Goal: Task Accomplishment & Management: Complete application form

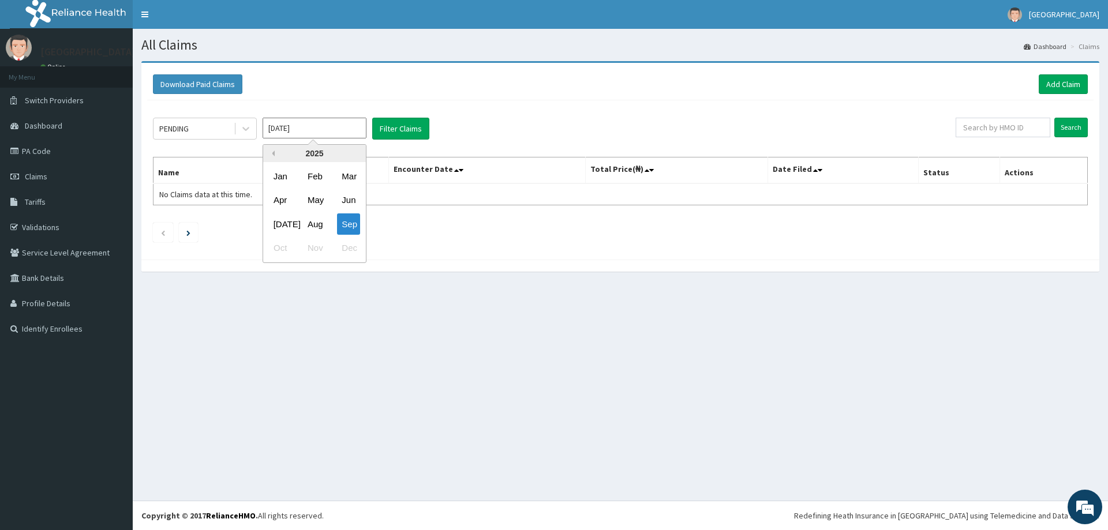
click at [273, 152] on button "Previous Year" at bounding box center [272, 154] width 6 height 6
click at [354, 227] on div "Sep" at bounding box center [348, 224] width 23 height 21
type input "[DATE]"
click at [395, 128] on button "Filter Claims" at bounding box center [400, 129] width 57 height 22
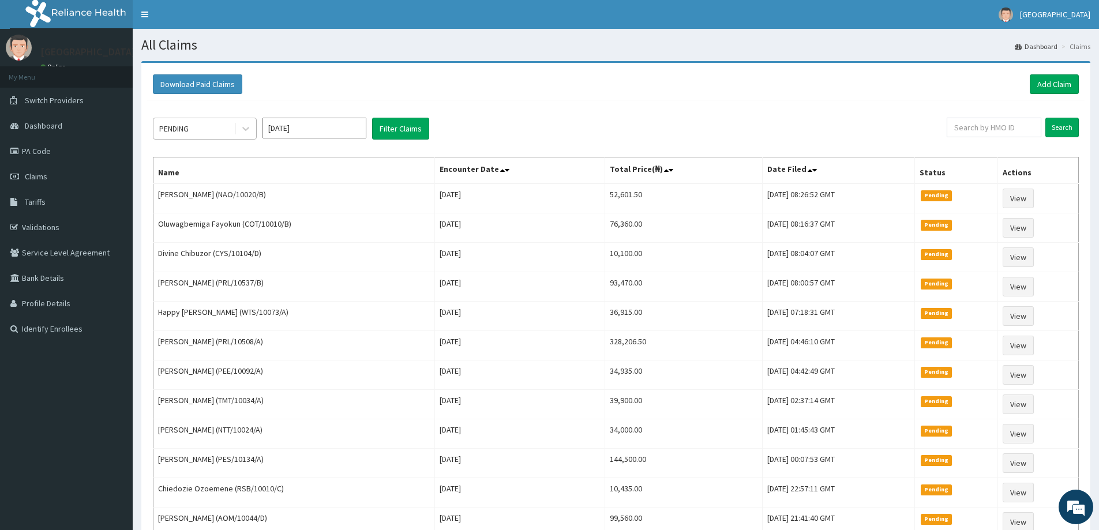
click at [194, 124] on div "PENDING" at bounding box center [193, 128] width 80 height 18
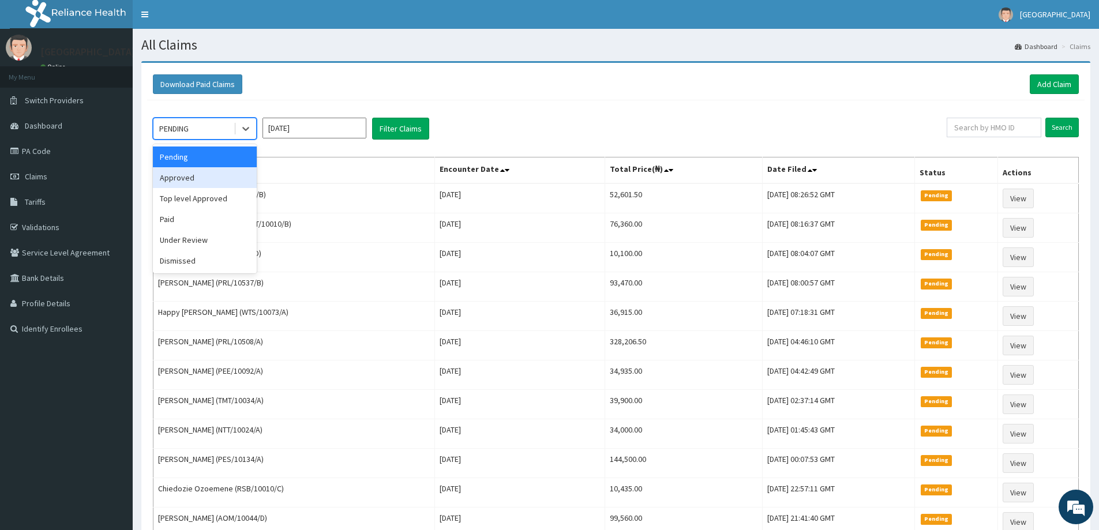
click at [181, 181] on div "Approved" at bounding box center [205, 177] width 104 height 21
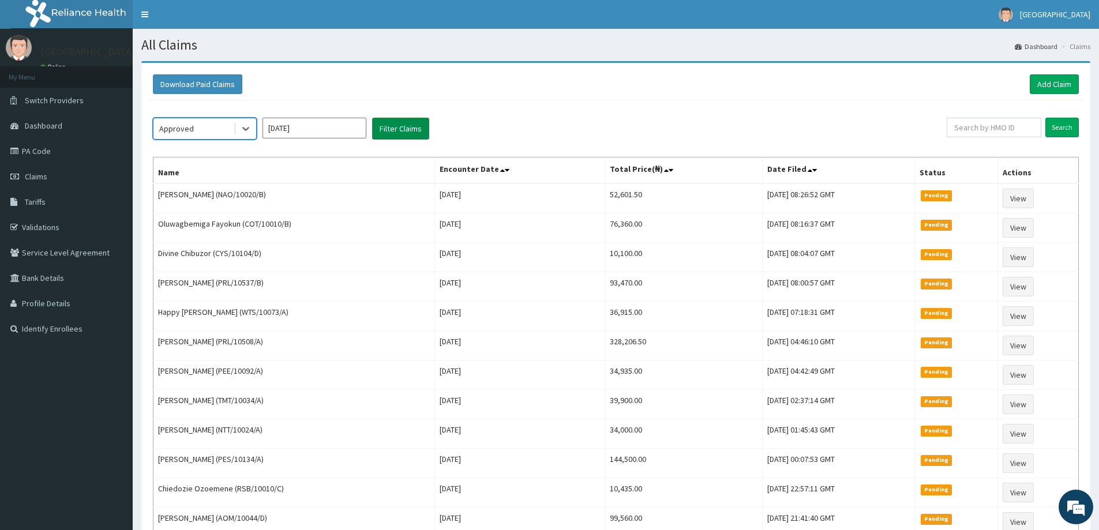
click at [403, 127] on button "Filter Claims" at bounding box center [400, 129] width 57 height 22
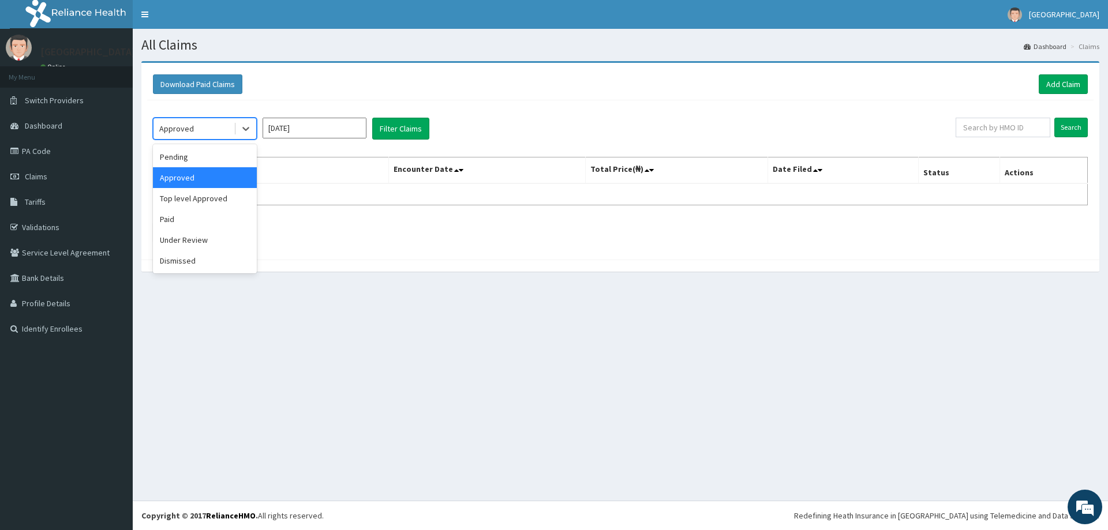
click at [189, 133] on div "Approved" at bounding box center [176, 129] width 35 height 12
click at [183, 224] on div "Paid" at bounding box center [205, 219] width 104 height 21
click at [394, 132] on button "Filter Claims" at bounding box center [400, 129] width 57 height 22
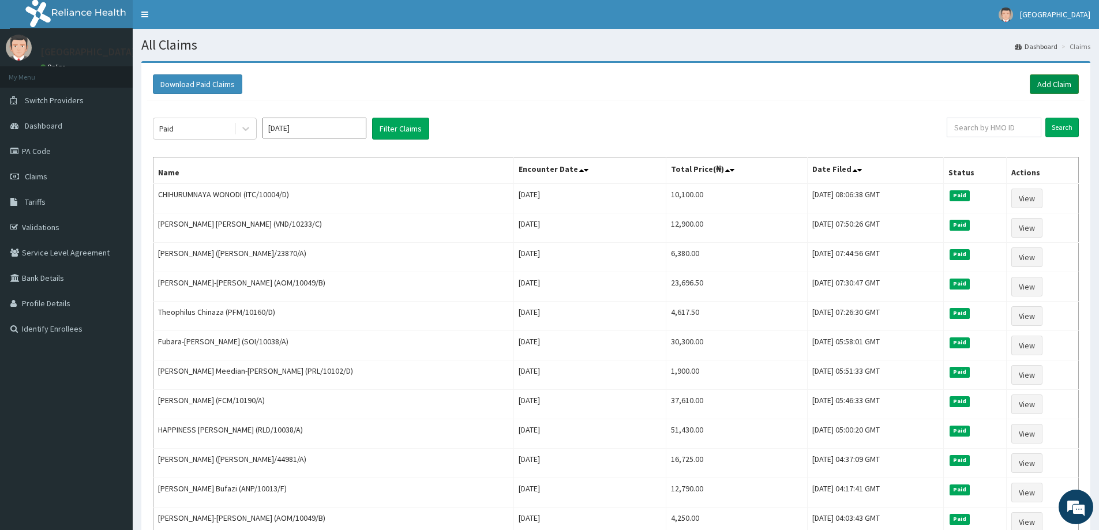
click at [1045, 85] on link "Add Claim" at bounding box center [1054, 84] width 49 height 20
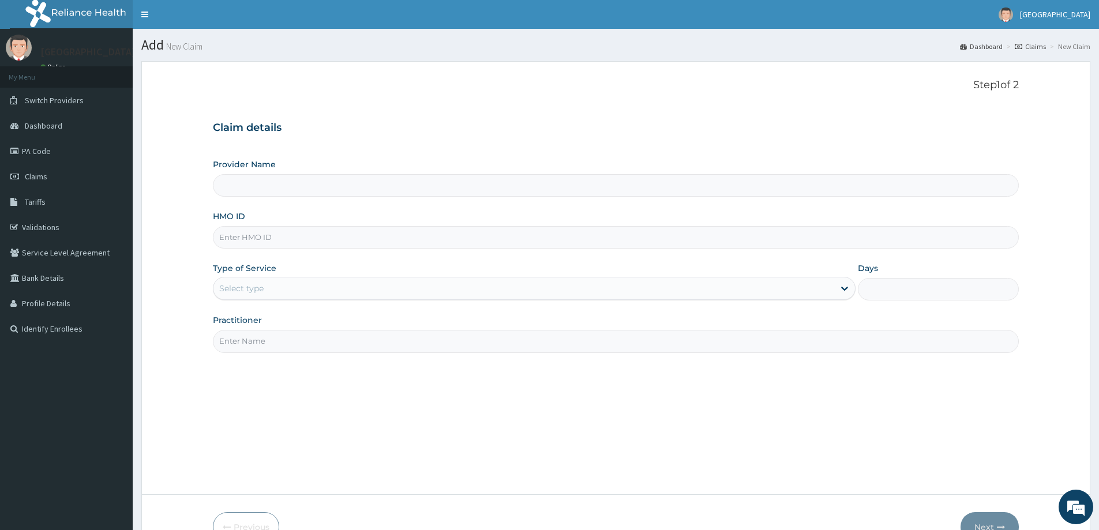
type input "[GEOGRAPHIC_DATA]"
click at [304, 238] on input "HMO ID" at bounding box center [616, 237] width 806 height 23
type input "WOS/10010/D"
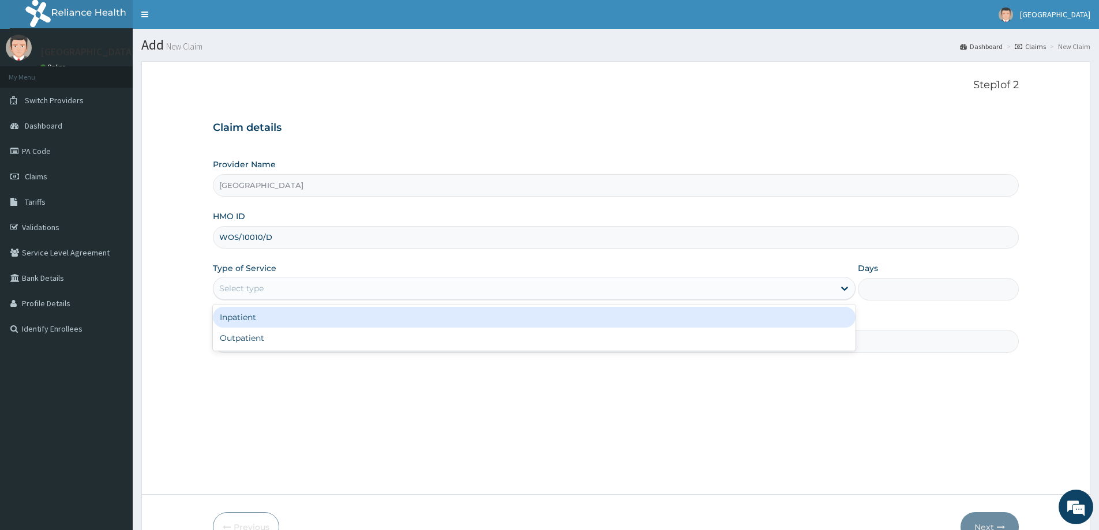
click at [249, 291] on div "Select type" at bounding box center [241, 289] width 44 height 12
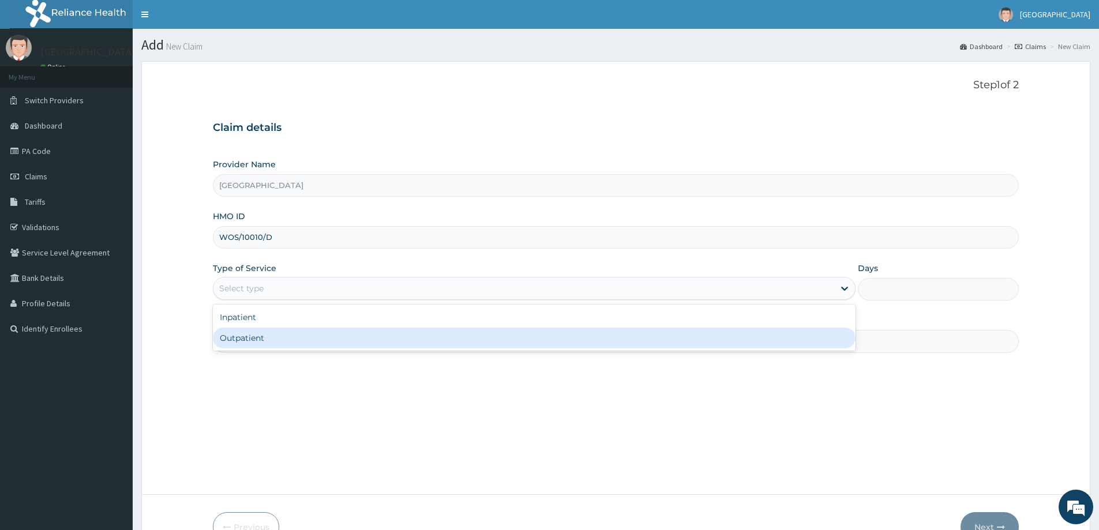
click at [262, 333] on div "Outpatient" at bounding box center [534, 338] width 643 height 21
type input "1"
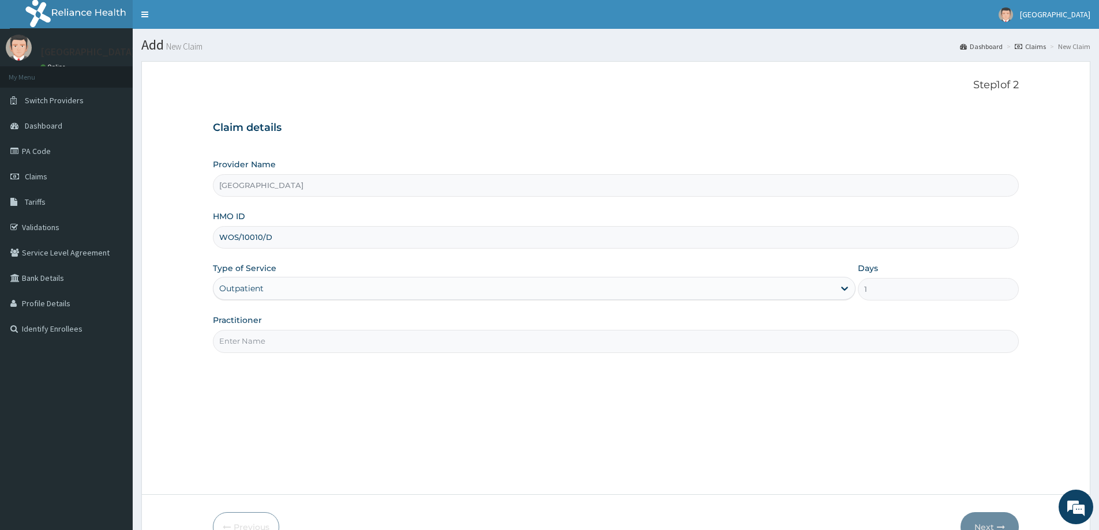
drag, startPoint x: 275, startPoint y: 343, endPoint x: 275, endPoint y: 352, distance: 8.7
click at [275, 343] on input "Practitioner" at bounding box center [616, 341] width 806 height 23
type input "DR. GOKANA MICHAEL"
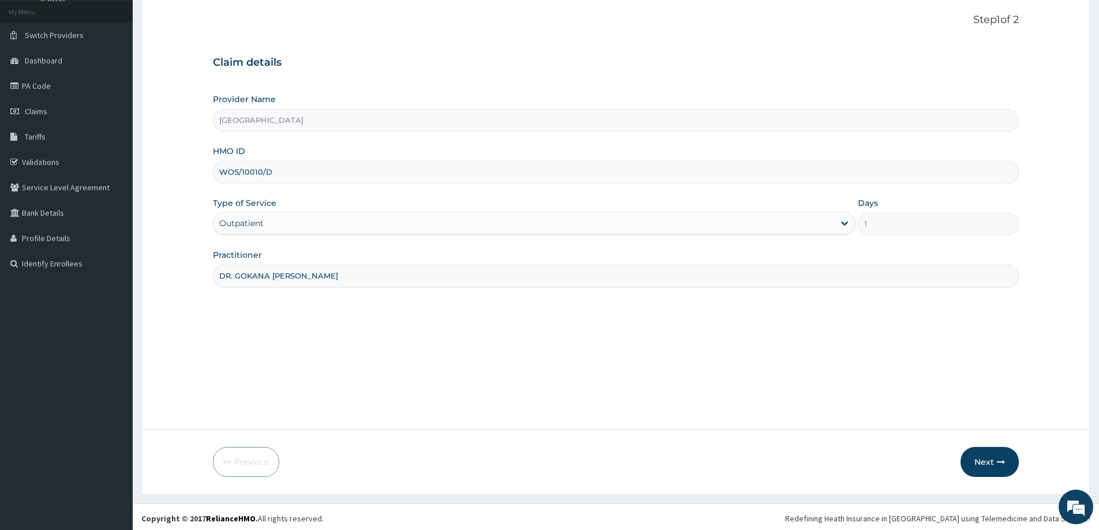
scroll to position [68, 0]
click at [984, 455] on button "Next" at bounding box center [990, 459] width 58 height 30
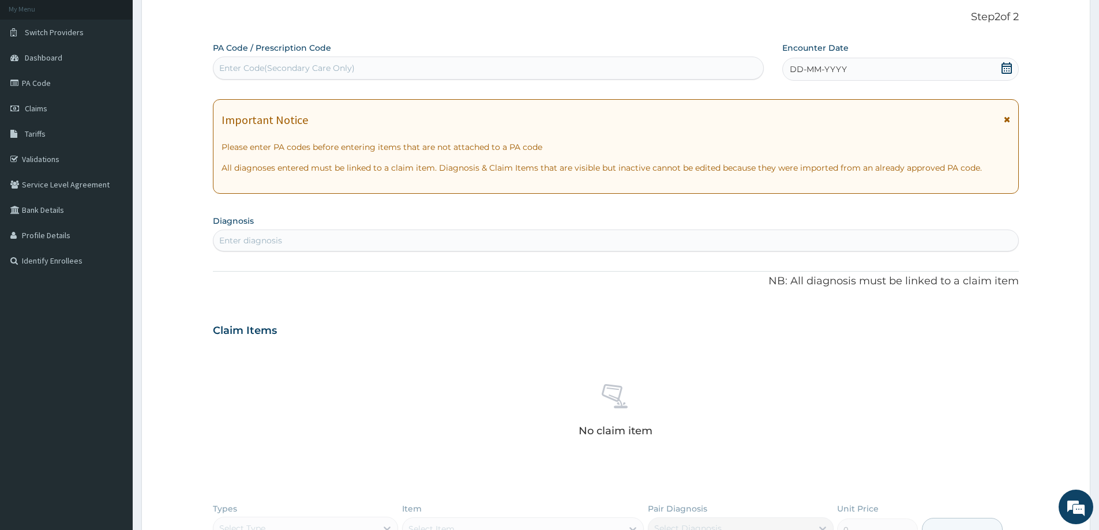
click at [1006, 68] on icon at bounding box center [1007, 68] width 12 height 12
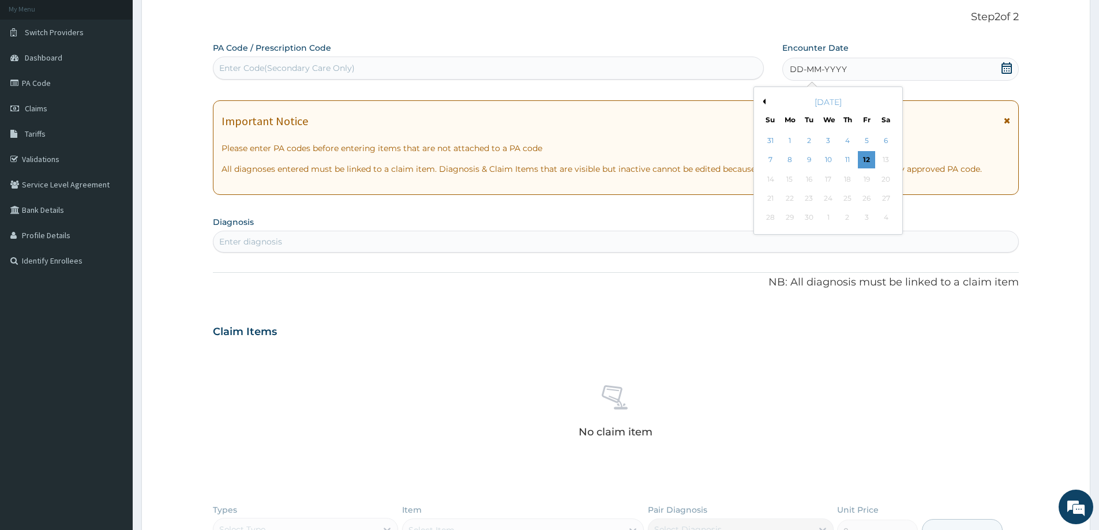
click at [763, 101] on button "Previous Month" at bounding box center [763, 102] width 6 height 6
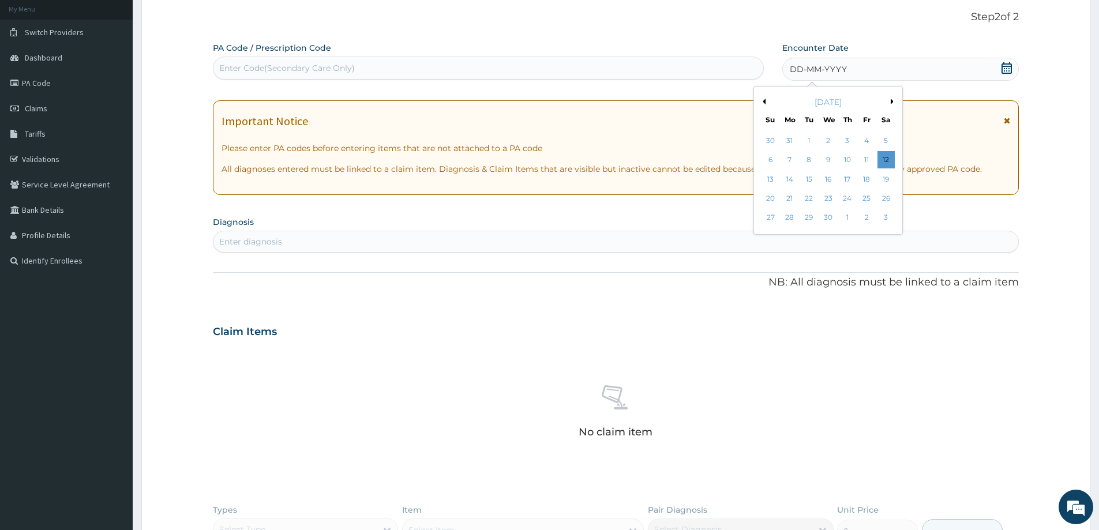
click at [763, 101] on button "Previous Month" at bounding box center [763, 102] width 6 height 6
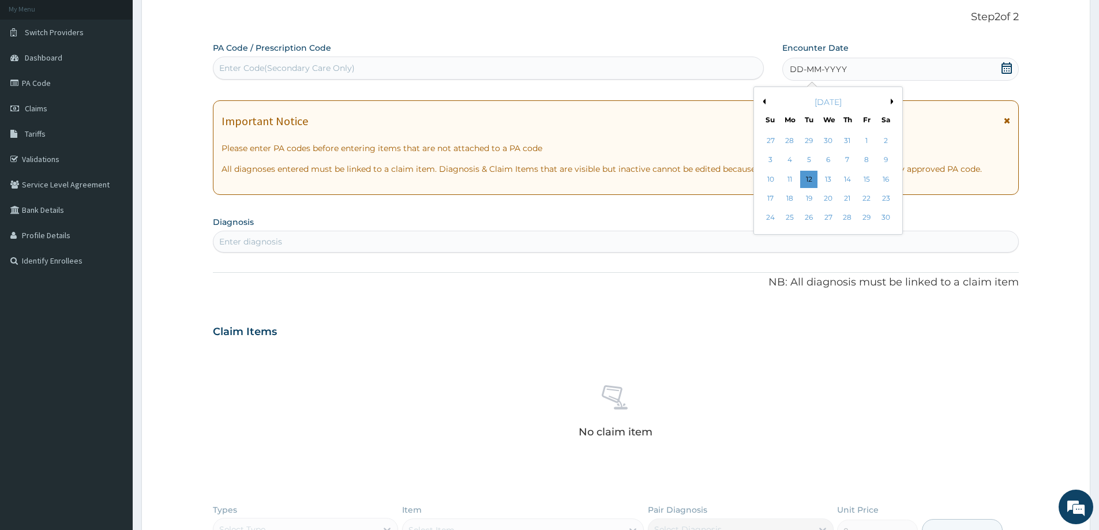
click at [763, 101] on button "Previous Month" at bounding box center [763, 102] width 6 height 6
click at [888, 162] on div "14" at bounding box center [886, 160] width 17 height 17
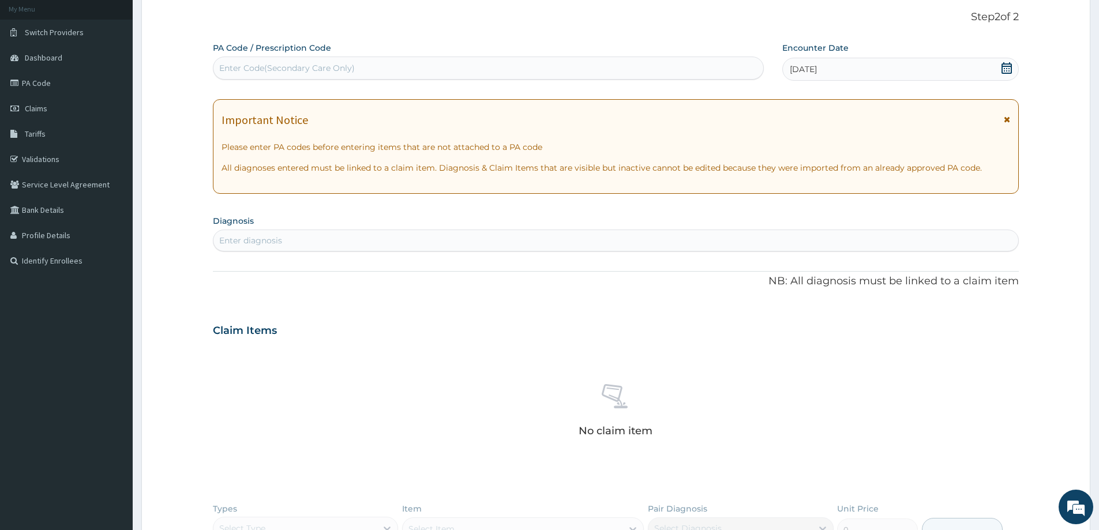
click at [307, 240] on div "Enter diagnosis" at bounding box center [616, 240] width 805 height 18
type input "malaria"
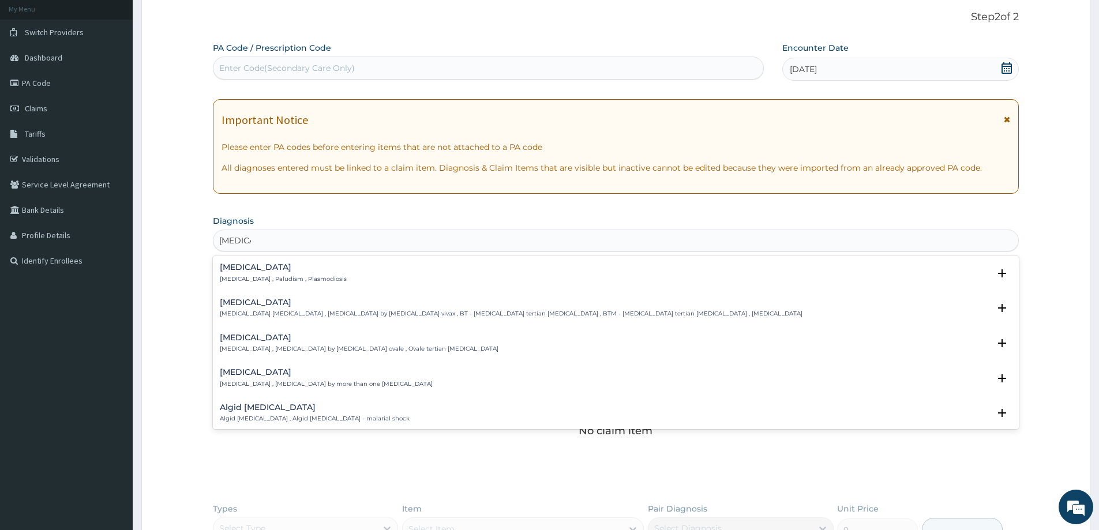
click at [275, 268] on h4 "Malaria" at bounding box center [283, 267] width 127 height 9
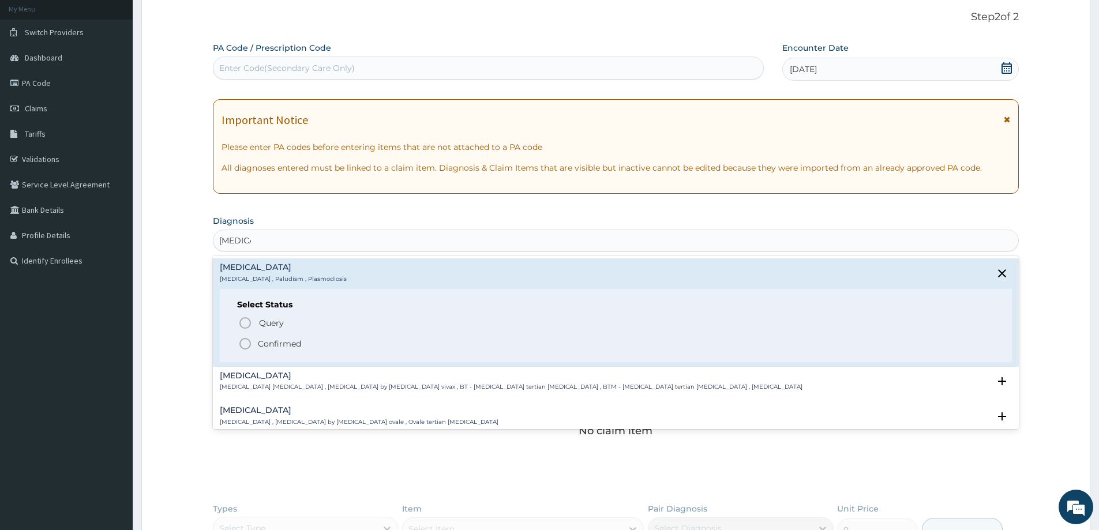
click at [271, 347] on p "Confirmed" at bounding box center [279, 344] width 43 height 12
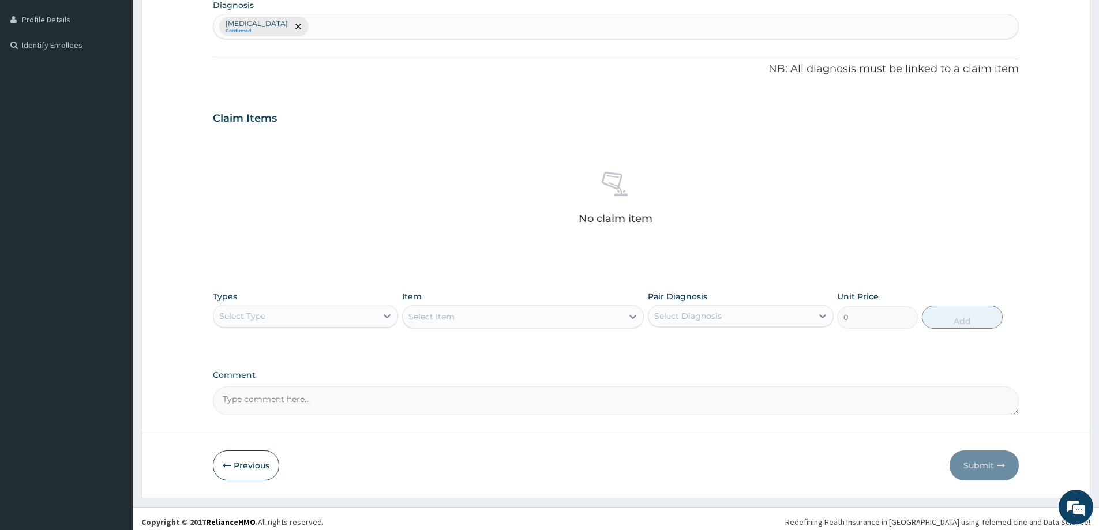
scroll to position [290, 0]
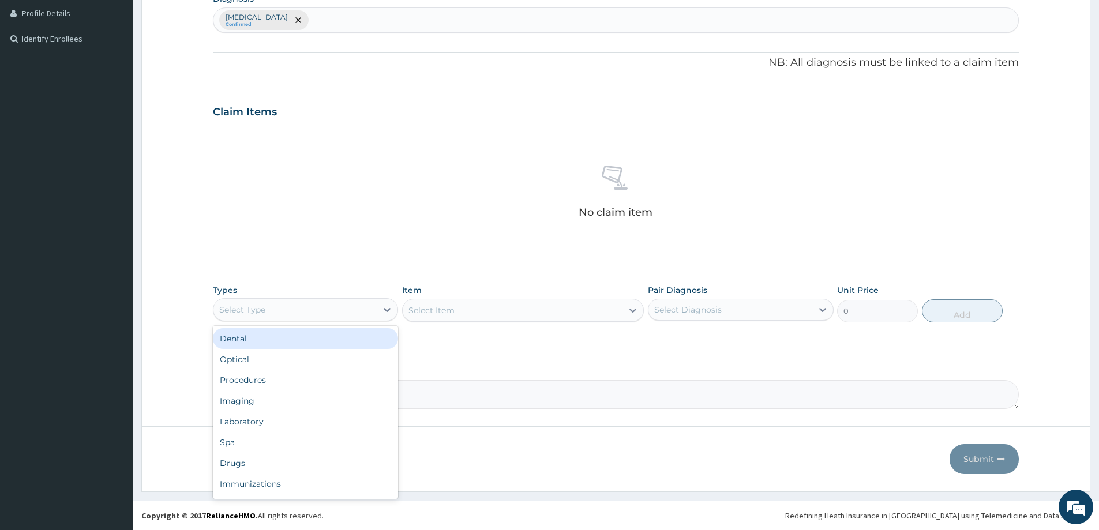
click at [325, 312] on div "Select Type" at bounding box center [295, 310] width 163 height 18
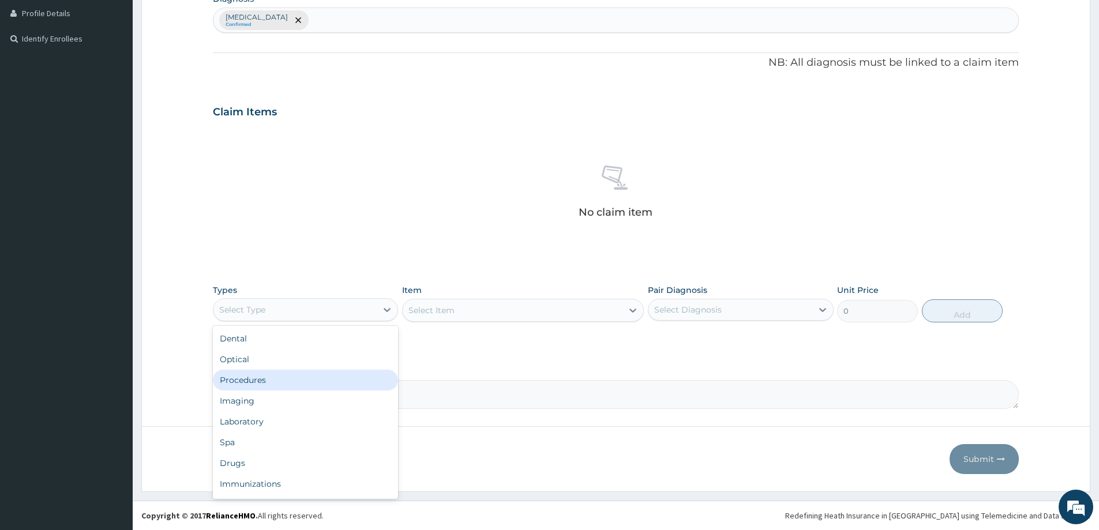
click at [313, 383] on div "Procedures" at bounding box center [305, 380] width 185 height 21
click at [746, 314] on div "Select Diagnosis" at bounding box center [730, 310] width 163 height 18
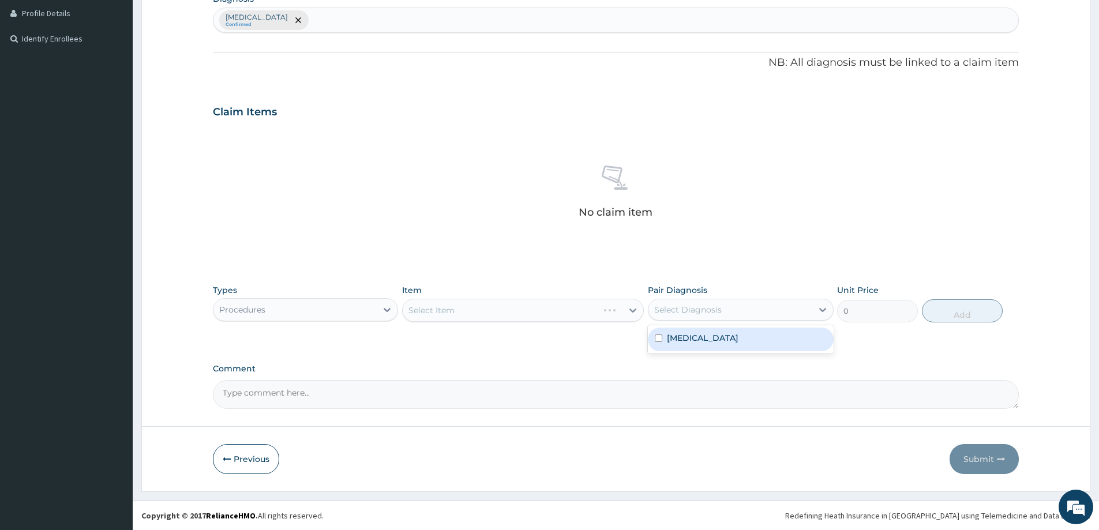
click at [739, 341] on div "[MEDICAL_DATA]" at bounding box center [740, 340] width 185 height 24
checkbox input "true"
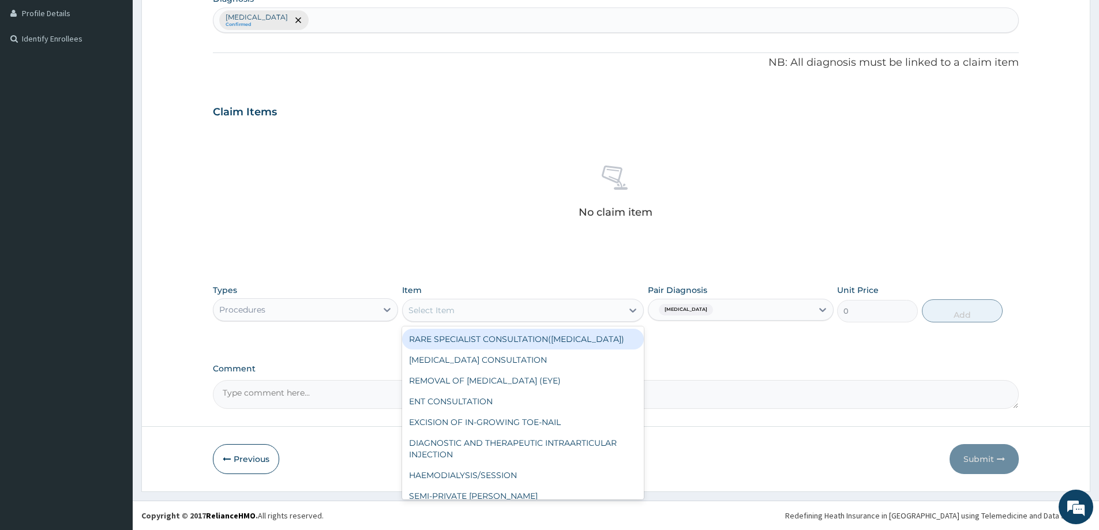
click at [566, 304] on div "Select Item" at bounding box center [513, 310] width 220 height 18
type input "f"
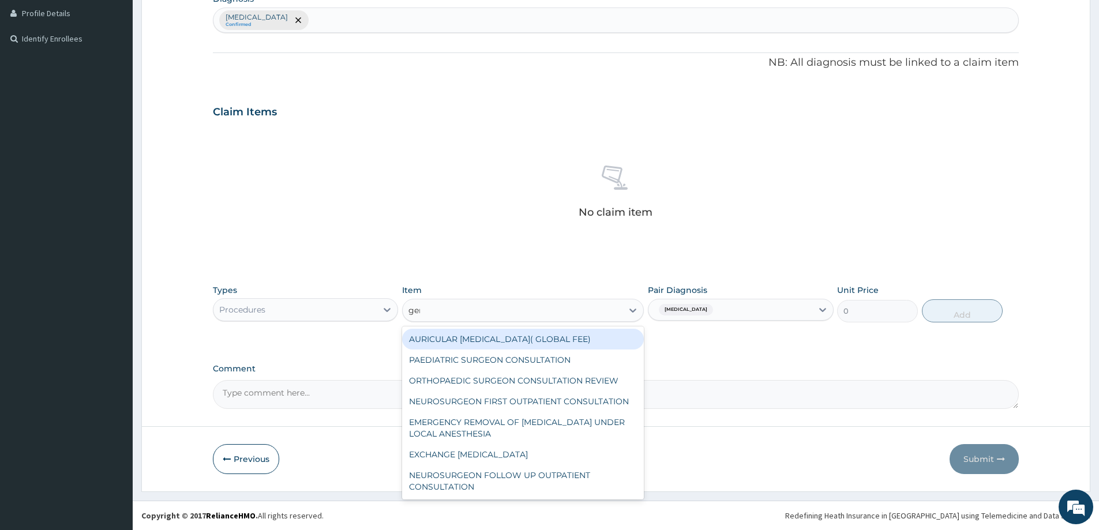
type input "gene"
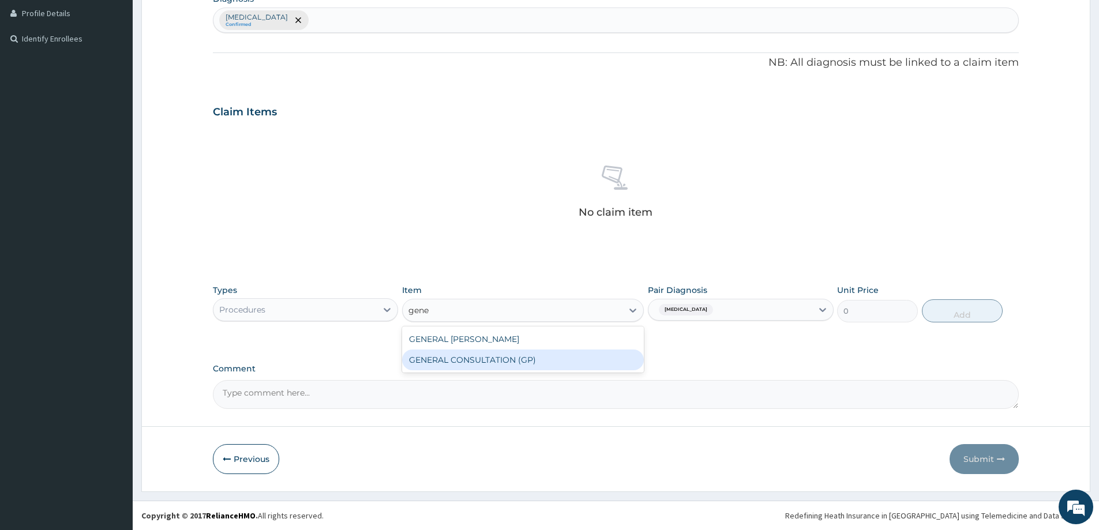
click at [541, 362] on div "GENERAL CONSULTATION (GP)" at bounding box center [523, 360] width 242 height 21
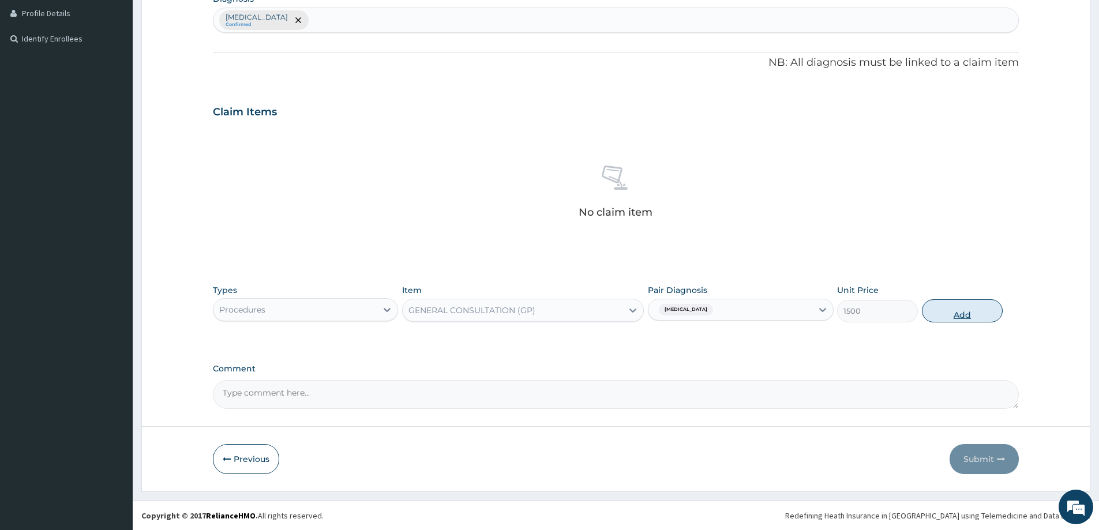
click at [963, 319] on button "Add" at bounding box center [962, 310] width 81 height 23
type input "0"
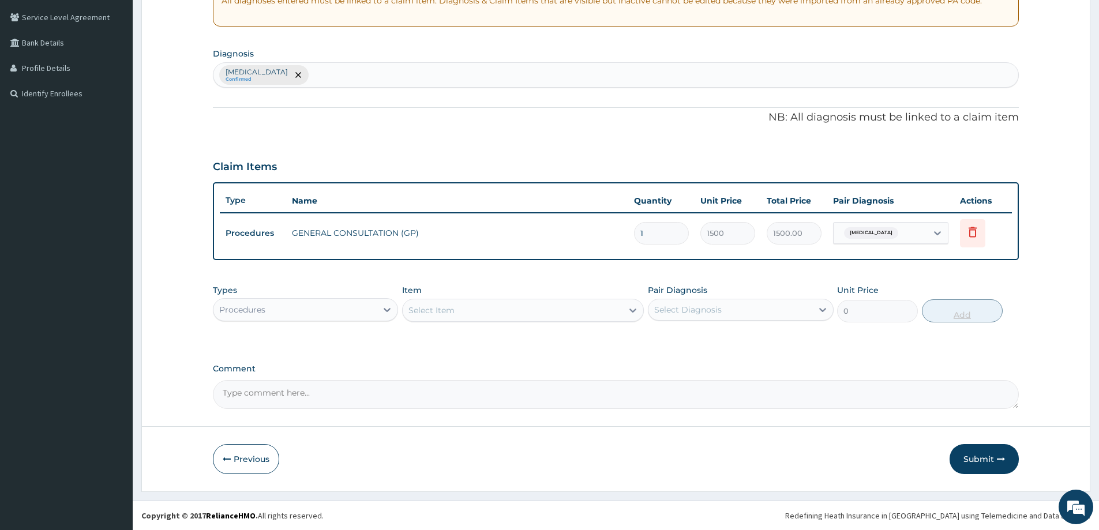
scroll to position [235, 0]
click at [336, 316] on div "Procedures" at bounding box center [295, 310] width 163 height 18
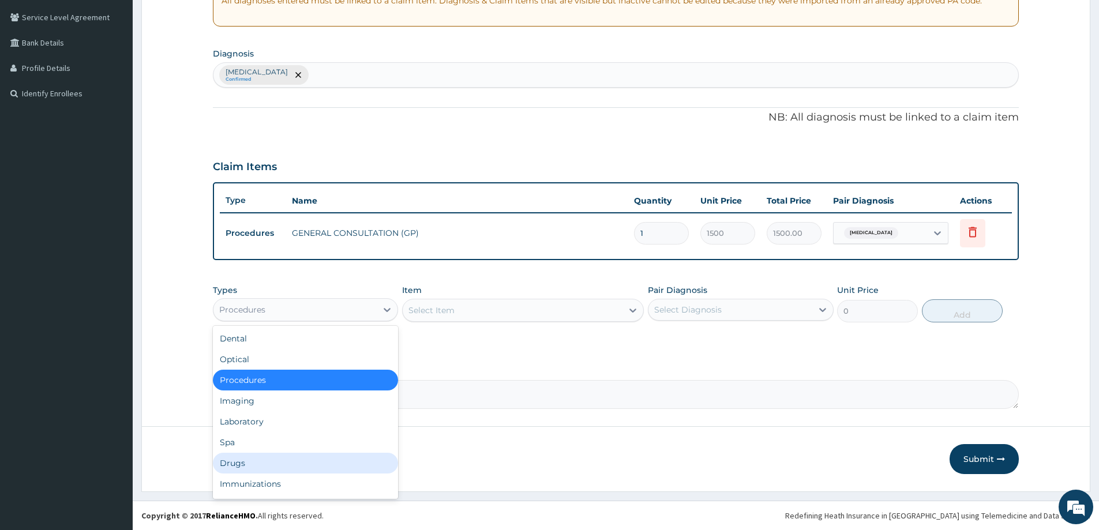
click at [244, 465] on div "Drugs" at bounding box center [305, 463] width 185 height 21
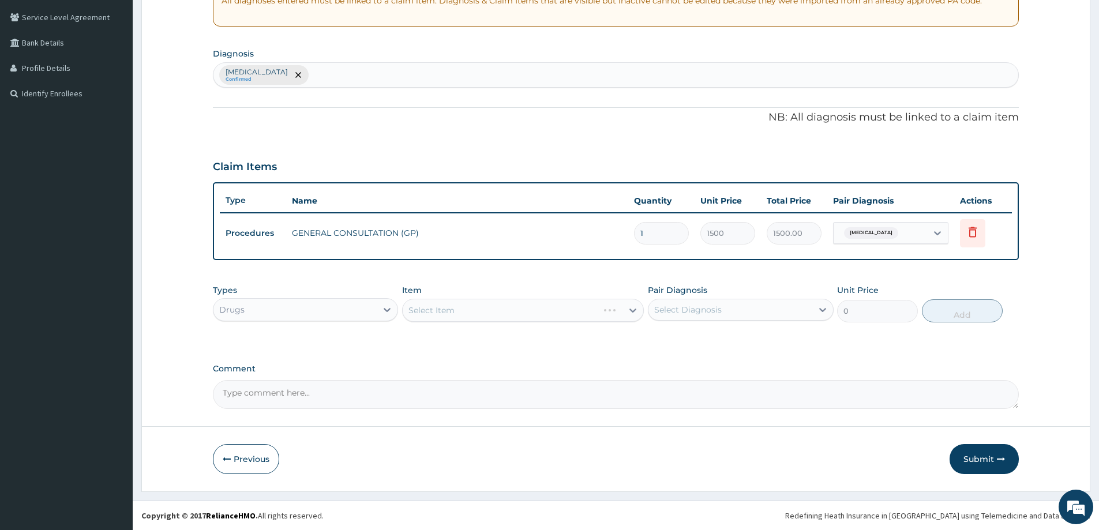
click at [759, 313] on div "Select Diagnosis" at bounding box center [730, 310] width 163 height 18
click at [750, 340] on div "Malaria" at bounding box center [740, 340] width 185 height 24
checkbox input "true"
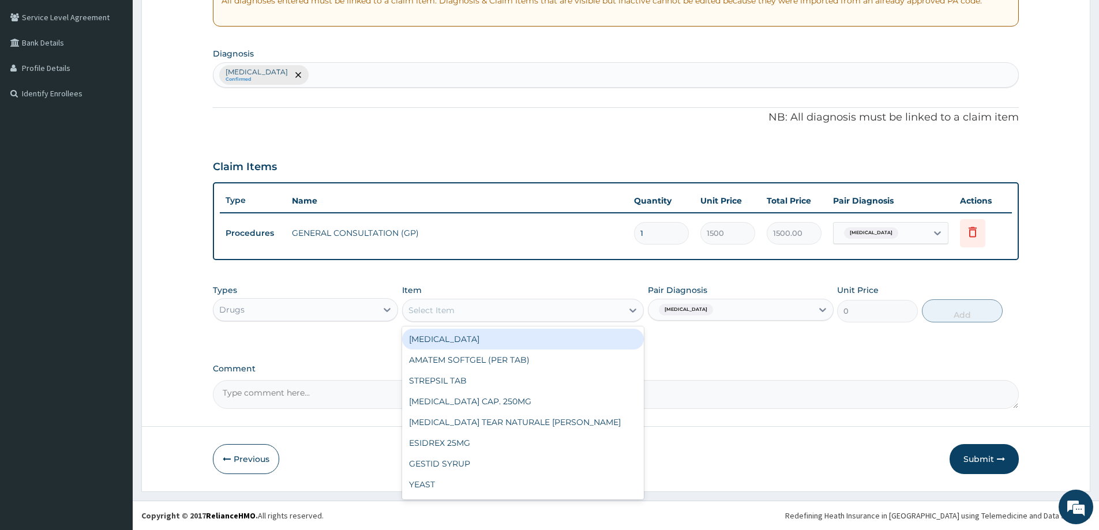
click at [491, 308] on div "Select Item" at bounding box center [513, 310] width 220 height 18
type input "art"
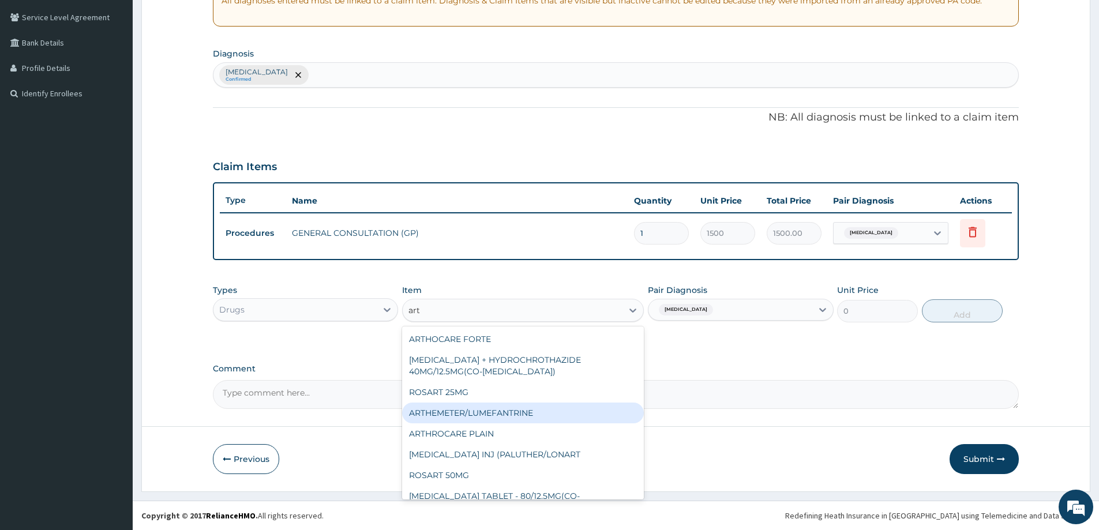
click at [497, 411] on div "ARTHEMETER/LUMEFANTRINE" at bounding box center [523, 413] width 242 height 21
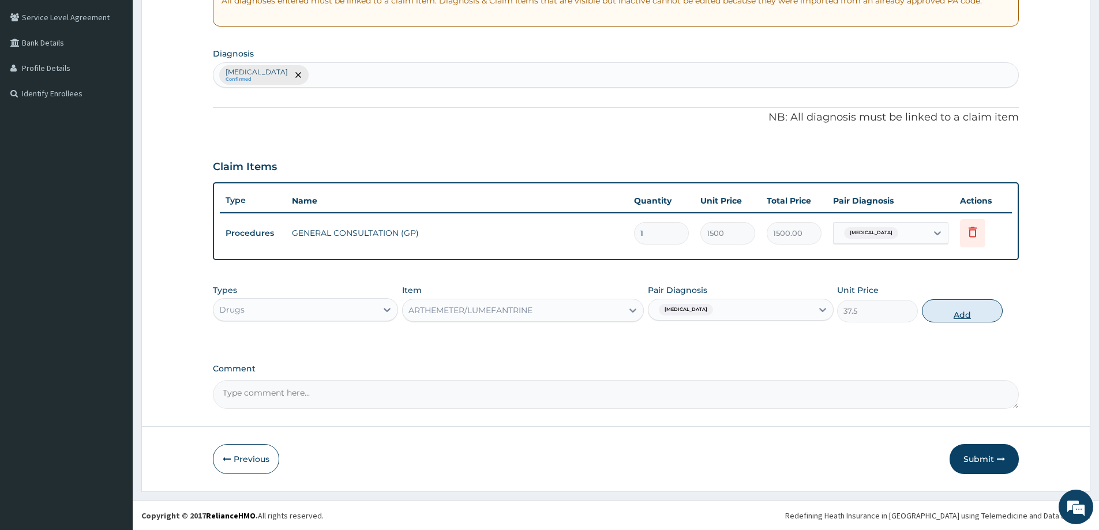
click at [956, 318] on button "Add" at bounding box center [962, 310] width 81 height 23
type input "0"
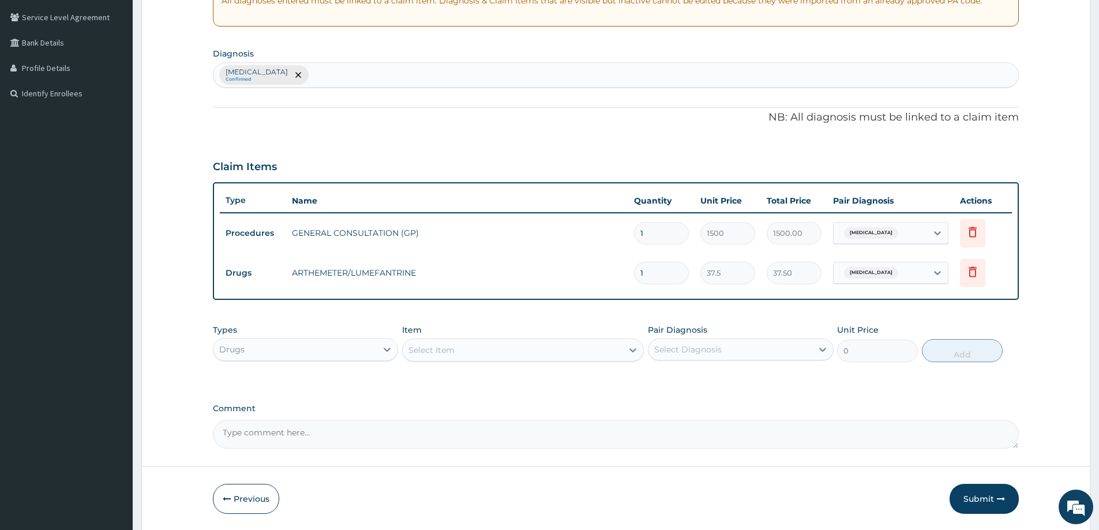
click at [469, 340] on div "Select Item" at bounding box center [523, 350] width 242 height 23
type input "parac"
click at [473, 378] on div "PARACETAMOL TAB" at bounding box center [523, 379] width 242 height 21
type input "7.5"
click at [740, 345] on div "Select Diagnosis" at bounding box center [730, 349] width 163 height 18
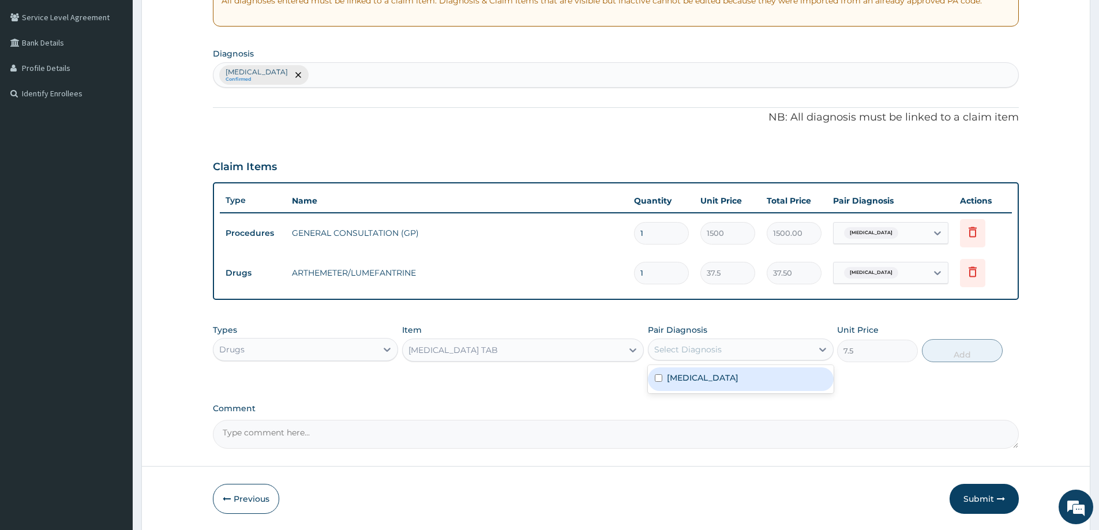
click at [719, 379] on div "Malaria" at bounding box center [740, 380] width 185 height 24
checkbox input "true"
click at [966, 350] on button "Add" at bounding box center [962, 350] width 81 height 23
type input "0"
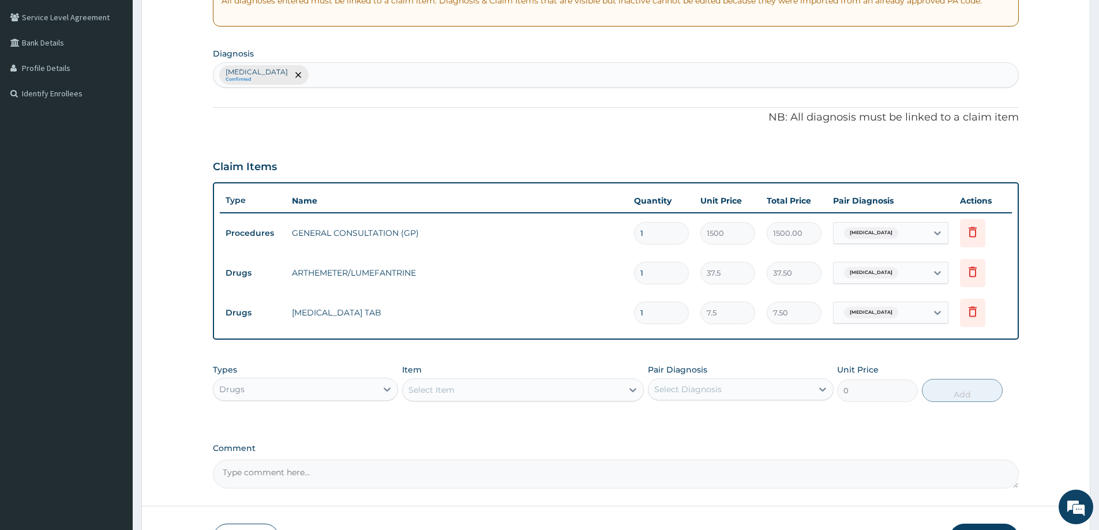
click at [525, 389] on div "Select Item" at bounding box center [513, 390] width 220 height 18
type input "p"
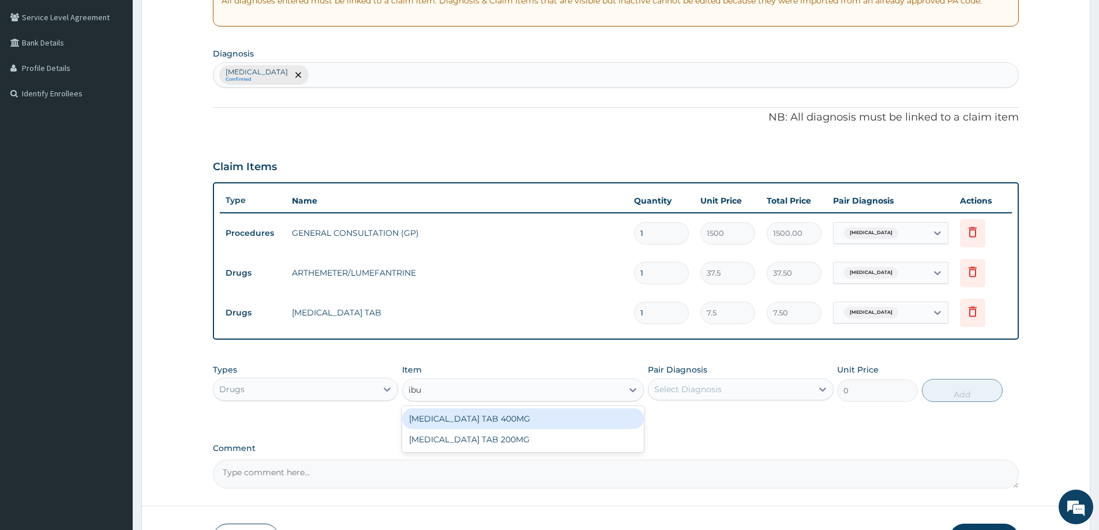
type input "ibup"
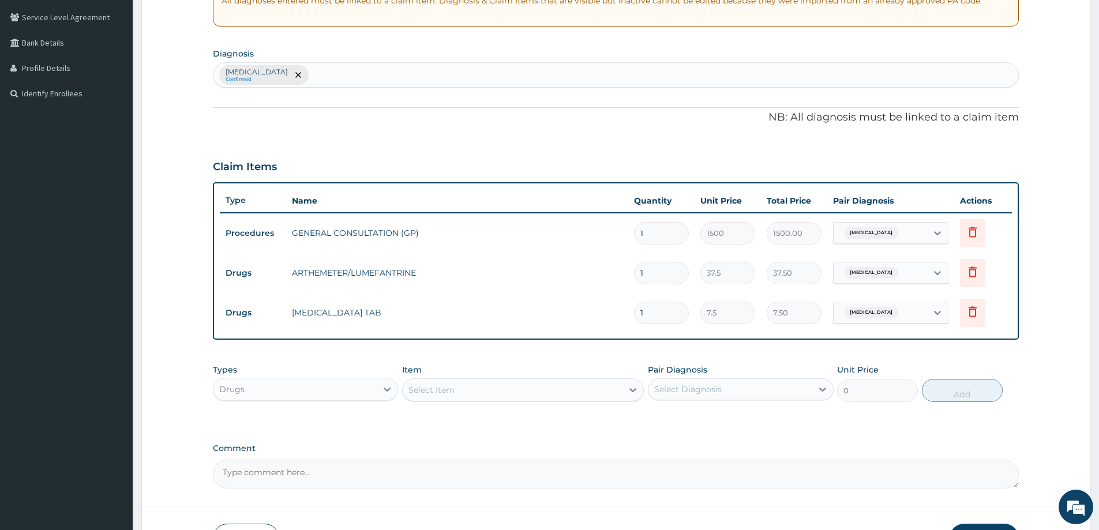
click at [524, 383] on div "Select Item" at bounding box center [513, 390] width 220 height 18
drag, startPoint x: 664, startPoint y: 309, endPoint x: 633, endPoint y: 314, distance: 30.9
click at [633, 314] on td "1" at bounding box center [661, 313] width 66 height 34
type input "9"
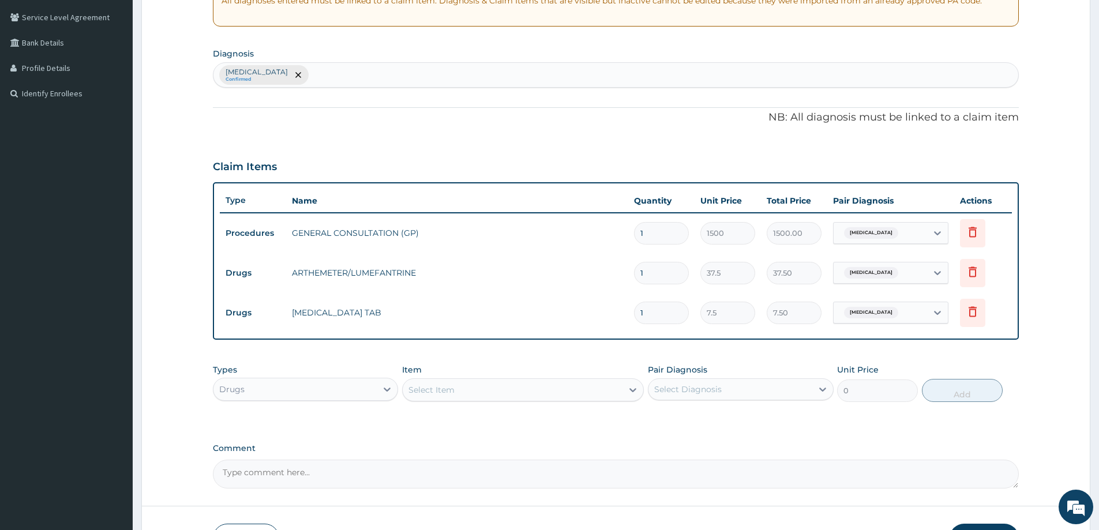
type input "67.50"
type input "9"
click at [650, 274] on input "1" at bounding box center [661, 273] width 55 height 23
type input "12"
type input "450.00"
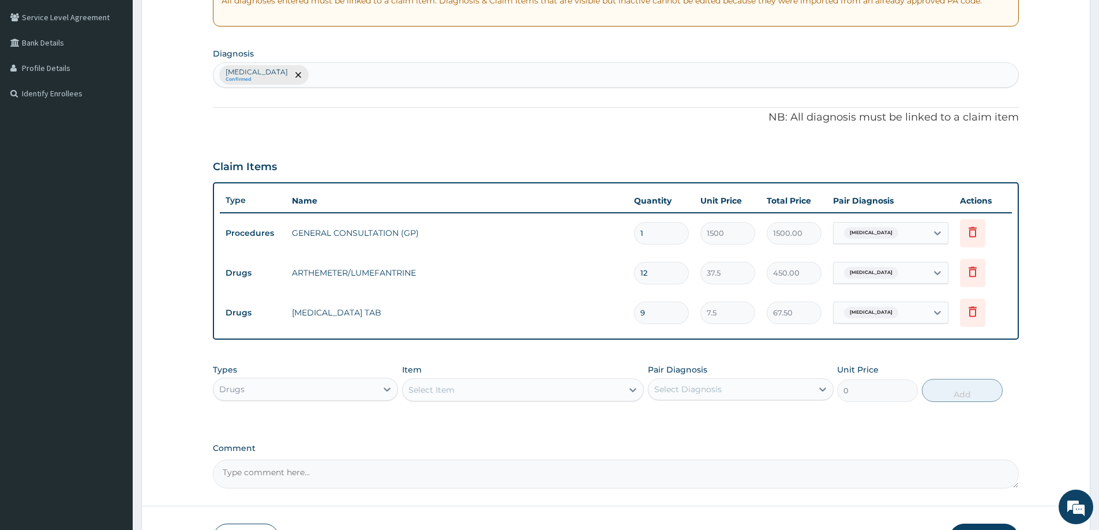
scroll to position [315, 0]
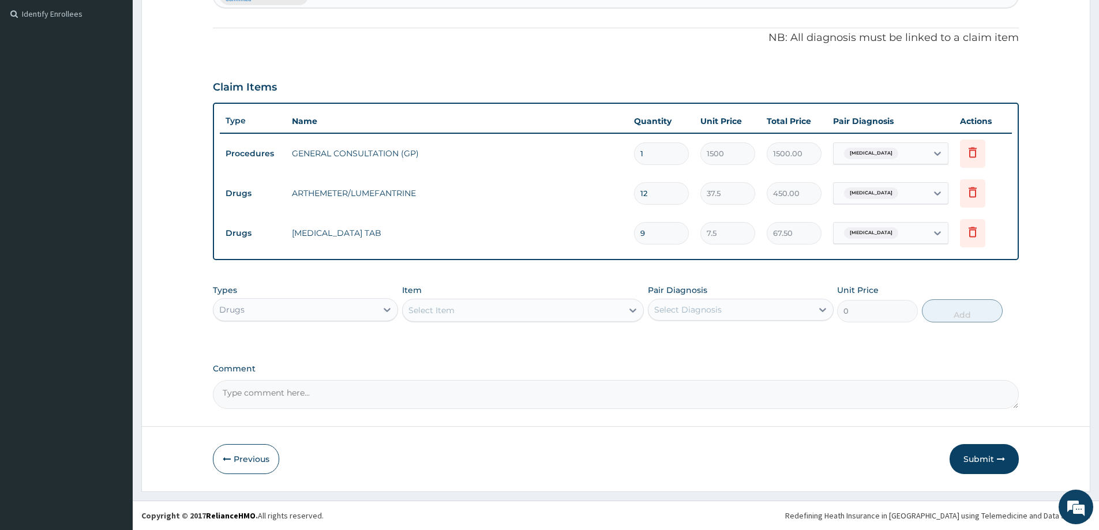
type input "12"
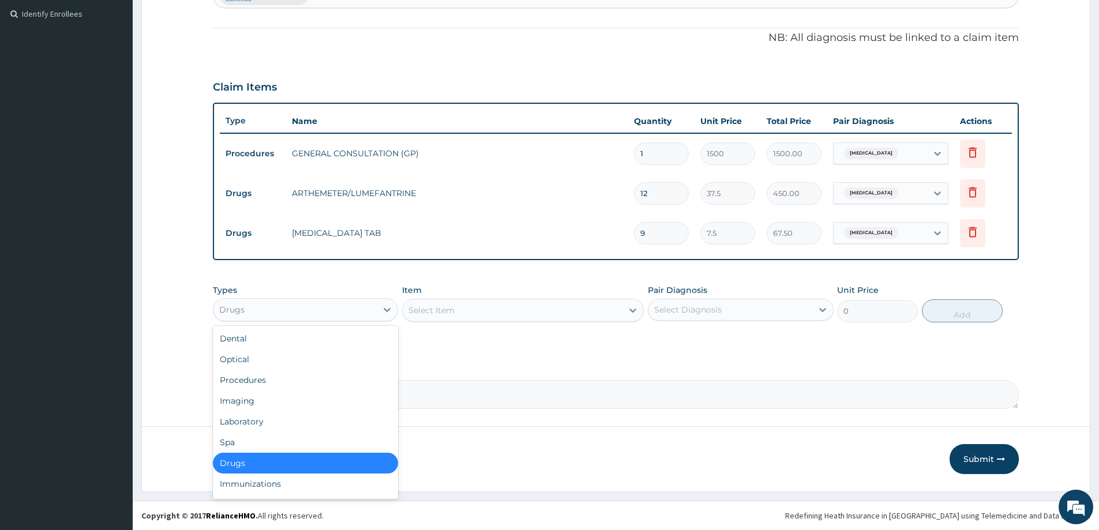
click at [299, 301] on div "Drugs" at bounding box center [295, 310] width 163 height 18
click at [261, 422] on div "Laboratory" at bounding box center [305, 421] width 185 height 21
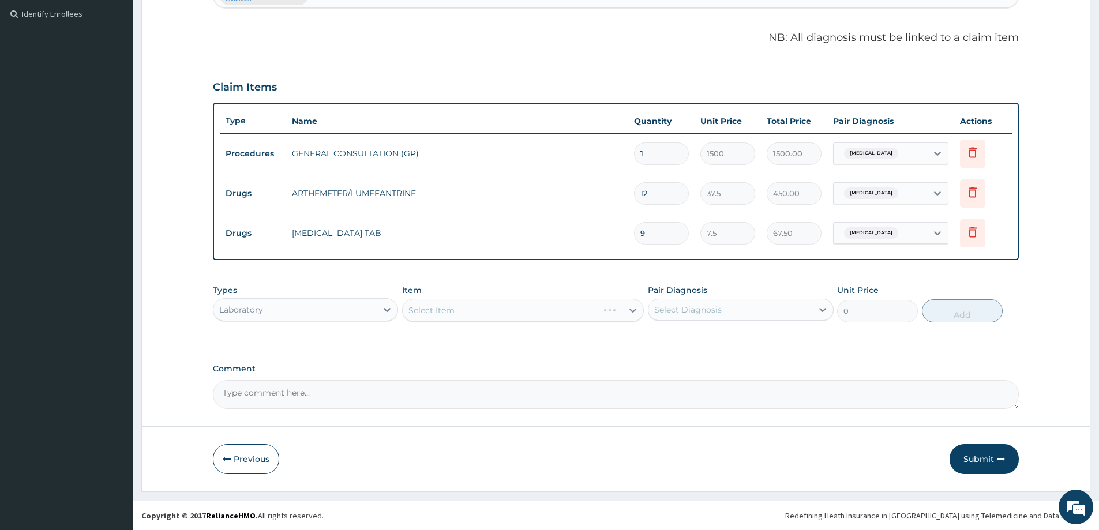
click at [678, 303] on div "Select Diagnosis" at bounding box center [730, 310] width 163 height 18
click at [691, 336] on label "Malaria" at bounding box center [703, 338] width 72 height 12
checkbox input "true"
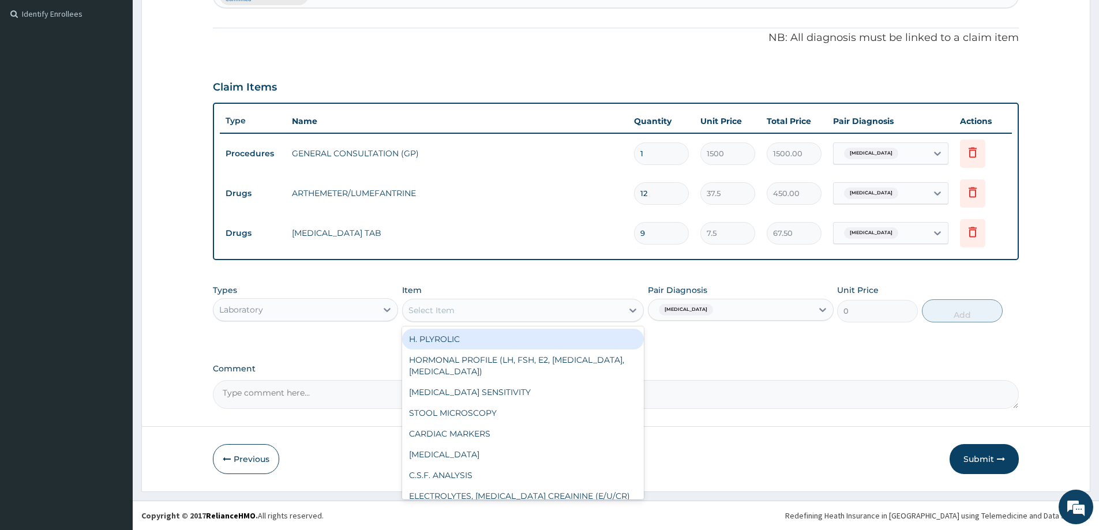
click at [548, 309] on div "Select Item" at bounding box center [513, 310] width 220 height 18
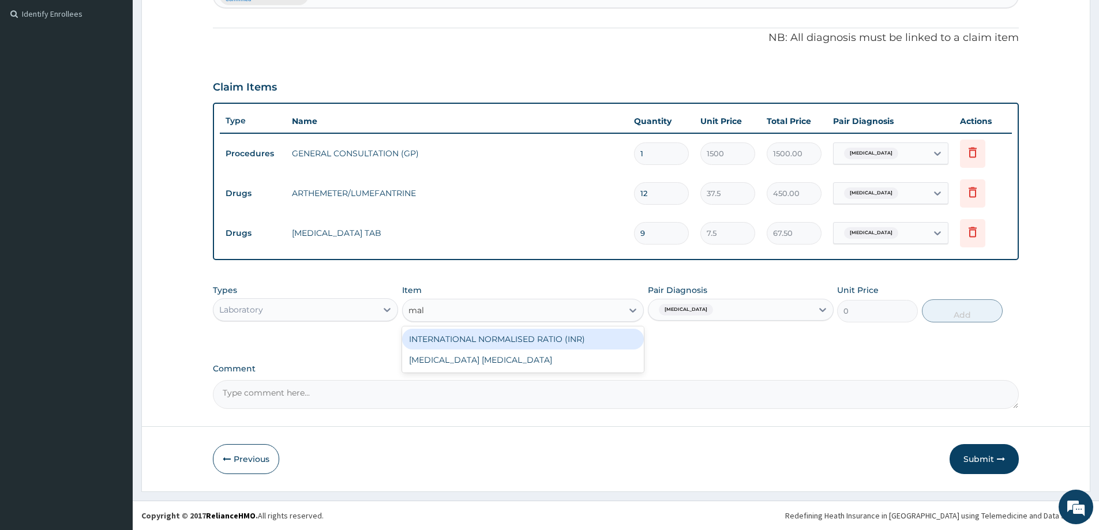
type input "mala"
click at [500, 338] on div "[MEDICAL_DATA] [MEDICAL_DATA]" at bounding box center [523, 339] width 242 height 21
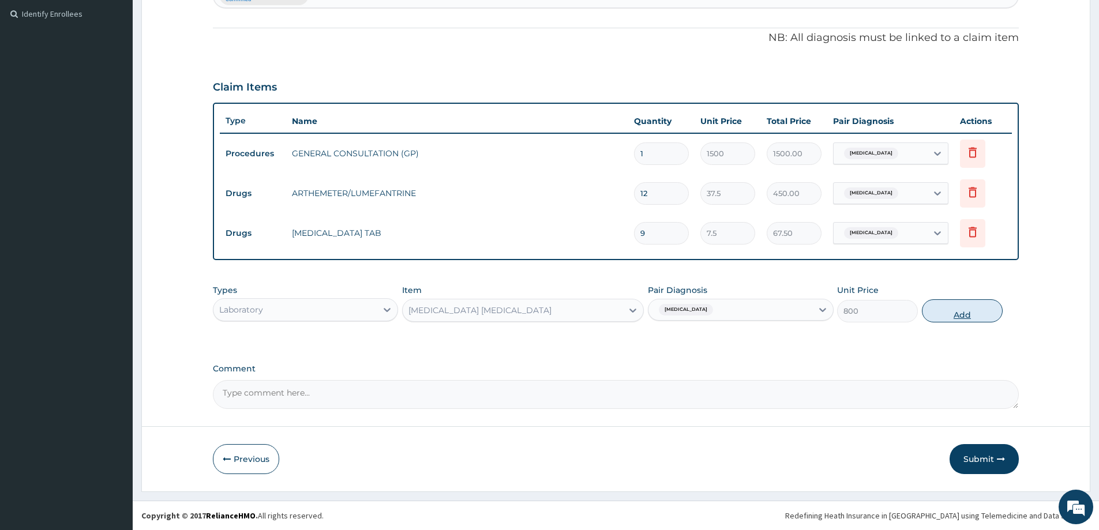
click at [967, 318] on button "Add" at bounding box center [962, 310] width 81 height 23
type input "0"
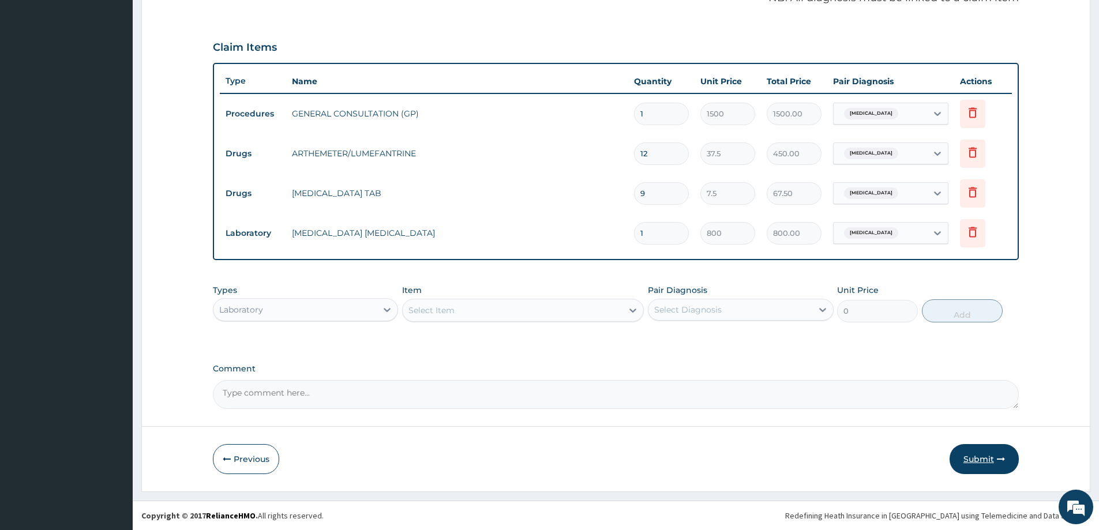
click at [980, 457] on button "Submit" at bounding box center [984, 459] width 69 height 30
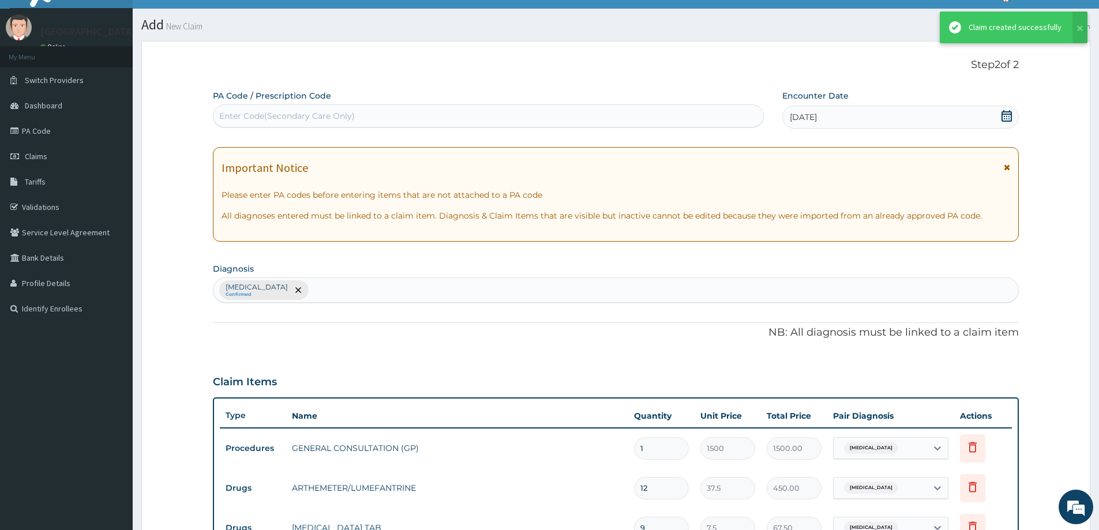
scroll to position [355, 0]
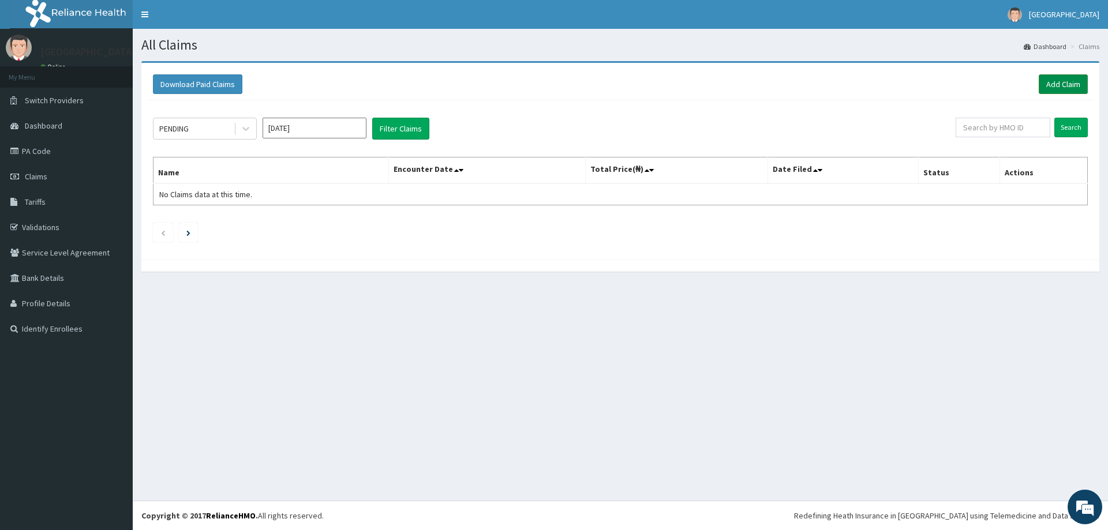
click at [1070, 83] on link "Add Claim" at bounding box center [1063, 84] width 49 height 20
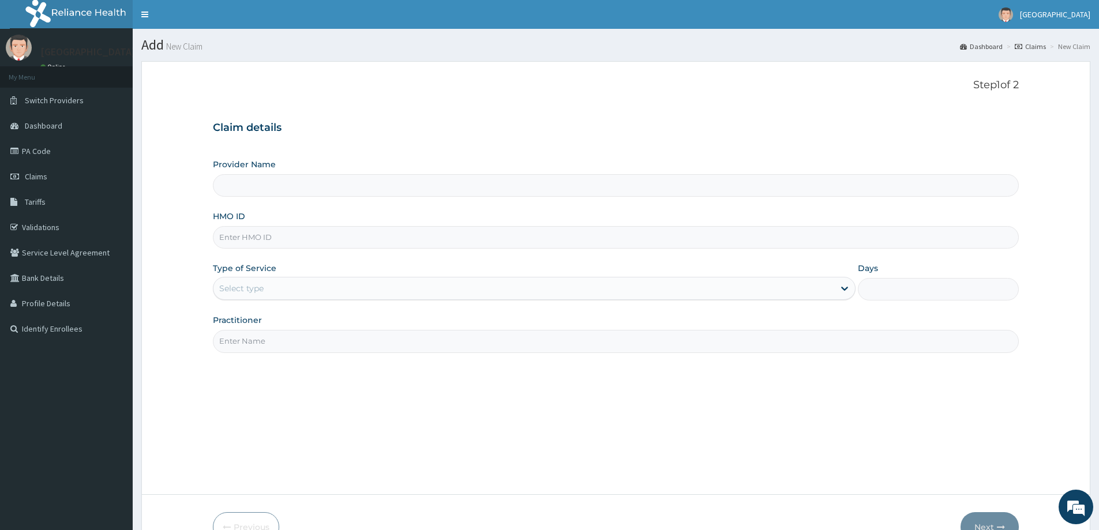
type input "[GEOGRAPHIC_DATA]"
click at [302, 233] on input "HMO ID" at bounding box center [616, 237] width 806 height 23
type input "PTB/10052/A"
click at [264, 292] on div "Select type" at bounding box center [524, 288] width 621 height 18
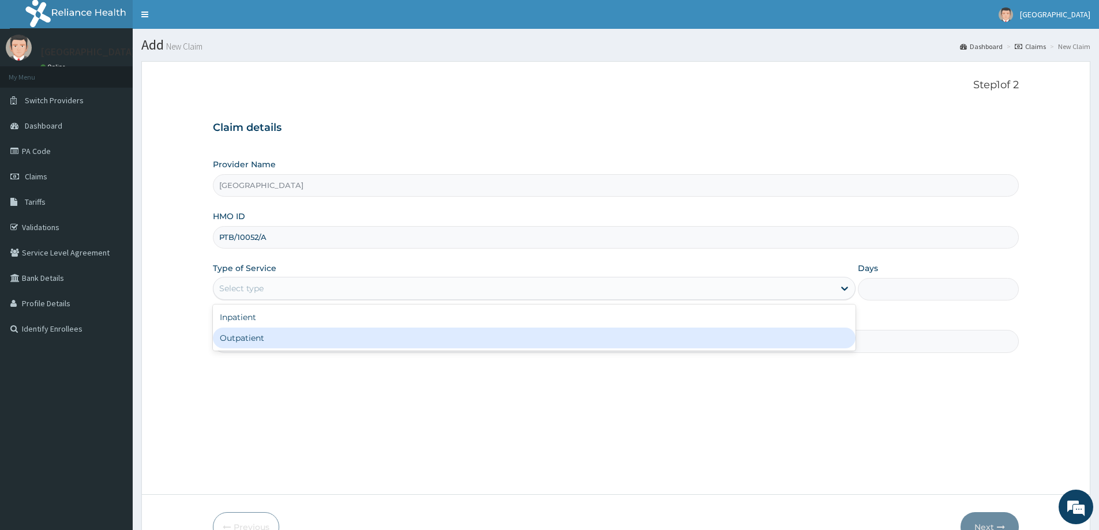
click at [254, 339] on div "Outpatient" at bounding box center [534, 338] width 643 height 21
type input "1"
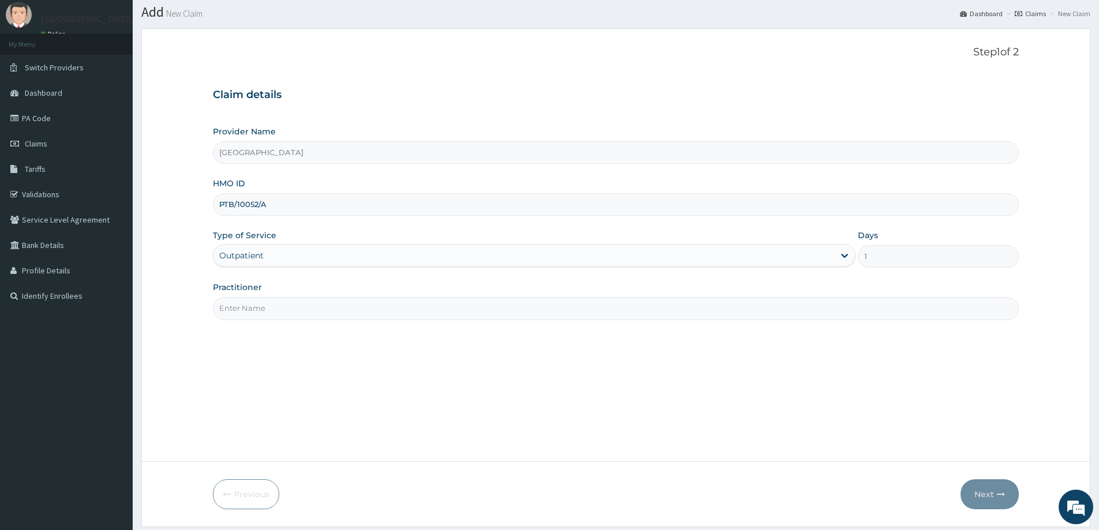
scroll to position [68, 0]
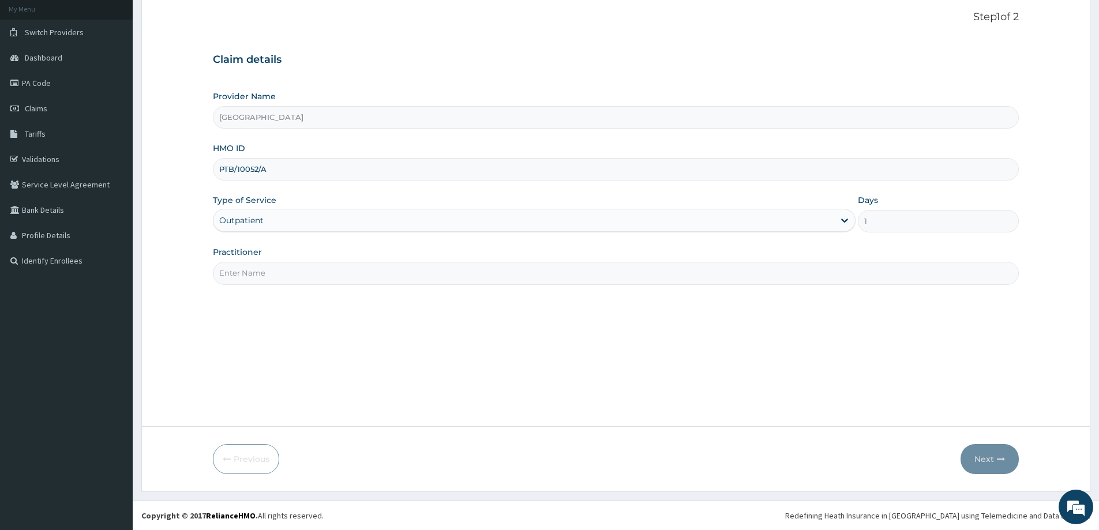
click at [268, 274] on input "Practitioner" at bounding box center [616, 273] width 806 height 23
type input "DR. GOKANA MICHAEL"
click at [987, 457] on button "Next" at bounding box center [990, 459] width 58 height 30
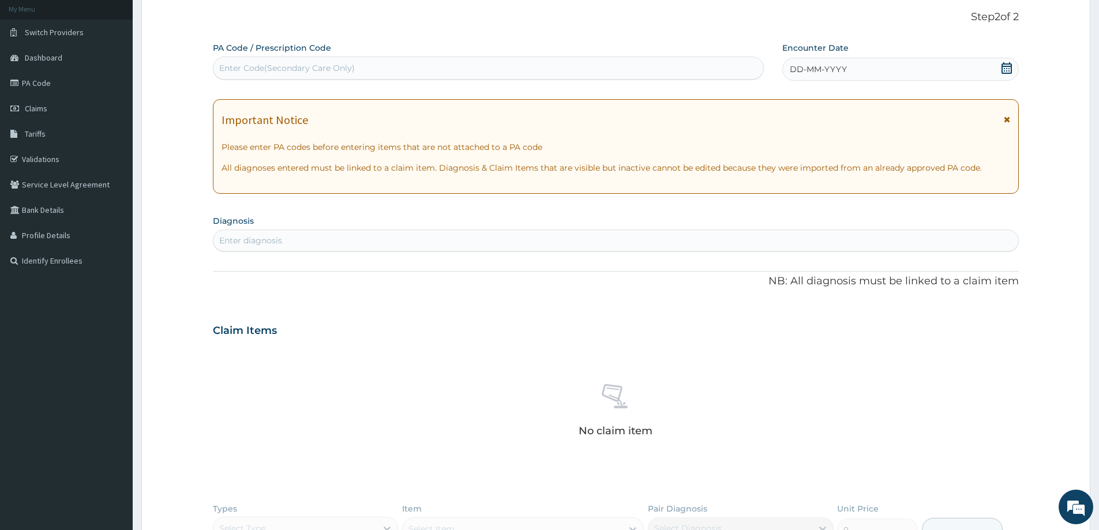
click at [1009, 73] on icon at bounding box center [1007, 68] width 10 height 12
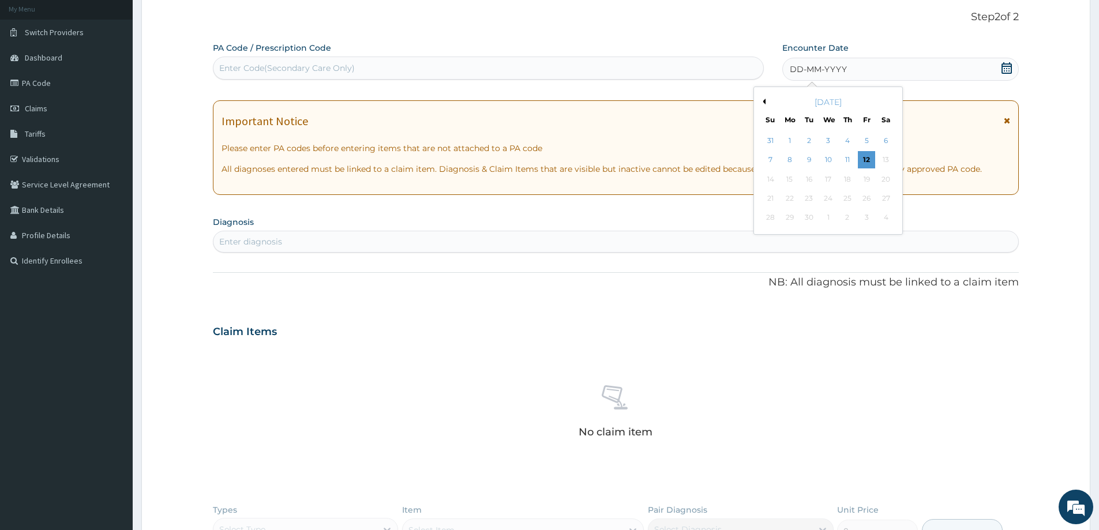
click at [763, 102] on button "Previous Month" at bounding box center [763, 102] width 6 height 6
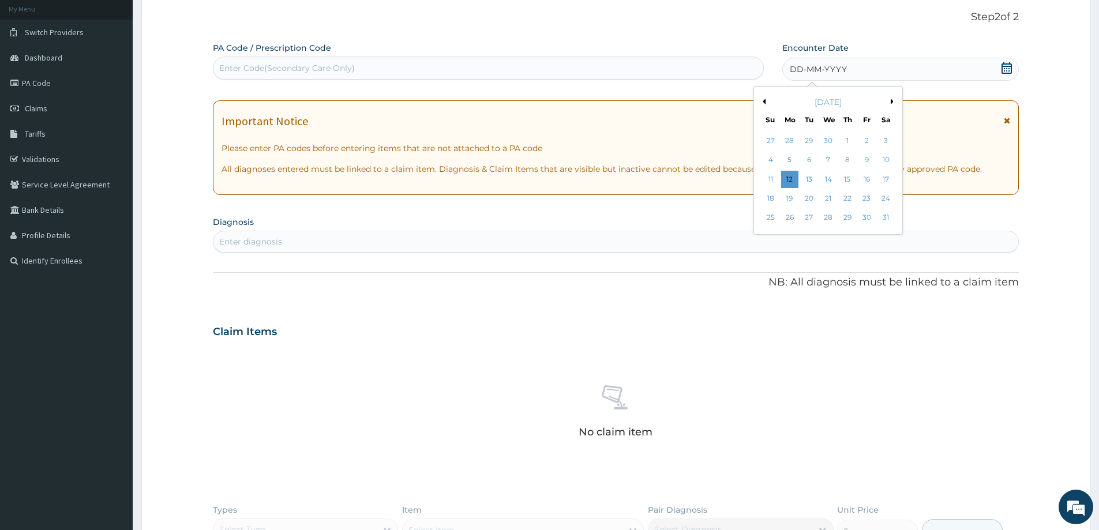
click at [763, 102] on button "Previous Month" at bounding box center [763, 102] width 6 height 6
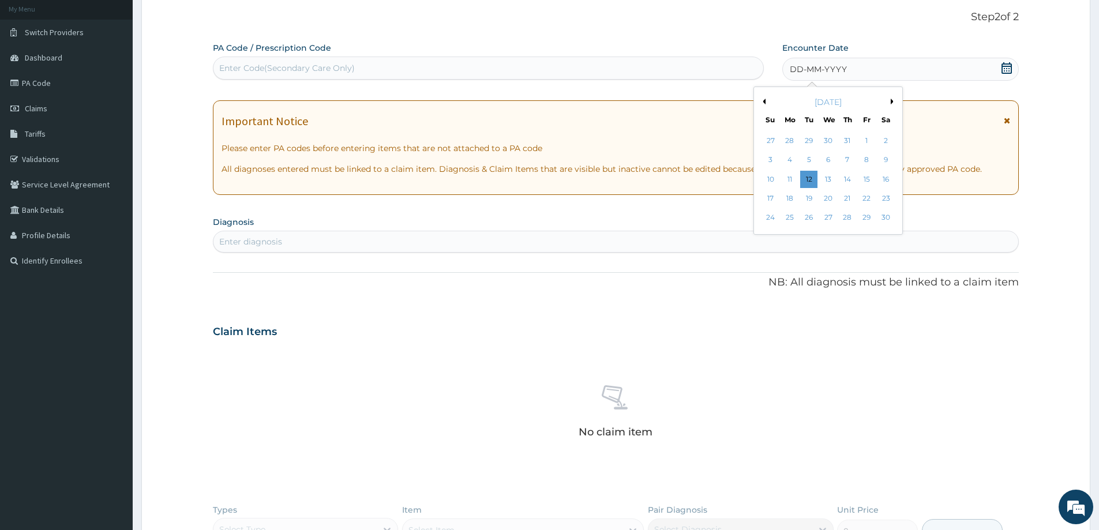
click at [763, 102] on button "Previous Month" at bounding box center [763, 102] width 6 height 6
click at [882, 160] on div "14" at bounding box center [886, 160] width 17 height 17
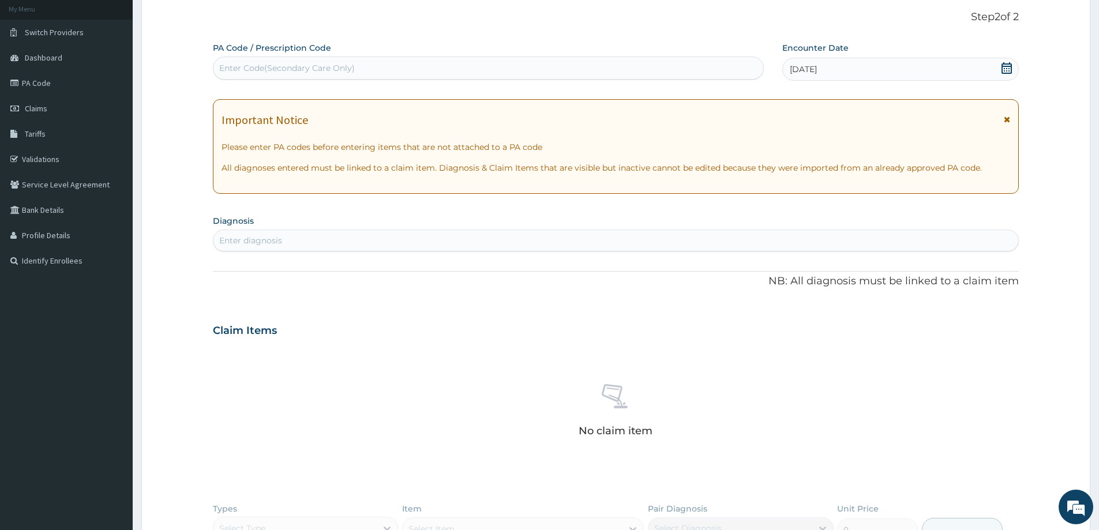
click at [430, 239] on div "Enter diagnosis" at bounding box center [616, 240] width 805 height 18
type input "MALARIA"
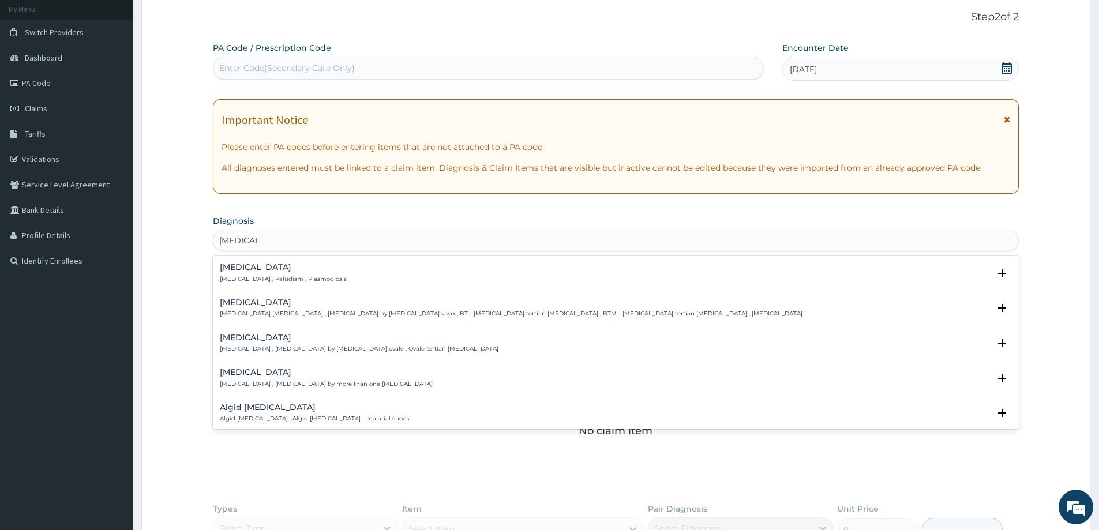
click at [264, 277] on p "Malaria , Paludism , Plasmodiosis" at bounding box center [283, 279] width 127 height 8
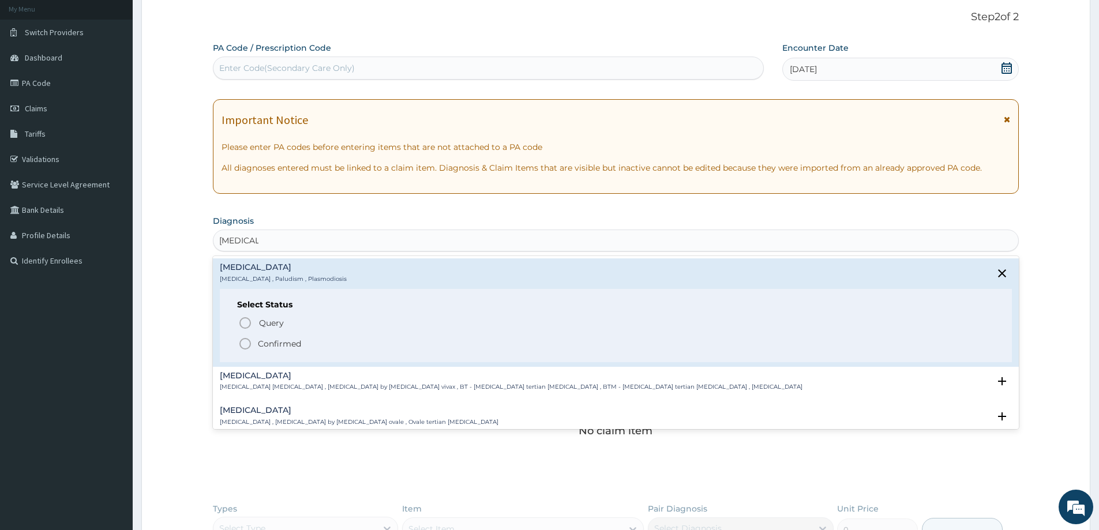
click at [275, 340] on p "Confirmed" at bounding box center [279, 344] width 43 height 12
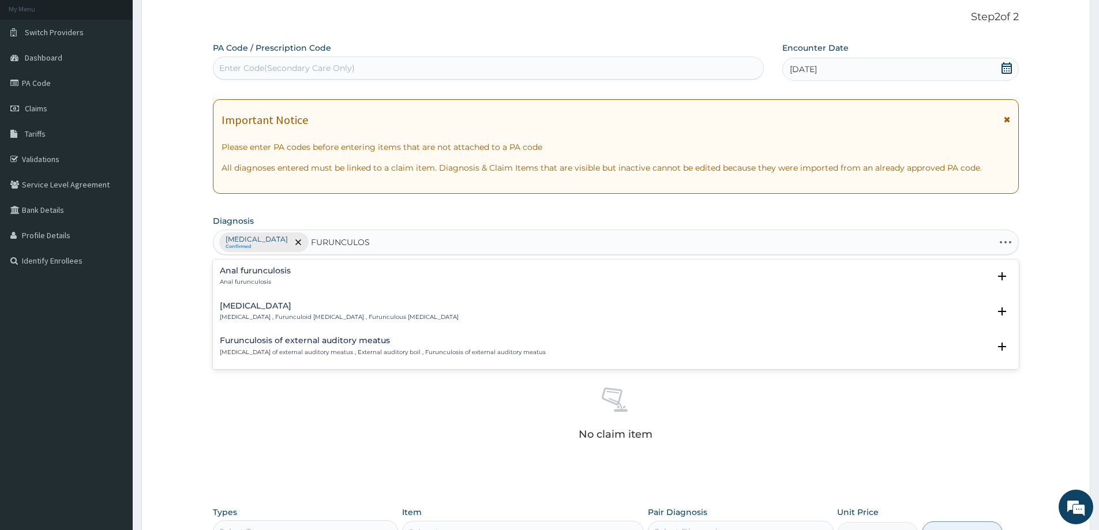
type input "FURUNCULOSI"
click at [341, 313] on div "Furunculosis of external auditory meatus Abscess of external auditory meatus , …" at bounding box center [383, 312] width 326 height 20
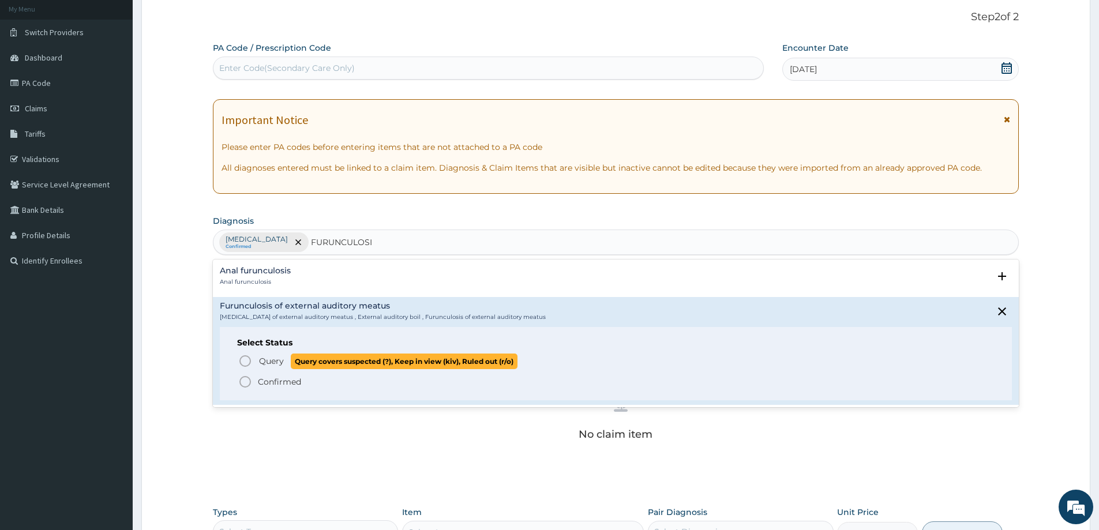
click at [276, 364] on span "Query" at bounding box center [271, 361] width 25 height 12
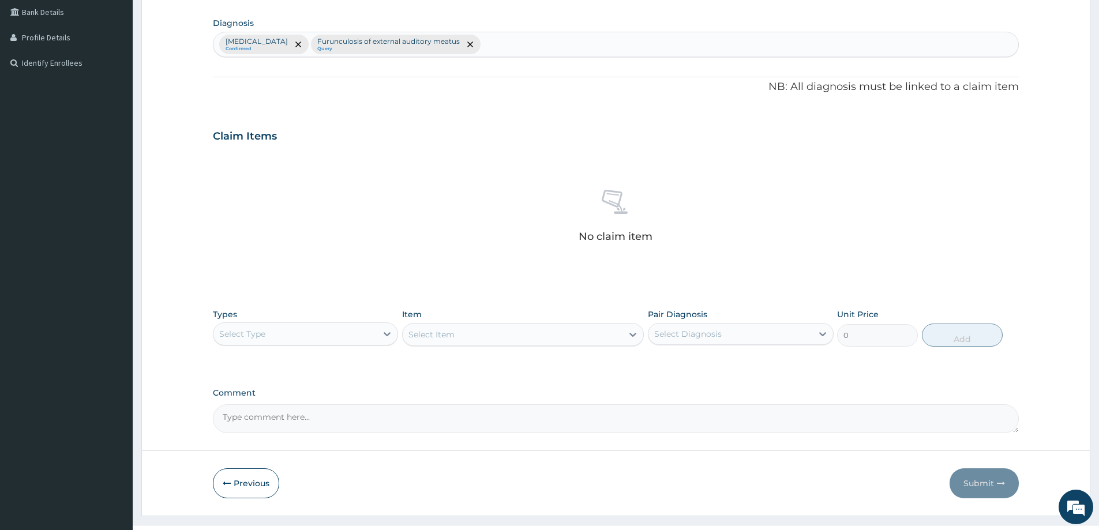
scroll to position [290, 0]
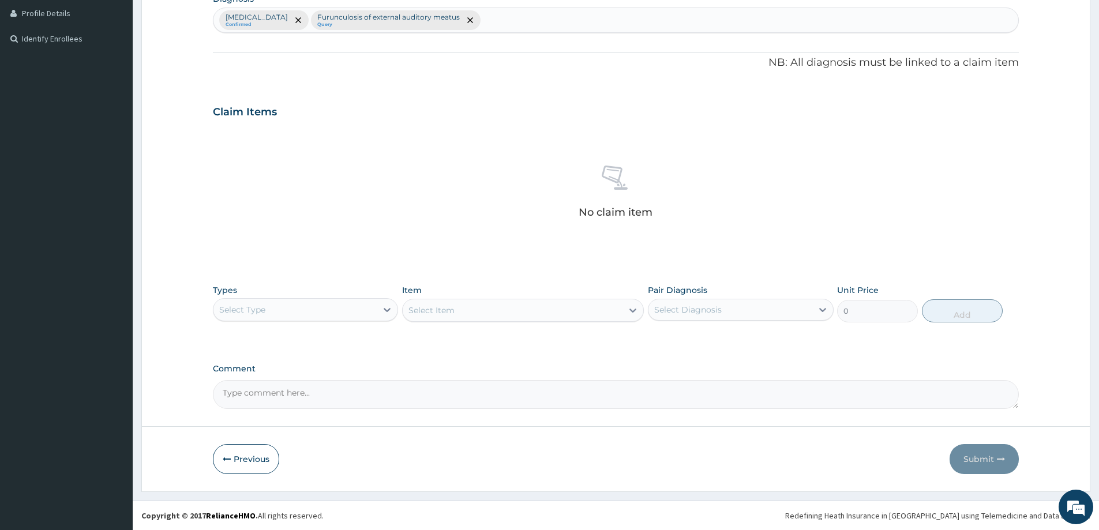
click at [283, 310] on div "Select Type" at bounding box center [295, 310] width 163 height 18
click at [271, 386] on div "Procedures" at bounding box center [305, 380] width 185 height 21
click at [728, 311] on div "Select Diagnosis" at bounding box center [730, 310] width 163 height 18
click at [721, 340] on div "Malaria" at bounding box center [740, 340] width 185 height 24
checkbox input "true"
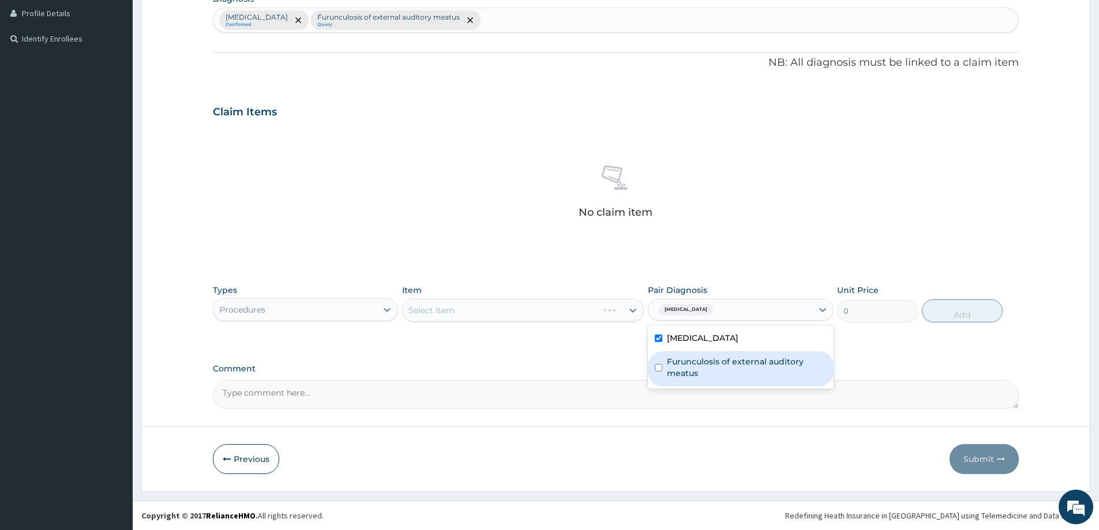
click at [729, 362] on label "Furunculosis of external auditory meatus" at bounding box center [746, 367] width 159 height 23
checkbox input "true"
click at [496, 301] on div "Select Item" at bounding box center [513, 310] width 220 height 18
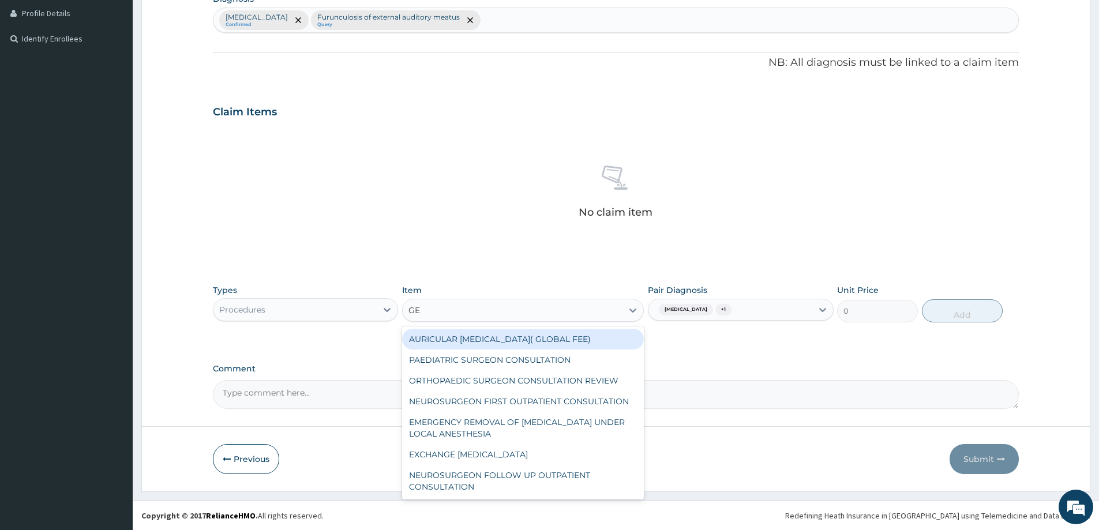
type input "GEN"
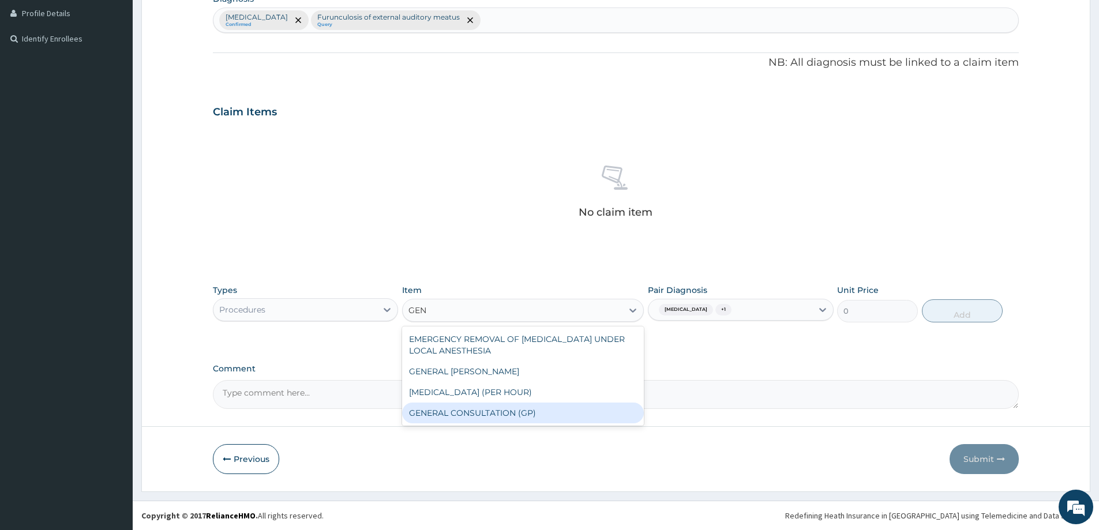
click at [481, 411] on div "GENERAL CONSULTATION (GP)" at bounding box center [523, 413] width 242 height 21
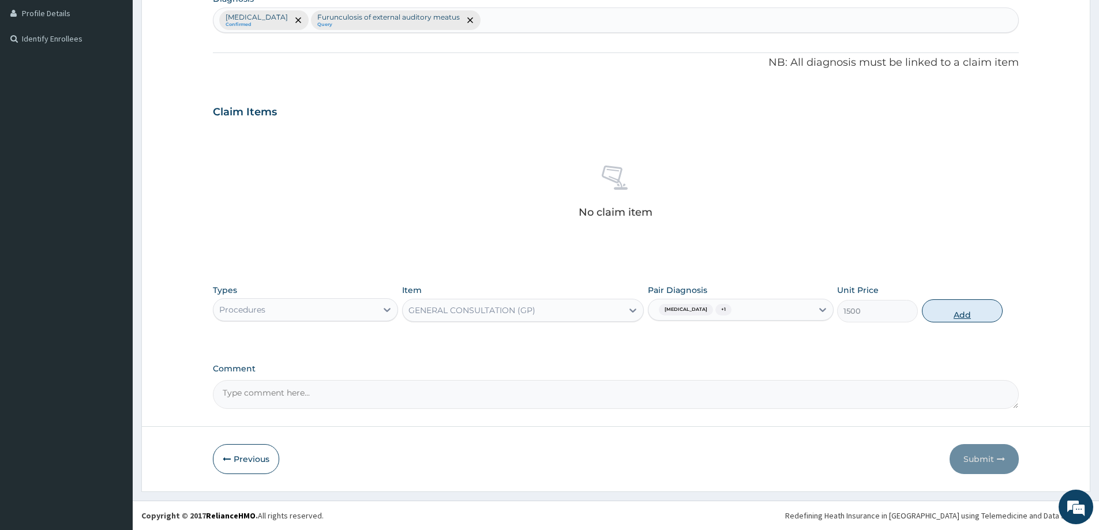
click at [965, 318] on button "Add" at bounding box center [962, 310] width 81 height 23
type input "0"
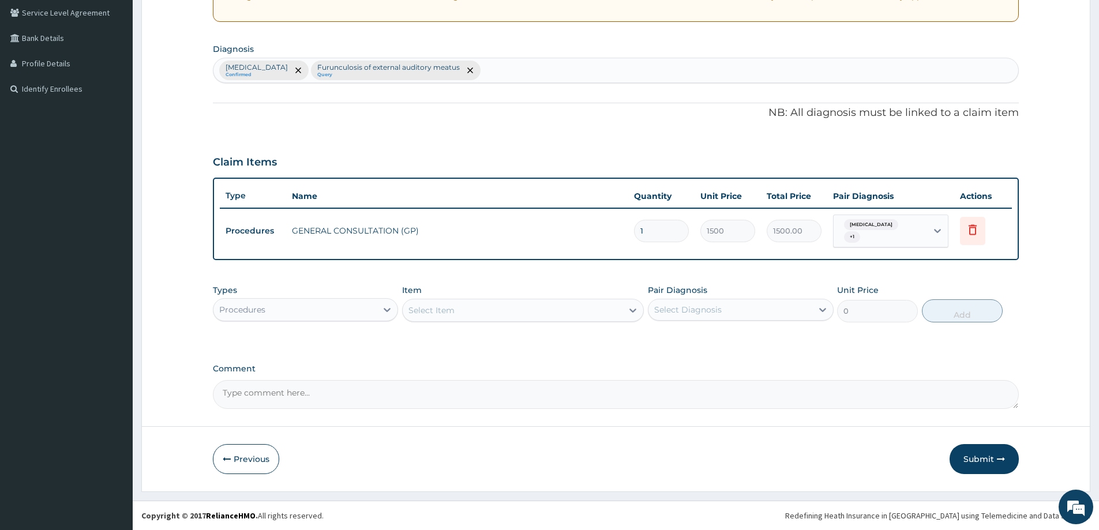
scroll to position [235, 0]
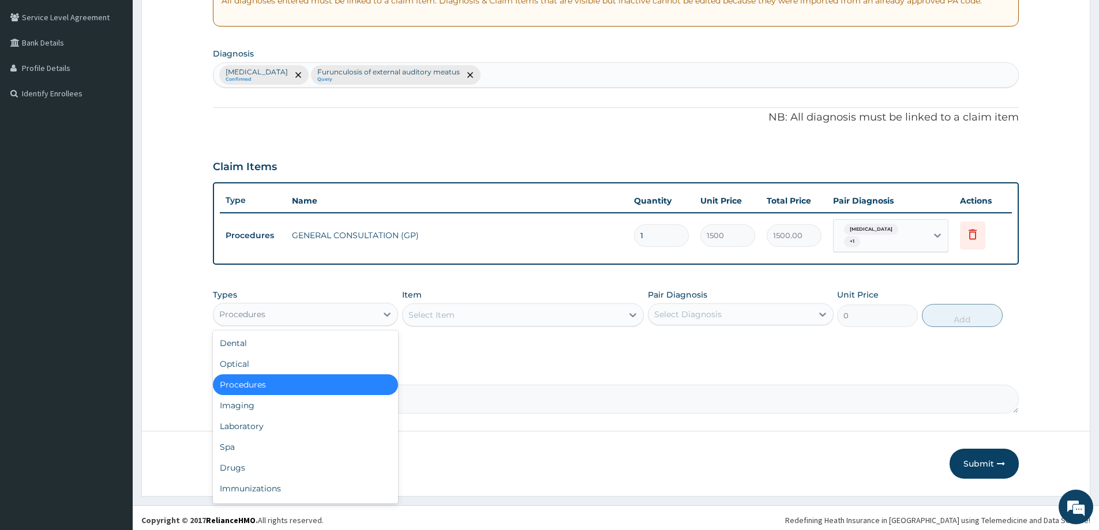
click at [316, 305] on div "Procedures" at bounding box center [295, 314] width 163 height 18
click at [252, 461] on div "Drugs" at bounding box center [305, 468] width 185 height 21
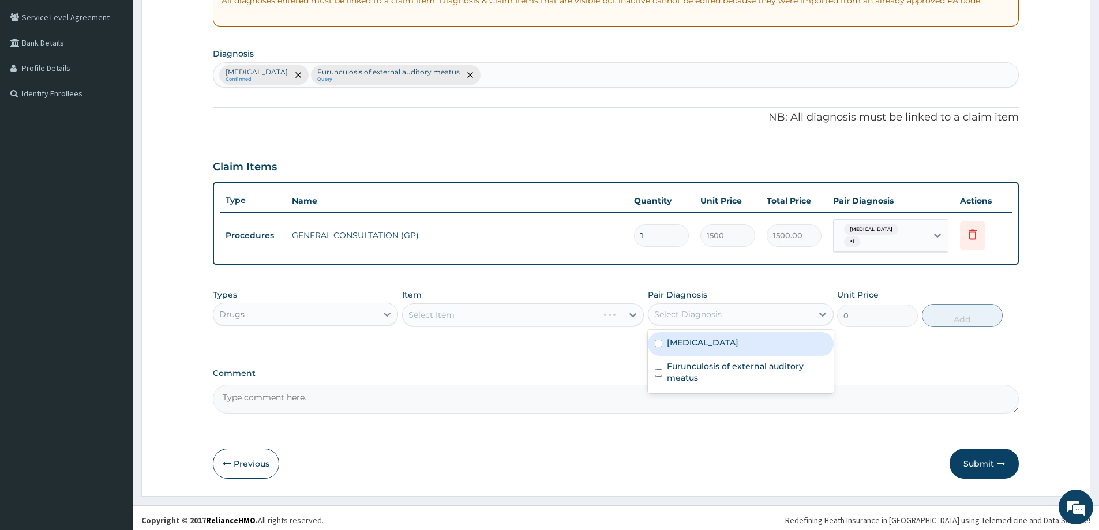
click at [702, 313] on div "Select Diagnosis" at bounding box center [688, 315] width 68 height 12
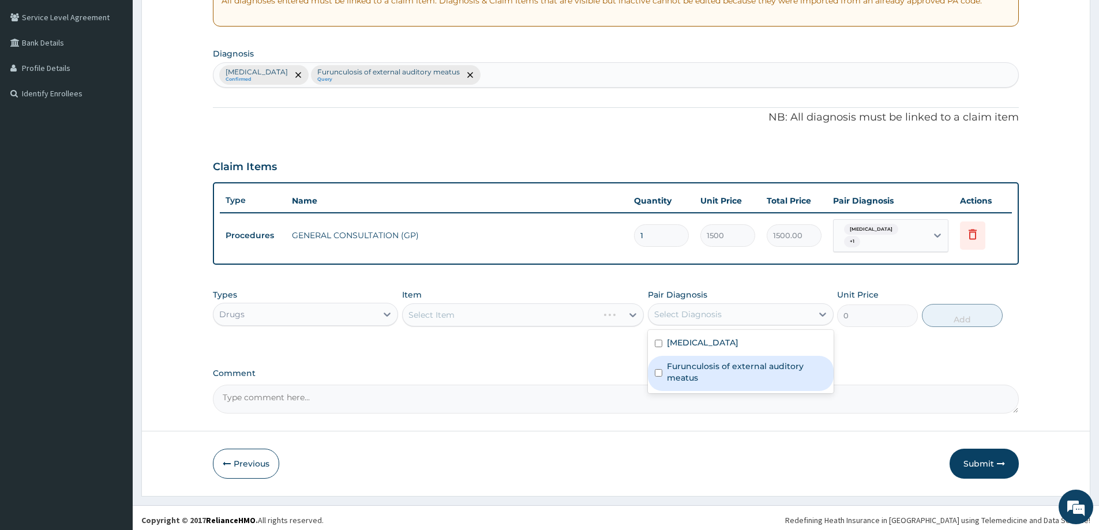
click at [706, 361] on label "Furunculosis of external auditory meatus" at bounding box center [746, 372] width 159 height 23
checkbox input "true"
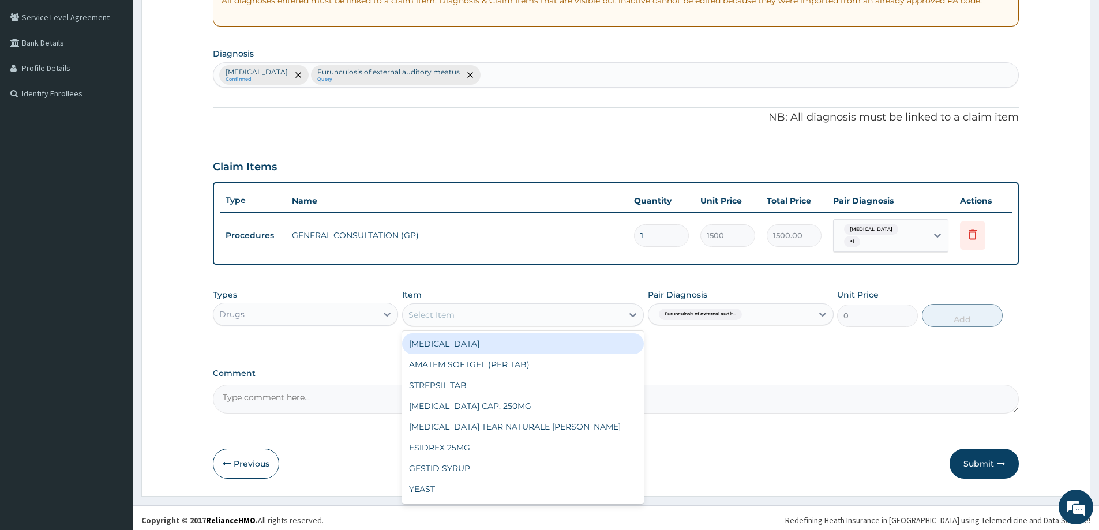
click at [478, 306] on div "Select Item" at bounding box center [513, 315] width 220 height 18
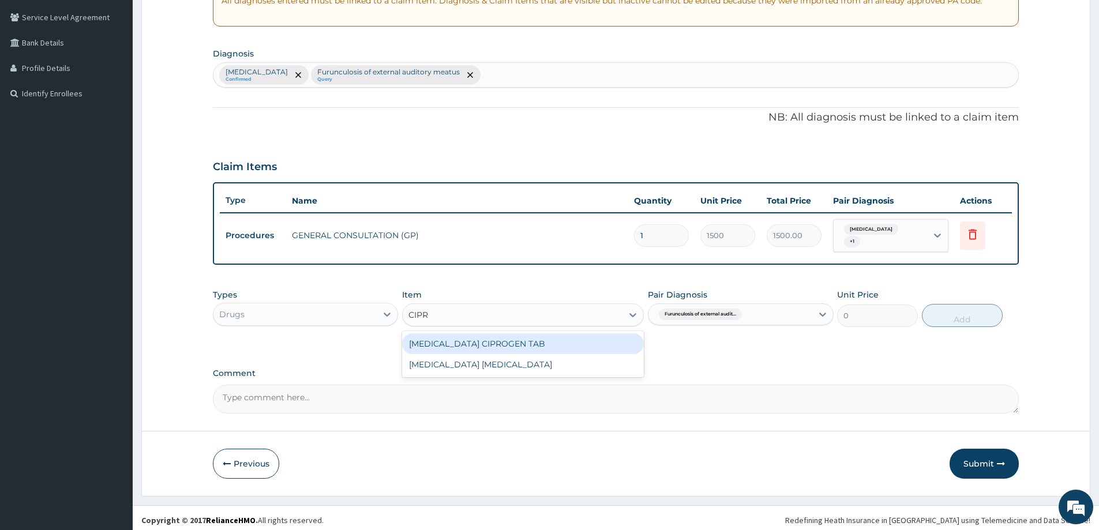
type input "CIPRO"
click at [488, 339] on div "CIPROFLOXACIN CIPROGEN TAB" at bounding box center [523, 344] width 242 height 21
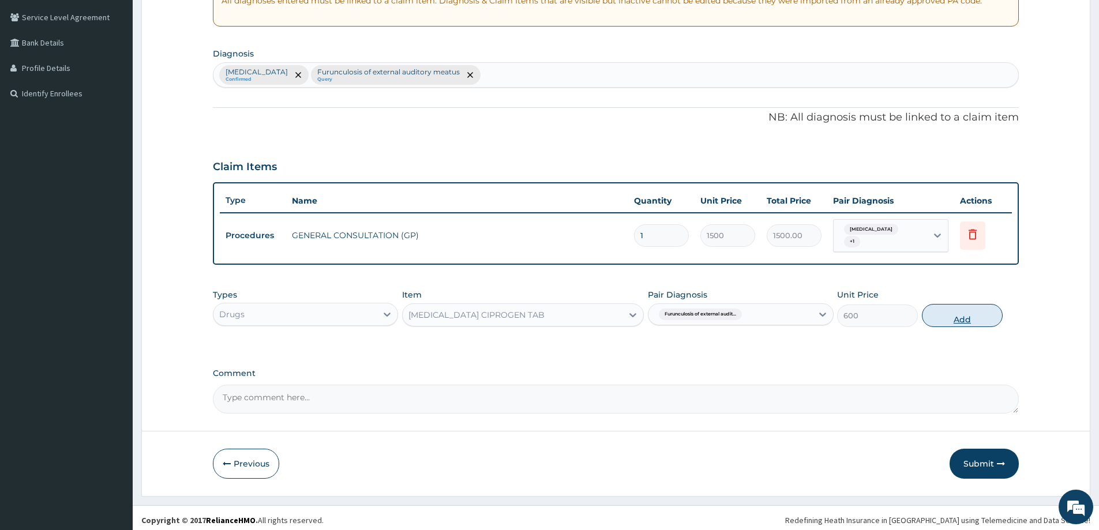
click at [956, 312] on button "Add" at bounding box center [962, 315] width 81 height 23
type input "0"
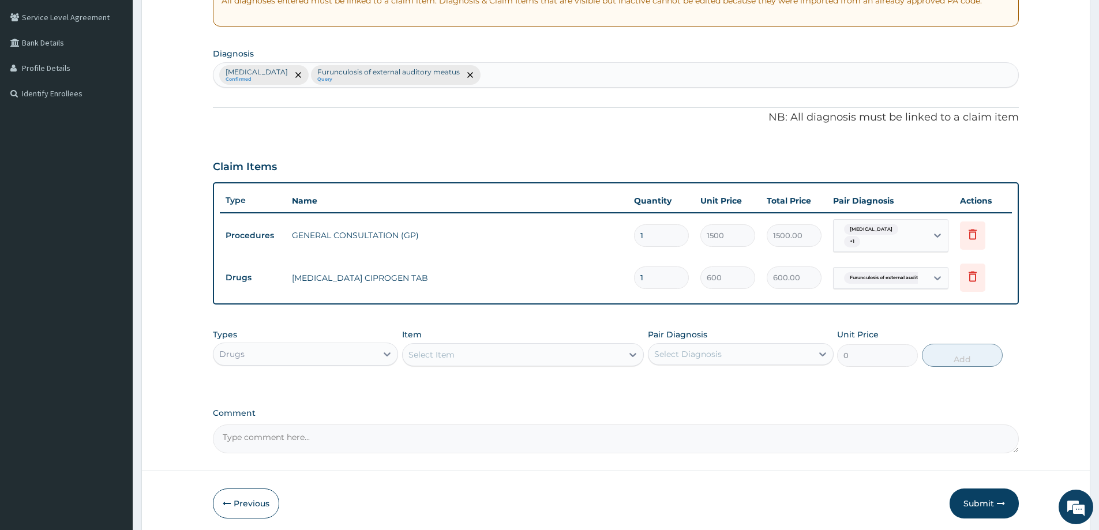
type input "10"
type input "6000.00"
type input "10"
click at [537, 346] on div "Select Item" at bounding box center [513, 355] width 220 height 18
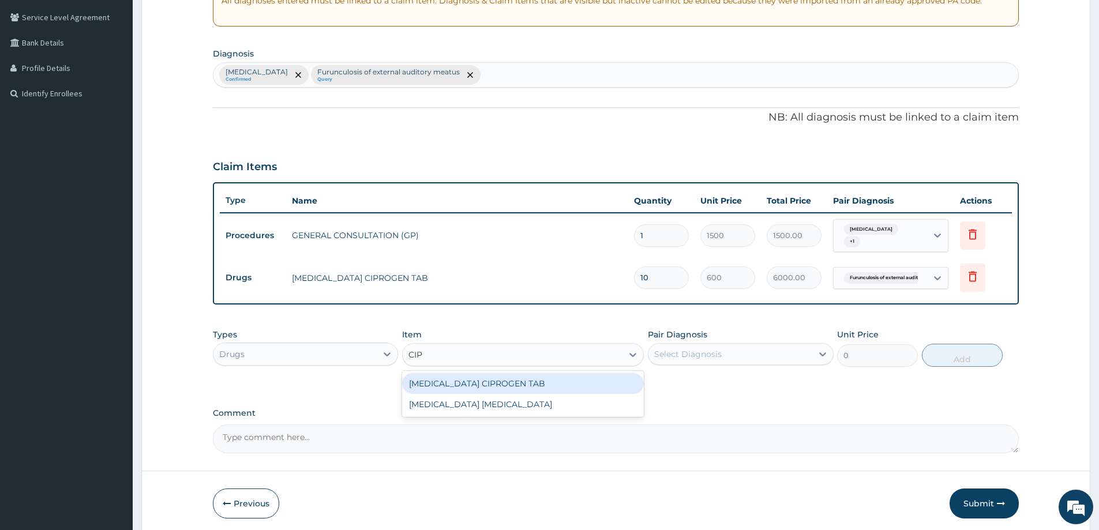
type input "CIPR"
click at [475, 349] on div "CIPR" at bounding box center [513, 355] width 220 height 18
type input "PARAC"
click at [465, 385] on div "PARACETAMOL TAB" at bounding box center [523, 383] width 242 height 21
type input "7.5"
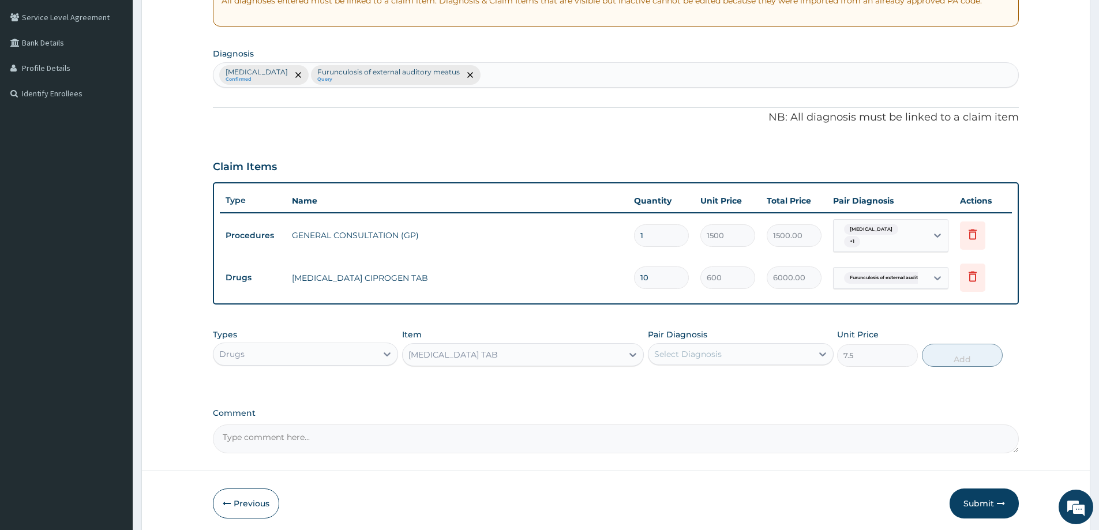
click at [799, 357] on div "Select Diagnosis" at bounding box center [730, 354] width 163 height 18
click at [721, 378] on div "Malaria" at bounding box center [740, 384] width 185 height 24
checkbox input "true"
click at [956, 354] on button "Add" at bounding box center [962, 355] width 81 height 23
type input "0"
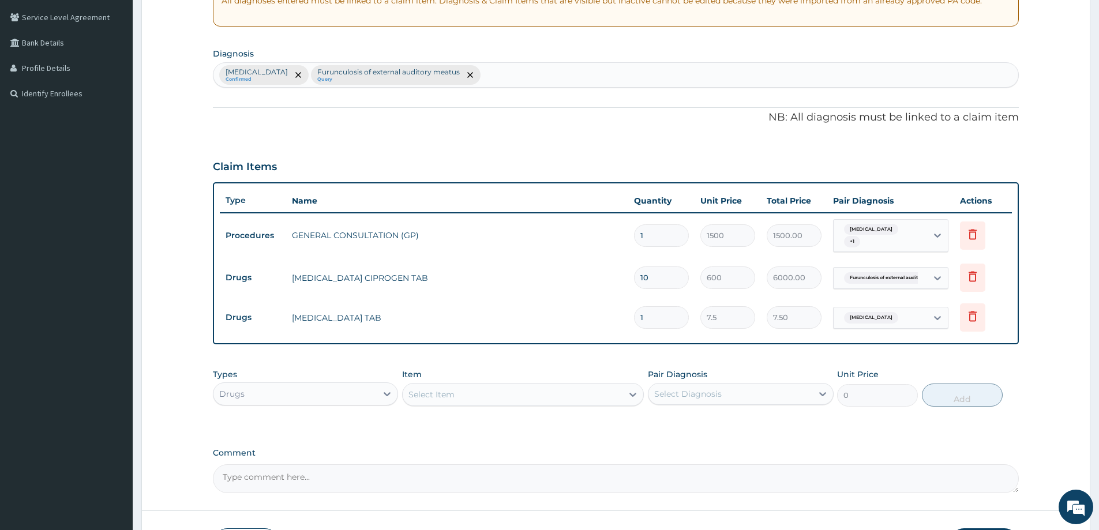
click at [456, 387] on div "Select Item" at bounding box center [513, 394] width 220 height 18
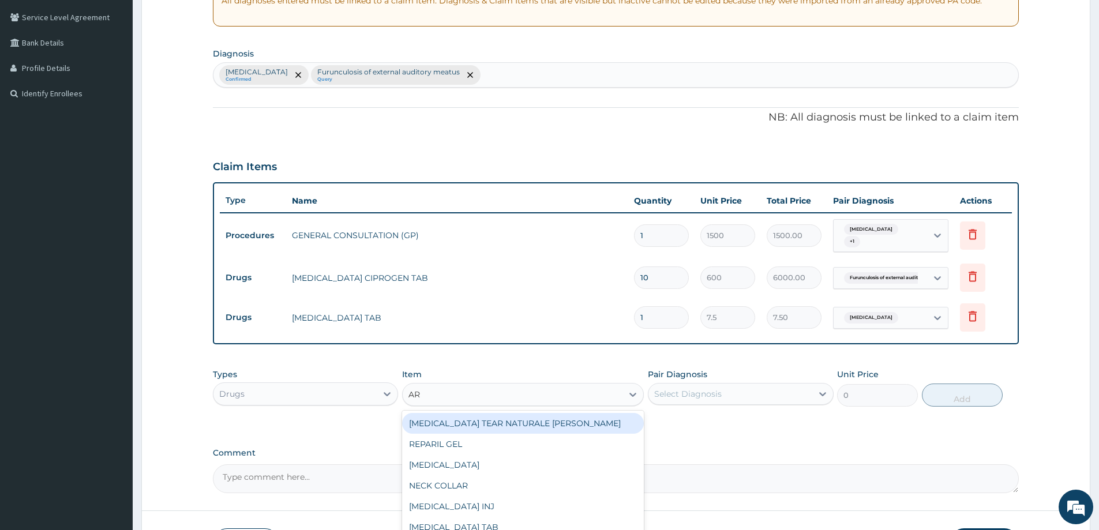
type input "ART"
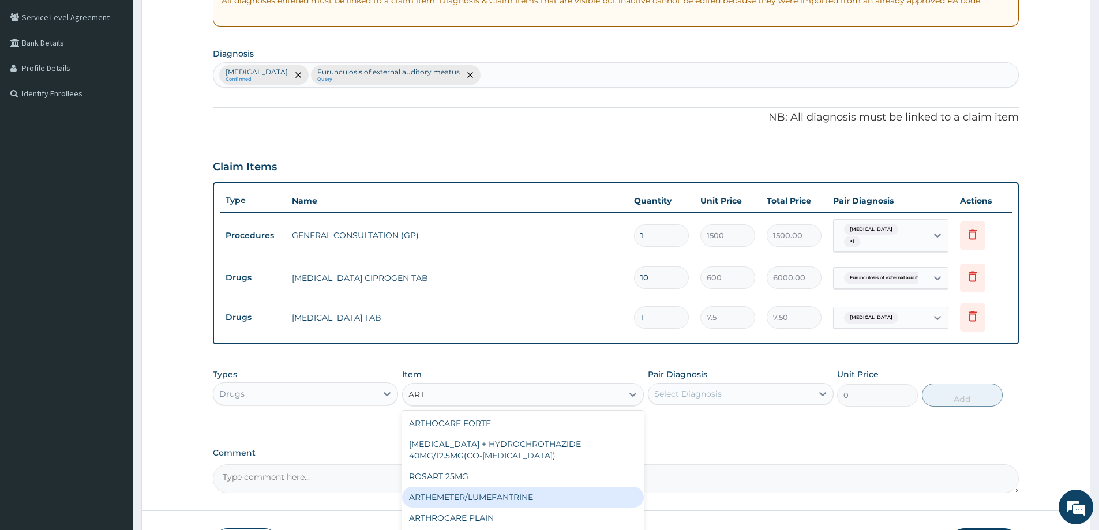
click at [477, 493] on div "ARTHEMETER/LUMEFANTRINE" at bounding box center [523, 497] width 242 height 21
type input "37.5"
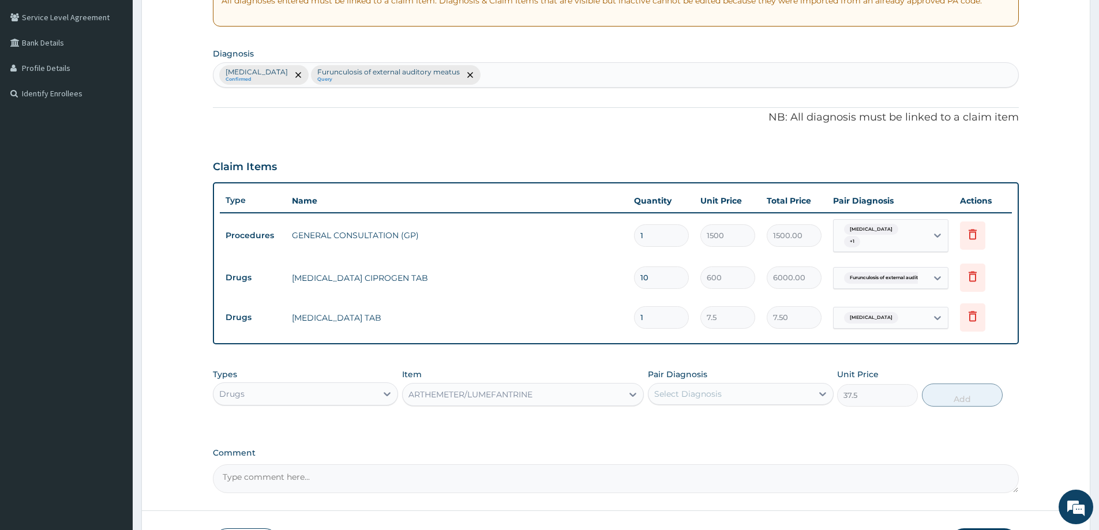
click at [695, 388] on div "Select Diagnosis" at bounding box center [688, 394] width 68 height 12
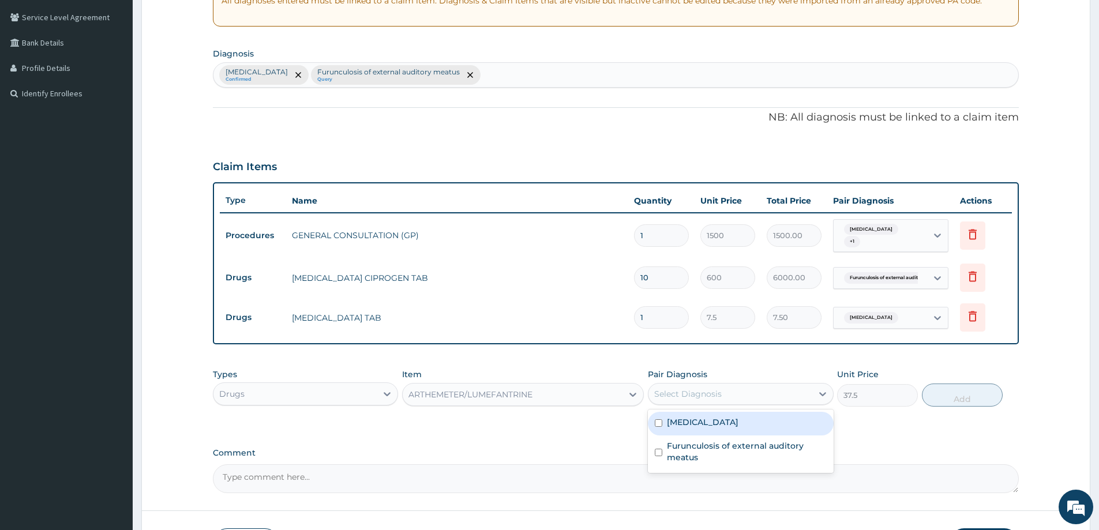
click at [701, 414] on div "Malaria" at bounding box center [740, 424] width 185 height 24
checkbox input "true"
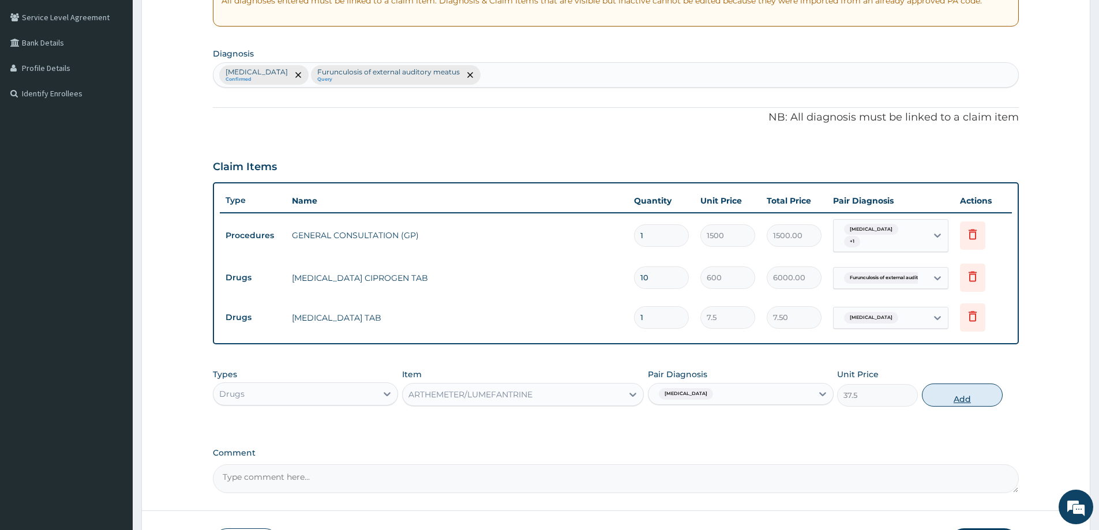
click at [971, 387] on button "Add" at bounding box center [962, 395] width 81 height 23
type input "0"
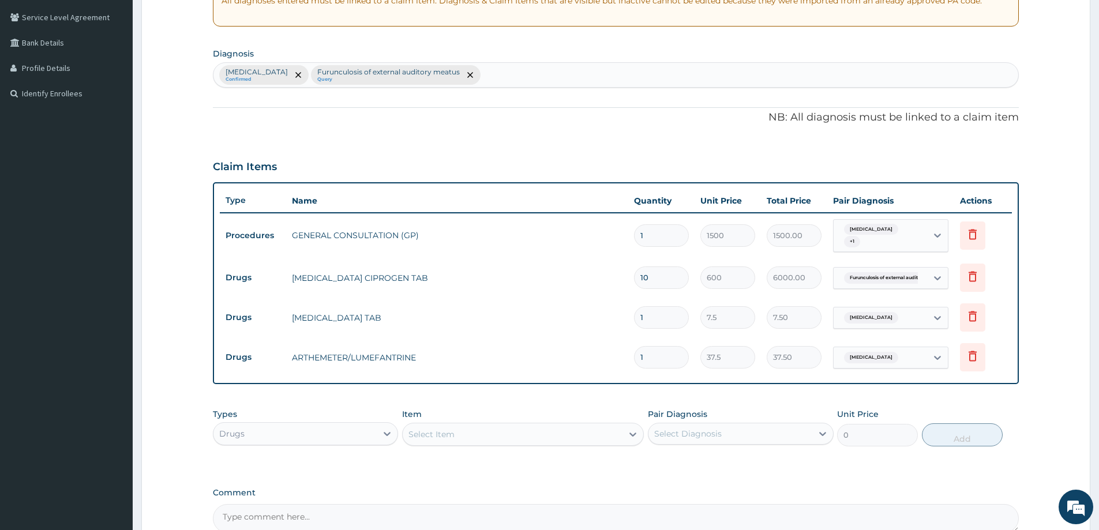
drag, startPoint x: 656, startPoint y: 311, endPoint x: 643, endPoint y: 314, distance: 13.0
click at [643, 314] on input "1" at bounding box center [661, 317] width 55 height 23
type input "18"
type input "135.00"
type input "18"
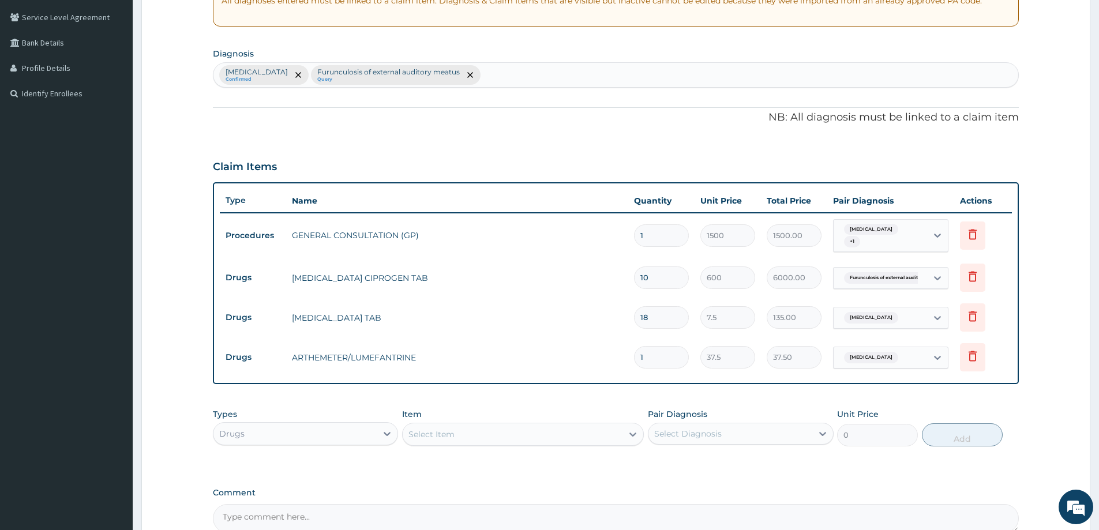
drag, startPoint x: 647, startPoint y: 357, endPoint x: 632, endPoint y: 354, distance: 14.6
click at [632, 354] on td "1" at bounding box center [661, 357] width 66 height 34
type input "2"
type input "75.00"
type input "24"
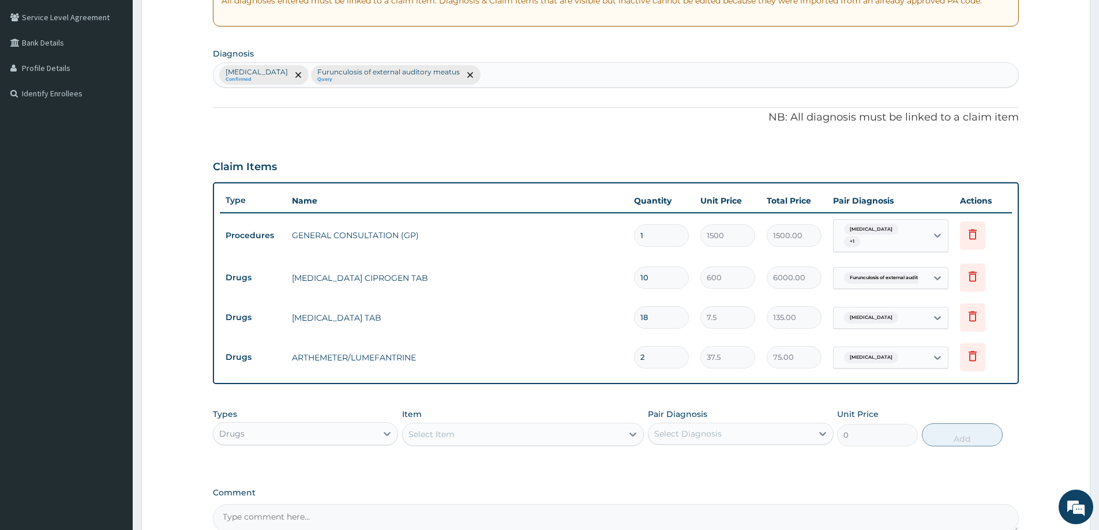
type input "900.00"
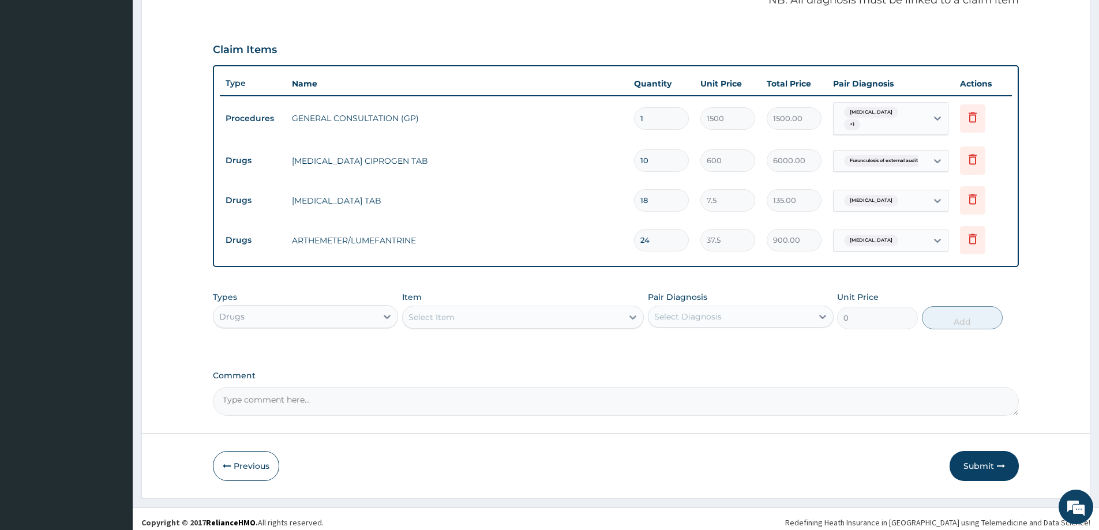
scroll to position [355, 0]
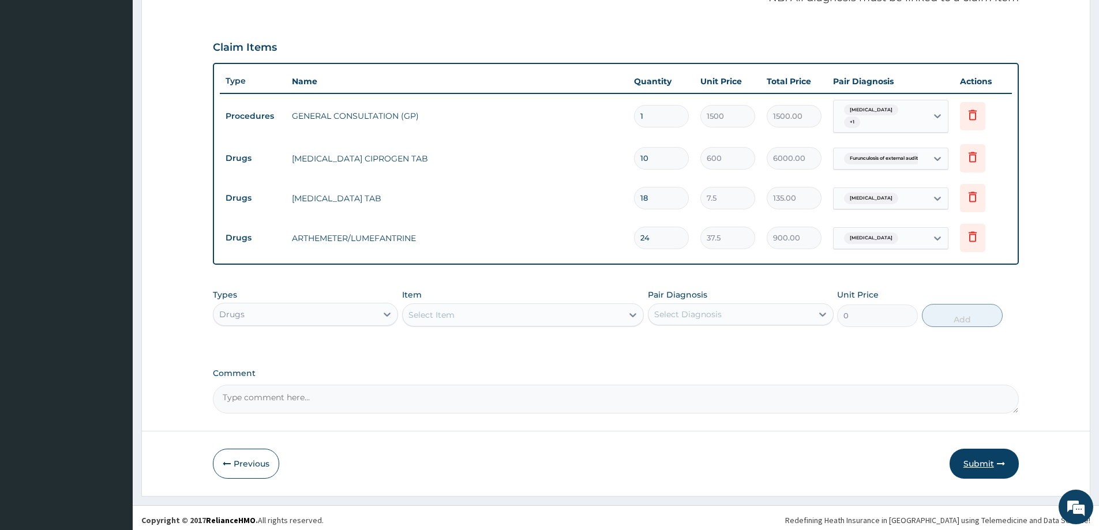
type input "24"
click at [981, 460] on button "Submit" at bounding box center [984, 464] width 69 height 30
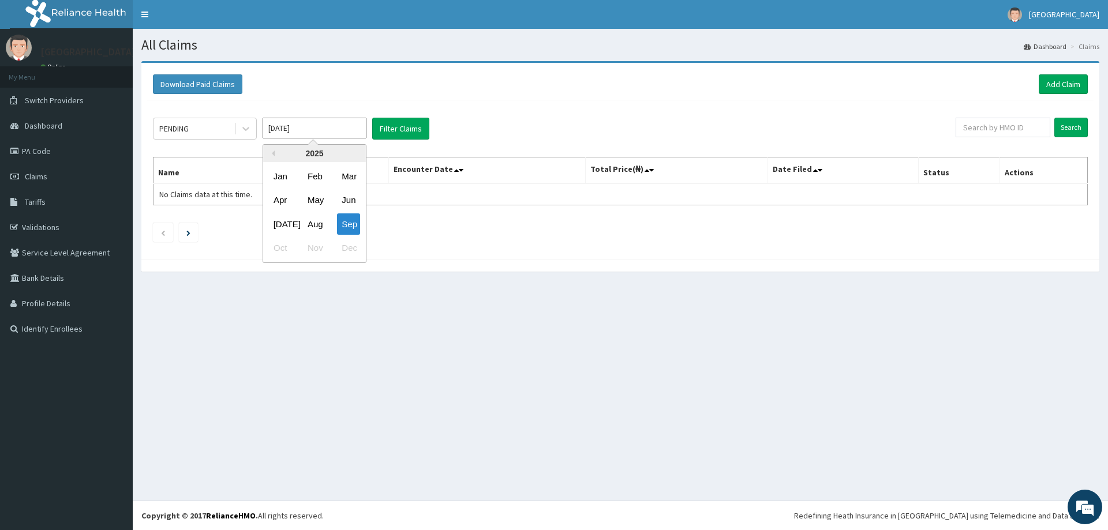
click at [340, 127] on input "[DATE]" at bounding box center [315, 128] width 104 height 21
click at [273, 153] on button "Previous Year" at bounding box center [272, 154] width 6 height 6
click at [347, 226] on div "Sep" at bounding box center [348, 224] width 23 height 21
type input "Sep 2024"
click at [391, 125] on button "Filter Claims" at bounding box center [400, 129] width 57 height 22
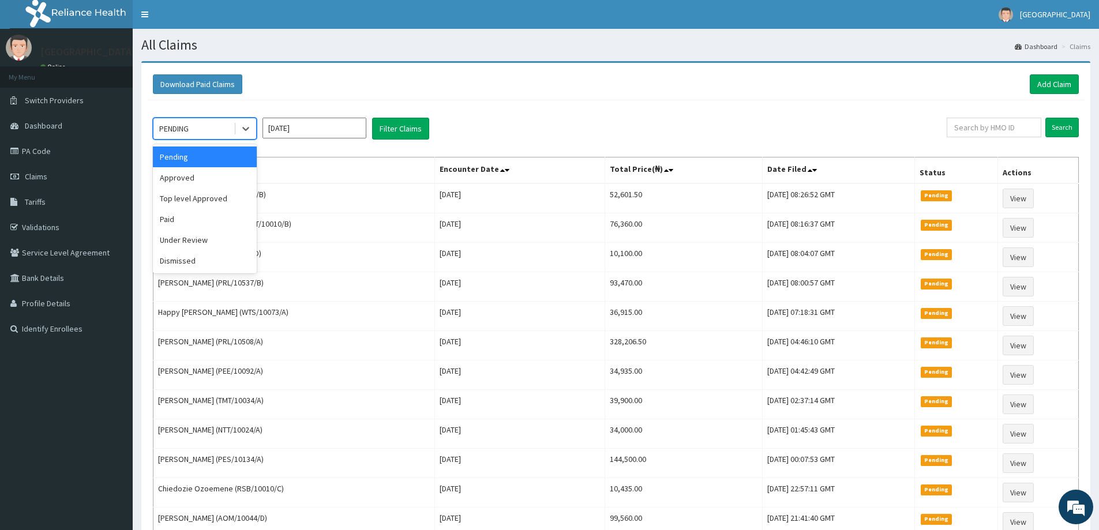
click at [196, 129] on div "PENDING" at bounding box center [193, 128] width 80 height 18
click at [187, 181] on div "Approved" at bounding box center [205, 177] width 104 height 21
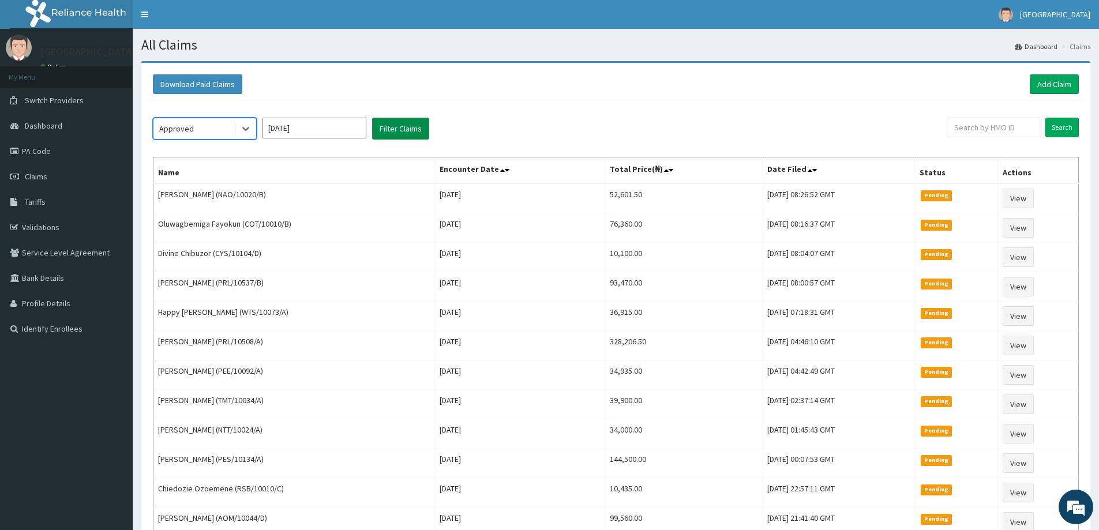
click at [397, 132] on button "Filter Claims" at bounding box center [400, 129] width 57 height 22
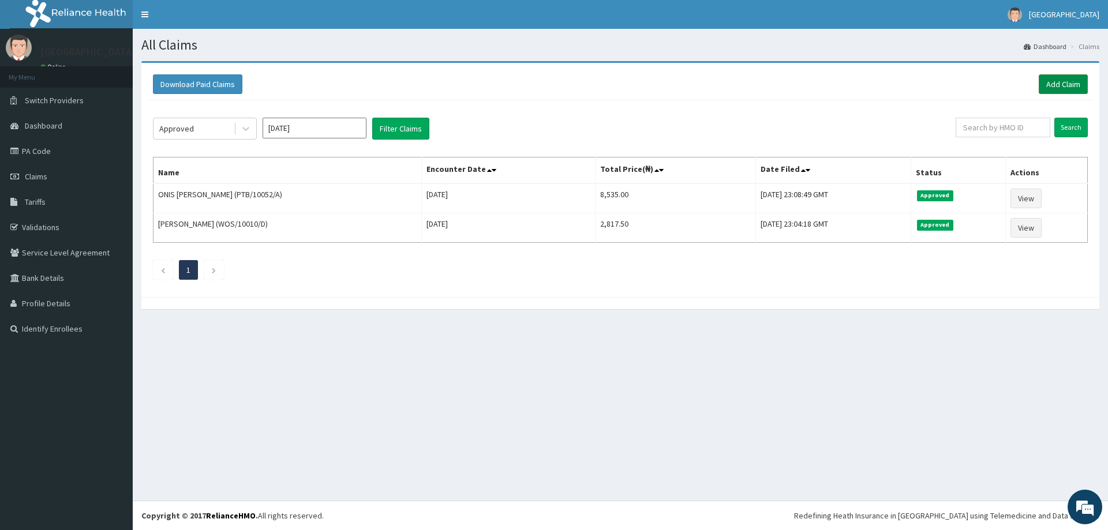
click at [1060, 85] on link "Add Claim" at bounding box center [1063, 84] width 49 height 20
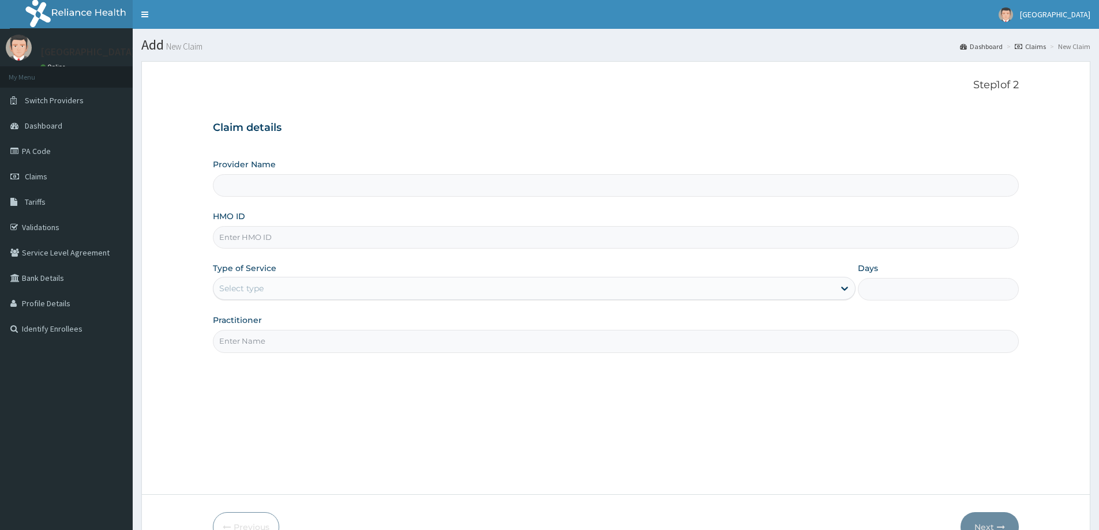
click at [261, 242] on input "HMO ID" at bounding box center [616, 237] width 806 height 23
type input "[GEOGRAPHIC_DATA]"
type input "FMP/10126/A"
click at [244, 293] on div "Select type" at bounding box center [241, 289] width 44 height 12
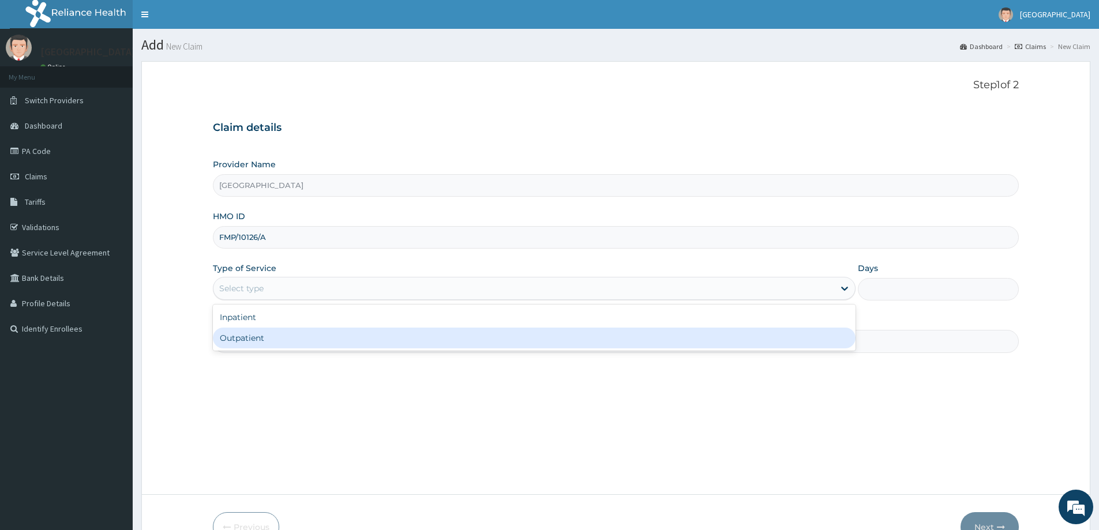
click at [248, 336] on div "Outpatient" at bounding box center [534, 338] width 643 height 21
type input "1"
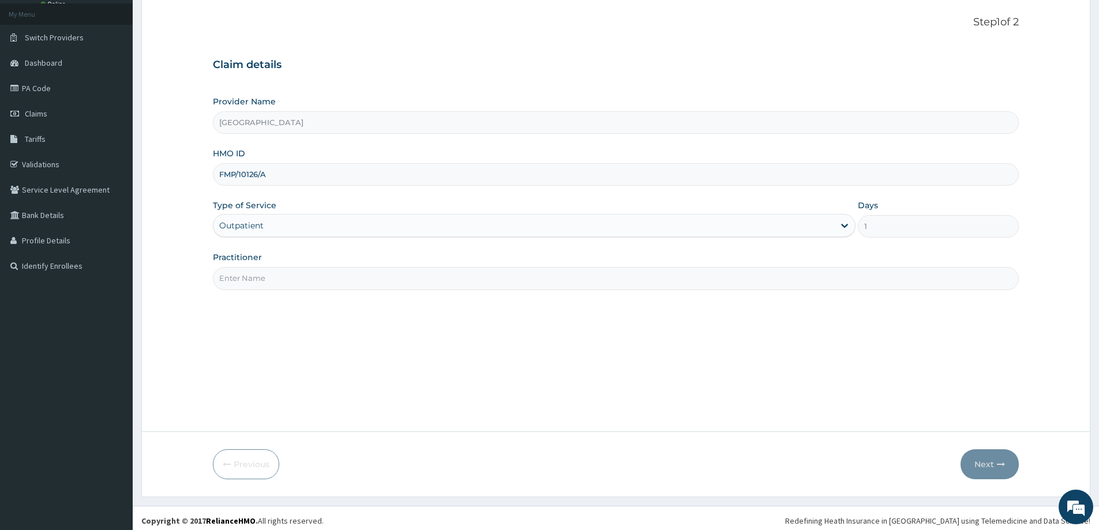
scroll to position [68, 0]
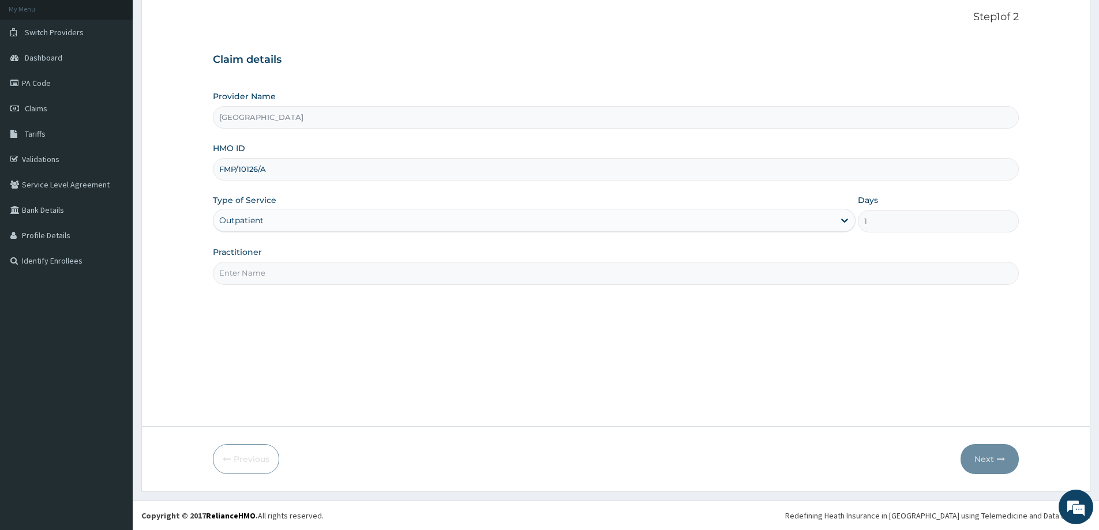
click at [280, 274] on input "Practitioner" at bounding box center [616, 273] width 806 height 23
type input "[PERSON_NAME]"
click at [984, 462] on button "Next" at bounding box center [990, 459] width 58 height 30
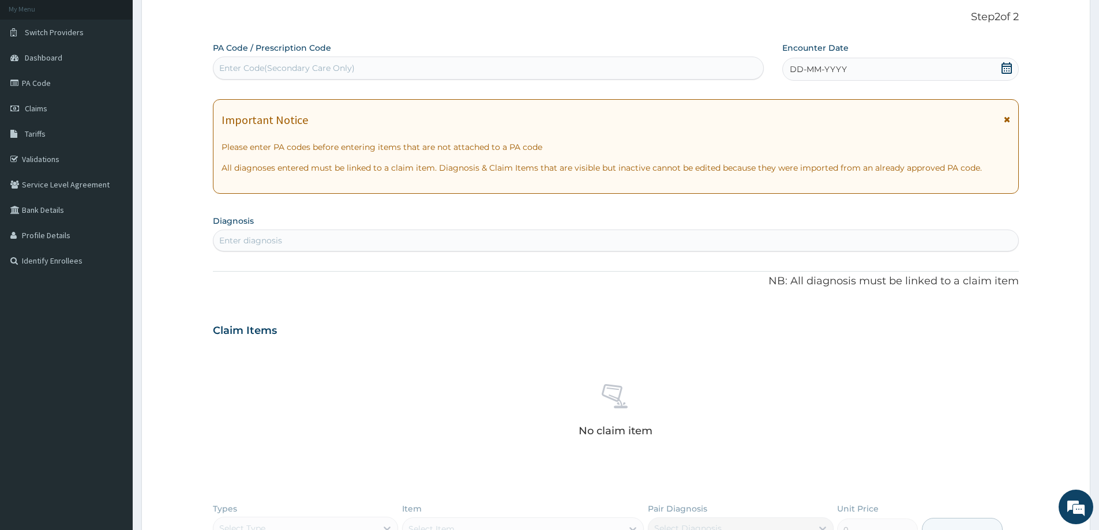
drag, startPoint x: 1014, startPoint y: 69, endPoint x: 1006, endPoint y: 69, distance: 8.1
click at [1013, 69] on div "DD-MM-YYYY" at bounding box center [901, 69] width 236 height 23
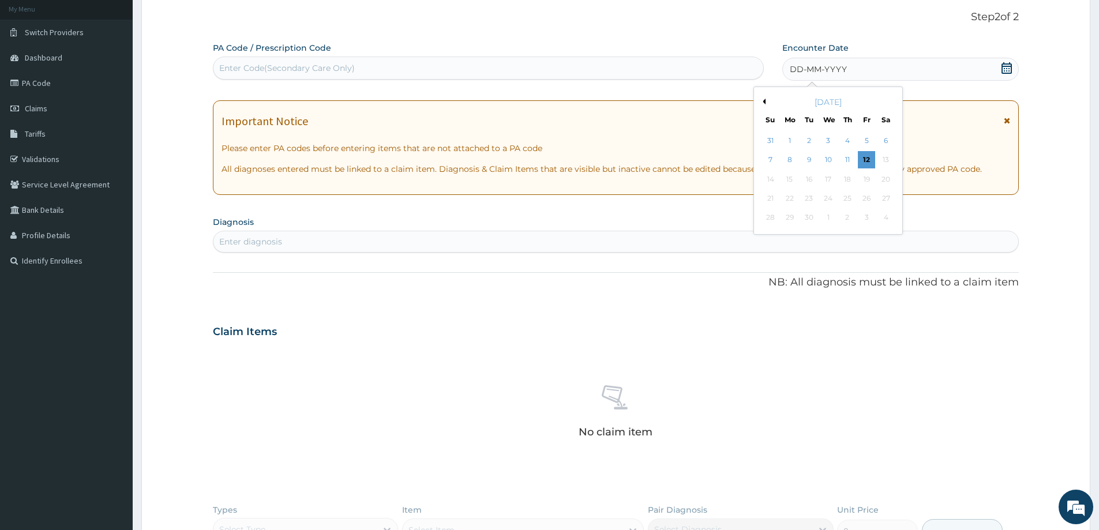
click at [764, 102] on button "Previous Month" at bounding box center [763, 102] width 6 height 6
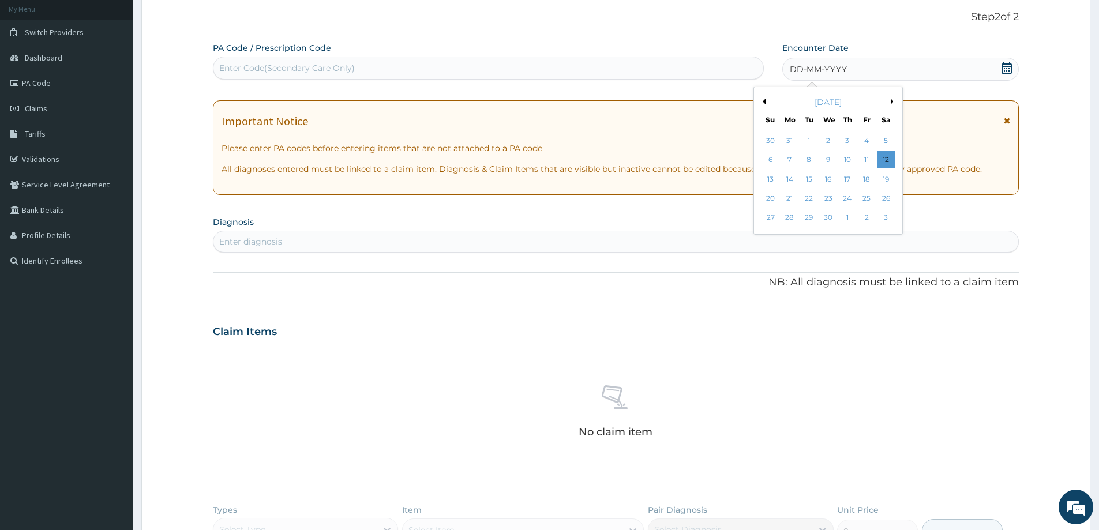
click at [764, 102] on button "Previous Month" at bounding box center [763, 102] width 6 height 6
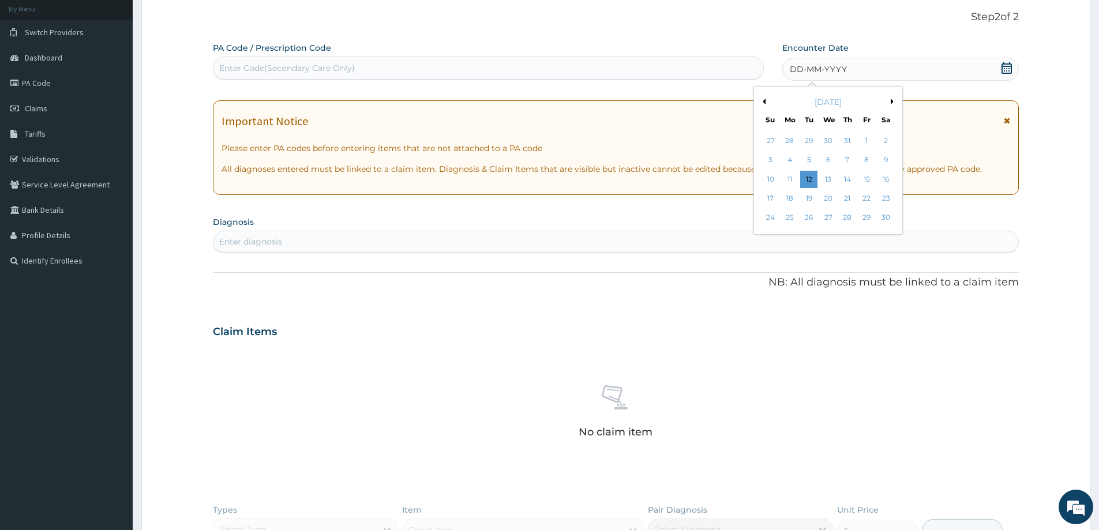
click at [764, 102] on button "Previous Month" at bounding box center [763, 102] width 6 height 6
click at [884, 162] on div "14" at bounding box center [886, 160] width 17 height 17
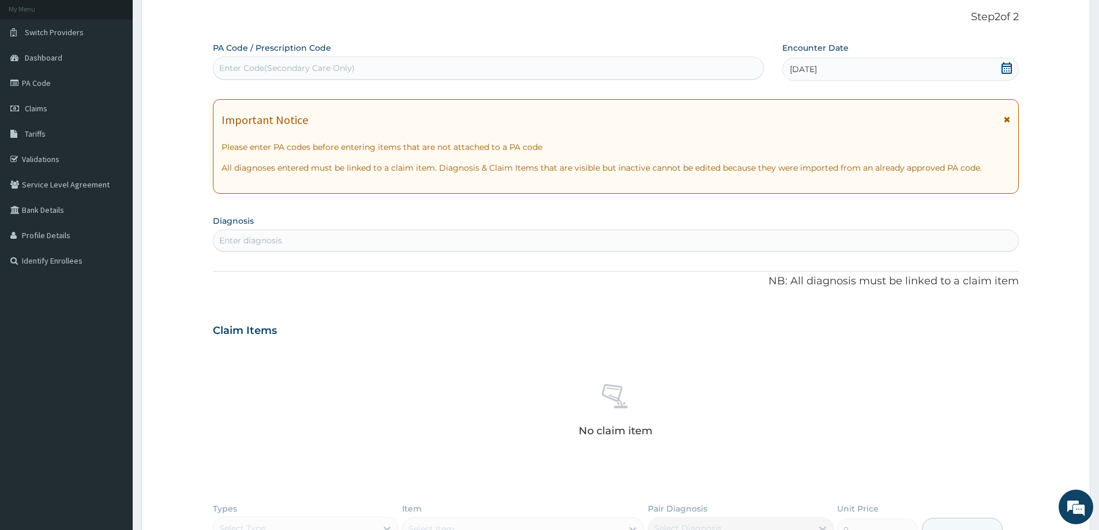
click at [350, 241] on div "Enter diagnosis" at bounding box center [616, 240] width 805 height 18
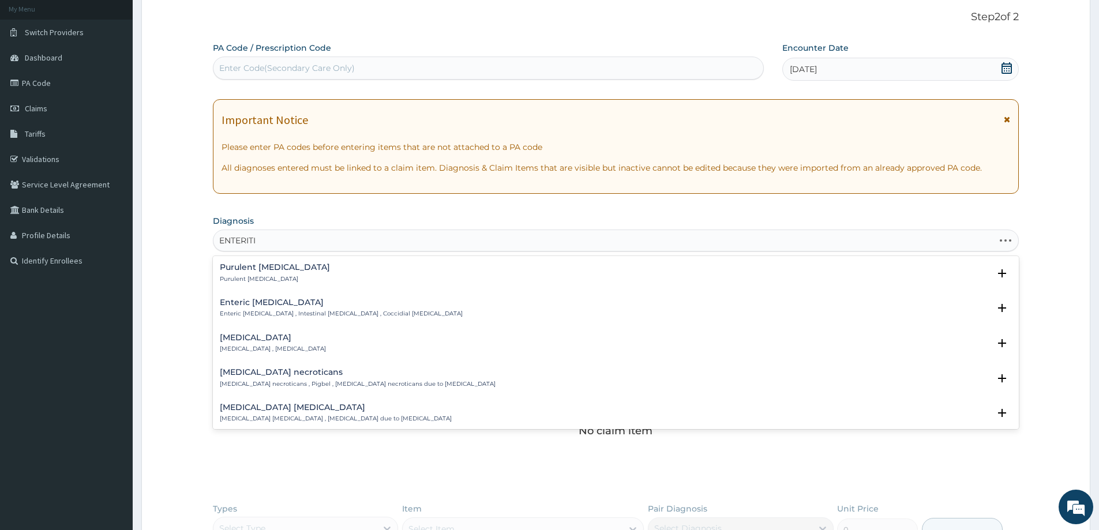
type input "ENTERITIS"
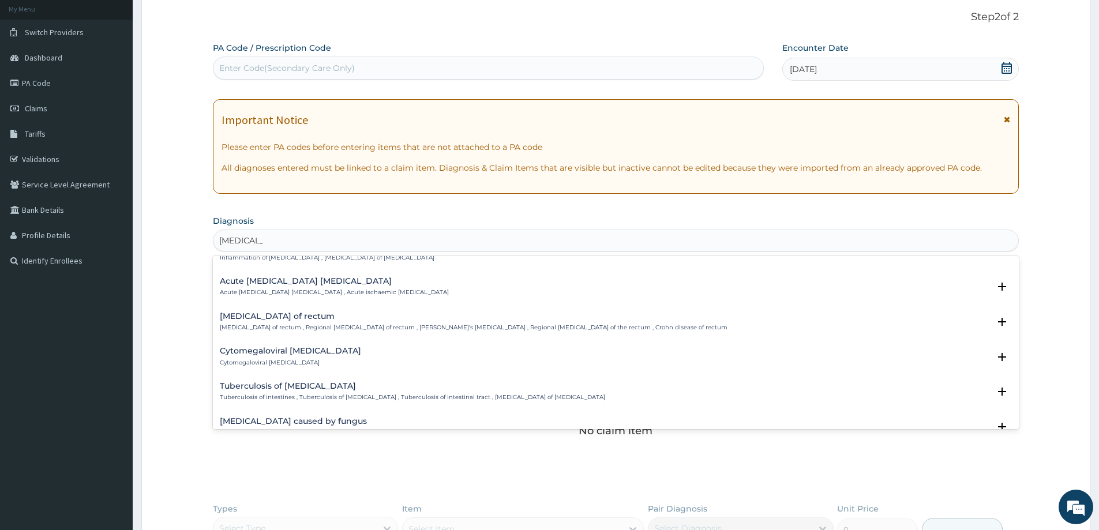
scroll to position [205, 0]
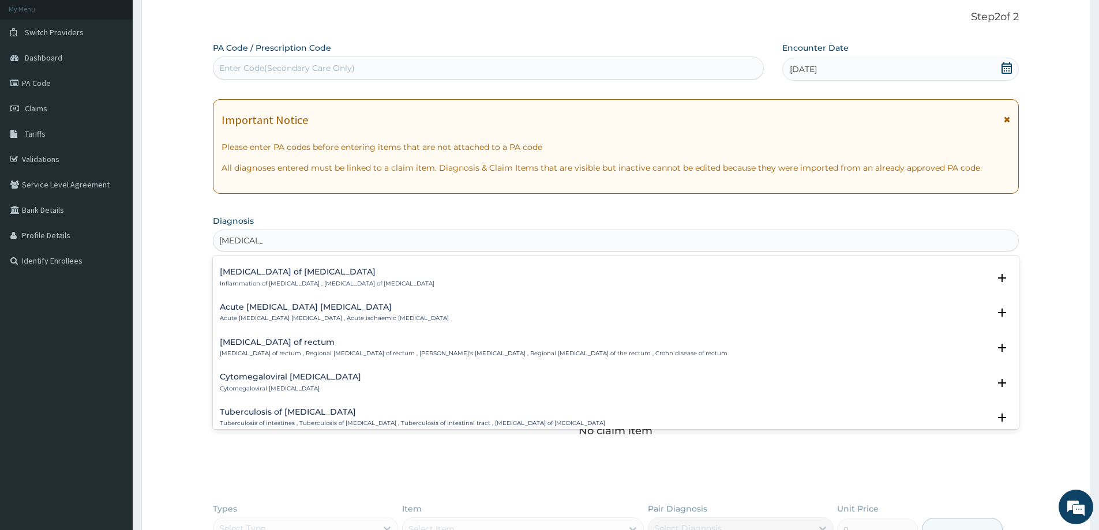
click at [261, 278] on div "Enteritis of intestine Inflammation of intestine , Enteritis of intestine" at bounding box center [327, 278] width 215 height 20
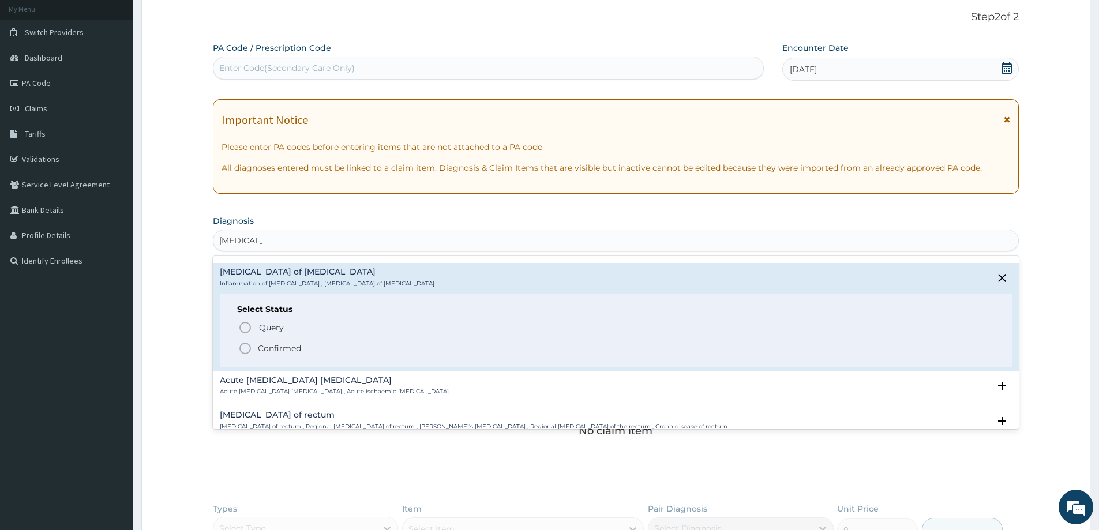
click at [269, 350] on p "Confirmed" at bounding box center [279, 349] width 43 height 12
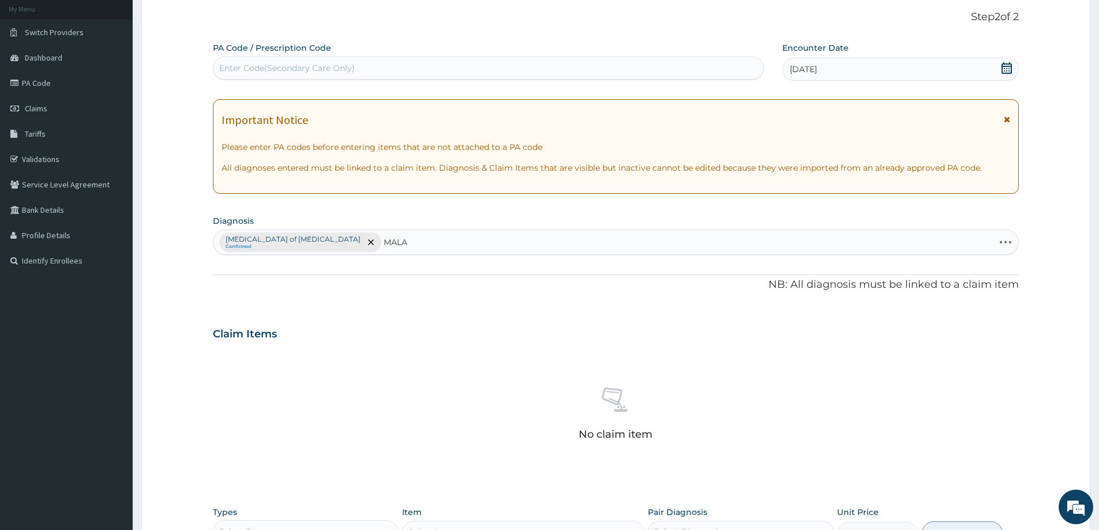
type input "MALAR"
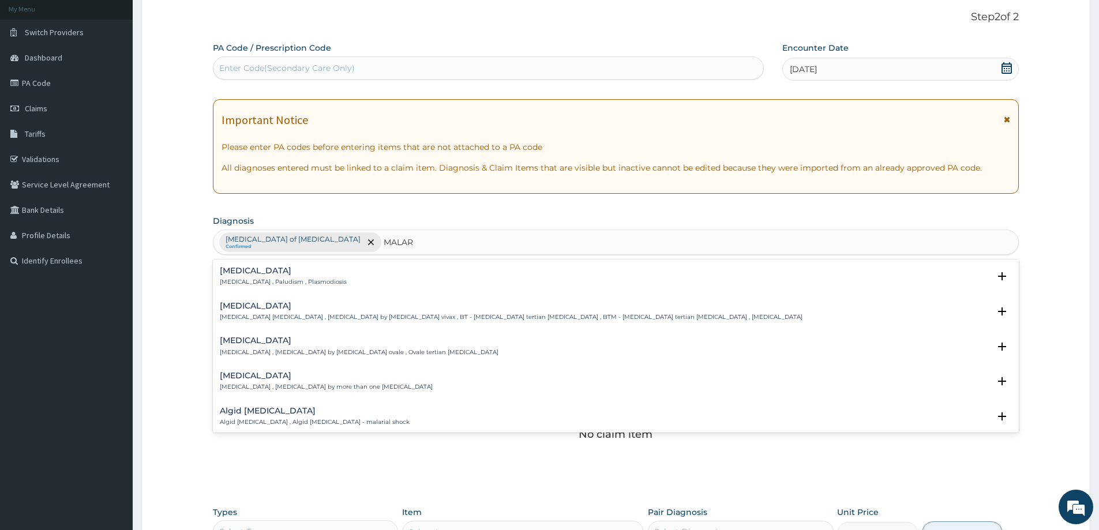
click at [232, 278] on div "Malaria Malaria , Paludism , Plasmodiosis" at bounding box center [283, 277] width 127 height 20
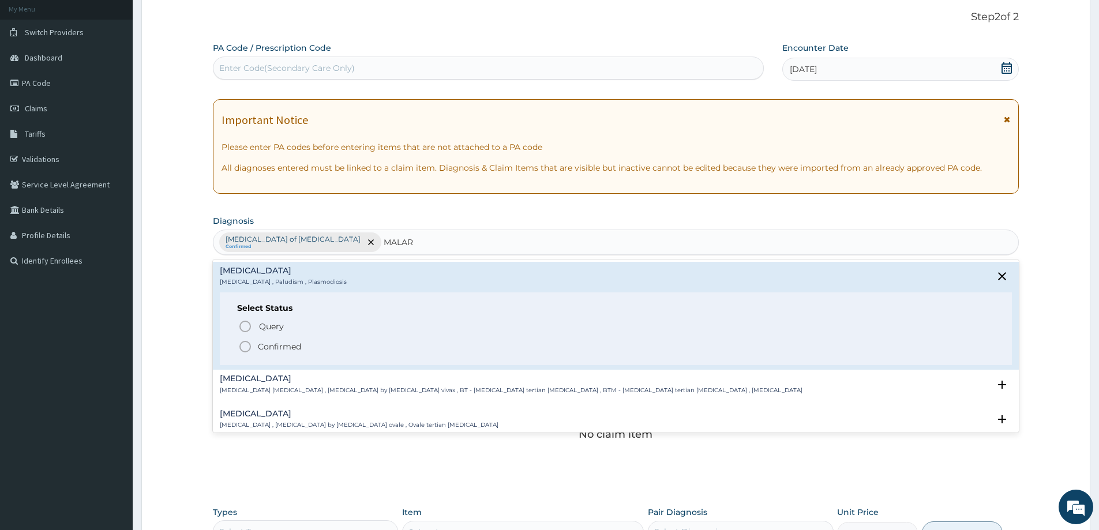
click at [280, 346] on p "Confirmed" at bounding box center [279, 347] width 43 height 12
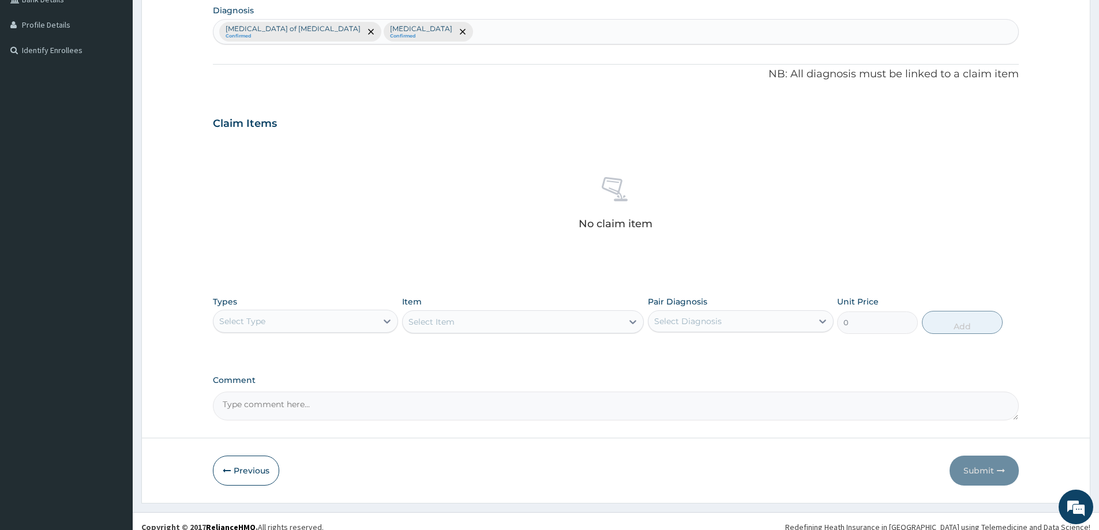
scroll to position [290, 0]
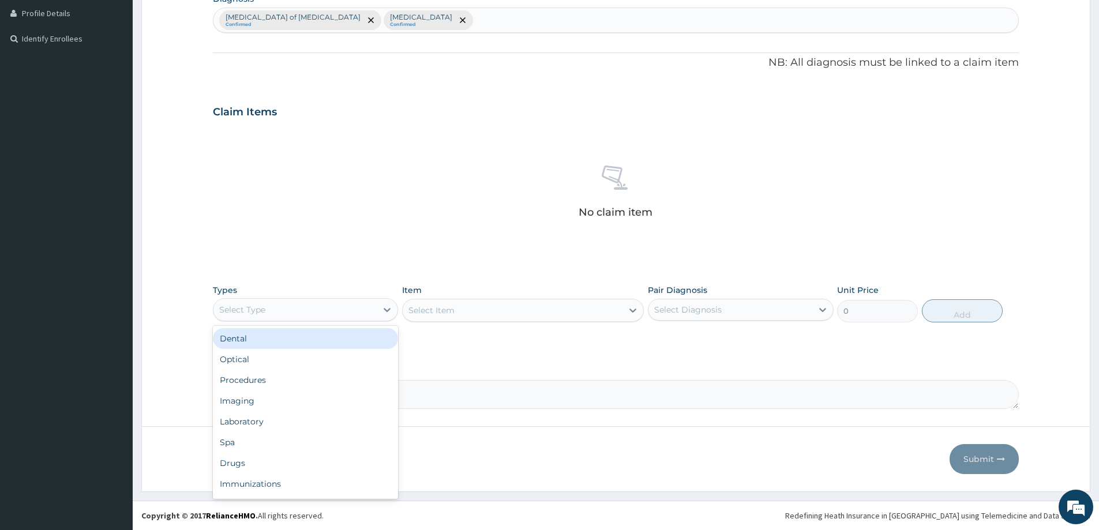
click at [307, 307] on div "Select Type" at bounding box center [295, 310] width 163 height 18
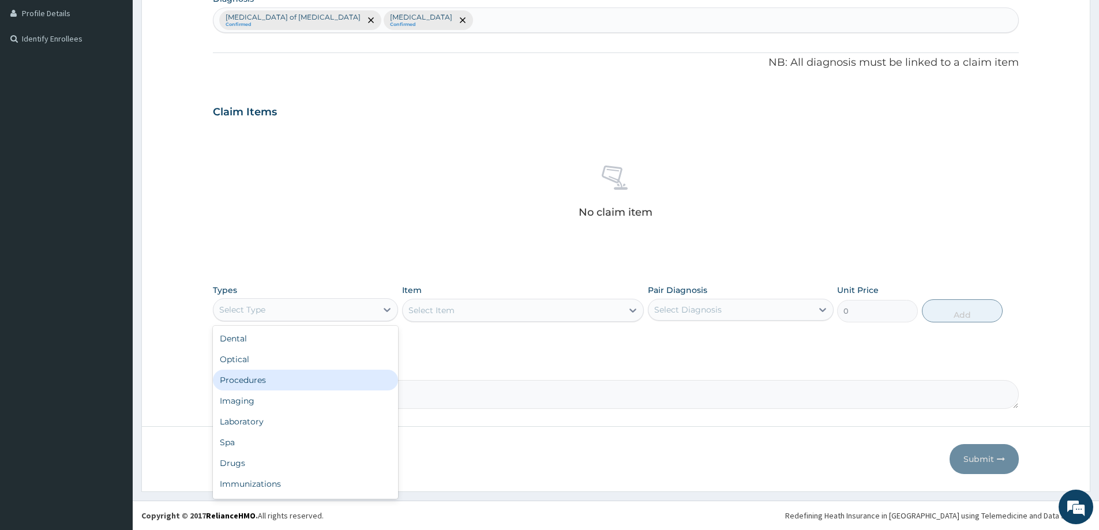
click at [294, 385] on div "Procedures" at bounding box center [305, 380] width 185 height 21
click at [724, 307] on div "Select Diagnosis" at bounding box center [730, 310] width 163 height 18
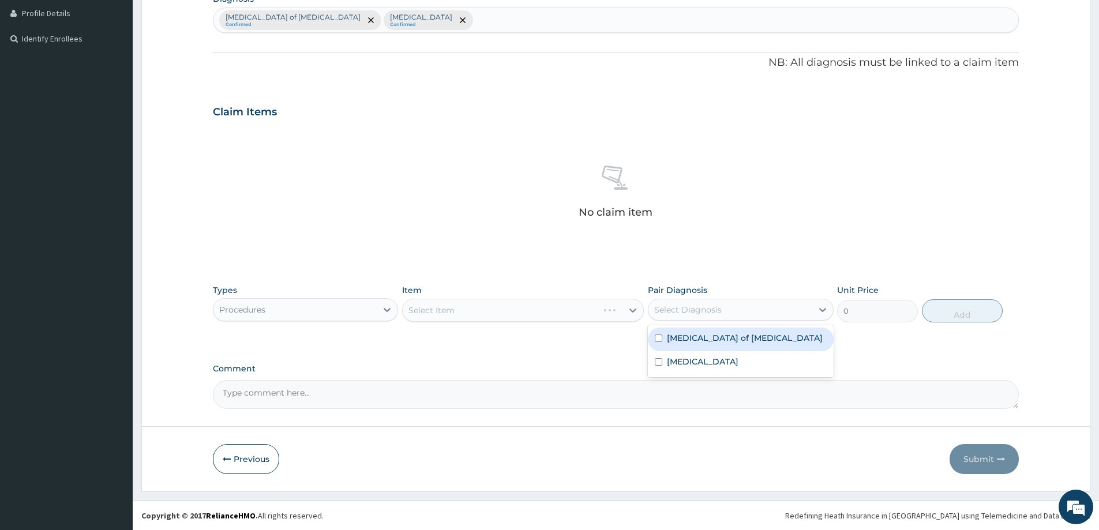
click at [720, 344] on div "Enteritis of intestine" at bounding box center [740, 340] width 185 height 24
checkbox input "true"
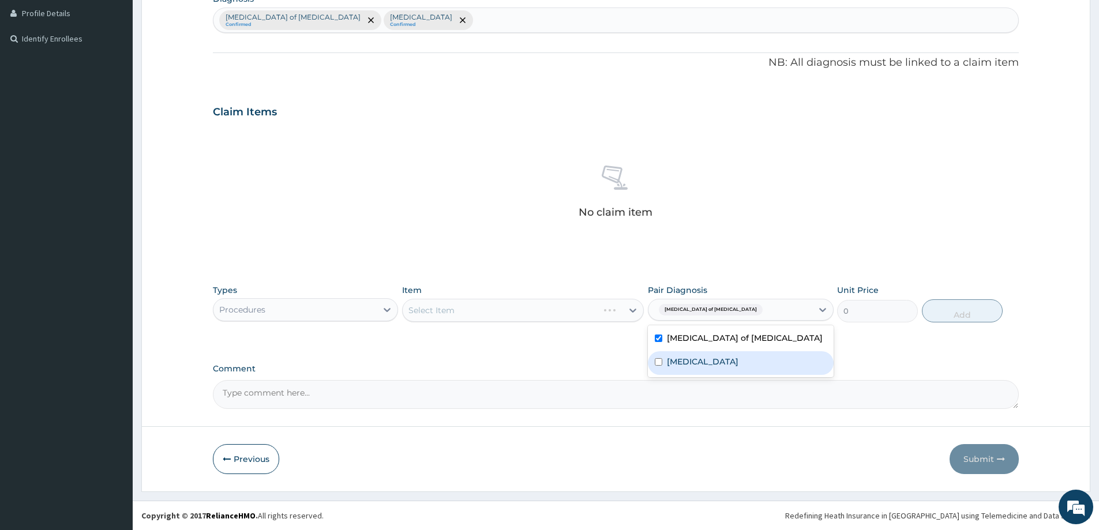
click at [716, 363] on div "Malaria" at bounding box center [740, 363] width 185 height 24
checkbox input "true"
click at [547, 316] on div "Select Item" at bounding box center [513, 310] width 220 height 18
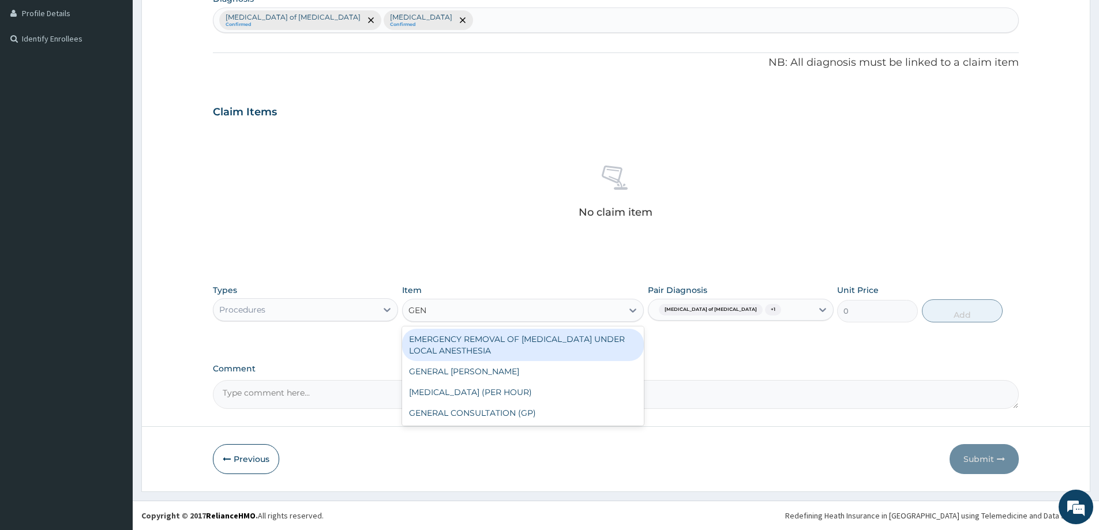
type input "GENE"
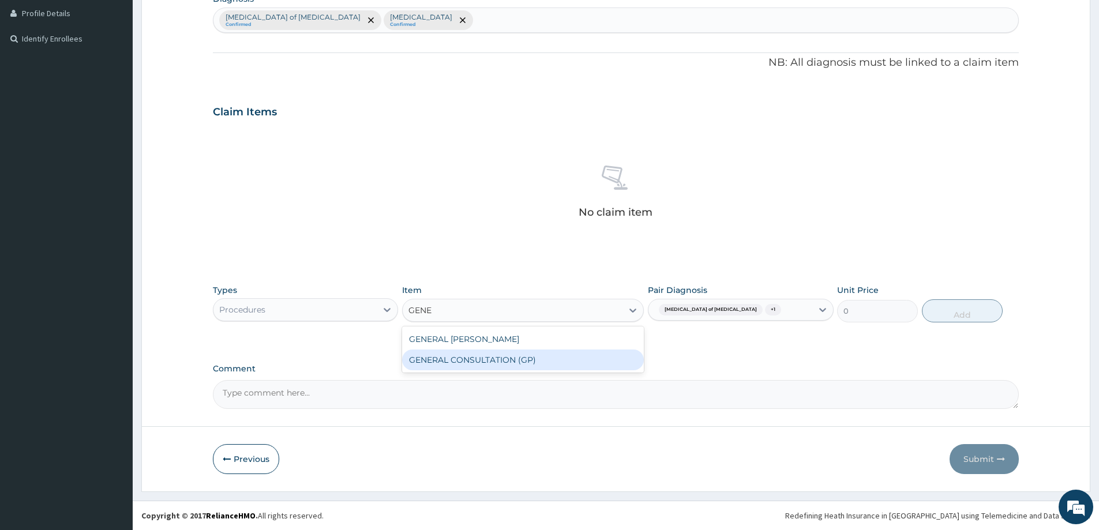
click at [528, 362] on div "GENERAL CONSULTATION (GP)" at bounding box center [523, 360] width 242 height 21
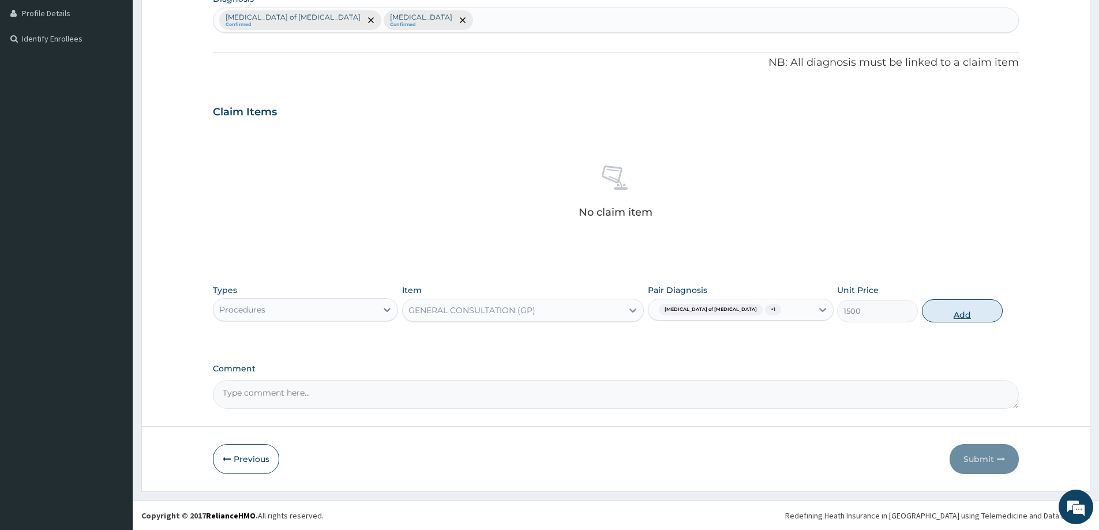
click at [958, 316] on button "Add" at bounding box center [962, 310] width 81 height 23
type input "0"
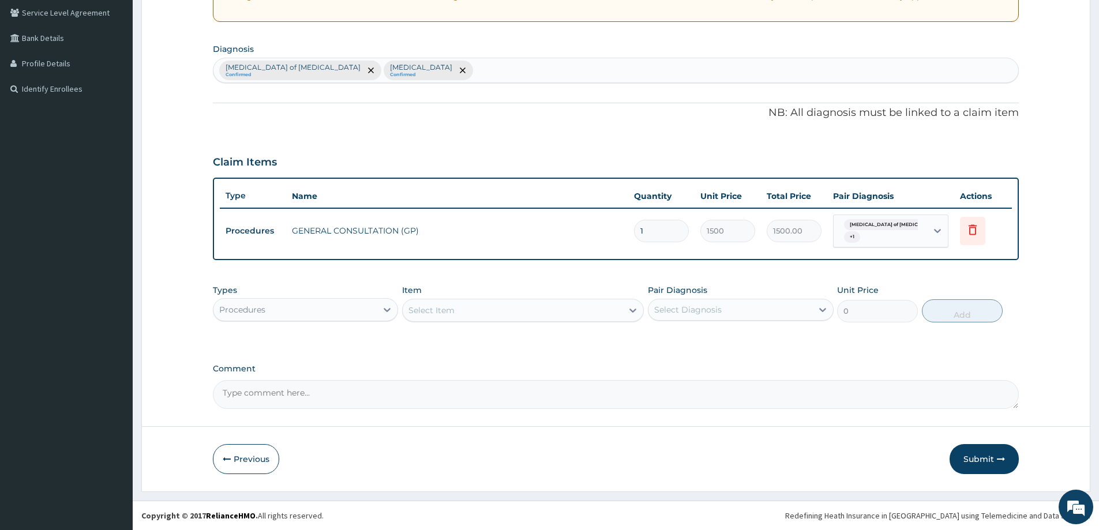
click at [288, 309] on div "Procedures" at bounding box center [295, 310] width 163 height 18
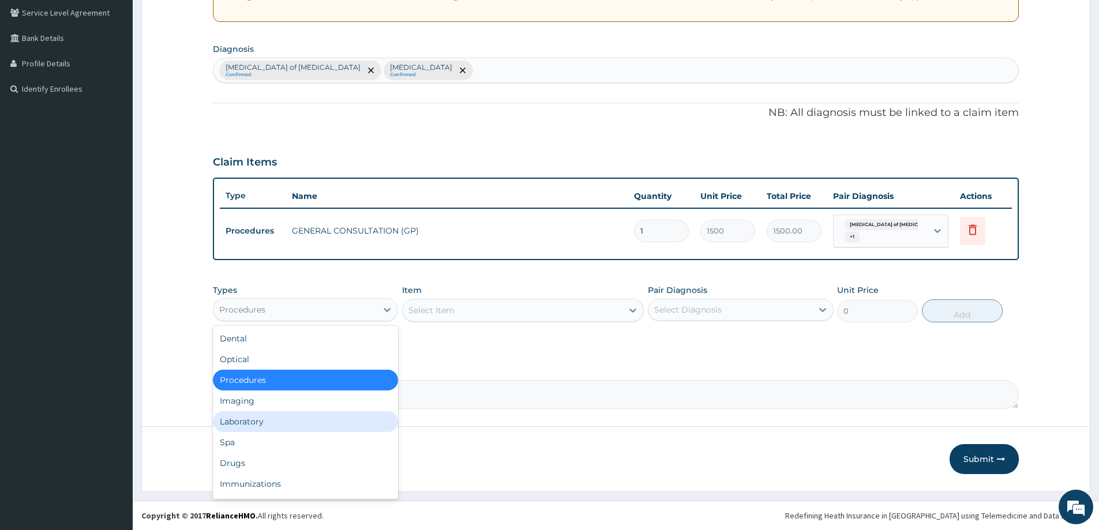
click at [263, 425] on div "Laboratory" at bounding box center [305, 421] width 185 height 21
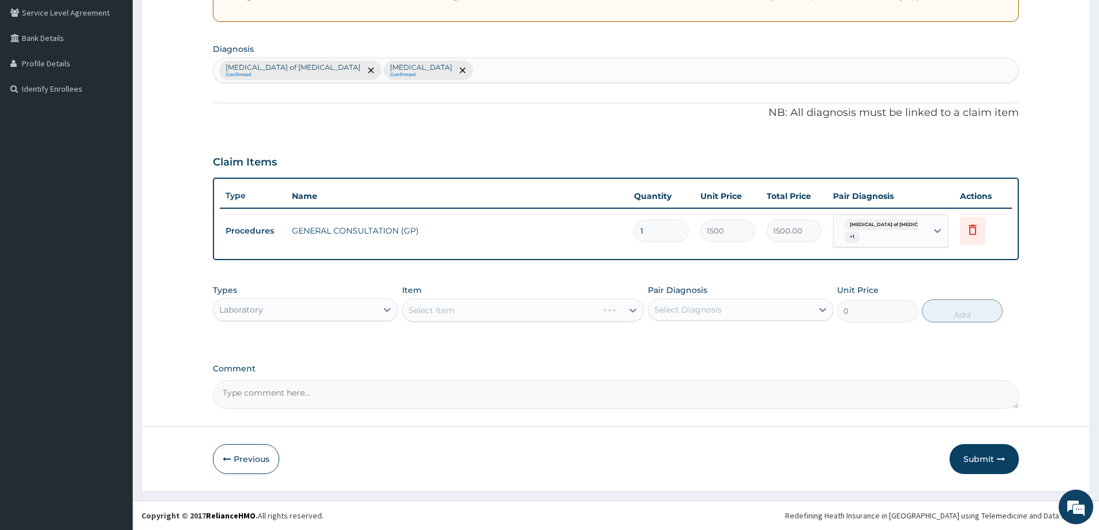
click at [731, 309] on div "Select Diagnosis" at bounding box center [730, 310] width 163 height 18
click at [703, 360] on div "Malaria" at bounding box center [740, 363] width 185 height 24
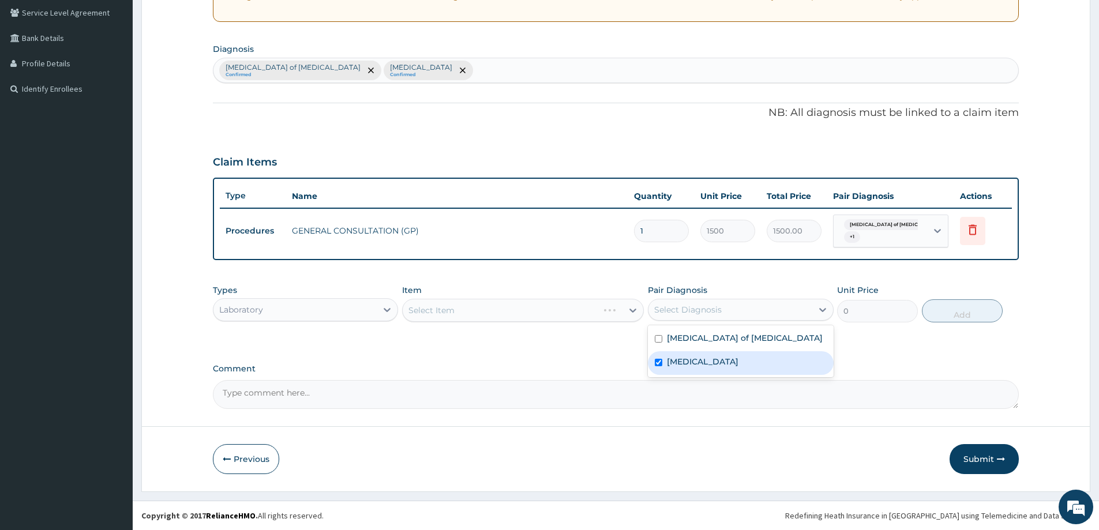
checkbox input "true"
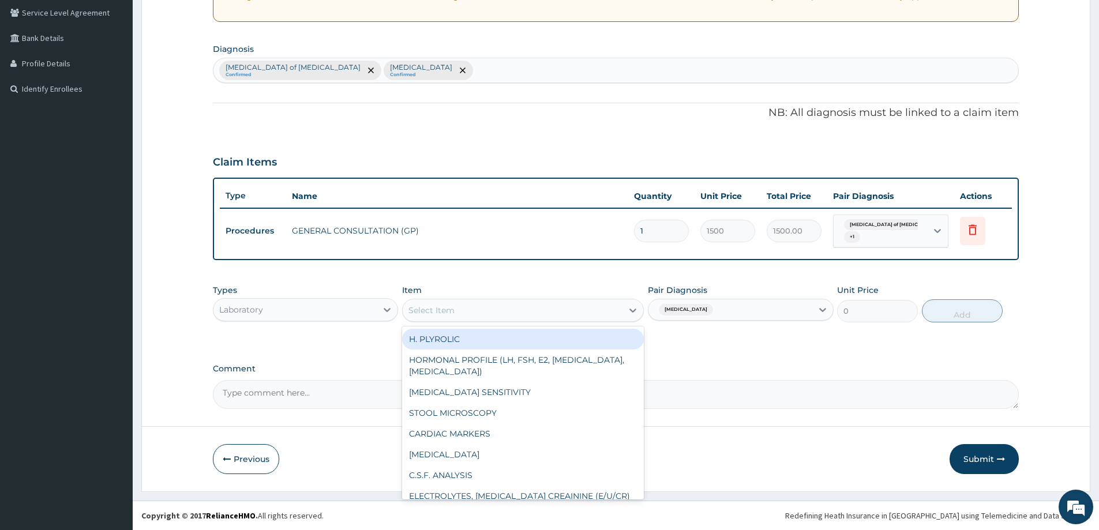
click at [549, 309] on div "Select Item" at bounding box center [513, 310] width 220 height 18
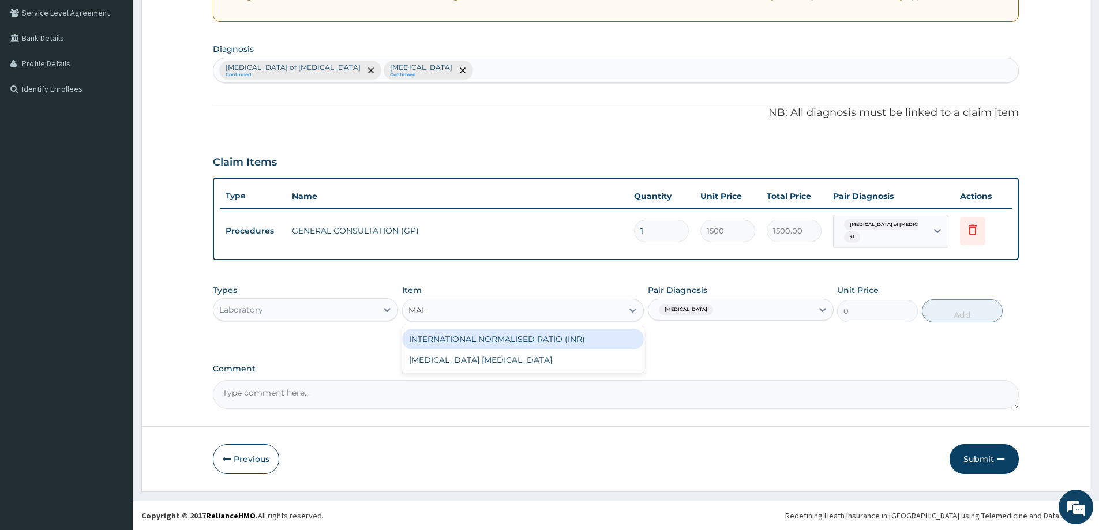
type input "MALA"
click at [549, 344] on div "[MEDICAL_DATA] [MEDICAL_DATA]" at bounding box center [523, 339] width 242 height 21
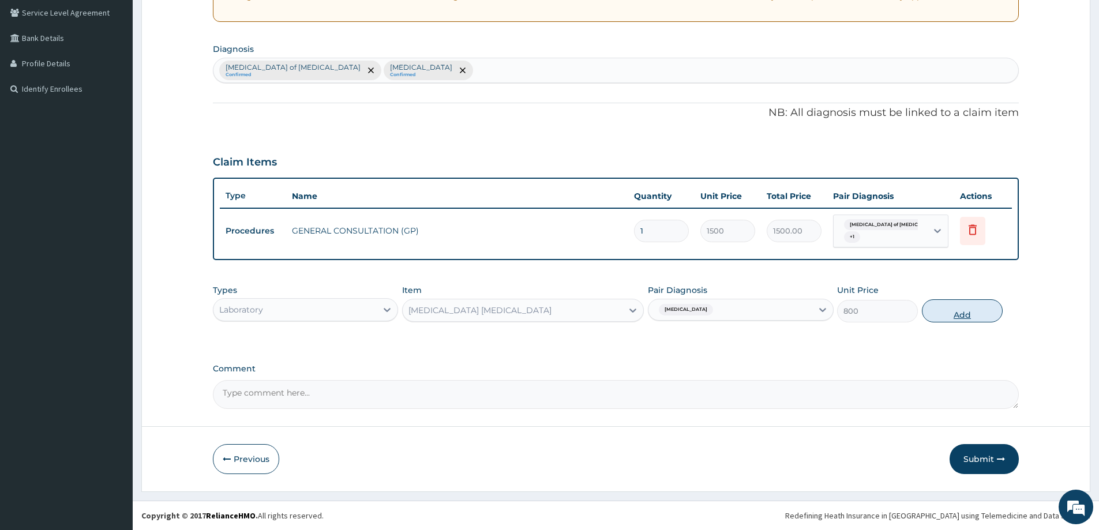
click at [941, 316] on button "Add" at bounding box center [962, 310] width 81 height 23
type input "0"
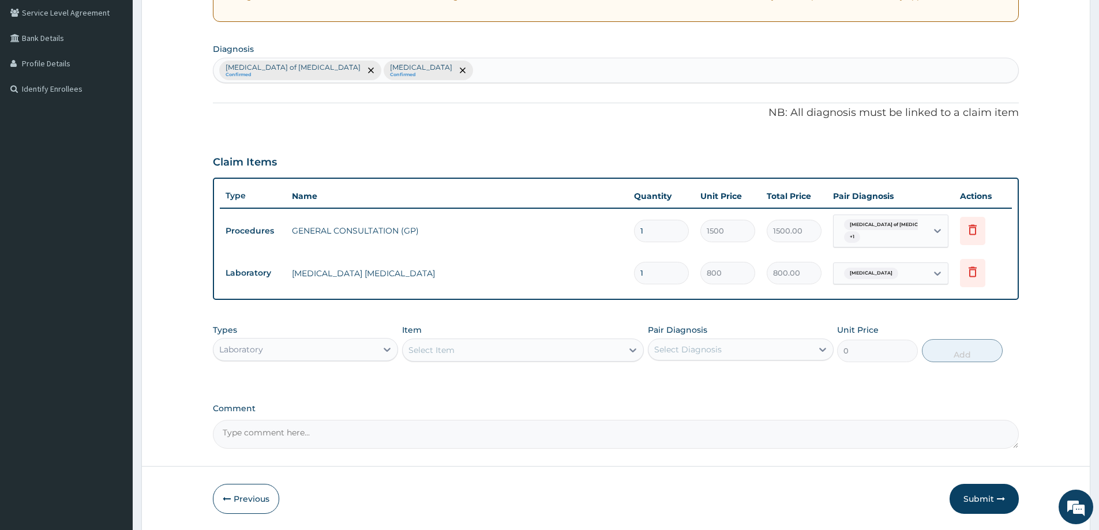
click at [519, 349] on div "Select Item" at bounding box center [513, 350] width 220 height 18
type input "FULL"
click at [518, 381] on div "[MEDICAL_DATA]" at bounding box center [523, 379] width 242 height 21
type input "1500"
click at [710, 353] on div "Select Diagnosis" at bounding box center [688, 350] width 68 height 12
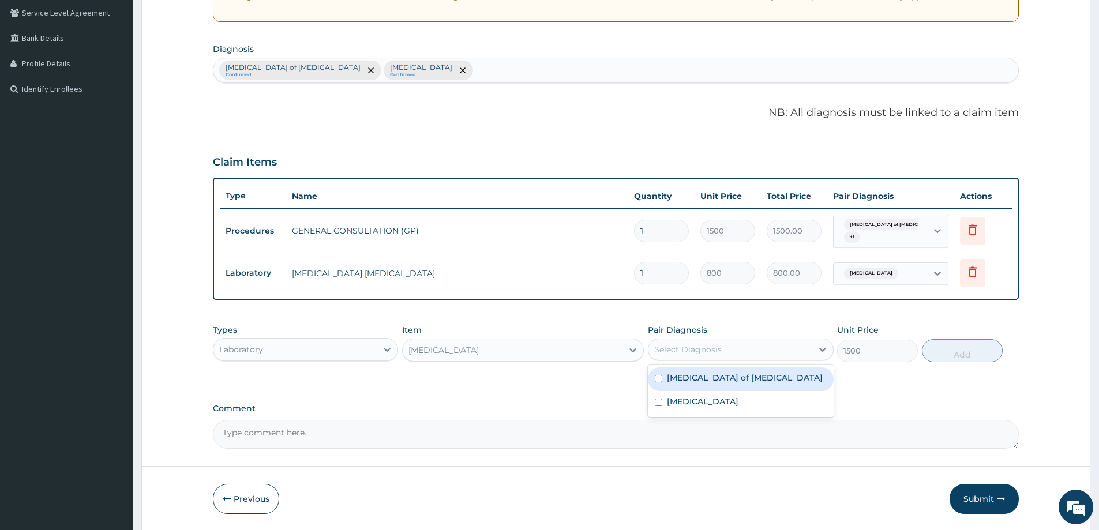
click at [710, 382] on label "Enteritis of intestine" at bounding box center [745, 378] width 156 height 12
checkbox input "true"
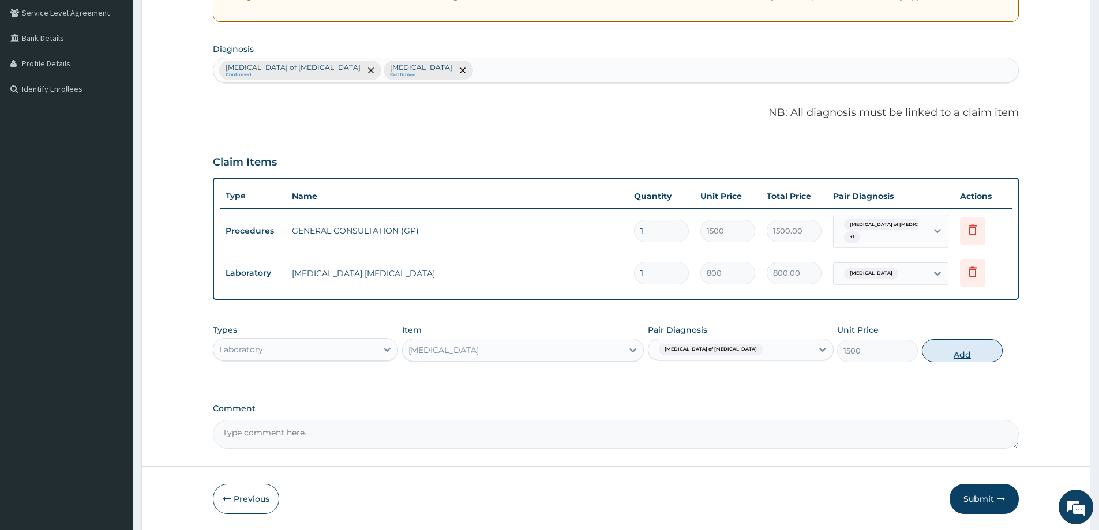
click at [974, 353] on button "Add" at bounding box center [962, 350] width 81 height 23
type input "0"
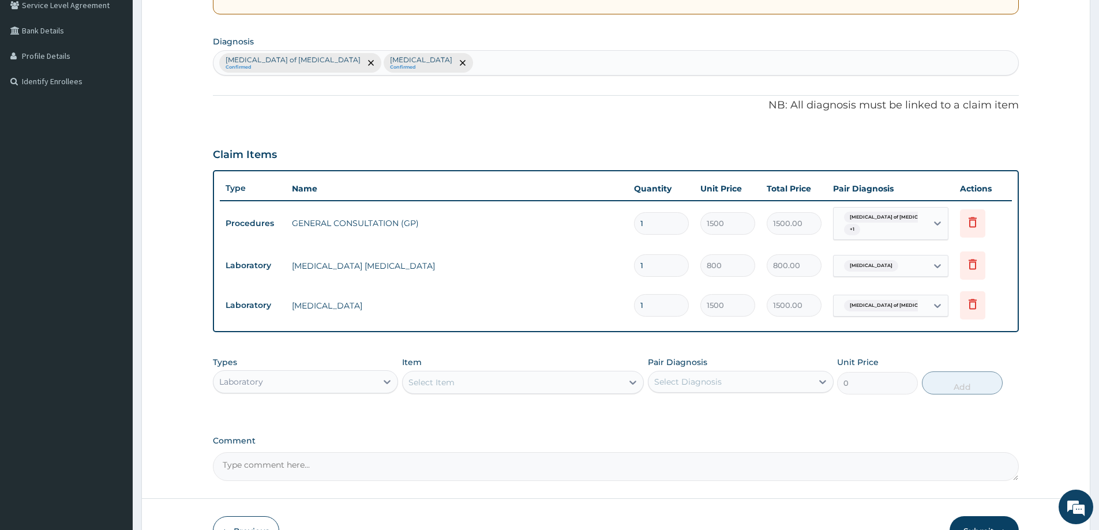
scroll to position [320, 0]
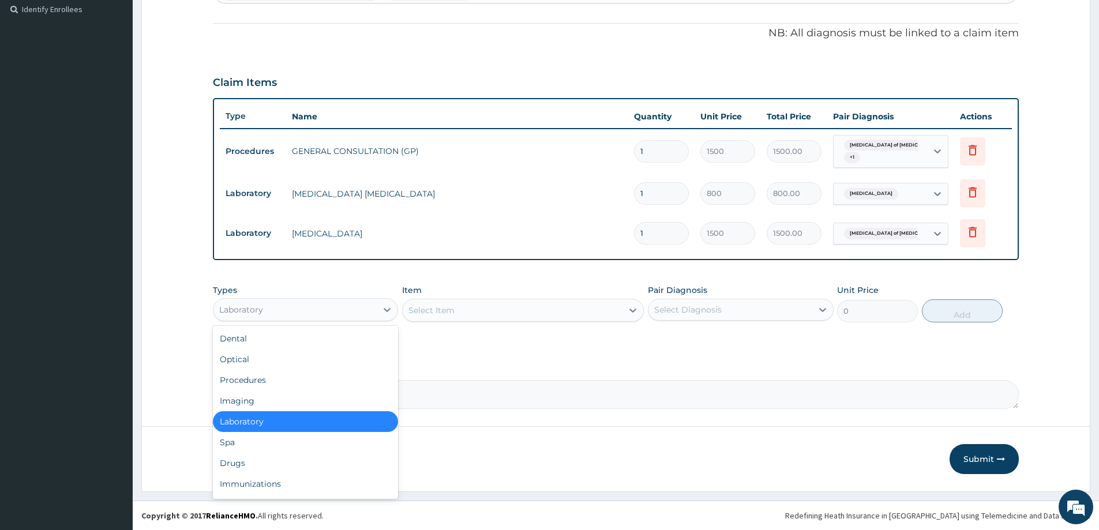
click at [284, 309] on div "Laboratory" at bounding box center [295, 310] width 163 height 18
click at [253, 459] on div "Drugs" at bounding box center [305, 463] width 185 height 21
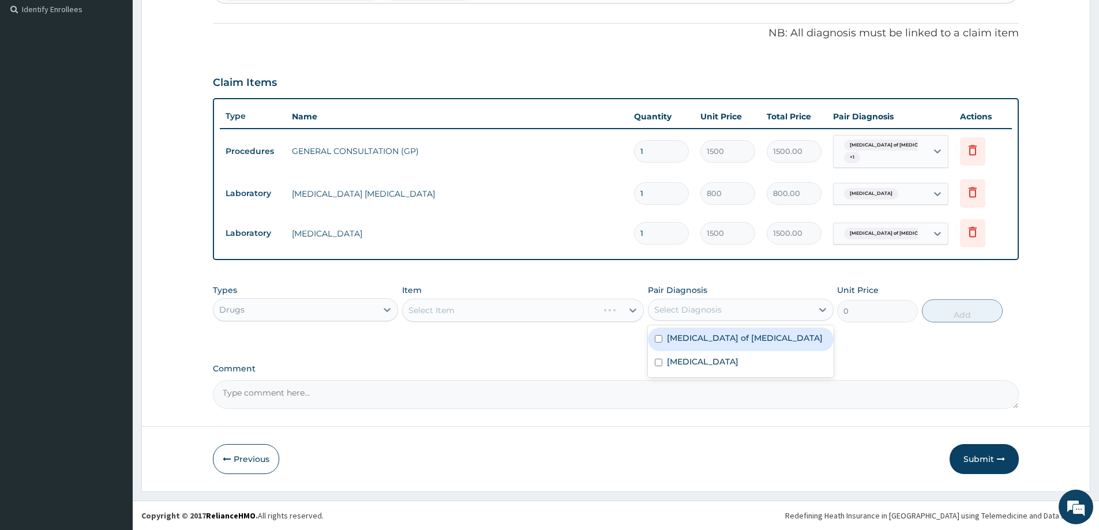
click at [680, 308] on div "Select Diagnosis" at bounding box center [688, 310] width 68 height 12
click at [692, 336] on label "Enteritis of intestine" at bounding box center [745, 338] width 156 height 12
checkbox input "true"
click at [508, 305] on div "Select Item" at bounding box center [513, 310] width 220 height 18
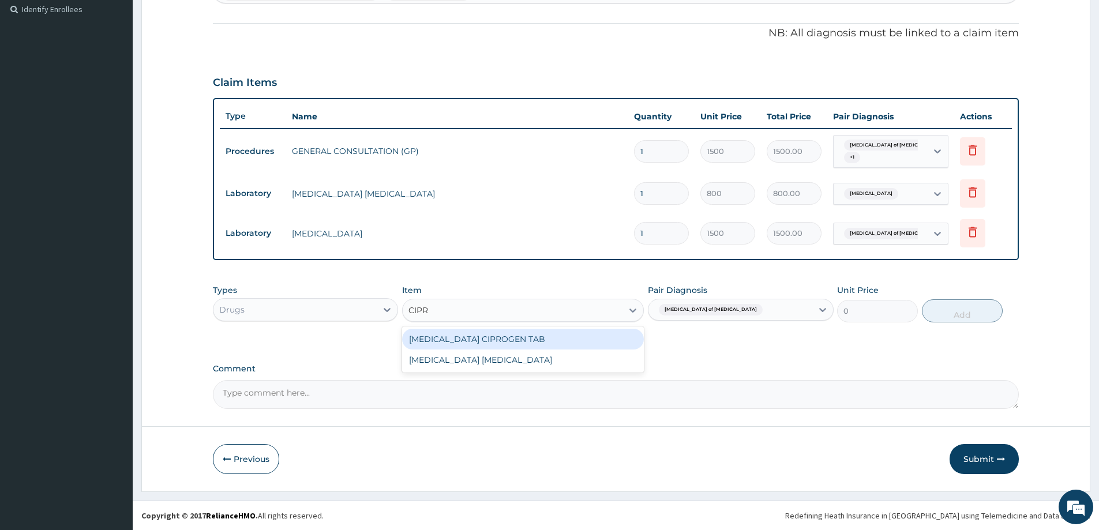
type input "CIPRO"
click at [519, 343] on div "[MEDICAL_DATA] CIPROGEN TAB" at bounding box center [523, 339] width 242 height 21
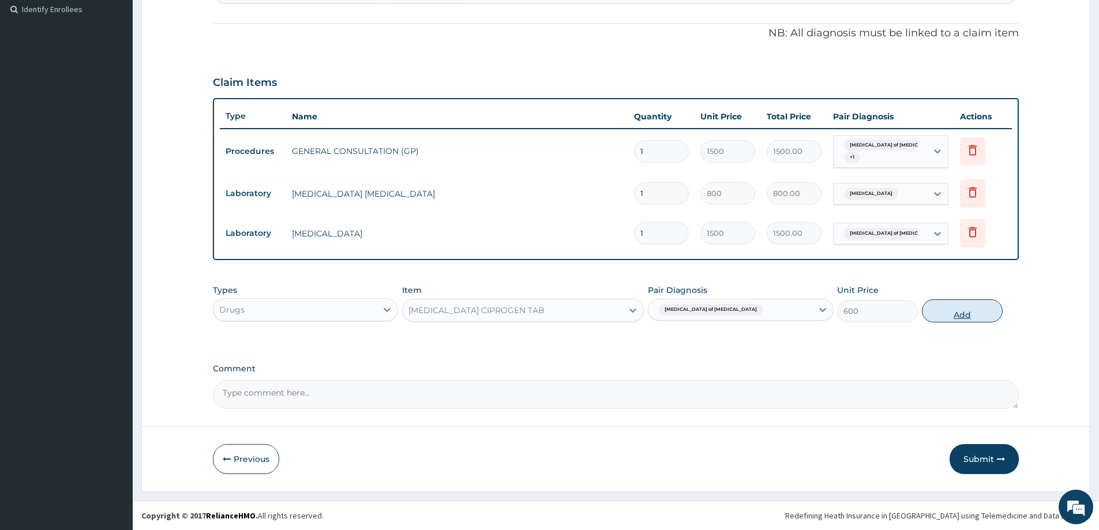
click at [946, 311] on button "Add" at bounding box center [962, 310] width 81 height 23
type input "0"
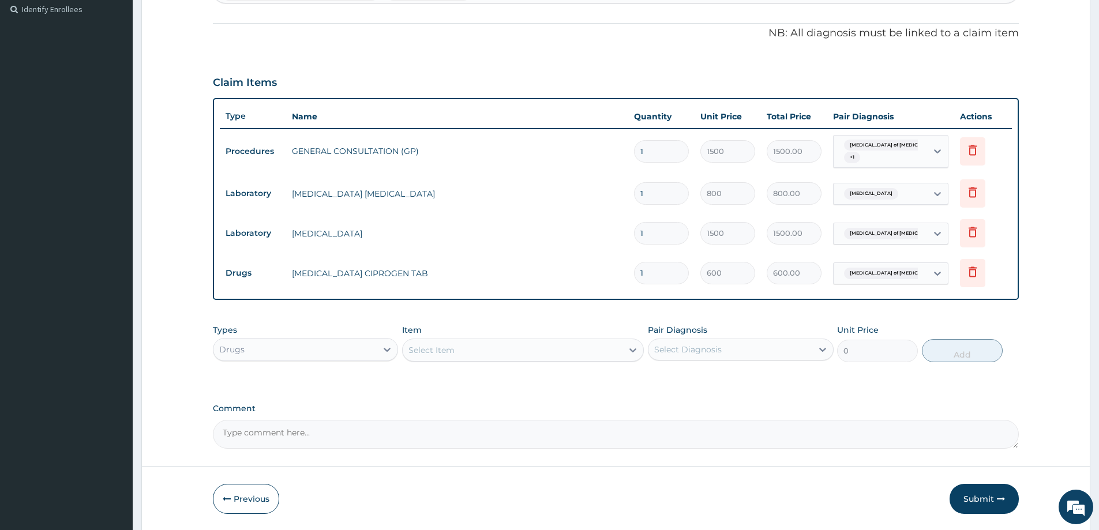
click at [462, 347] on div "Select Item" at bounding box center [513, 350] width 220 height 18
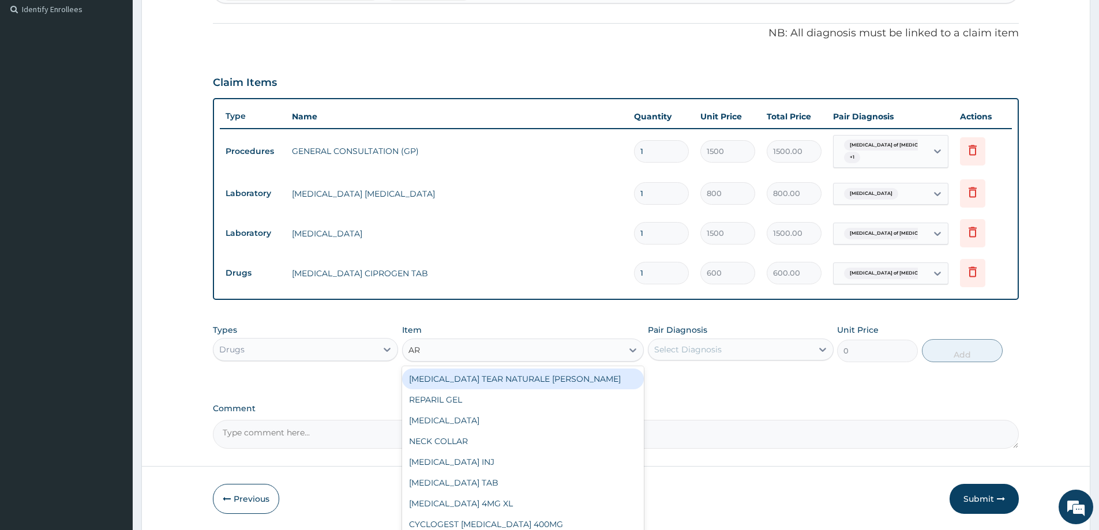
type input "ART"
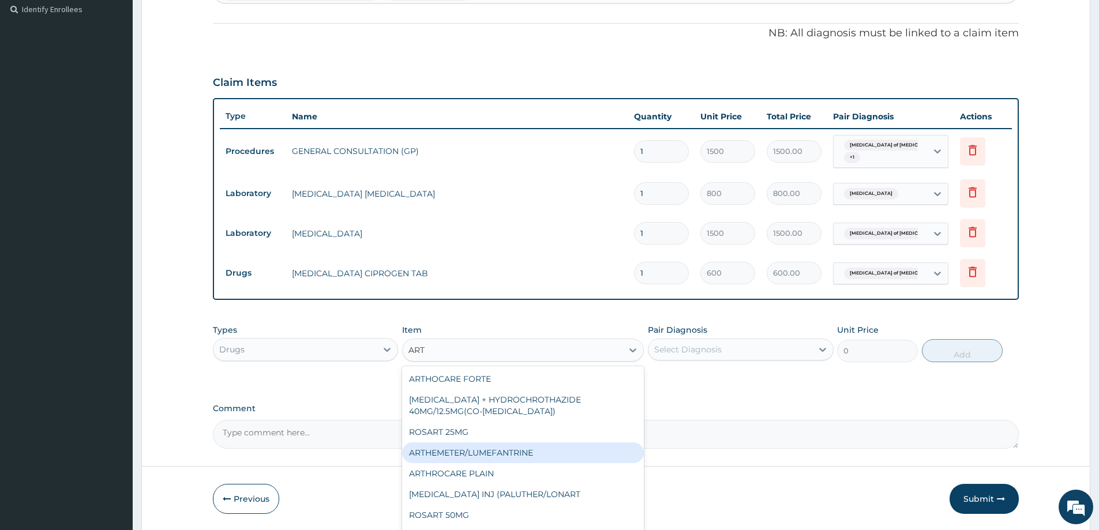
click at [498, 451] on div "ARTHEMETER/LUMEFANTRINE" at bounding box center [523, 453] width 242 height 21
type input "37.5"
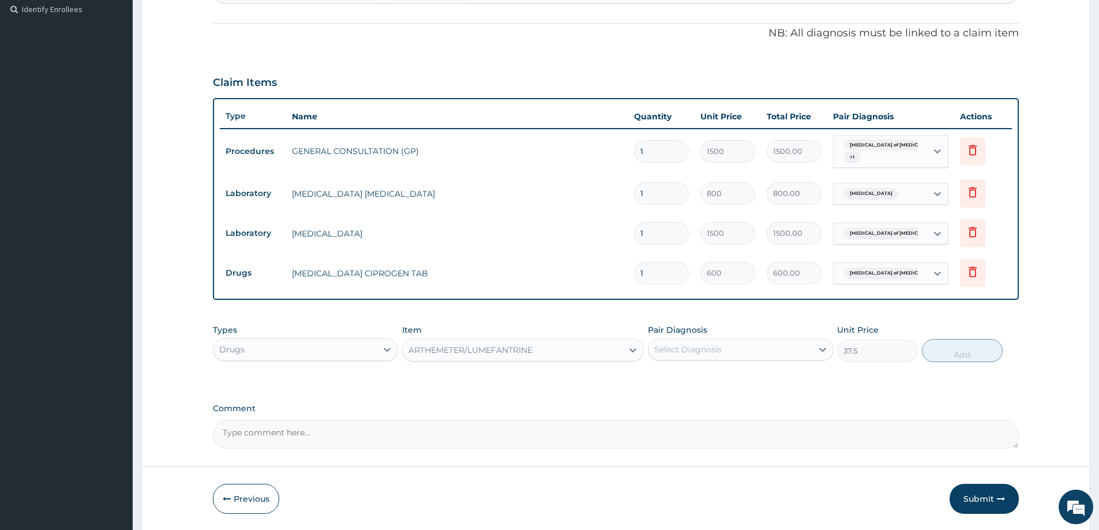
click at [688, 352] on div "Select Diagnosis" at bounding box center [688, 350] width 68 height 12
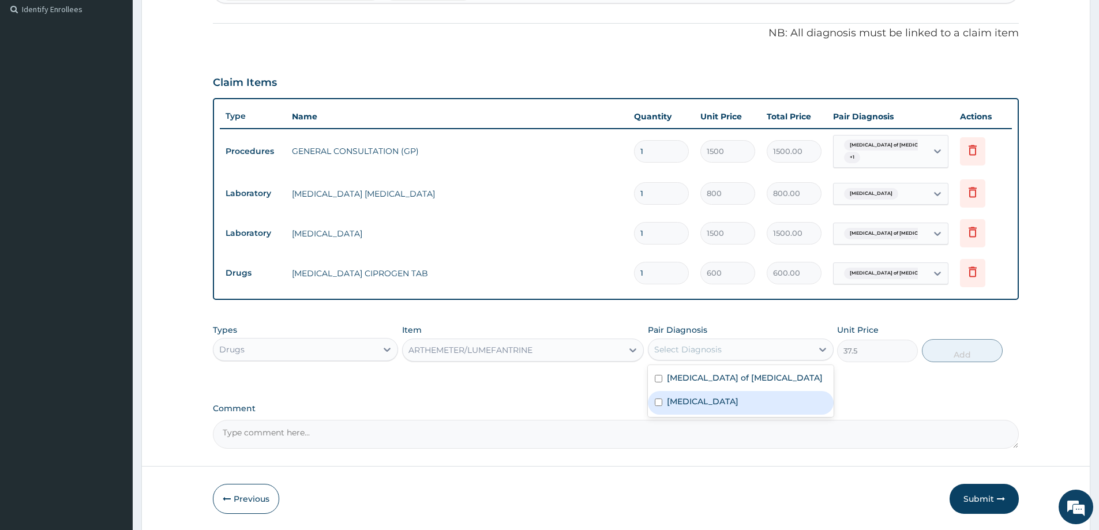
click at [696, 402] on label "Malaria" at bounding box center [703, 402] width 72 height 12
checkbox input "true"
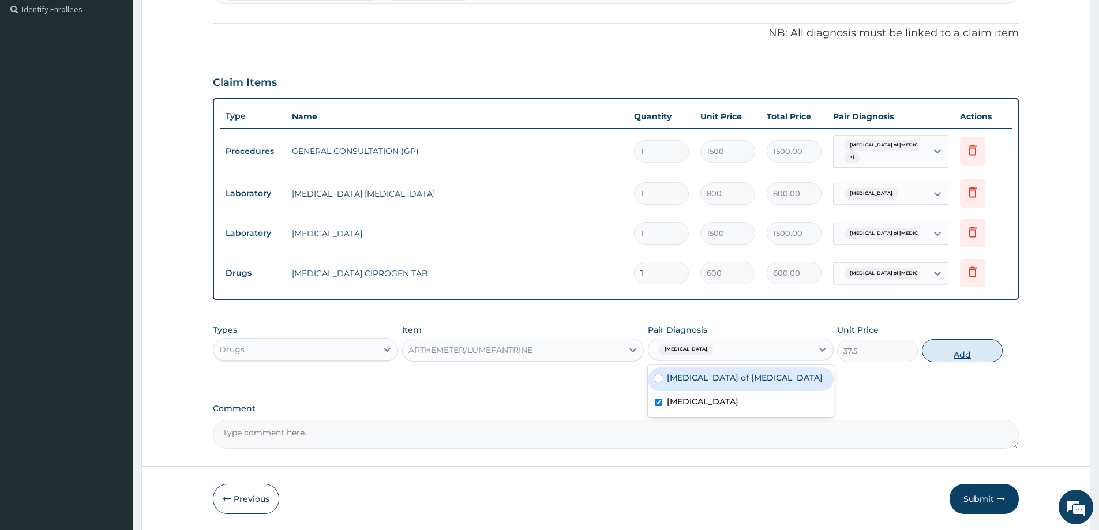
click at [969, 355] on button "Add" at bounding box center [962, 350] width 81 height 23
type input "0"
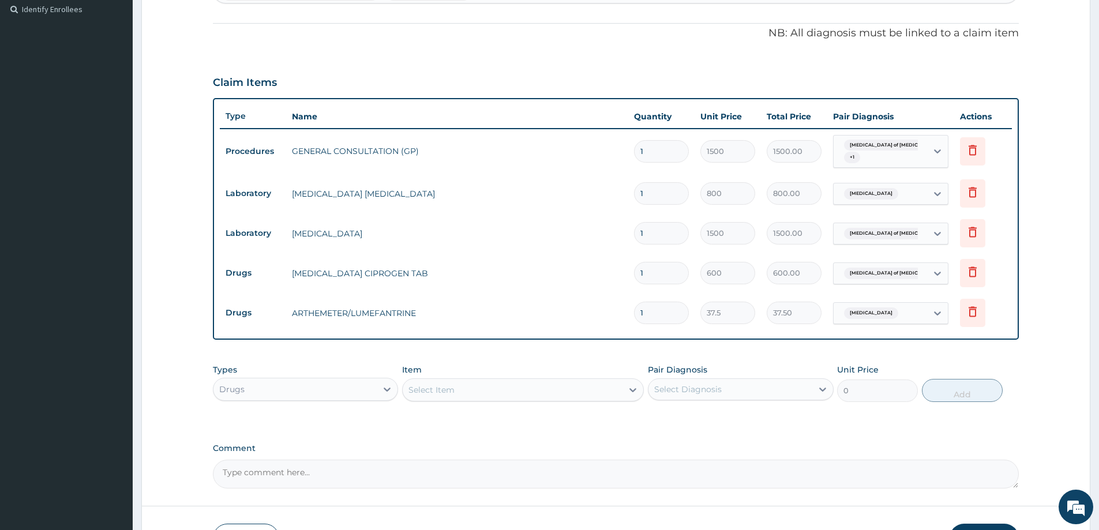
click at [495, 384] on div "Select Item" at bounding box center [513, 390] width 220 height 18
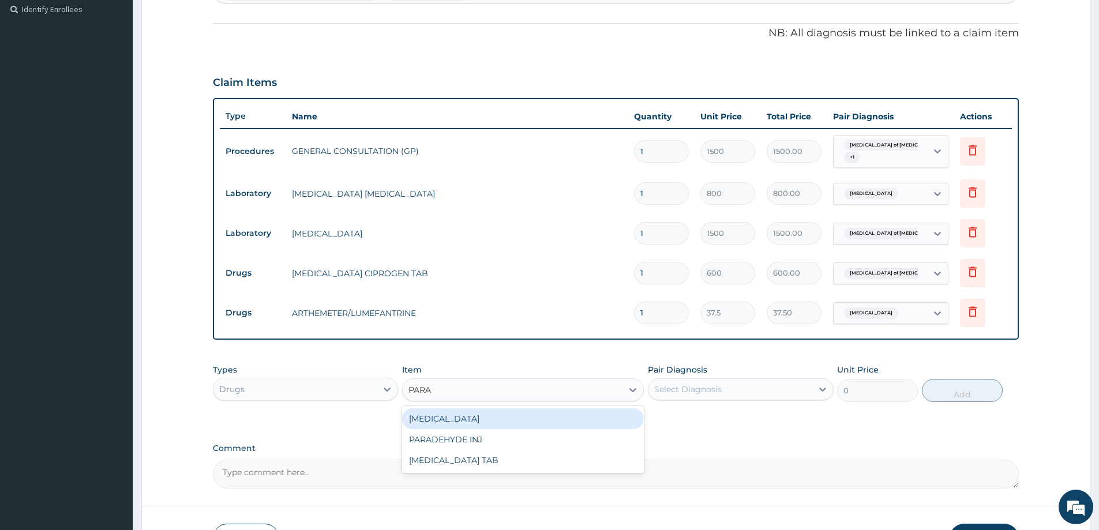
type input "PARAC"
click at [497, 424] on div "[MEDICAL_DATA] TAB" at bounding box center [523, 419] width 242 height 21
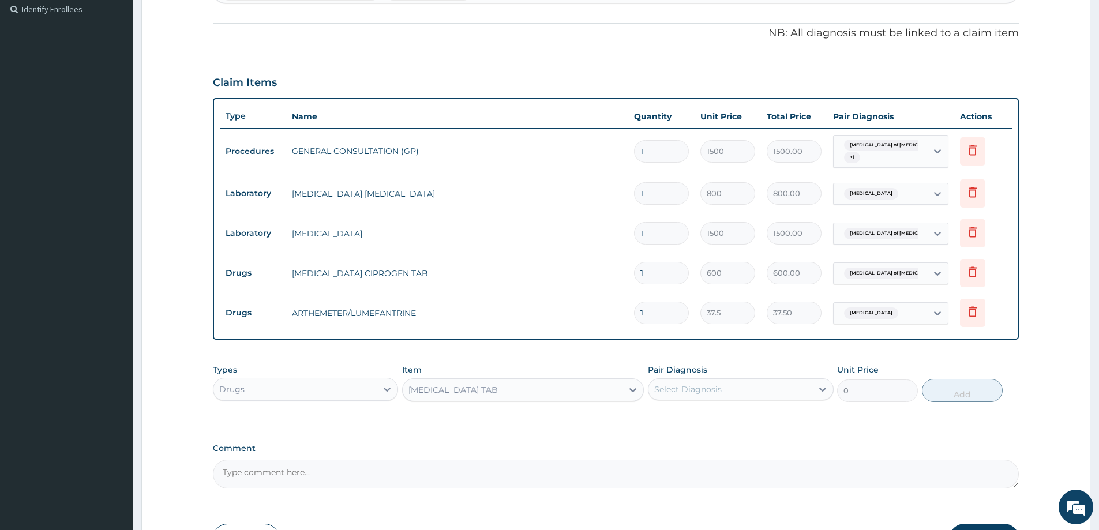
type input "7.5"
click at [692, 388] on div "Select Diagnosis" at bounding box center [688, 390] width 68 height 12
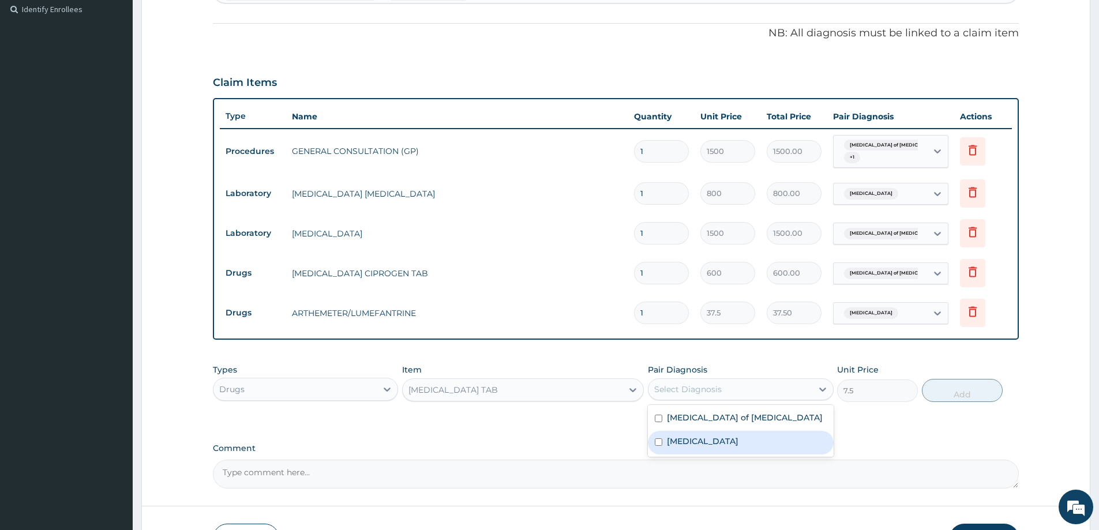
click at [699, 447] on div "Malaria" at bounding box center [740, 443] width 185 height 24
checkbox input "true"
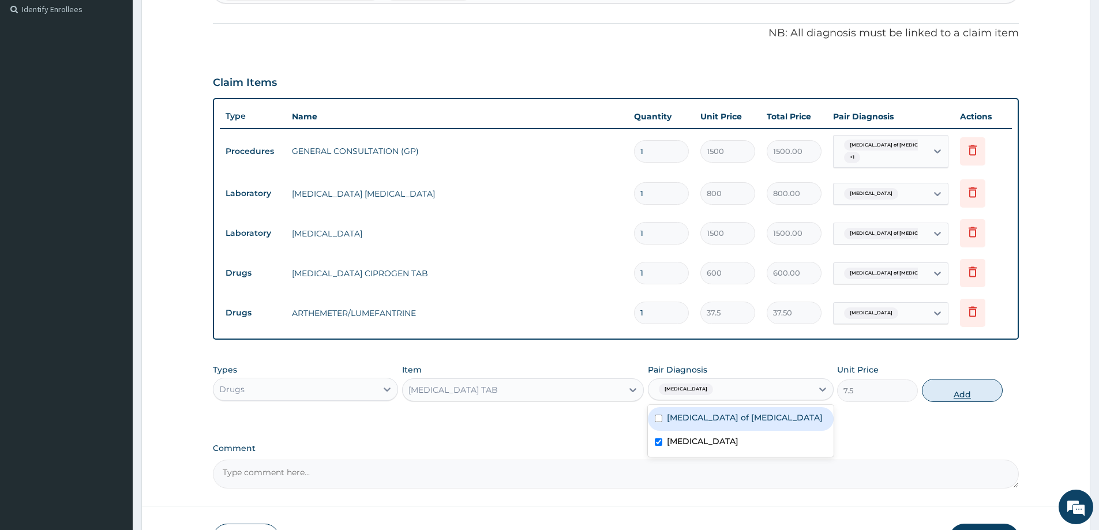
click at [972, 394] on button "Add" at bounding box center [962, 390] width 81 height 23
type input "0"
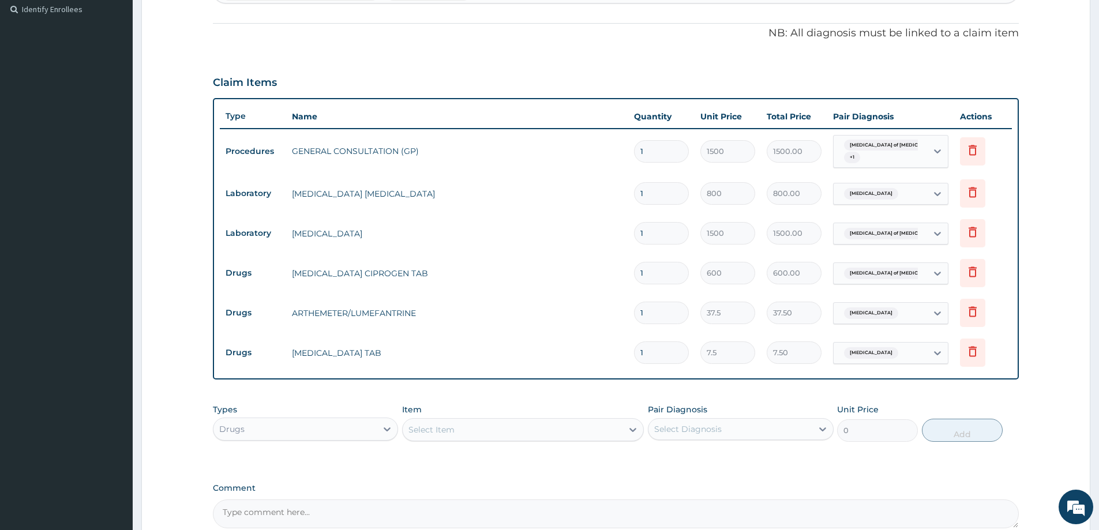
type input "18"
type input "135.00"
type input "18"
drag, startPoint x: 651, startPoint y: 319, endPoint x: 635, endPoint y: 317, distance: 16.2
click at [635, 317] on input "1" at bounding box center [661, 313] width 55 height 23
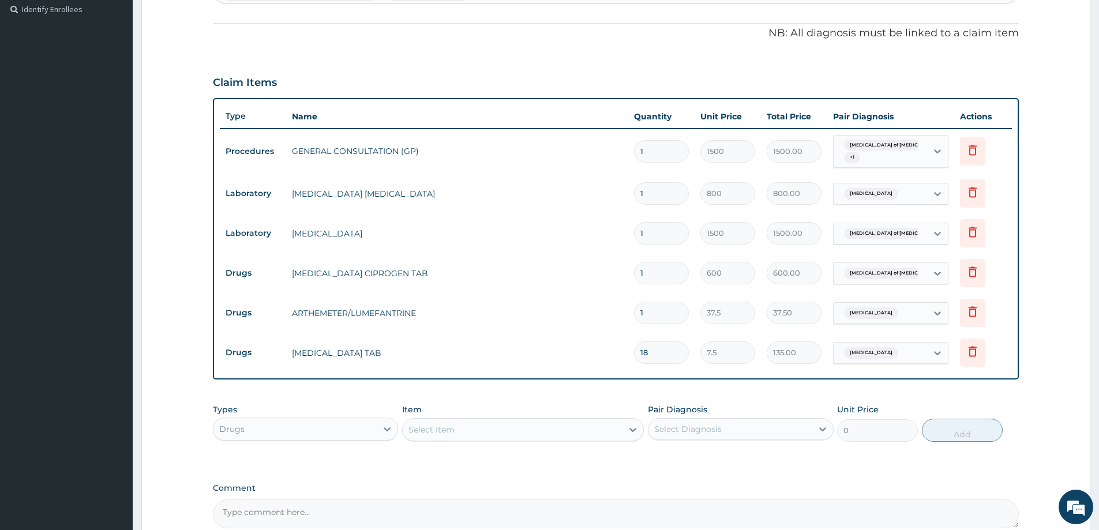
type input "2"
type input "75.00"
type input "24"
type input "900.00"
type input "24"
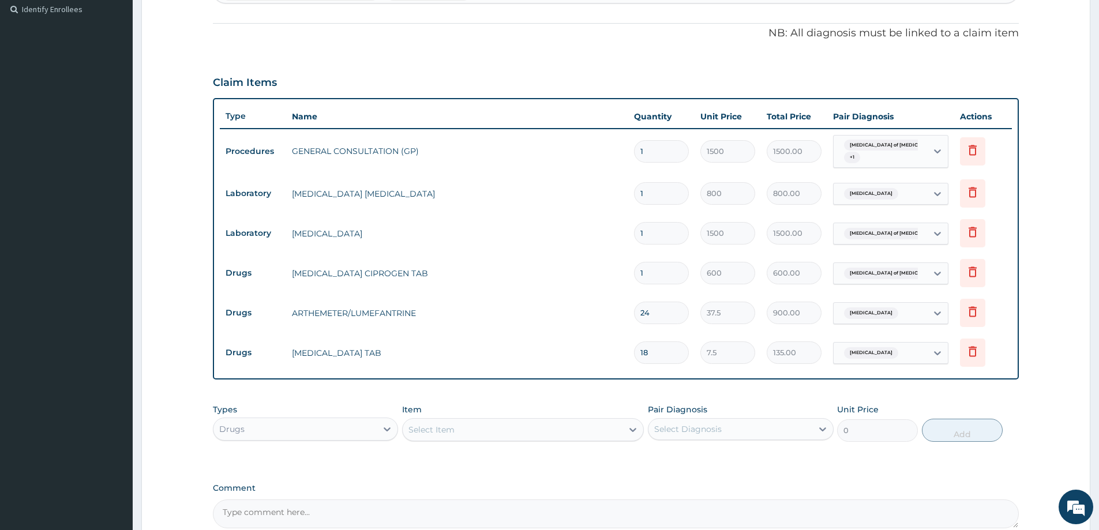
click at [653, 270] on input "1" at bounding box center [661, 273] width 55 height 23
type input "10"
type input "6000.00"
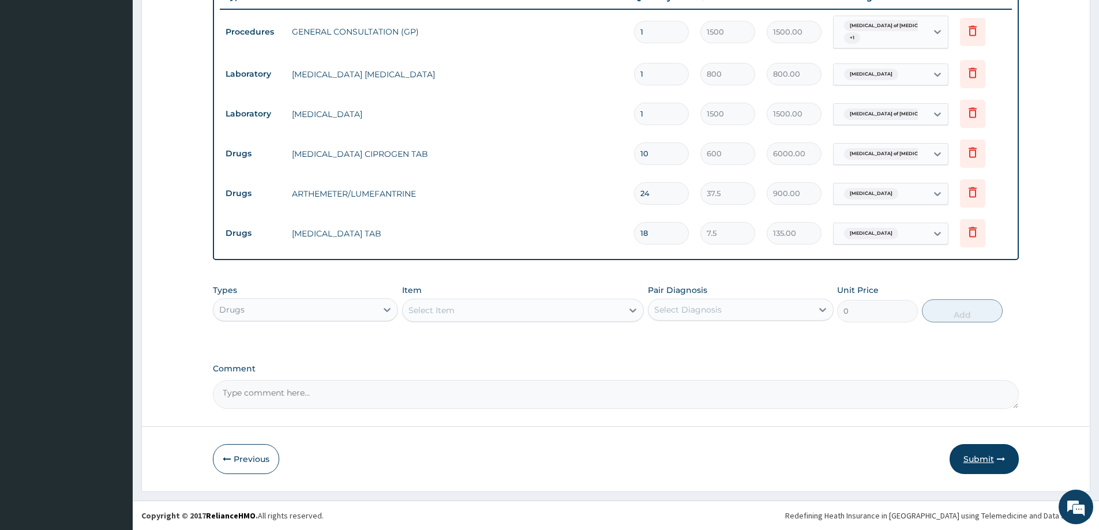
type input "10"
click at [976, 450] on button "Submit" at bounding box center [984, 459] width 69 height 30
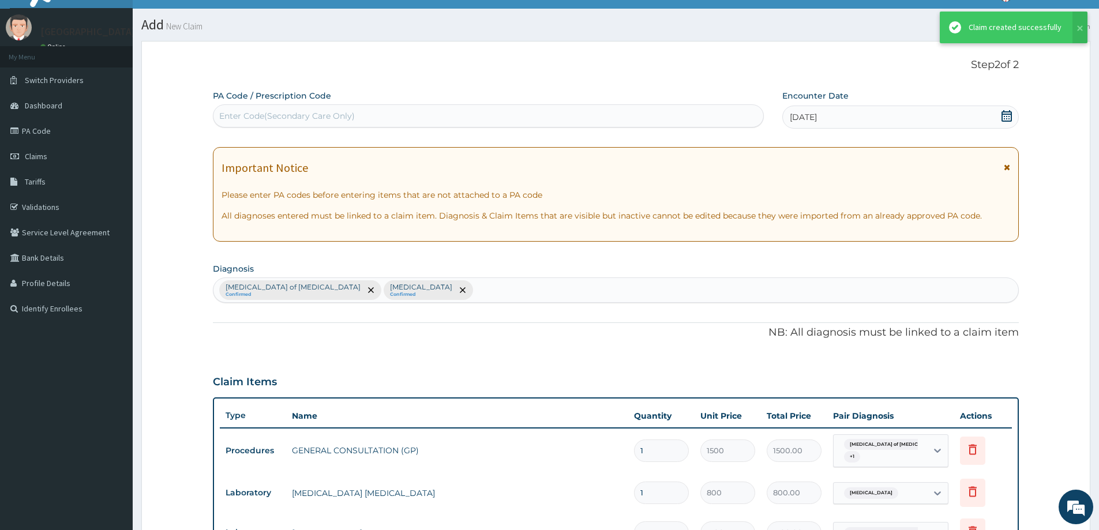
scroll to position [439, 0]
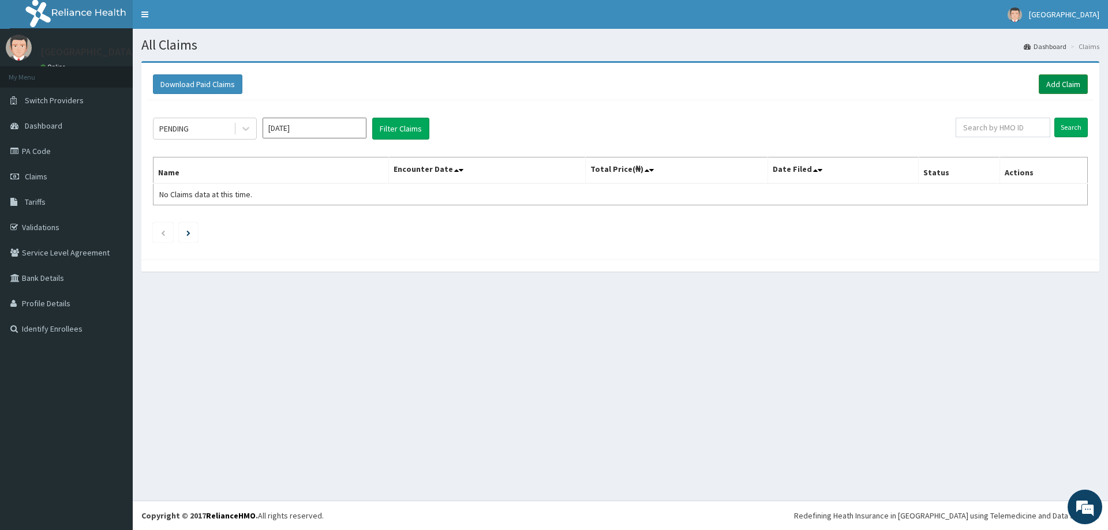
click at [1055, 75] on link "Add Claim" at bounding box center [1063, 84] width 49 height 20
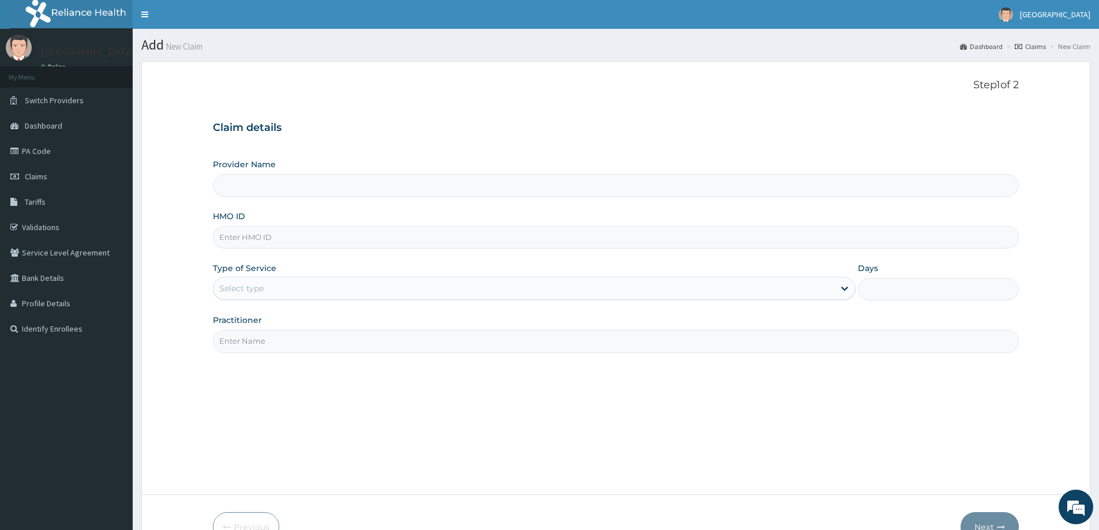
click at [274, 242] on input "HMO ID" at bounding box center [616, 237] width 806 height 23
type input "[GEOGRAPHIC_DATA]"
type input "f"
type input "FMP/10126/B"
click at [254, 283] on div "Select type" at bounding box center [241, 289] width 44 height 12
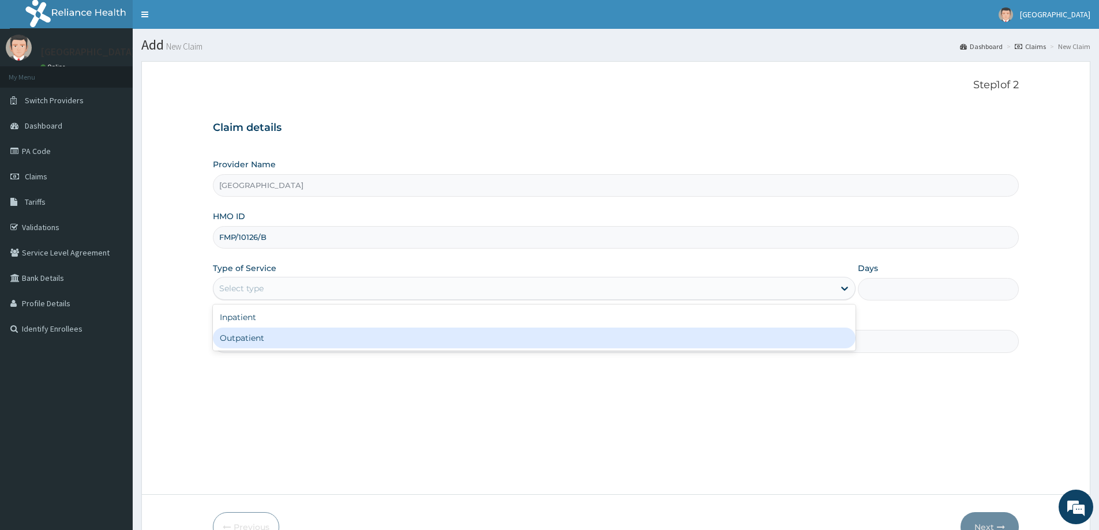
click at [248, 332] on div "Outpatient" at bounding box center [534, 338] width 643 height 21
type input "1"
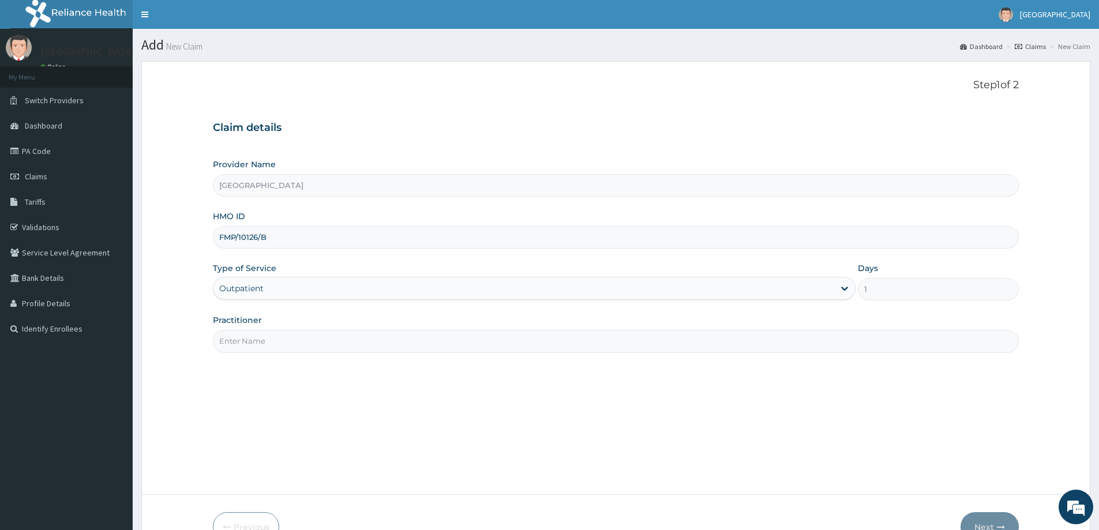
click at [253, 345] on input "Practitioner" at bounding box center [616, 341] width 806 height 23
type input "[PERSON_NAME]"
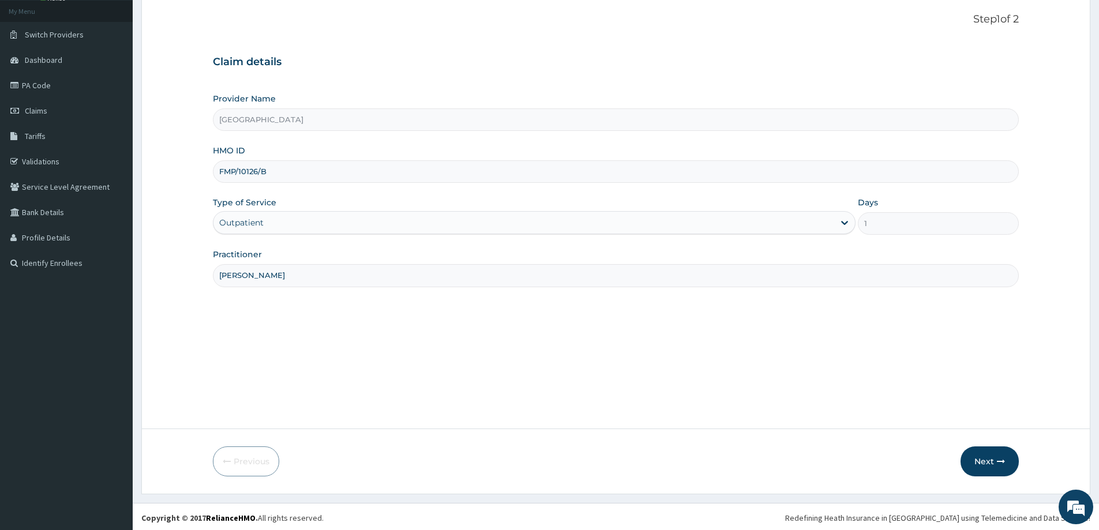
scroll to position [68, 0]
click at [990, 460] on button "Next" at bounding box center [990, 459] width 58 height 30
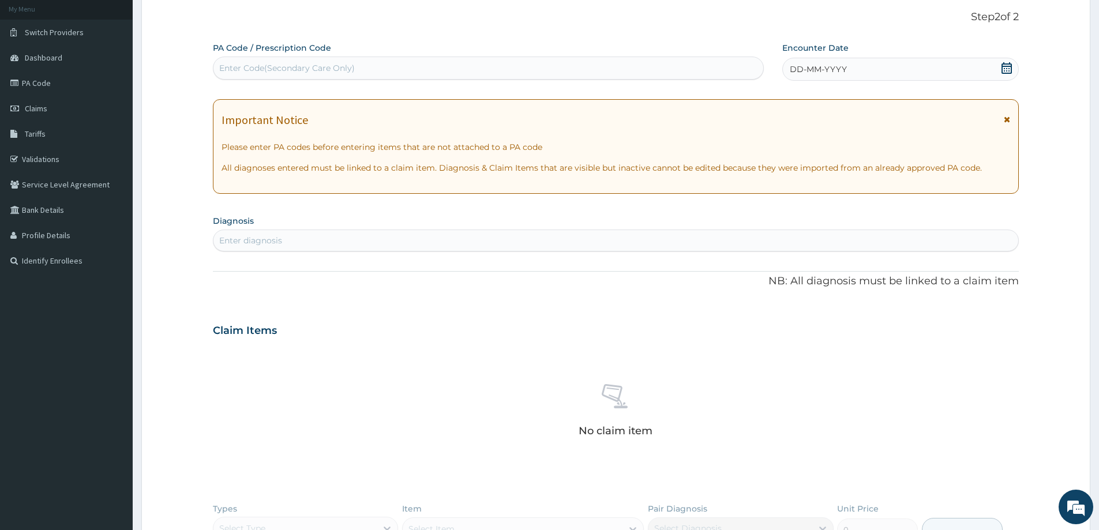
click at [1011, 69] on icon at bounding box center [1007, 68] width 10 height 12
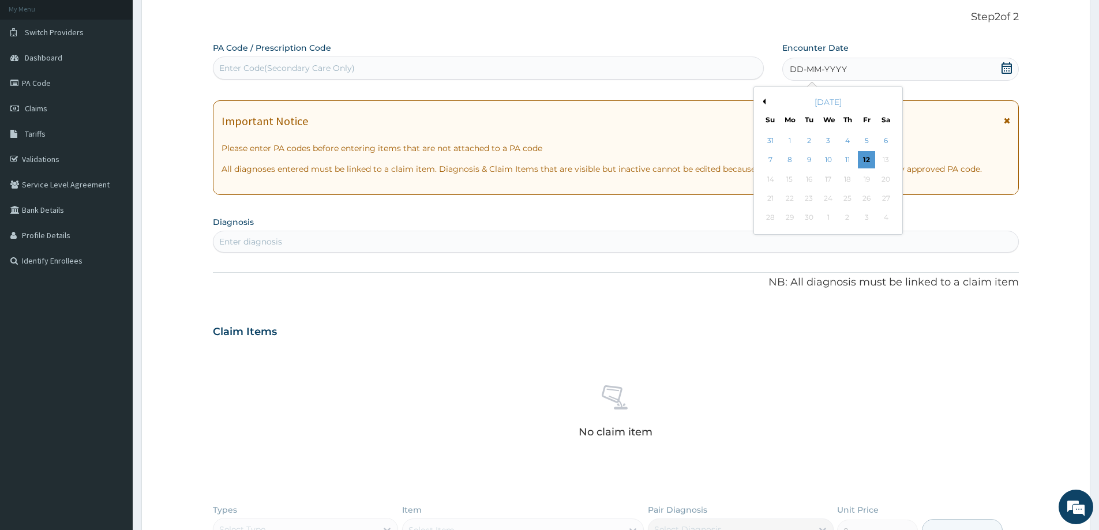
click at [765, 100] on button "Previous Month" at bounding box center [763, 102] width 6 height 6
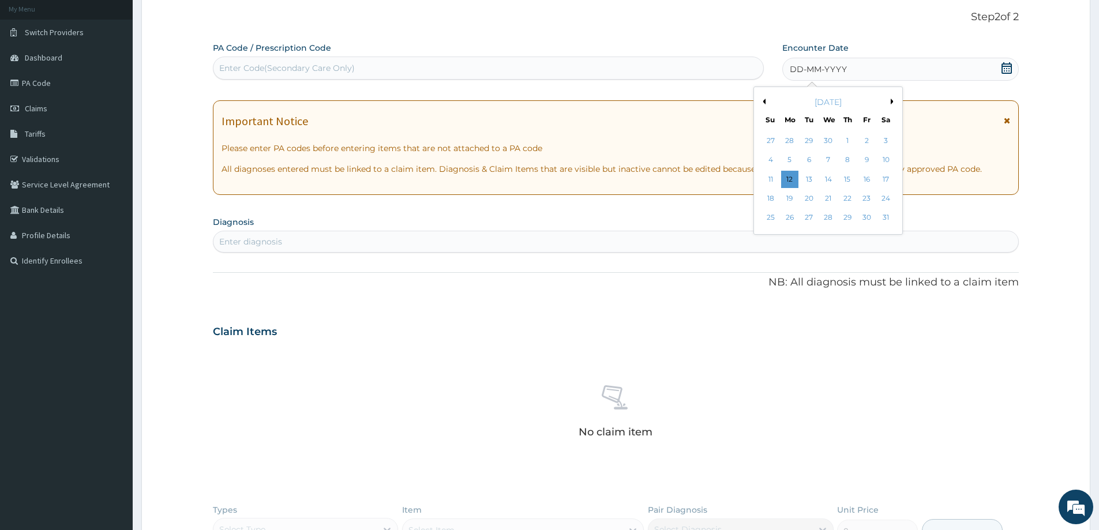
click at [765, 100] on button "Previous Month" at bounding box center [763, 102] width 6 height 6
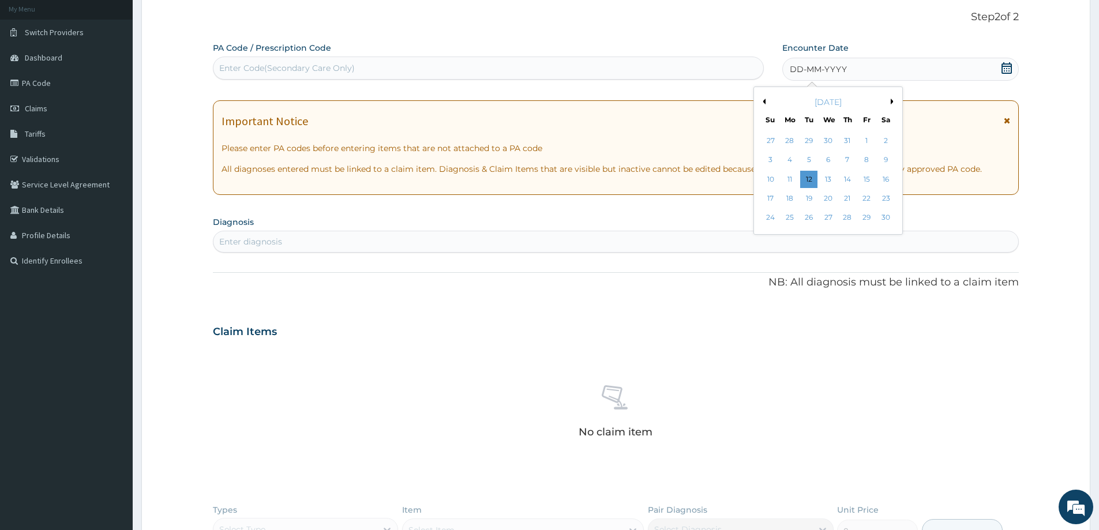
click at [765, 100] on button "Previous Month" at bounding box center [763, 102] width 6 height 6
click at [892, 160] on div "14" at bounding box center [886, 160] width 17 height 17
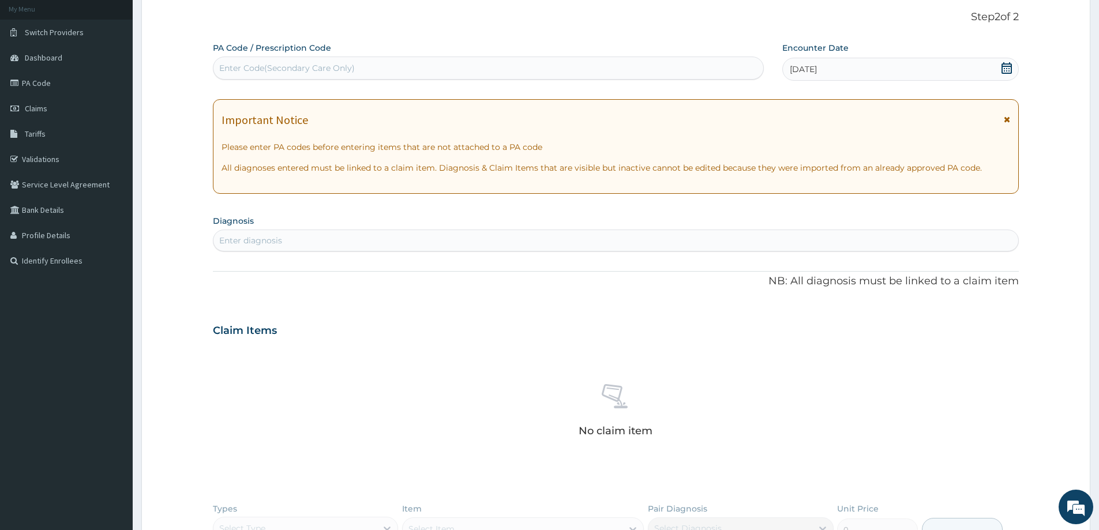
click at [313, 235] on div "Enter diagnosis" at bounding box center [616, 240] width 805 height 18
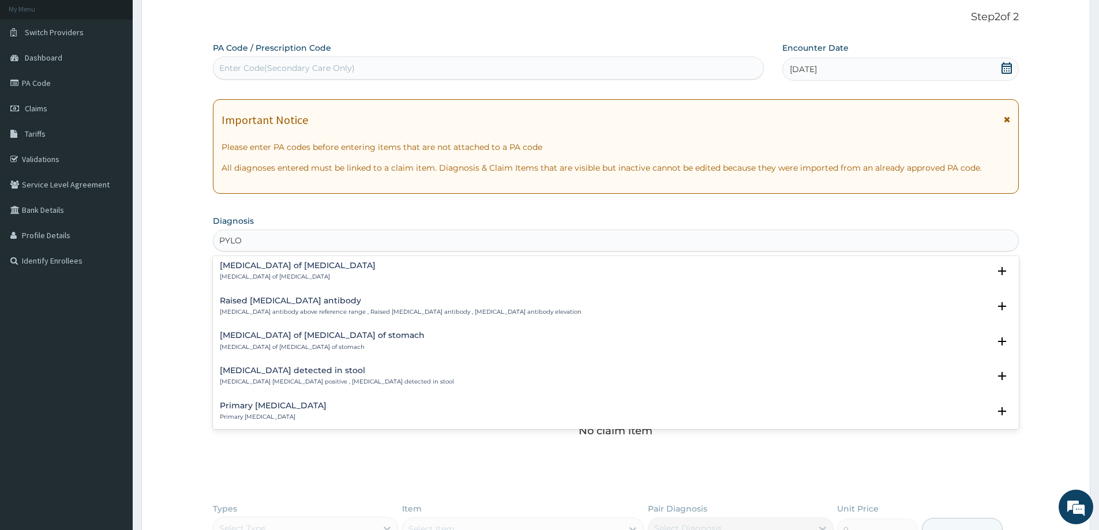
scroll to position [1549, 0]
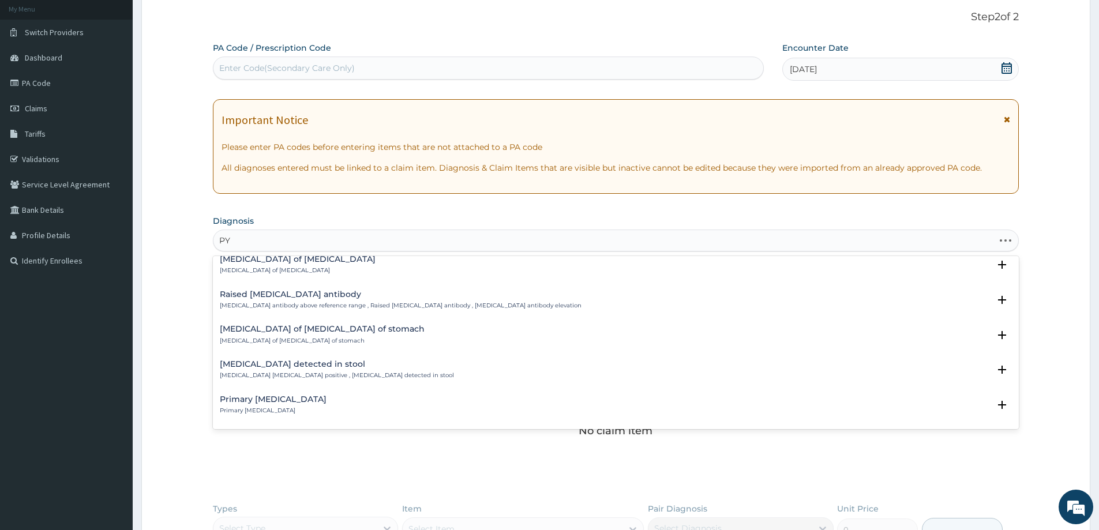
type input "P"
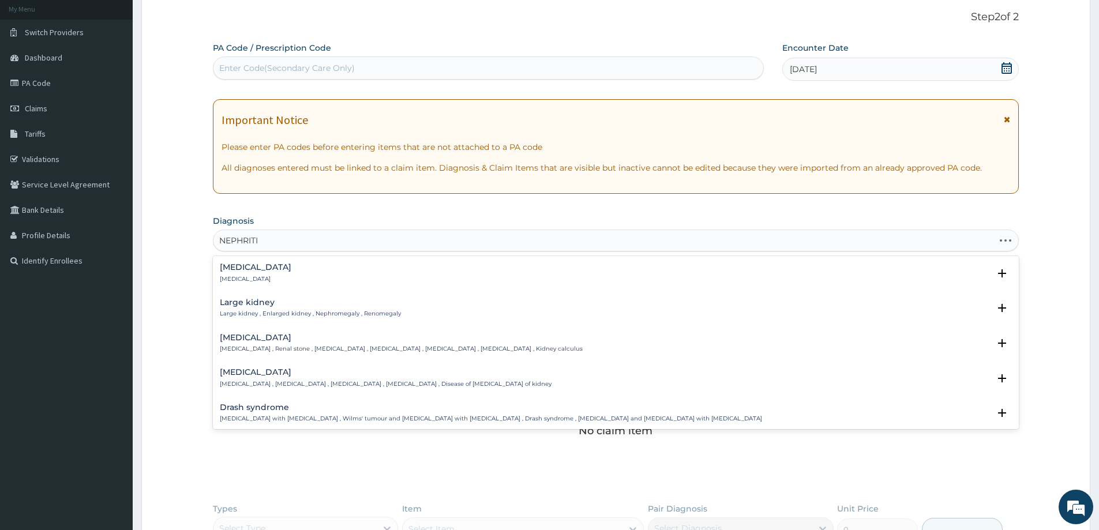
type input "[MEDICAL_DATA]"
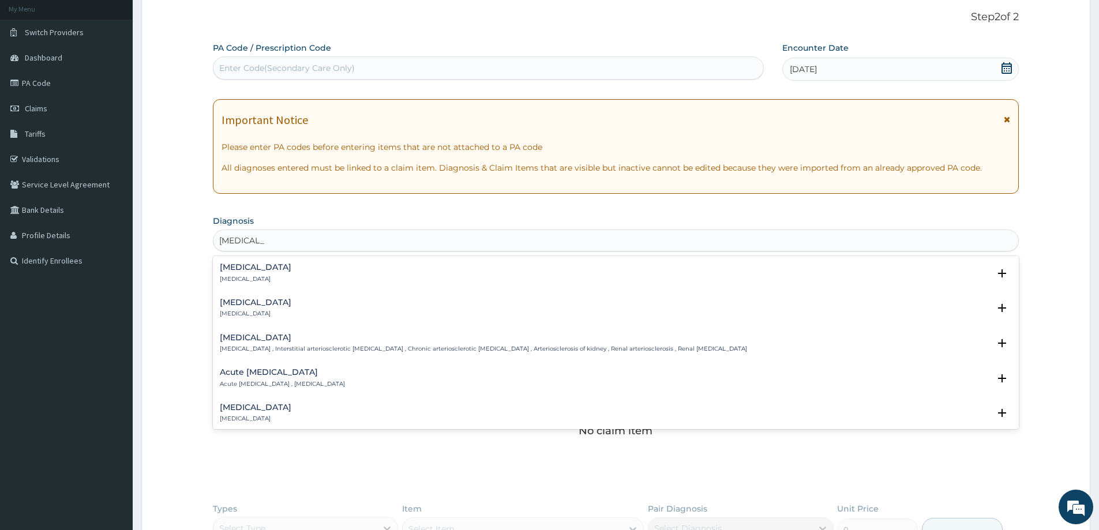
click at [266, 376] on h4 "Acute [MEDICAL_DATA]" at bounding box center [282, 372] width 125 height 9
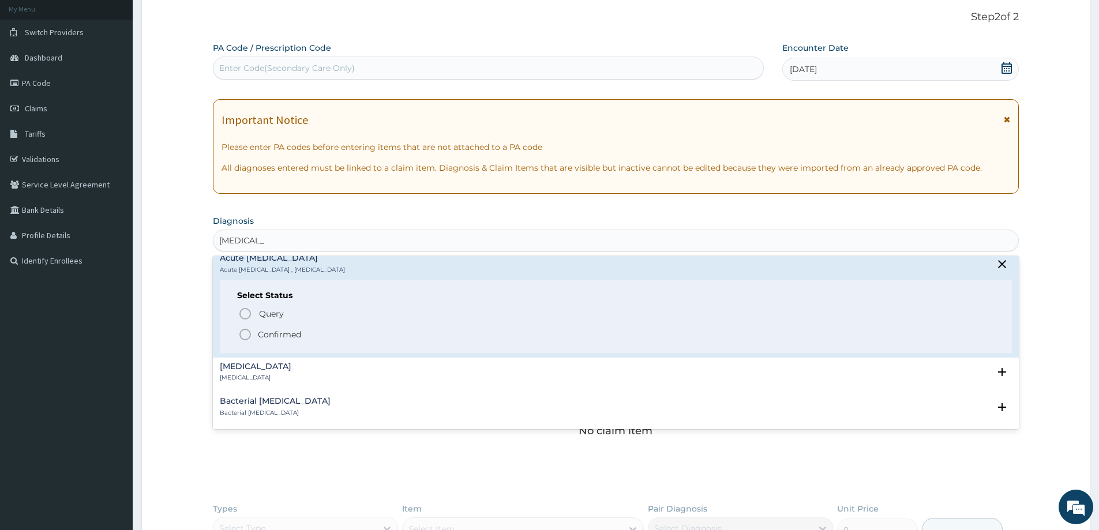
scroll to position [115, 0]
click at [286, 338] on p "Confirmed" at bounding box center [279, 334] width 43 height 12
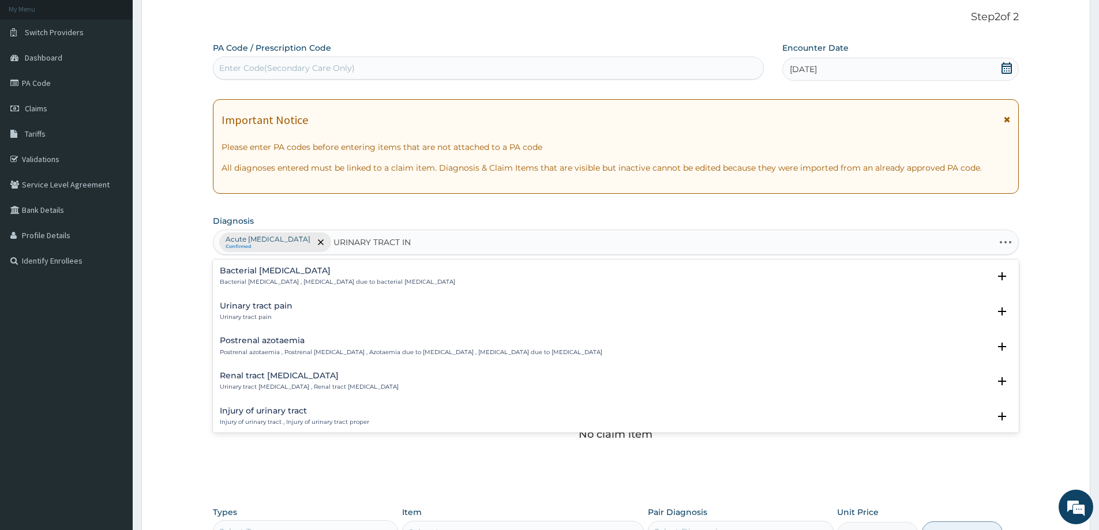
type input "URINARY TRACT INF"
click at [324, 313] on div "Bacterial urinary infection Bacterial urinary infection , Bacterial UTI ([MEDIC…" at bounding box center [307, 312] width 175 height 20
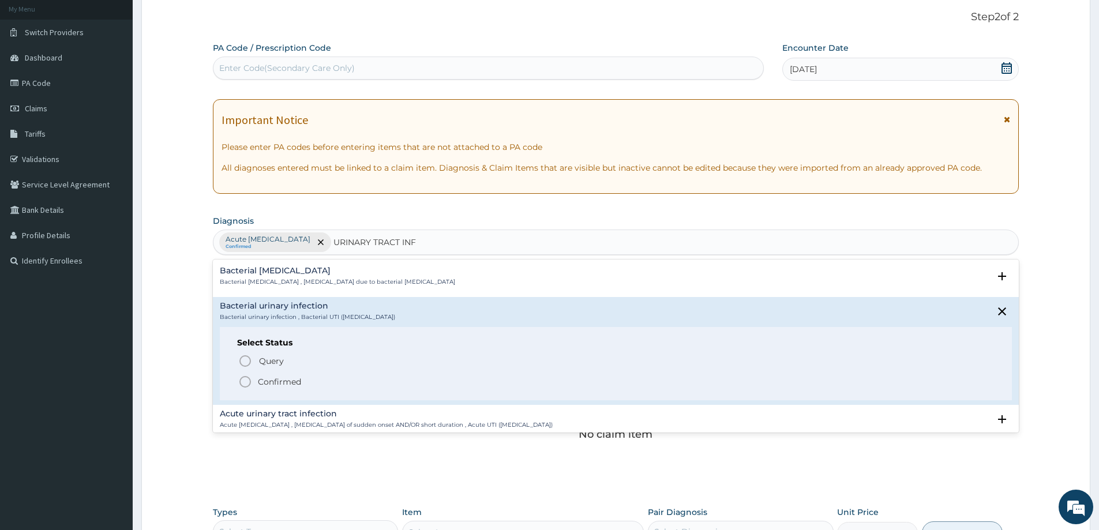
click at [283, 382] on p "Confirmed" at bounding box center [279, 382] width 43 height 12
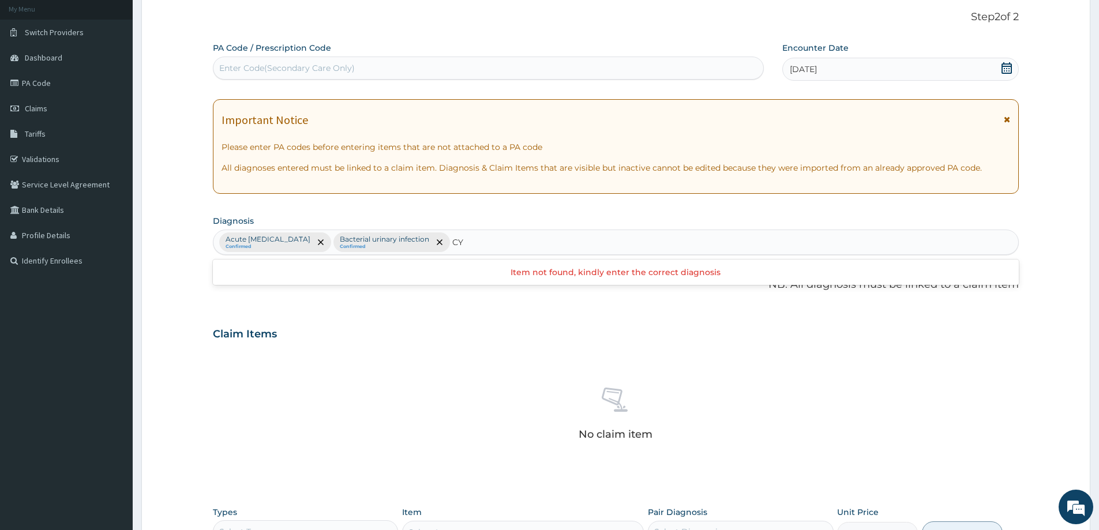
type input "C"
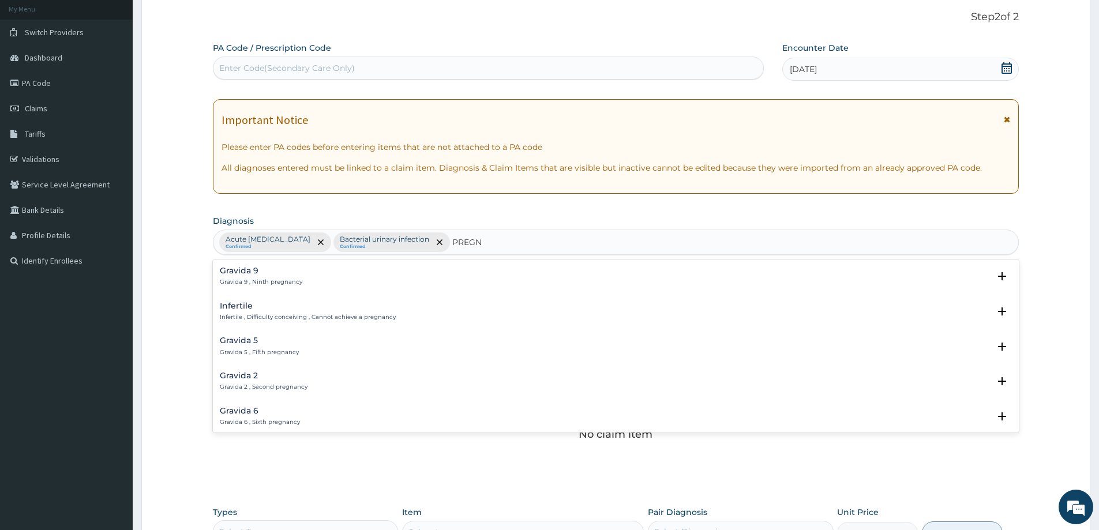
type input "PREGNA"
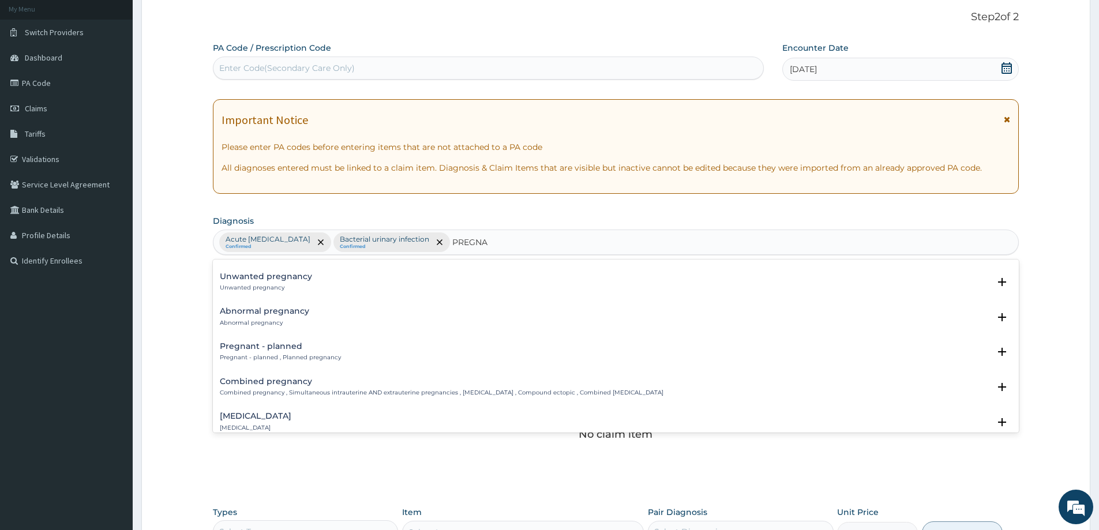
scroll to position [1186, 0]
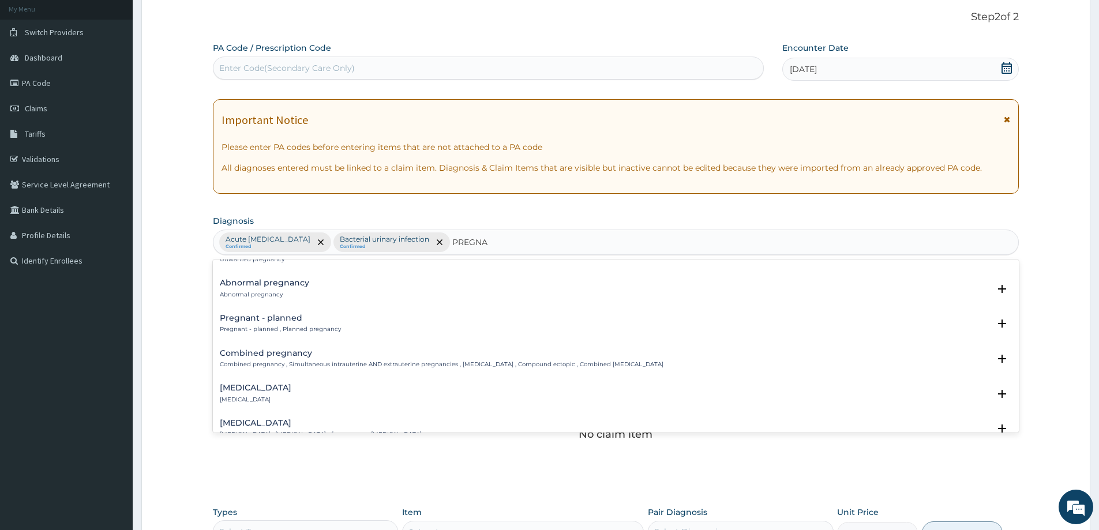
click at [254, 282] on h4 "Abnormal pregnancy" at bounding box center [264, 283] width 89 height 9
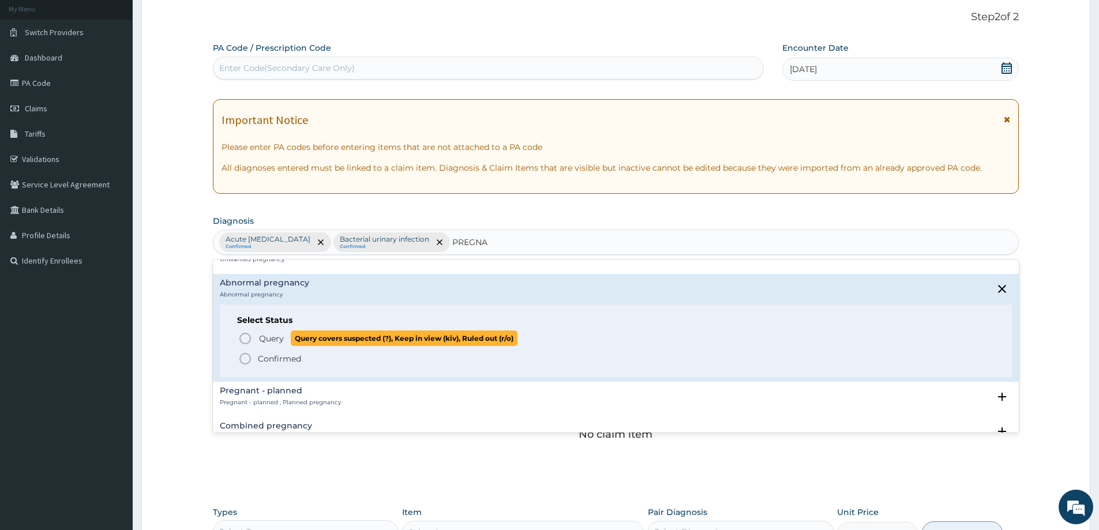
click at [278, 342] on span "Query" at bounding box center [271, 339] width 25 height 12
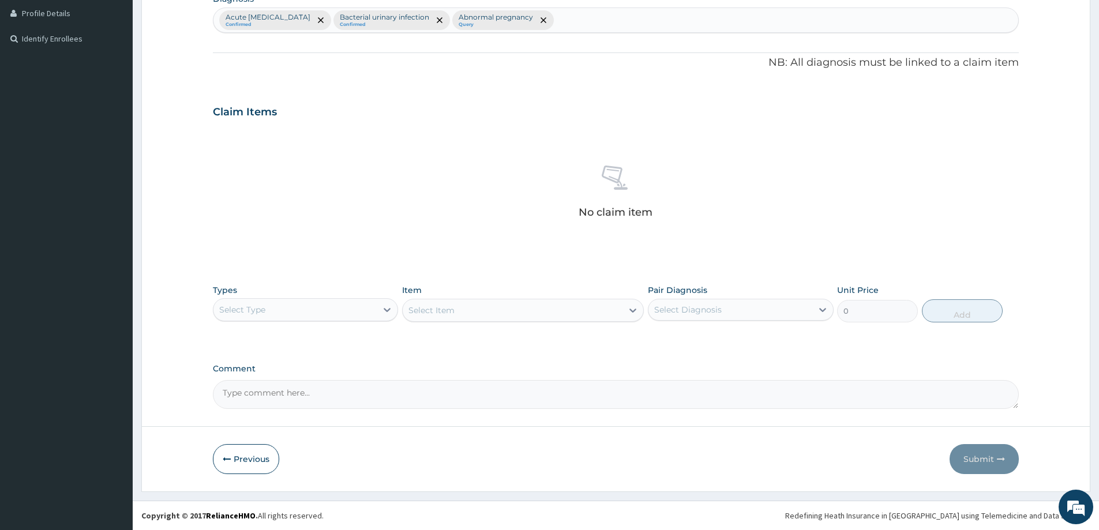
scroll to position [233, 0]
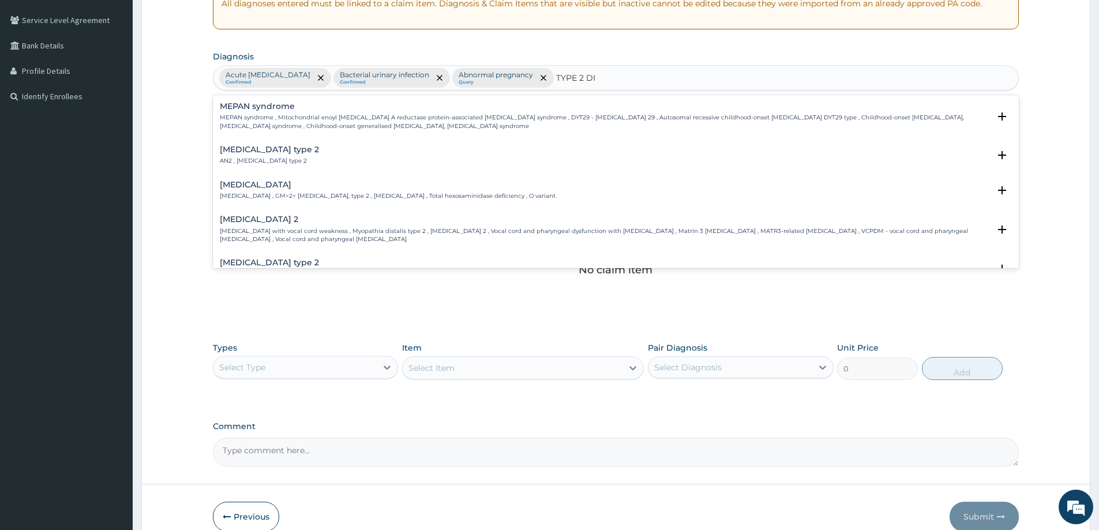
type input "TYPE 2 DIA"
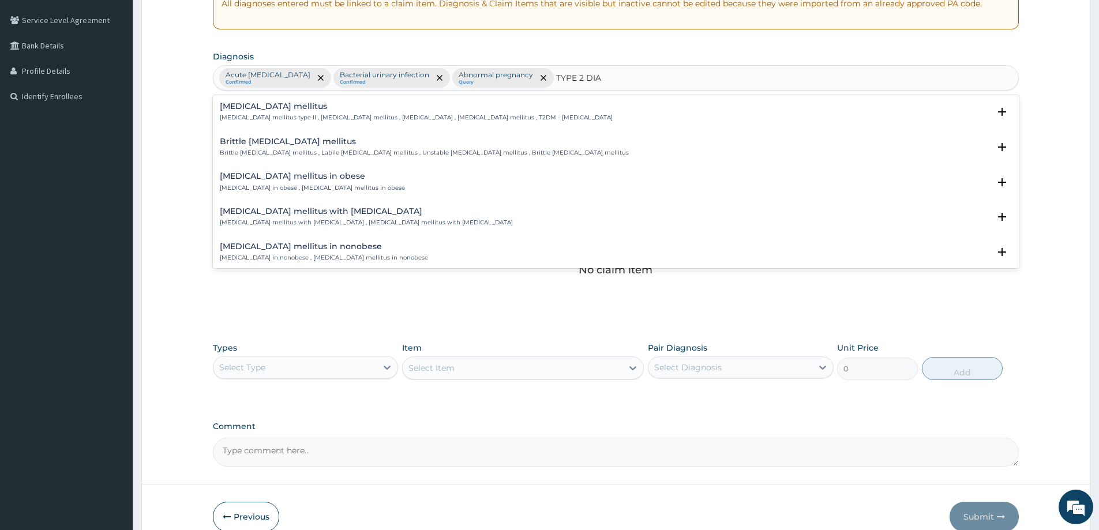
click at [349, 114] on p "Diabetes mellitus type II , Type 2 diabetes mellitus , Diabetes mellitus type 2…" at bounding box center [416, 118] width 393 height 8
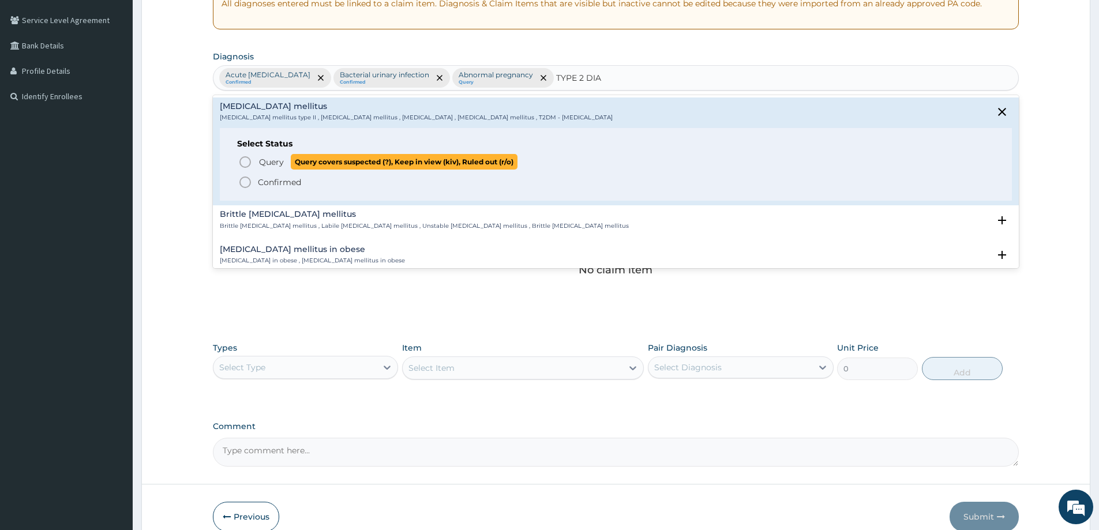
click at [277, 162] on span "Query" at bounding box center [271, 162] width 25 height 12
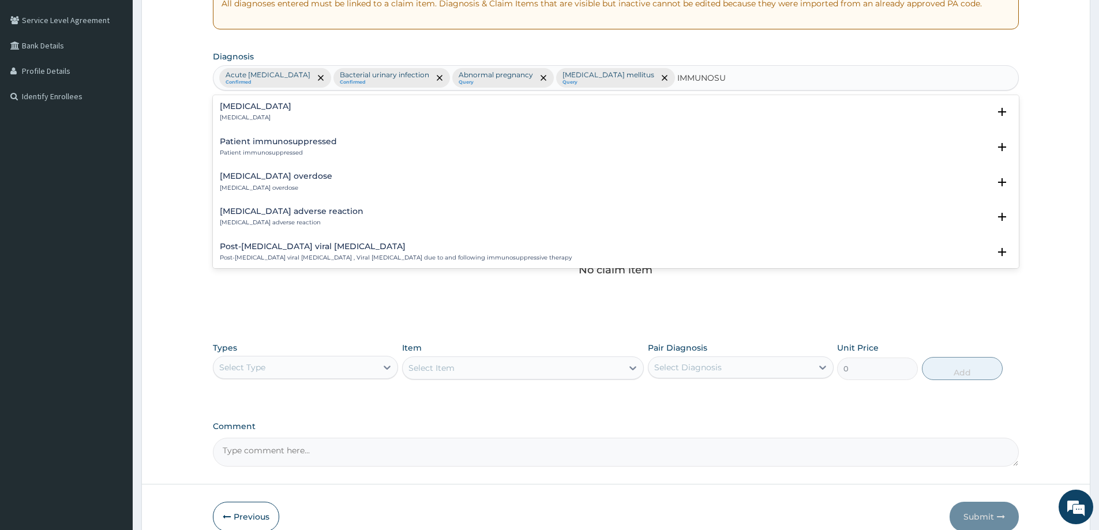
type input "IMMUNOSUP"
click at [308, 112] on div "Immunosuppression Immunosuppression" at bounding box center [616, 112] width 792 height 20
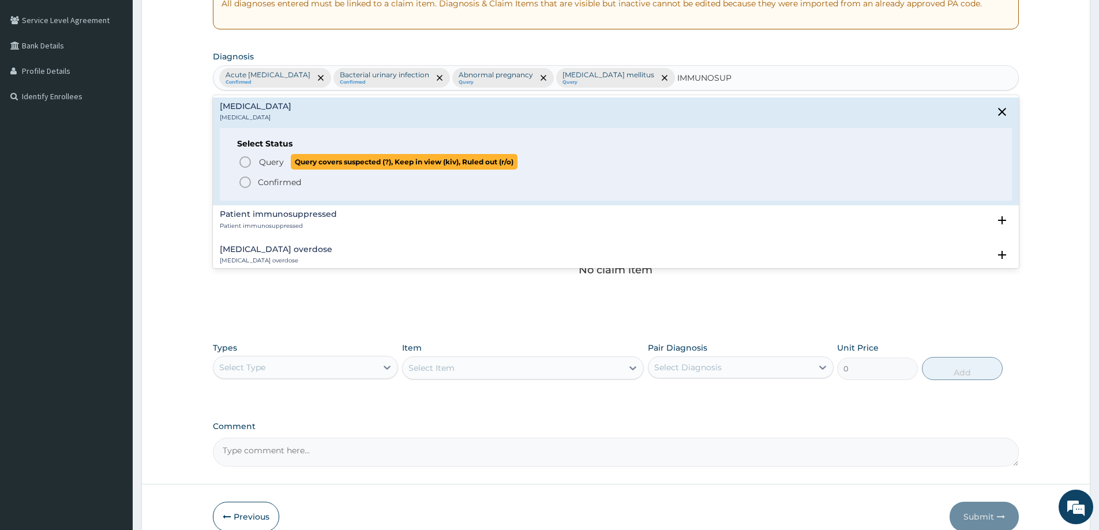
click at [271, 163] on span "Query" at bounding box center [271, 162] width 25 height 12
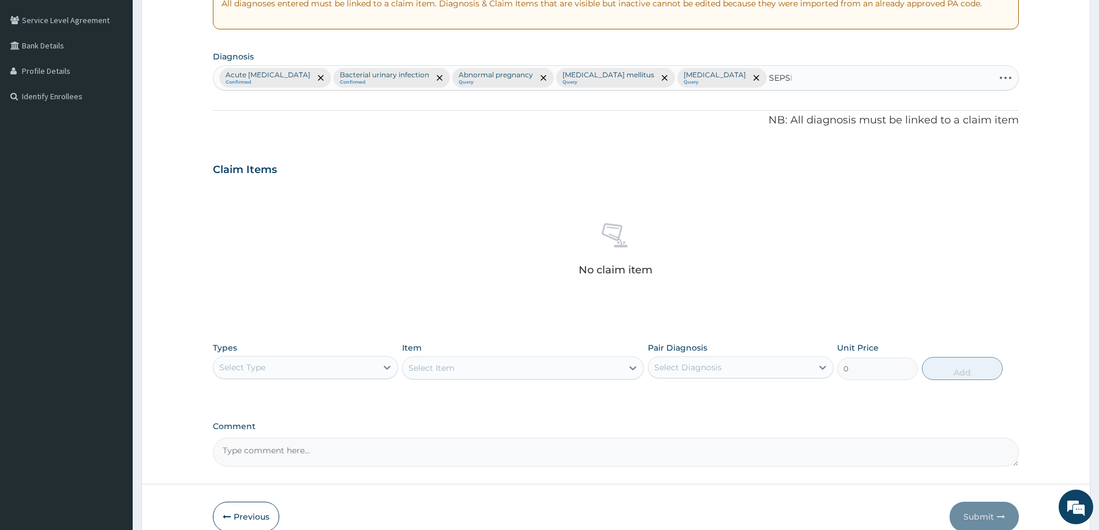
type input "SEPSIS"
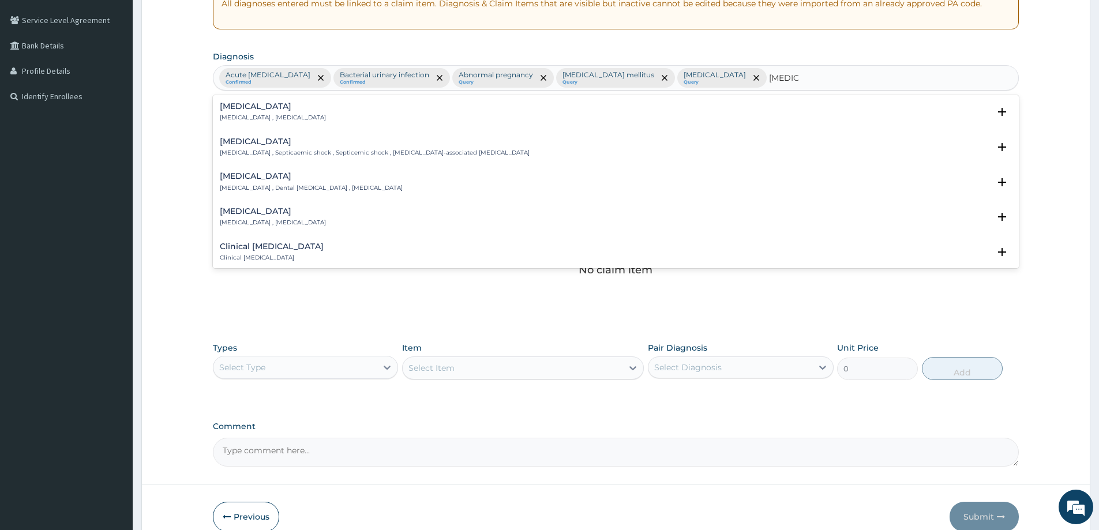
click at [257, 113] on div "Sepsis Systemic infection , Sepsis" at bounding box center [273, 112] width 106 height 20
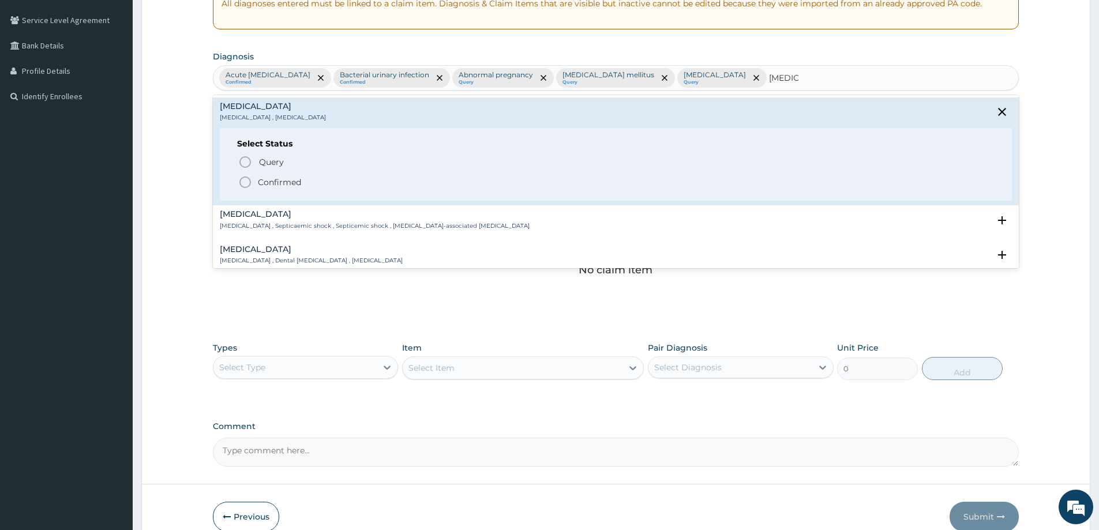
click at [280, 182] on p "Confirmed" at bounding box center [279, 183] width 43 height 12
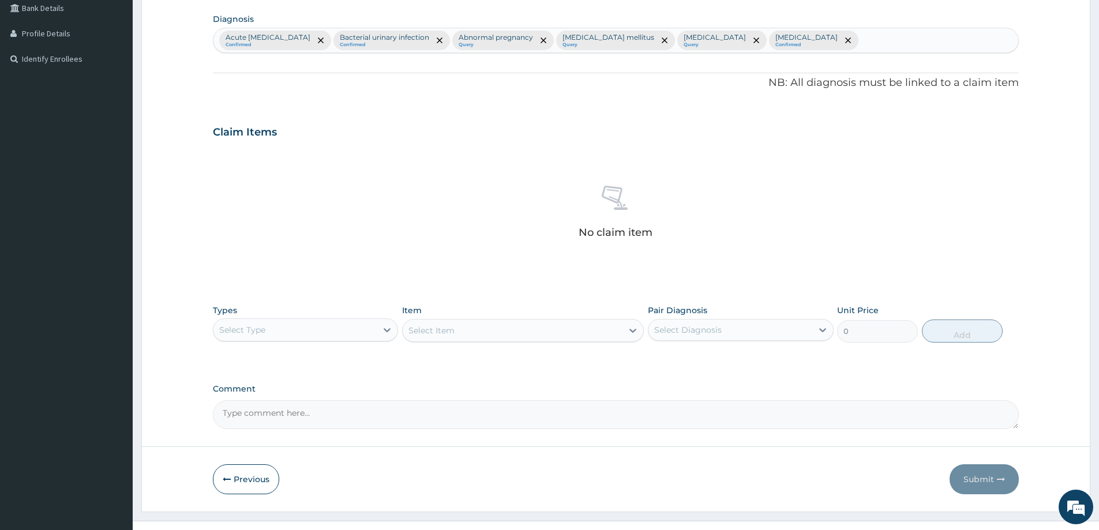
scroll to position [290, 0]
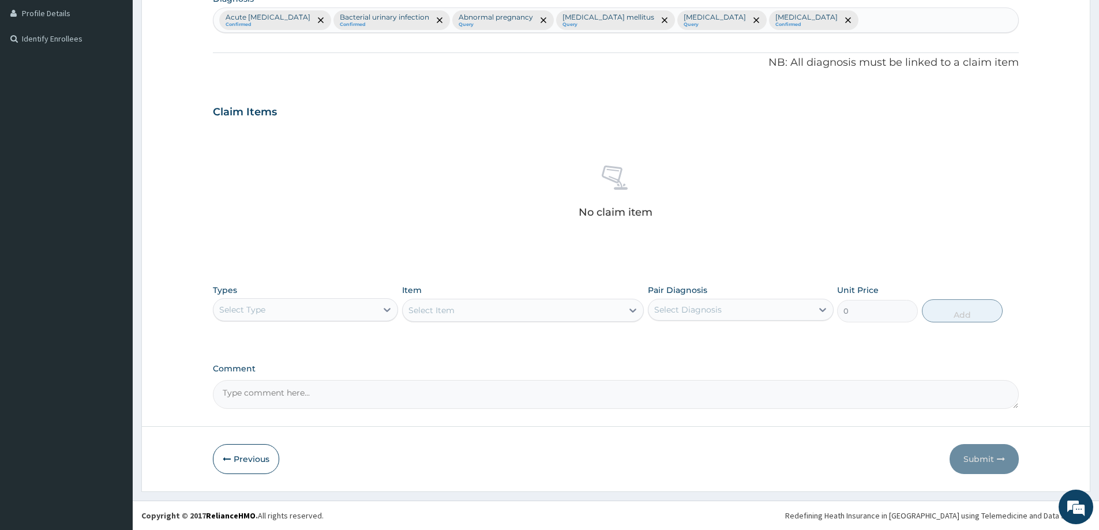
click at [289, 304] on div "Select Type" at bounding box center [295, 310] width 163 height 18
click at [279, 380] on div "Procedures" at bounding box center [305, 380] width 185 height 21
click at [724, 305] on div "Select Diagnosis" at bounding box center [730, 310] width 163 height 18
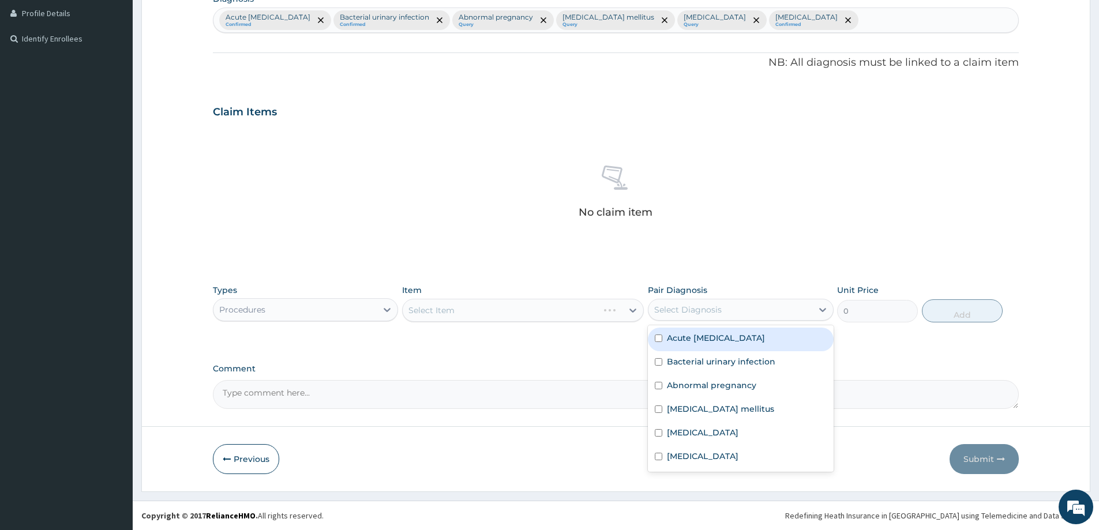
click at [717, 337] on label "Acute nephritis" at bounding box center [716, 338] width 98 height 12
checkbox input "true"
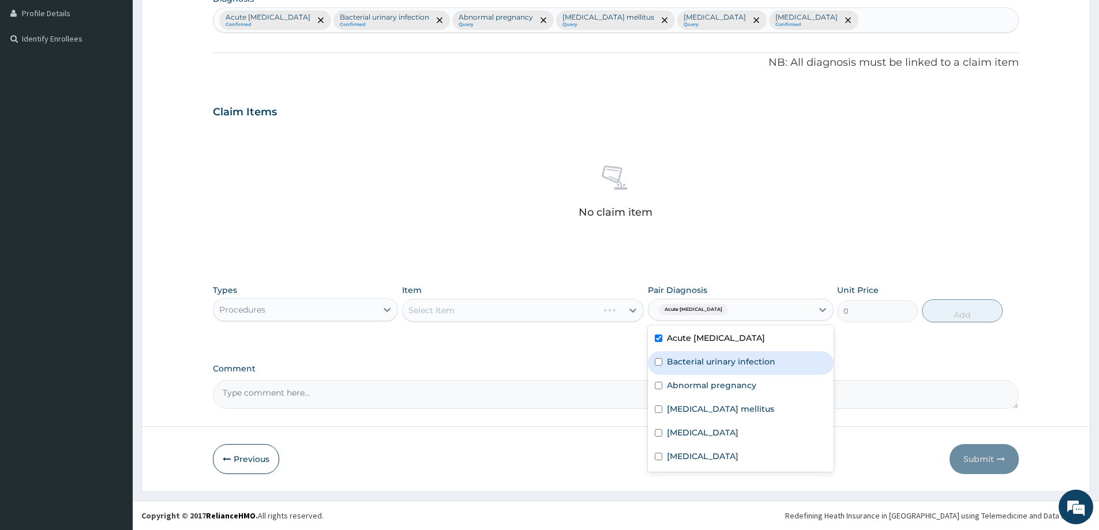
click at [719, 364] on label "Bacterial urinary infection" at bounding box center [721, 362] width 108 height 12
checkbox input "true"
click at [719, 392] on div "Abnormal pregnancy" at bounding box center [740, 387] width 185 height 24
checkbox input "true"
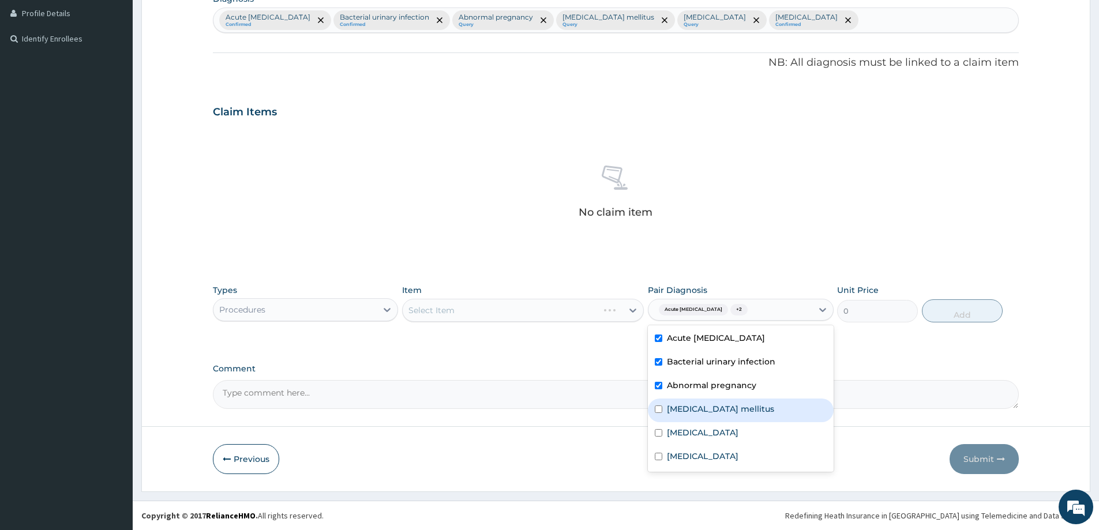
click at [718, 411] on label "Type 2 diabetes mellitus" at bounding box center [720, 409] width 107 height 12
checkbox input "true"
click at [716, 430] on label "Immunosuppression" at bounding box center [703, 433] width 72 height 12
checkbox input "true"
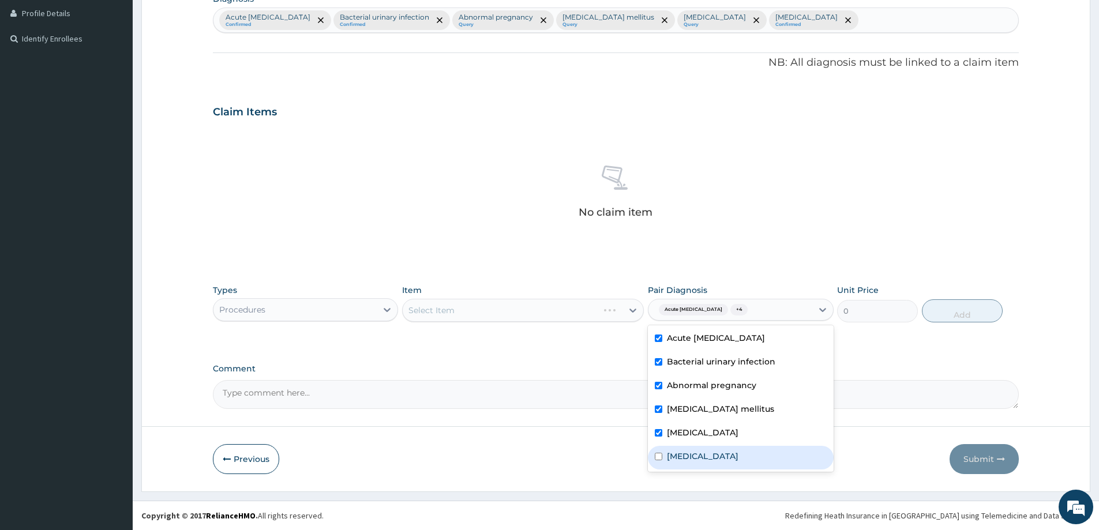
click at [706, 451] on div "Sepsis" at bounding box center [740, 458] width 185 height 24
checkbox input "true"
click at [496, 305] on div "Select Item" at bounding box center [513, 310] width 220 height 18
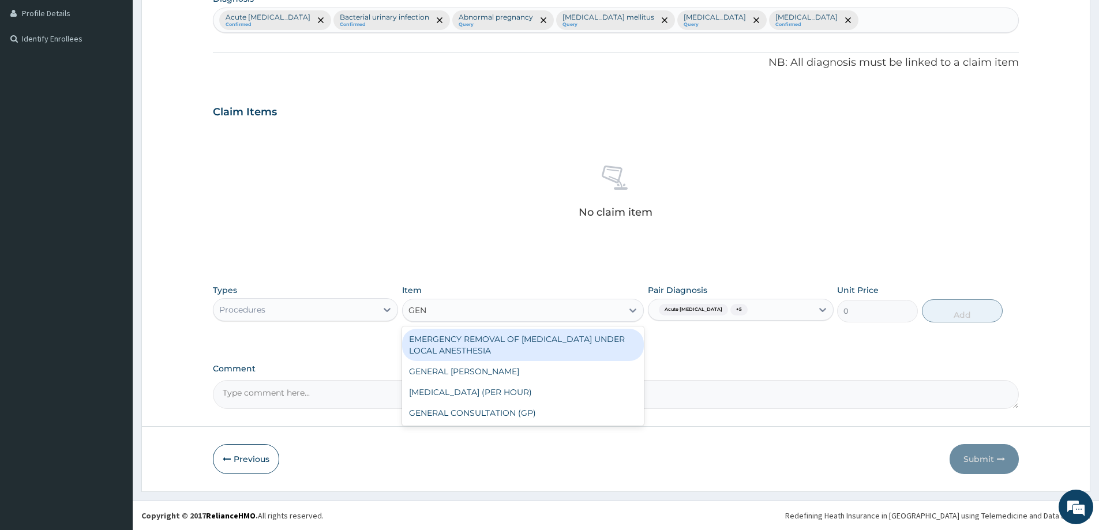
type input "GENE"
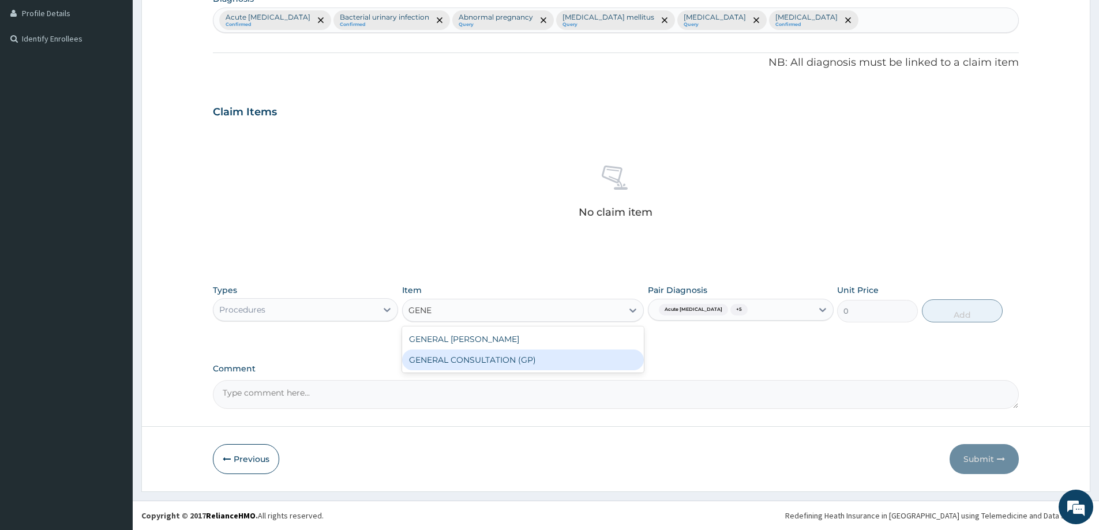
click at [478, 365] on div "GENERAL CONSULTATION (GP)" at bounding box center [523, 360] width 242 height 21
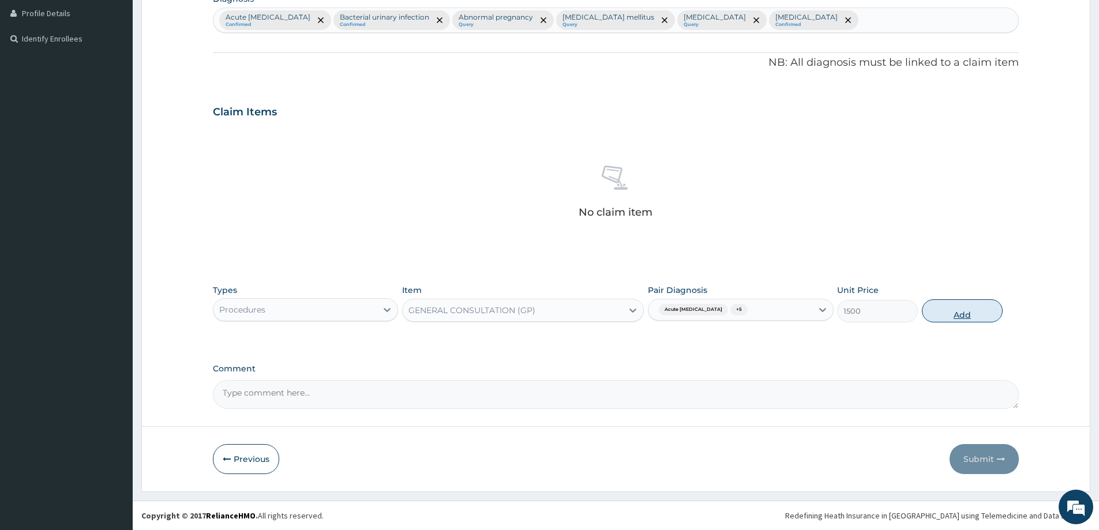
click at [956, 316] on button "Add" at bounding box center [962, 310] width 81 height 23
type input "0"
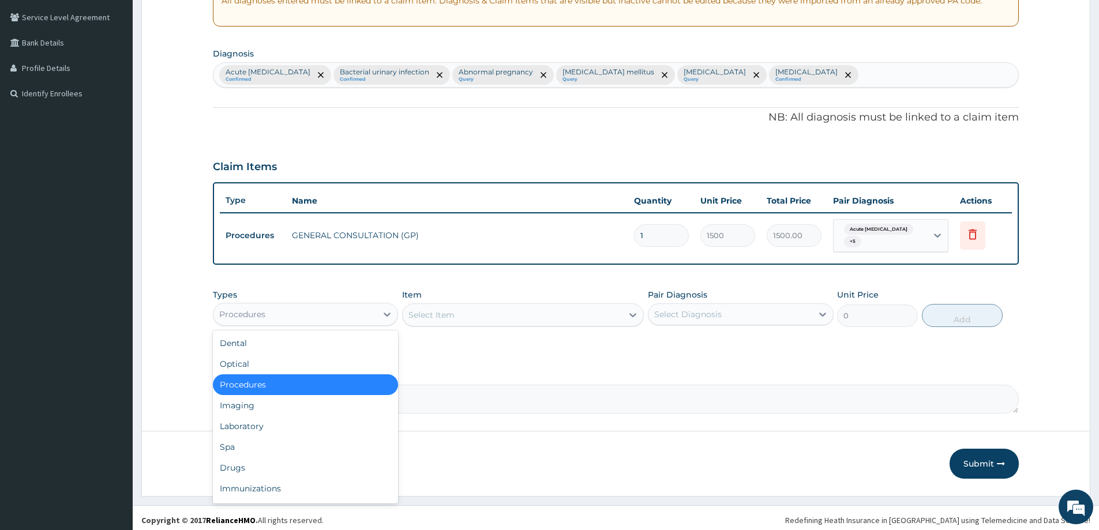
click at [286, 313] on div "Procedures" at bounding box center [295, 314] width 163 height 18
click at [259, 423] on div "Laboratory" at bounding box center [305, 426] width 185 height 21
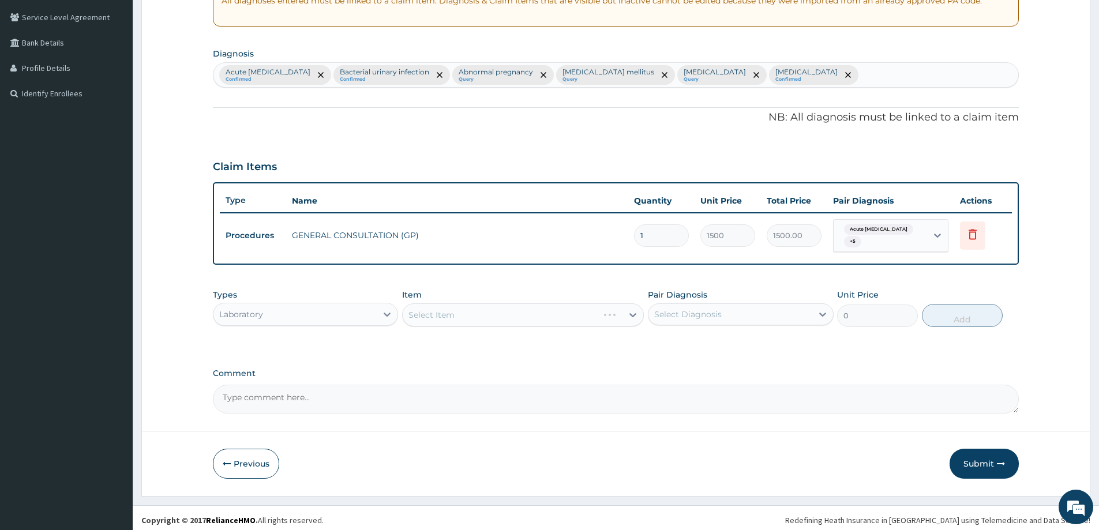
click at [725, 305] on div "Select Diagnosis" at bounding box center [730, 314] width 163 height 18
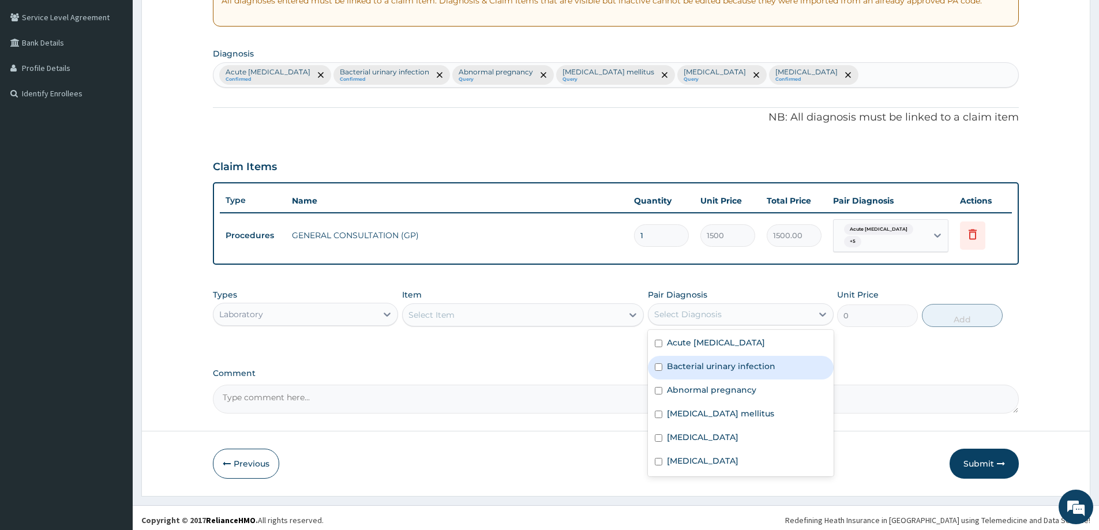
click at [707, 364] on label "Bacterial urinary infection" at bounding box center [721, 367] width 108 height 12
checkbox input "true"
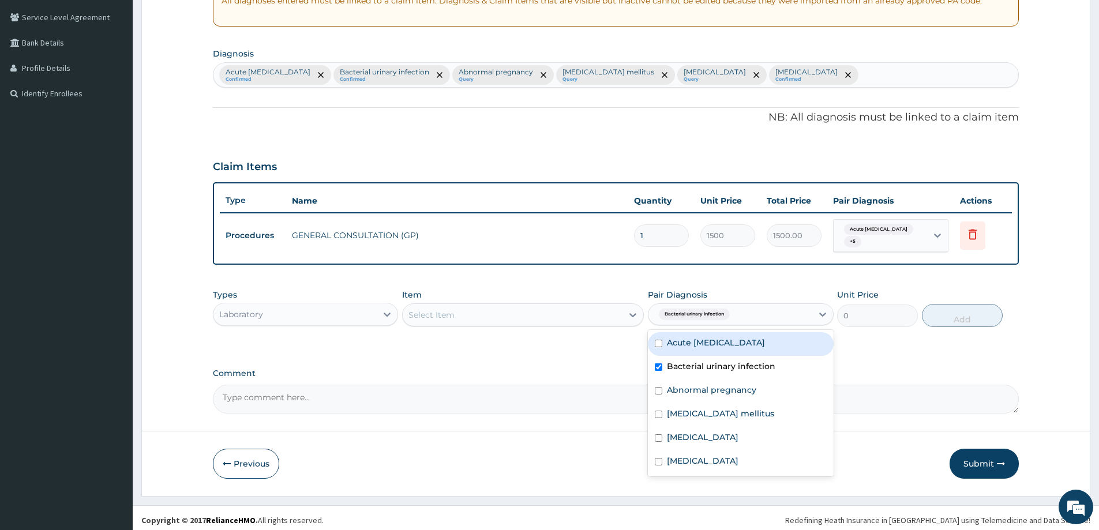
click at [504, 308] on div "Select Item" at bounding box center [513, 315] width 220 height 18
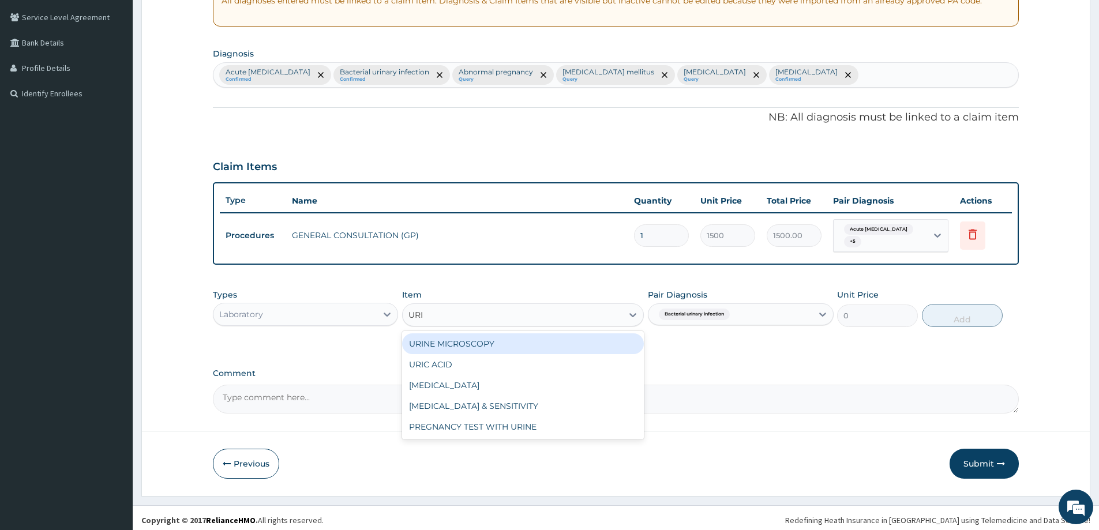
type input "URIN"
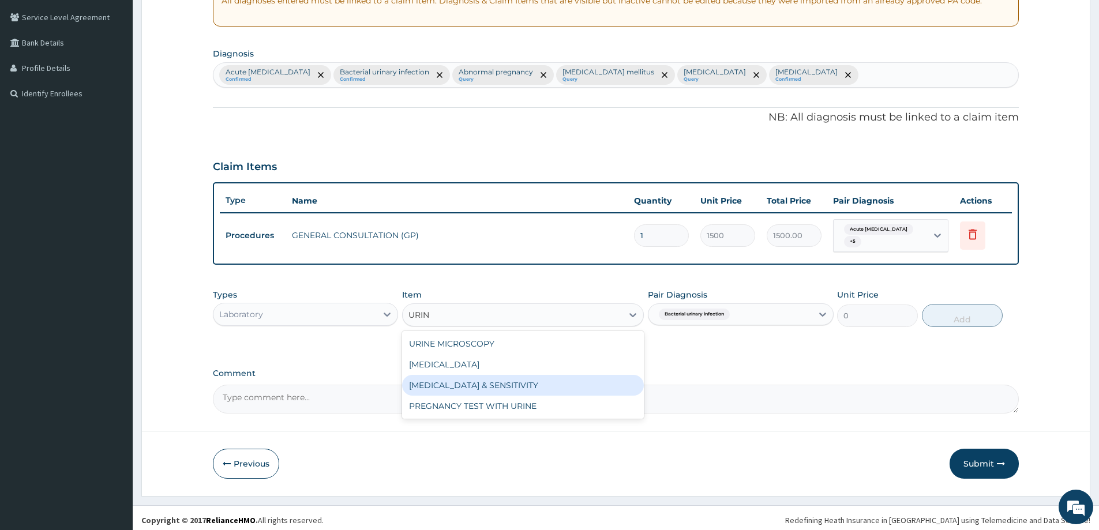
click at [491, 380] on div "URINE CULTURE & SENSITIVITY" at bounding box center [523, 385] width 242 height 21
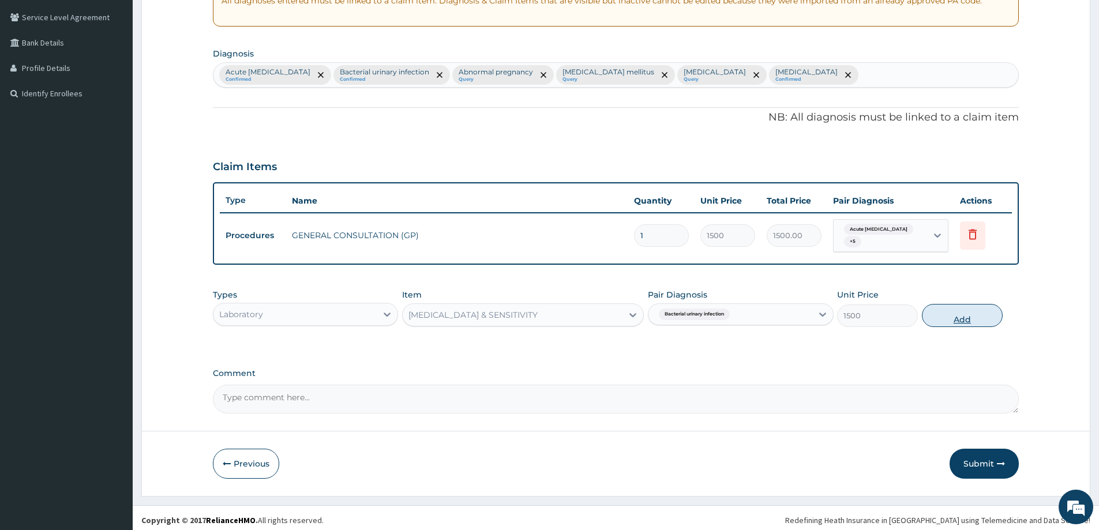
click at [949, 319] on button "Add" at bounding box center [962, 315] width 81 height 23
type input "0"
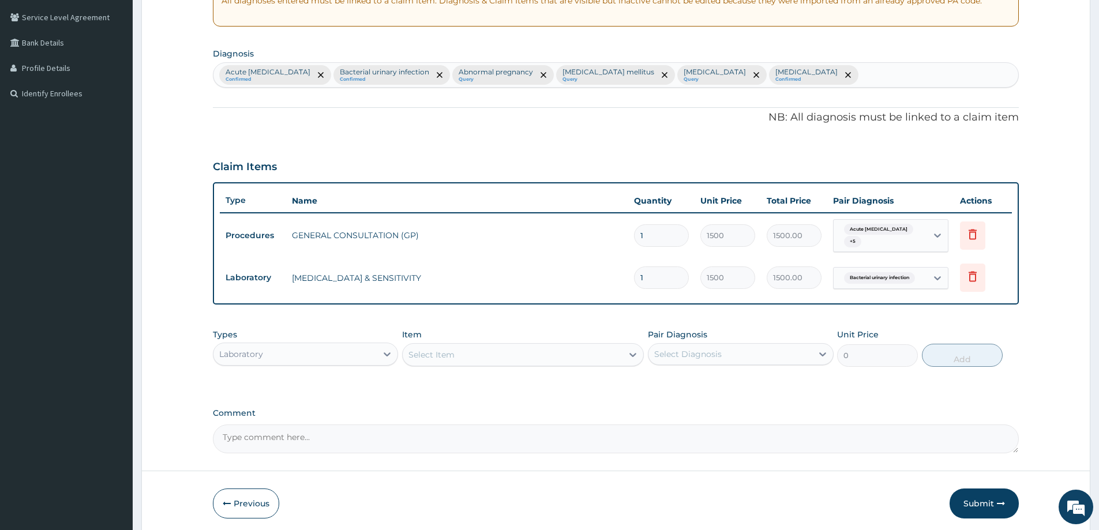
click at [463, 347] on div "Select Item" at bounding box center [513, 355] width 220 height 18
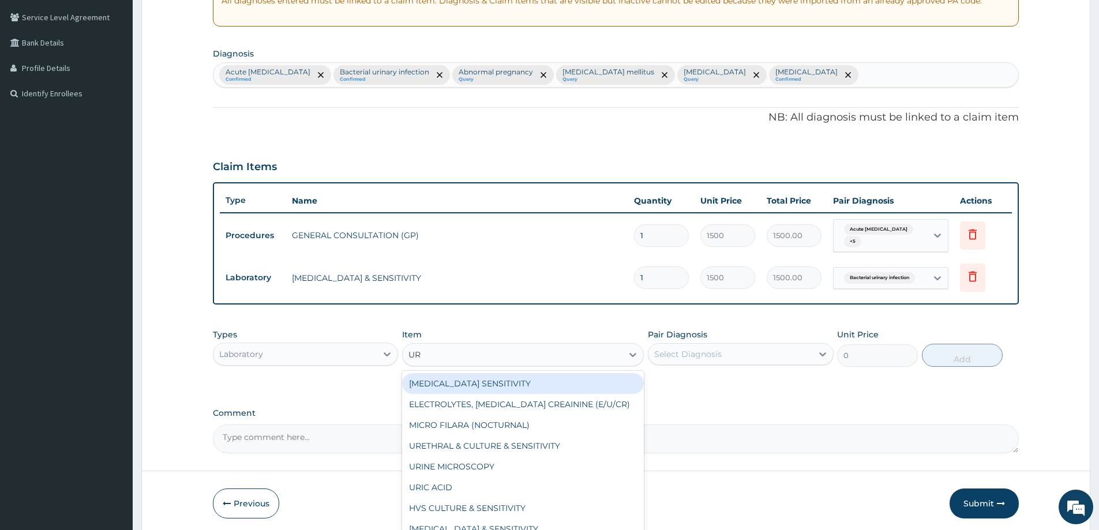
type input "URI"
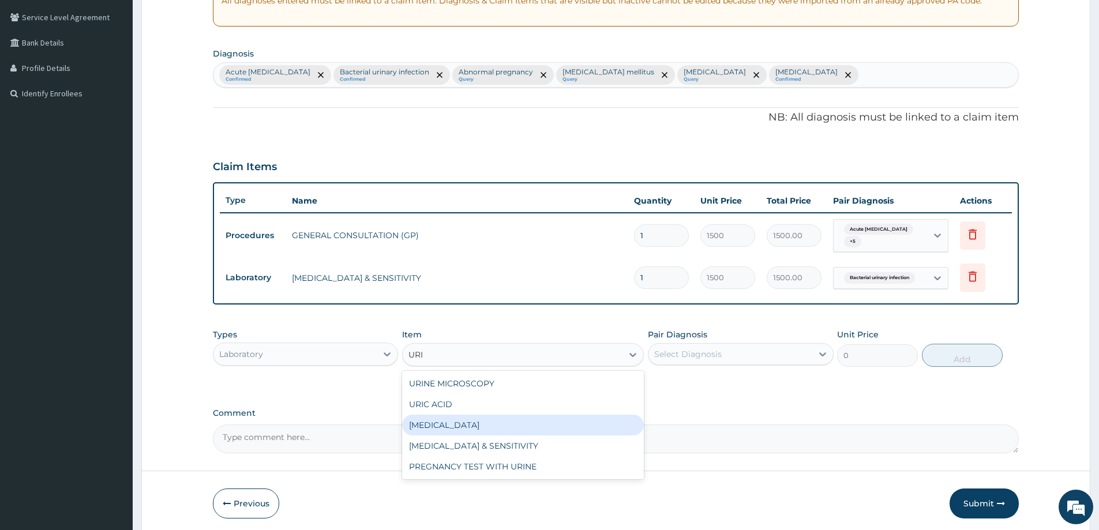
click at [445, 422] on div "URINALYSIS" at bounding box center [523, 425] width 242 height 21
type input "500"
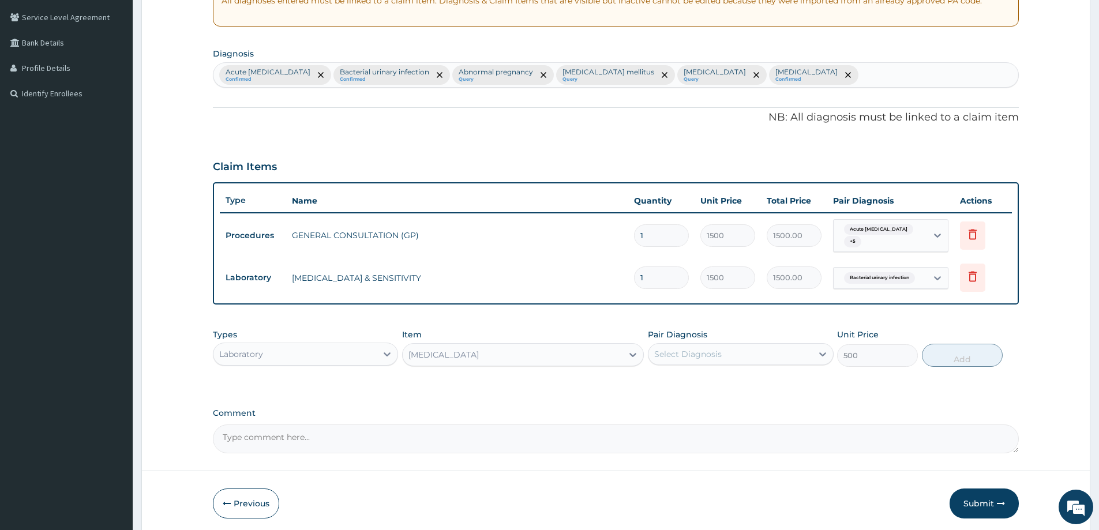
click at [743, 349] on div "Select Diagnosis" at bounding box center [730, 354] width 163 height 18
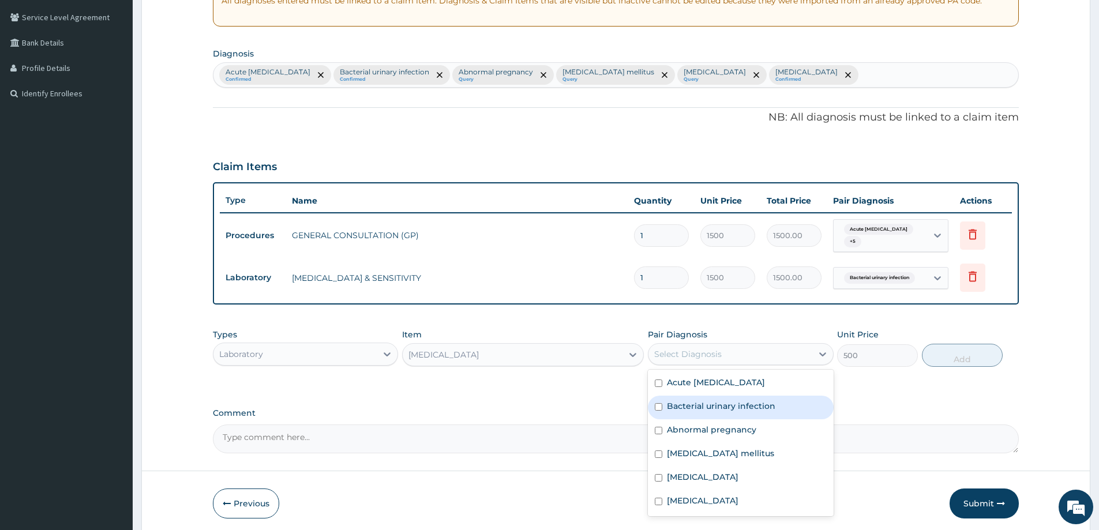
click at [737, 401] on label "Bacterial urinary infection" at bounding box center [721, 406] width 108 height 12
checkbox input "true"
click at [974, 352] on button "Add" at bounding box center [962, 355] width 81 height 23
type input "0"
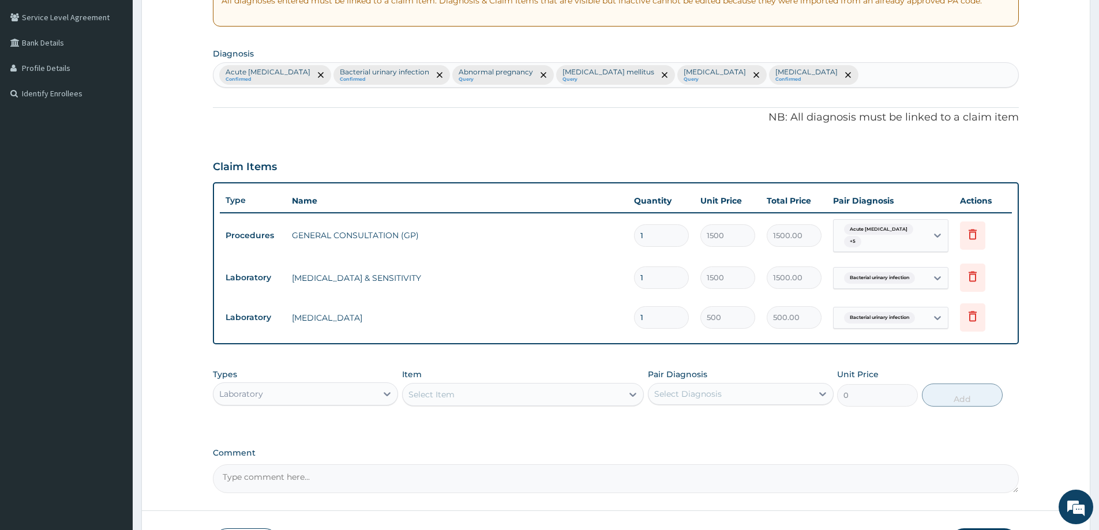
type input "0"
type input "0.00"
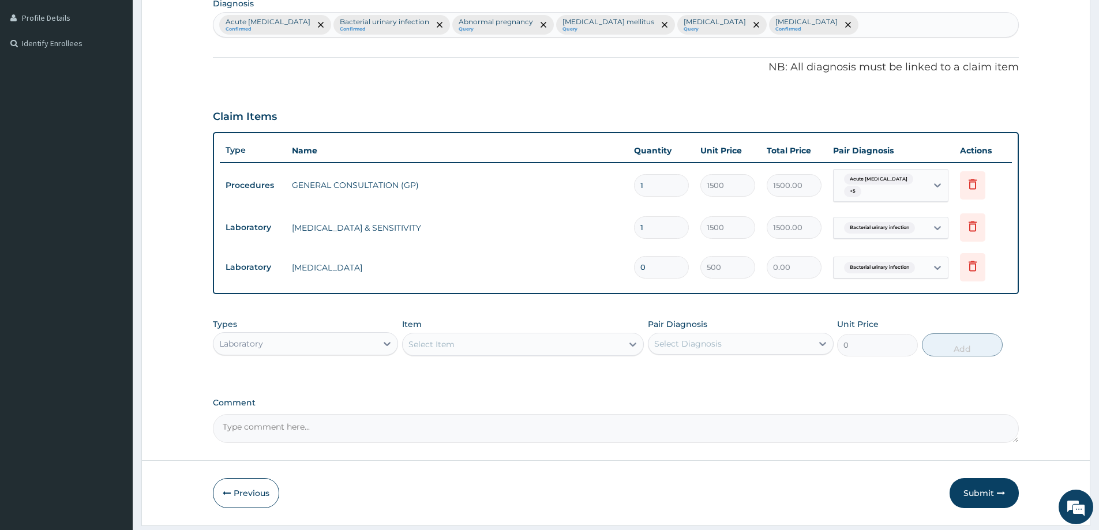
scroll to position [315, 0]
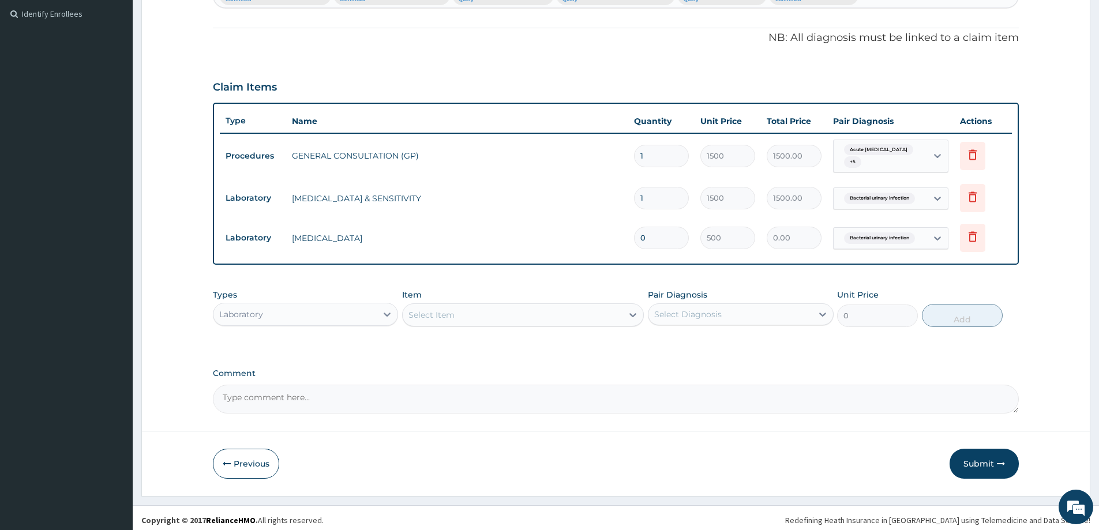
type input "0"
click at [445, 309] on div "Select Item" at bounding box center [432, 315] width 46 height 12
type input "FULL"
click at [458, 346] on div "FULL BLOOD COUNT" at bounding box center [523, 344] width 242 height 21
type input "1500"
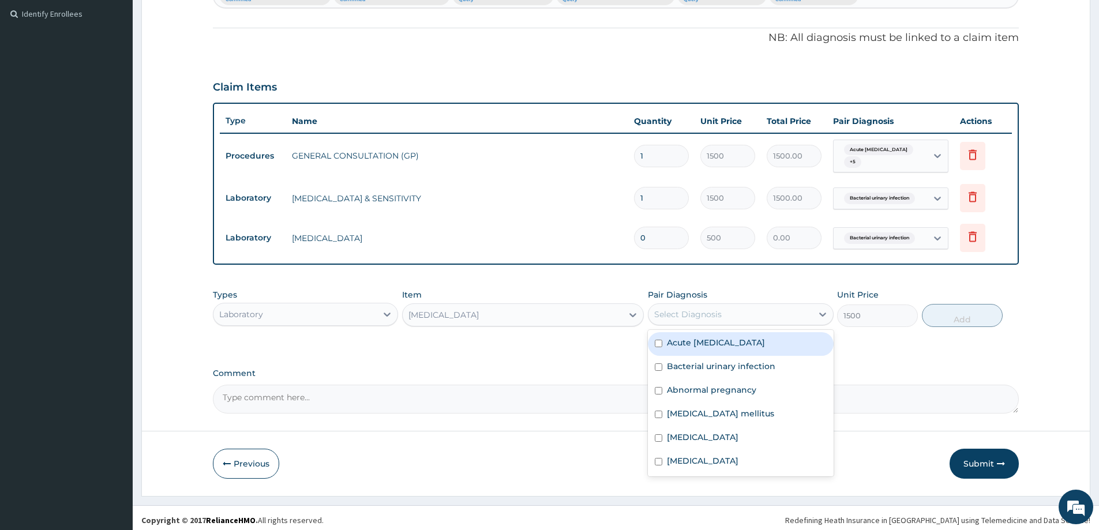
click at [686, 310] on div "Select Diagnosis" at bounding box center [688, 315] width 68 height 12
click at [695, 459] on div "Sepsis" at bounding box center [740, 463] width 185 height 24
checkbox input "true"
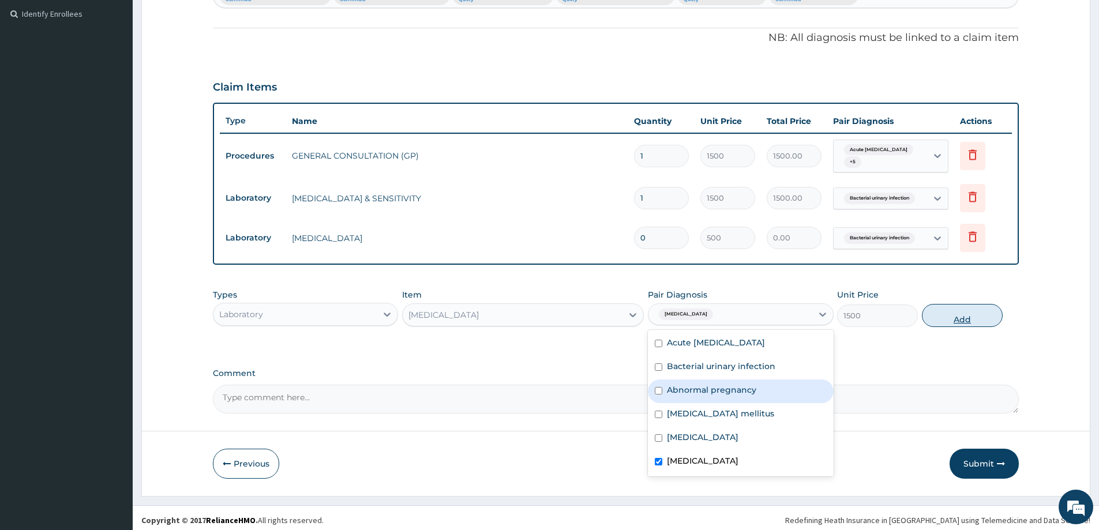
click at [960, 316] on button "Add" at bounding box center [962, 315] width 81 height 23
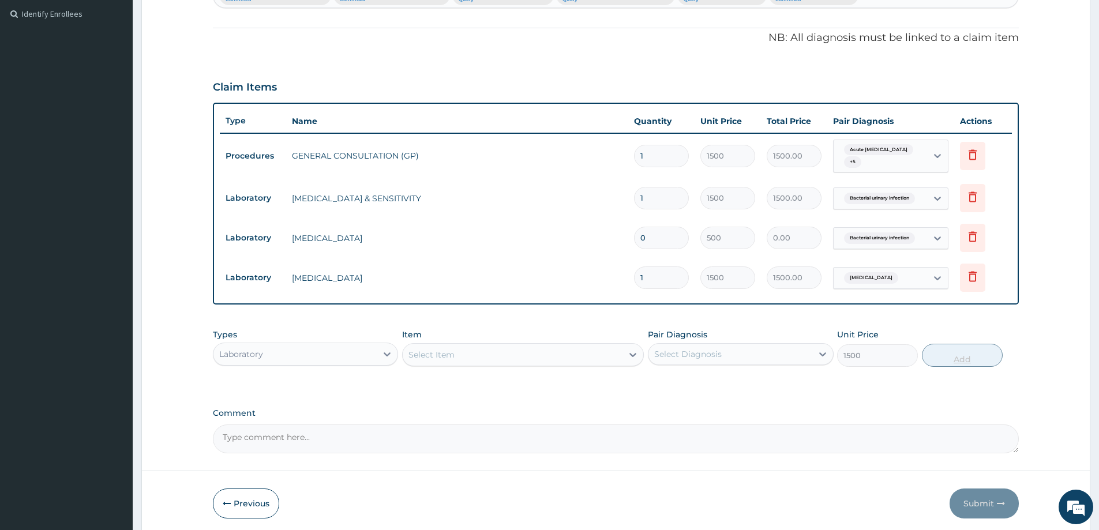
type input "0"
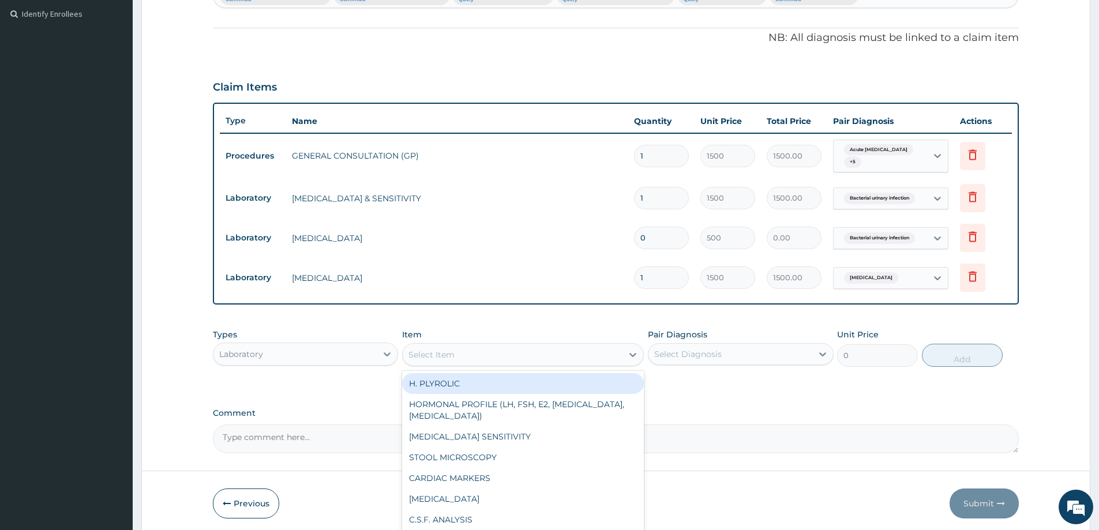
click at [527, 354] on div "Select Item" at bounding box center [513, 355] width 220 height 18
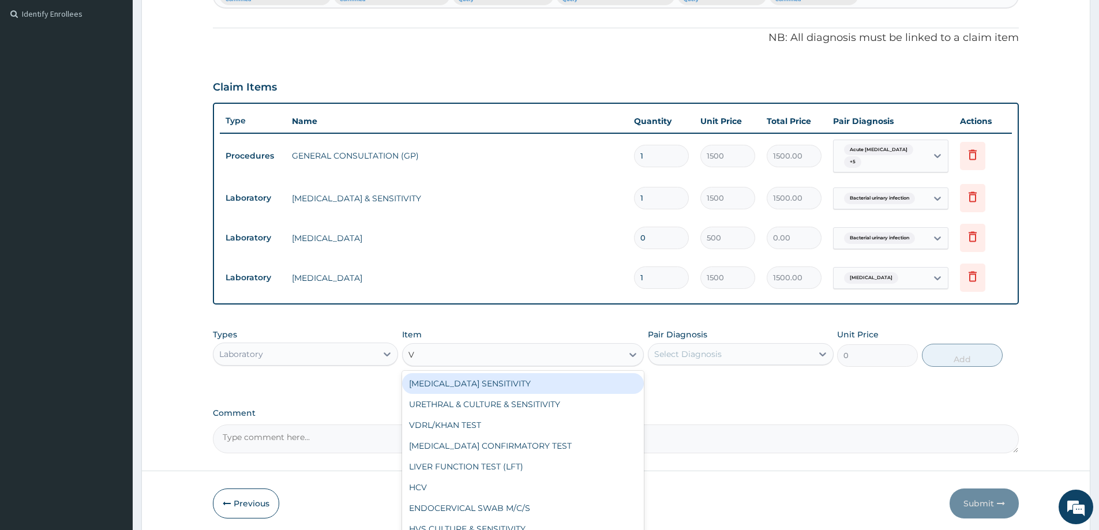
type input "VD"
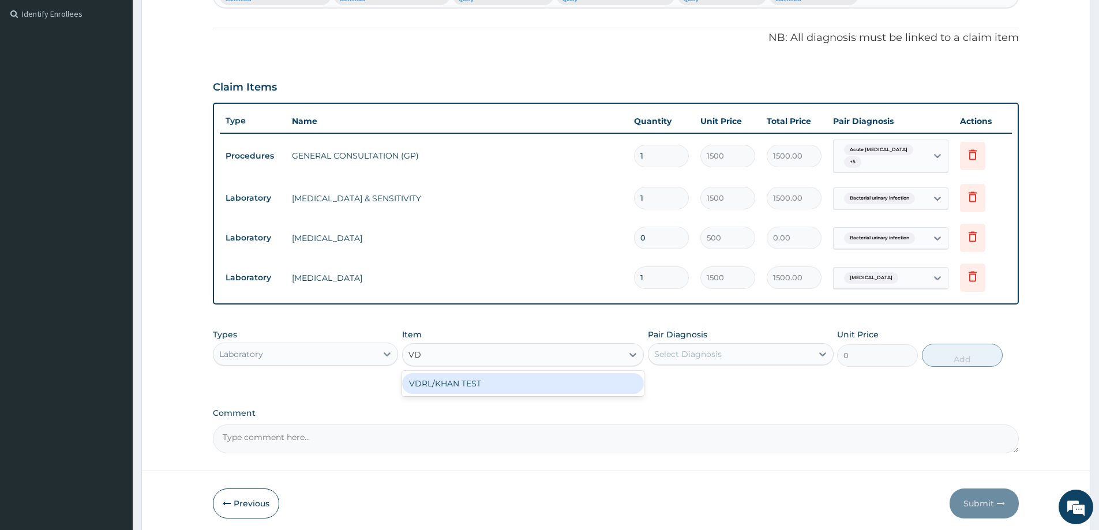
click at [455, 373] on div "VDRL/KHAN TEST" at bounding box center [523, 383] width 242 height 21
type input "1000"
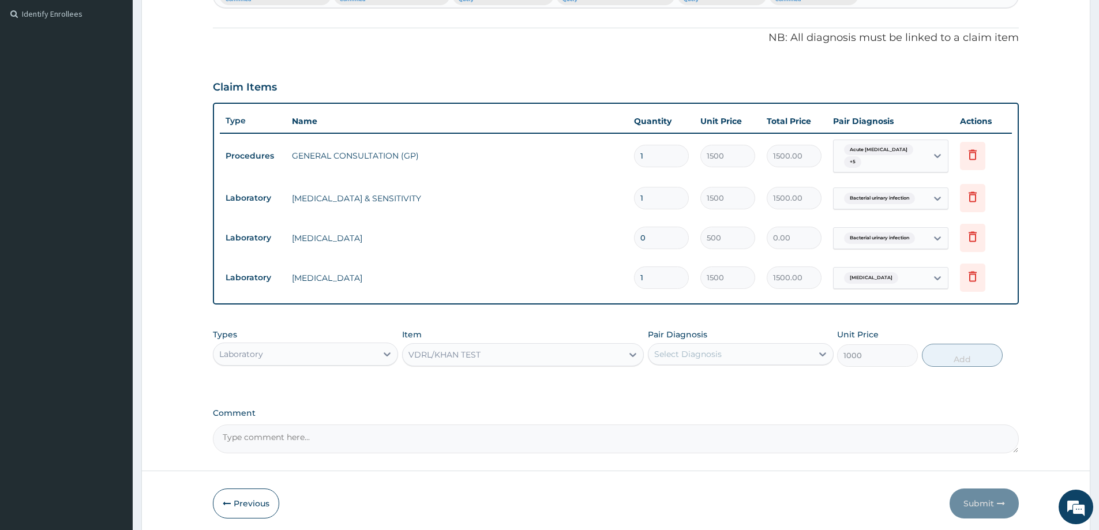
click at [757, 345] on div "Select Diagnosis" at bounding box center [730, 354] width 163 height 18
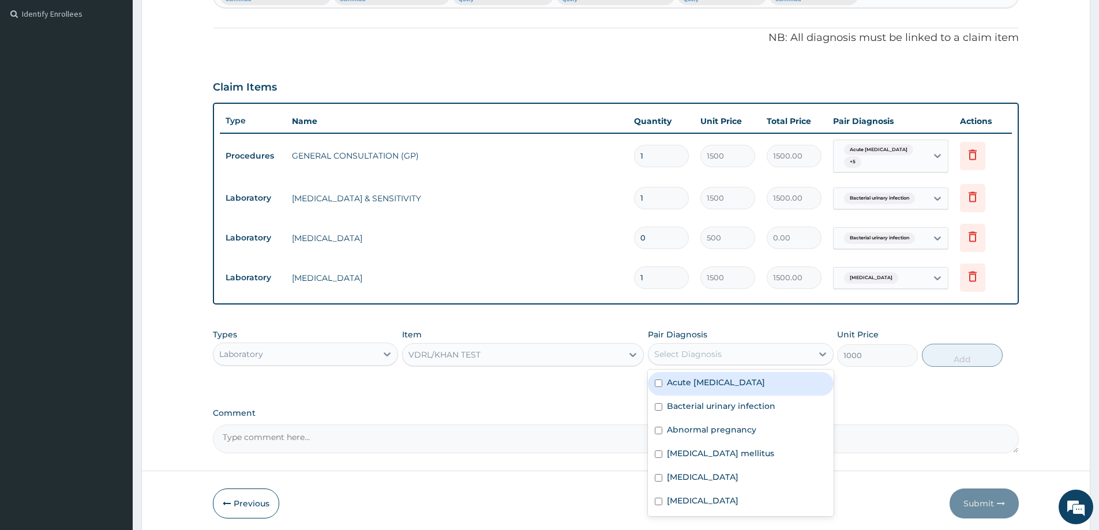
click at [722, 379] on label "Acute nephritis" at bounding box center [716, 383] width 98 height 12
checkbox input "true"
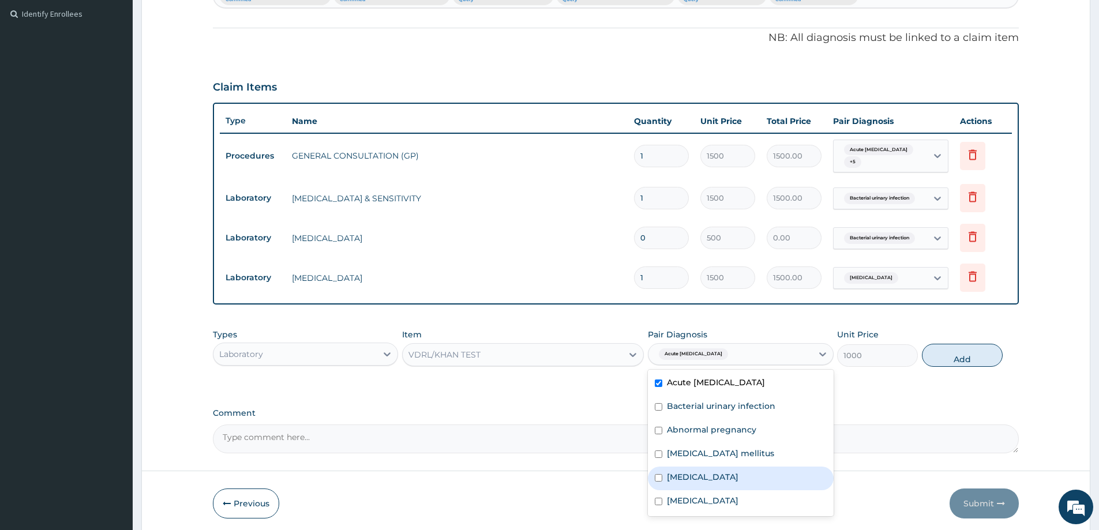
click at [739, 471] on label "Immunosuppression" at bounding box center [703, 477] width 72 height 12
checkbox input "true"
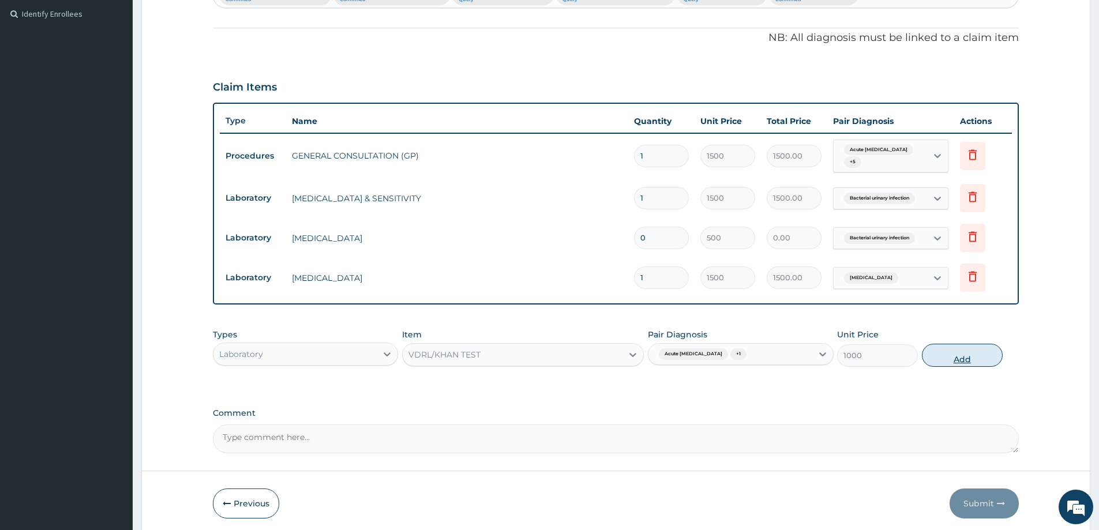
click at [960, 348] on button "Add" at bounding box center [962, 355] width 81 height 23
type input "0"
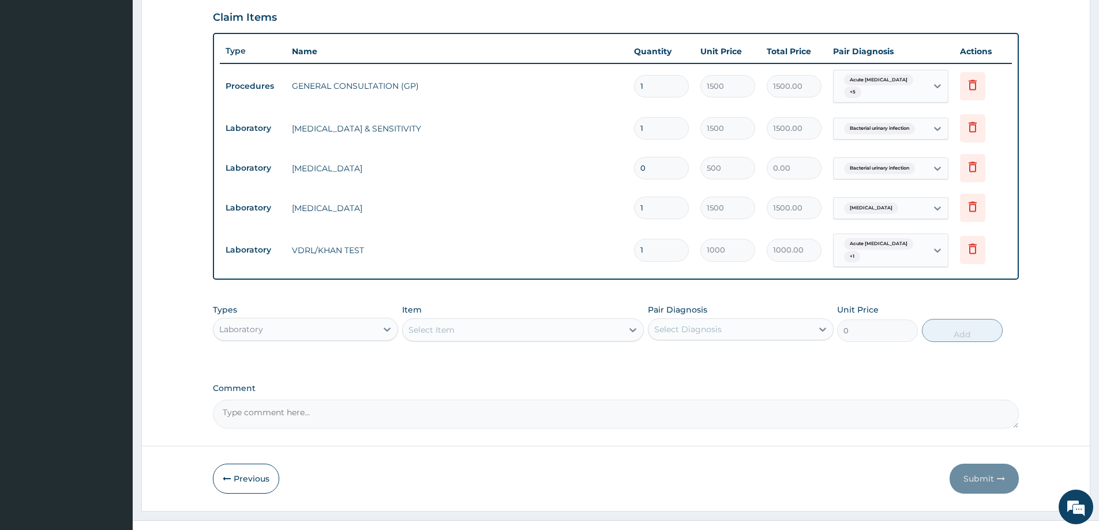
scroll to position [395, 0]
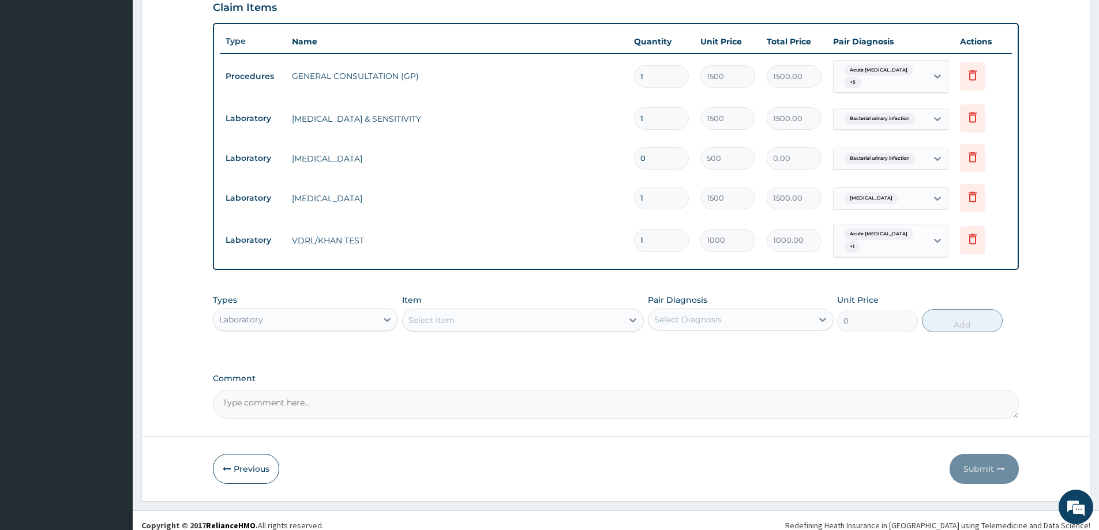
click at [437, 315] on div "Select Item" at bounding box center [432, 321] width 46 height 12
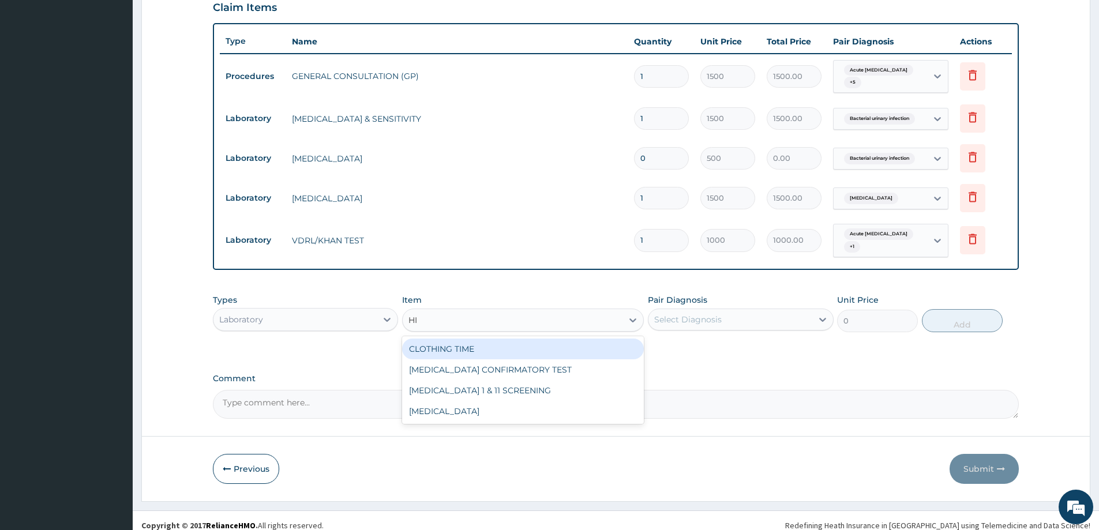
type input "HIV"
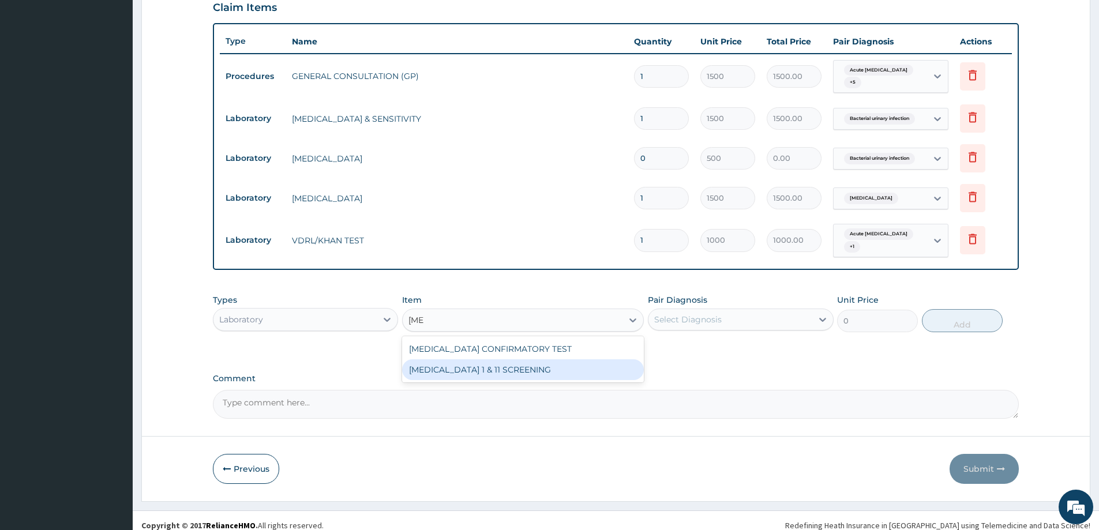
click at [480, 360] on div "[MEDICAL_DATA] 1 & 11 SCREENING" at bounding box center [523, 370] width 242 height 21
type input "1500"
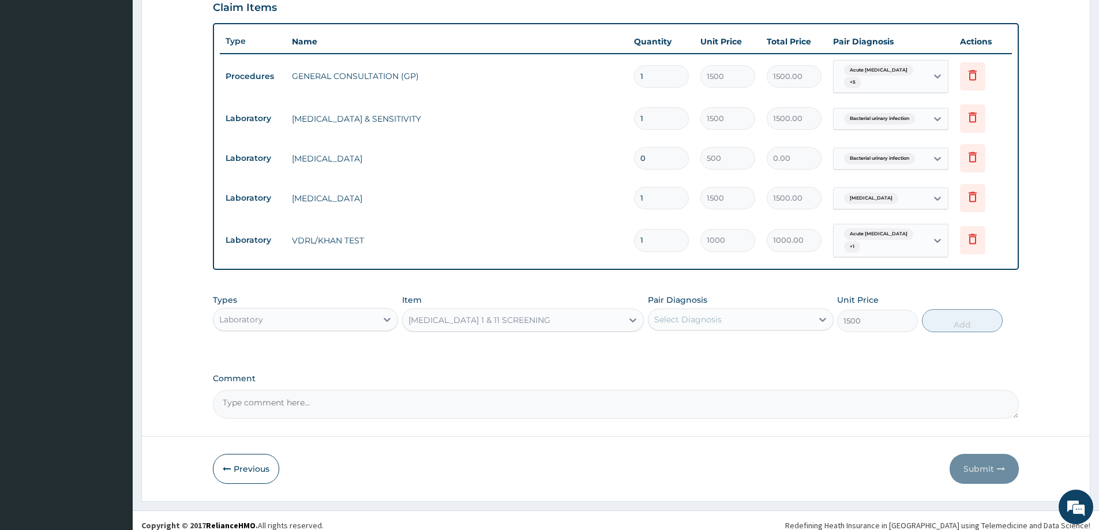
click at [719, 314] on div "Select Diagnosis" at bounding box center [688, 320] width 68 height 12
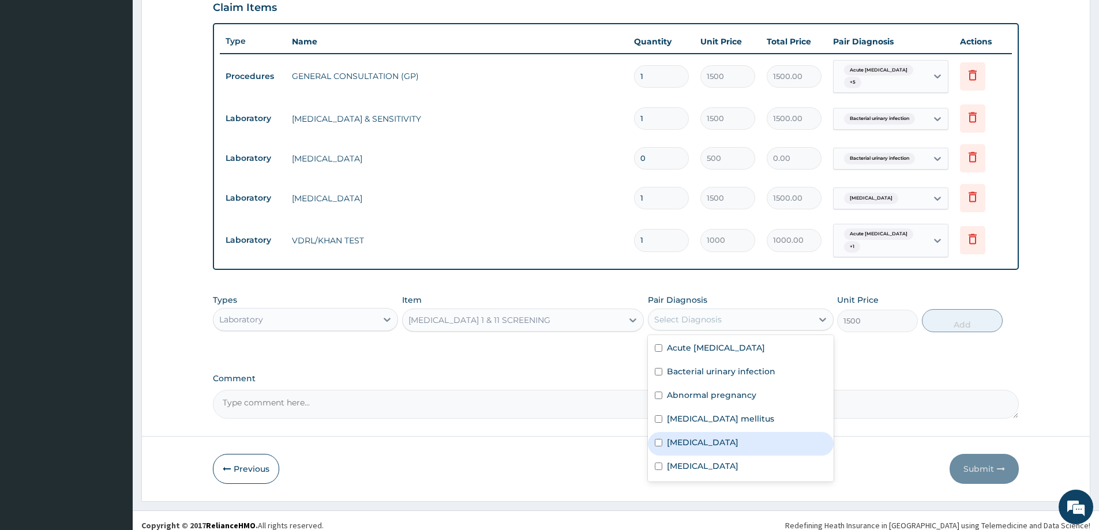
click at [739, 437] on label "Immunosuppression" at bounding box center [703, 443] width 72 height 12
checkbox input "true"
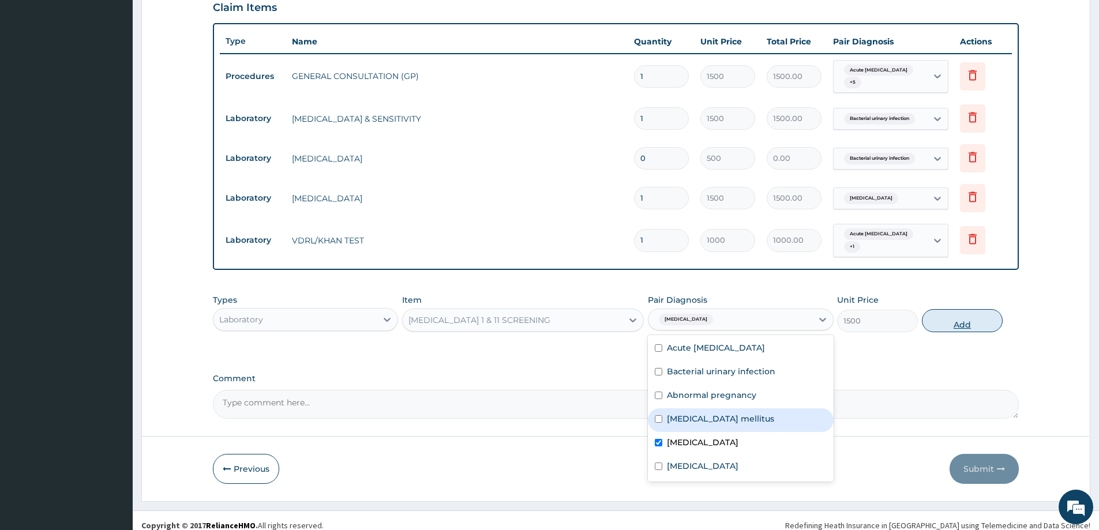
click at [963, 310] on button "Add" at bounding box center [962, 320] width 81 height 23
type input "0"
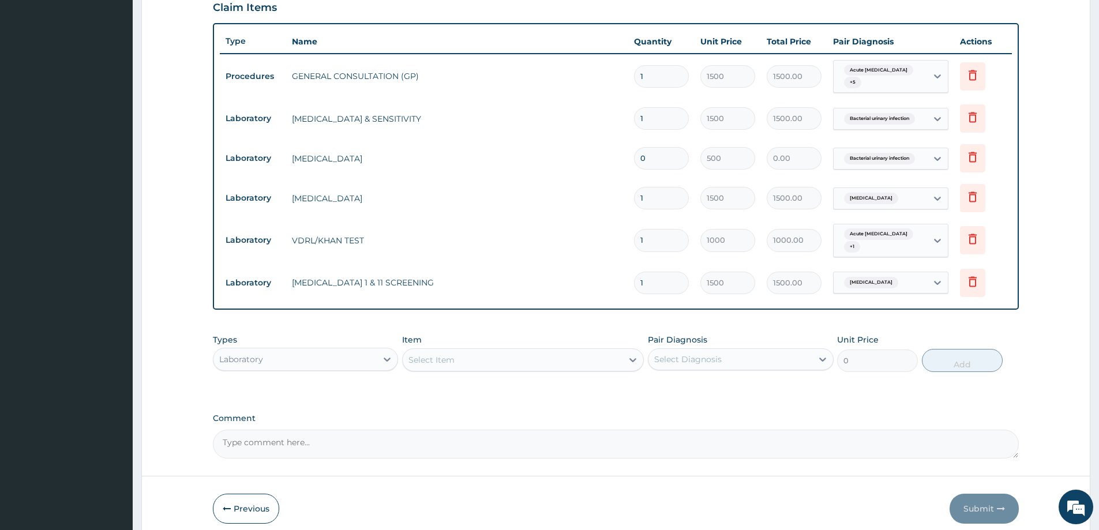
click at [507, 351] on div "Select Item" at bounding box center [513, 360] width 220 height 18
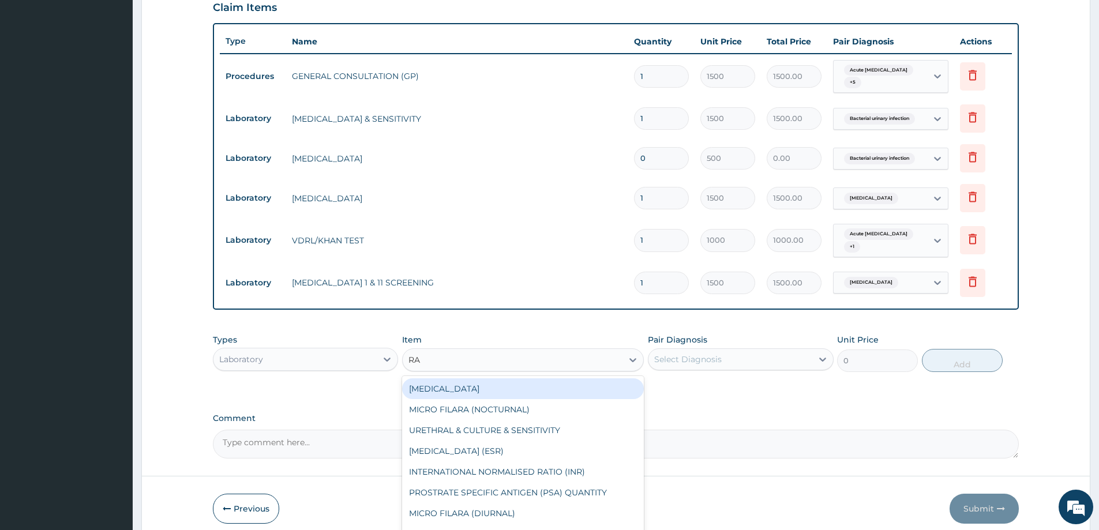
type input "RAN"
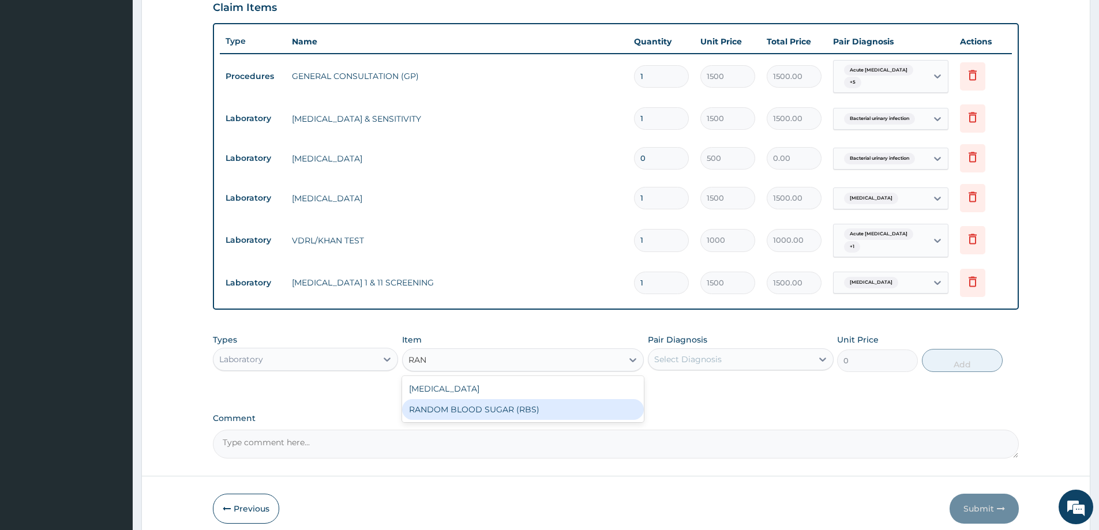
click at [488, 403] on div "RANDOM BLOOD SUGAR (RBS)" at bounding box center [523, 409] width 242 height 21
type input "700"
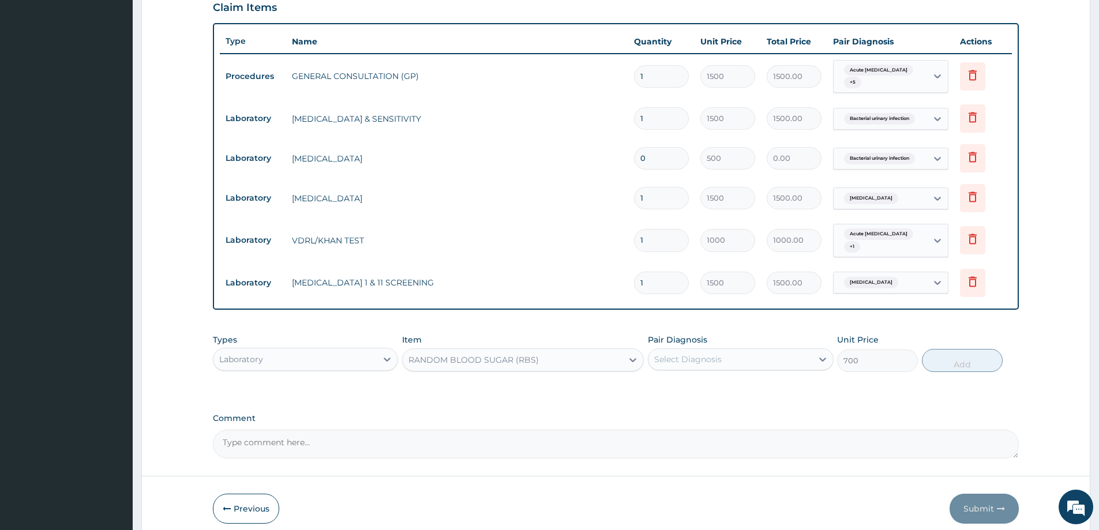
click at [738, 350] on div "Select Diagnosis" at bounding box center [730, 359] width 163 height 18
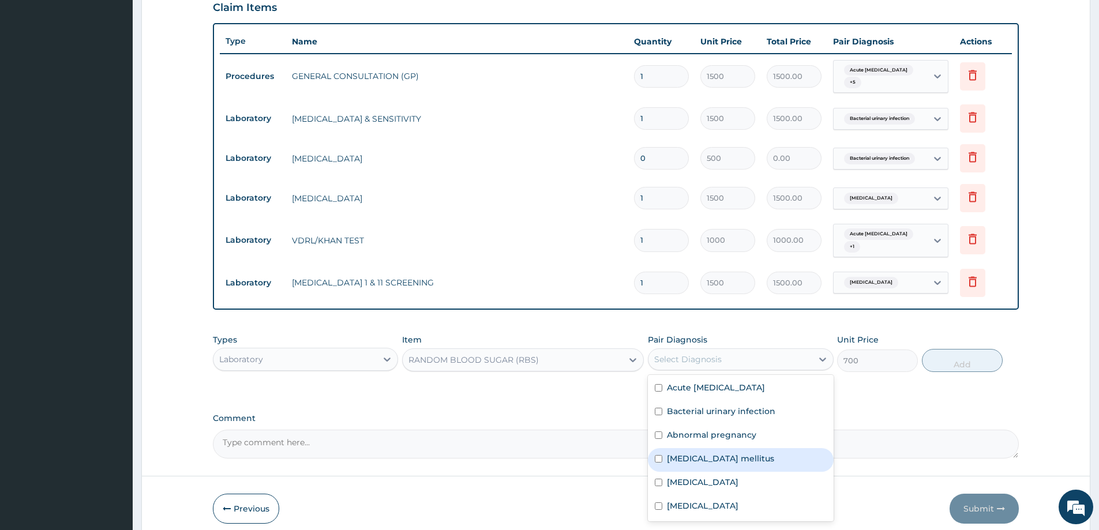
click at [733, 453] on label "Type 2 diabetes mellitus" at bounding box center [720, 459] width 107 height 12
checkbox input "true"
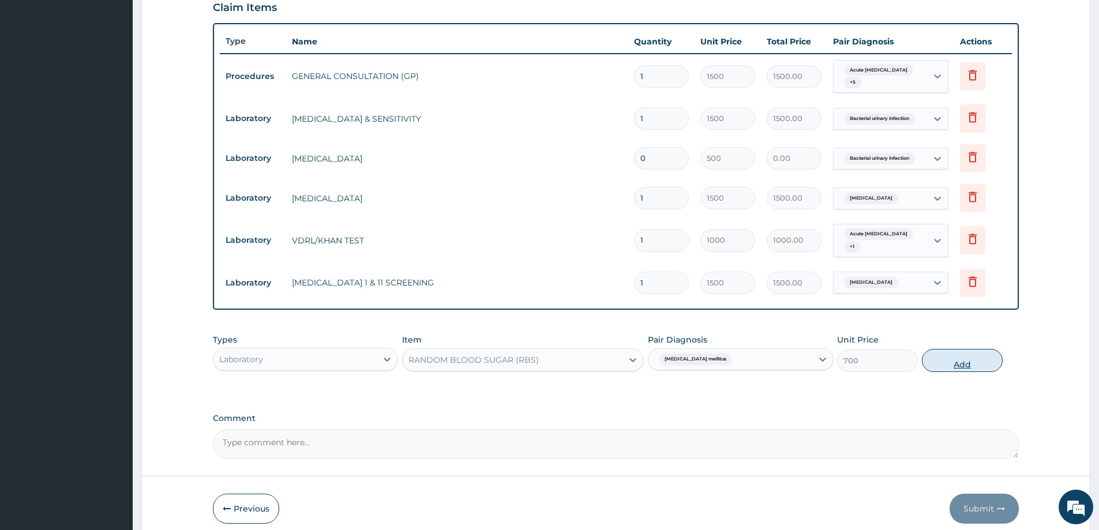
click at [967, 354] on button "Add" at bounding box center [962, 360] width 81 height 23
type input "0"
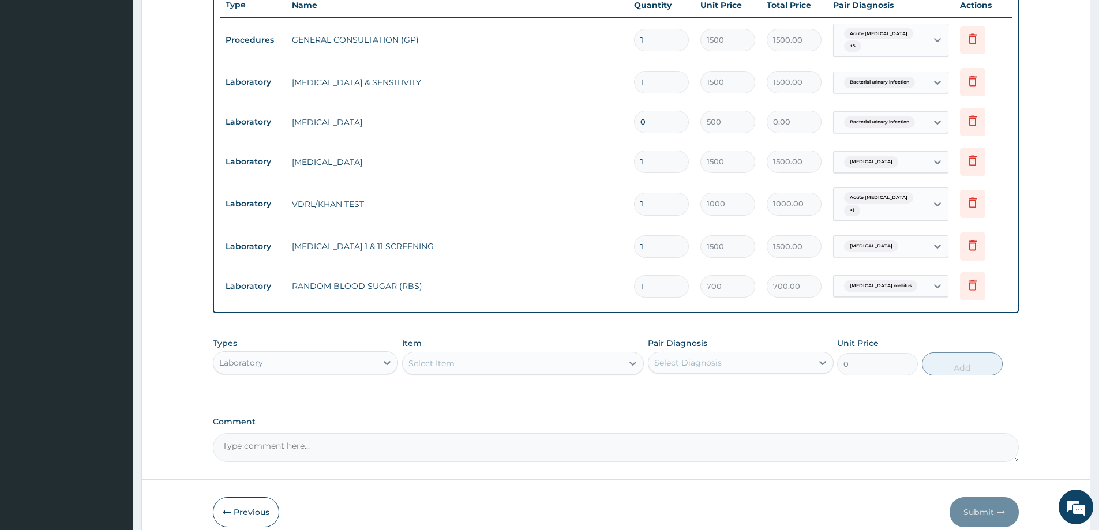
scroll to position [474, 0]
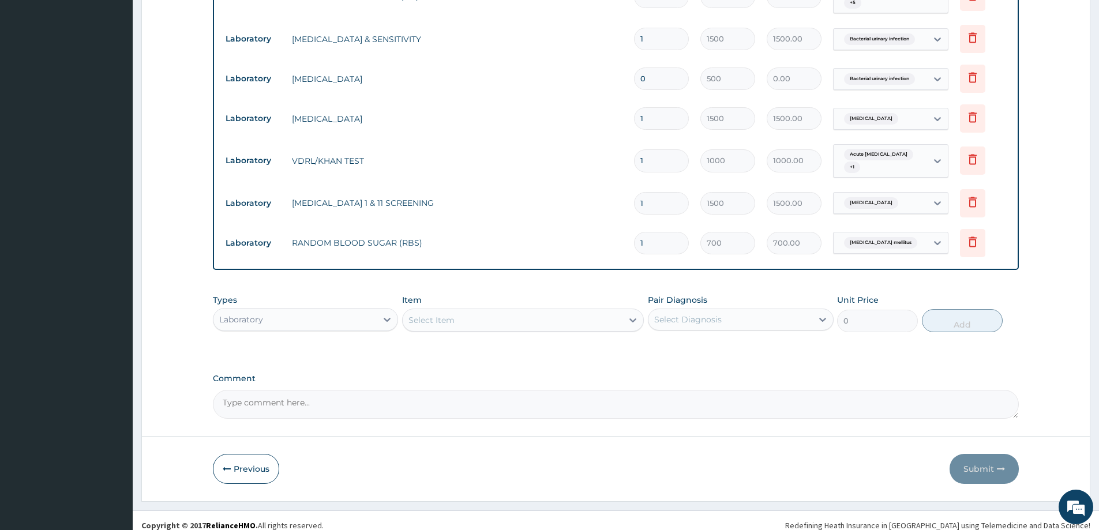
click at [464, 311] on div "Select Item" at bounding box center [513, 320] width 220 height 18
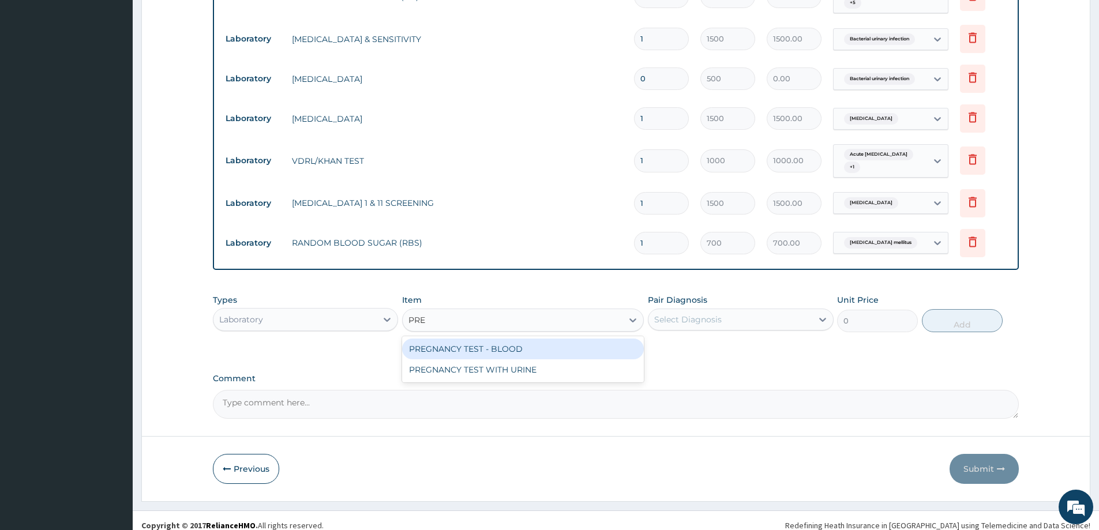
type input "PREG"
click at [483, 339] on div "PREGNANCY TEST - BLOOD" at bounding box center [523, 349] width 242 height 21
type input "1000"
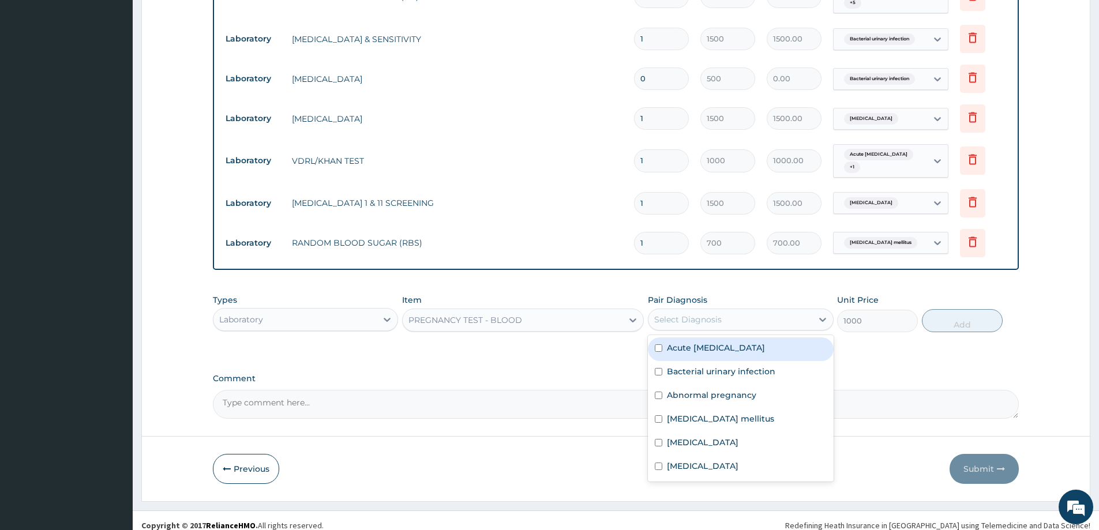
click at [712, 314] on div "Select Diagnosis" at bounding box center [688, 320] width 68 height 12
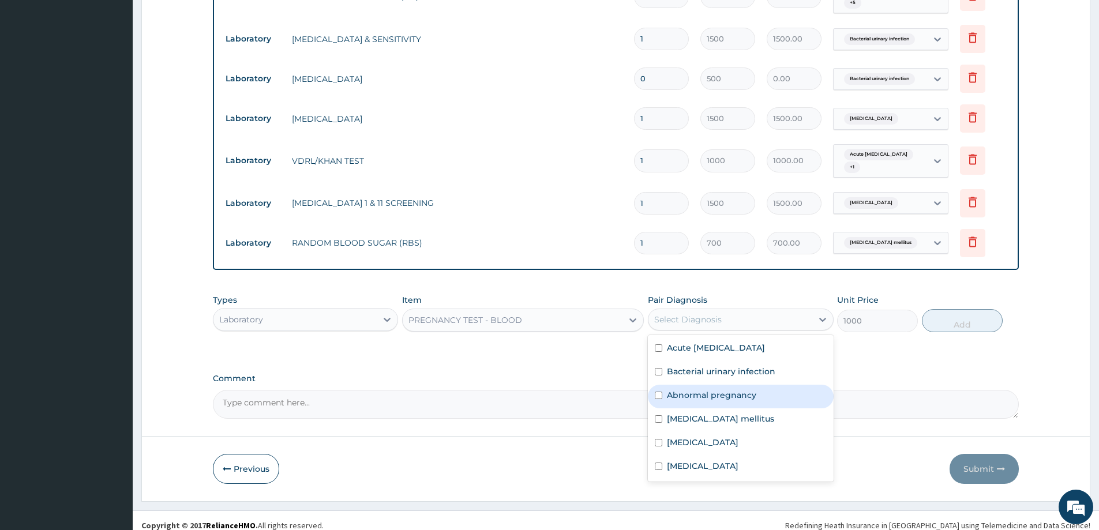
click at [725, 390] on label "Abnormal pregnancy" at bounding box center [711, 396] width 89 height 12
checkbox input "true"
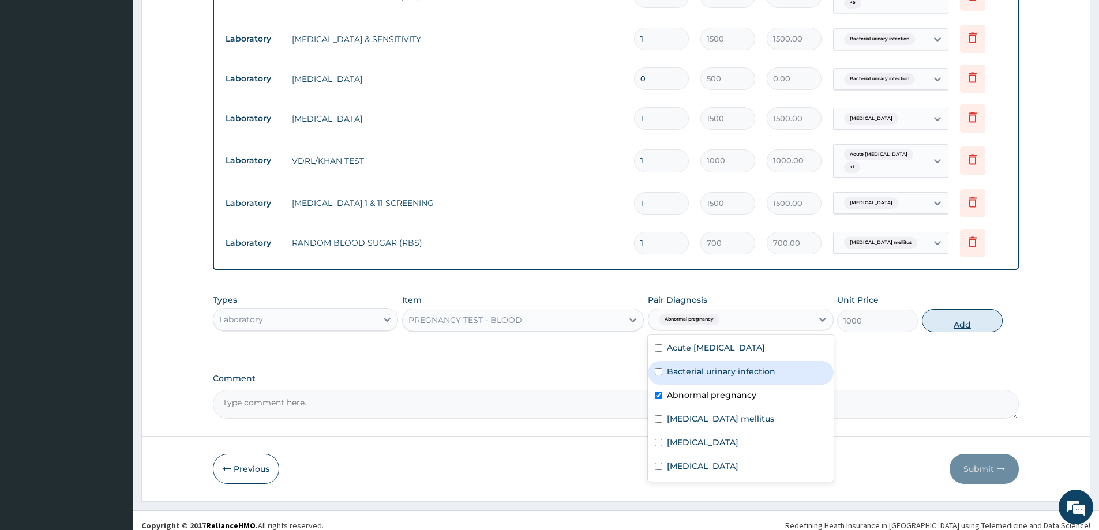
click at [964, 317] on button "Add" at bounding box center [962, 320] width 81 height 23
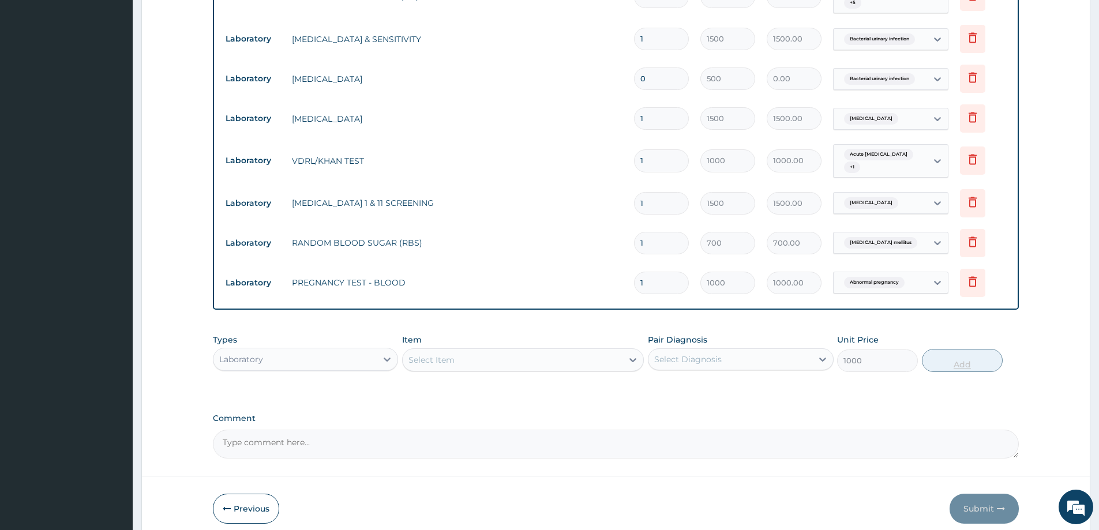
type input "0"
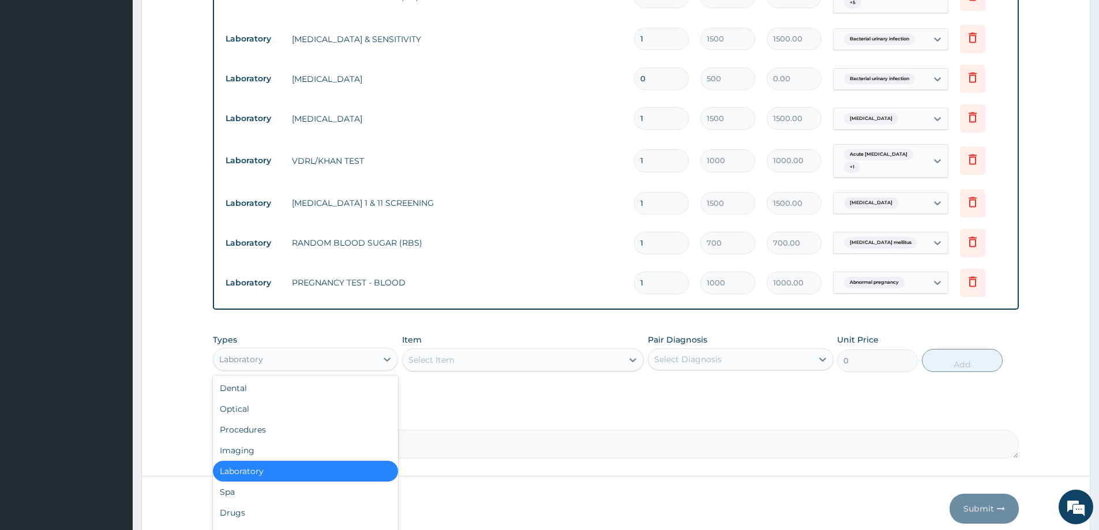
click at [289, 350] on div "Laboratory" at bounding box center [295, 359] width 163 height 18
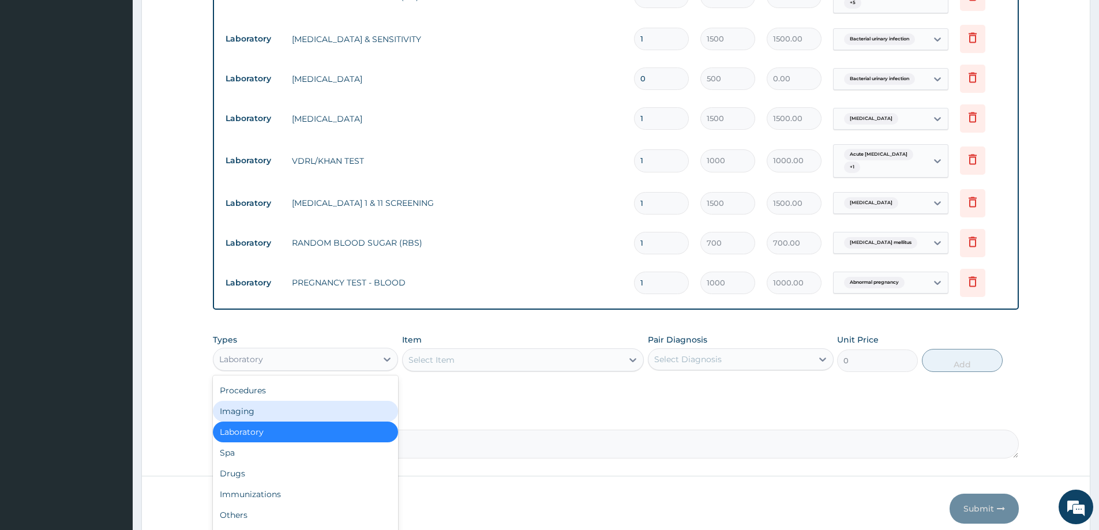
click at [256, 401] on div "Imaging" at bounding box center [305, 411] width 185 height 21
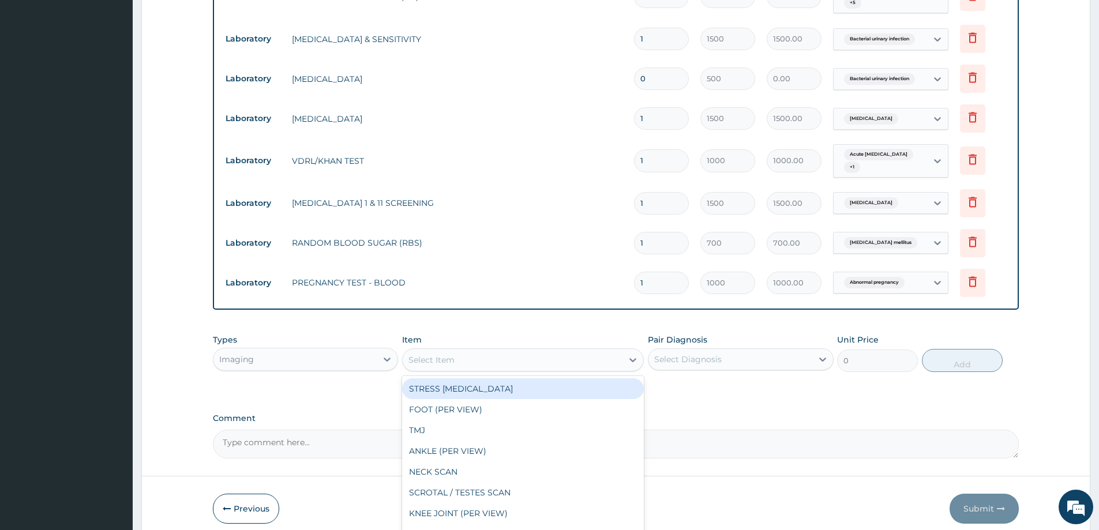
click at [558, 351] on div "Select Item" at bounding box center [513, 360] width 220 height 18
type input "ABDO"
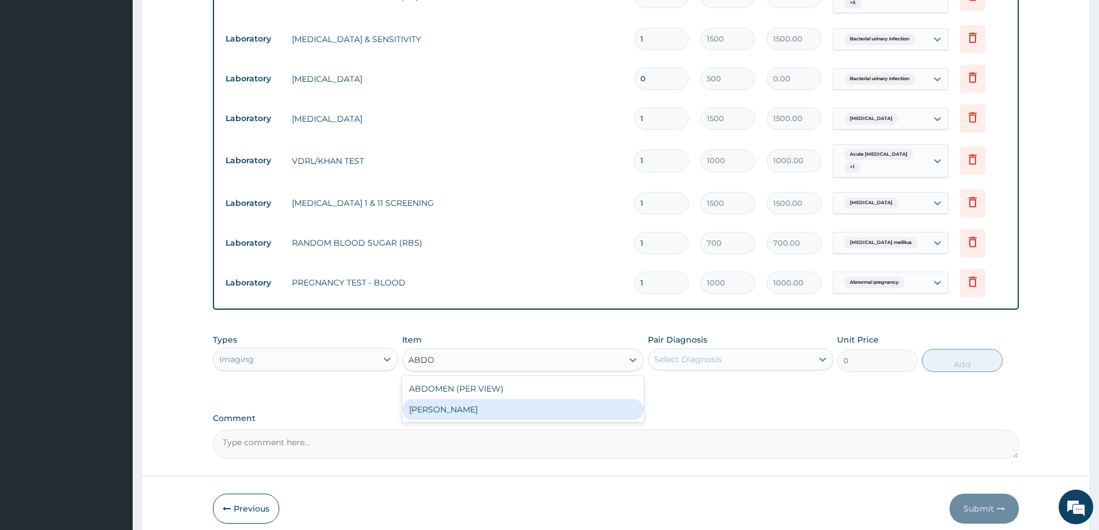
click at [495, 400] on div "ABDOMINO PELVIC" at bounding box center [523, 409] width 242 height 21
type input "3000"
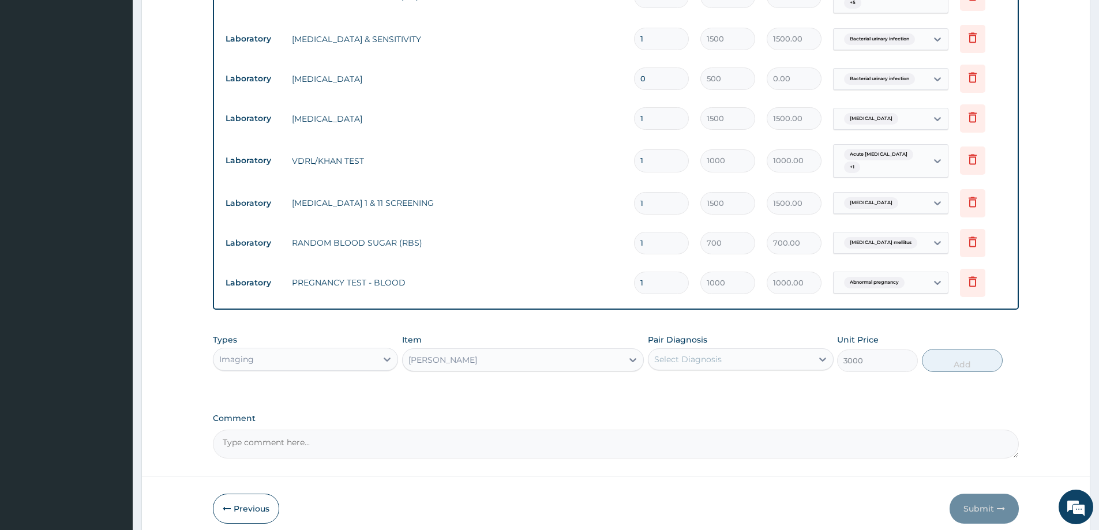
click at [769, 351] on div "Select Diagnosis" at bounding box center [730, 359] width 163 height 18
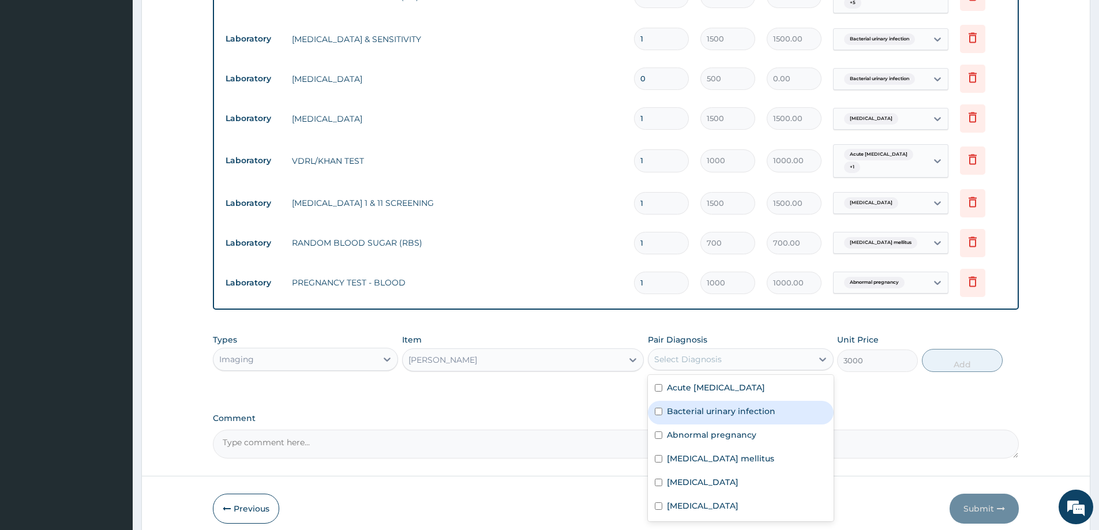
click at [749, 406] on label "Bacterial urinary infection" at bounding box center [721, 412] width 108 height 12
checkbox input "true"
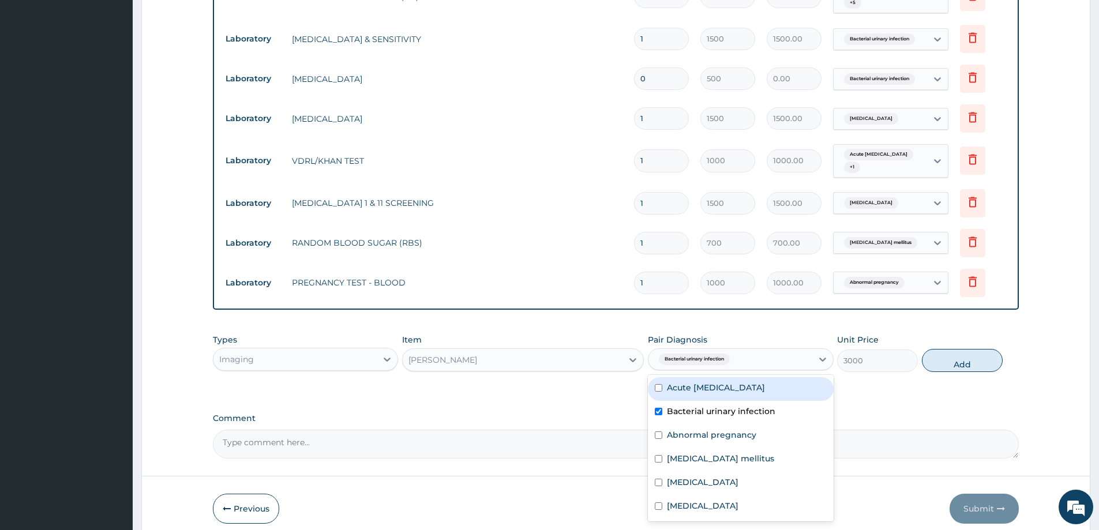
click at [728, 382] on label "Acute nephritis" at bounding box center [716, 388] width 98 height 12
checkbox input "true"
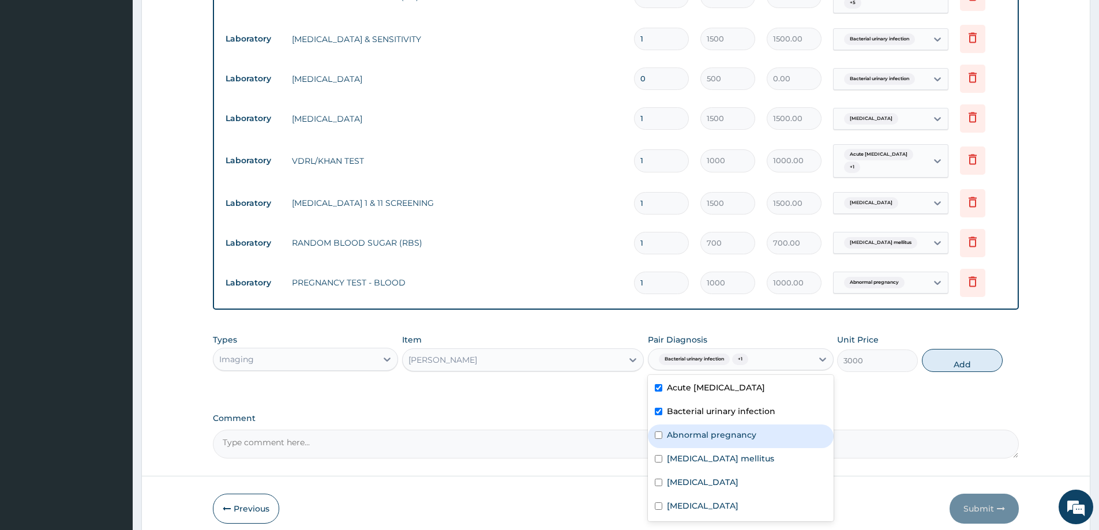
click at [746, 429] on label "Abnormal pregnancy" at bounding box center [711, 435] width 89 height 12
checkbox input "true"
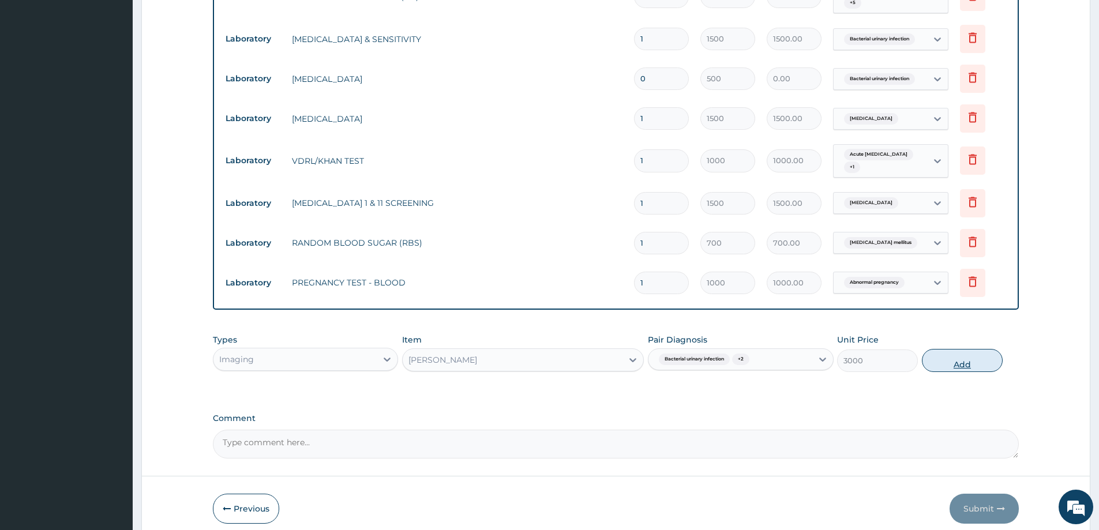
click at [959, 349] on button "Add" at bounding box center [962, 360] width 81 height 23
type input "0"
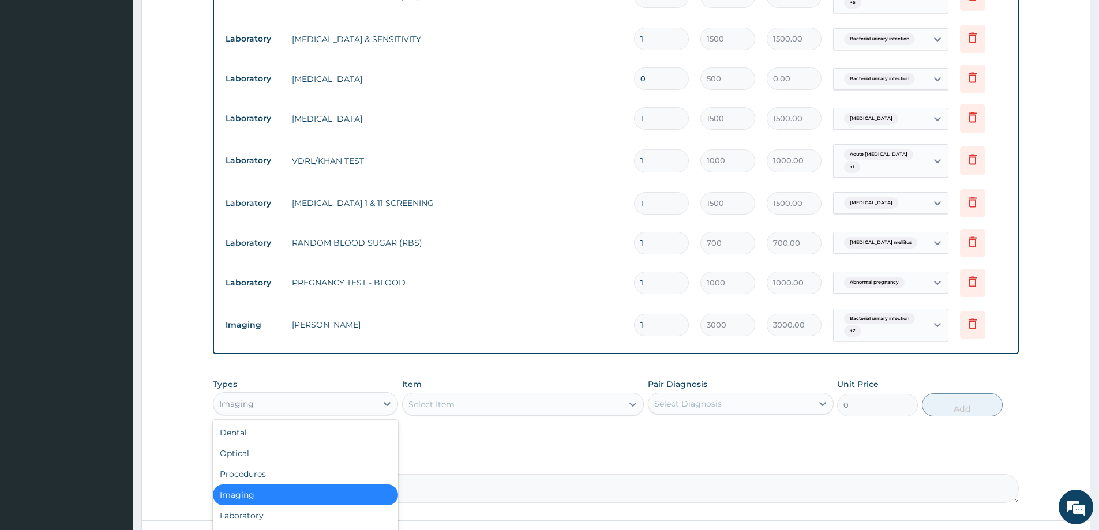
click at [323, 395] on div "Imaging" at bounding box center [295, 404] width 163 height 18
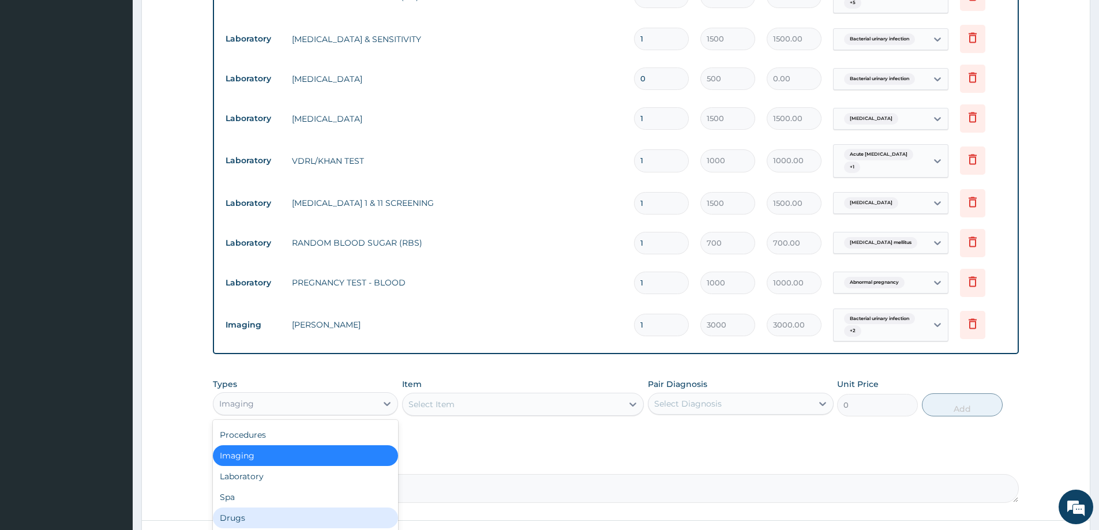
click at [242, 510] on div "Drugs" at bounding box center [305, 518] width 185 height 21
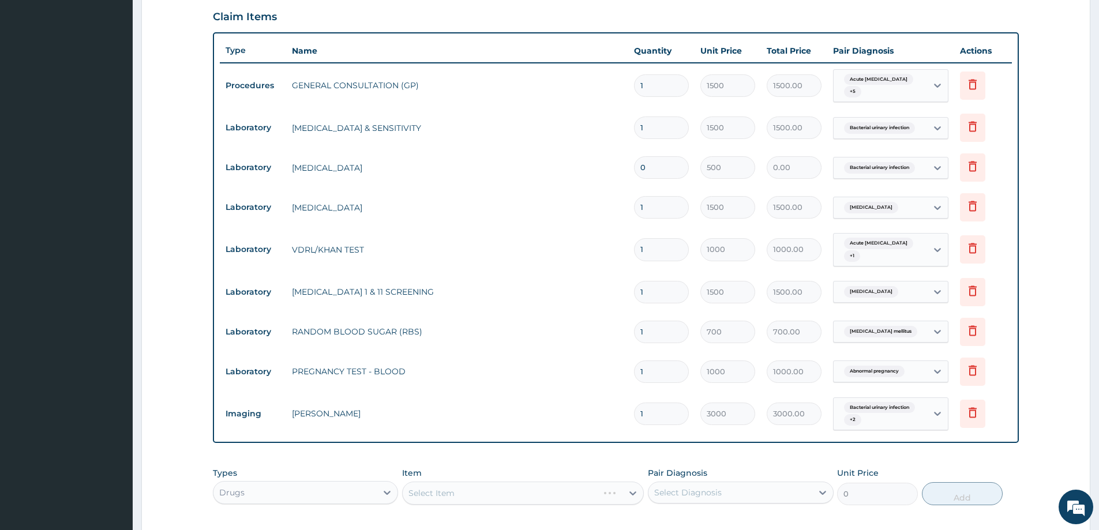
scroll to position [443, 0]
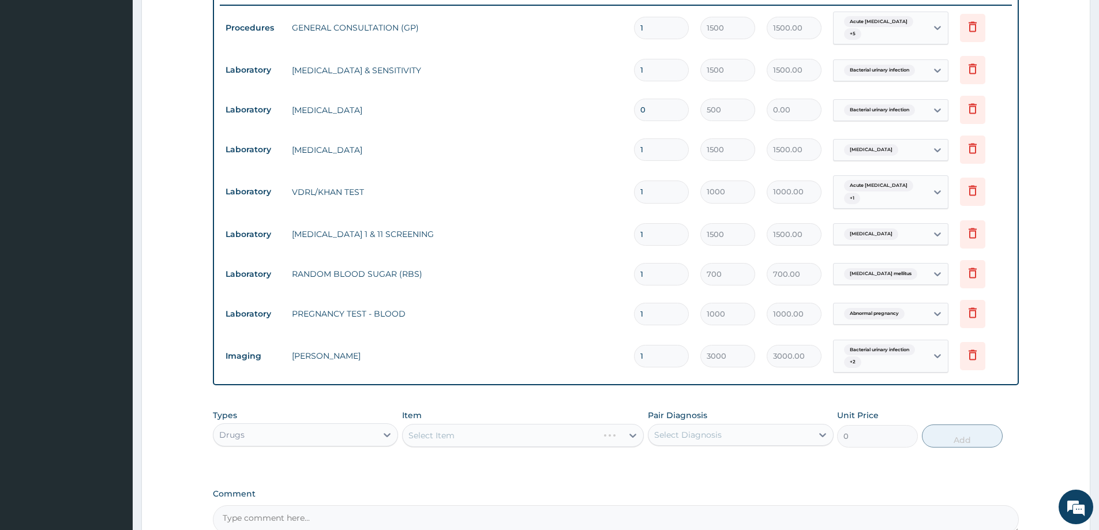
click at [657, 111] on input "0" at bounding box center [661, 110] width 55 height 23
type input "1"
type input "500.00"
type input "1"
click at [483, 426] on div "Select Item" at bounding box center [523, 435] width 242 height 23
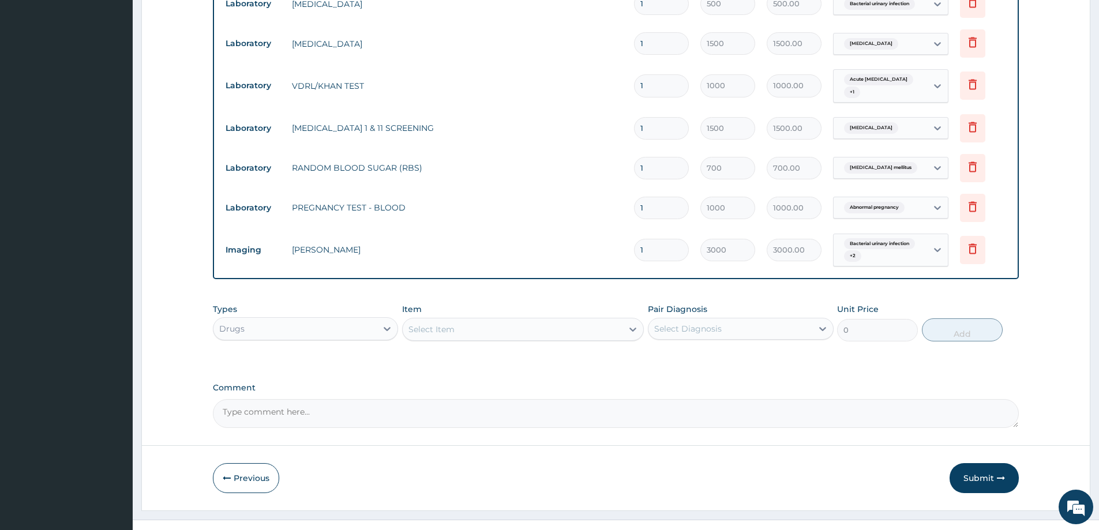
scroll to position [559, 0]
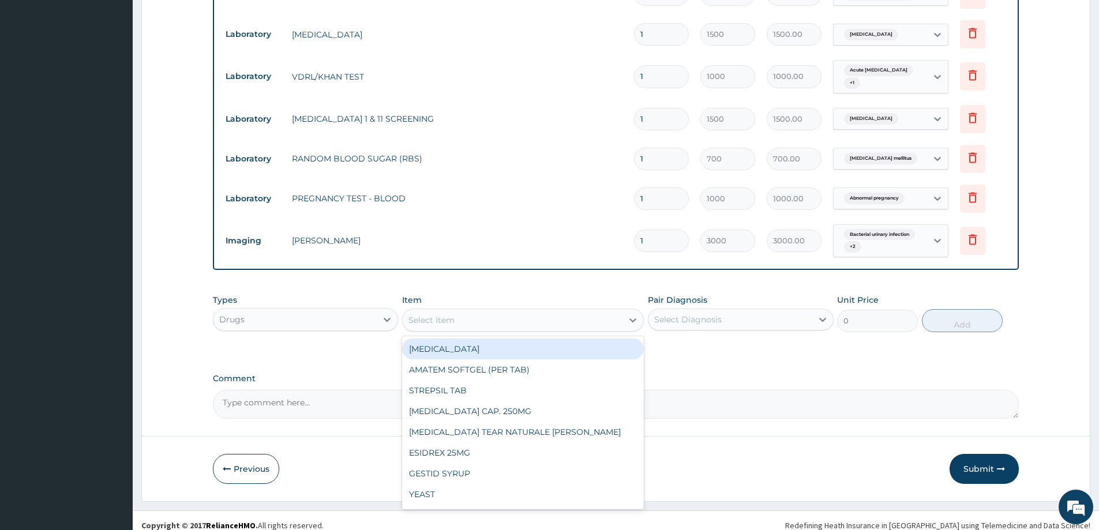
click at [518, 311] on div "Select Item" at bounding box center [513, 320] width 220 height 18
type input "FLA"
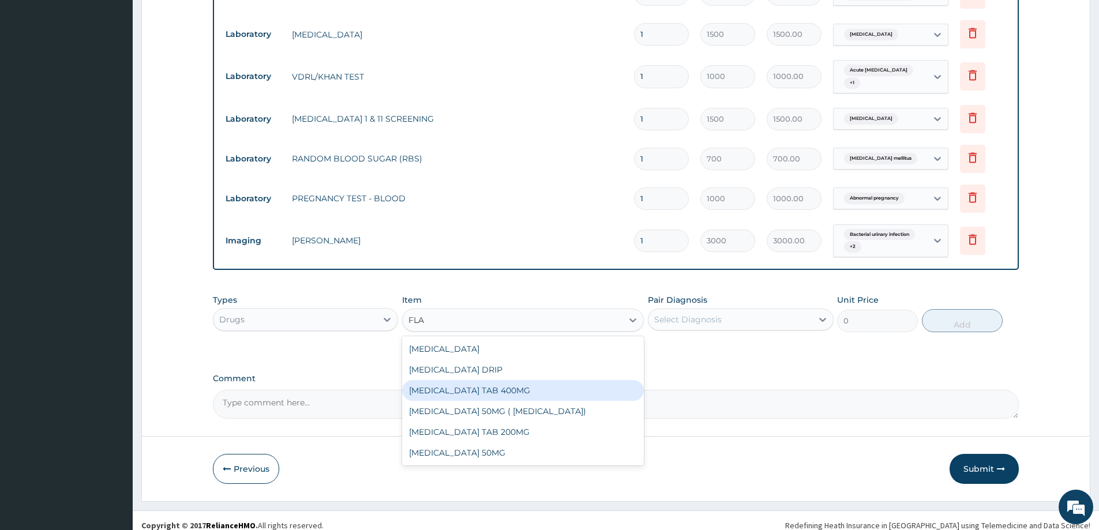
click at [478, 380] on div "[MEDICAL_DATA] TAB 400MG" at bounding box center [523, 390] width 242 height 21
type input "15"
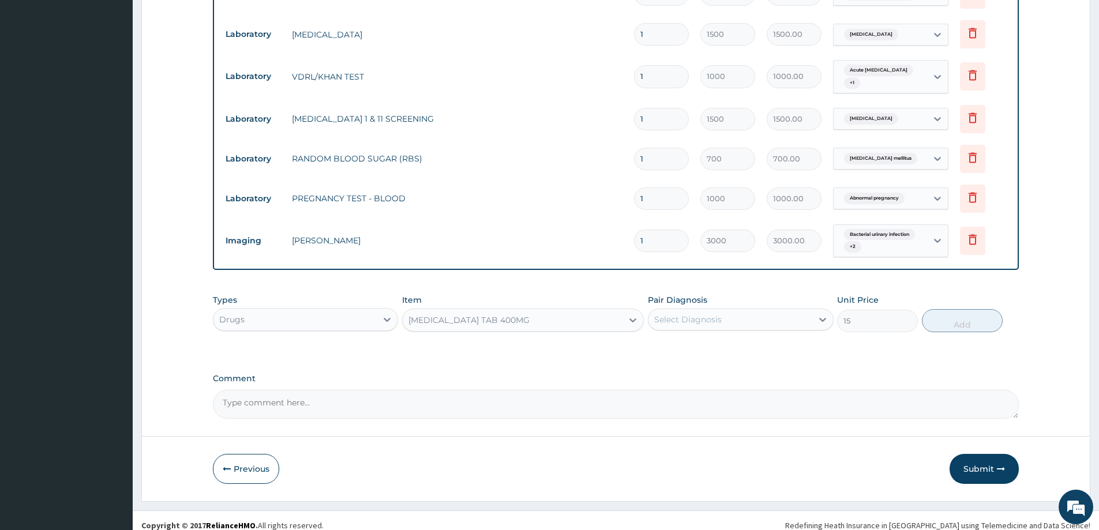
click at [695, 314] on div "Select Diagnosis" at bounding box center [688, 320] width 68 height 12
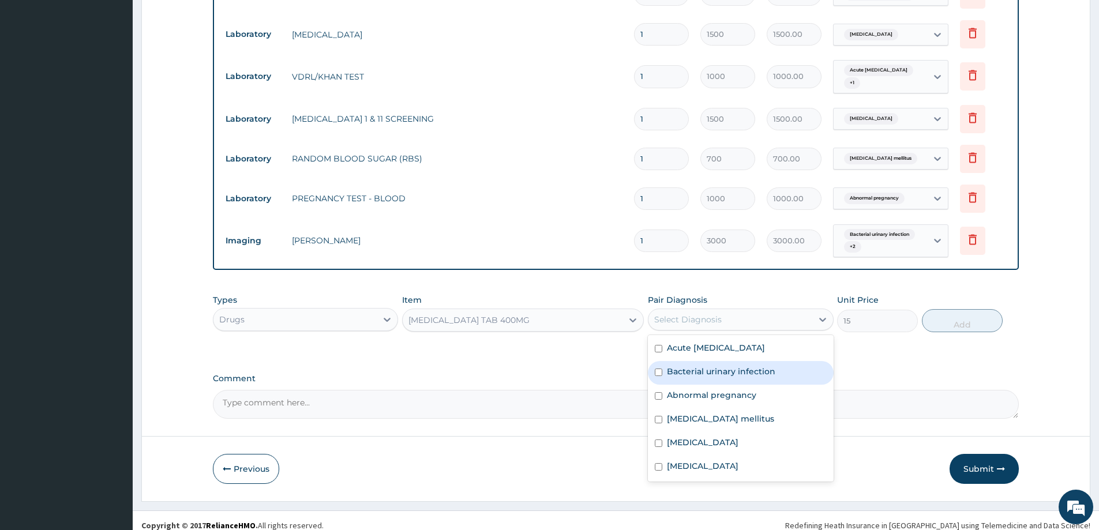
click at [699, 366] on label "Bacterial urinary infection" at bounding box center [721, 372] width 108 height 12
checkbox input "true"
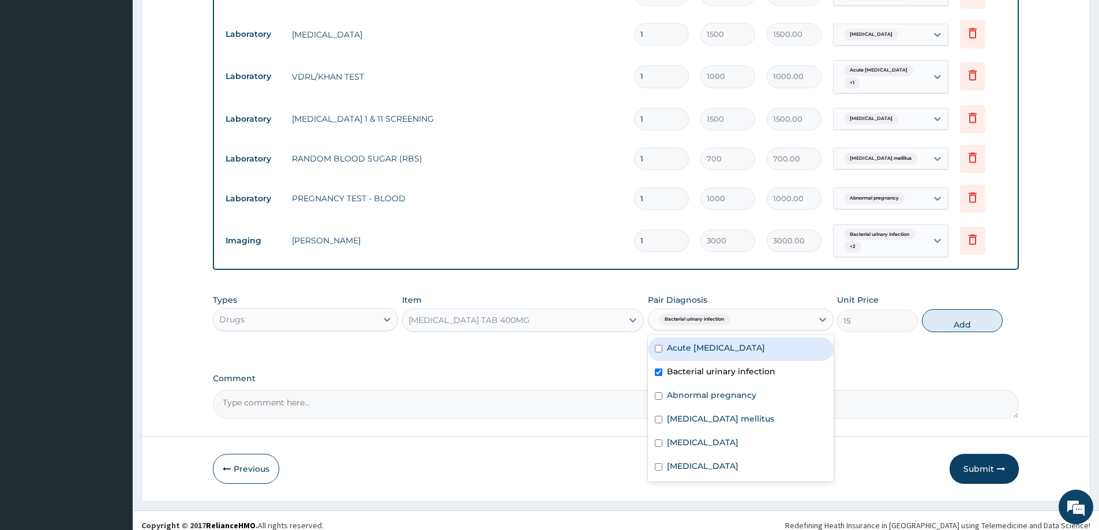
click at [706, 338] on div "Acute nephritis" at bounding box center [740, 350] width 185 height 24
checkbox input "true"
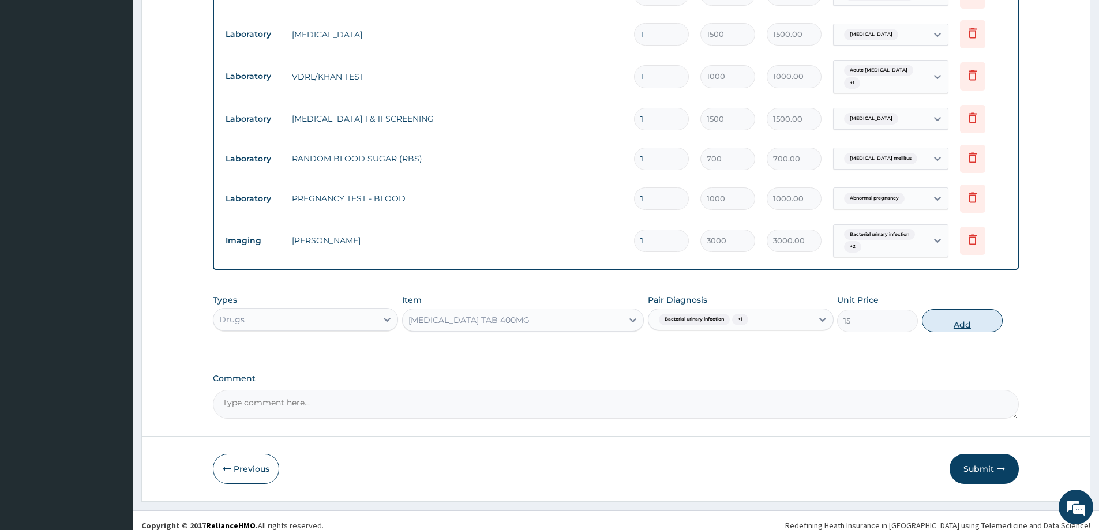
click at [969, 312] on button "Add" at bounding box center [962, 320] width 81 height 23
type input "0"
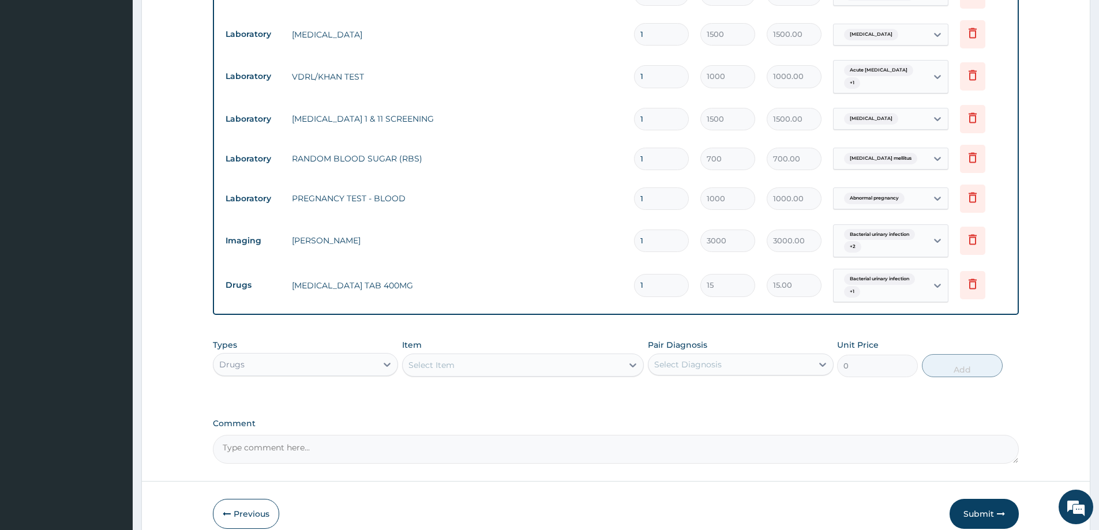
type input "0.00"
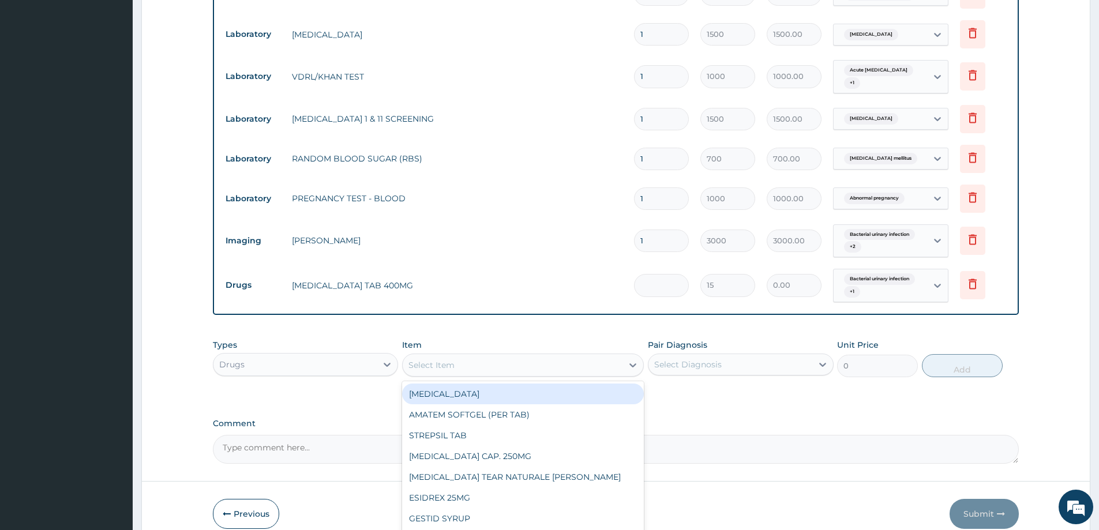
click at [563, 363] on div "Select Item" at bounding box center [513, 365] width 220 height 18
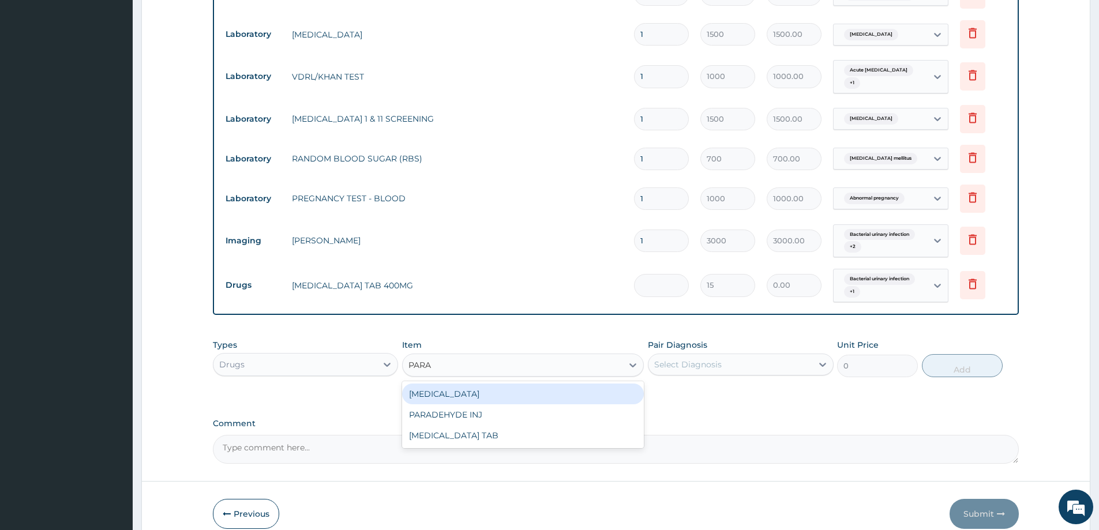
type input "PARAC"
click at [507, 389] on div "[MEDICAL_DATA] TAB" at bounding box center [523, 394] width 242 height 21
type input "7.5"
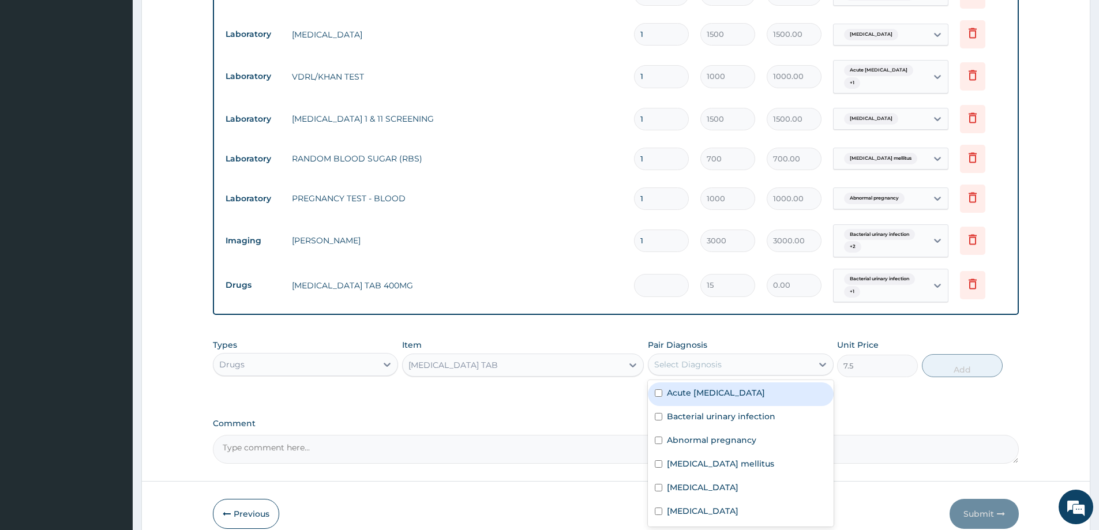
click at [719, 359] on div "Select Diagnosis" at bounding box center [688, 365] width 68 height 12
click at [724, 388] on label "Acute nephritis" at bounding box center [716, 393] width 98 height 12
checkbox input "true"
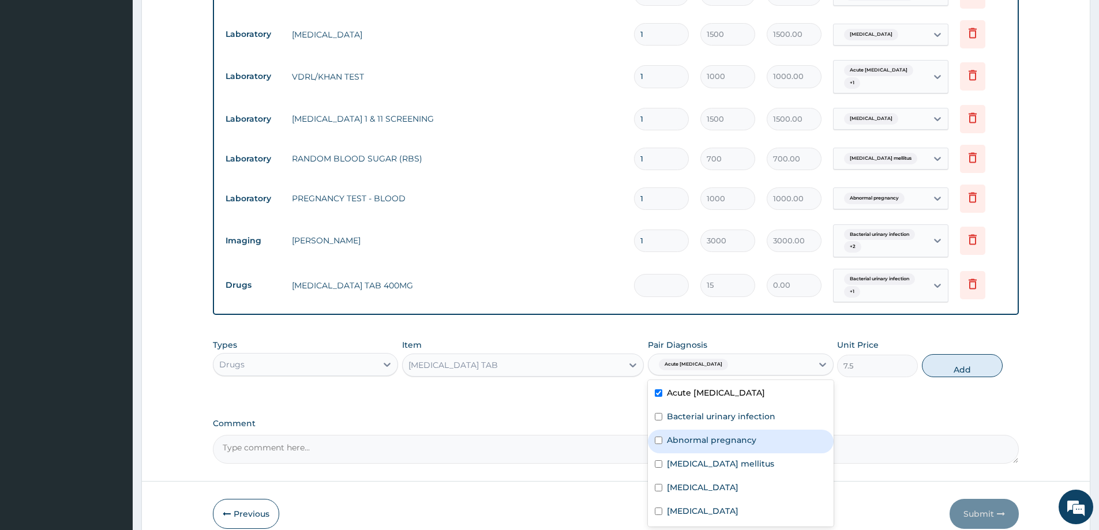
click at [732, 440] on div "Abnormal pregnancy" at bounding box center [740, 442] width 185 height 24
checkbox input "true"
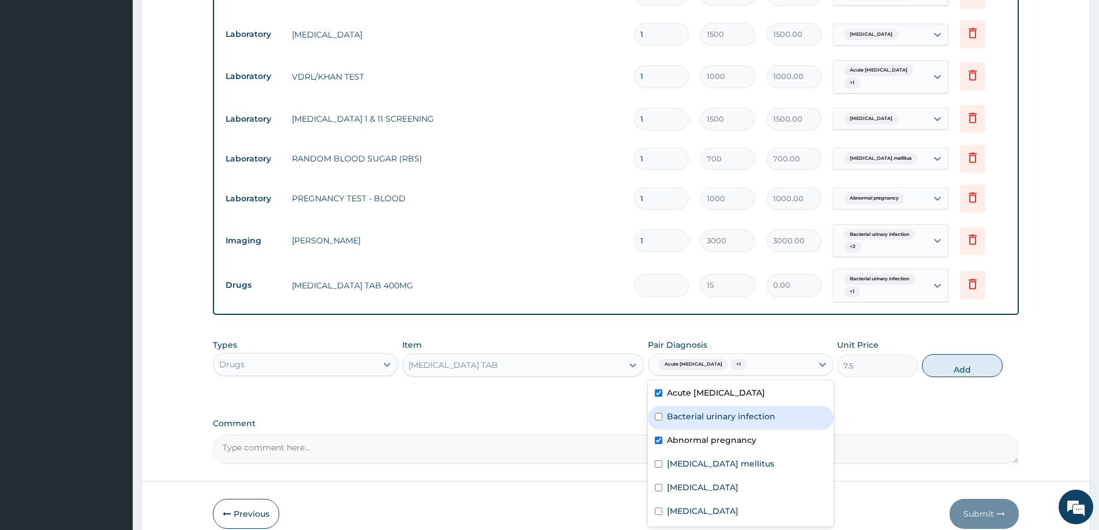
click at [774, 406] on div "Bacterial urinary infection" at bounding box center [740, 418] width 185 height 24
checkbox input "true"
click at [965, 354] on button "Add" at bounding box center [962, 365] width 81 height 23
type input "0"
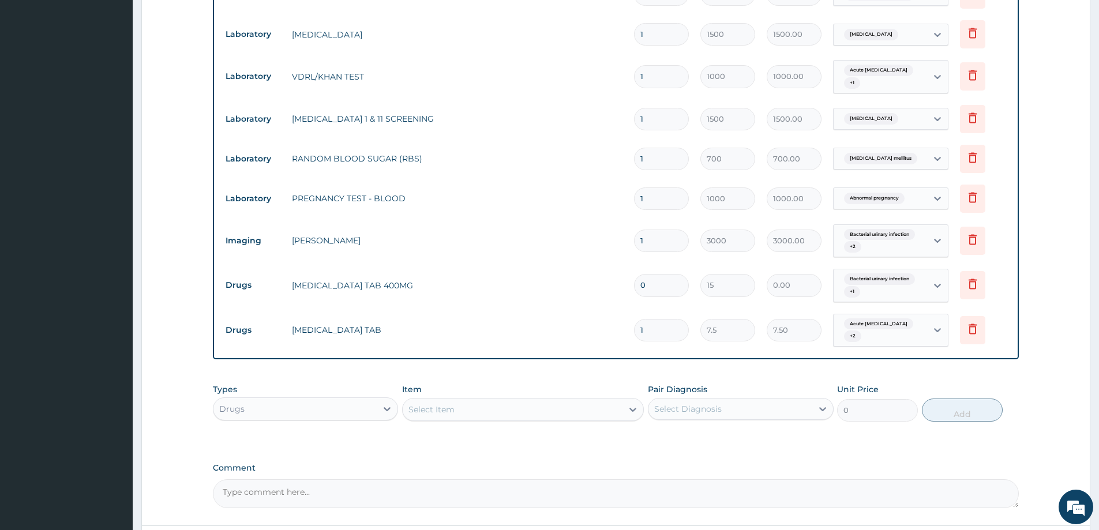
type input "18"
type input "135.00"
type input "18"
drag, startPoint x: 647, startPoint y: 276, endPoint x: 637, endPoint y: 276, distance: 9.8
click at [637, 276] on input "0" at bounding box center [661, 285] width 55 height 23
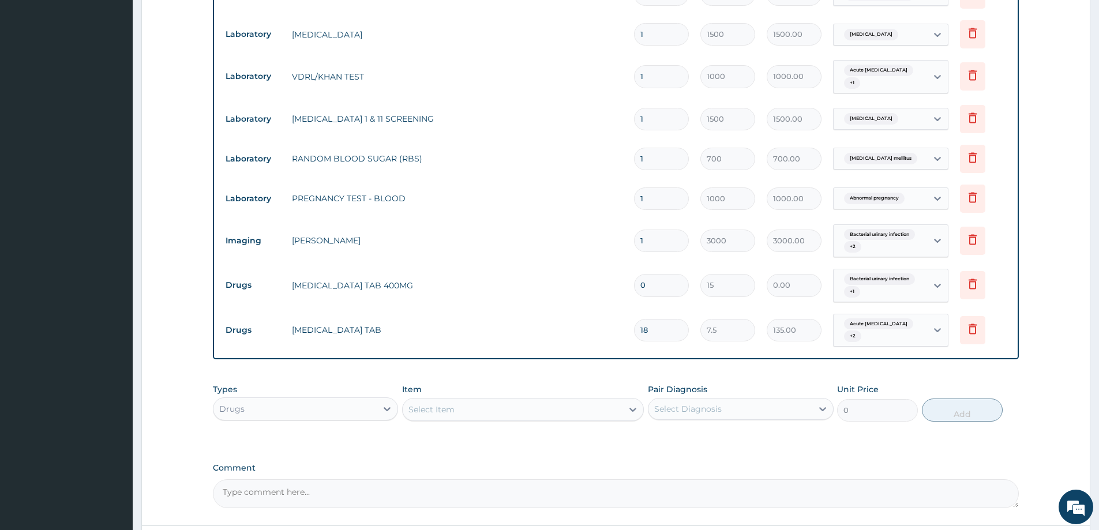
type input "3"
type input "45.00"
type input "30"
type input "450.00"
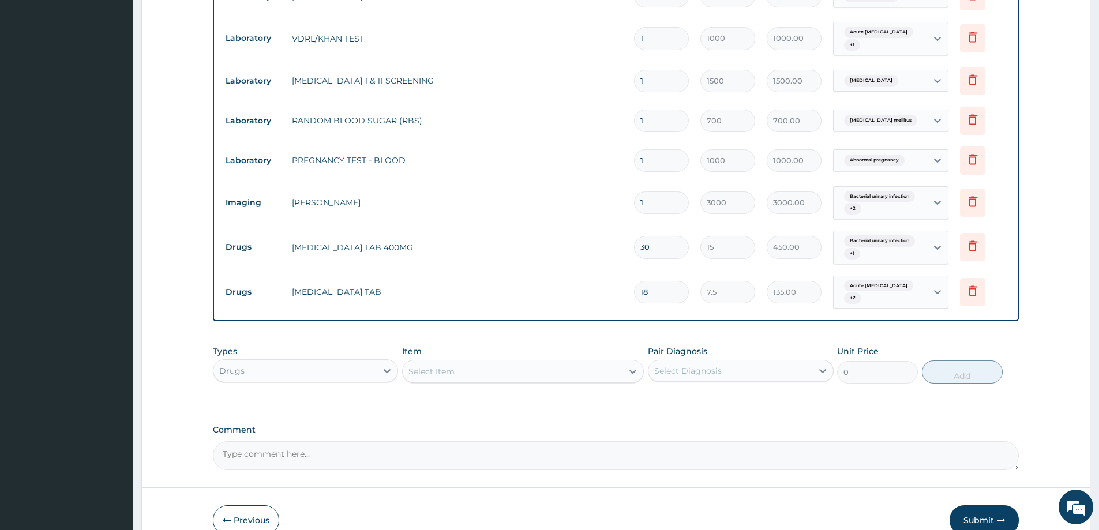
scroll to position [643, 0]
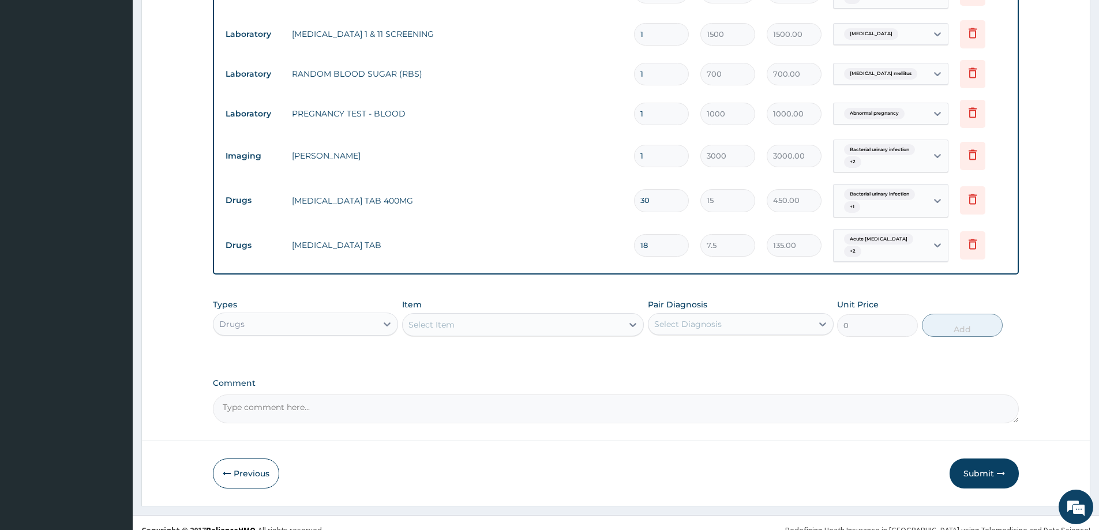
type input "30"
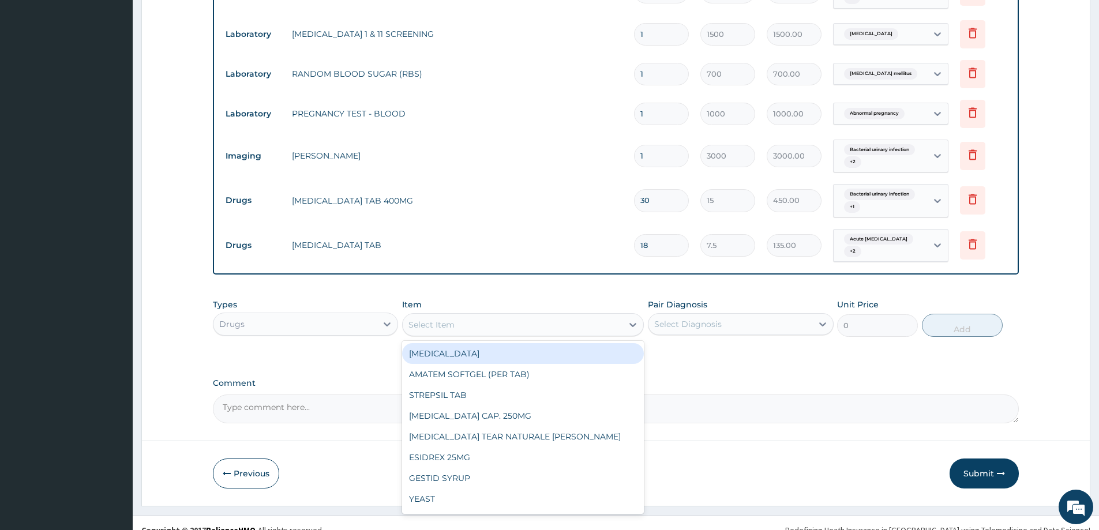
click at [538, 316] on div "Select Item" at bounding box center [513, 325] width 220 height 18
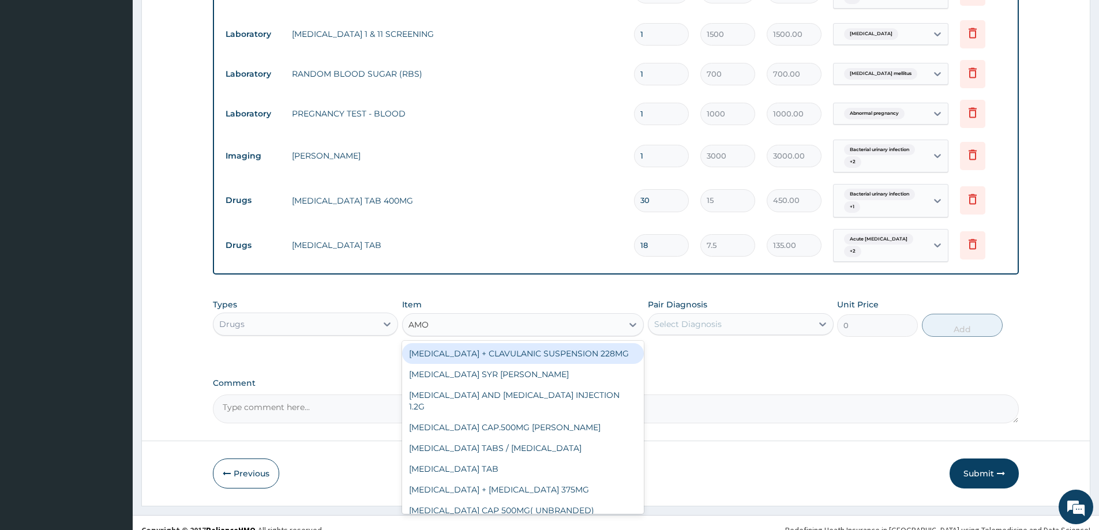
type input "AMOX"
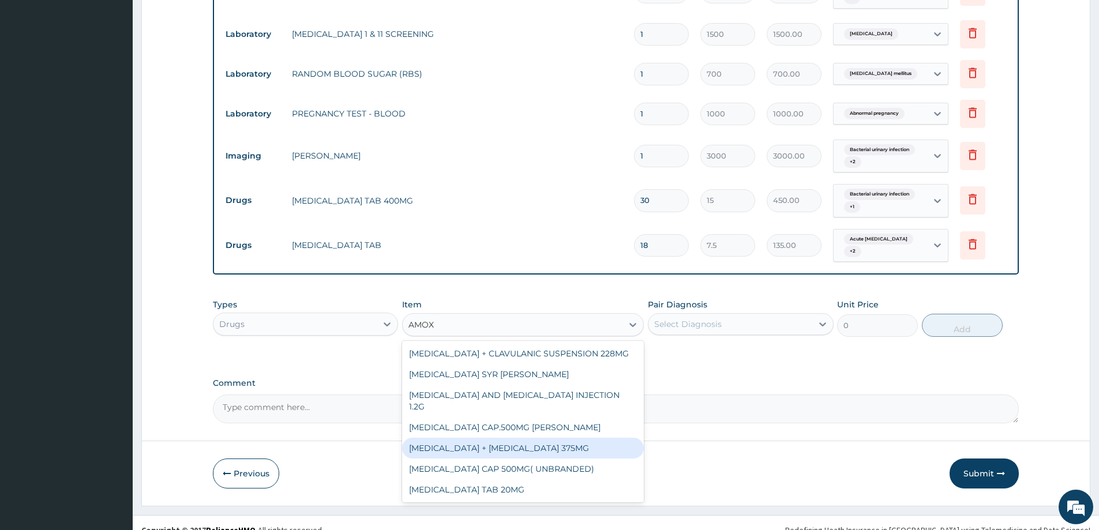
click at [512, 438] on div "[MEDICAL_DATA] + [MEDICAL_DATA] 375MG" at bounding box center [523, 448] width 242 height 21
type input "235.65"
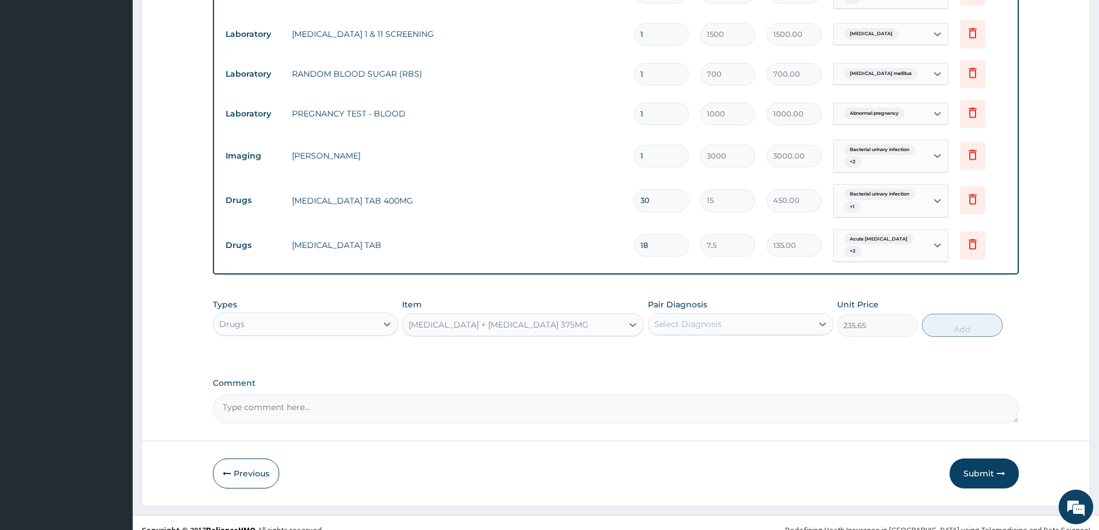
click at [702, 319] on div "Select Diagnosis" at bounding box center [688, 325] width 68 height 12
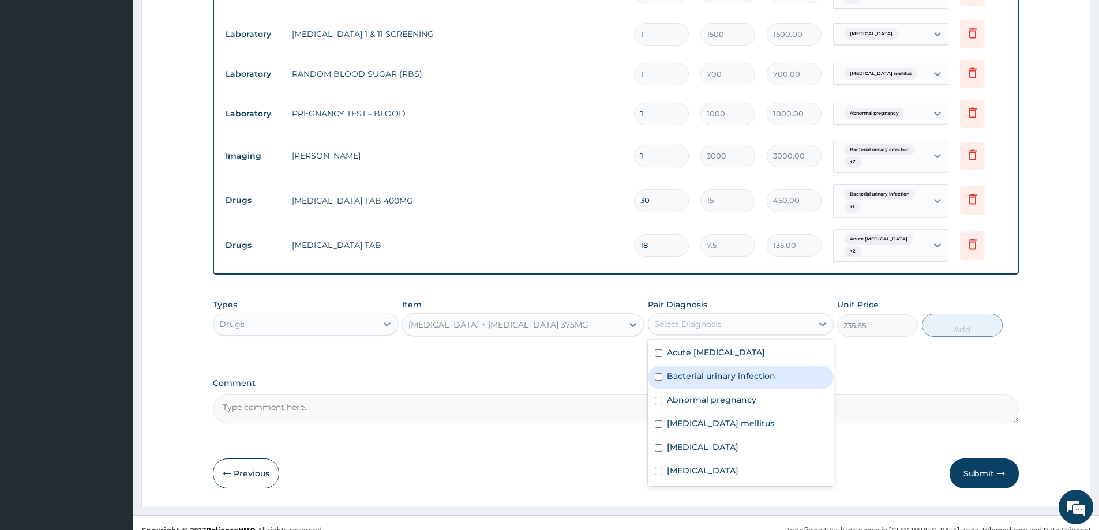
click at [694, 370] on label "Bacterial urinary infection" at bounding box center [721, 376] width 108 height 12
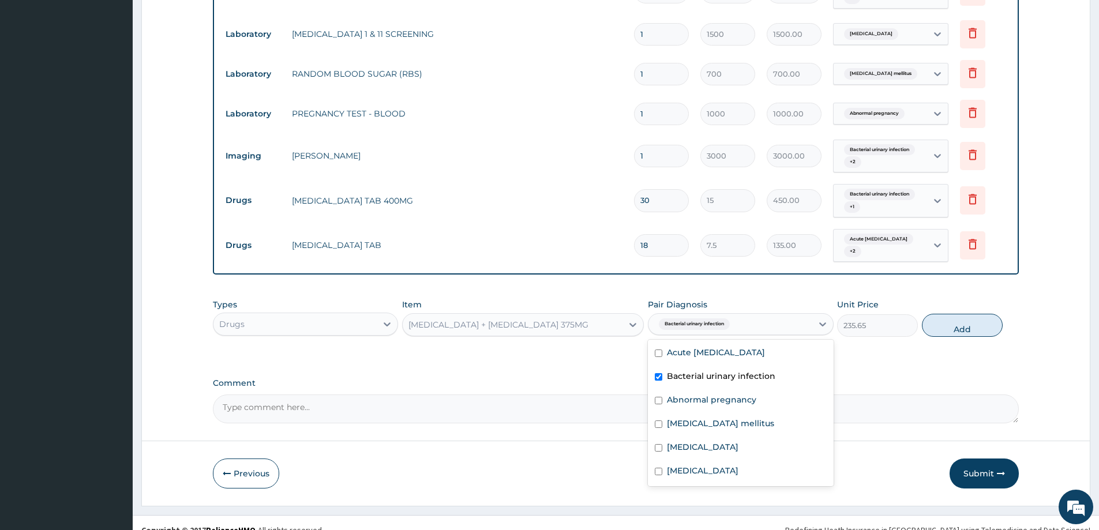
checkbox input "true"
click at [690, 465] on label "Sepsis" at bounding box center [703, 471] width 72 height 12
checkbox input "true"
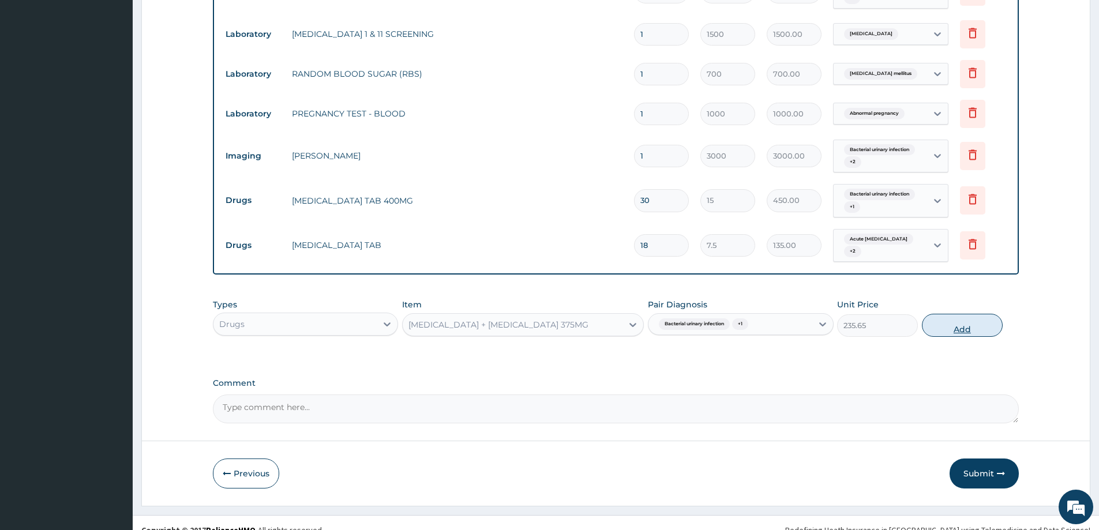
click at [961, 314] on button "Add" at bounding box center [962, 325] width 81 height 23
type input "0"
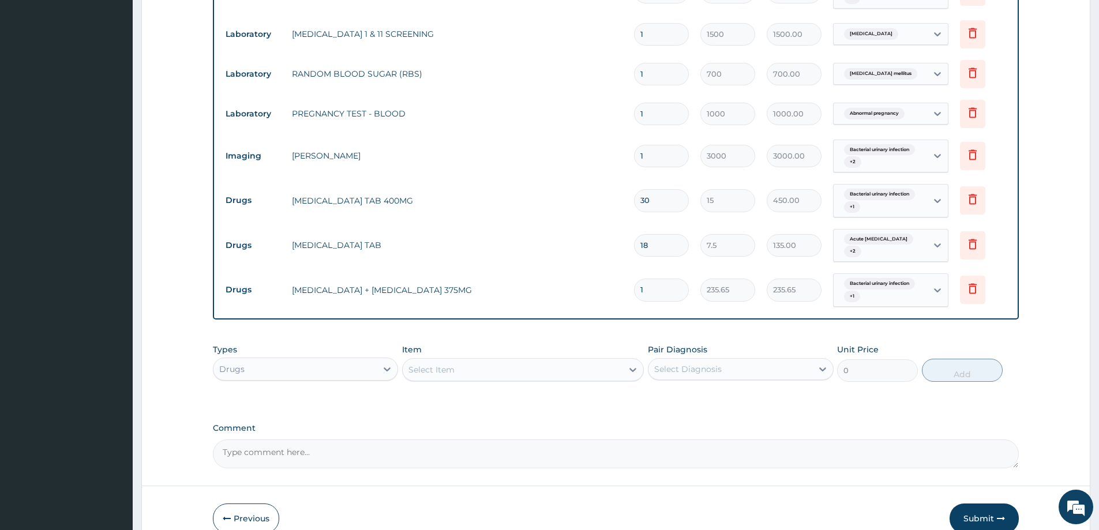
type input "10"
type input "2356.50"
type input "10"
click at [472, 361] on div "Select Item" at bounding box center [513, 370] width 220 height 18
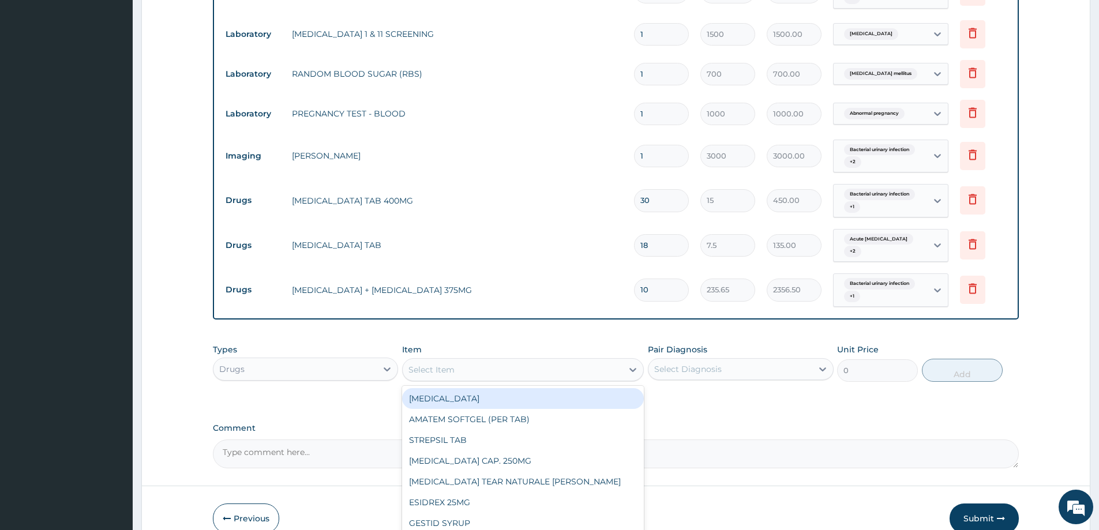
click at [479, 388] on div "[MEDICAL_DATA]" at bounding box center [523, 398] width 242 height 21
type input "200"
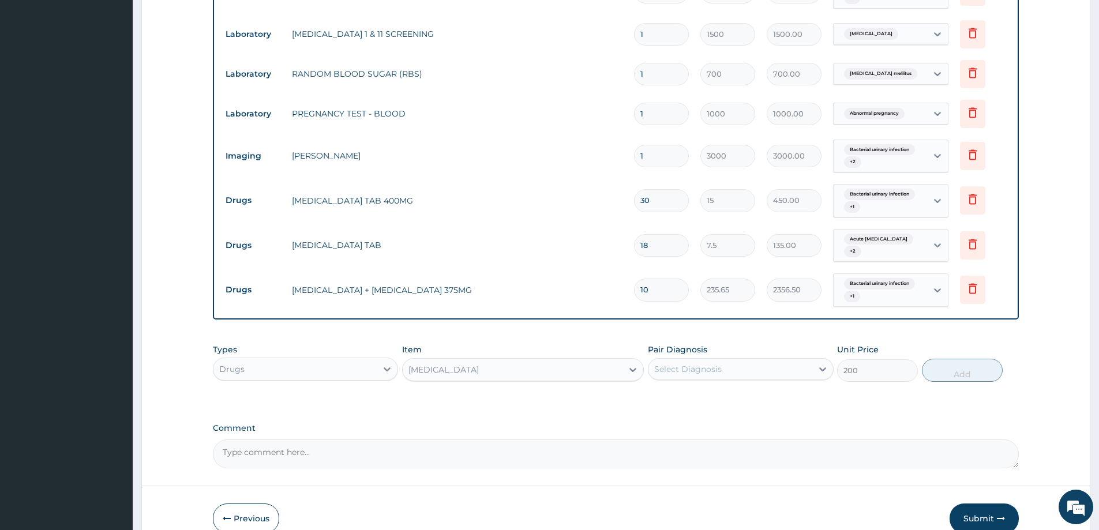
click at [736, 360] on div "Select Diagnosis" at bounding box center [730, 369] width 163 height 18
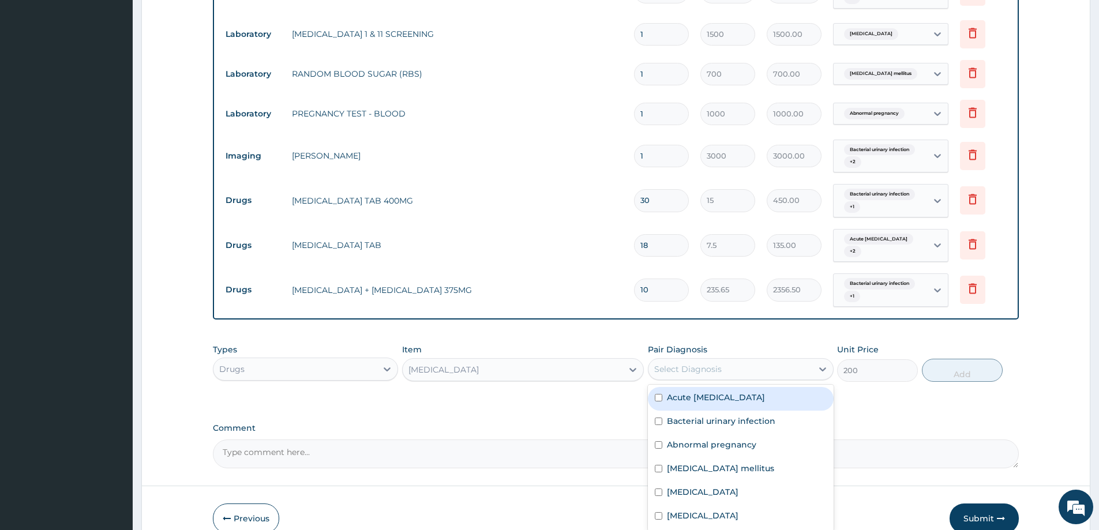
click at [736, 387] on div "Acute nephritis" at bounding box center [740, 399] width 185 height 24
checkbox input "true"
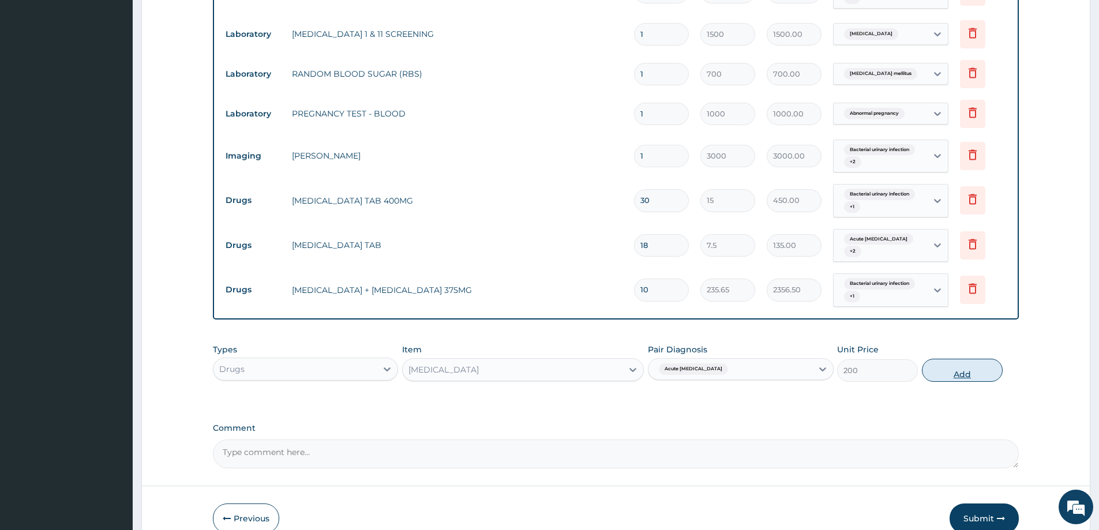
click at [969, 359] on button "Add" at bounding box center [962, 370] width 81 height 23
type input "0"
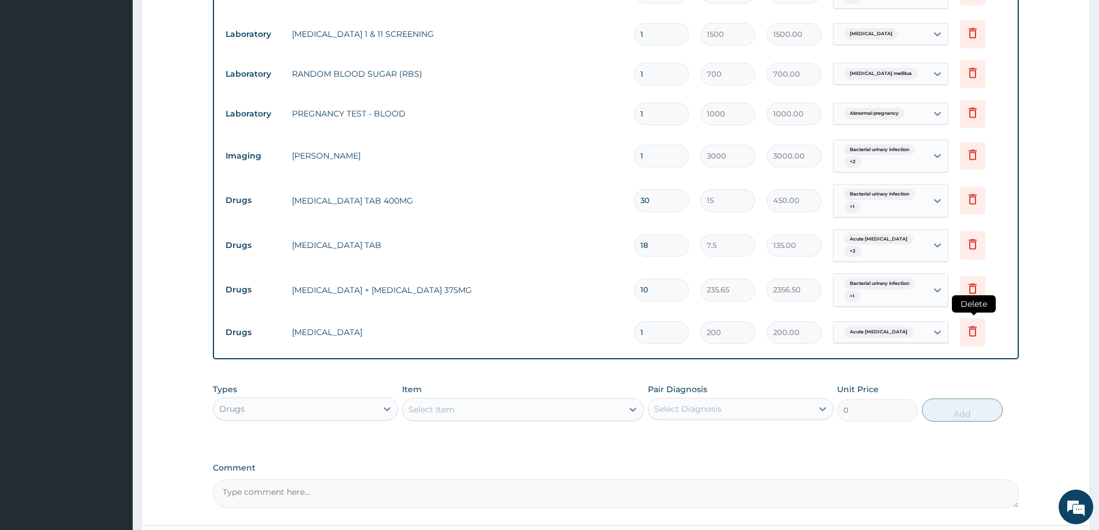
click at [978, 324] on icon at bounding box center [973, 331] width 14 height 14
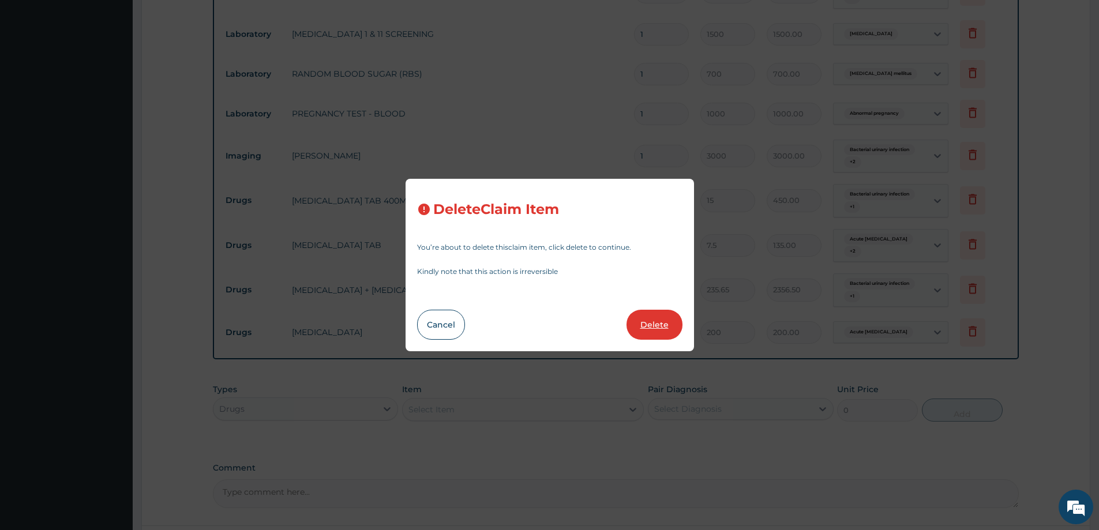
click at [652, 325] on button "Delete" at bounding box center [655, 325] width 56 height 30
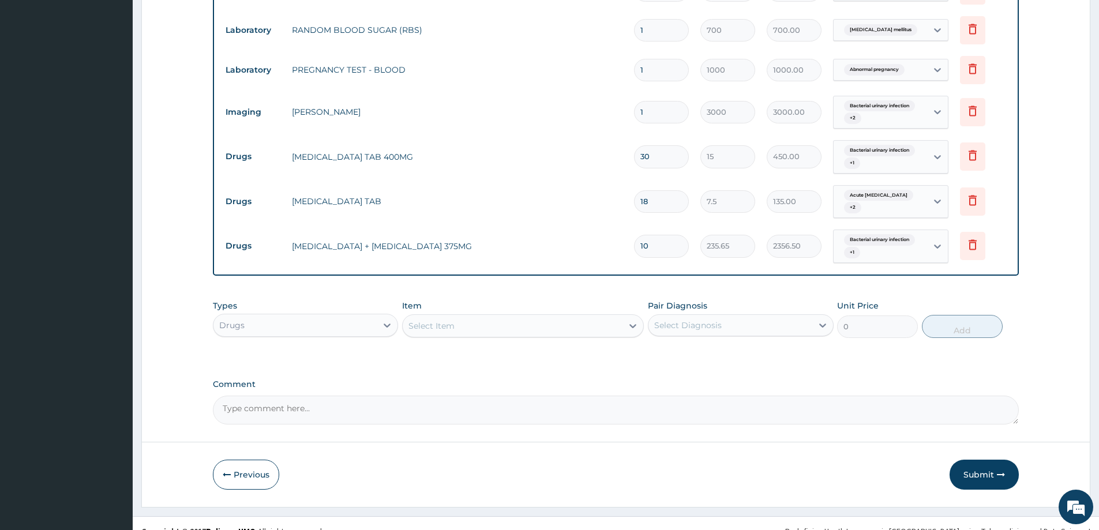
scroll to position [688, 0]
click at [984, 459] on button "Submit" at bounding box center [984, 474] width 69 height 30
click at [980, 462] on button "Submit" at bounding box center [984, 474] width 69 height 30
click at [977, 459] on button "Submit" at bounding box center [984, 474] width 69 height 30
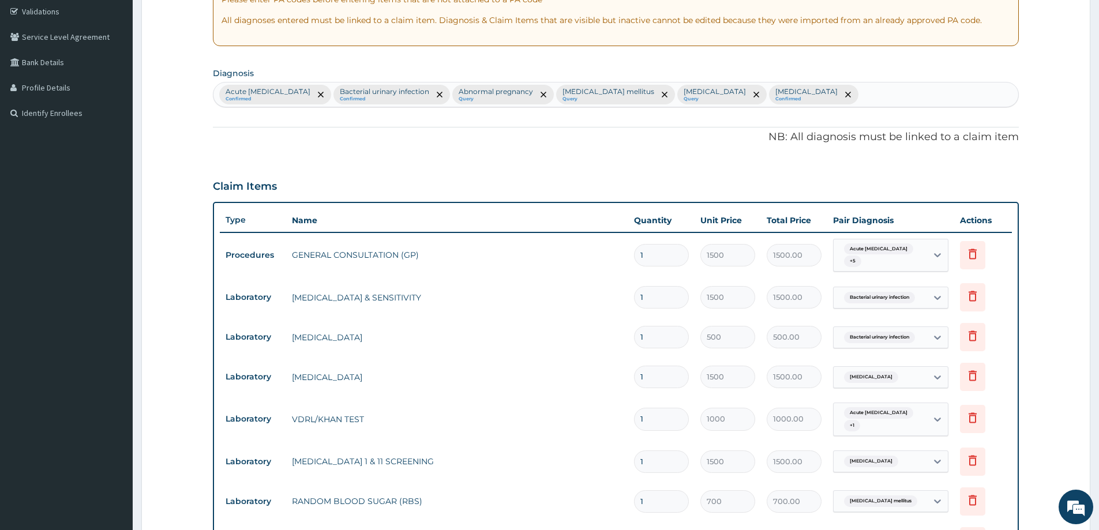
scroll to position [0, 0]
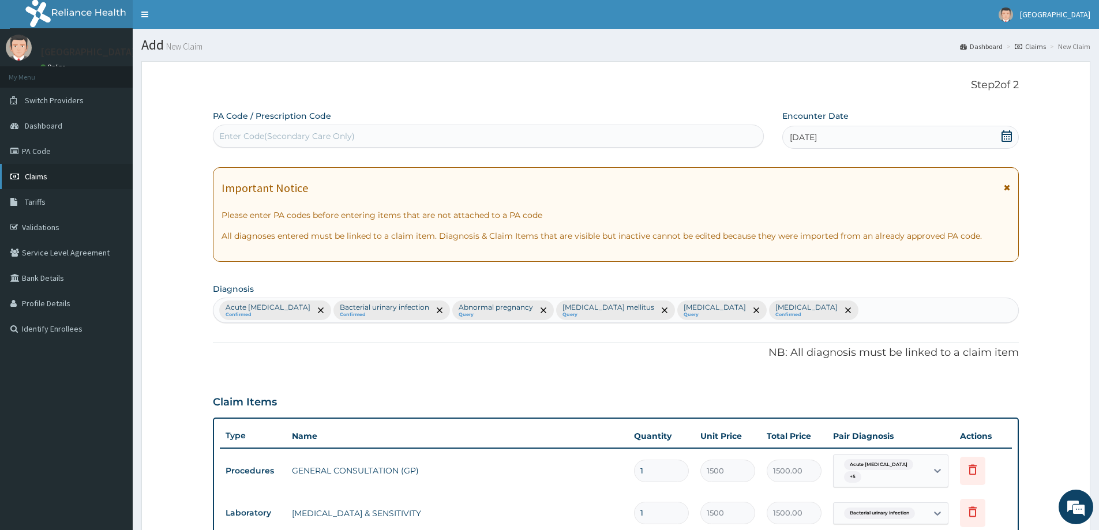
click at [37, 179] on span "Claims" at bounding box center [36, 176] width 23 height 10
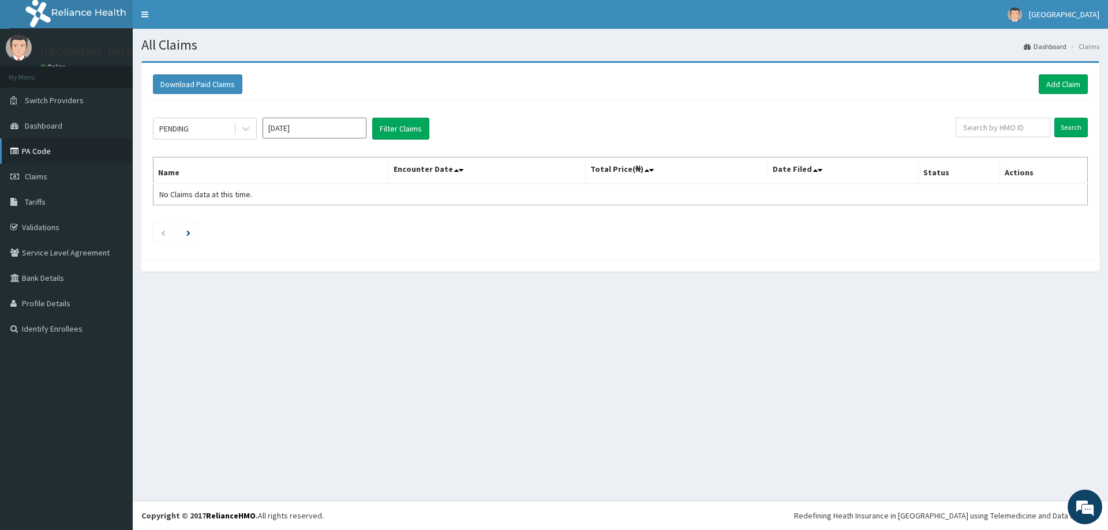
click at [35, 157] on link "PA Code" at bounding box center [66, 150] width 133 height 25
click at [1070, 82] on link "Add Claim" at bounding box center [1063, 84] width 49 height 20
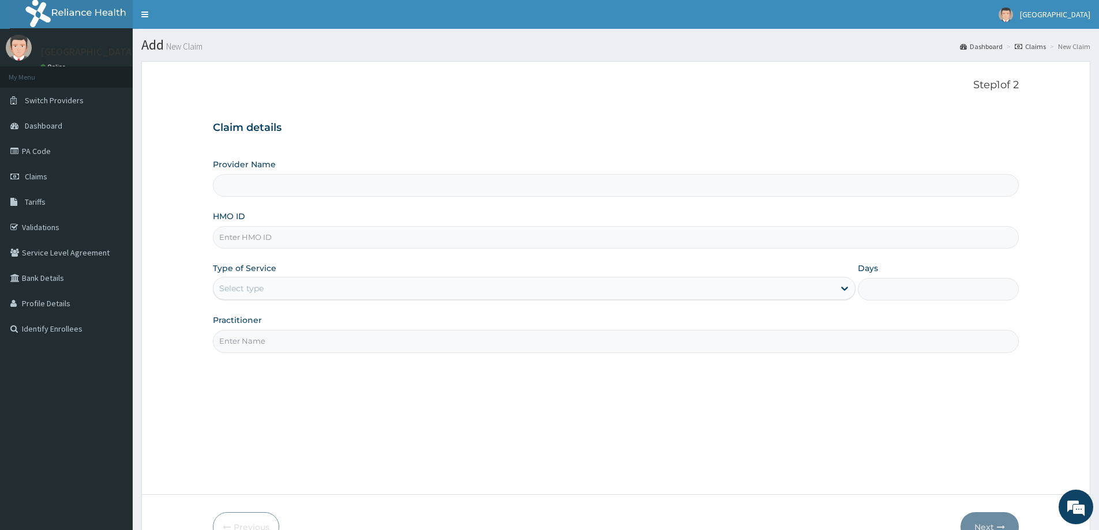
type input "[GEOGRAPHIC_DATA]"
paste input "LUMBAR SPONDYLOSIS"
type input "LUMBAR SPONDYLOSIS"
click at [319, 238] on input "LUMBAR SPONDYLOSIS" at bounding box center [616, 237] width 806 height 23
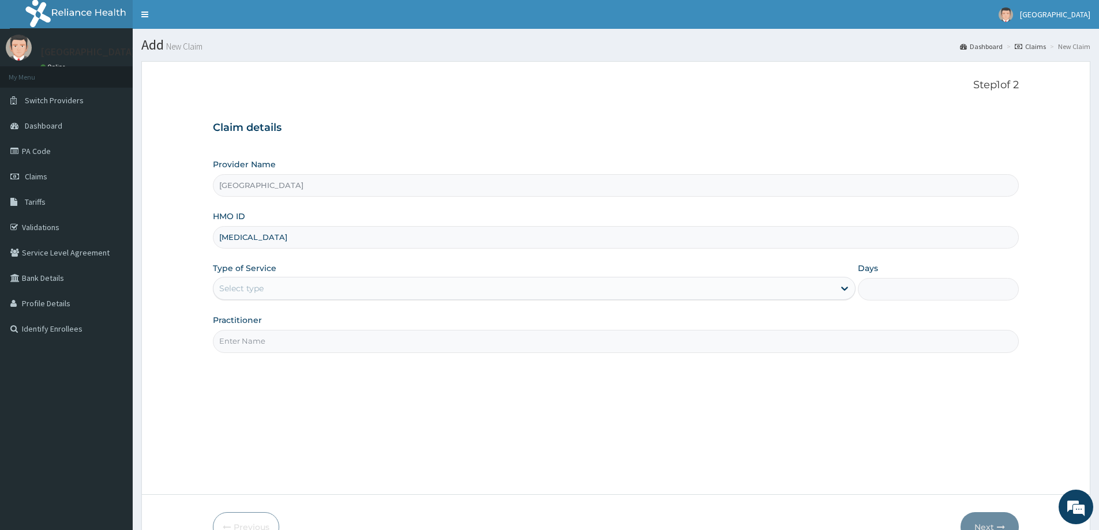
click at [319, 238] on input "LUMBAR SPONDYLOSIS" at bounding box center [616, 237] width 806 height 23
type input "FMP/10126/B"
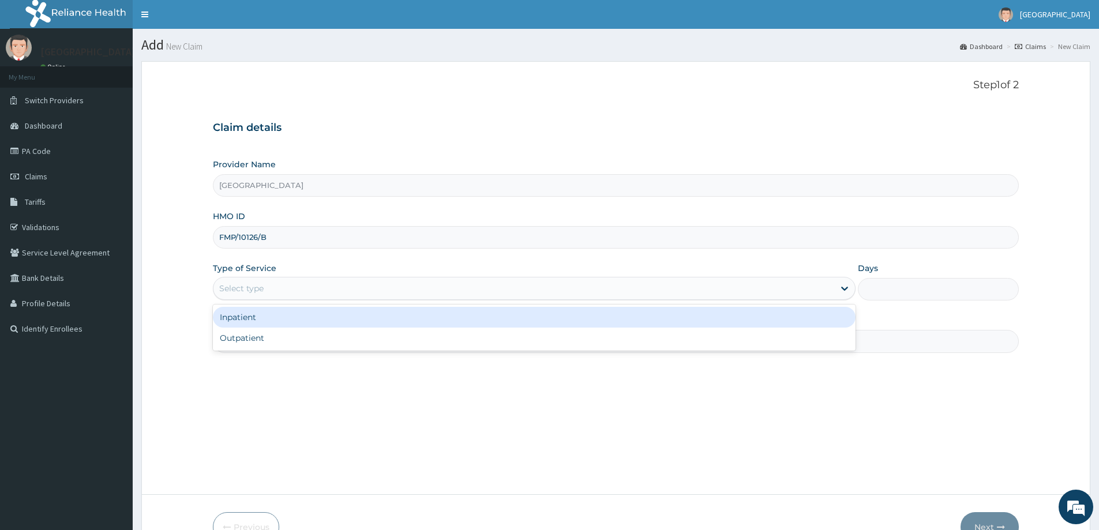
click at [339, 283] on div "Select type" at bounding box center [524, 288] width 621 height 18
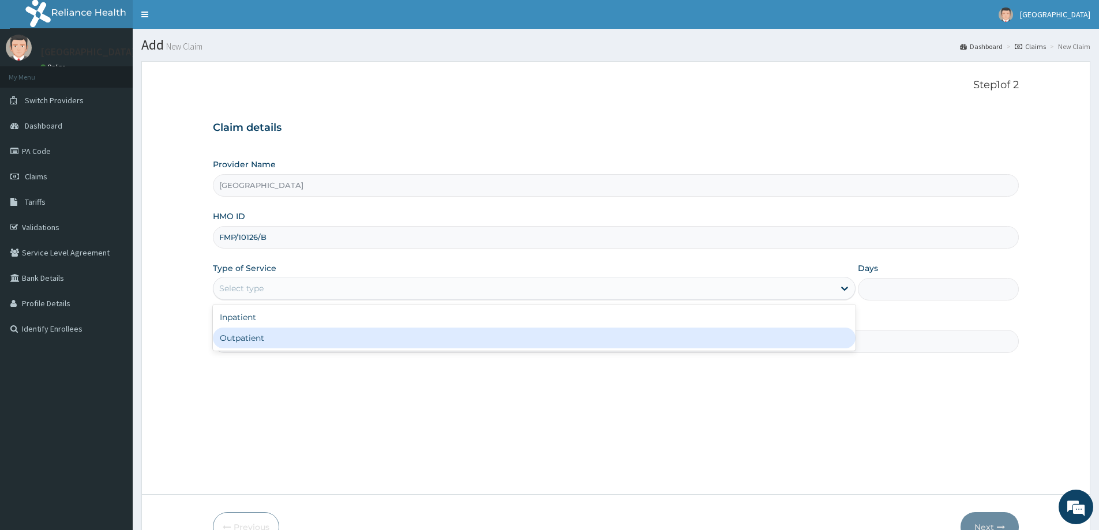
click at [289, 345] on div "Outpatient" at bounding box center [534, 338] width 643 height 21
type input "1"
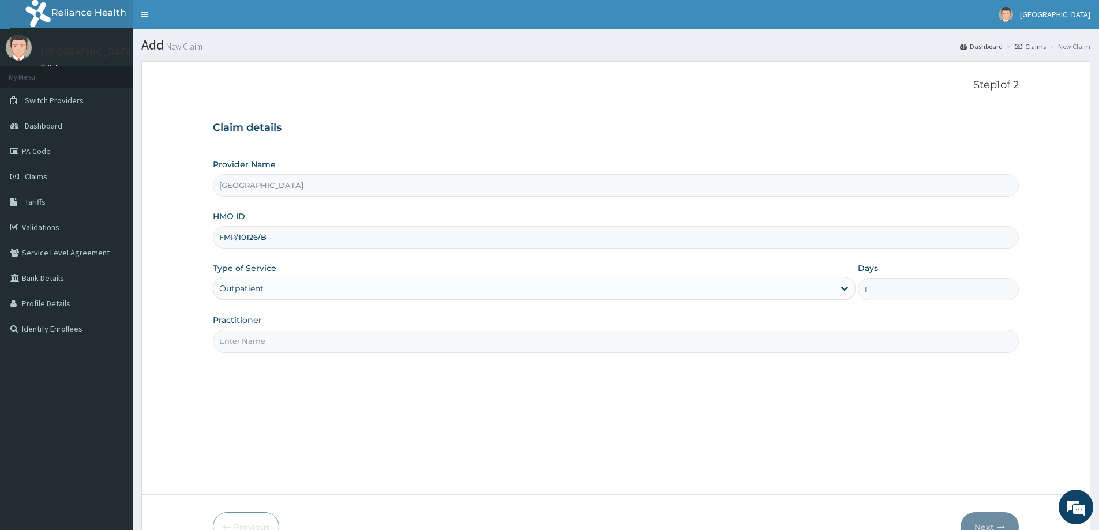
click at [289, 345] on input "Practitioner" at bounding box center [616, 341] width 806 height 23
type input "DR. VINCENT"
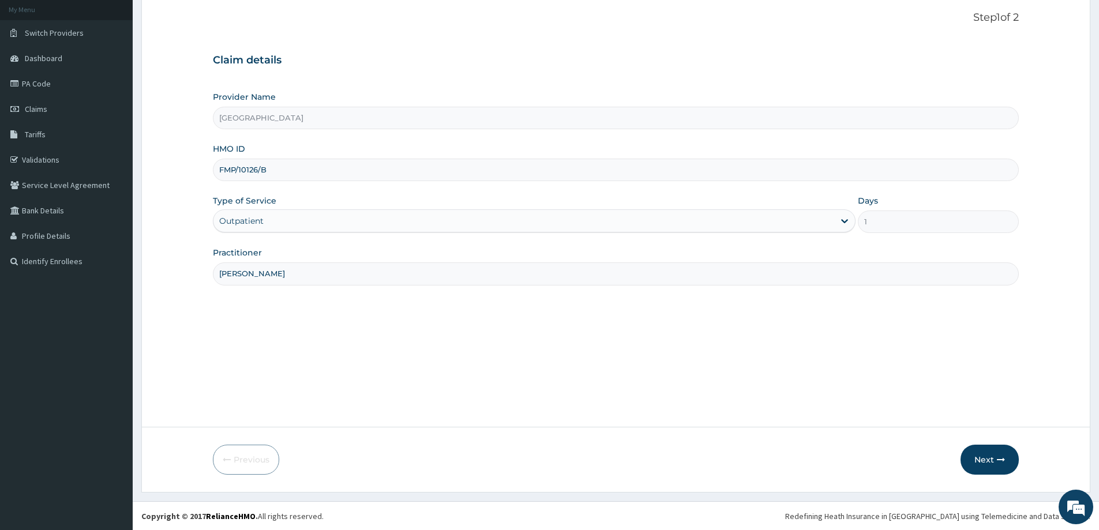
scroll to position [68, 0]
click at [985, 454] on button "Next" at bounding box center [990, 459] width 58 height 30
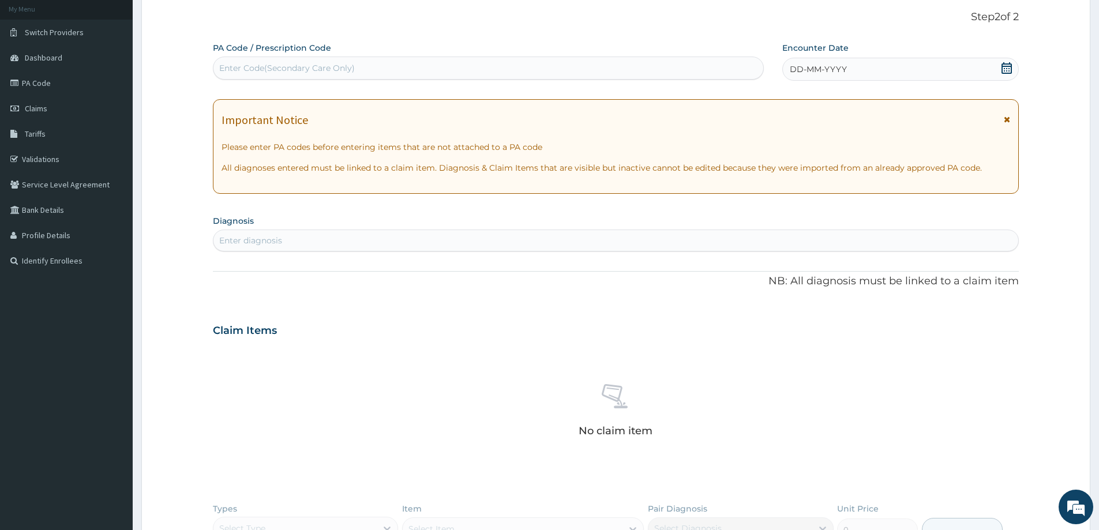
click at [1009, 69] on icon at bounding box center [1007, 68] width 12 height 12
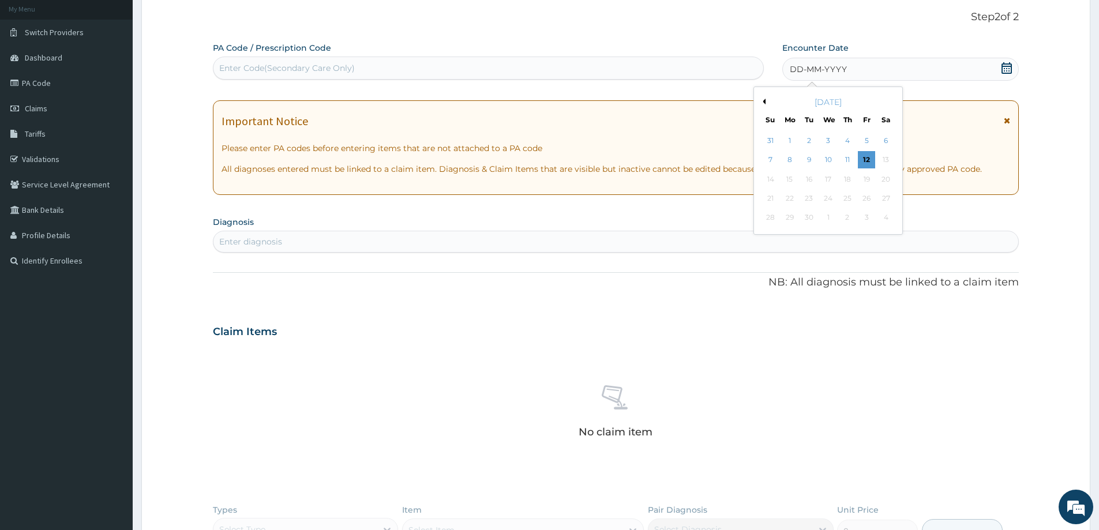
click at [763, 100] on button "Previous Month" at bounding box center [763, 102] width 6 height 6
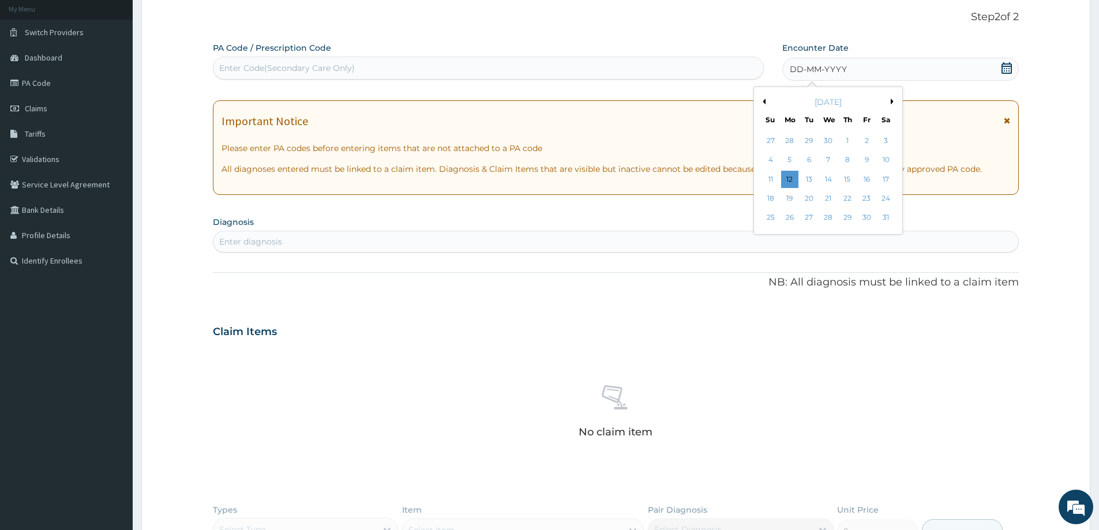
click at [763, 100] on button "Previous Month" at bounding box center [763, 102] width 6 height 6
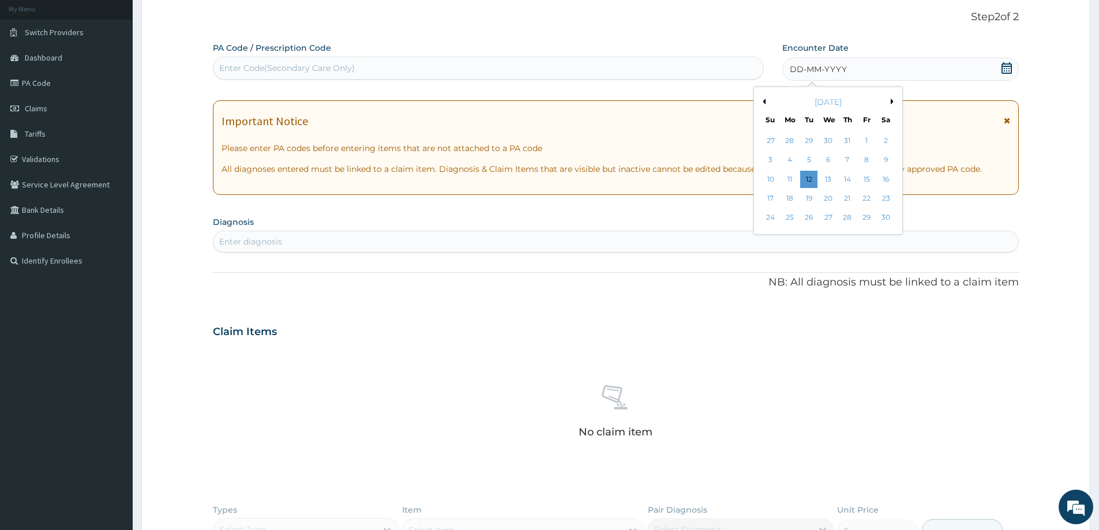
click at [763, 100] on button "Previous Month" at bounding box center [763, 102] width 6 height 6
click at [890, 159] on div "14" at bounding box center [886, 160] width 17 height 17
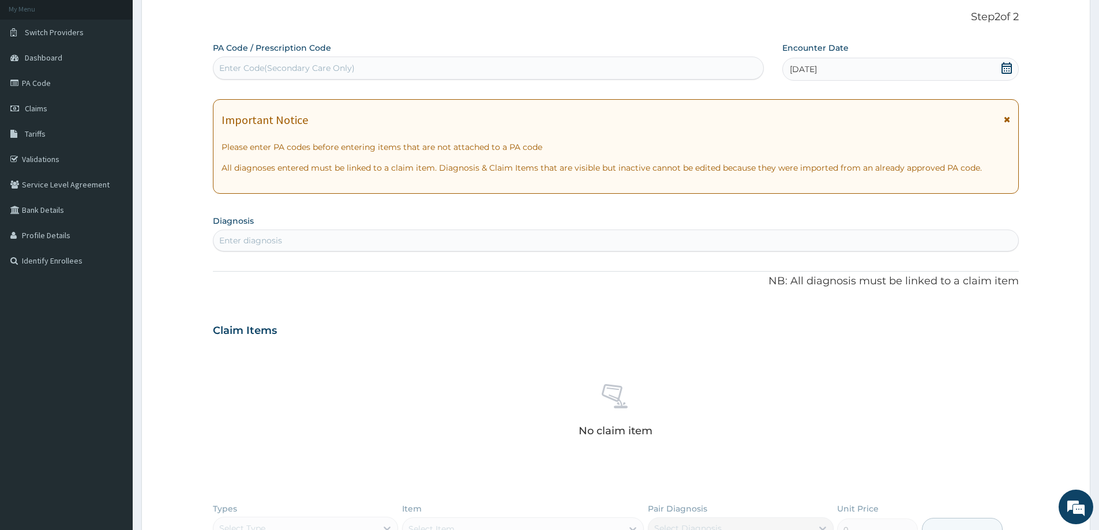
click at [299, 237] on div "Enter diagnosis" at bounding box center [616, 240] width 805 height 18
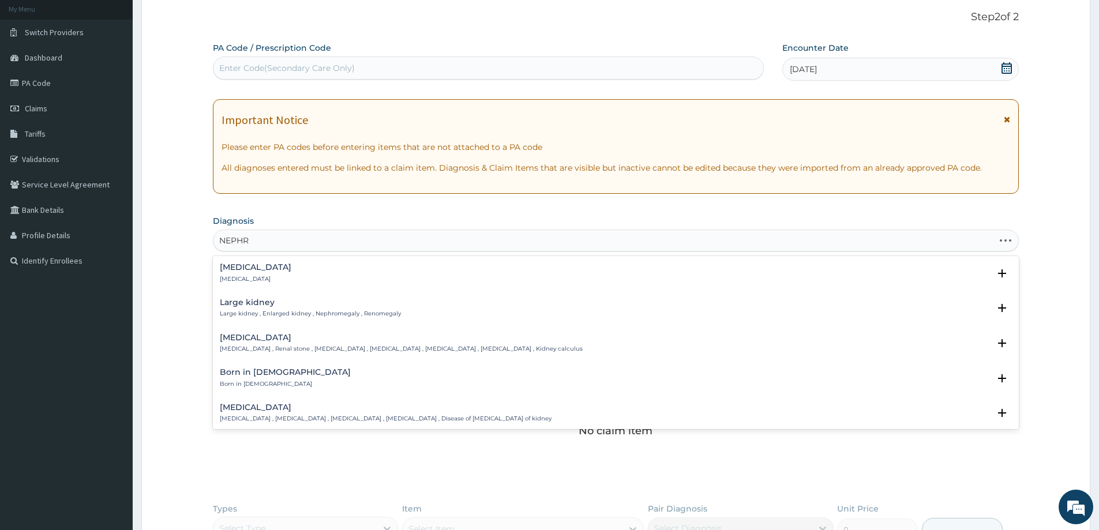
type input "NEPHRI"
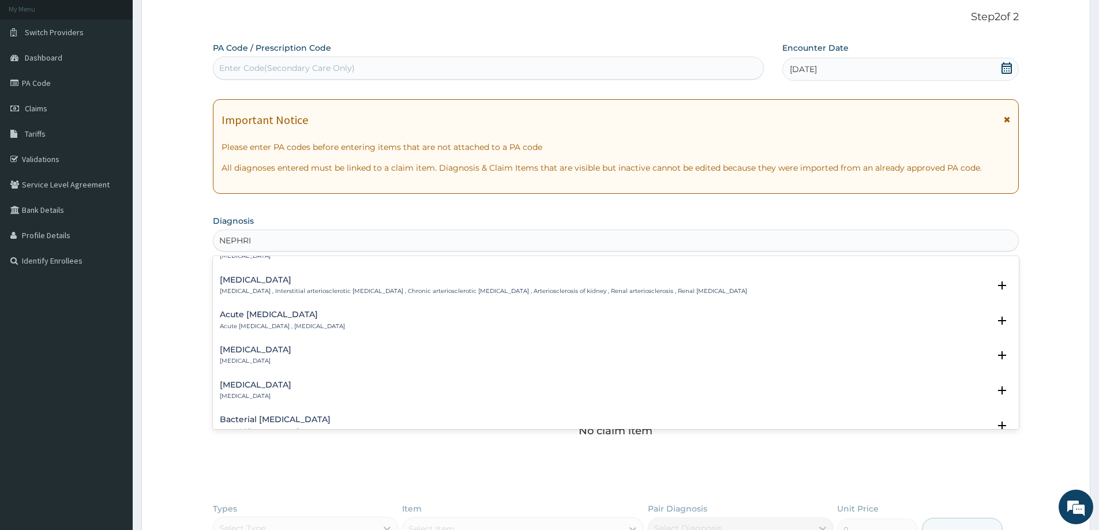
click at [280, 321] on div "Acute nephritis Acute nephritis , Acute nephritic syndrome" at bounding box center [282, 320] width 125 height 20
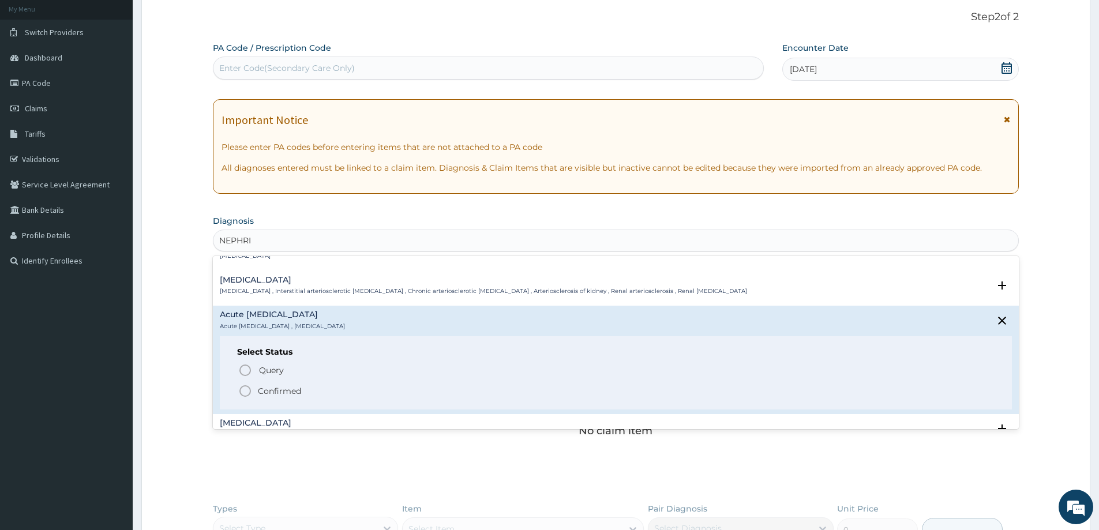
click at [274, 391] on p "Confirmed" at bounding box center [279, 391] width 43 height 12
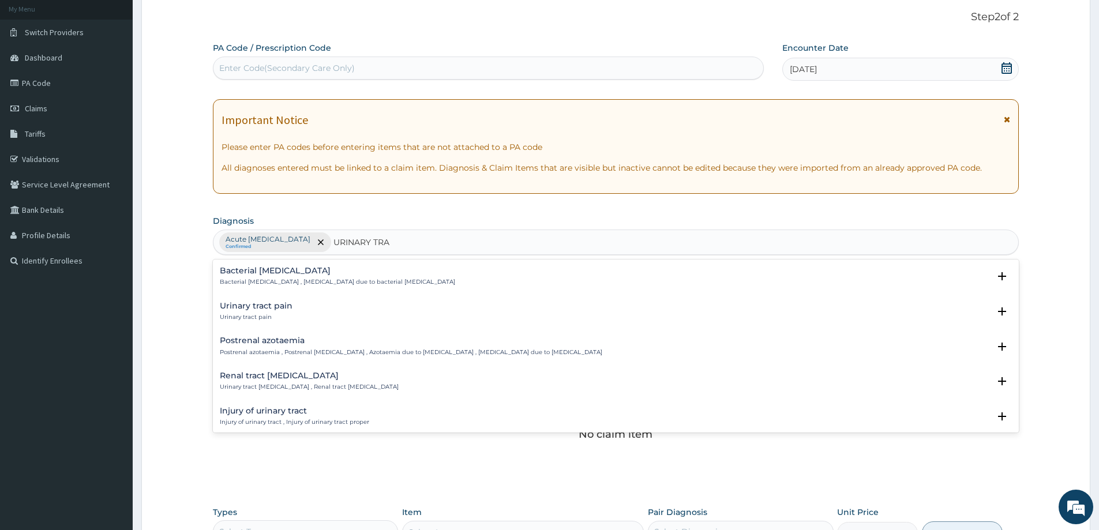
type input "URINARY TRAC"
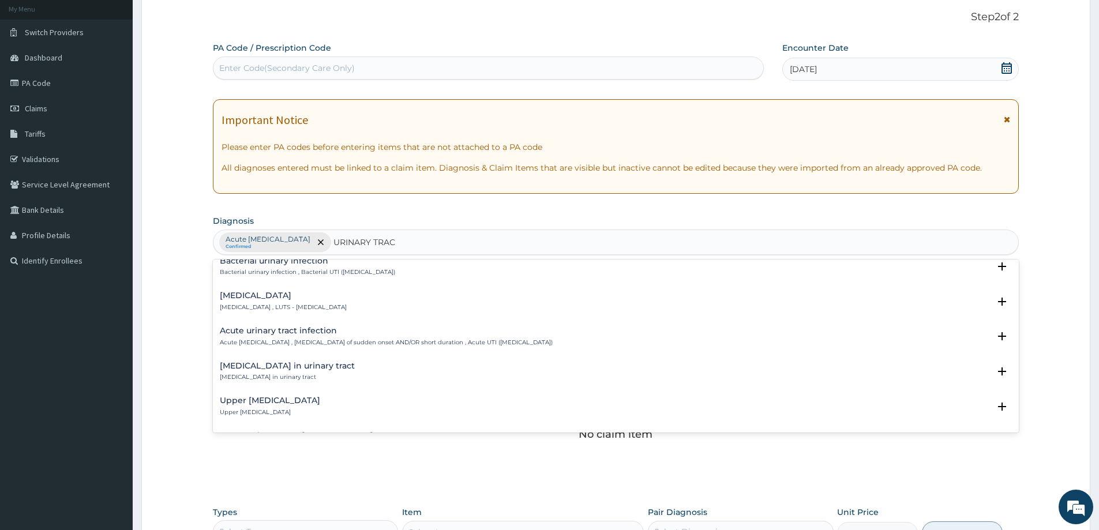
scroll to position [404, 0]
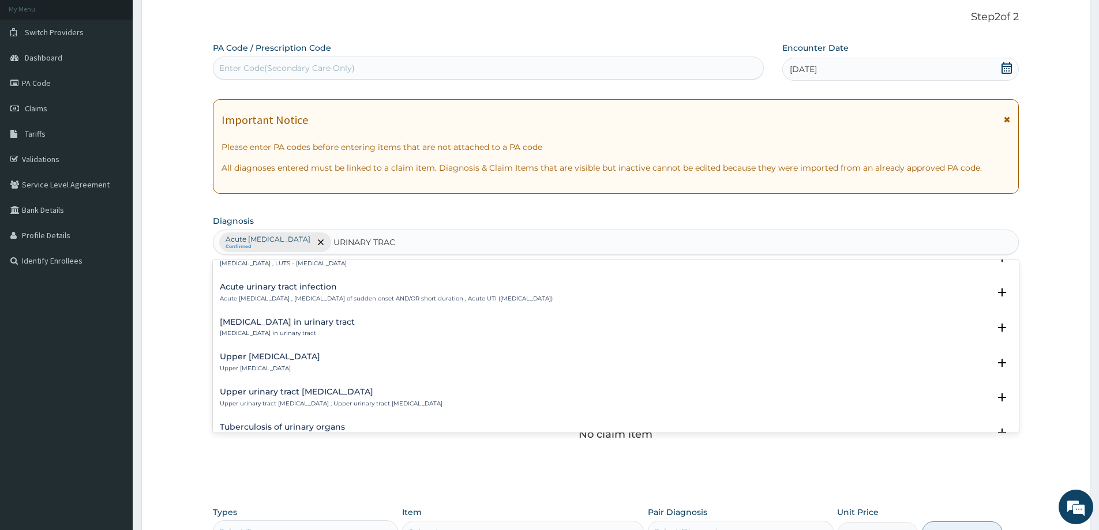
click at [339, 289] on h4 "Acute urinary tract infection" at bounding box center [386, 287] width 333 height 9
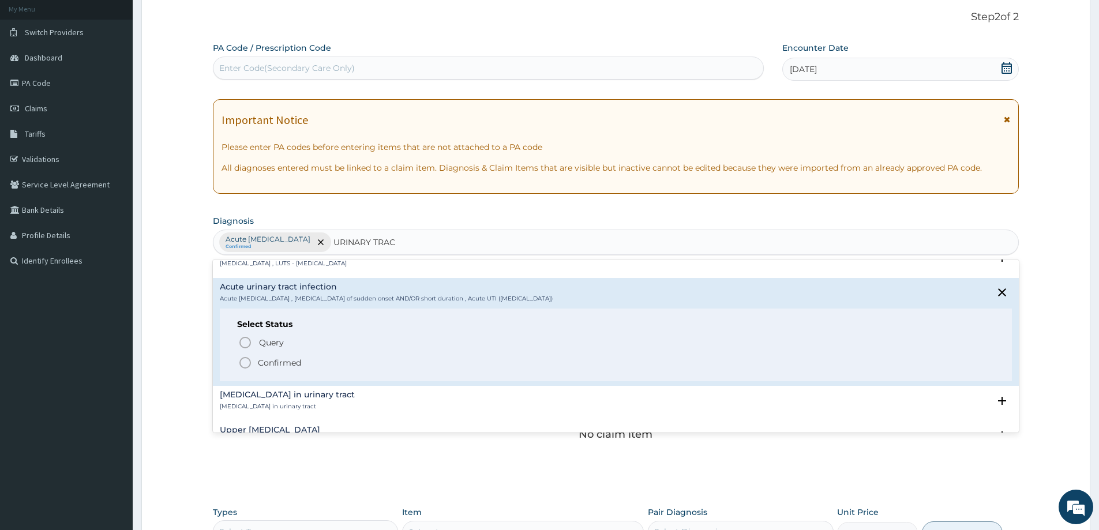
click at [272, 363] on p "Confirmed" at bounding box center [279, 363] width 43 height 12
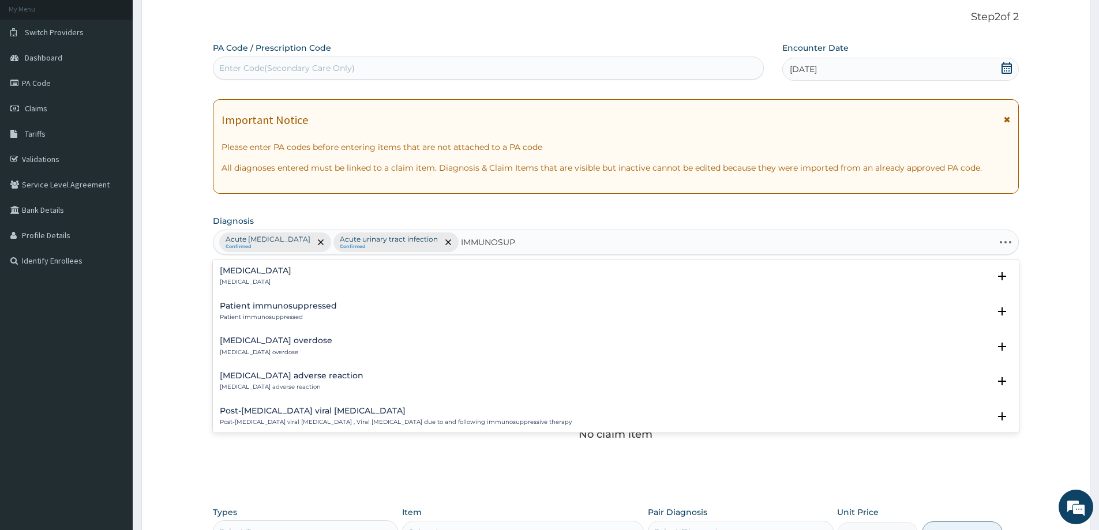
type input "IMMUNOSUPP"
click at [254, 278] on div "Immunosuppression Immunosuppression" at bounding box center [256, 277] width 72 height 20
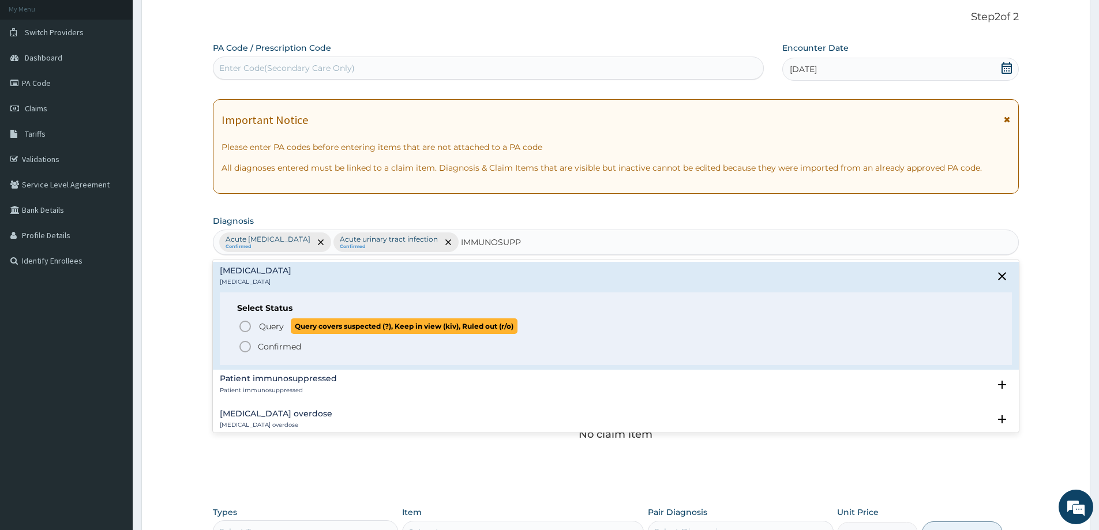
click at [271, 323] on span "Query" at bounding box center [271, 327] width 25 height 12
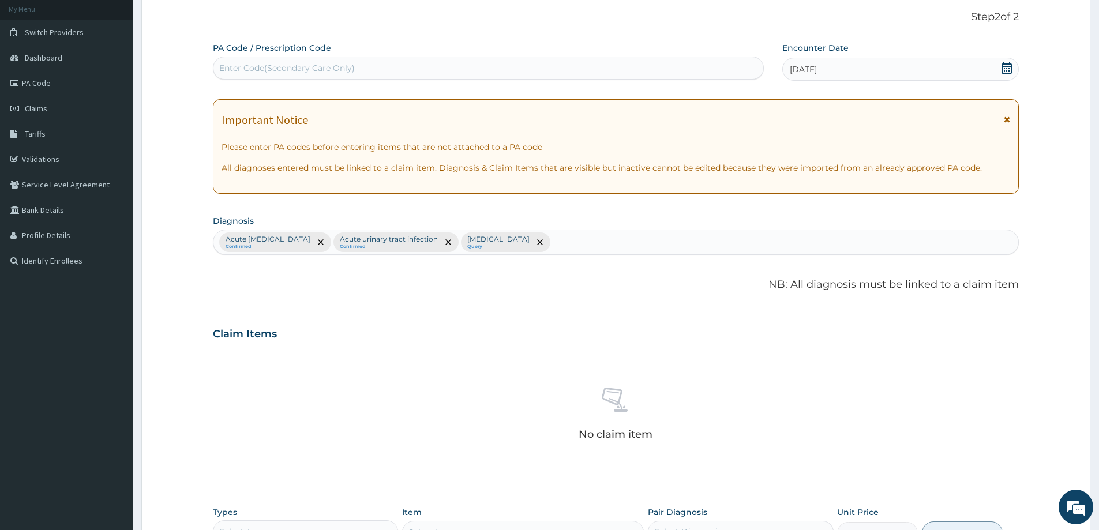
click at [577, 241] on div "Acute nephritis Confirmed Acute urinary tract infection Confirmed Immunosuppres…" at bounding box center [616, 242] width 805 height 24
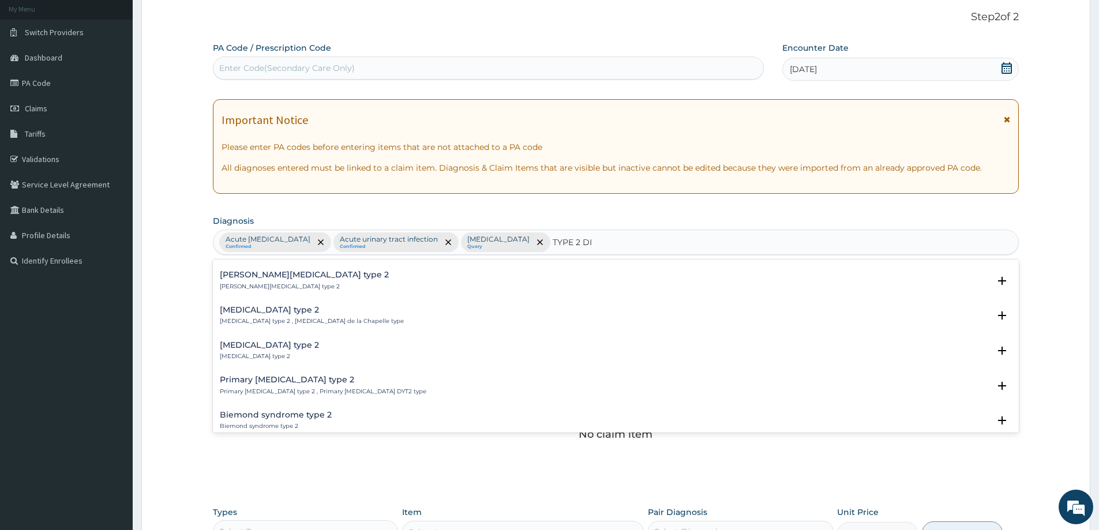
scroll to position [808, 0]
type input "TYPE 2 DIA"
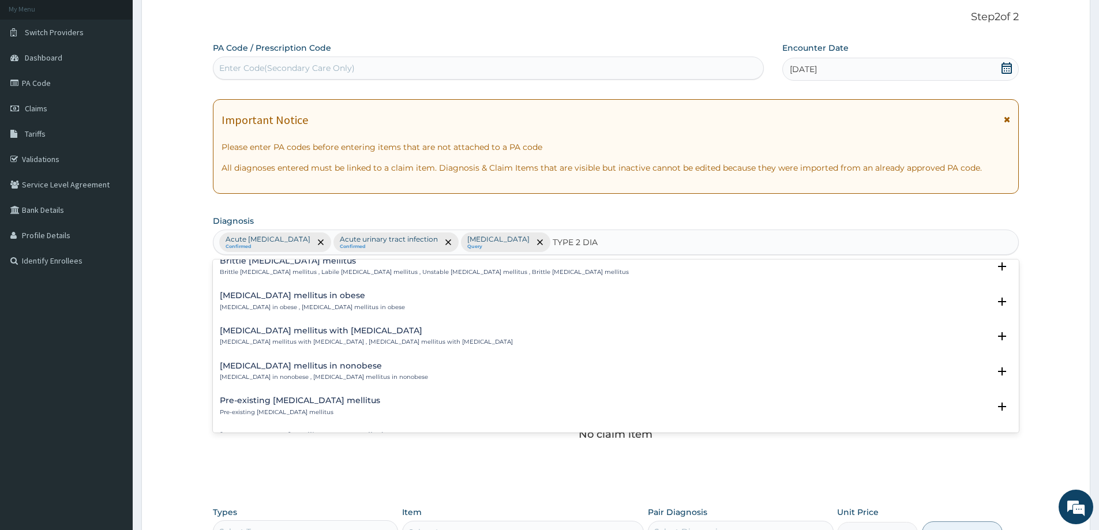
scroll to position [0, 0]
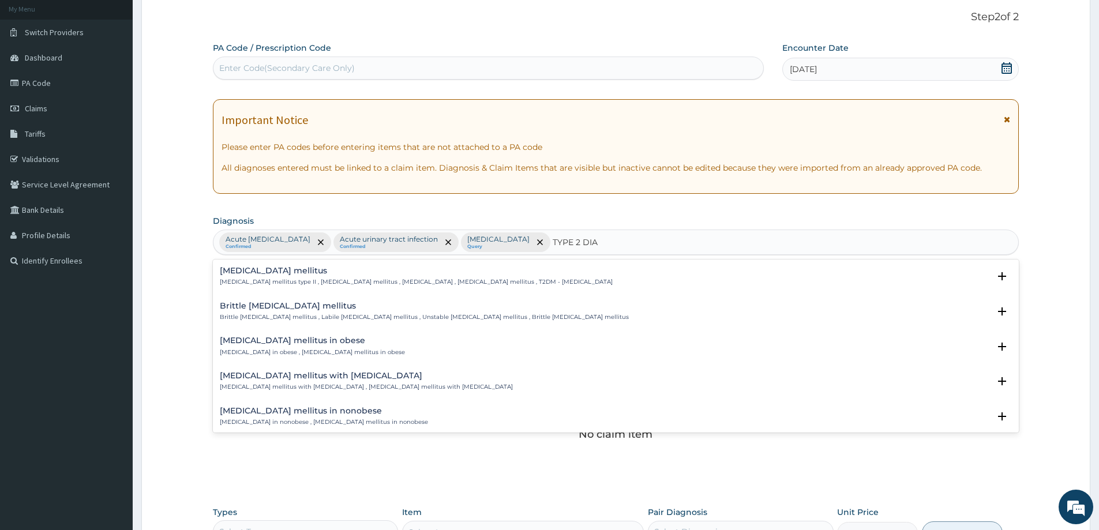
click at [287, 276] on div "Type 2 diabetes mellitus Diabetes mellitus type II , Type 2 diabetes mellitus ,…" at bounding box center [416, 277] width 393 height 20
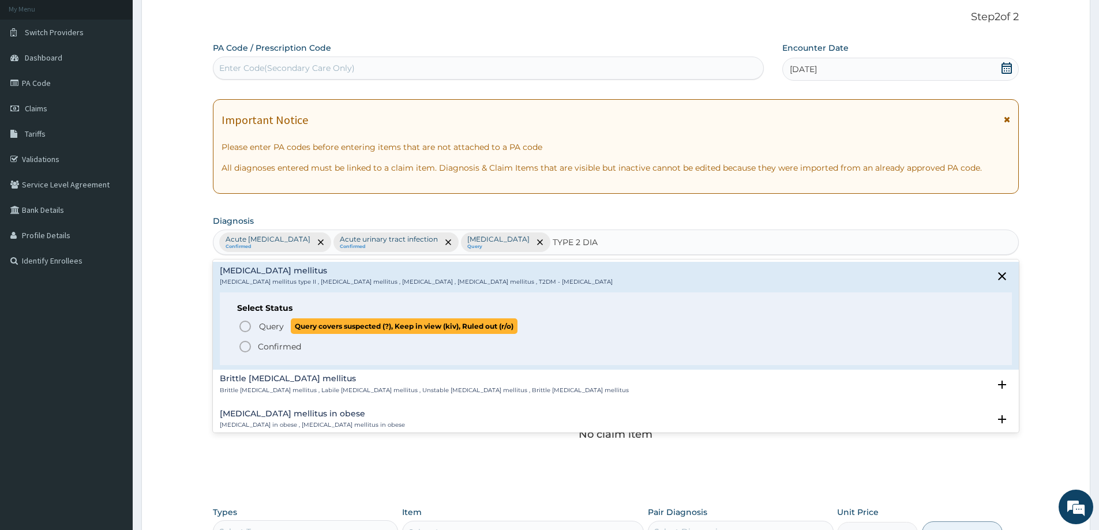
click at [276, 329] on span "Query" at bounding box center [271, 327] width 25 height 12
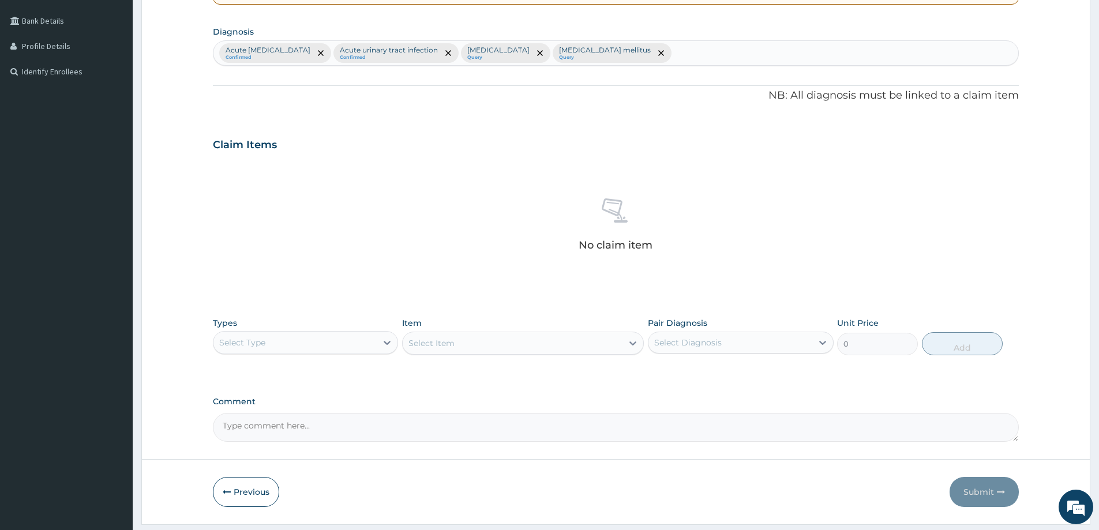
scroll to position [2, 0]
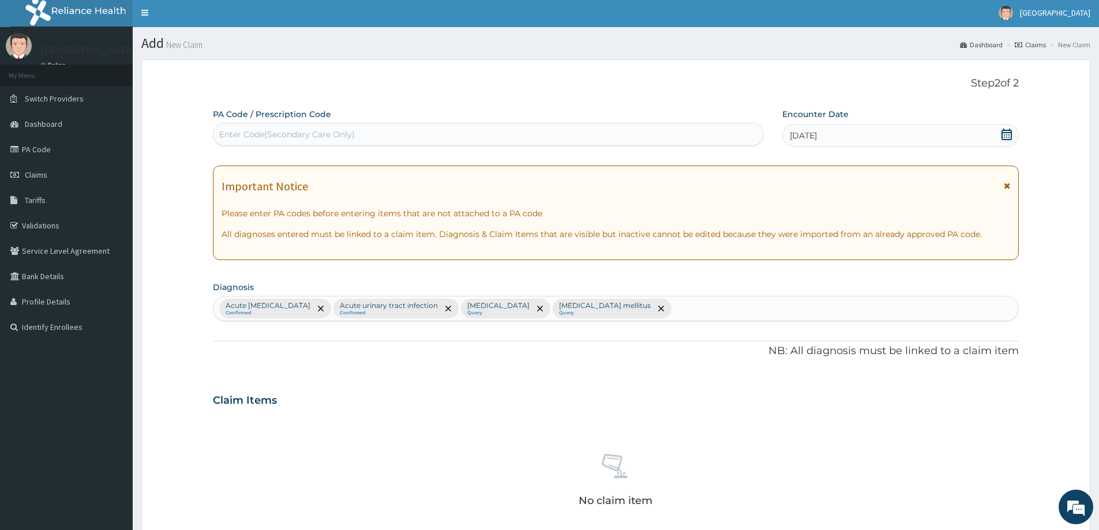
click at [665, 309] on div "Acute nephritis Confirmed Acute urinary tract infection Confirmed Immunosuppres…" at bounding box center [616, 309] width 805 height 24
type input "SEP"
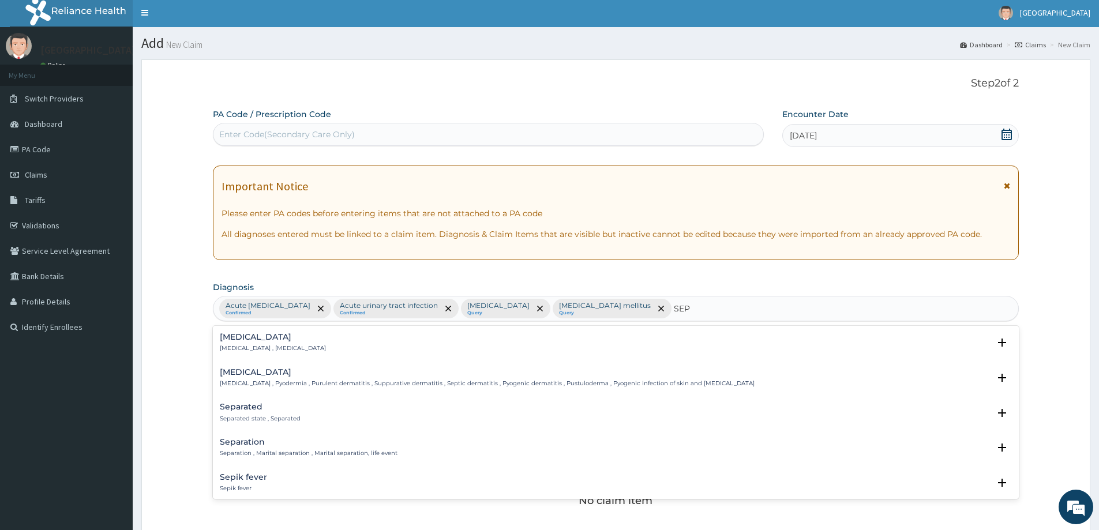
click at [249, 338] on h4 "Sepsis" at bounding box center [273, 337] width 106 height 9
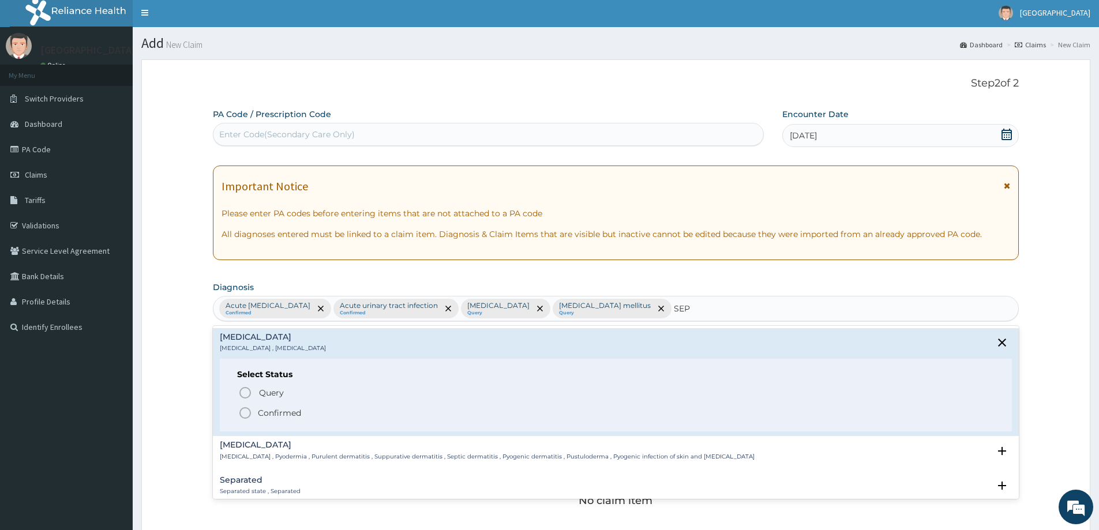
click at [277, 417] on p "Confirmed" at bounding box center [279, 413] width 43 height 12
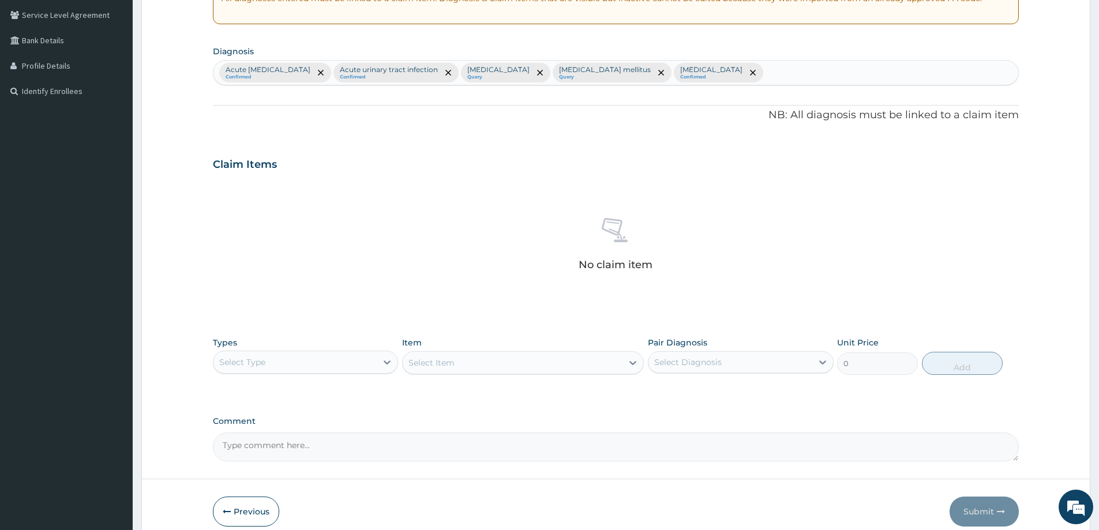
scroll to position [290, 0]
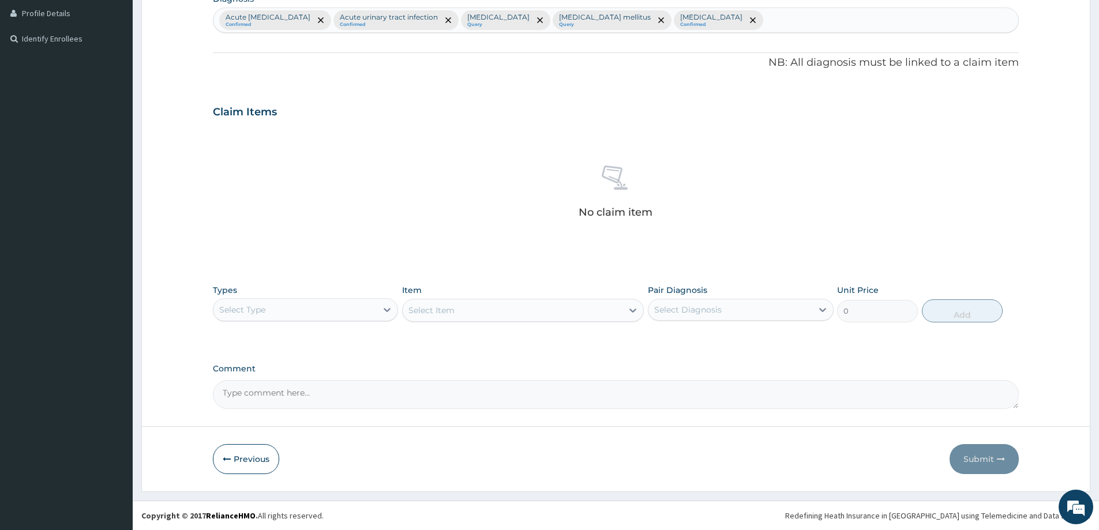
click at [330, 310] on div "Select Type" at bounding box center [295, 310] width 163 height 18
drag, startPoint x: 268, startPoint y: 381, endPoint x: 295, endPoint y: 375, distance: 28.4
click at [268, 382] on div "Procedures" at bounding box center [305, 380] width 185 height 21
click at [676, 297] on div "Pair Diagnosis Select Diagnosis" at bounding box center [740, 303] width 185 height 38
click at [682, 305] on div "Select Diagnosis" at bounding box center [688, 310] width 68 height 12
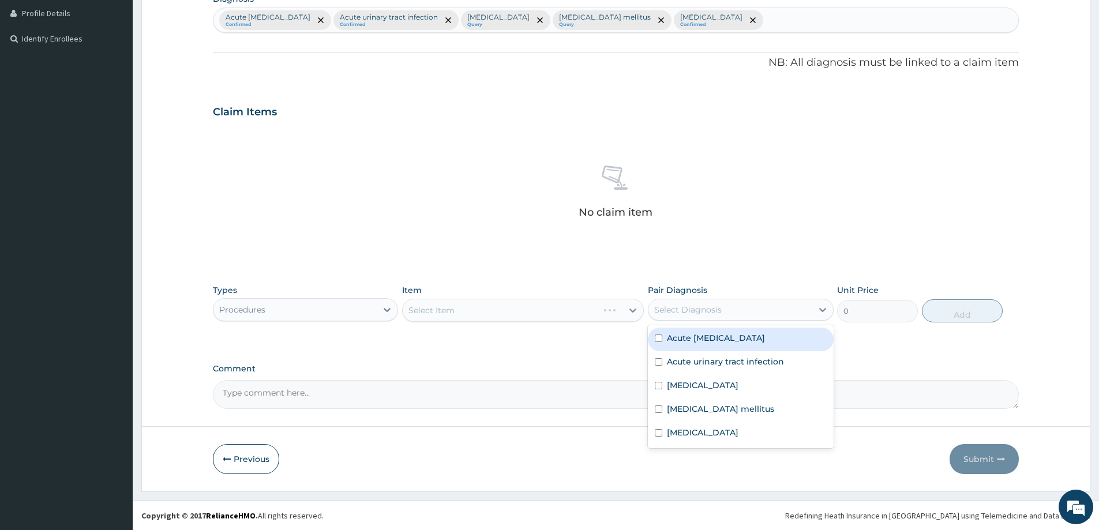
click at [692, 336] on label "Acute nephritis" at bounding box center [716, 338] width 98 height 12
checkbox input "true"
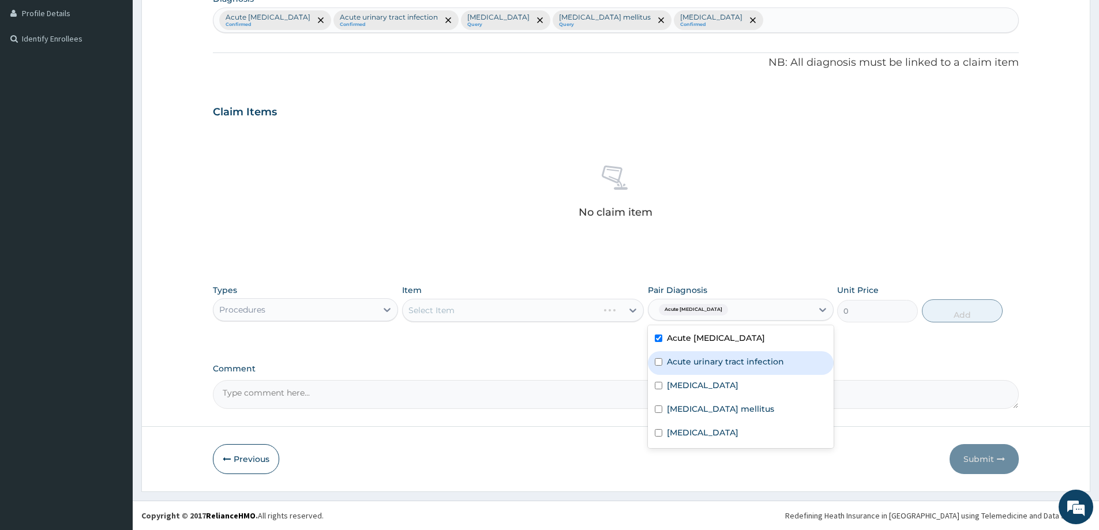
click at [697, 365] on label "Acute urinary tract infection" at bounding box center [725, 362] width 117 height 12
checkbox input "true"
click at [695, 387] on label "Immunosuppression" at bounding box center [703, 386] width 72 height 12
checkbox input "true"
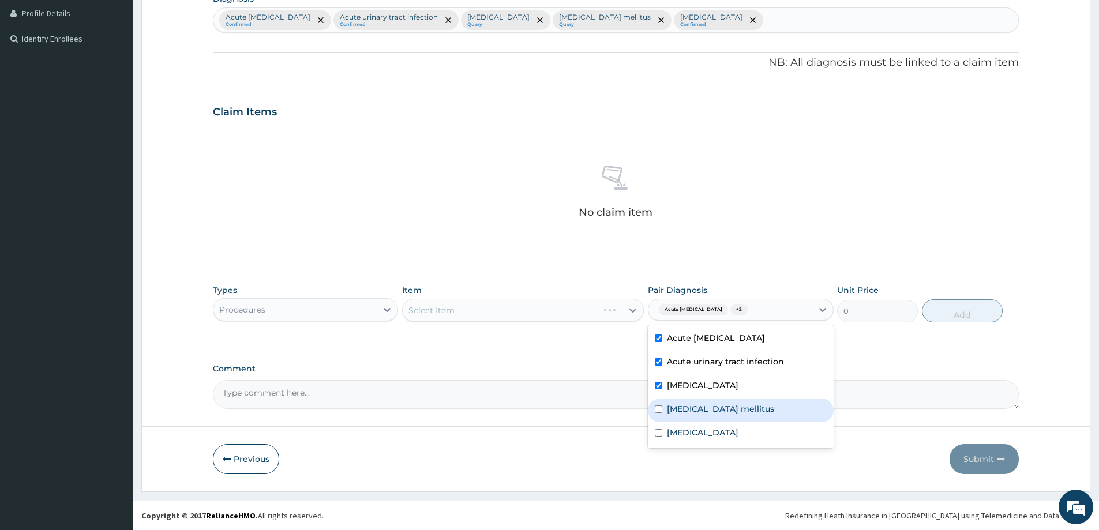
click at [694, 408] on label "Type 2 diabetes mellitus" at bounding box center [720, 409] width 107 height 12
checkbox input "true"
click at [688, 433] on label "Sepsis" at bounding box center [703, 433] width 72 height 12
checkbox input "true"
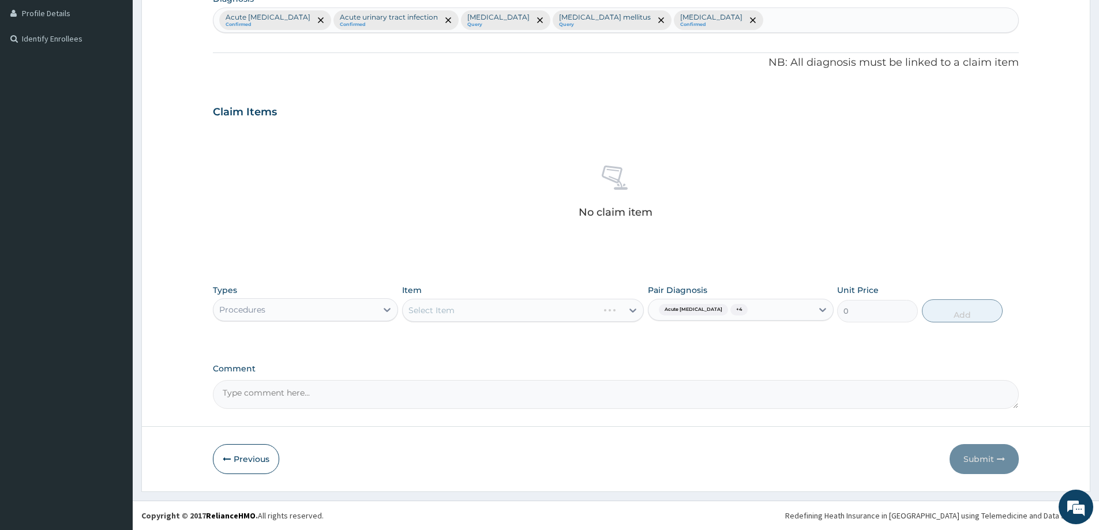
click at [459, 318] on div "Select Item" at bounding box center [523, 310] width 242 height 23
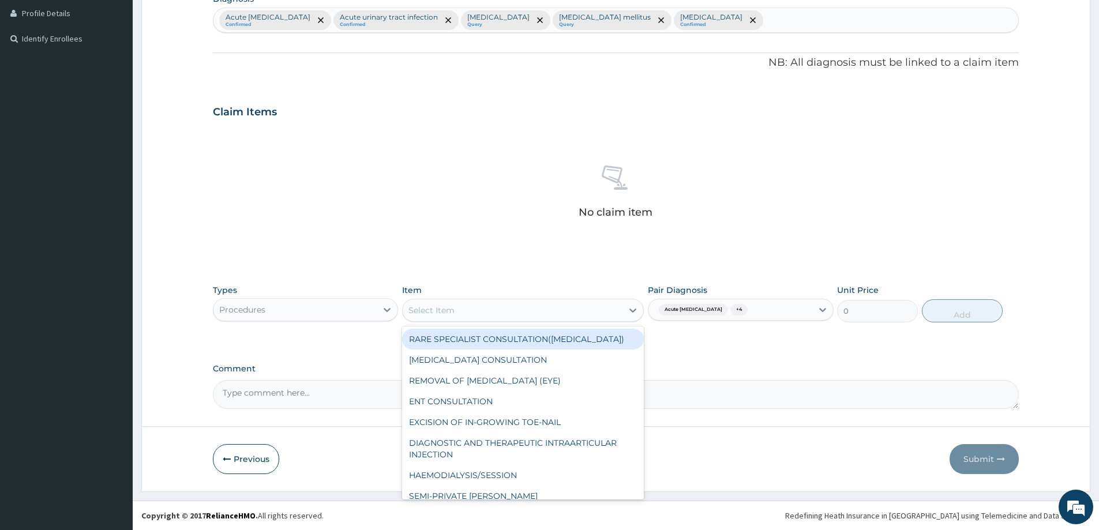
click at [462, 309] on div "Select Item" at bounding box center [513, 310] width 220 height 18
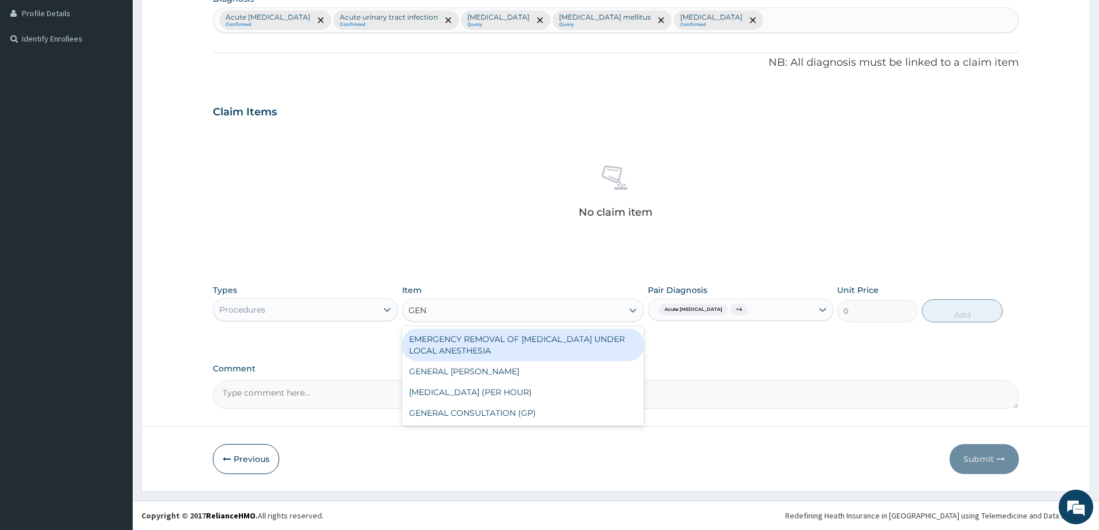
type input "GENE"
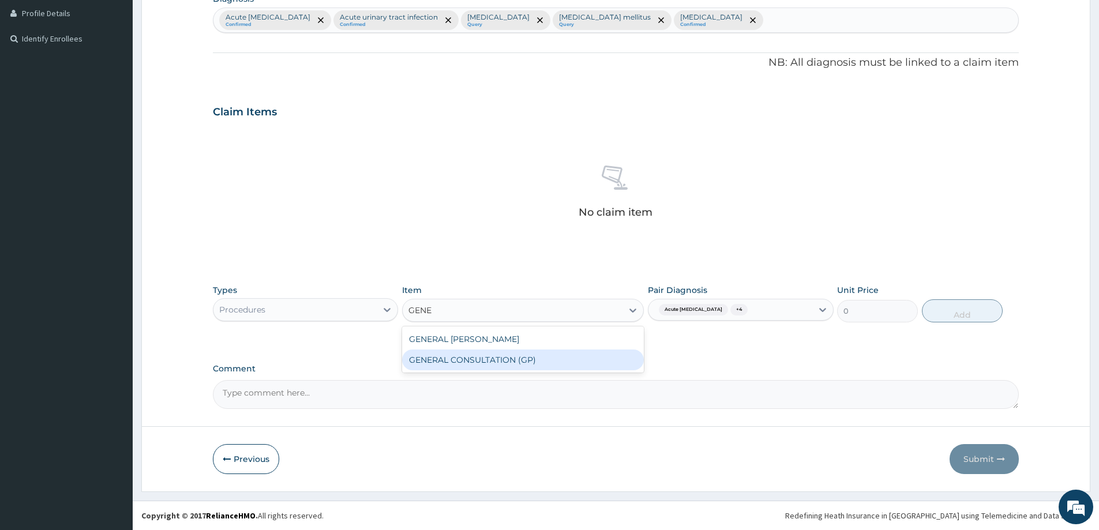
click at [483, 357] on div "GENERAL CONSULTATION (GP)" at bounding box center [523, 360] width 242 height 21
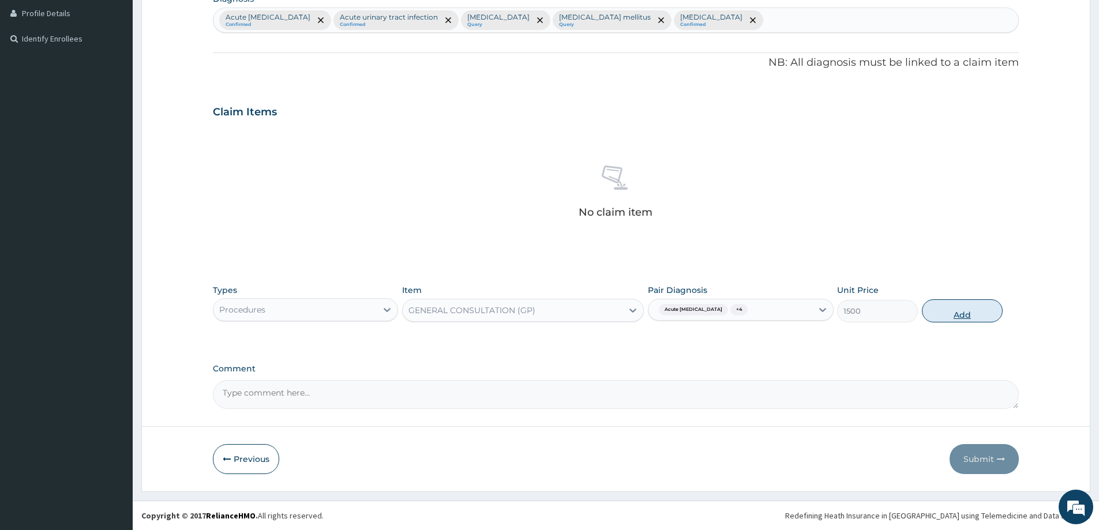
click at [956, 310] on button "Add" at bounding box center [962, 310] width 81 height 23
type input "0"
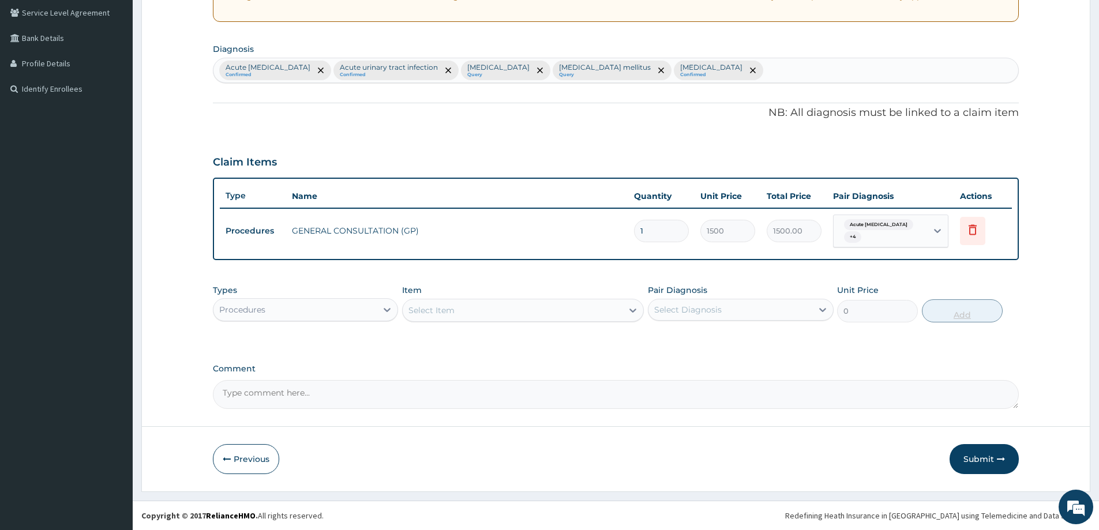
scroll to position [235, 0]
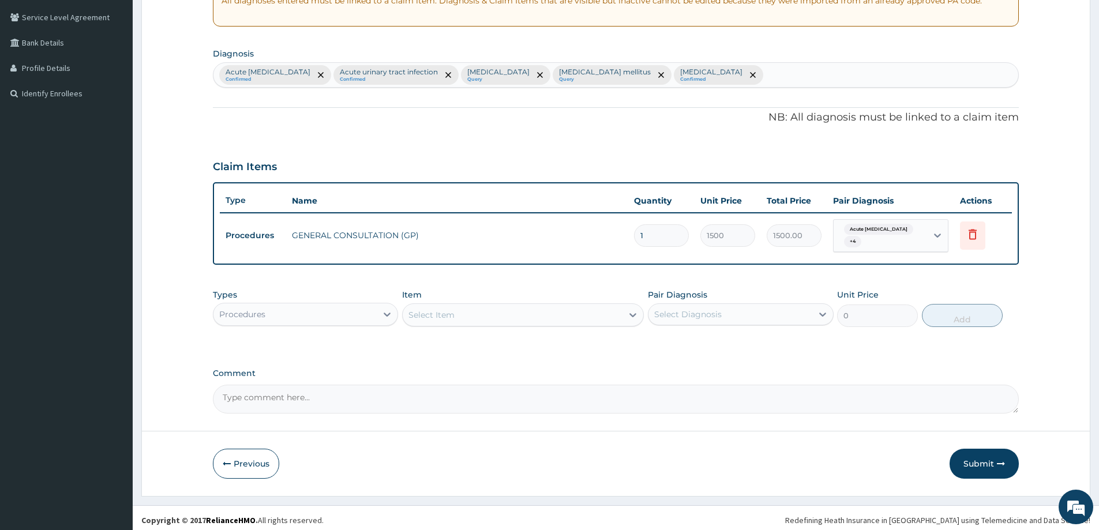
click at [287, 311] on div "Procedures" at bounding box center [295, 314] width 163 height 18
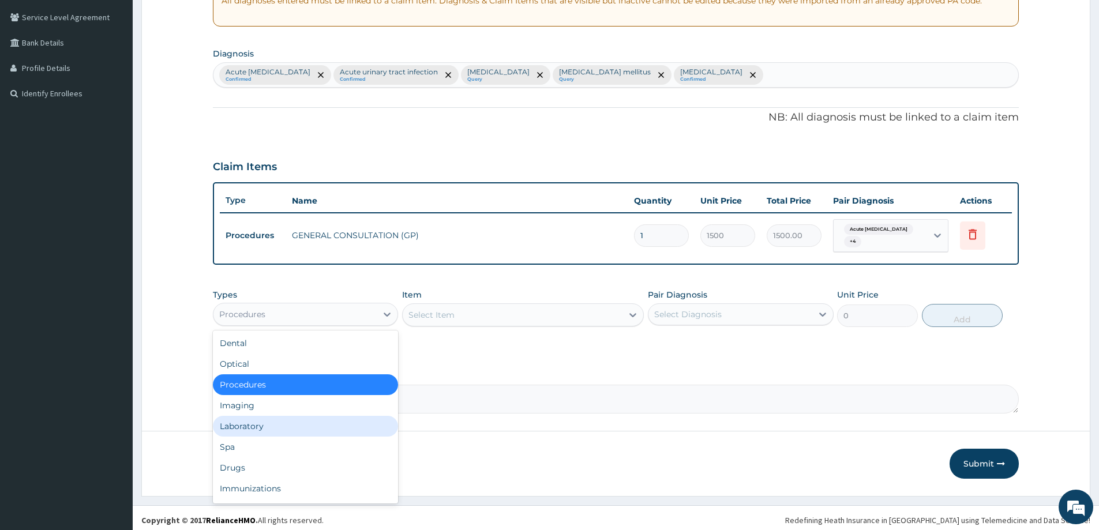
click at [250, 421] on div "Laboratory" at bounding box center [305, 426] width 185 height 21
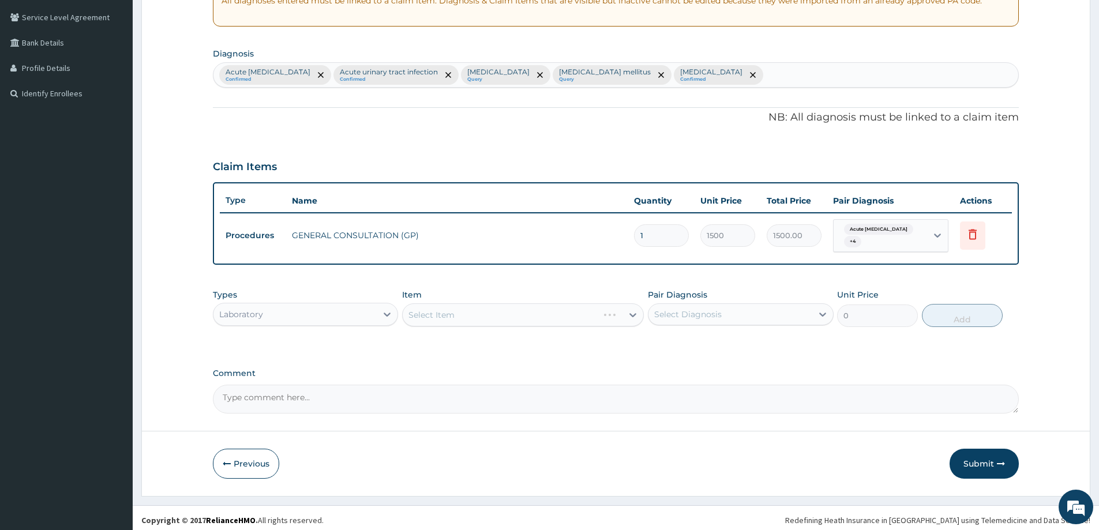
click at [692, 313] on div "Select Diagnosis" at bounding box center [688, 315] width 68 height 12
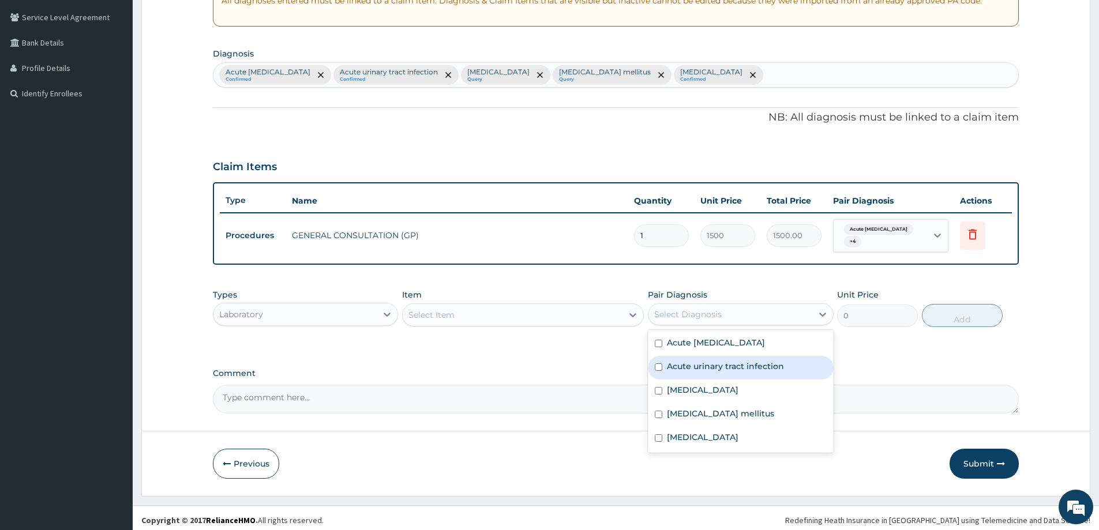
click at [694, 361] on label "Acute urinary tract infection" at bounding box center [725, 367] width 117 height 12
checkbox input "true"
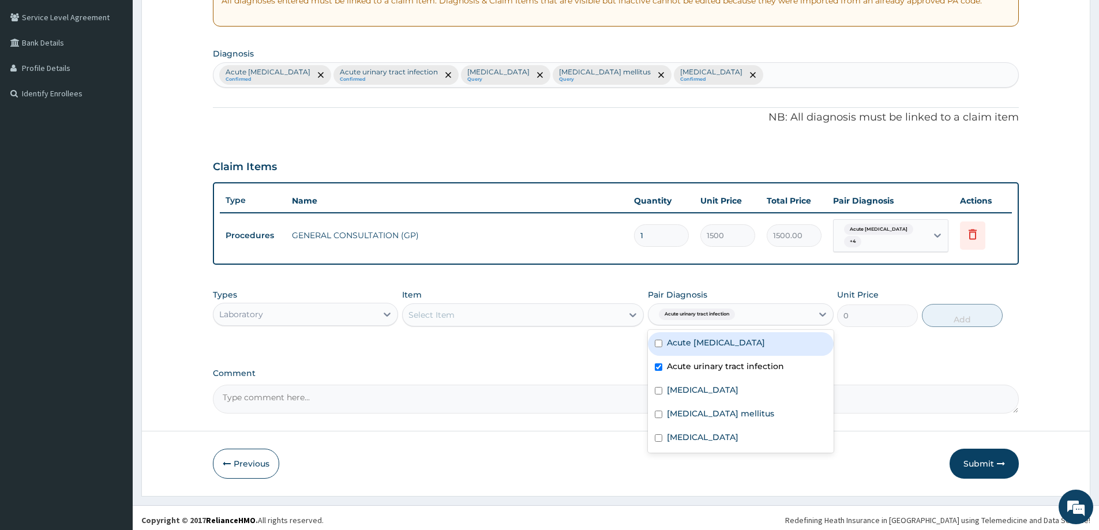
click at [537, 312] on div "Select Item" at bounding box center [513, 315] width 220 height 18
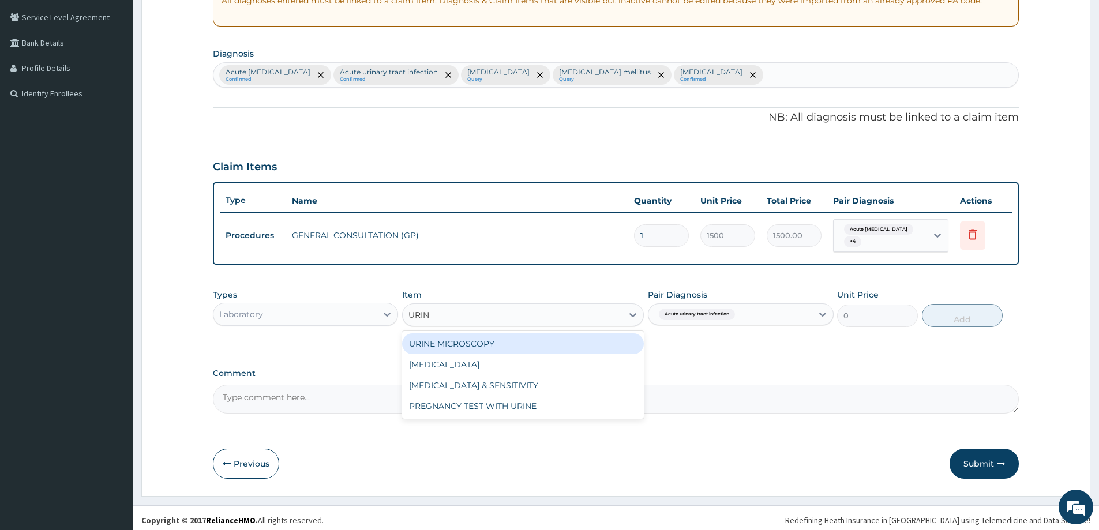
type input "URINA"
click at [456, 339] on div "URINALYSIS" at bounding box center [523, 344] width 242 height 21
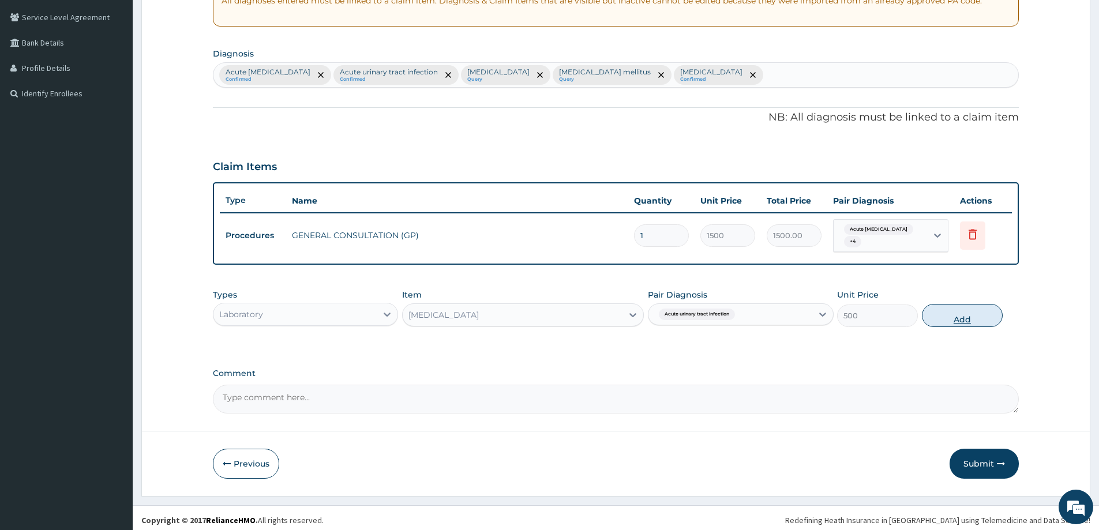
click at [963, 315] on button "Add" at bounding box center [962, 315] width 81 height 23
type input "0"
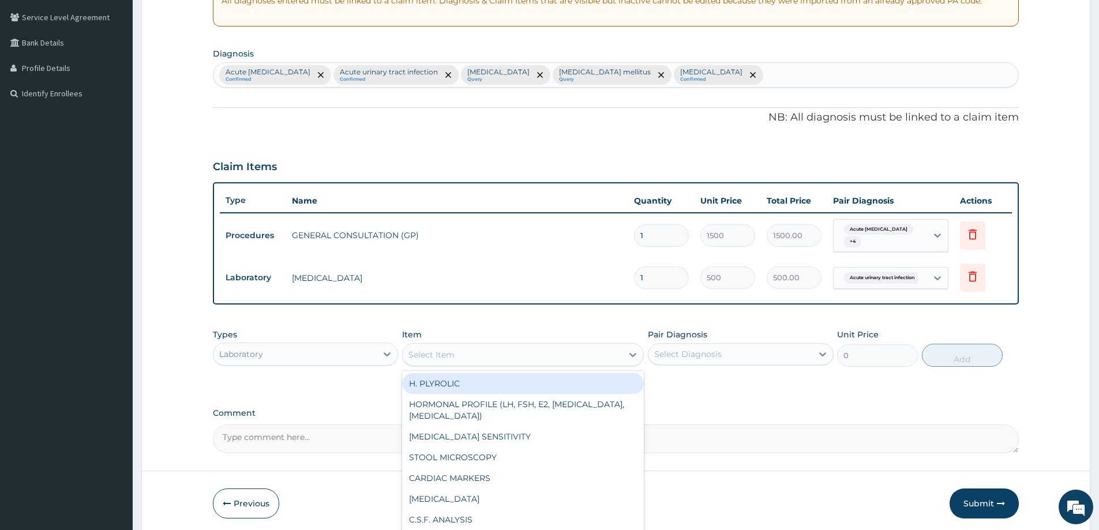
click at [551, 346] on div "Select Item" at bounding box center [513, 355] width 220 height 18
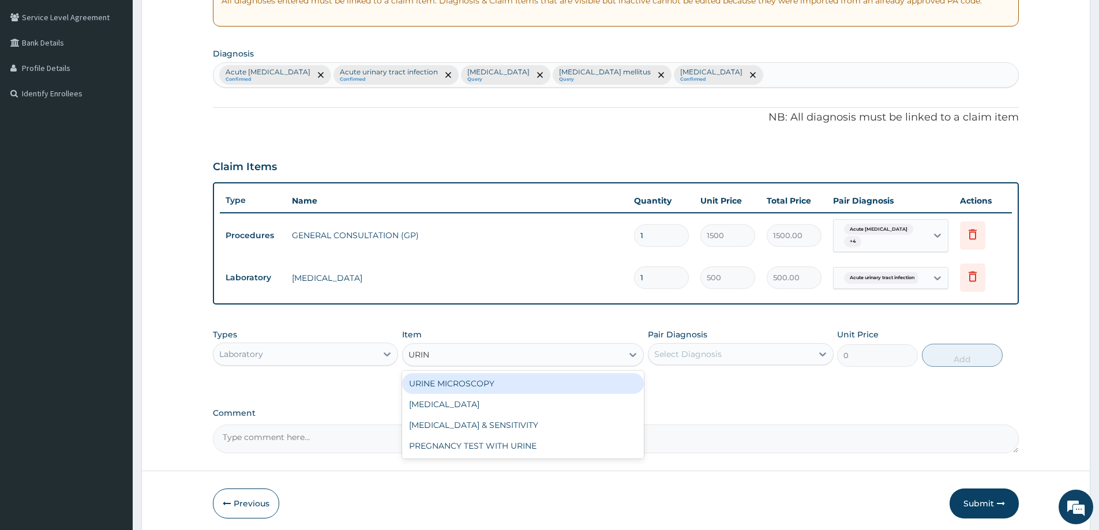
type input "URINE"
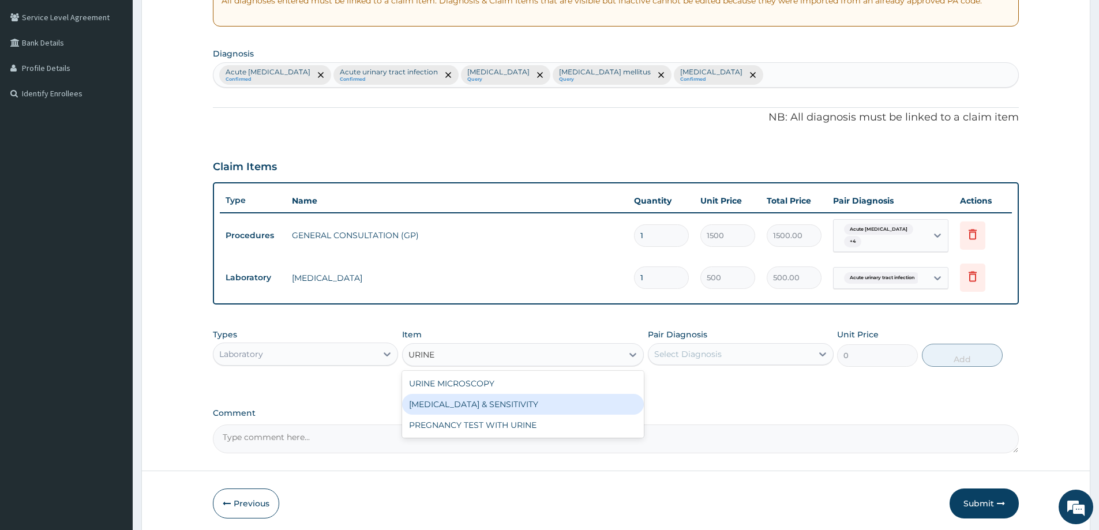
click at [518, 402] on div "URINE CULTURE & SENSITIVITY" at bounding box center [523, 404] width 242 height 21
type input "1500"
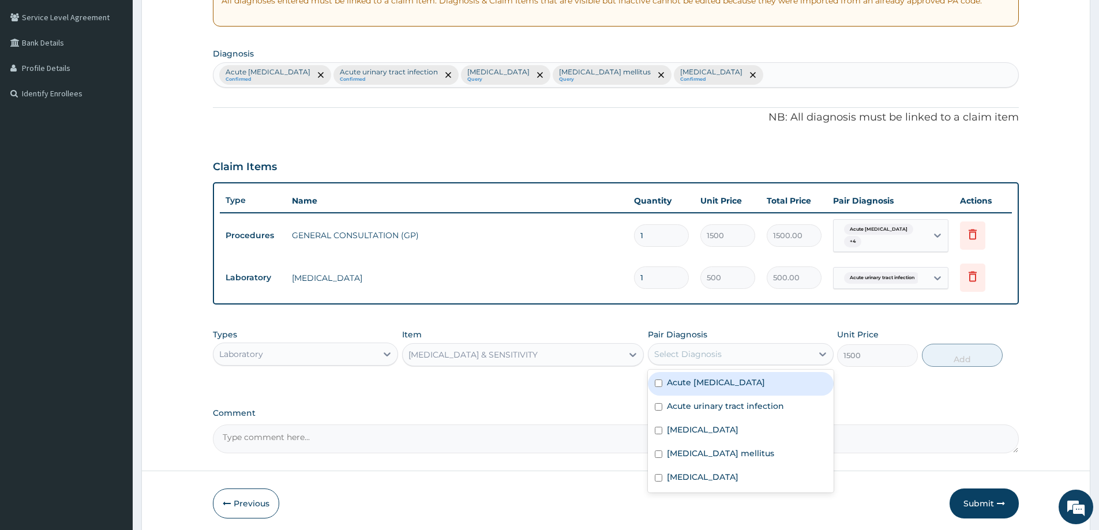
click at [803, 349] on div "Select Diagnosis" at bounding box center [730, 354] width 163 height 18
click at [736, 385] on div "Acute nephritis" at bounding box center [740, 384] width 185 height 24
checkbox input "true"
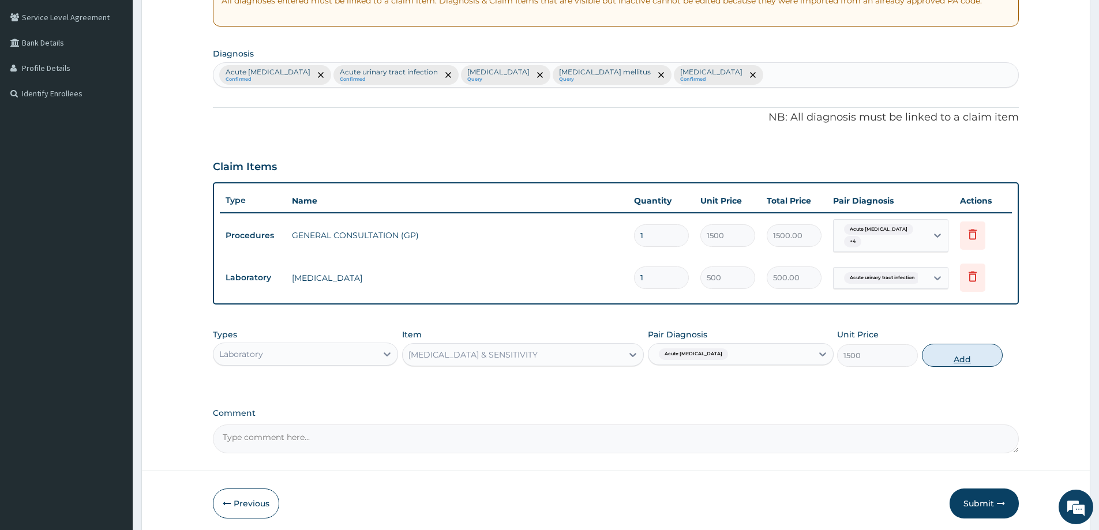
click at [970, 353] on button "Add" at bounding box center [962, 355] width 81 height 23
type input "0"
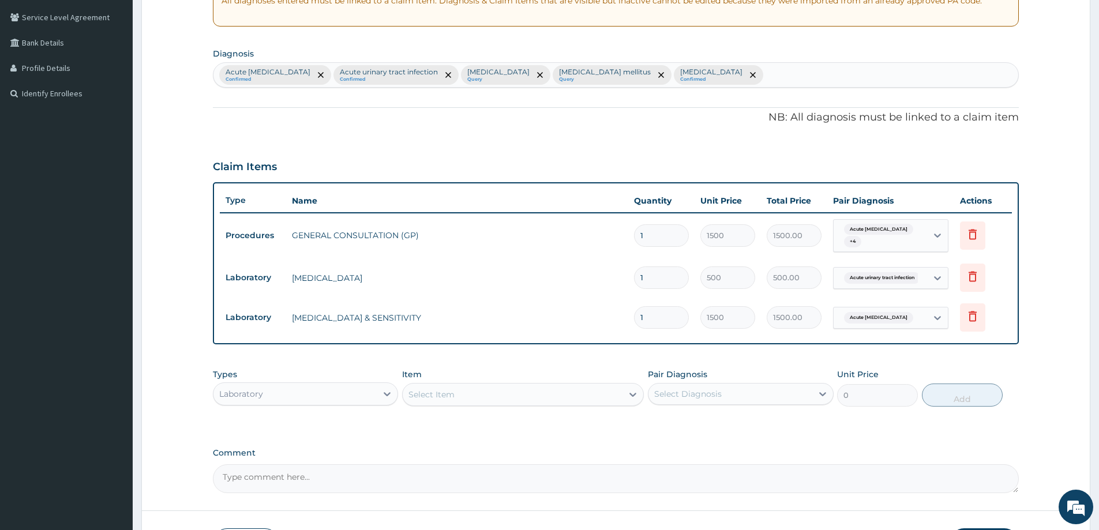
click at [496, 395] on div "Select Item" at bounding box center [513, 394] width 220 height 18
type input "FULL"
click at [488, 418] on div "FULL BLOOD COUNT" at bounding box center [523, 423] width 242 height 21
type input "1500"
click at [673, 375] on label "Pair Diagnosis" at bounding box center [677, 375] width 59 height 12
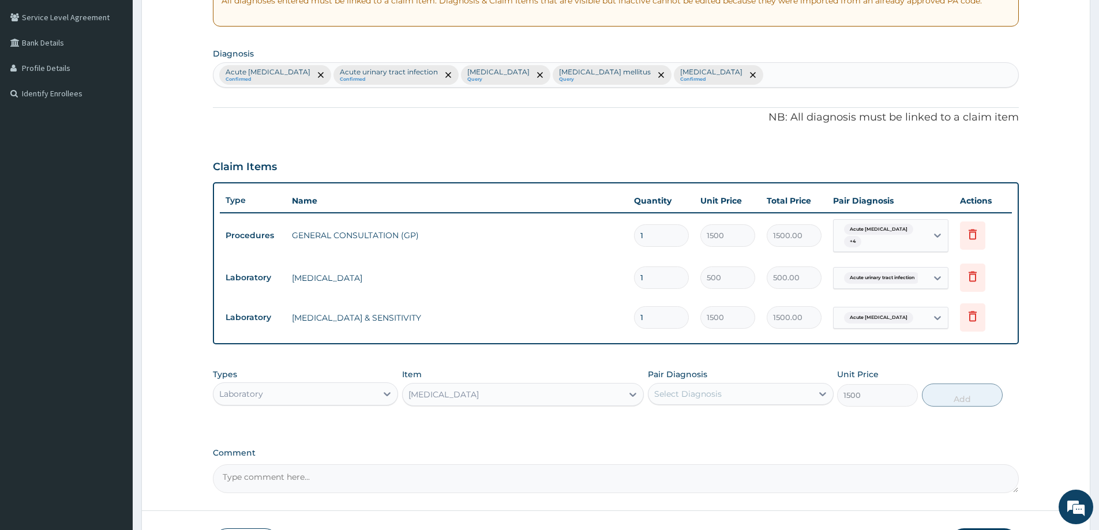
click at [679, 388] on div "Select Diagnosis" at bounding box center [688, 394] width 68 height 12
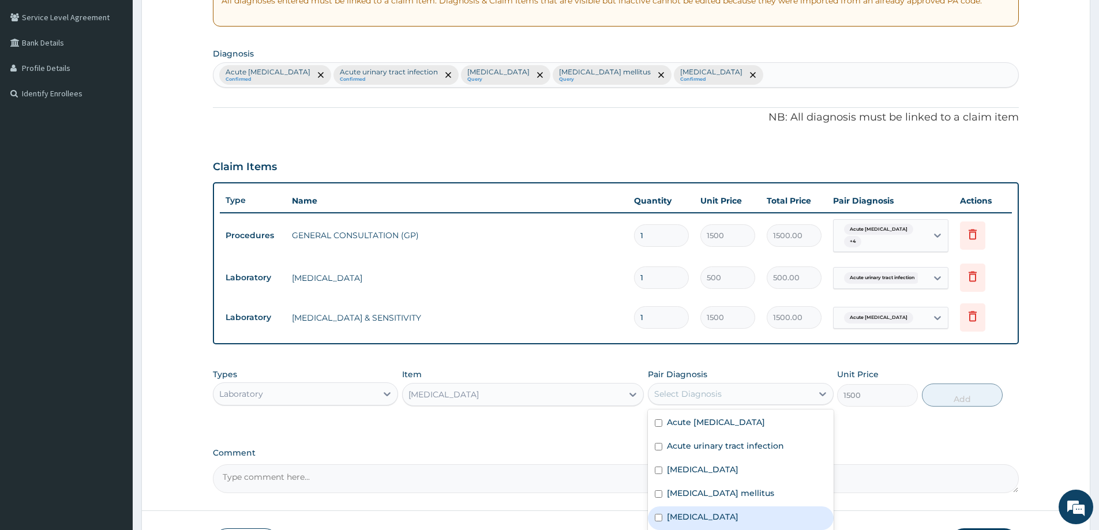
click at [701, 507] on div "Sepsis" at bounding box center [740, 519] width 185 height 24
checkbox input "true"
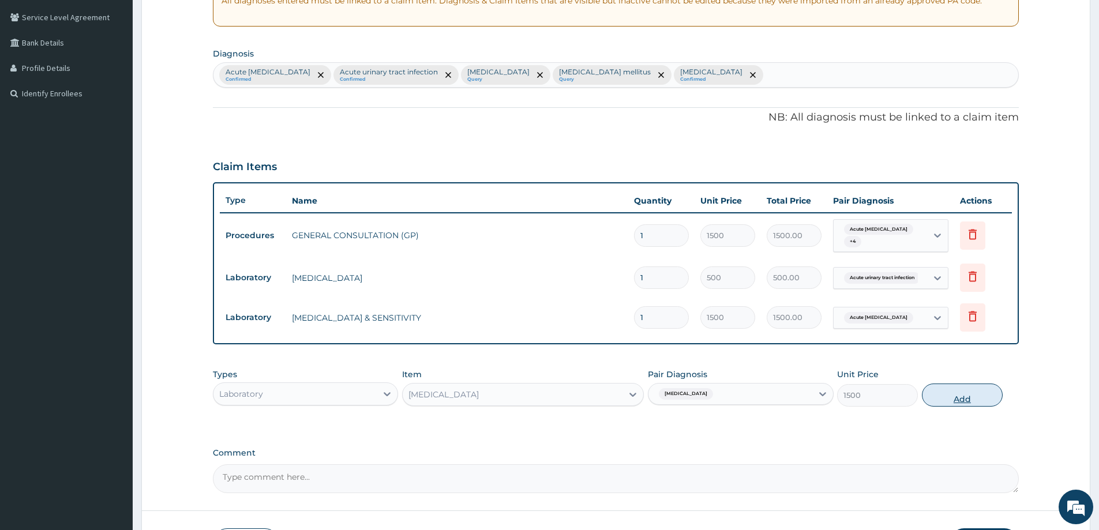
click at [968, 394] on button "Add" at bounding box center [962, 395] width 81 height 23
type input "0"
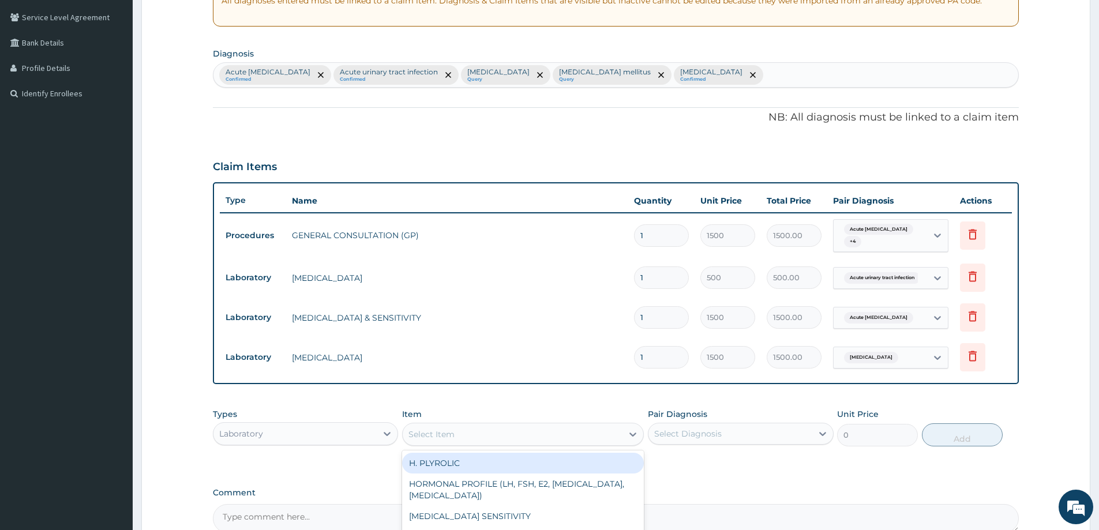
click at [441, 430] on div "Select Item" at bounding box center [432, 435] width 46 height 12
type input "R"
type input "HIV"
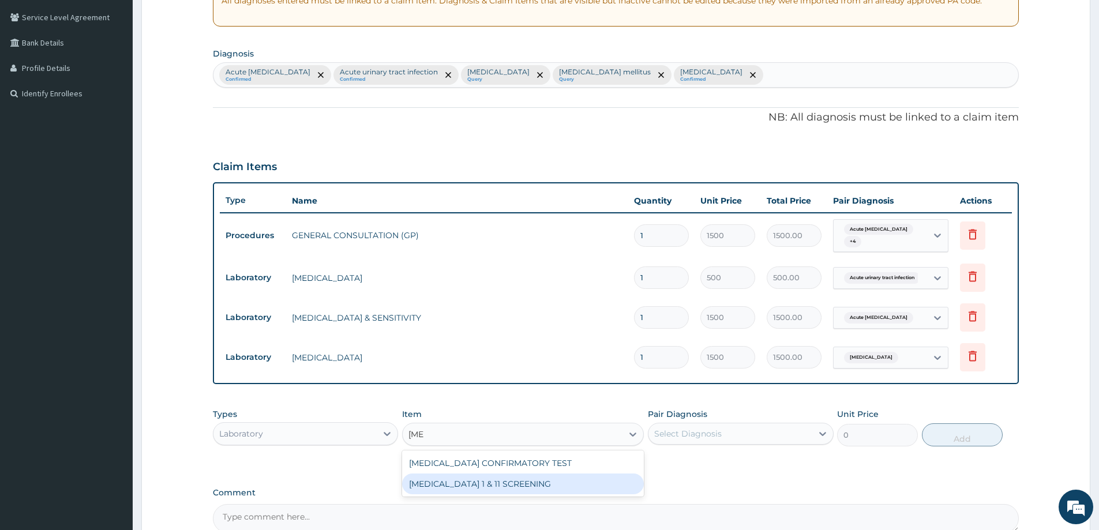
click at [461, 482] on div "HIV 1 & 11 SCREENING" at bounding box center [523, 484] width 242 height 21
type input "1500"
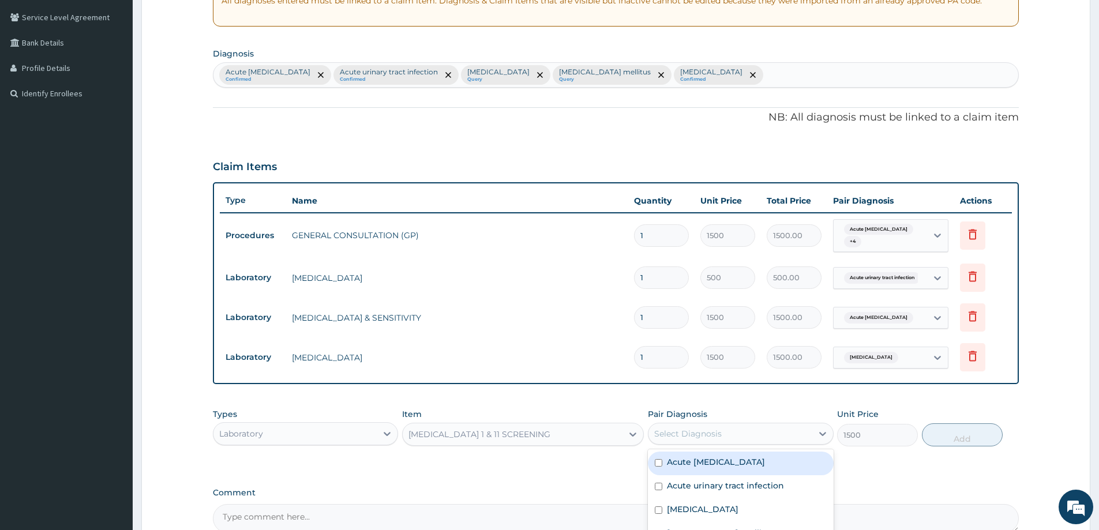
click at [694, 432] on div "Select Diagnosis" at bounding box center [688, 434] width 68 height 12
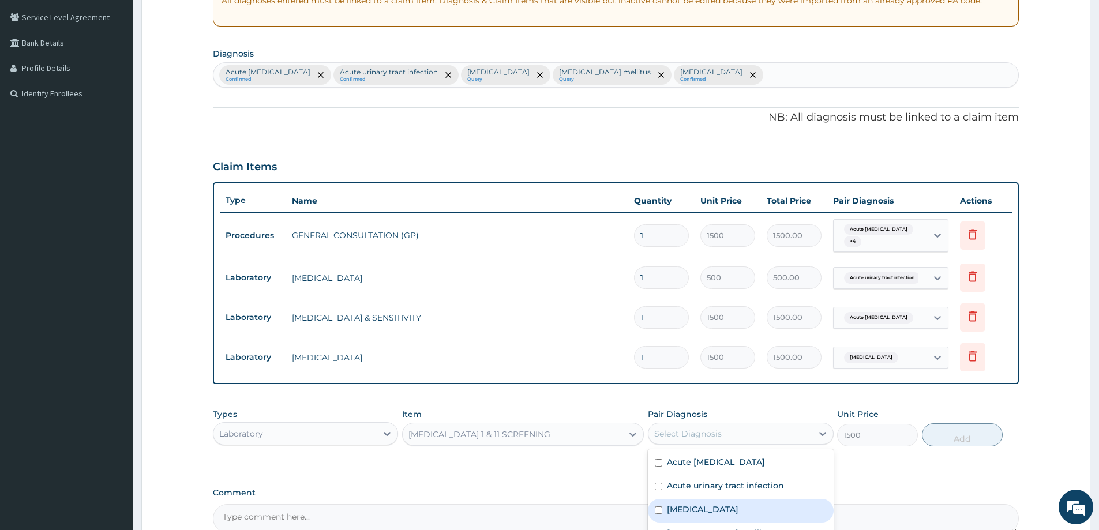
click at [701, 504] on label "Immunosuppression" at bounding box center [703, 510] width 72 height 12
checkbox input "true"
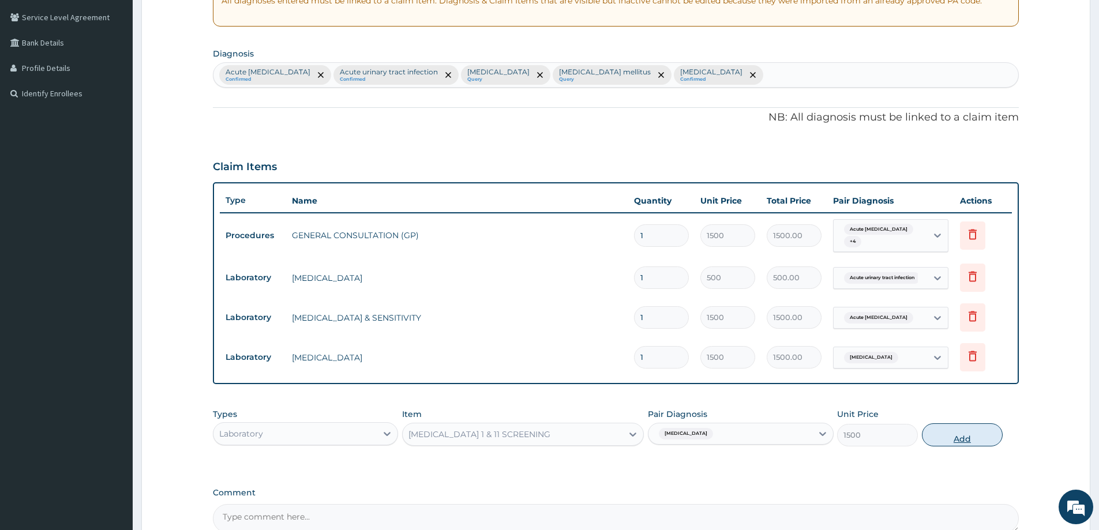
click at [971, 433] on button "Add" at bounding box center [962, 435] width 81 height 23
type input "0"
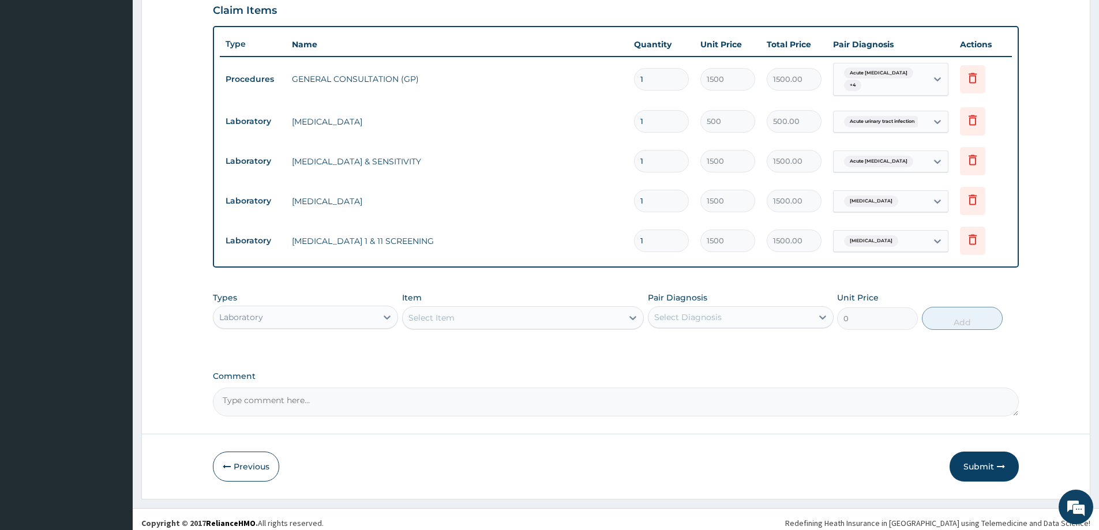
scroll to position [395, 0]
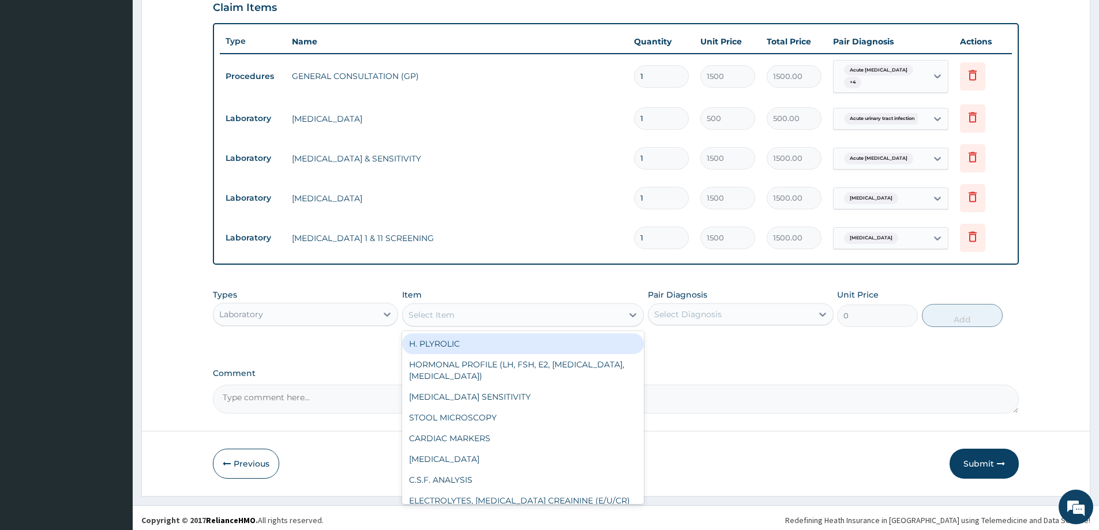
click at [482, 316] on div "Select Item" at bounding box center [513, 315] width 220 height 18
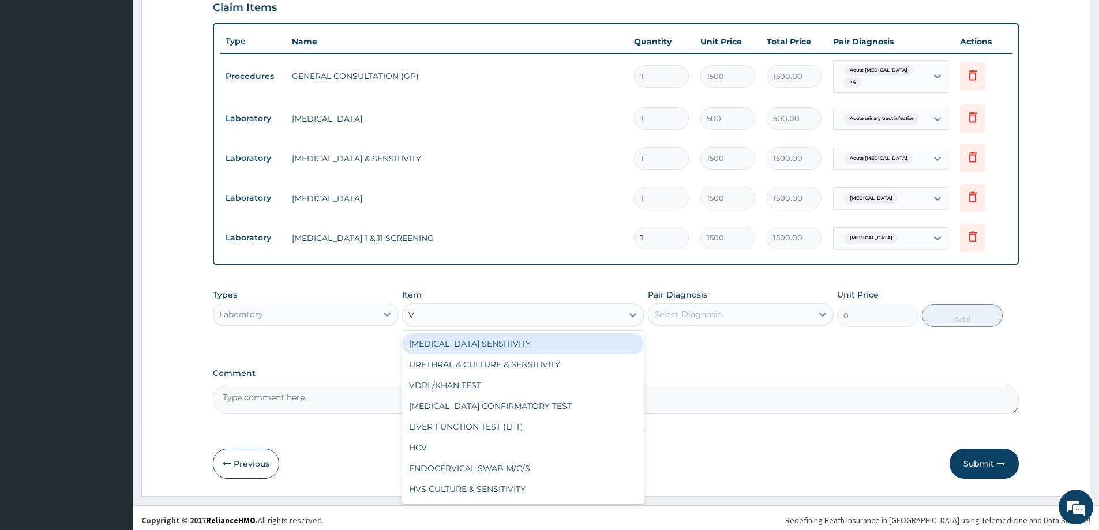
type input "VD"
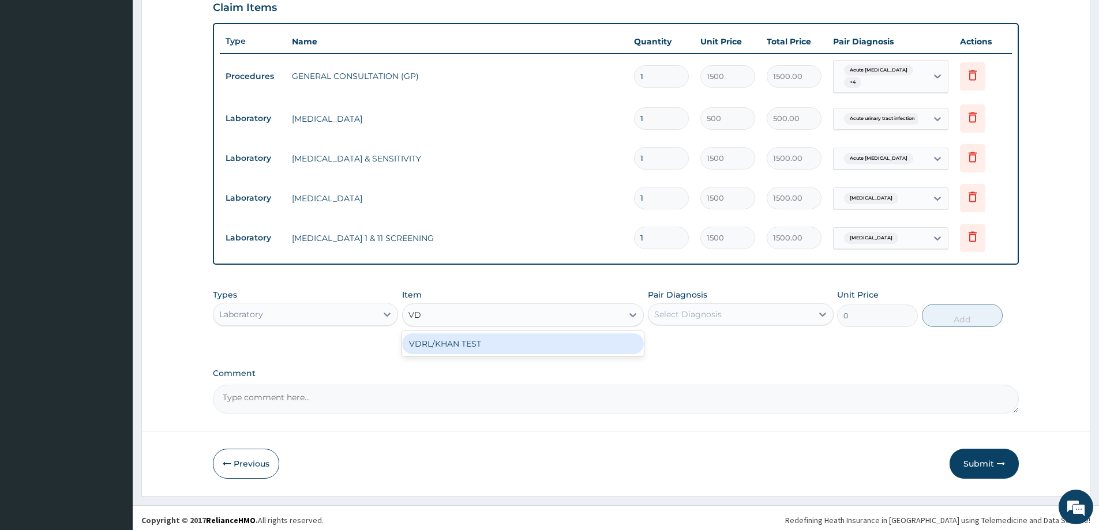
click at [484, 339] on div "VDRL/KHAN TEST" at bounding box center [523, 344] width 242 height 21
type input "1000"
drag, startPoint x: 663, startPoint y: 297, endPoint x: 678, endPoint y: 314, distance: 22.9
click at [668, 301] on div "Pair Diagnosis Select Diagnosis" at bounding box center [740, 308] width 185 height 38
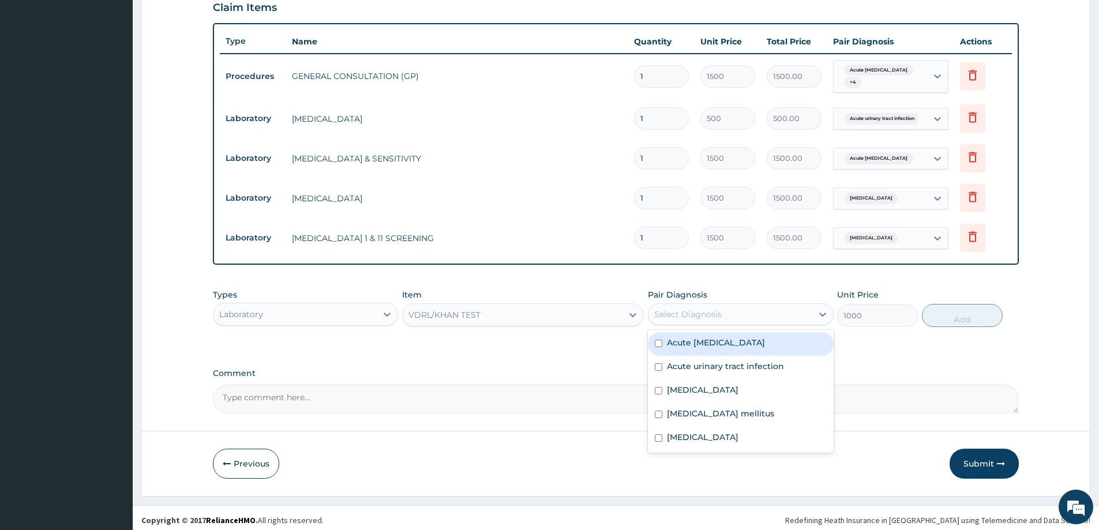
click at [681, 312] on div "Select Diagnosis" at bounding box center [688, 315] width 68 height 12
click at [706, 342] on label "Acute nephritis" at bounding box center [716, 343] width 98 height 12
checkbox input "true"
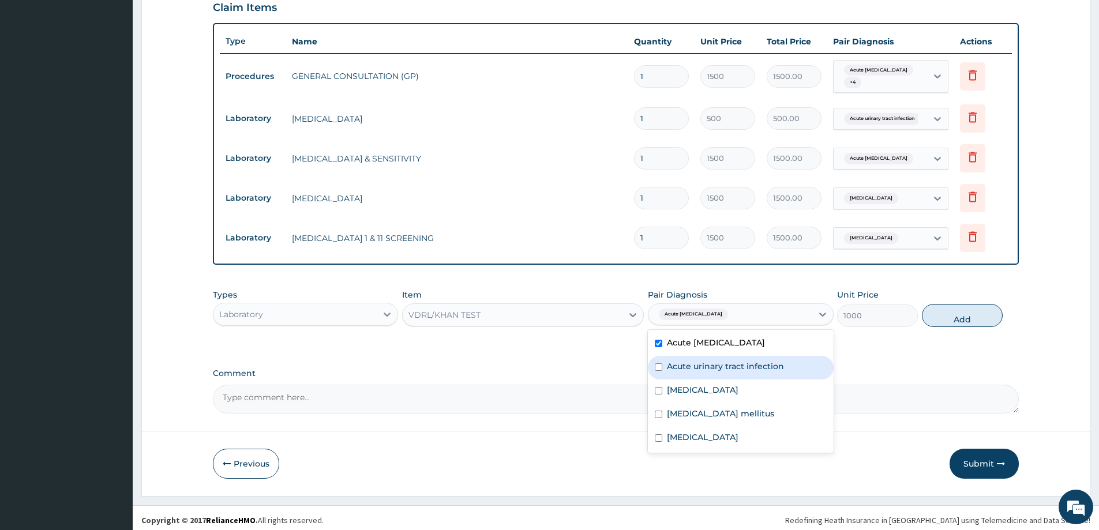
click at [714, 365] on label "Acute urinary tract infection" at bounding box center [725, 367] width 117 height 12
checkbox input "true"
click at [724, 427] on div "Sepsis" at bounding box center [740, 439] width 185 height 24
checkbox input "true"
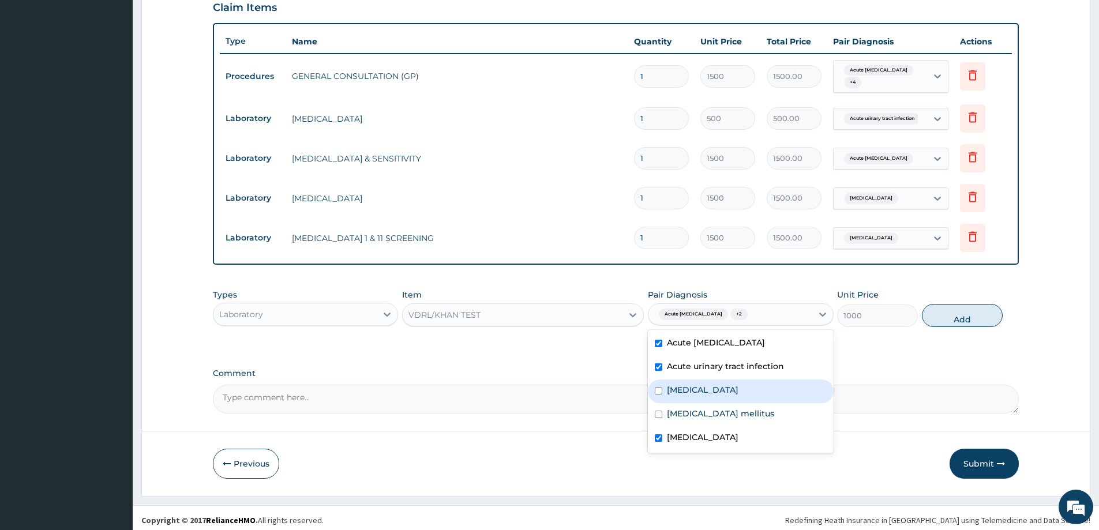
click at [724, 388] on label "Immunosuppression" at bounding box center [703, 390] width 72 height 12
checkbox input "true"
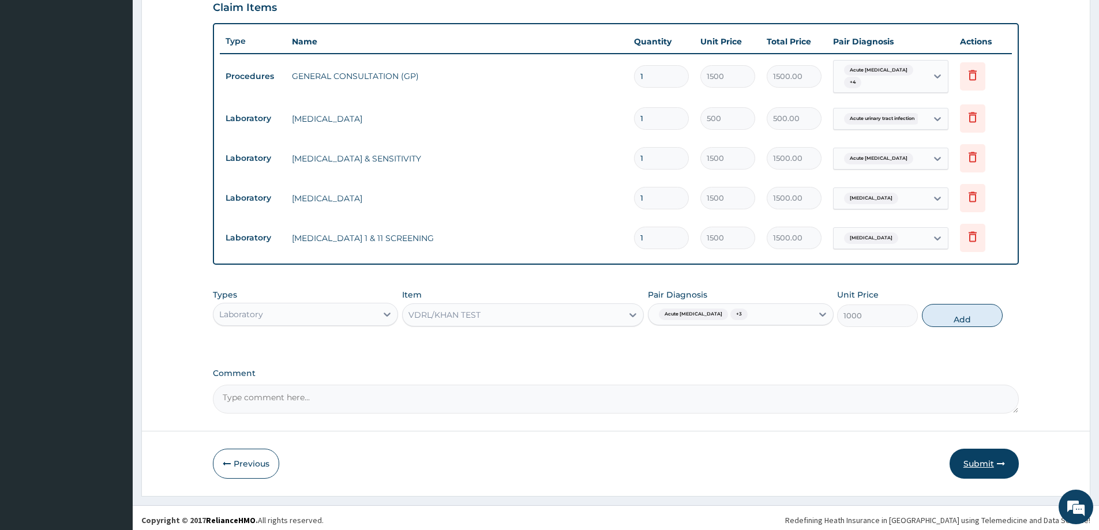
click at [976, 458] on button "Submit" at bounding box center [984, 464] width 69 height 30
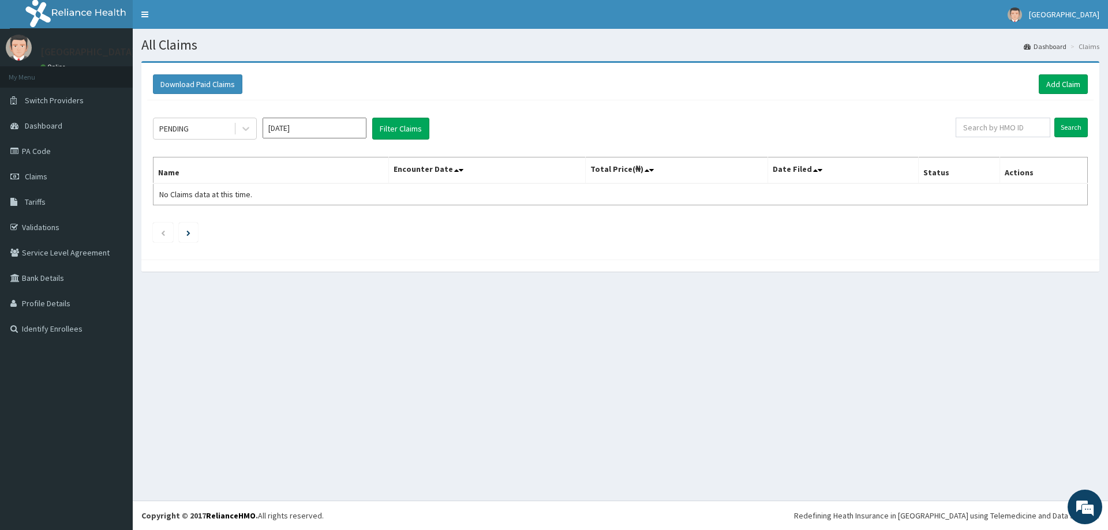
click at [299, 125] on input "[DATE]" at bounding box center [315, 128] width 104 height 21
click at [271, 153] on button "Previous Year" at bounding box center [272, 154] width 6 height 6
click at [347, 227] on div "Sep" at bounding box center [348, 224] width 23 height 21
type input "Sep 2024"
click at [390, 132] on button "Filter Claims" at bounding box center [400, 129] width 57 height 22
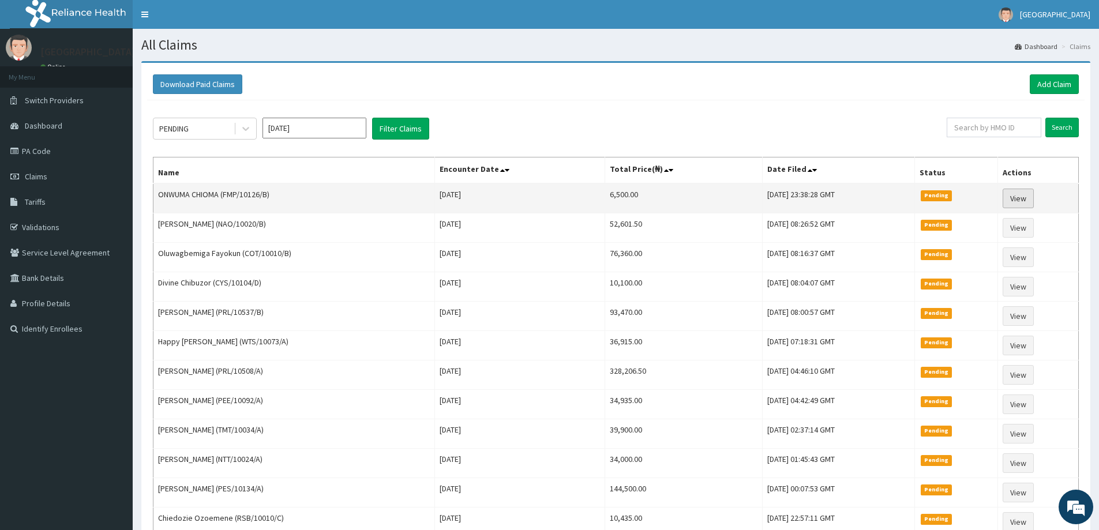
click at [1019, 199] on link "View" at bounding box center [1018, 199] width 31 height 20
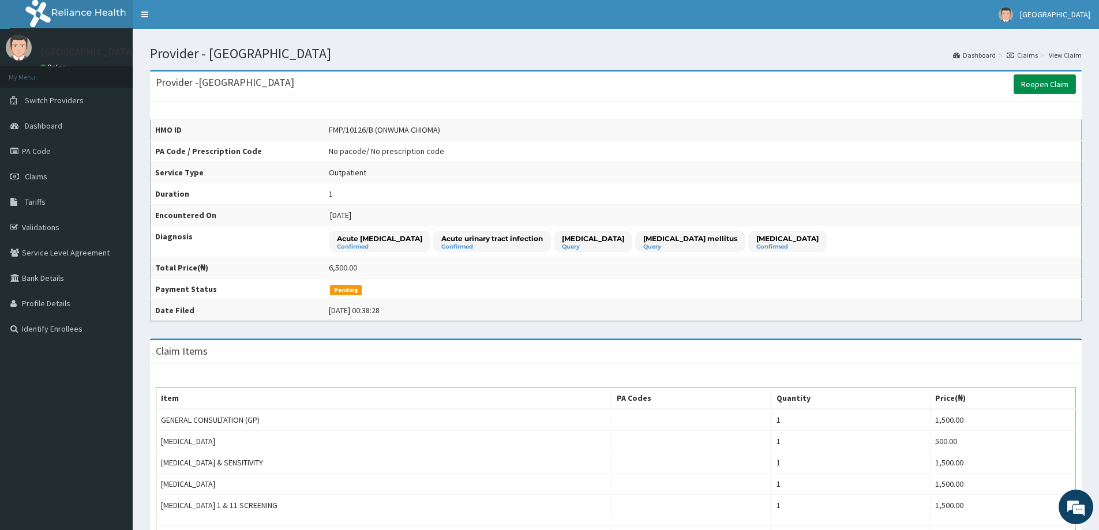
click at [1040, 82] on link "Reopen Claim" at bounding box center [1045, 84] width 62 height 20
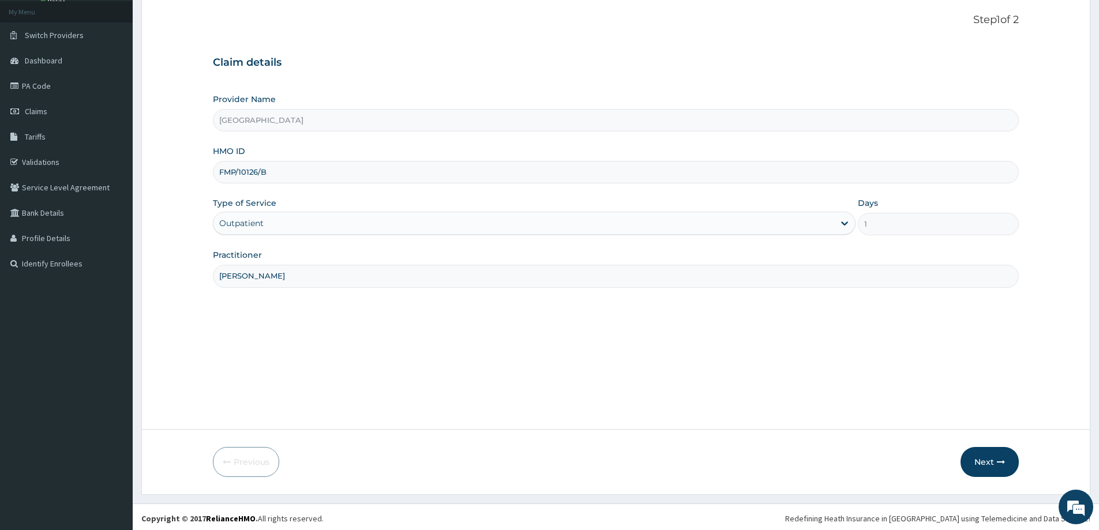
scroll to position [68, 0]
click at [985, 458] on button "Next" at bounding box center [990, 459] width 58 height 30
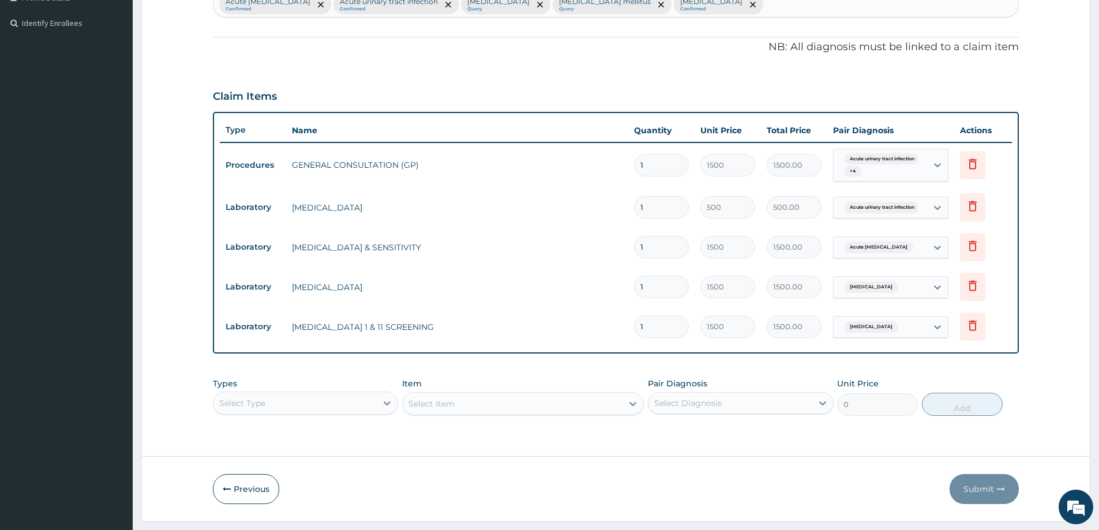
scroll to position [336, 0]
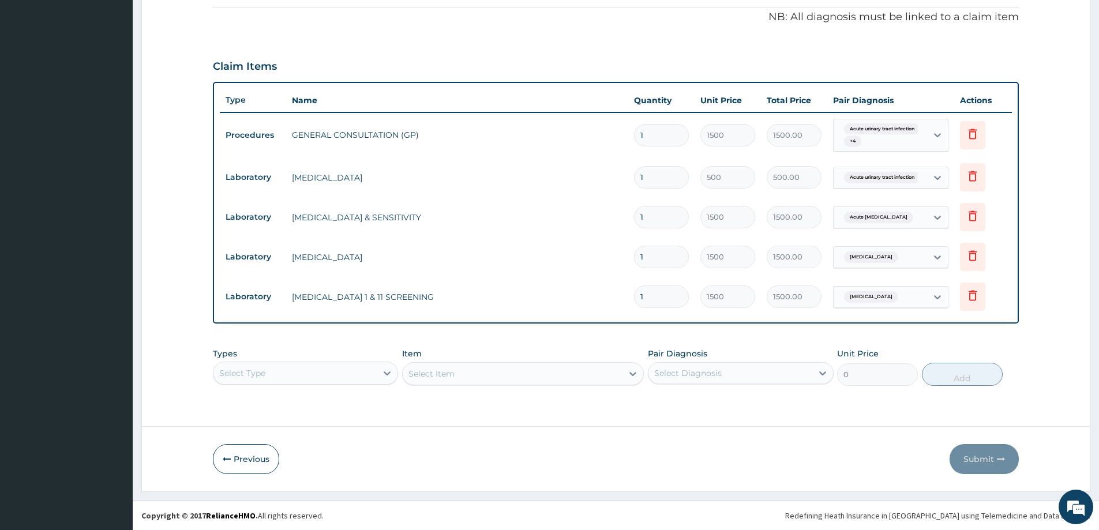
click at [346, 368] on div "Select Type" at bounding box center [305, 373] width 185 height 23
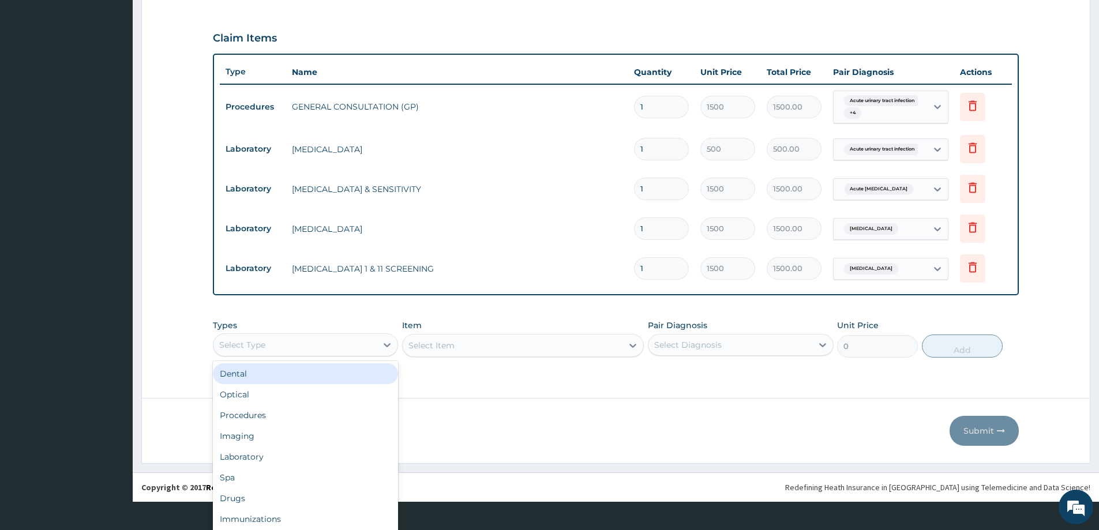
scroll to position [32, 0]
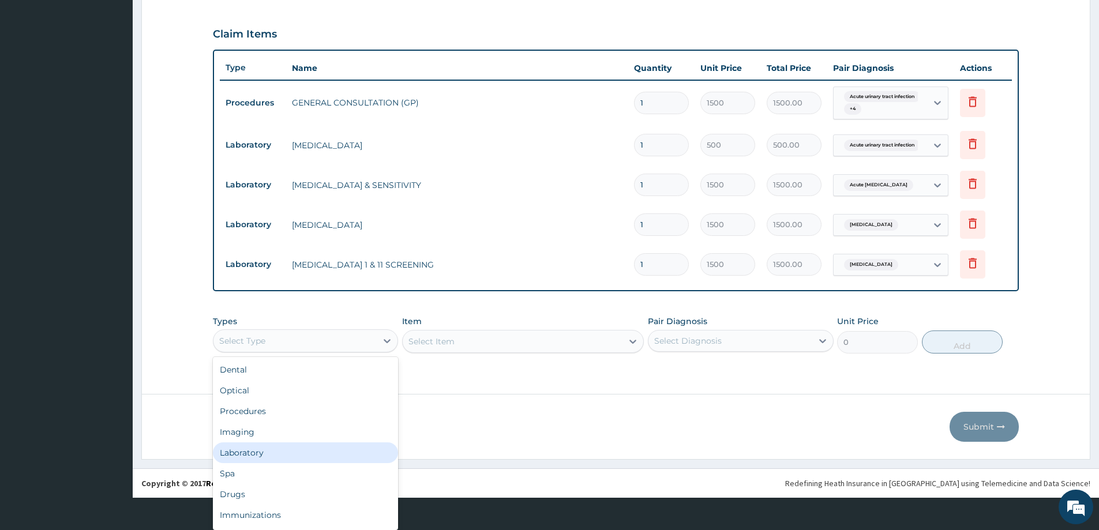
click at [269, 452] on div "Laboratory" at bounding box center [305, 453] width 185 height 21
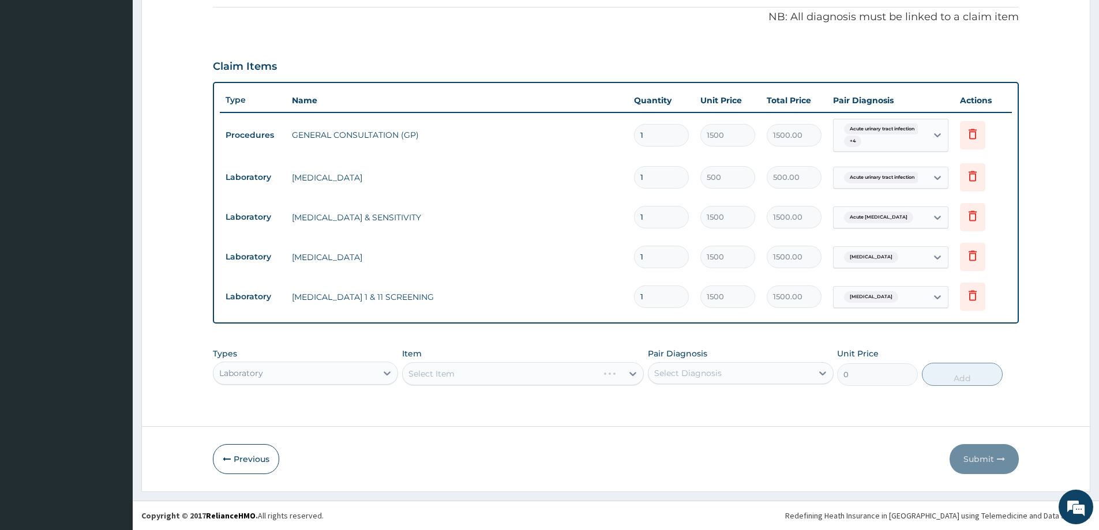
scroll to position [0, 0]
click at [682, 369] on div "Select Diagnosis" at bounding box center [688, 374] width 68 height 12
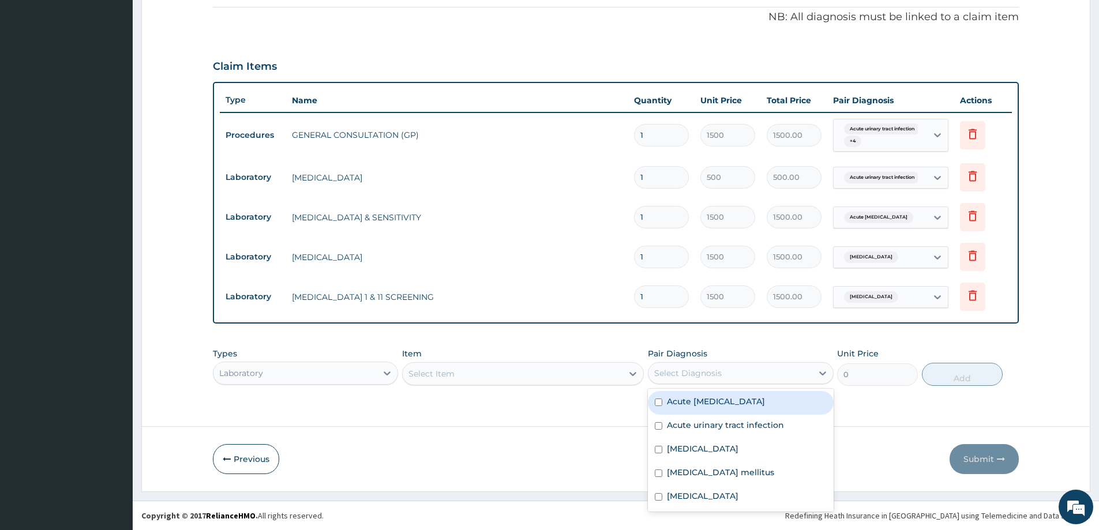
click at [690, 407] on label "Acute nephritis" at bounding box center [716, 402] width 98 height 12
checkbox input "true"
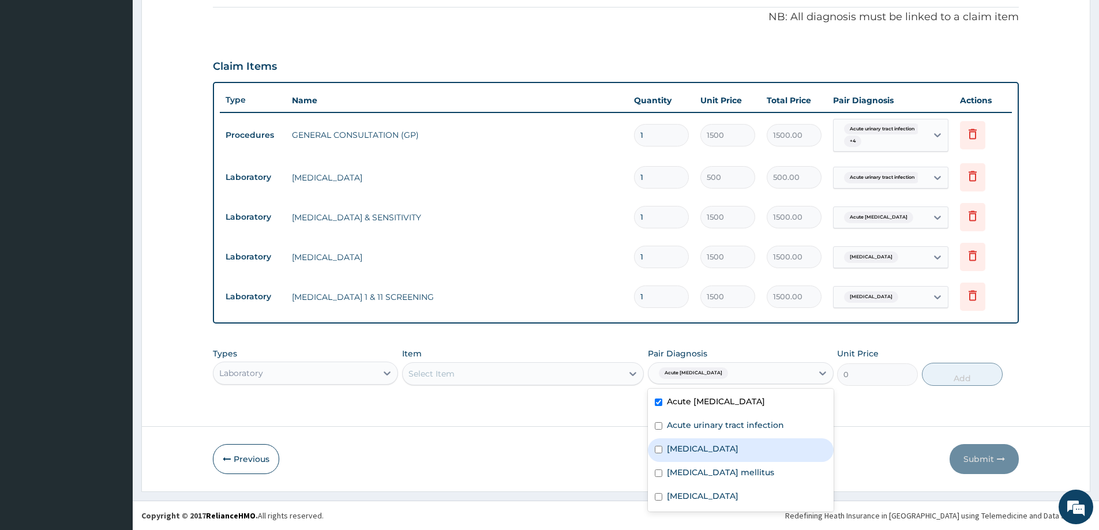
click at [712, 455] on div "Immunosuppression" at bounding box center [740, 451] width 185 height 24
checkbox input "true"
click at [721, 429] on label "Acute urinary tract infection" at bounding box center [725, 426] width 117 height 12
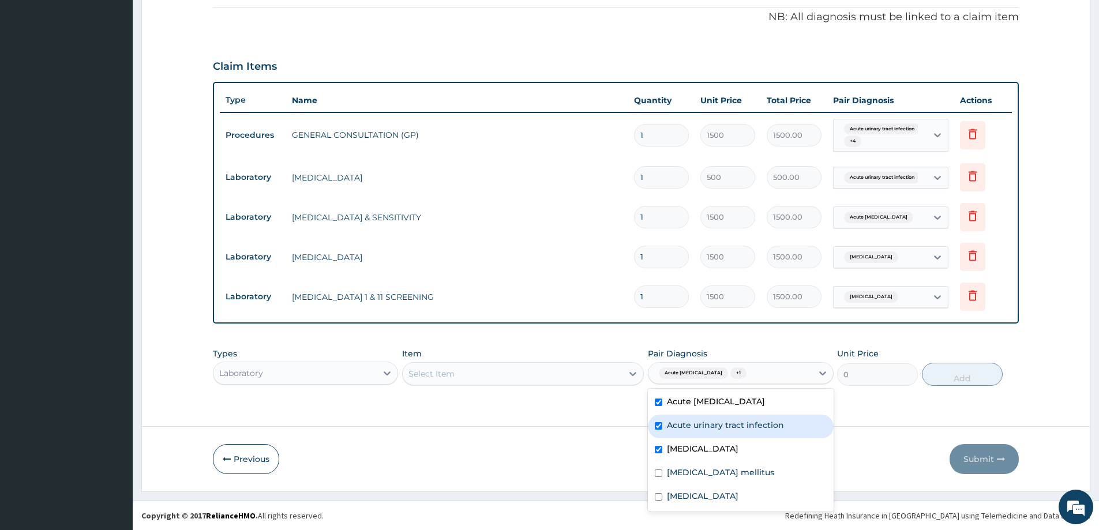
checkbox input "true"
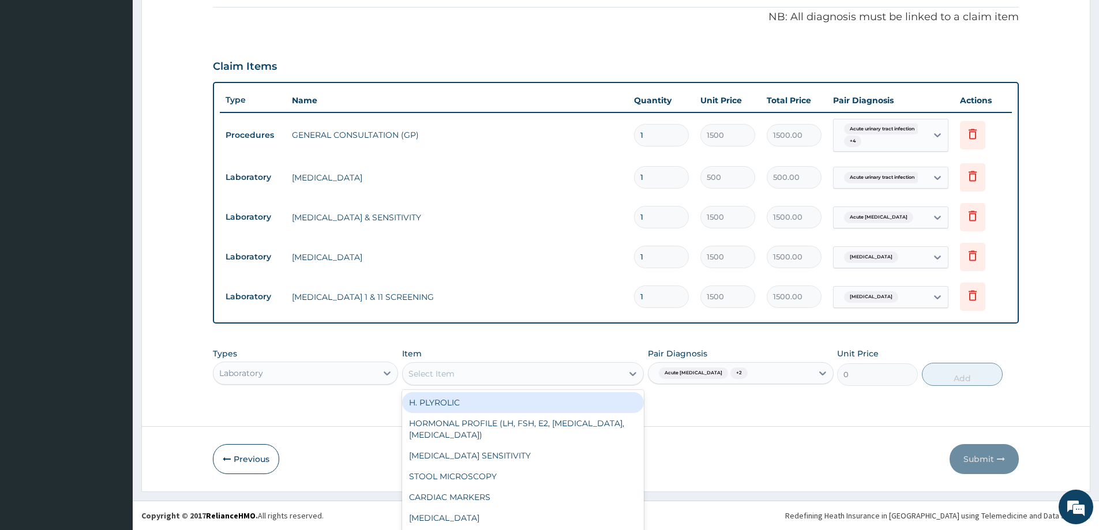
click at [526, 372] on div "option H. PLYROLIC focused, 1 of 77. 77 results available. Use Up and Down to c…" at bounding box center [523, 373] width 242 height 23
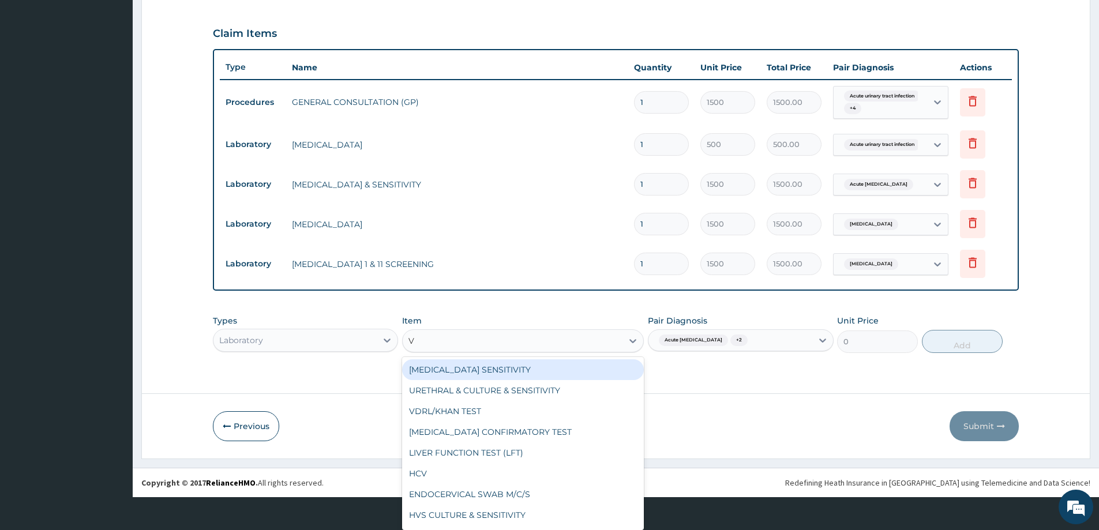
type input "VD"
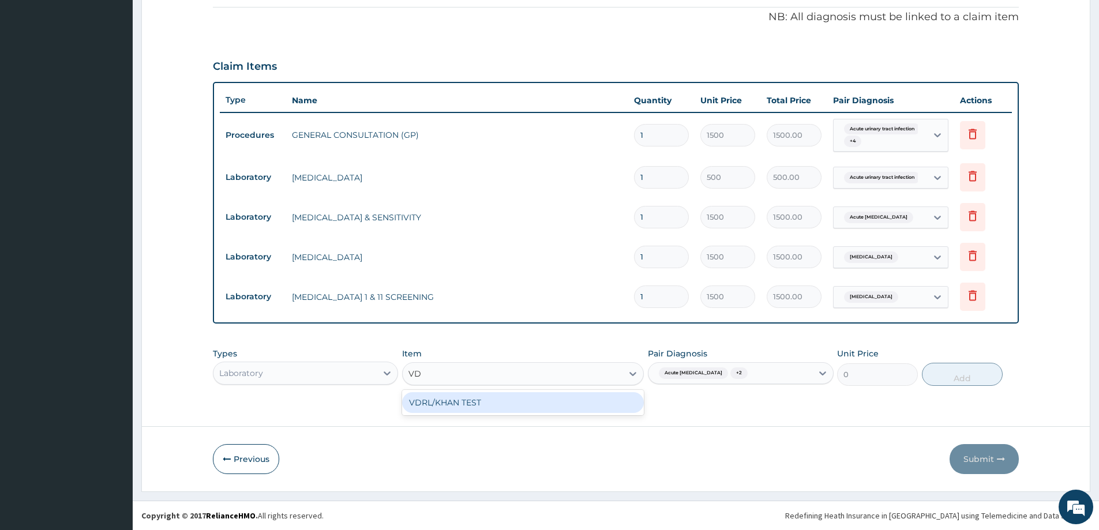
scroll to position [0, 0]
click at [526, 400] on div "VDRL/KHAN TEST" at bounding box center [523, 402] width 242 height 21
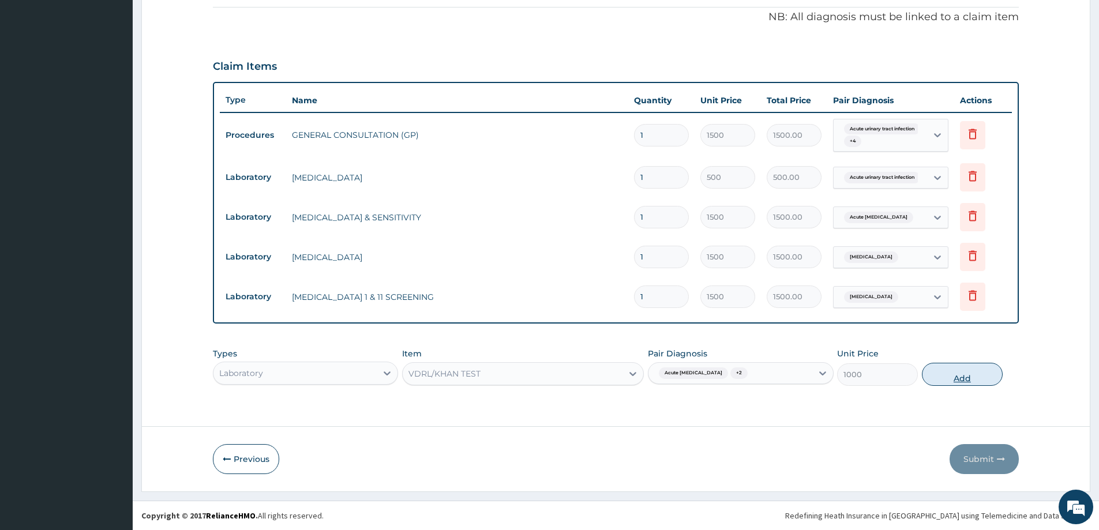
click at [967, 378] on button "Add" at bounding box center [962, 374] width 81 height 23
type input "0"
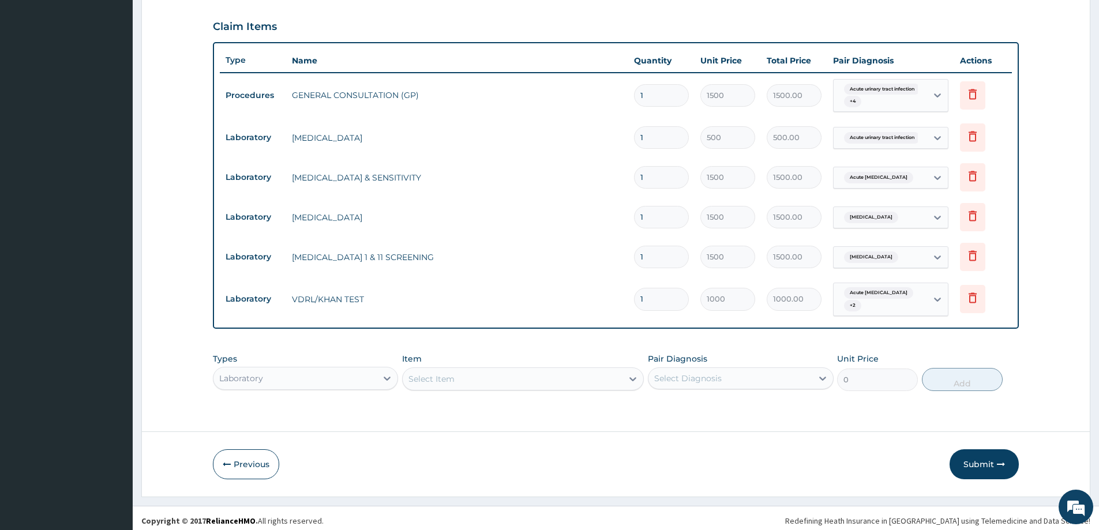
scroll to position [33, 0]
click at [513, 375] on div "Select Item" at bounding box center [523, 379] width 242 height 23
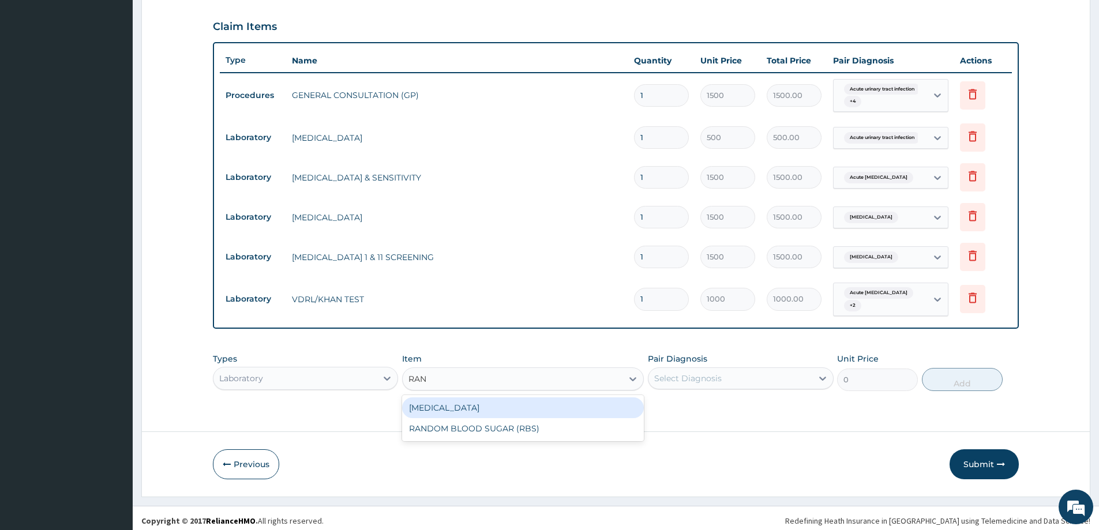
scroll to position [0, 0]
type input "RAND"
click at [521, 402] on div "RANDOM BLOOD SUGAR (RBS)" at bounding box center [523, 408] width 242 height 21
type input "700"
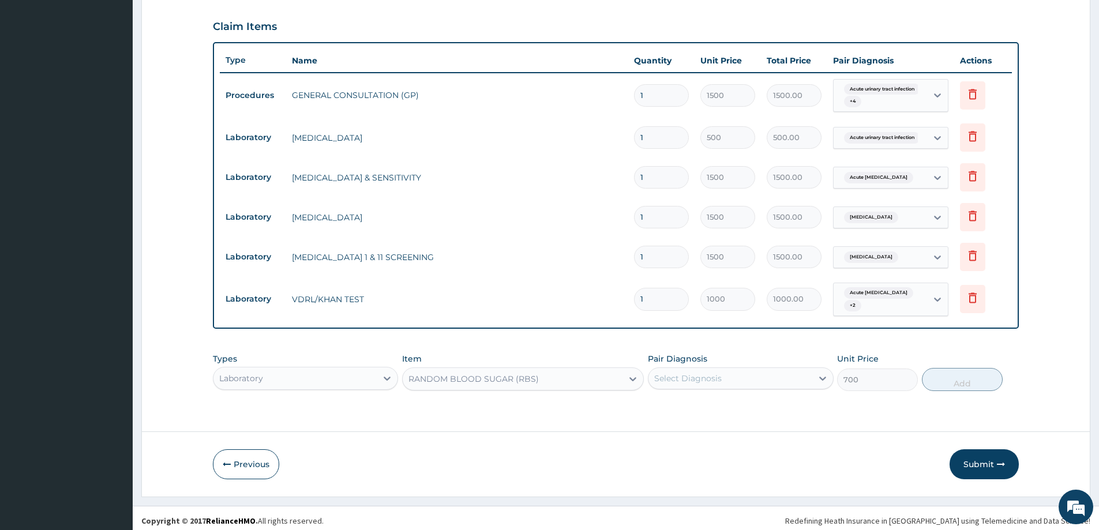
click at [683, 375] on div "Select Diagnosis" at bounding box center [688, 379] width 68 height 12
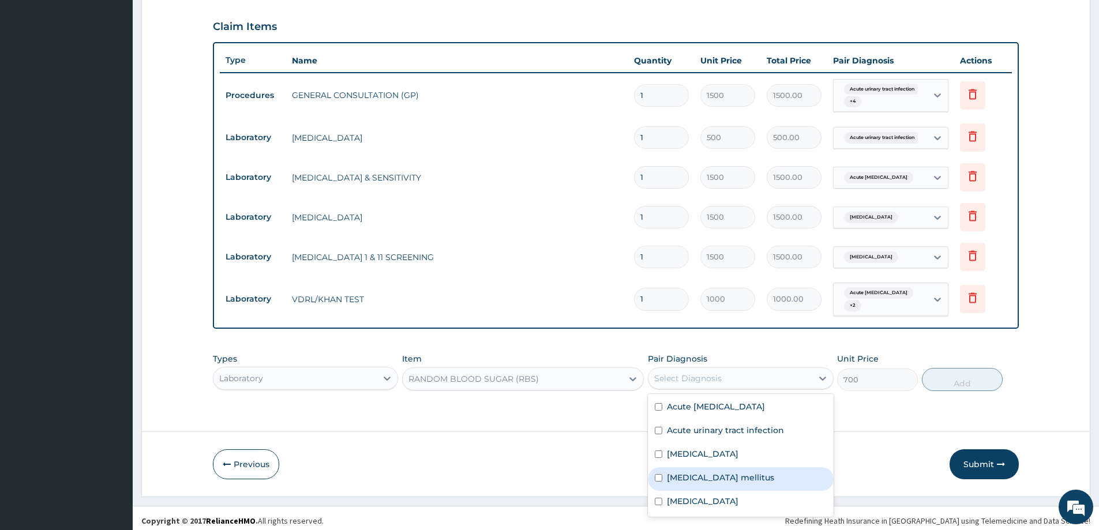
click at [701, 474] on label "Type 2 diabetes mellitus" at bounding box center [720, 478] width 107 height 12
checkbox input "true"
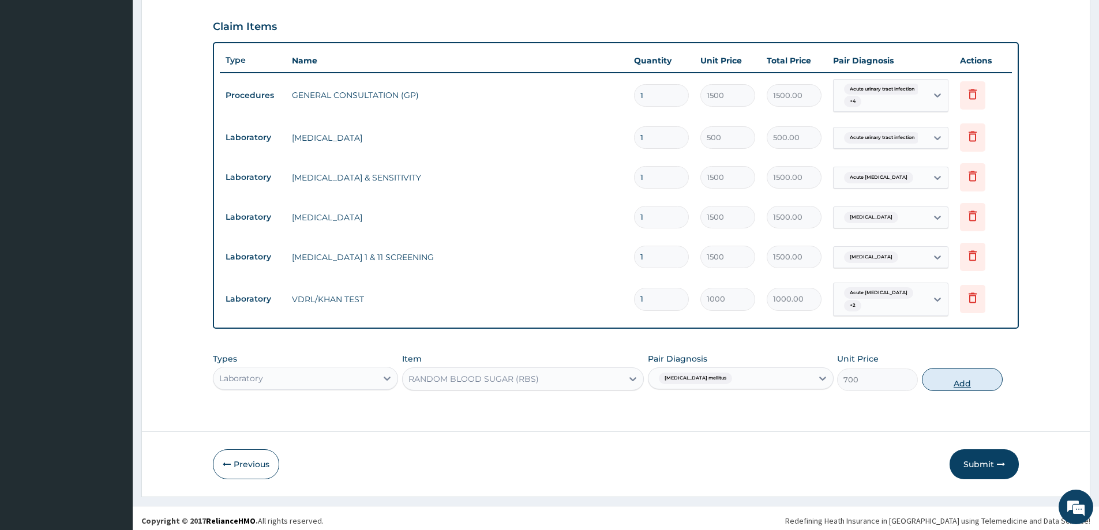
click at [956, 378] on button "Add" at bounding box center [962, 379] width 81 height 23
type input "0"
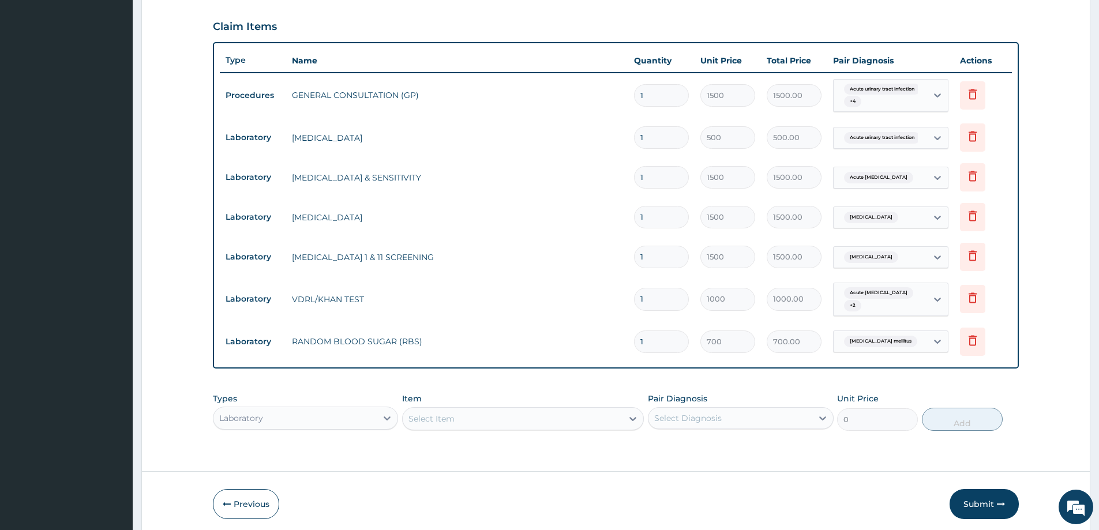
scroll to position [415, 0]
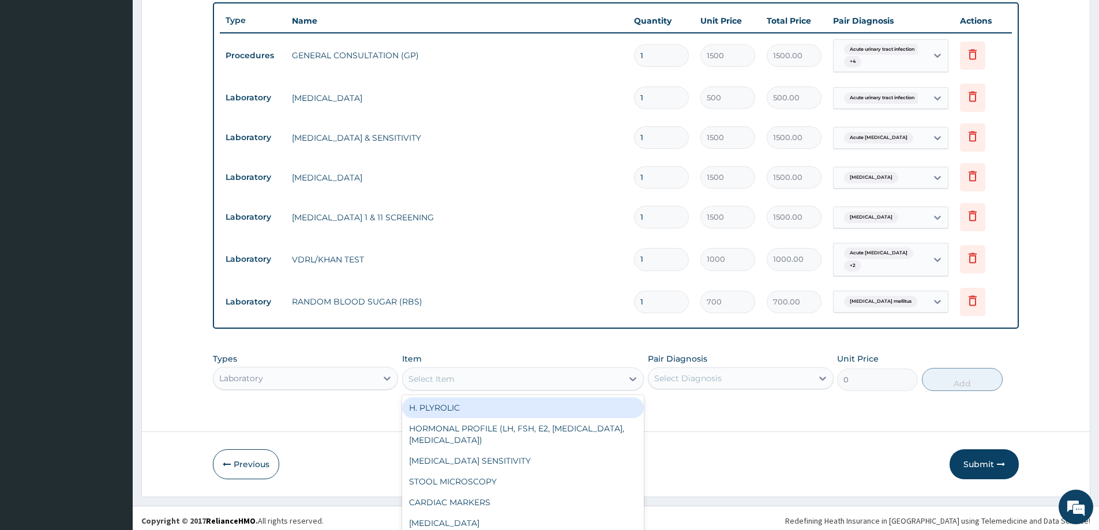
click at [567, 375] on div "option RANDOM BLOOD SUGAR (RBS), selected. option H. PLYROLIC focused, 1 of 77.…" at bounding box center [523, 379] width 242 height 23
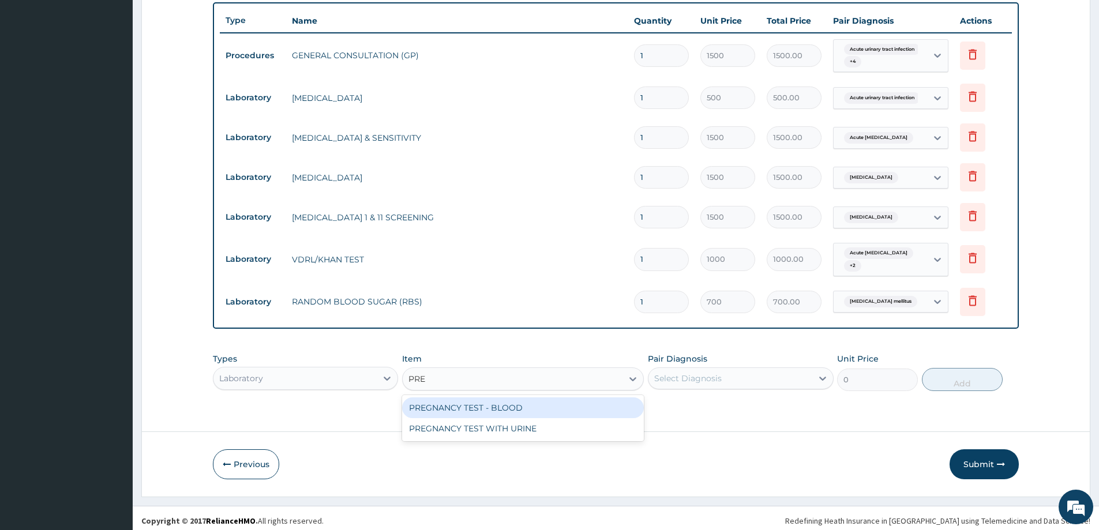
scroll to position [0, 0]
type input "PREG"
click at [548, 400] on div "PREGNANCY TEST - BLOOD" at bounding box center [523, 408] width 242 height 21
type input "1000"
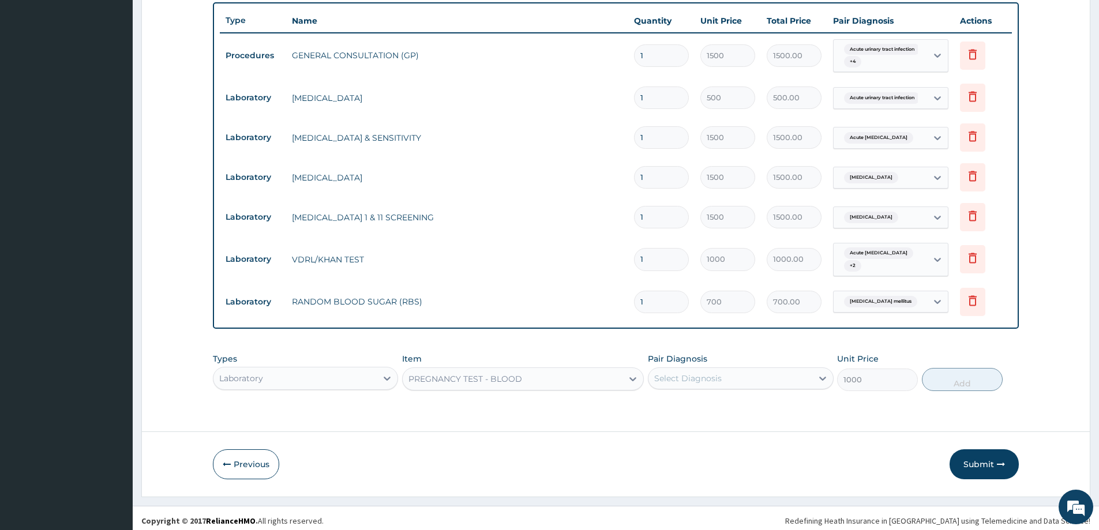
click at [693, 375] on div "Select Diagnosis" at bounding box center [688, 379] width 68 height 12
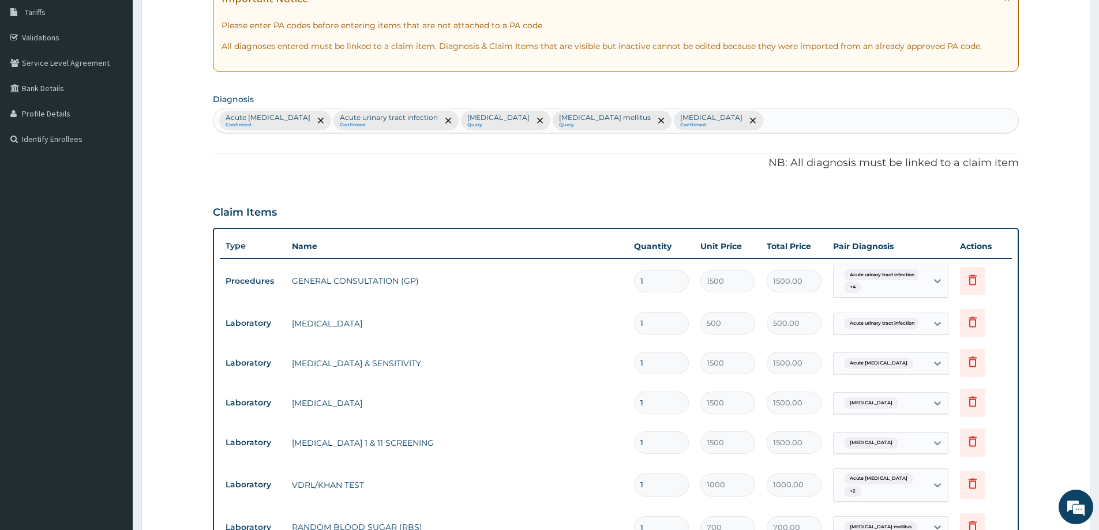
scroll to position [185, 0]
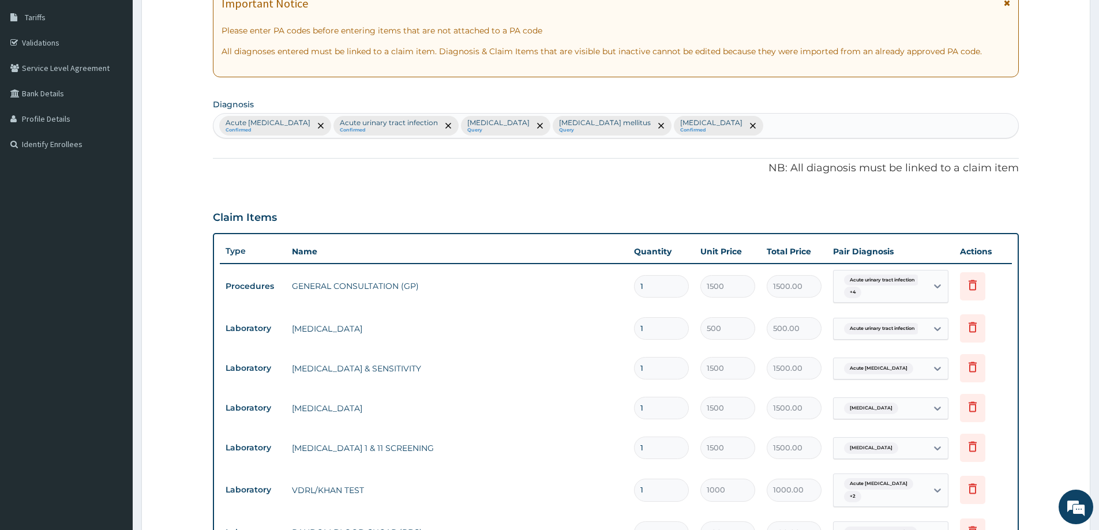
click at [738, 130] on div "Acute nephritis Confirmed Acute urinary tract infection Confirmed Immunosuppres…" at bounding box center [616, 126] width 805 height 24
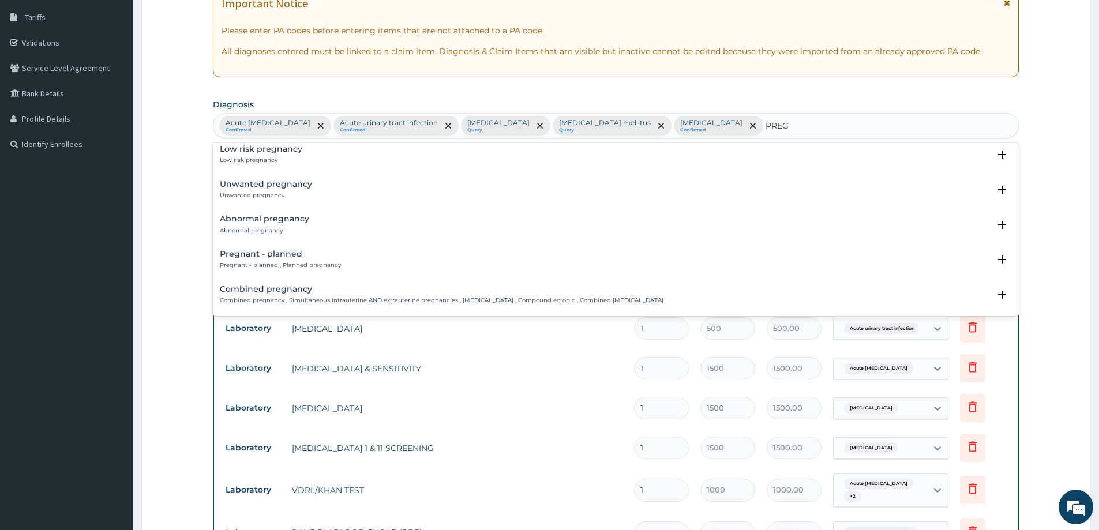
scroll to position [1154, 0]
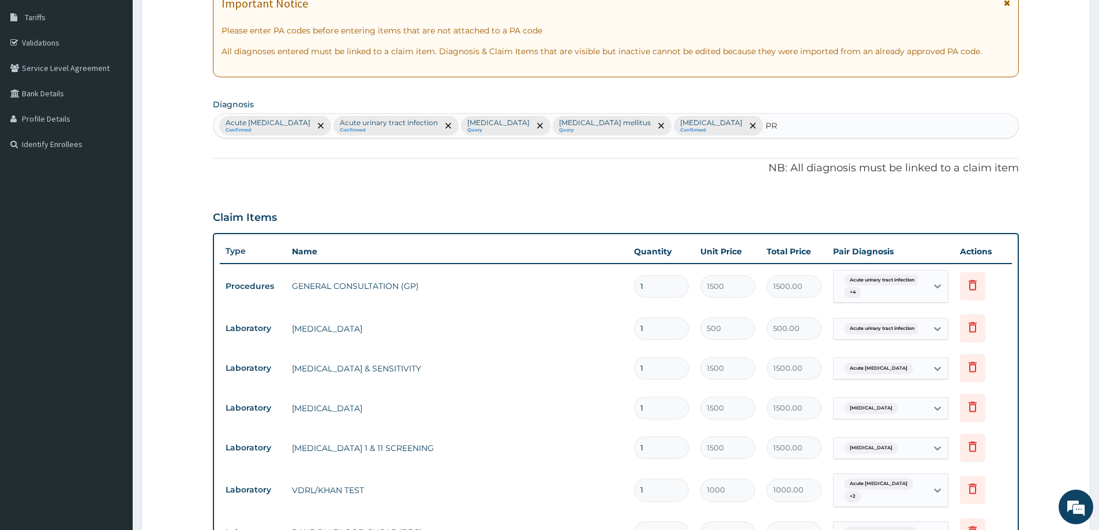
type input "P"
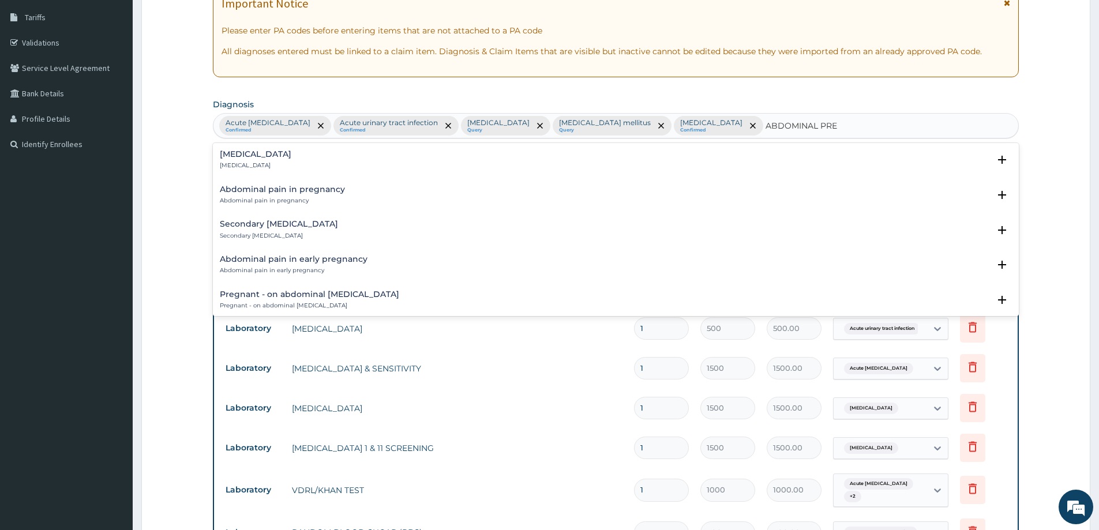
type input "ABDOMINAL PREG"
click at [282, 150] on h4 "Abdominal pregnancy" at bounding box center [256, 154] width 72 height 9
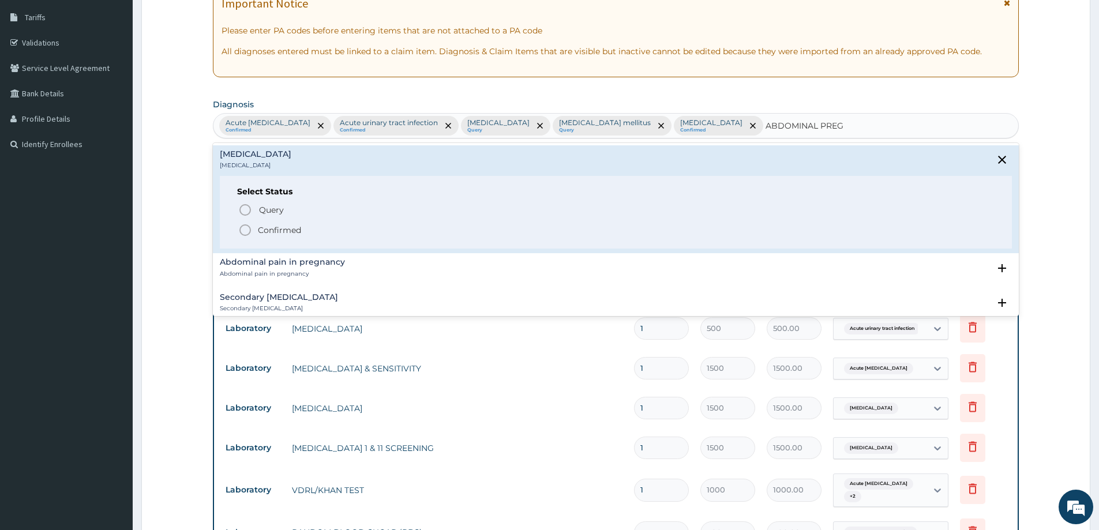
click at [286, 227] on p "Confirmed" at bounding box center [279, 230] width 43 height 12
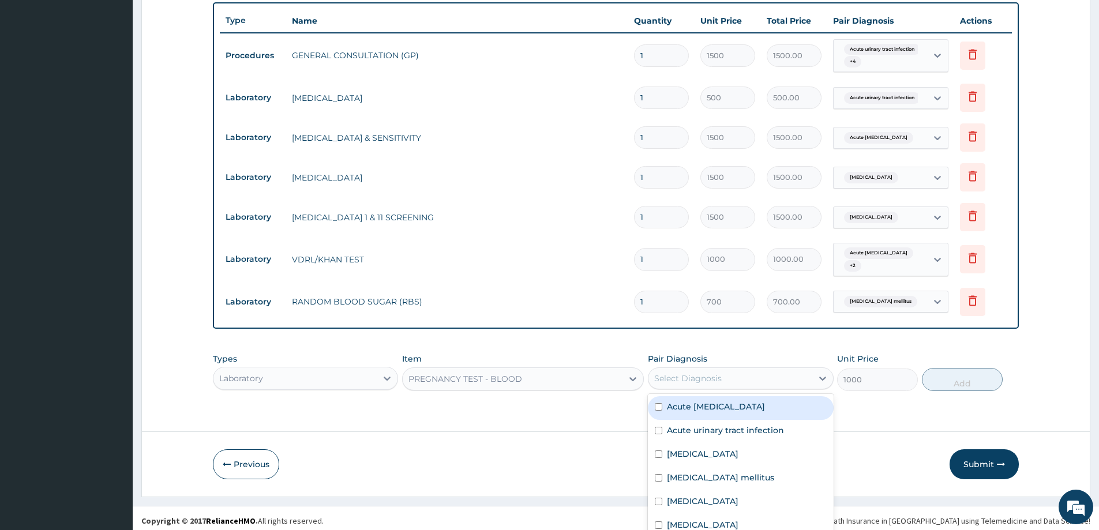
scroll to position [5, 0]
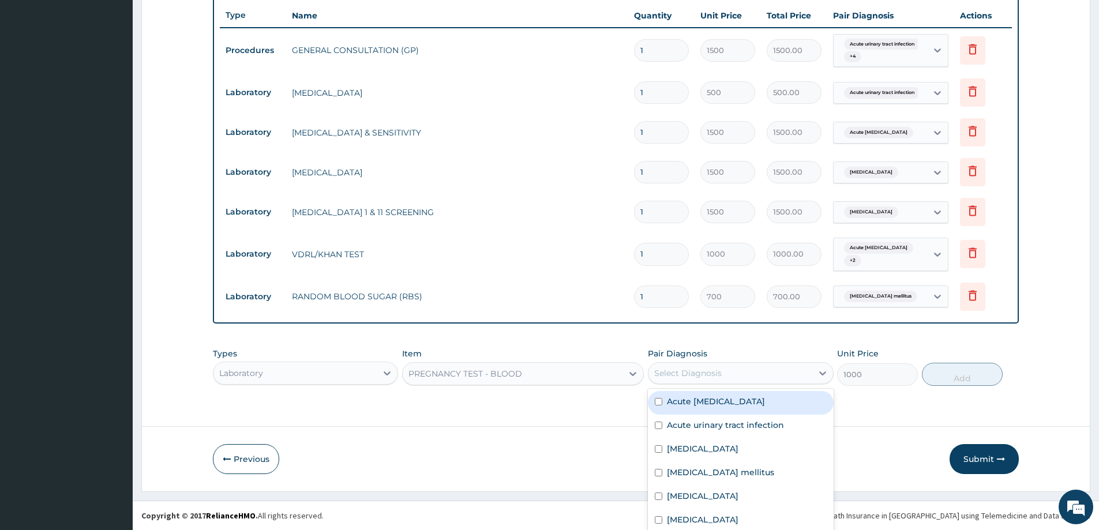
click at [719, 371] on div "Select Diagnosis" at bounding box center [730, 373] width 163 height 18
click at [728, 514] on label "Abdominal pregnancy" at bounding box center [703, 520] width 72 height 12
checkbox input "true"
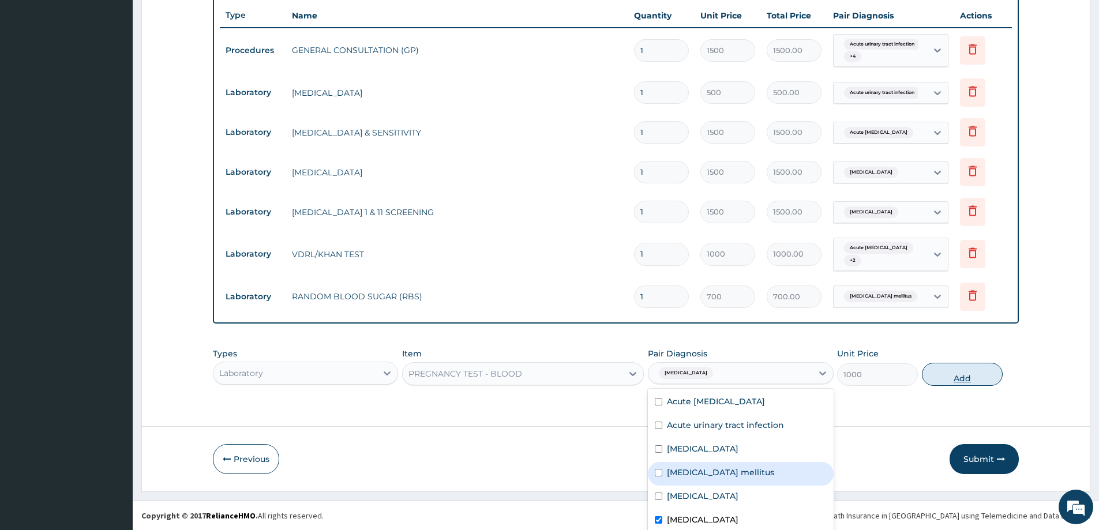
click at [952, 373] on button "Add" at bounding box center [962, 374] width 81 height 23
type input "0"
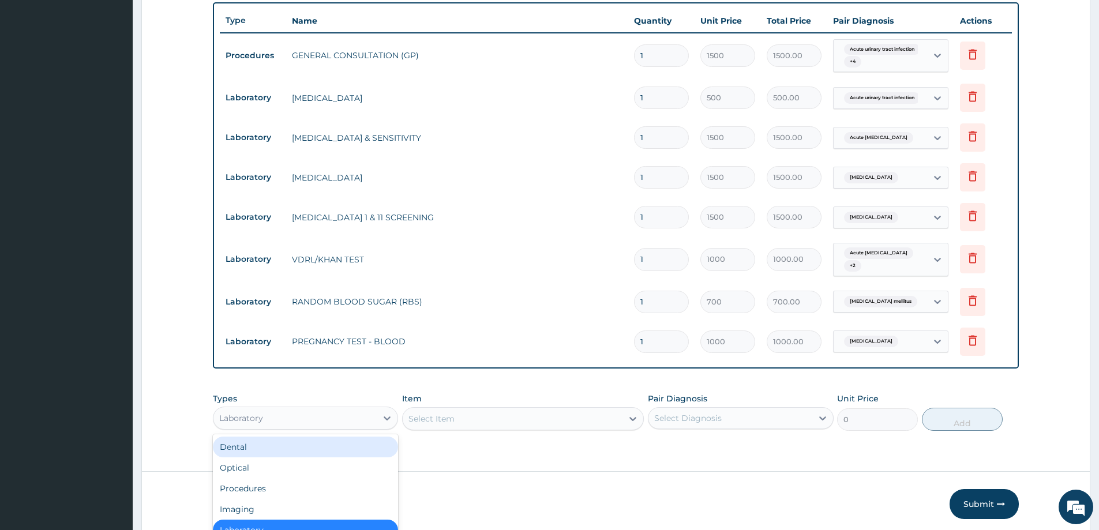
scroll to position [32, 0]
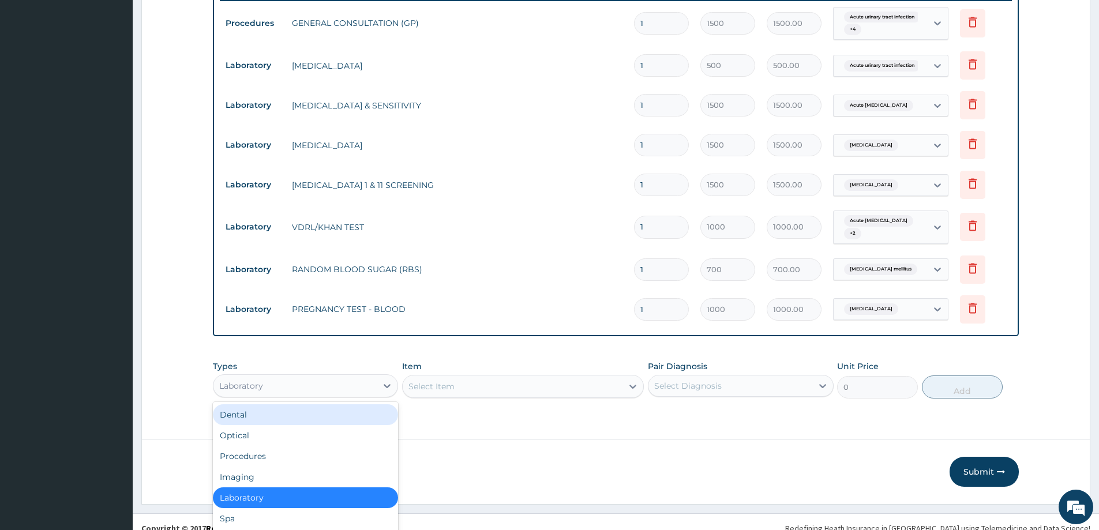
click at [286, 398] on div "option Laboratory, selected. option Dental focused, 1 of 10. 10 results availab…" at bounding box center [305, 386] width 185 height 23
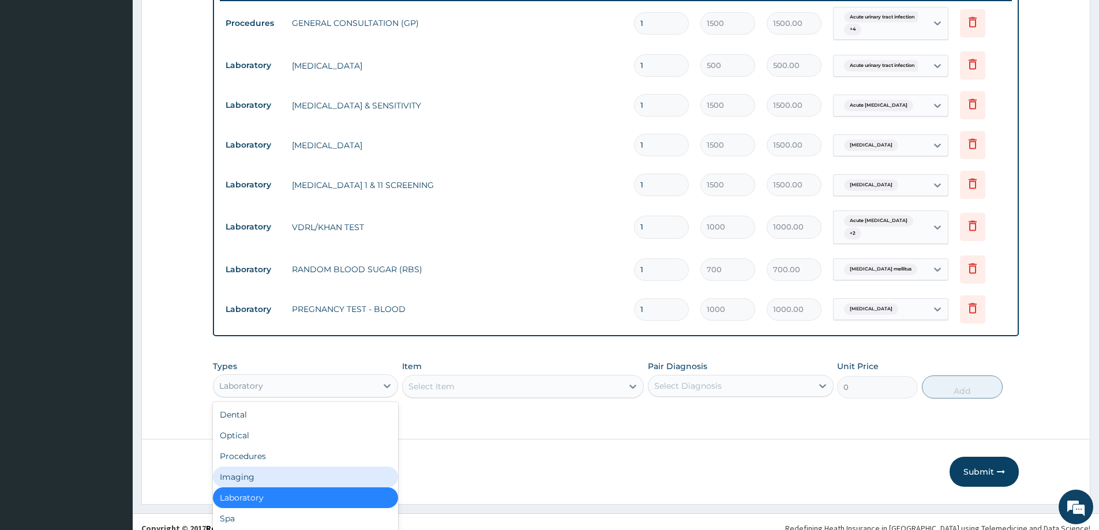
click at [260, 477] on div "Imaging" at bounding box center [305, 477] width 185 height 21
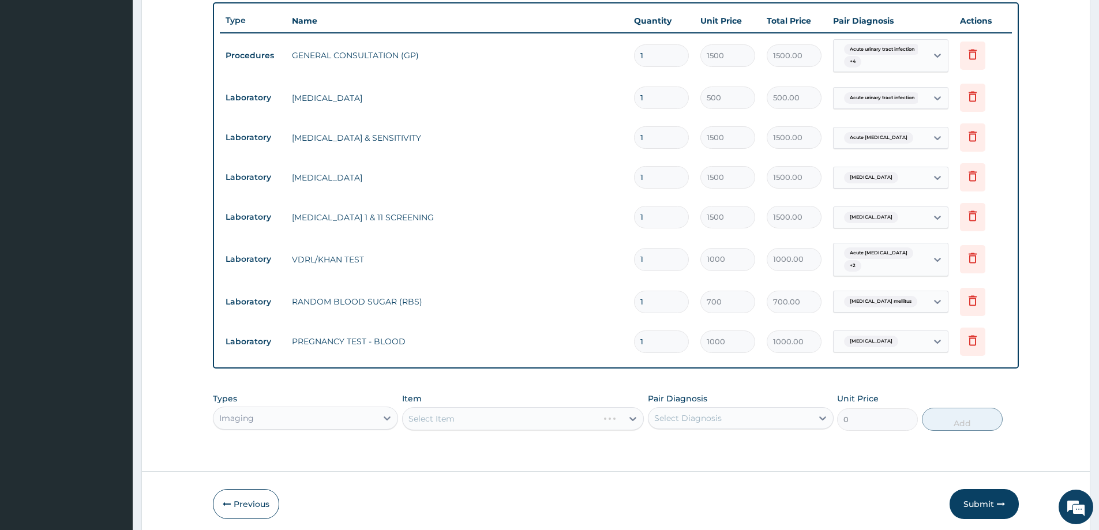
scroll to position [0, 0]
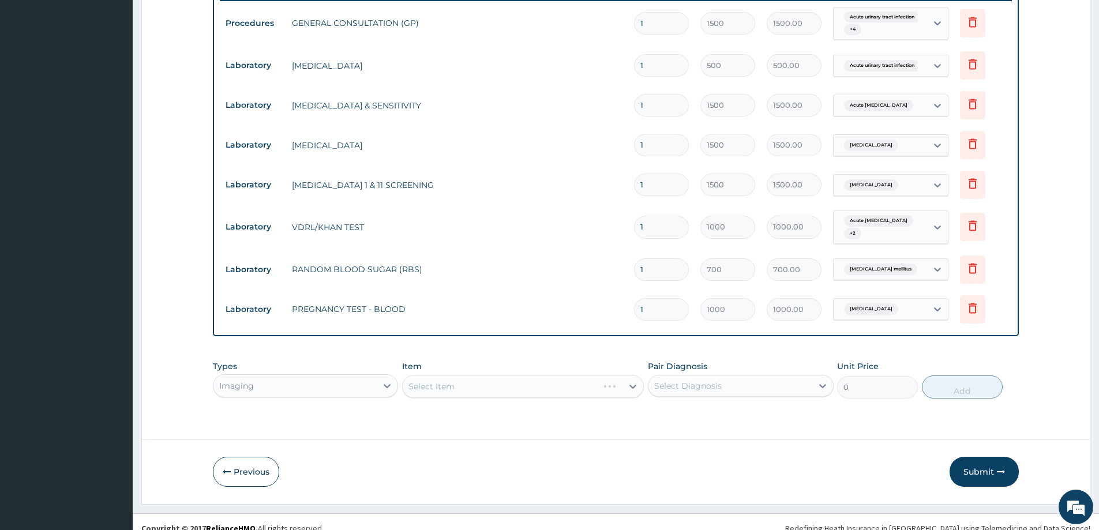
click at [697, 380] on div "Select Diagnosis" at bounding box center [688, 386] width 68 height 12
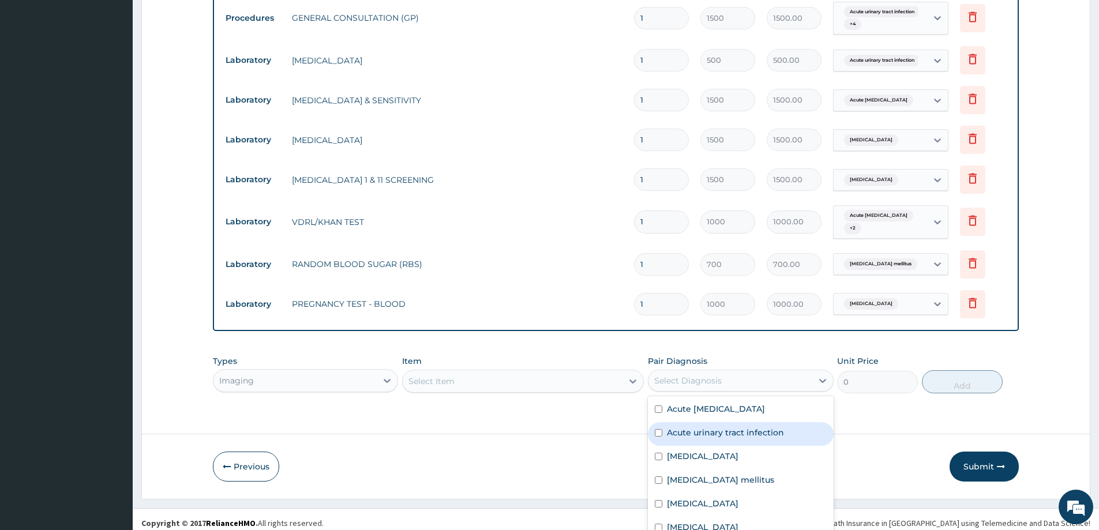
click at [749, 432] on label "Acute urinary tract infection" at bounding box center [725, 433] width 117 height 12
checkbox input "true"
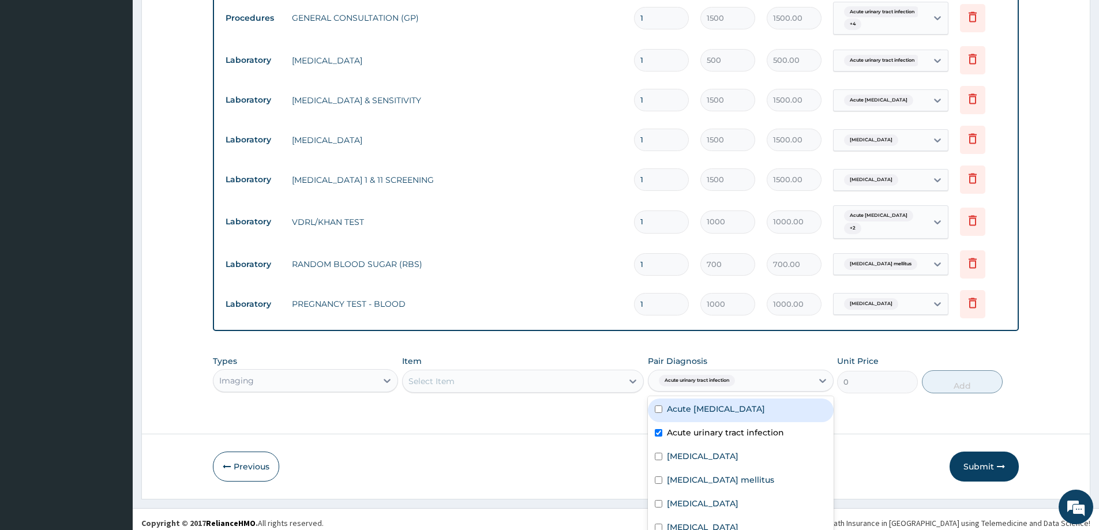
click at [724, 406] on label "Acute nephritis" at bounding box center [716, 409] width 98 height 12
checkbox input "true"
click at [732, 522] on label "Abdominal pregnancy" at bounding box center [703, 528] width 72 height 12
checkbox input "true"
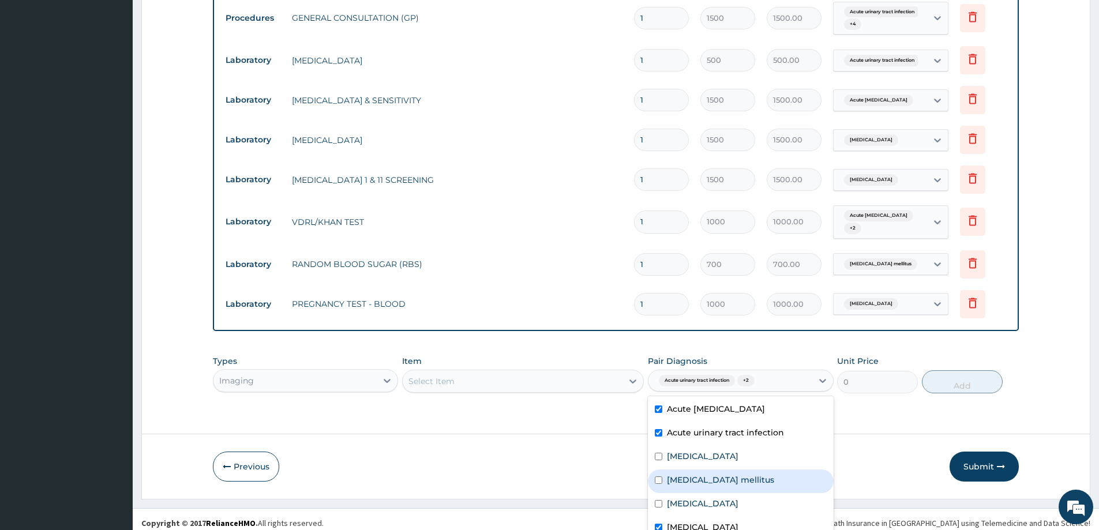
click at [714, 474] on label "Type 2 diabetes mellitus" at bounding box center [720, 480] width 107 height 12
checkbox input "true"
click at [484, 376] on div "Select Item" at bounding box center [523, 381] width 242 height 23
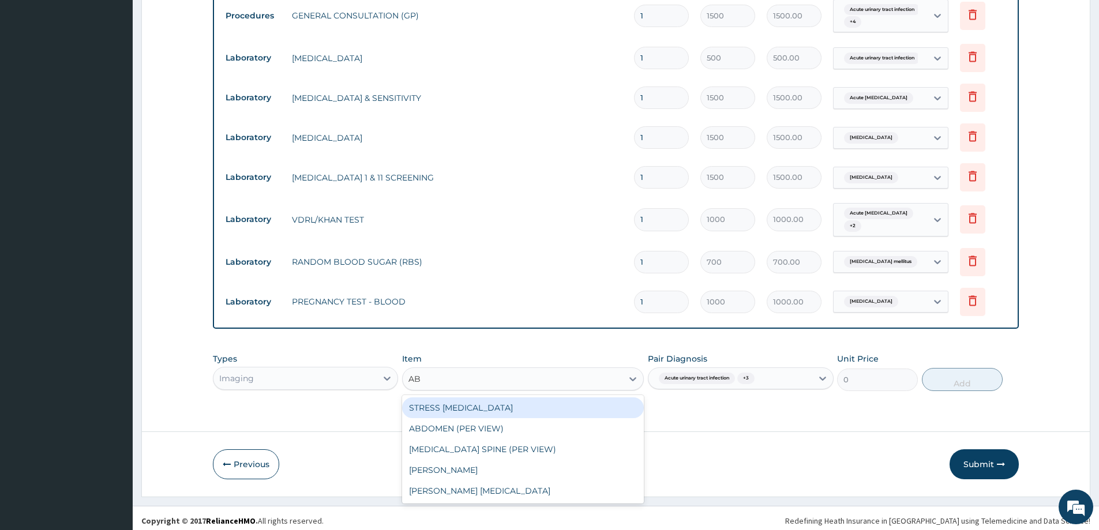
scroll to position [0, 0]
type input "ABDO"
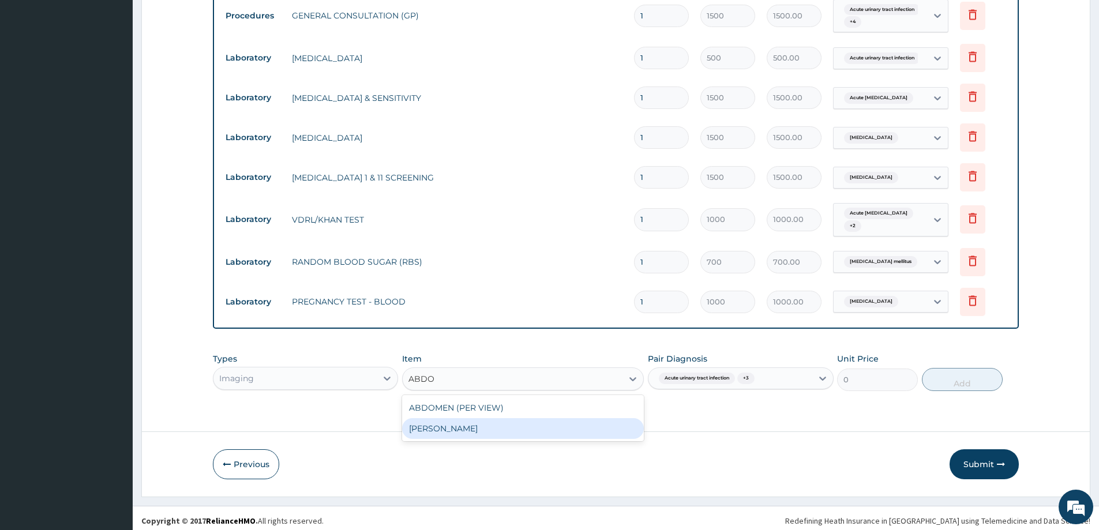
click at [502, 428] on div "ABDOMINO PELVIC" at bounding box center [523, 428] width 242 height 21
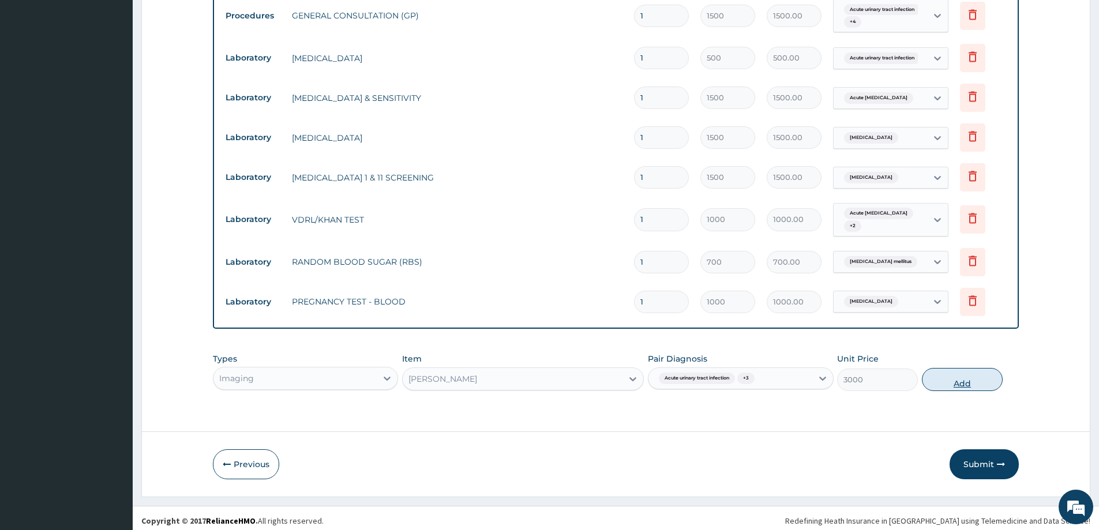
click at [976, 383] on button "Add" at bounding box center [962, 379] width 81 height 23
type input "0"
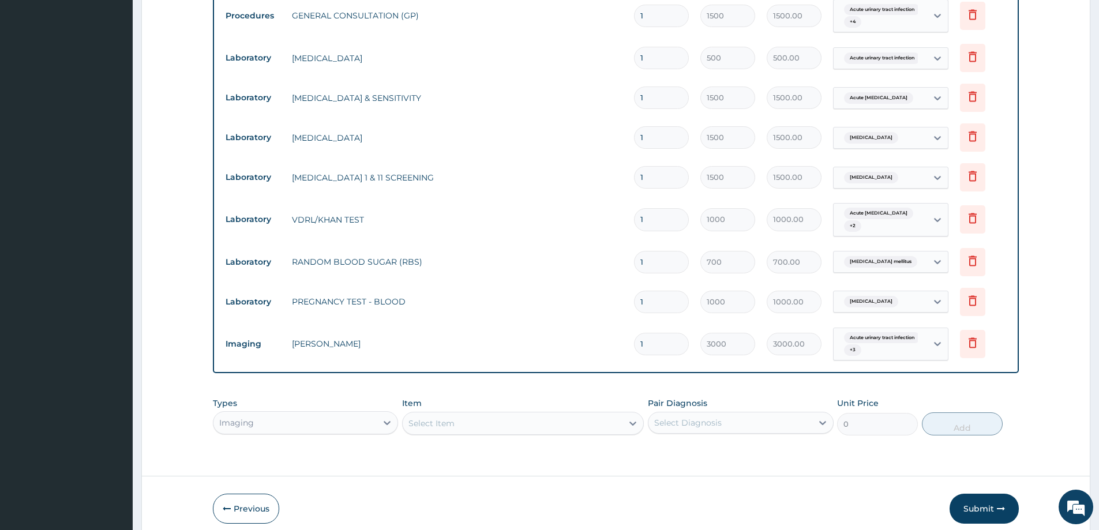
scroll to position [32, 0]
click at [323, 415] on div "Imaging" at bounding box center [305, 422] width 185 height 23
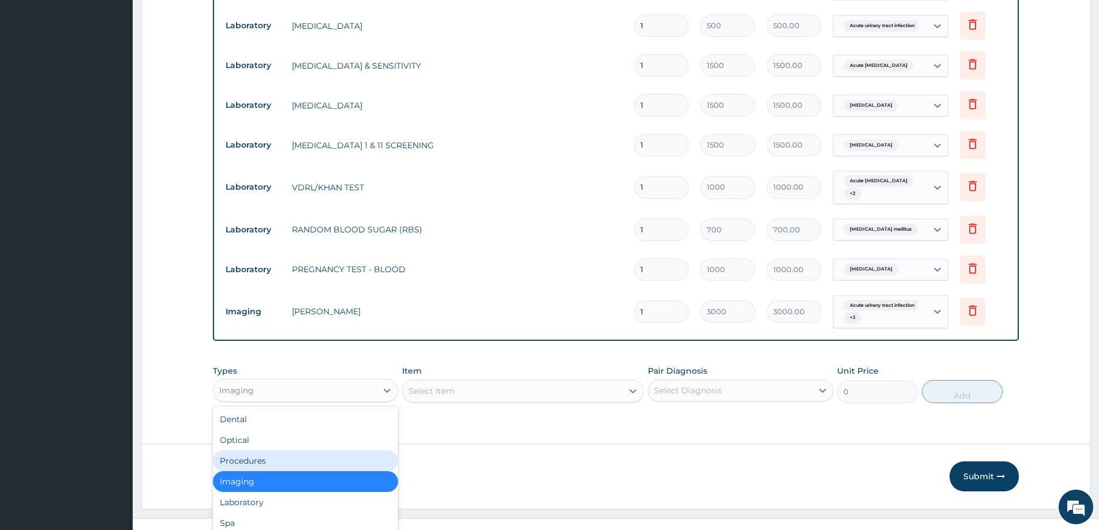
scroll to position [39, 0]
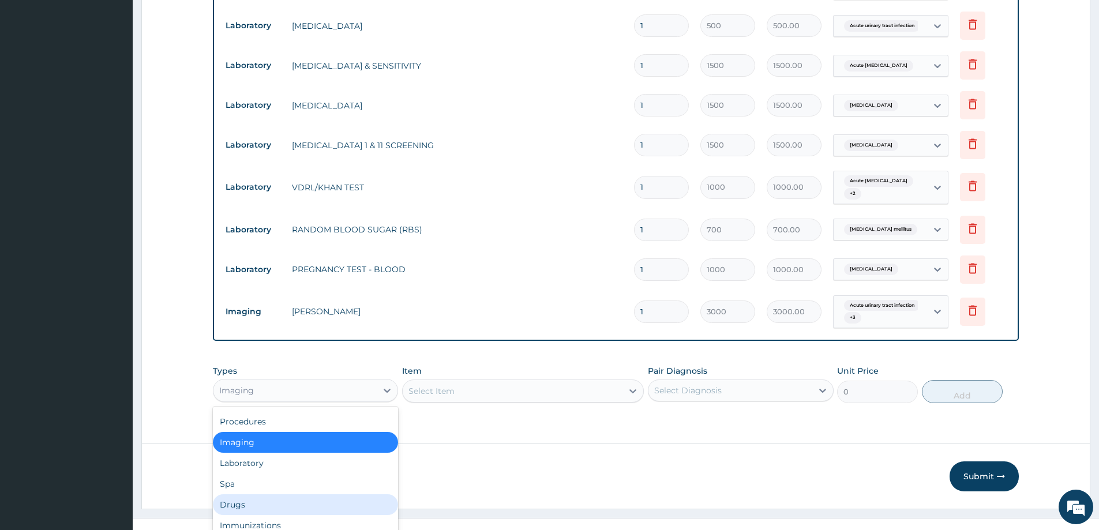
click at [248, 499] on div "Drugs" at bounding box center [305, 505] width 185 height 21
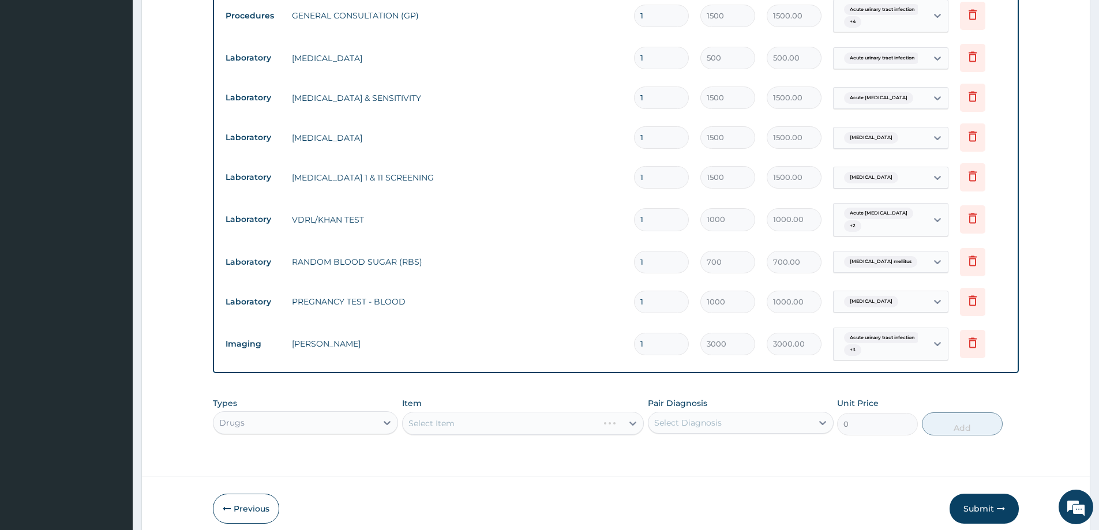
scroll to position [0, 0]
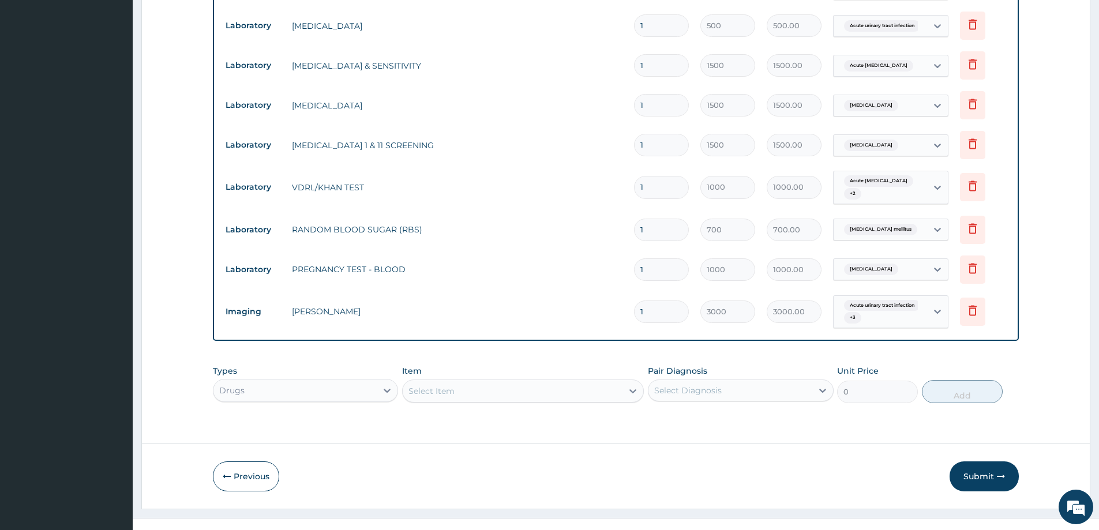
click at [462, 383] on div "Select Item" at bounding box center [513, 391] width 220 height 18
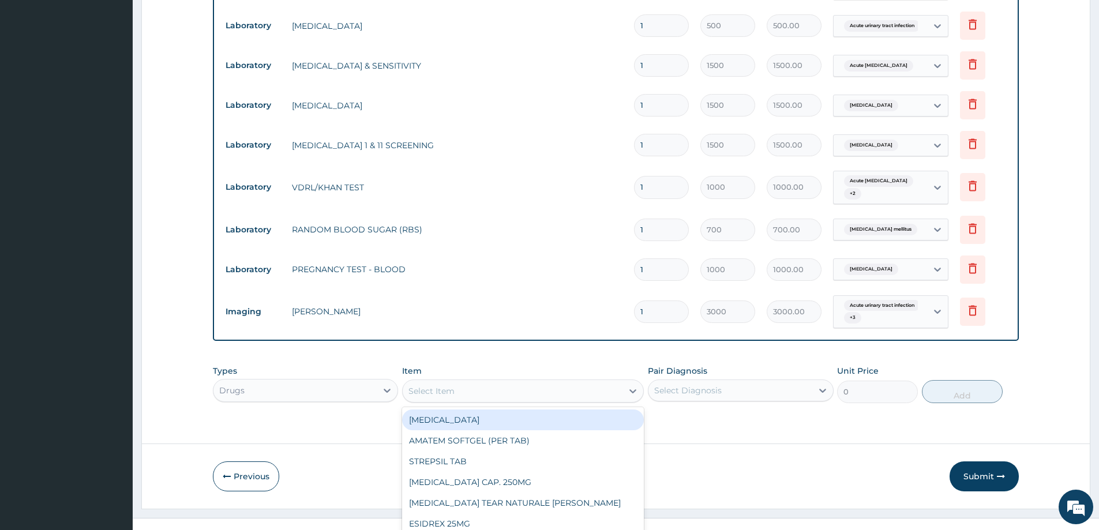
scroll to position [33, 0]
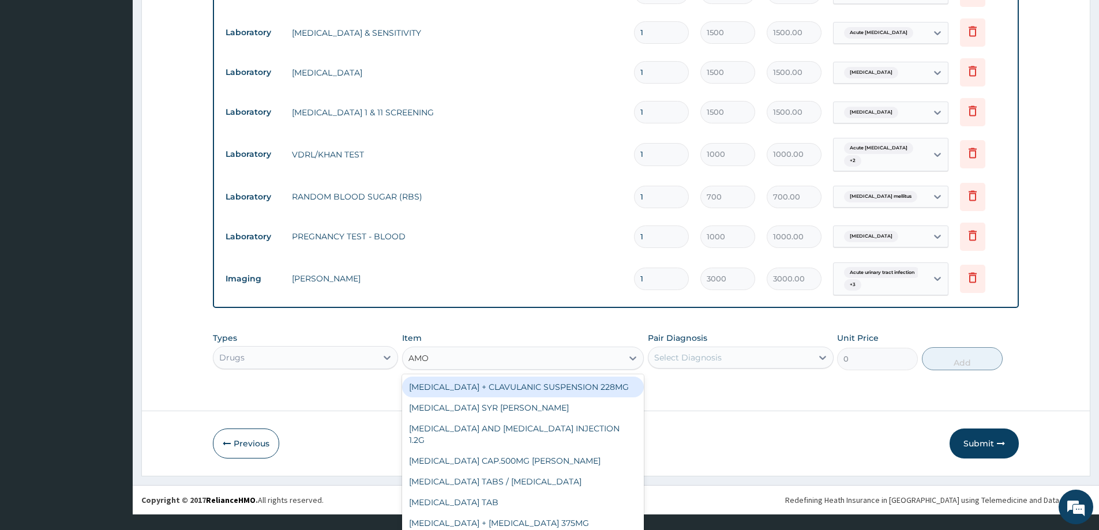
type input "AMOX"
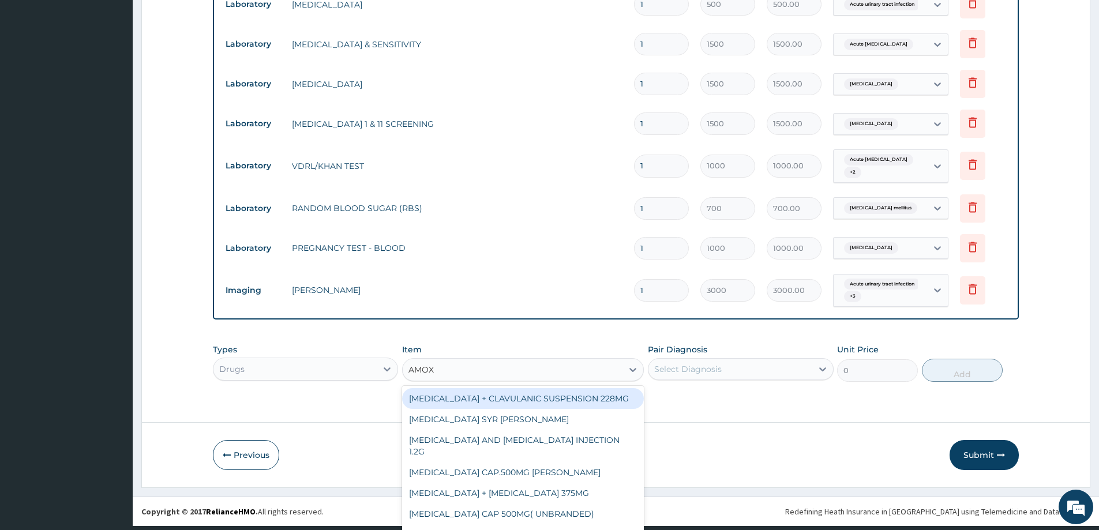
scroll to position [500, 0]
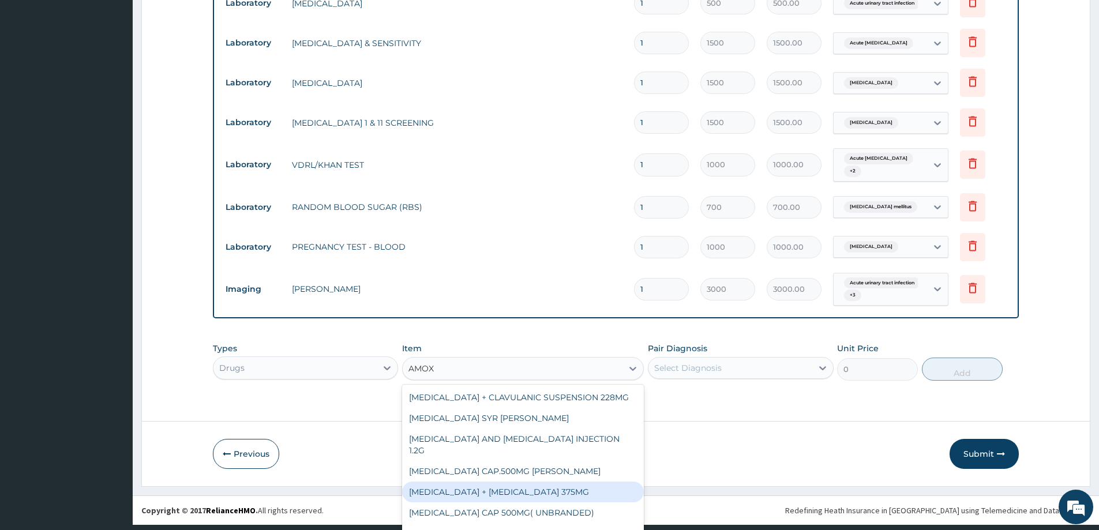
click at [562, 482] on div "[MEDICAL_DATA] + [MEDICAL_DATA] 375MG" at bounding box center [523, 492] width 242 height 21
type input "235.65"
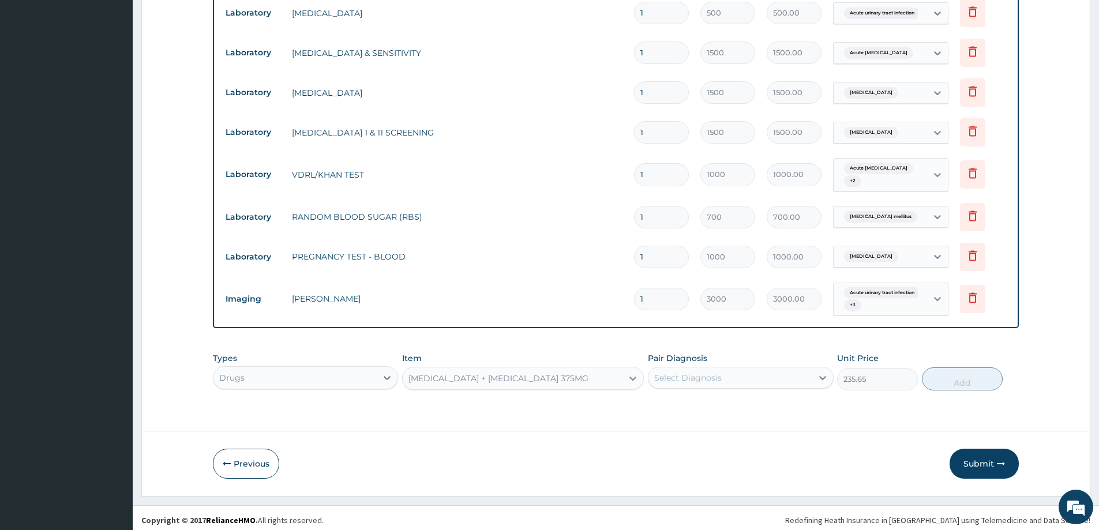
click at [748, 373] on div "Select Diagnosis" at bounding box center [730, 378] width 163 height 18
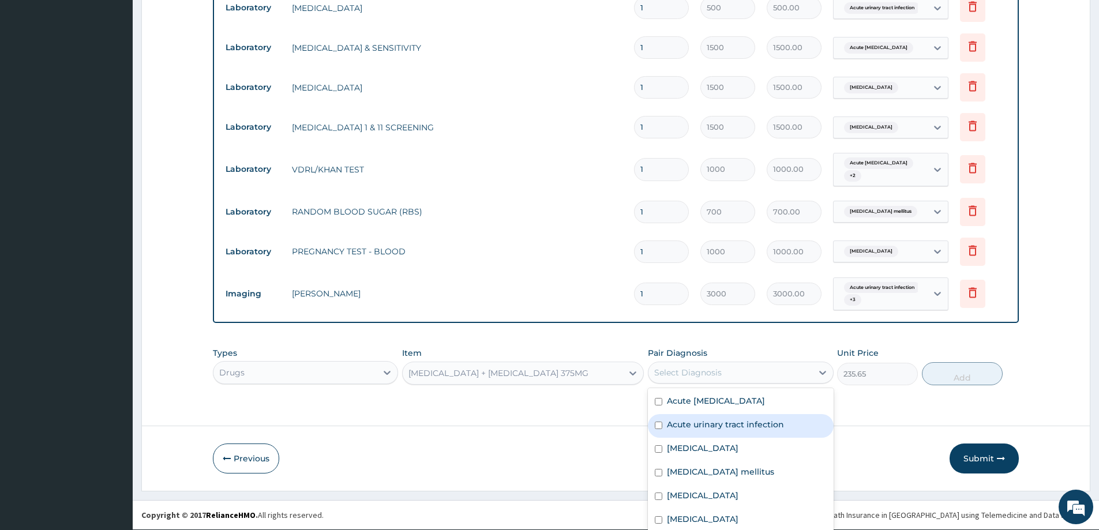
click at [729, 423] on label "Acute urinary tract infection" at bounding box center [725, 425] width 117 height 12
checkbox input "true"
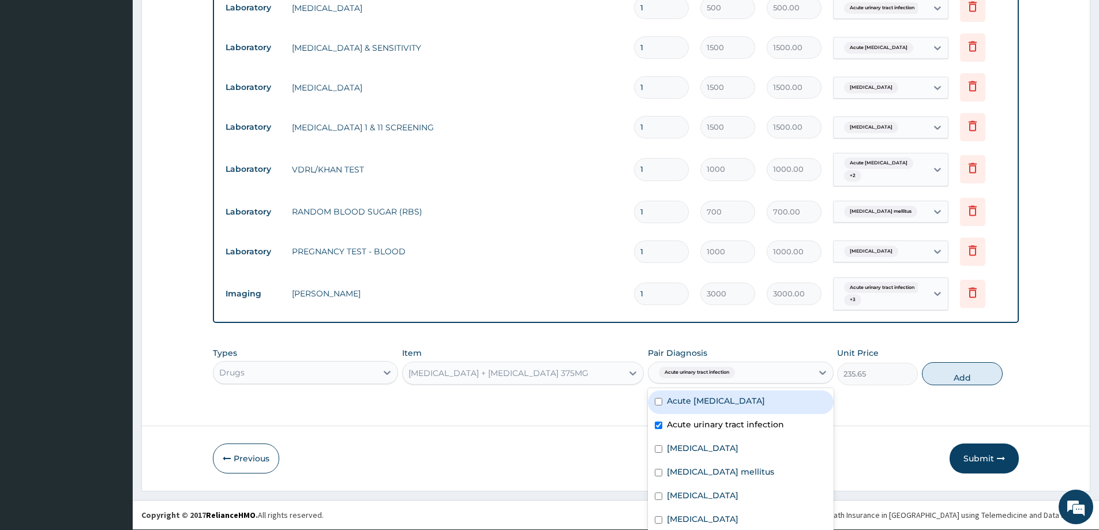
click at [721, 396] on label "Acute nephritis" at bounding box center [716, 401] width 98 height 12
checkbox input "true"
click at [679, 490] on label "Sepsis" at bounding box center [703, 496] width 72 height 12
checkbox input "true"
click at [954, 373] on button "Add" at bounding box center [962, 373] width 81 height 23
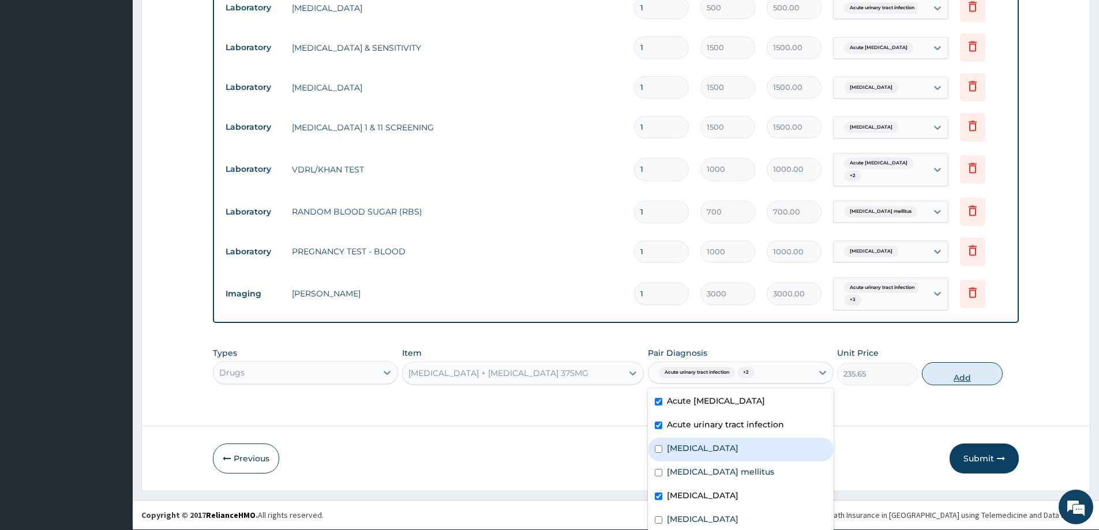
type input "0"
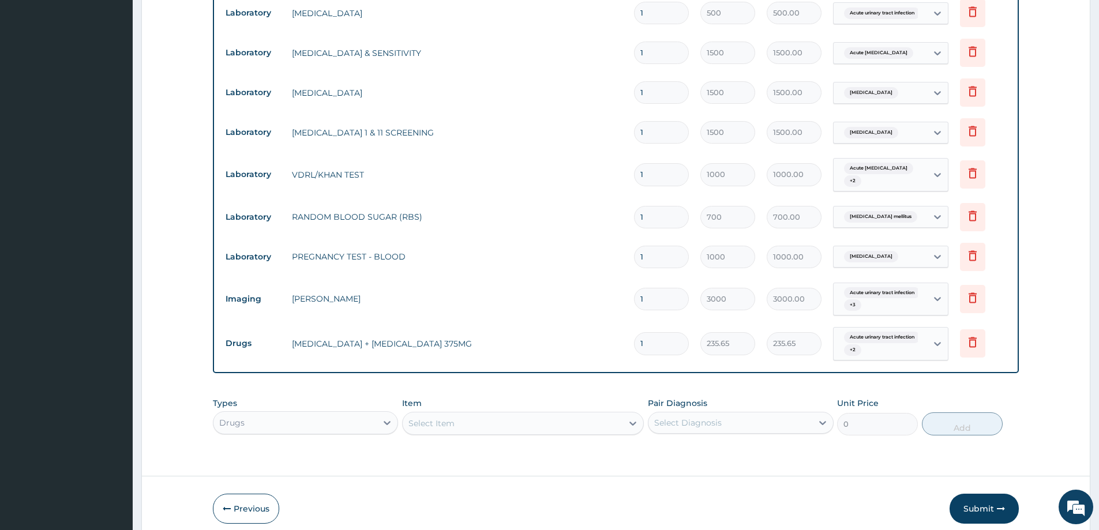
click at [485, 417] on div "Select Item" at bounding box center [523, 423] width 242 height 23
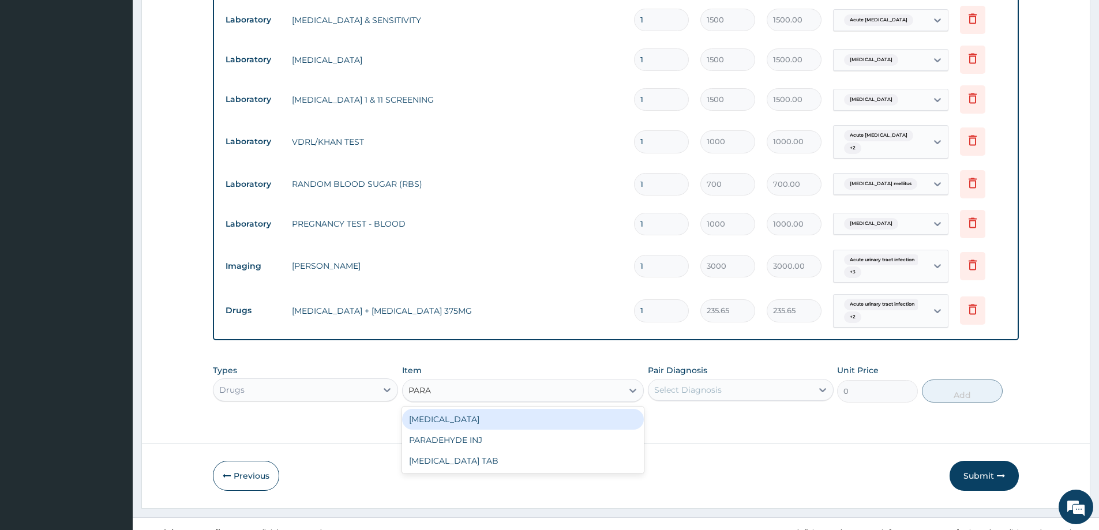
type input "PARAC"
click at [485, 417] on div "[MEDICAL_DATA] TAB" at bounding box center [523, 419] width 242 height 21
type input "7.5"
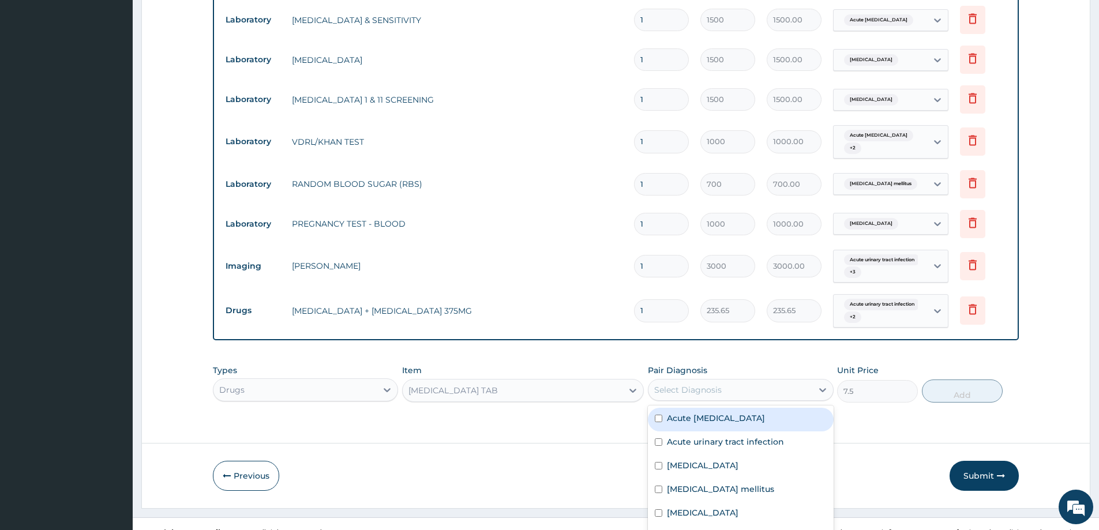
click at [718, 388] on div "Select Diagnosis" at bounding box center [730, 390] width 163 height 18
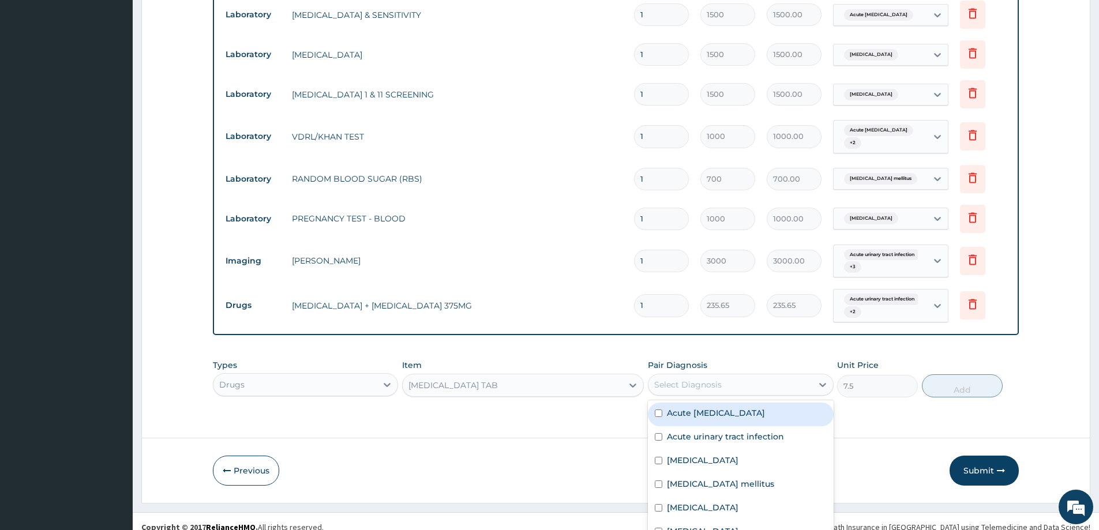
click at [724, 407] on label "Acute nephritis" at bounding box center [716, 413] width 98 height 12
checkbox input "true"
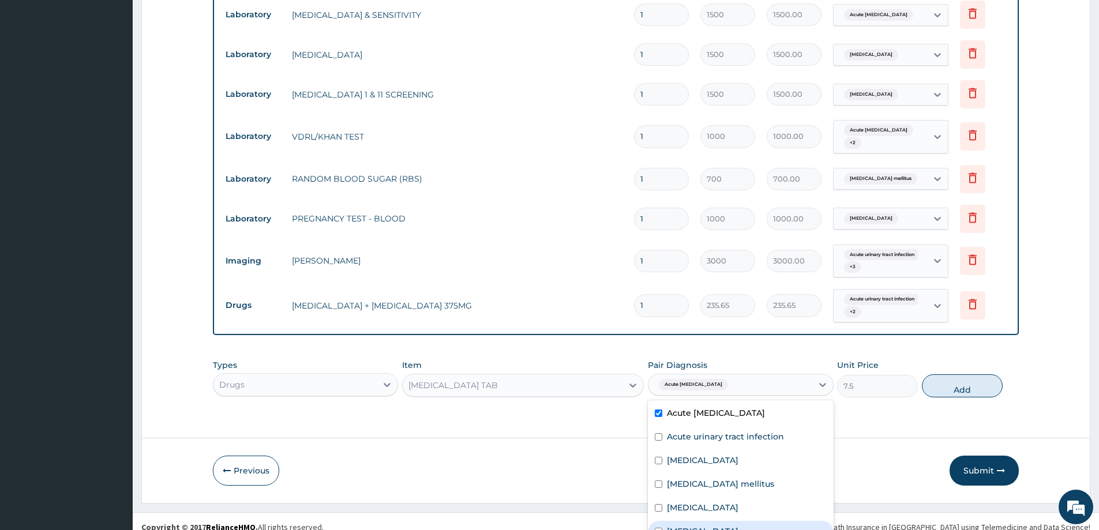
click at [733, 526] on label "Abdominal pregnancy" at bounding box center [703, 532] width 72 height 12
checkbox input "true"
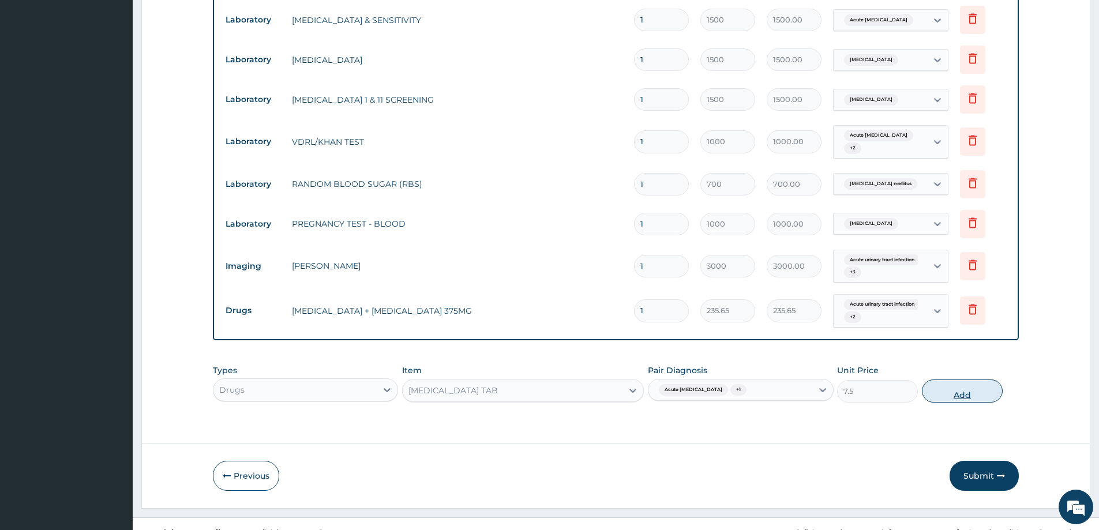
scroll to position [538, 0]
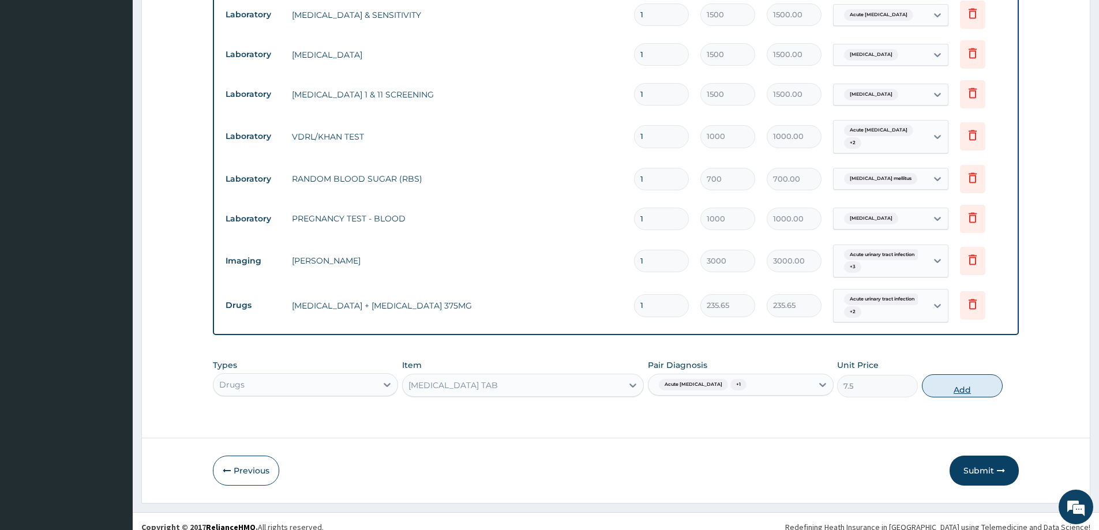
click at [956, 381] on button "Add" at bounding box center [962, 386] width 81 height 23
type input "0"
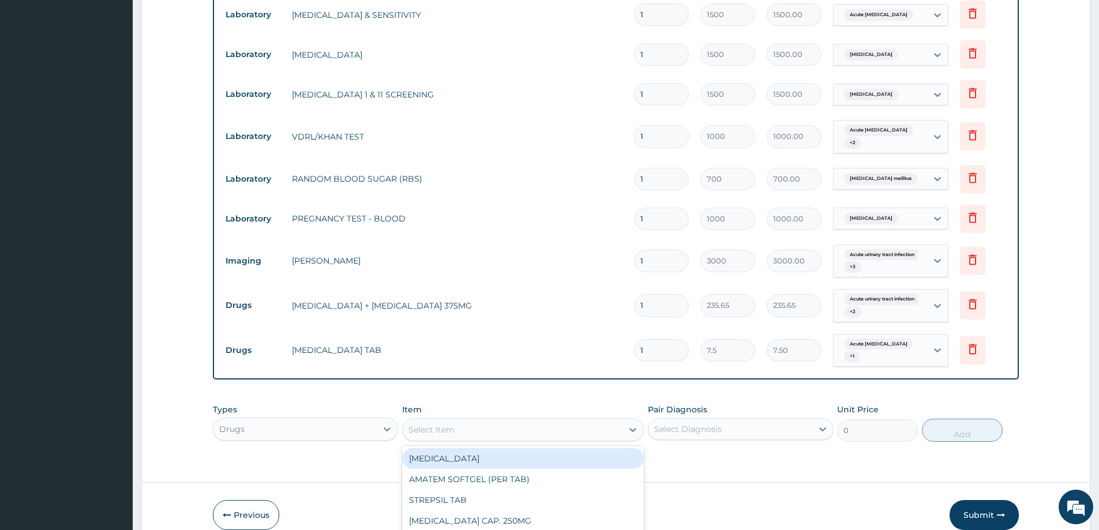
click at [484, 418] on div "option PARACETAMOL TAB, selected. option FLAGENTYL focused, 1 of 388. 388 resul…" at bounding box center [523, 429] width 242 height 23
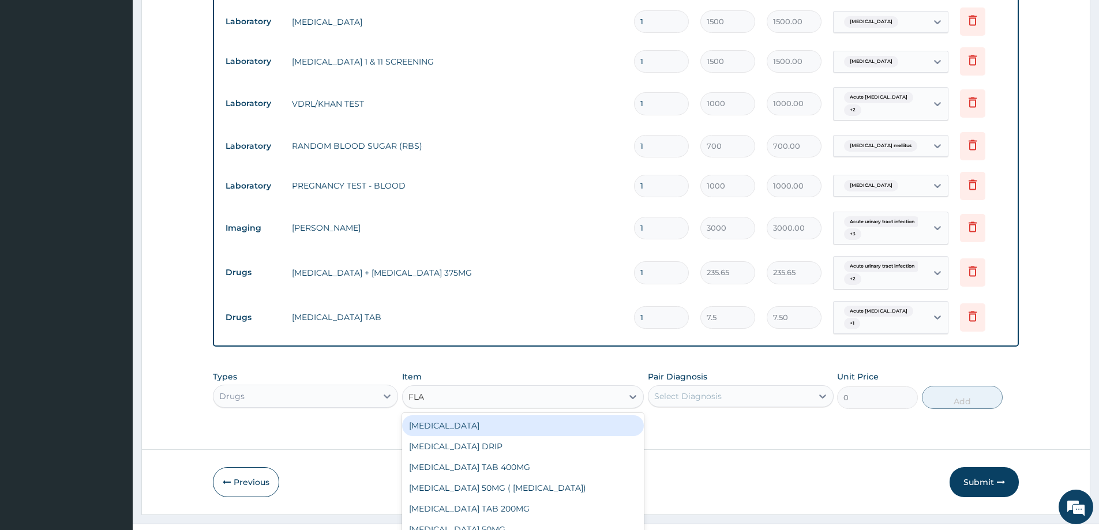
type input "FLAG"
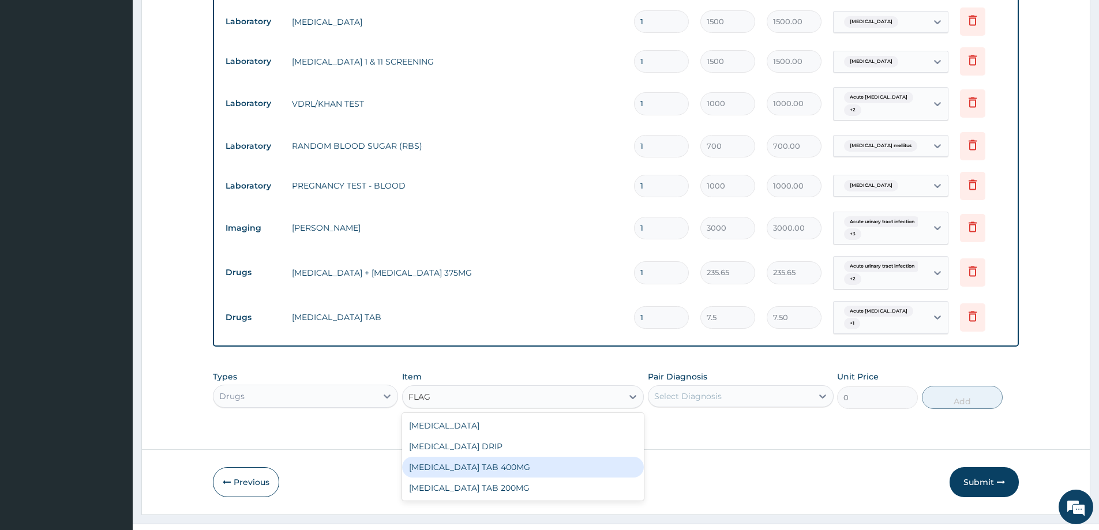
click at [482, 457] on div "[MEDICAL_DATA] TAB 400MG" at bounding box center [523, 467] width 242 height 21
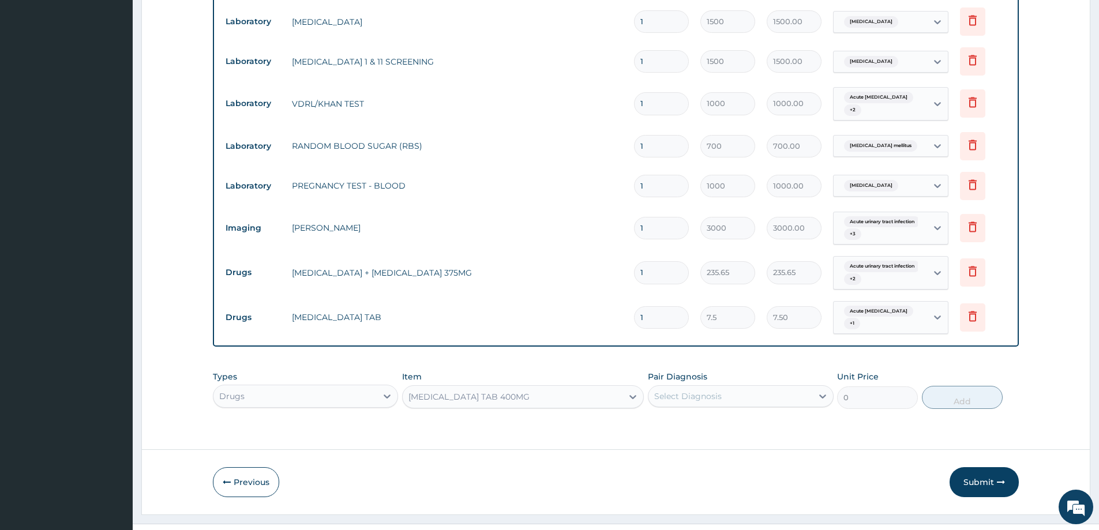
type input "15"
click at [680, 392] on div "Select Diagnosis" at bounding box center [740, 396] width 185 height 22
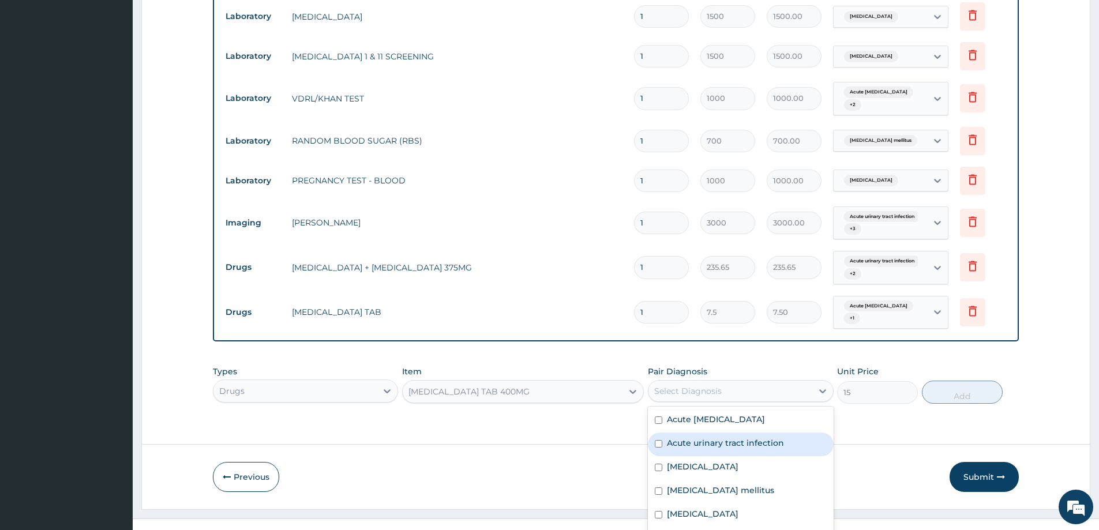
click at [699, 438] on label "Acute urinary tract infection" at bounding box center [725, 443] width 117 height 12
checkbox input "true"
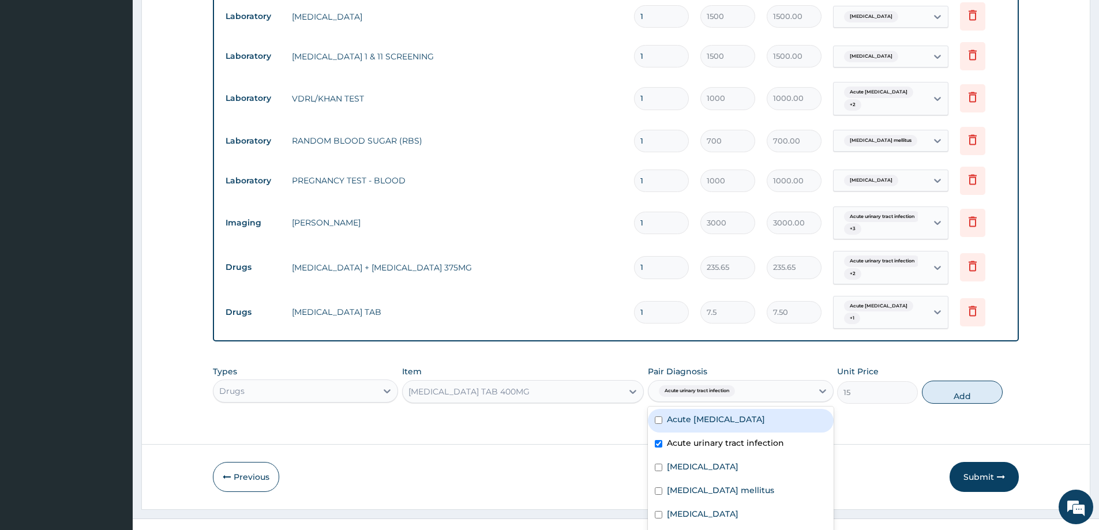
click at [697, 414] on label "Acute nephritis" at bounding box center [716, 420] width 98 height 12
checkbox input "true"
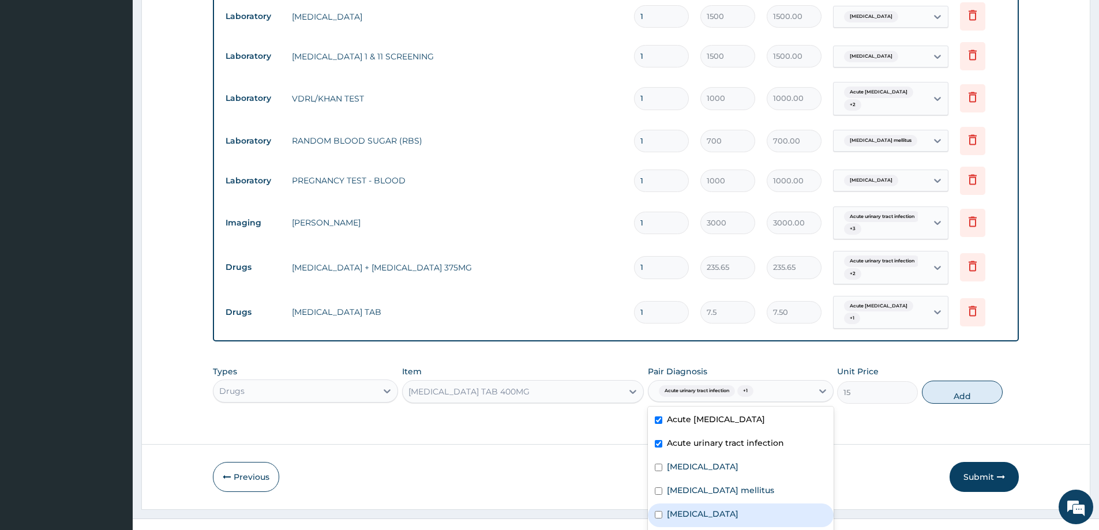
click at [710, 504] on div "Sepsis" at bounding box center [740, 516] width 185 height 24
checkbox input "true"
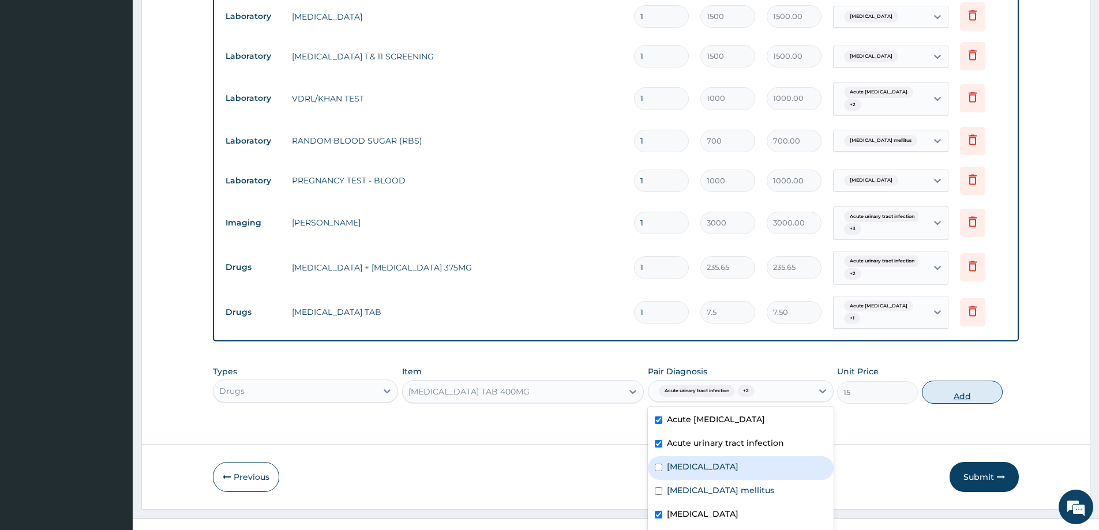
click at [954, 391] on button "Add" at bounding box center [962, 392] width 81 height 23
type input "0"
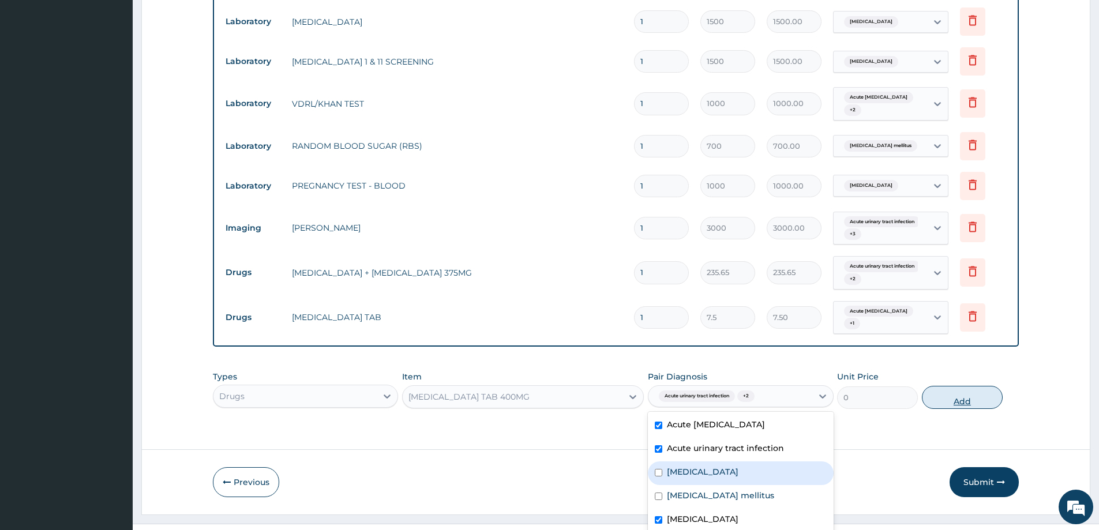
scroll to position [576, 0]
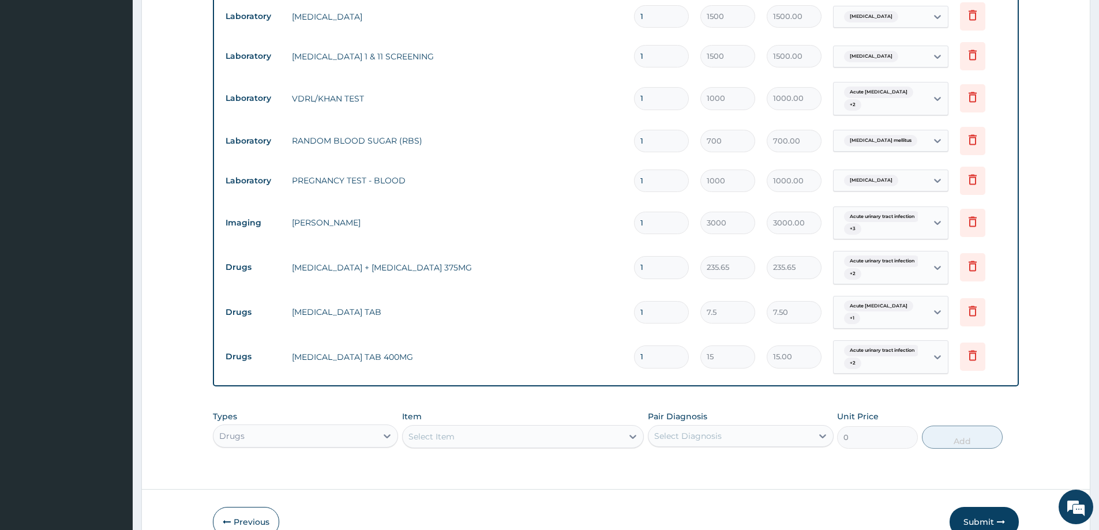
type input "0.00"
type input "3"
type input "45.00"
type input "30"
type input "450.00"
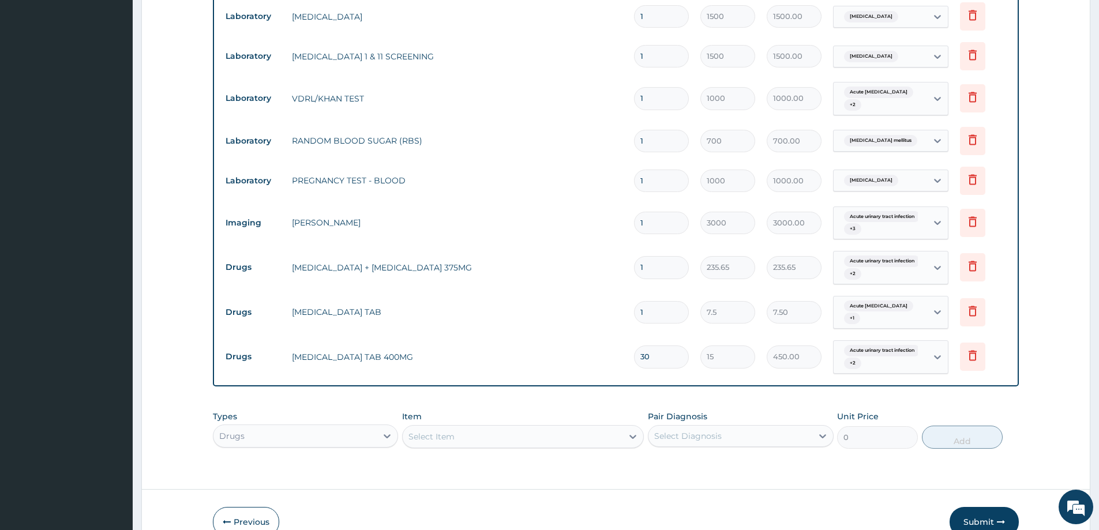
type input "30"
click at [669, 304] on input "1" at bounding box center [661, 312] width 55 height 23
type input "18"
type input "135.00"
type input "18"
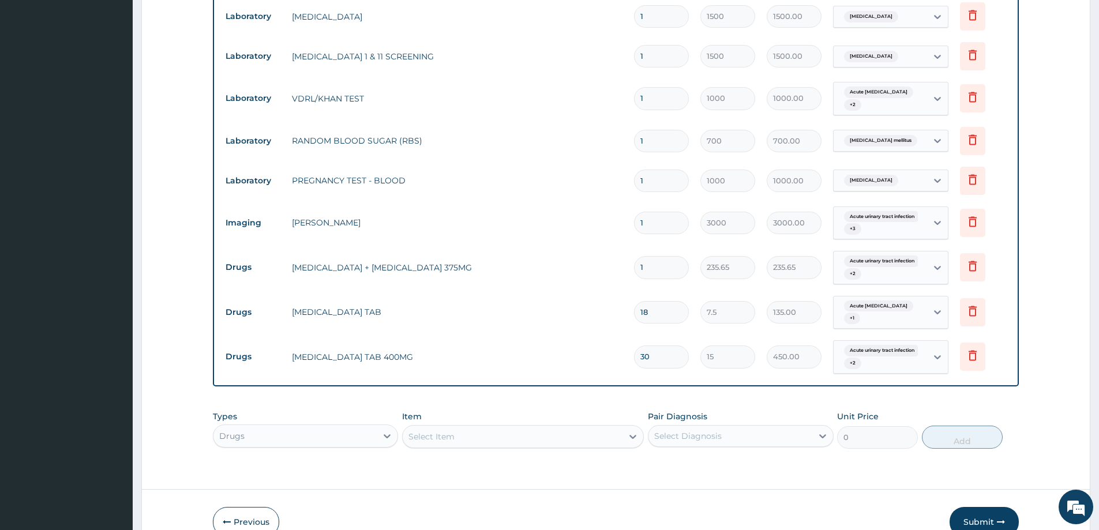
click at [665, 261] on input "1" at bounding box center [661, 267] width 55 height 23
type input "10"
type input "2356.50"
type input "10"
click at [974, 514] on button "Submit" at bounding box center [984, 522] width 69 height 30
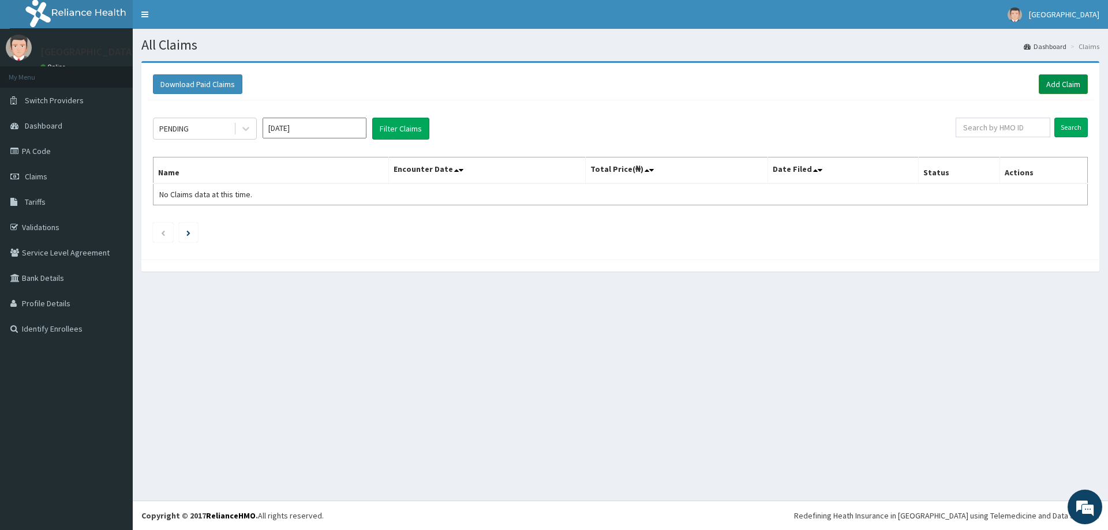
click at [1054, 80] on link "Add Claim" at bounding box center [1063, 84] width 49 height 20
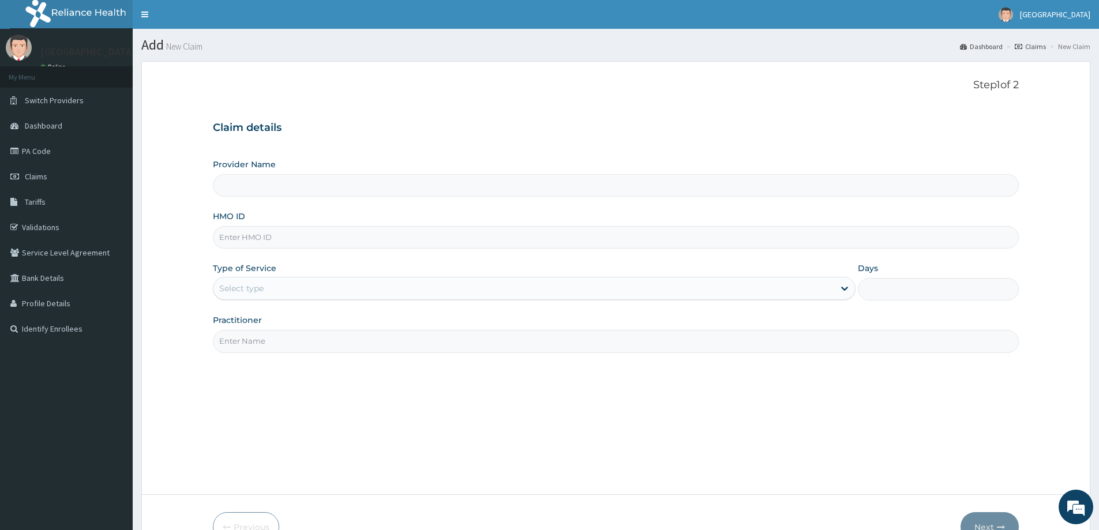
click at [277, 241] on input "HMO ID" at bounding box center [616, 237] width 806 height 23
type input "[GEOGRAPHIC_DATA]"
type input "PRL/10102/C"
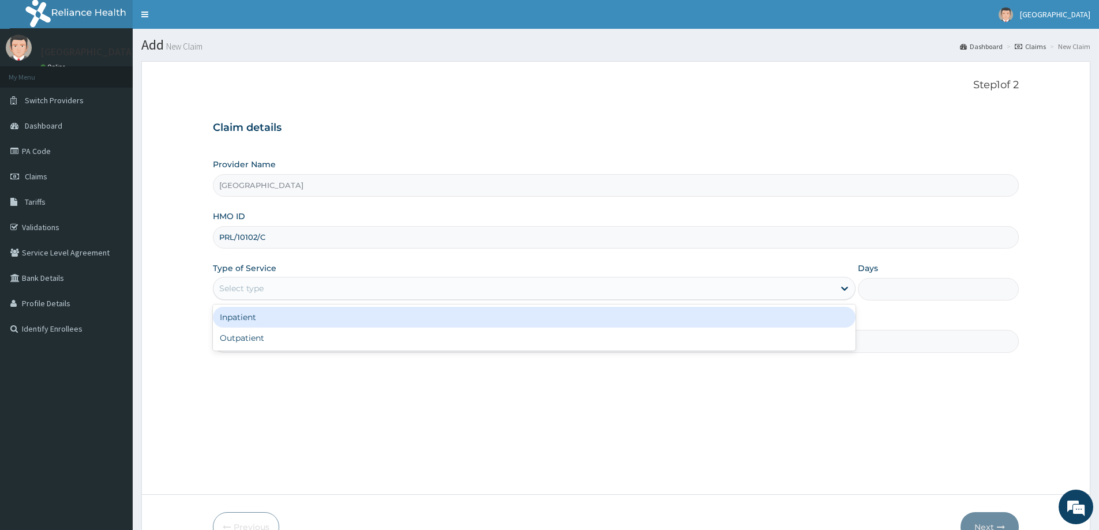
click at [290, 290] on div "Select type" at bounding box center [524, 288] width 621 height 18
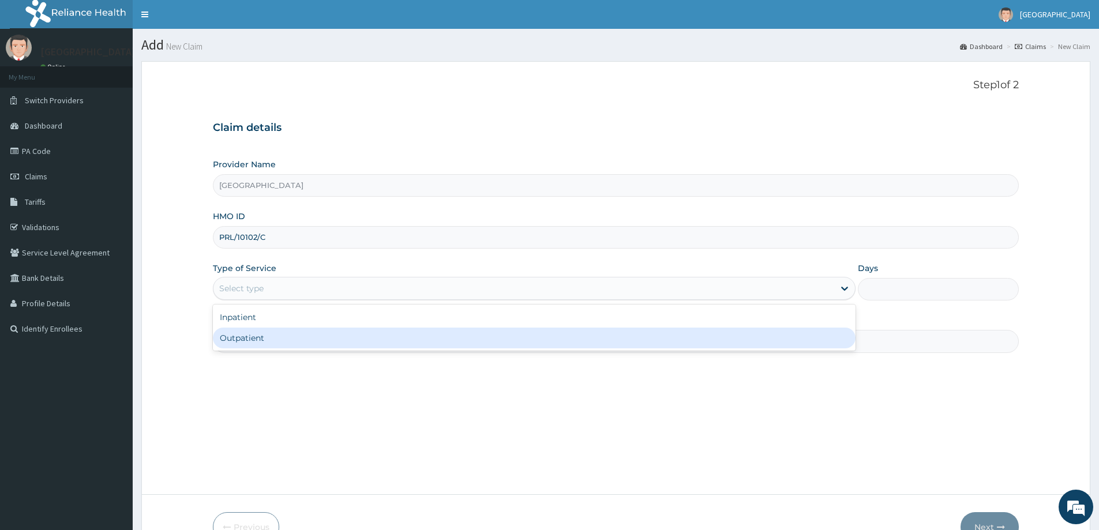
click at [291, 340] on div "Outpatient" at bounding box center [534, 338] width 643 height 21
type input "1"
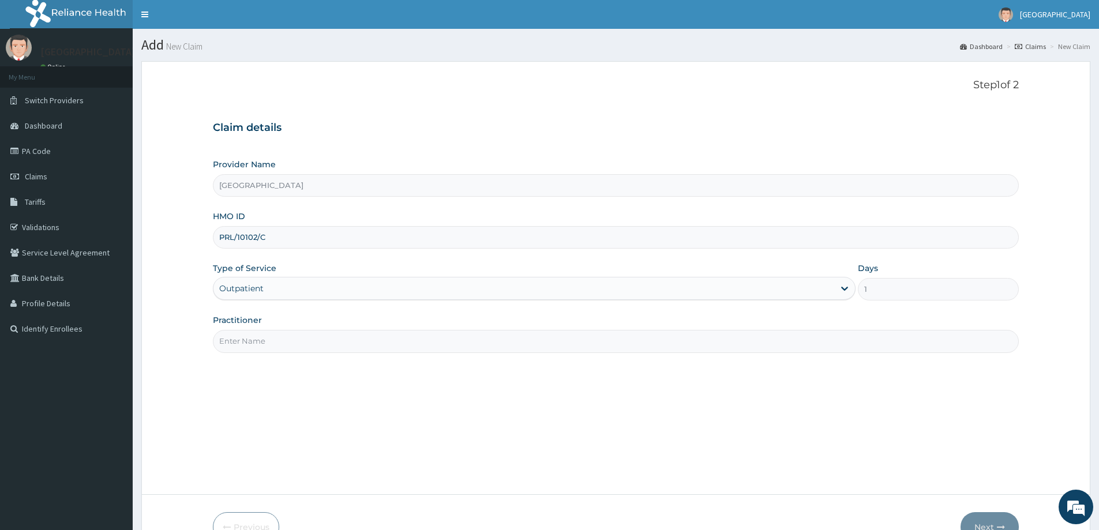
click at [289, 345] on input "Practitioner" at bounding box center [616, 341] width 806 height 23
type input "DR. GOKANA [PERSON_NAME]"
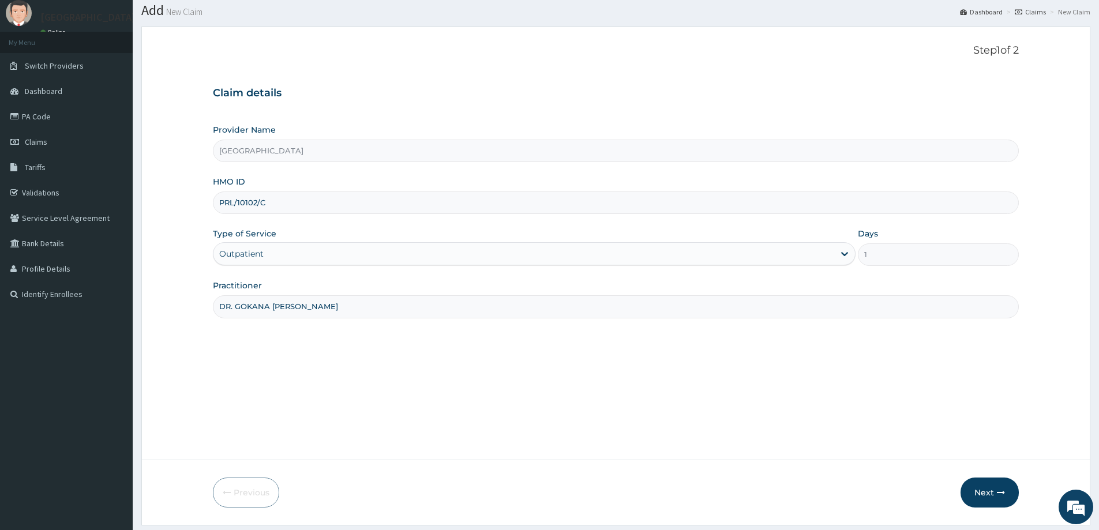
scroll to position [68, 0]
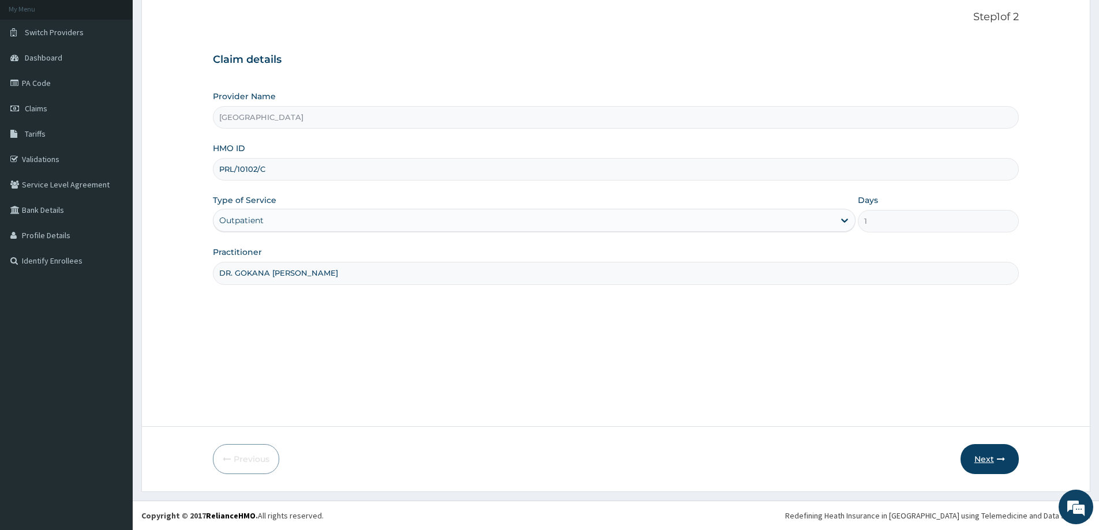
click at [982, 458] on button "Next" at bounding box center [990, 459] width 58 height 30
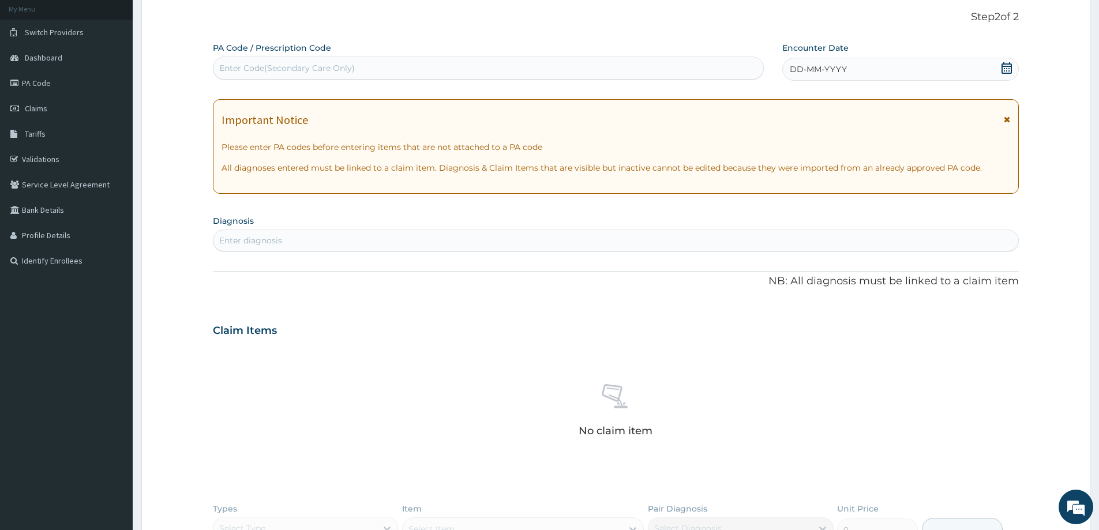
click at [1005, 72] on icon at bounding box center [1007, 68] width 12 height 12
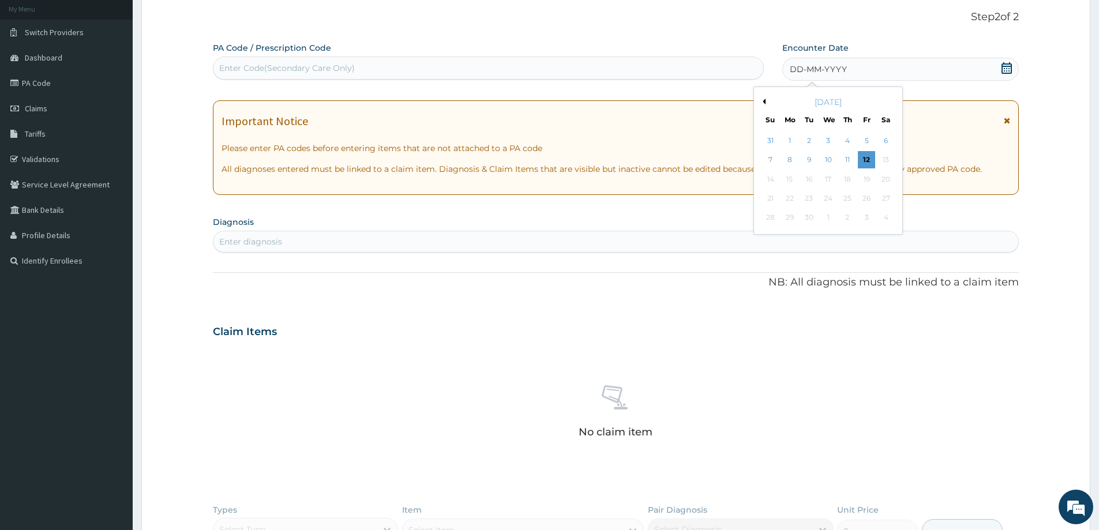
click at [765, 102] on button "Previous Month" at bounding box center [763, 102] width 6 height 6
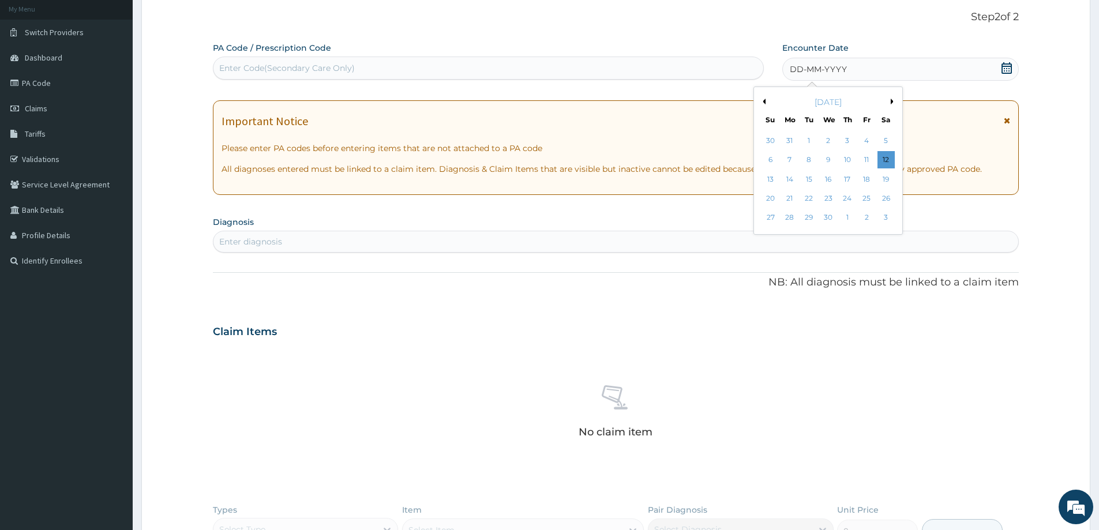
click at [765, 102] on button "Previous Month" at bounding box center [763, 102] width 6 height 6
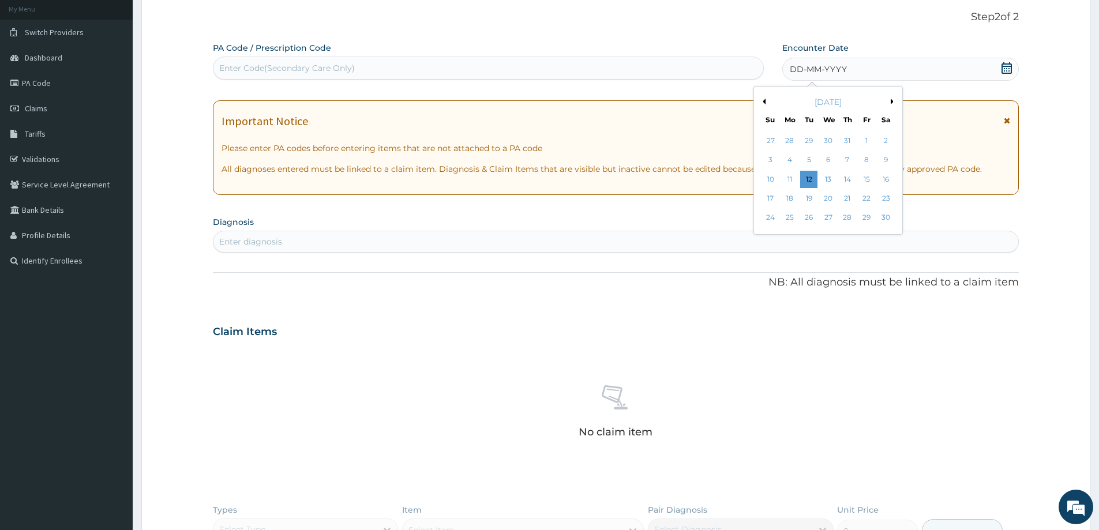
click at [765, 102] on button "Previous Month" at bounding box center [763, 102] width 6 height 6
click at [764, 100] on button "Previous Month" at bounding box center [763, 102] width 6 height 6
click at [892, 101] on button "Next Month" at bounding box center [895, 102] width 6 height 6
click at [762, 100] on button "Previous Month" at bounding box center [763, 102] width 6 height 6
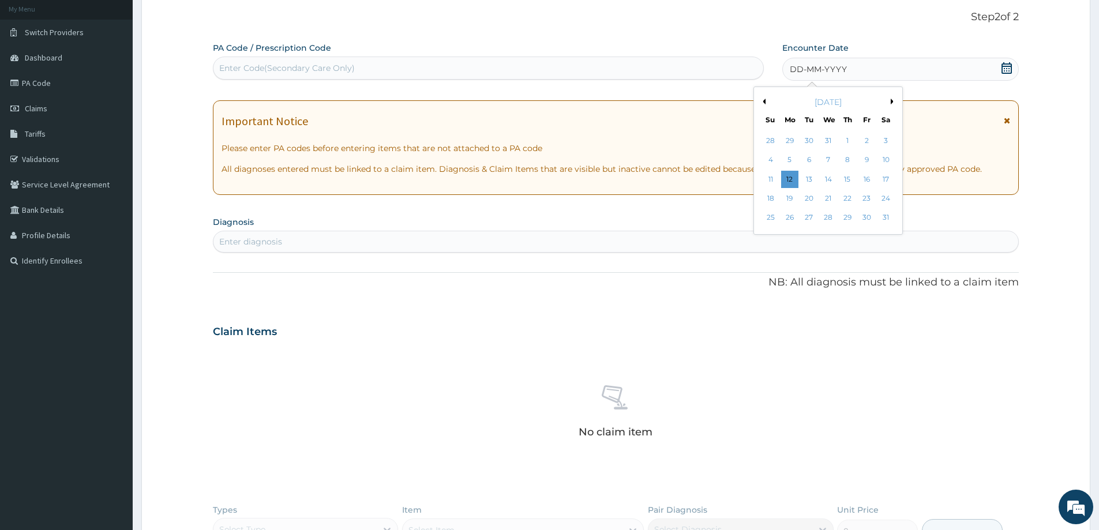
click at [894, 101] on button "Next Month" at bounding box center [895, 102] width 6 height 6
click at [886, 158] on div "14" at bounding box center [886, 160] width 17 height 17
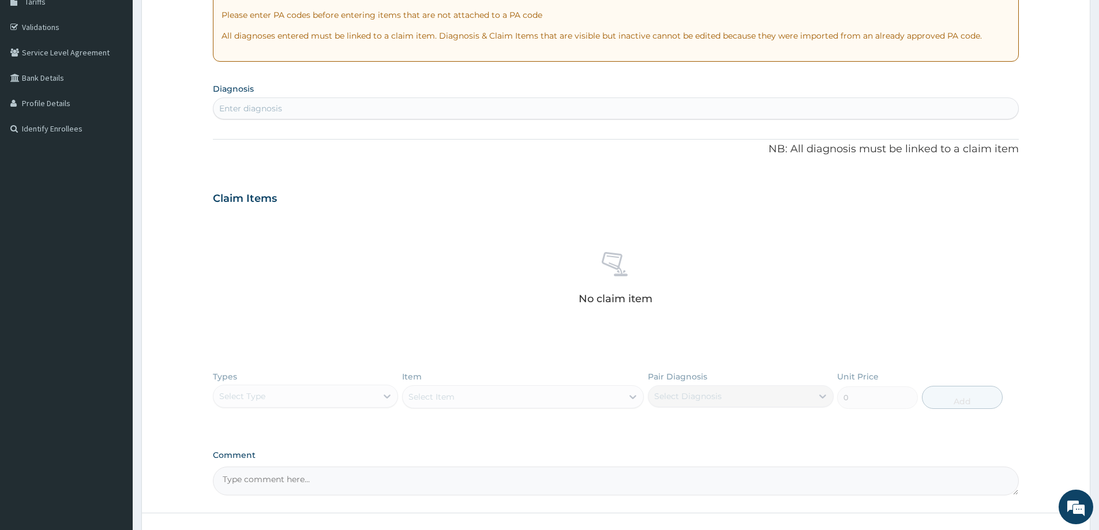
scroll to position [0, 0]
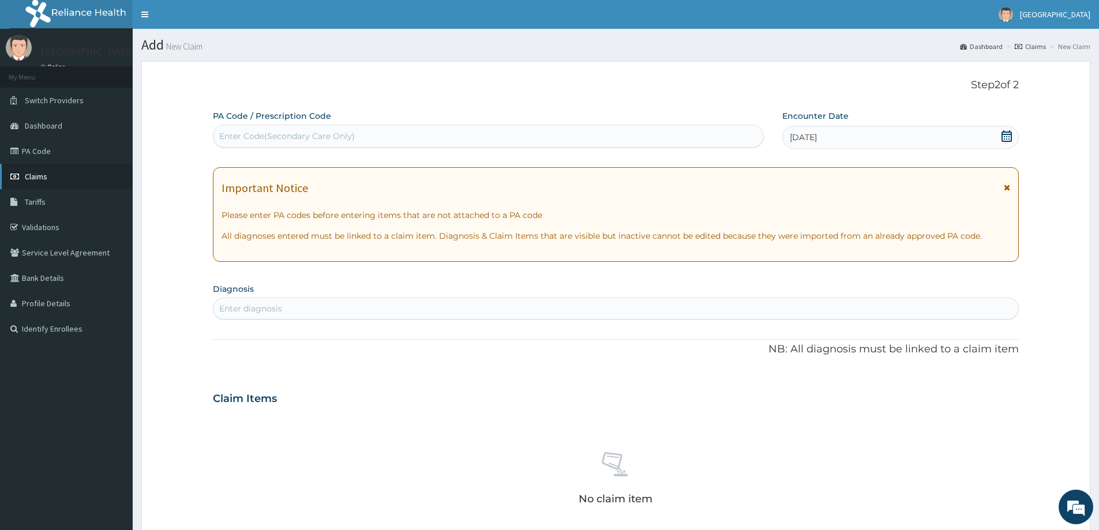
click at [35, 175] on span "Claims" at bounding box center [36, 176] width 23 height 10
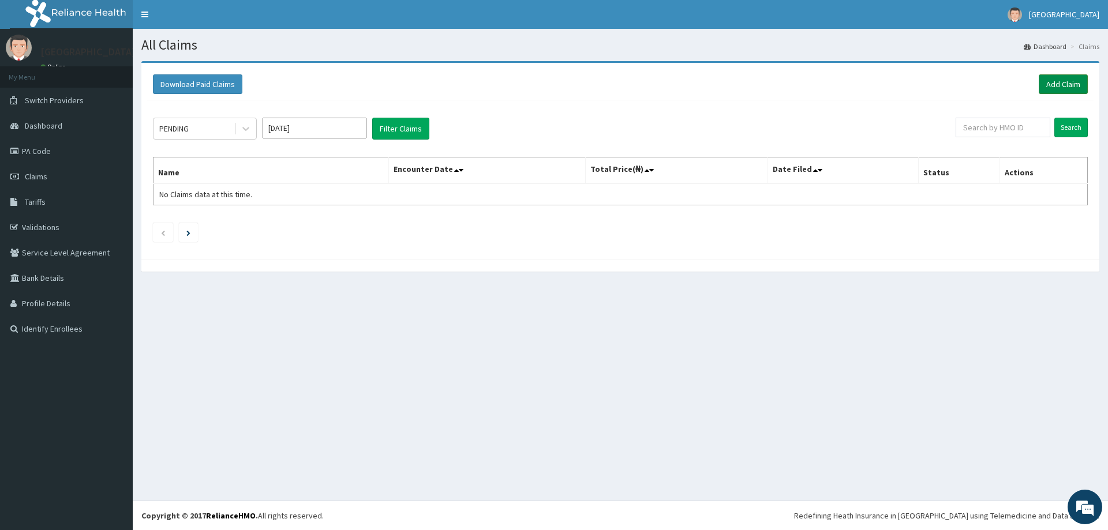
click at [1051, 83] on link "Add Claim" at bounding box center [1063, 84] width 49 height 20
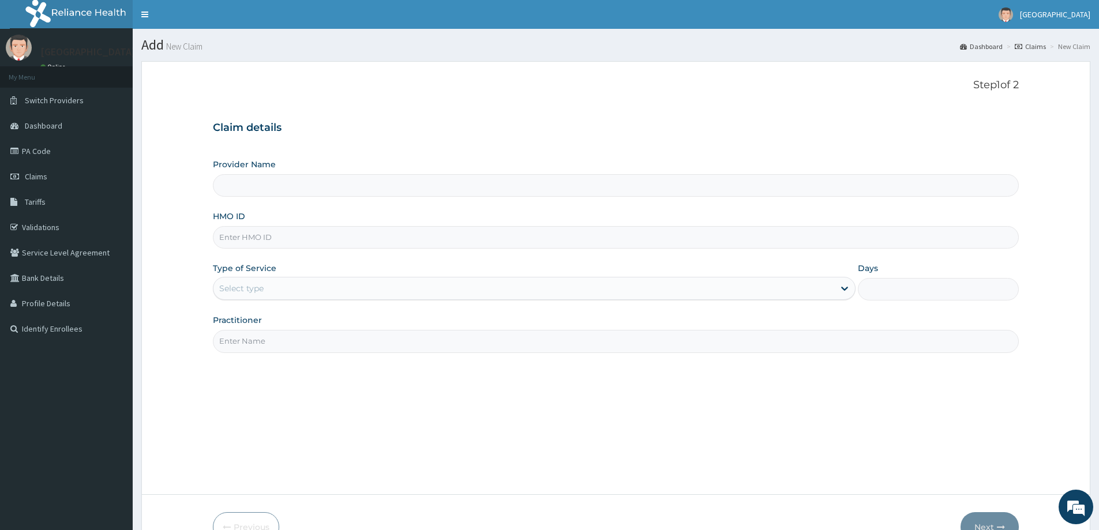
type input "[GEOGRAPHIC_DATA]"
click at [235, 238] on input "HMO ID" at bounding box center [616, 237] width 806 height 23
type input "QKA/10051/A"
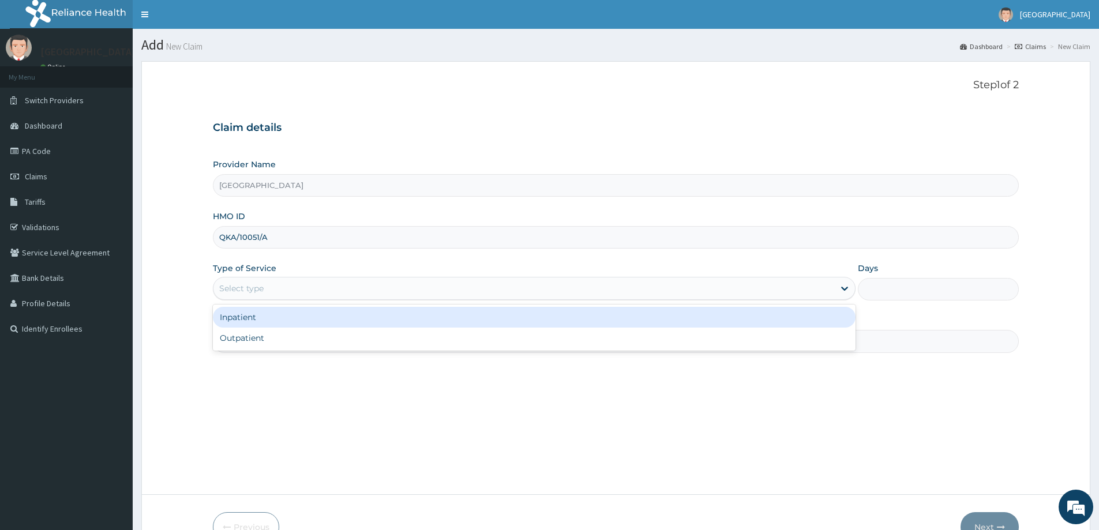
click at [239, 294] on div "Select type" at bounding box center [241, 289] width 44 height 12
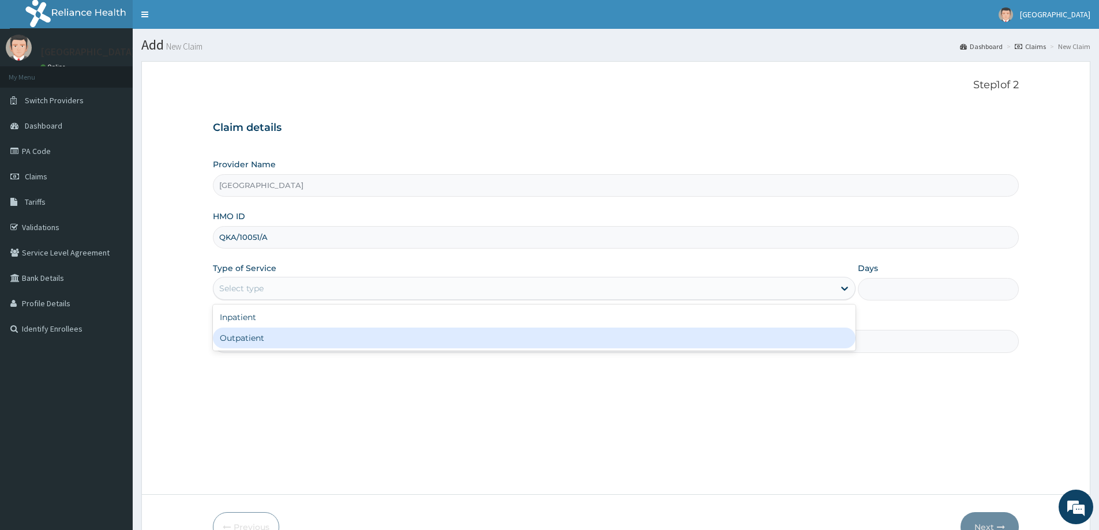
click at [240, 338] on div "Outpatient" at bounding box center [534, 338] width 643 height 21
type input "1"
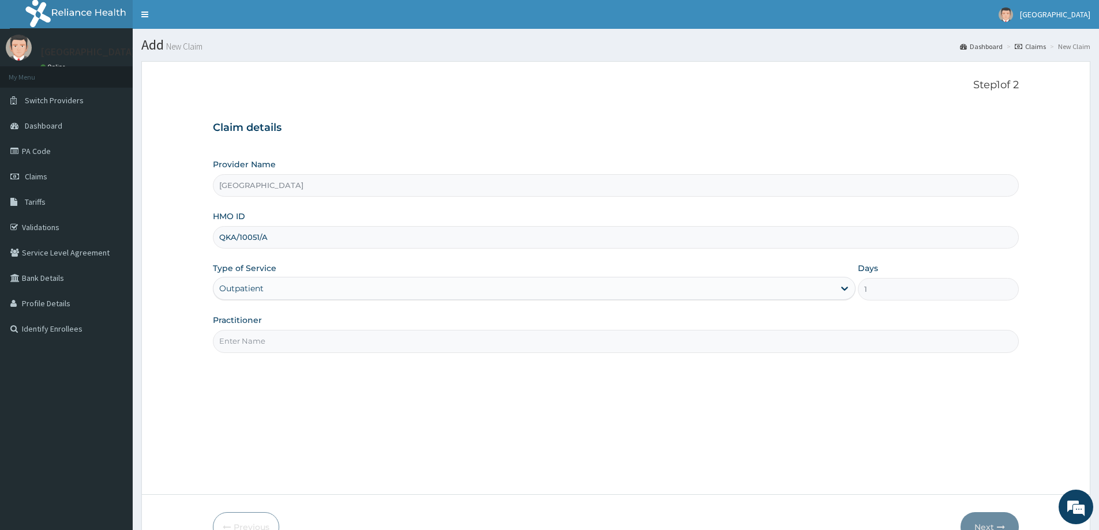
click at [249, 335] on input "Practitioner" at bounding box center [616, 341] width 806 height 23
type input "DR. GOKANA [PERSON_NAME]"
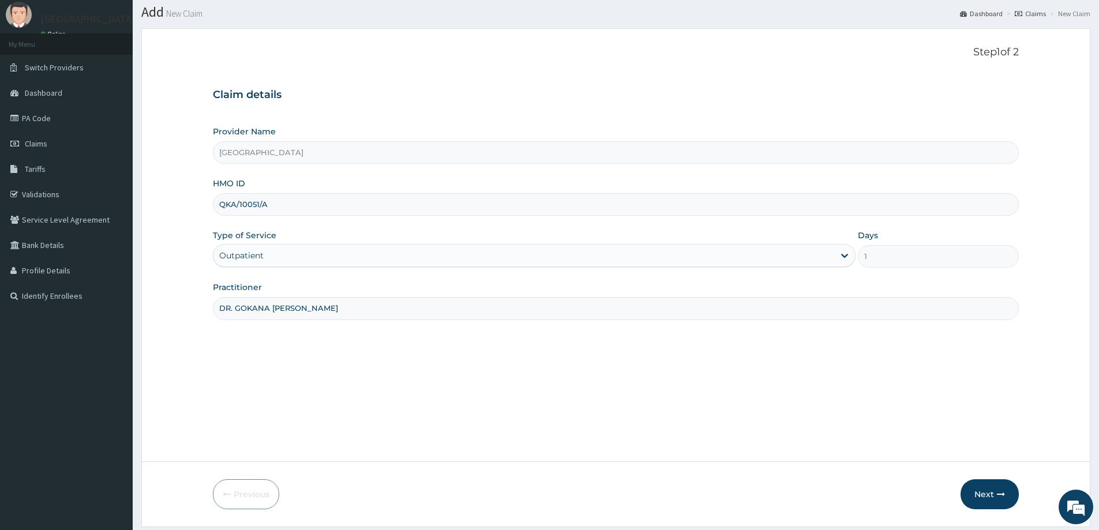
scroll to position [68, 0]
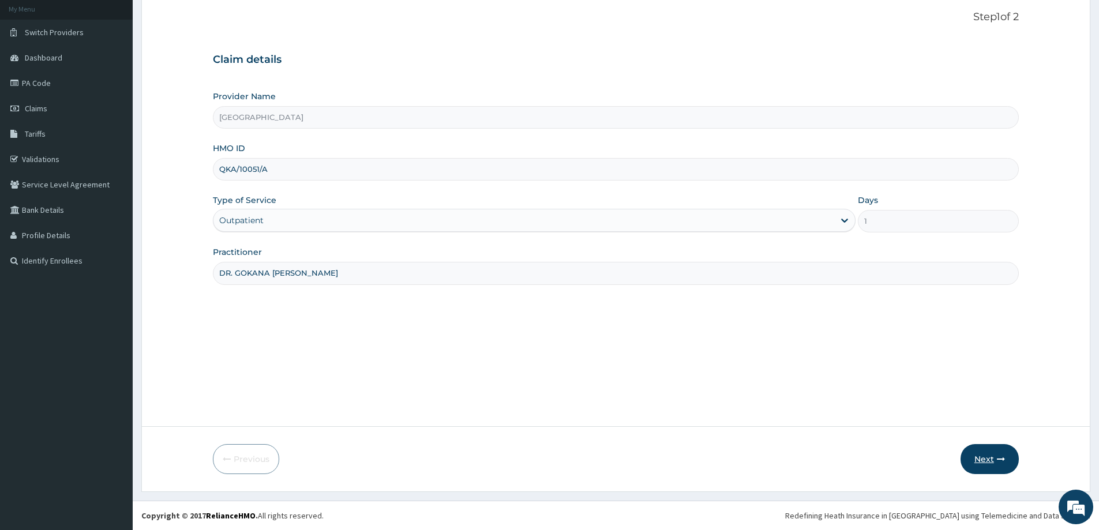
click at [986, 459] on button "Next" at bounding box center [990, 459] width 58 height 30
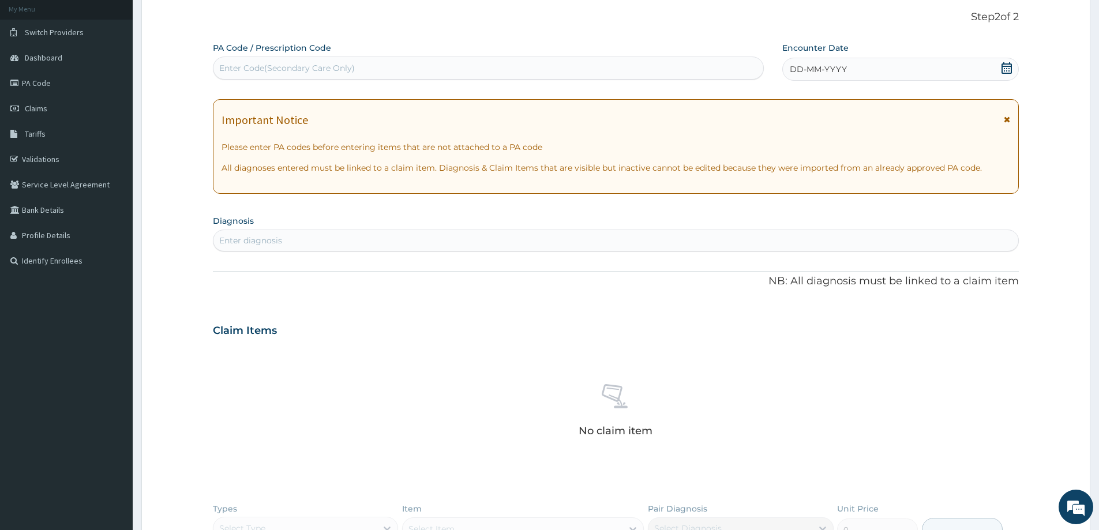
click at [1005, 69] on icon at bounding box center [1007, 68] width 12 height 12
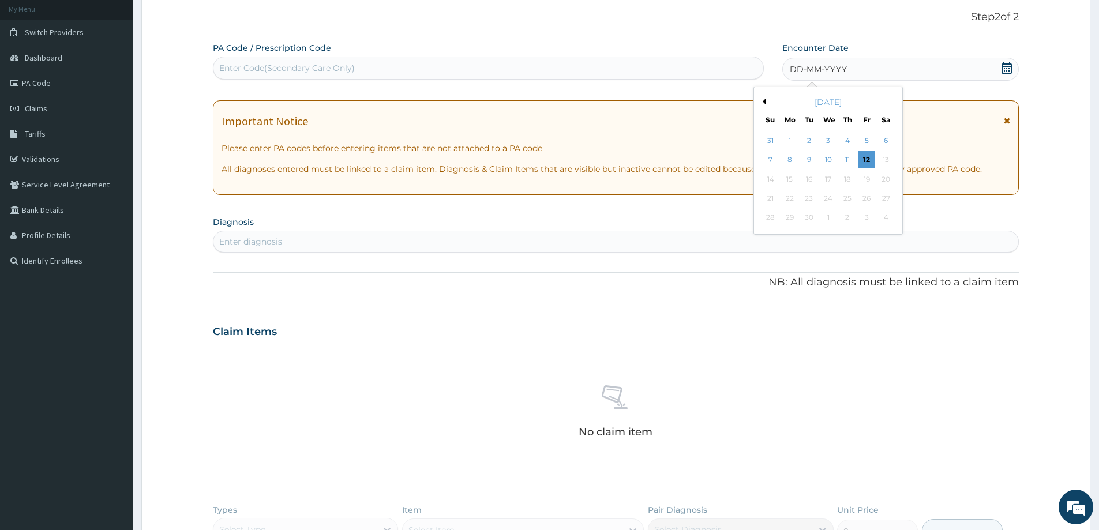
click at [765, 103] on button "Previous Month" at bounding box center [763, 102] width 6 height 6
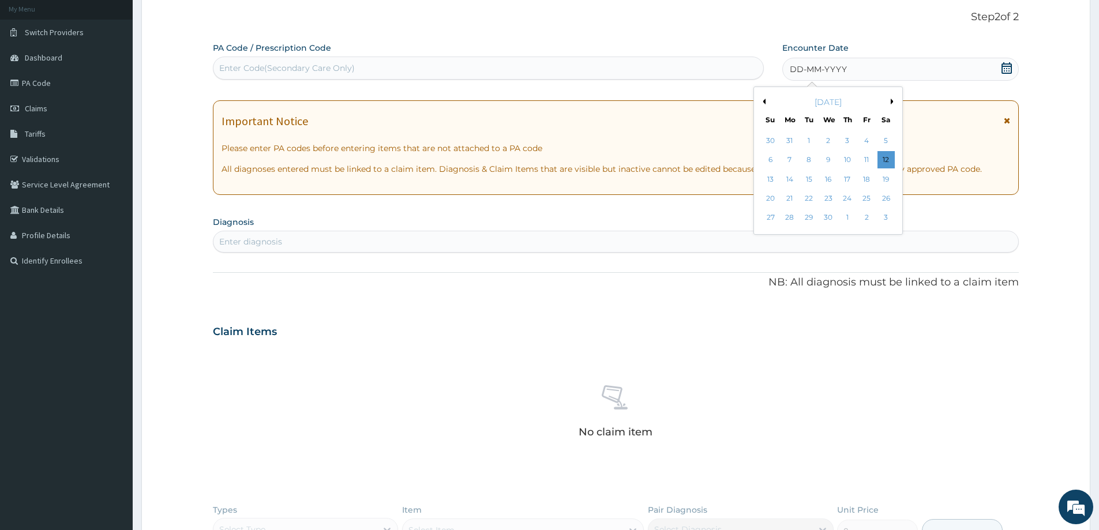
click at [765, 103] on button "Previous Month" at bounding box center [763, 102] width 6 height 6
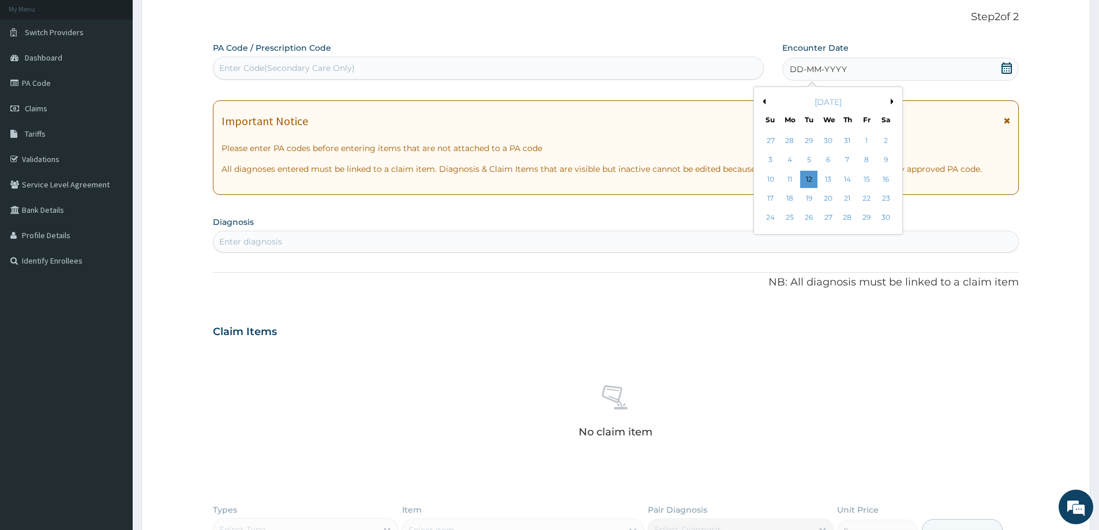
click at [765, 103] on button "Previous Month" at bounding box center [763, 102] width 6 height 6
click at [889, 163] on div "14" at bounding box center [886, 160] width 17 height 17
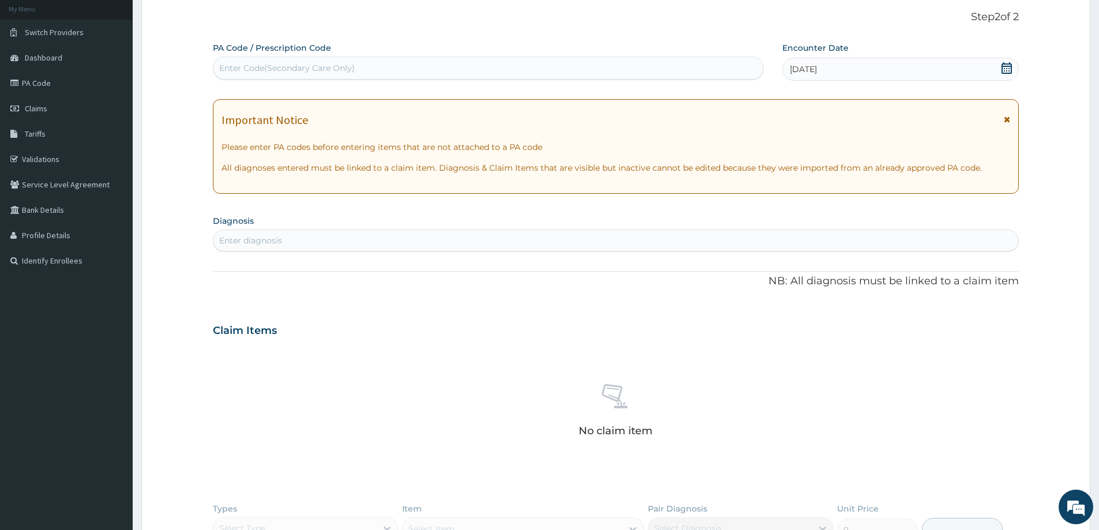
click at [398, 240] on div "Enter diagnosis" at bounding box center [616, 240] width 805 height 18
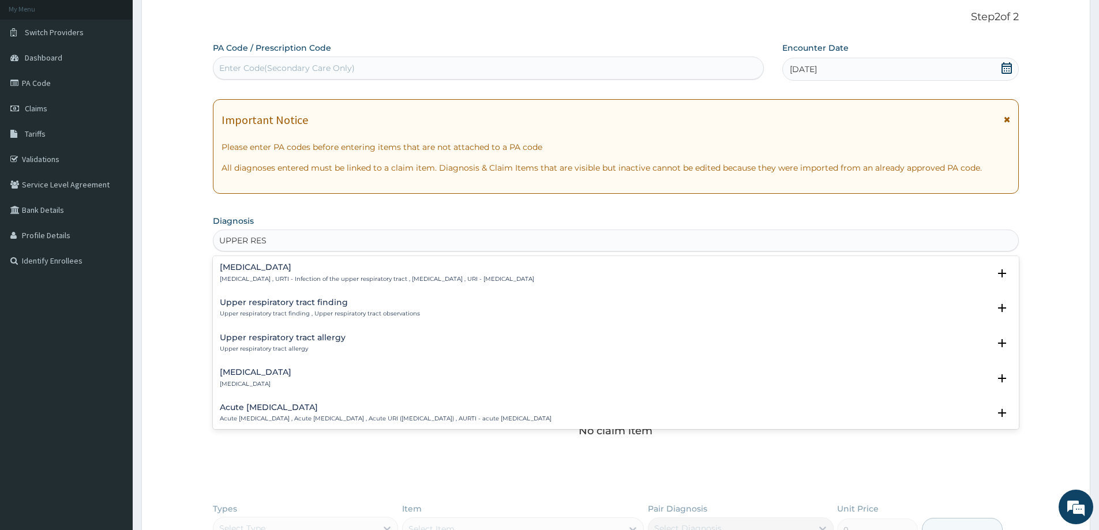
type input "UPPER RESP"
click at [372, 273] on div "[MEDICAL_DATA] [MEDICAL_DATA] , URTI - Infection of the upper respiratory tract…" at bounding box center [377, 273] width 315 height 20
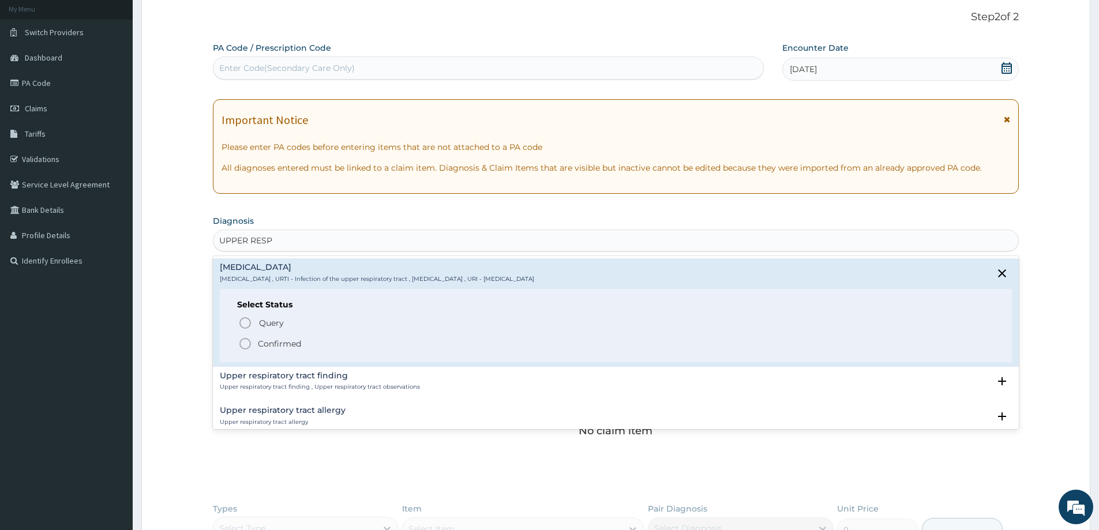
click at [295, 343] on p "Confirmed" at bounding box center [279, 344] width 43 height 12
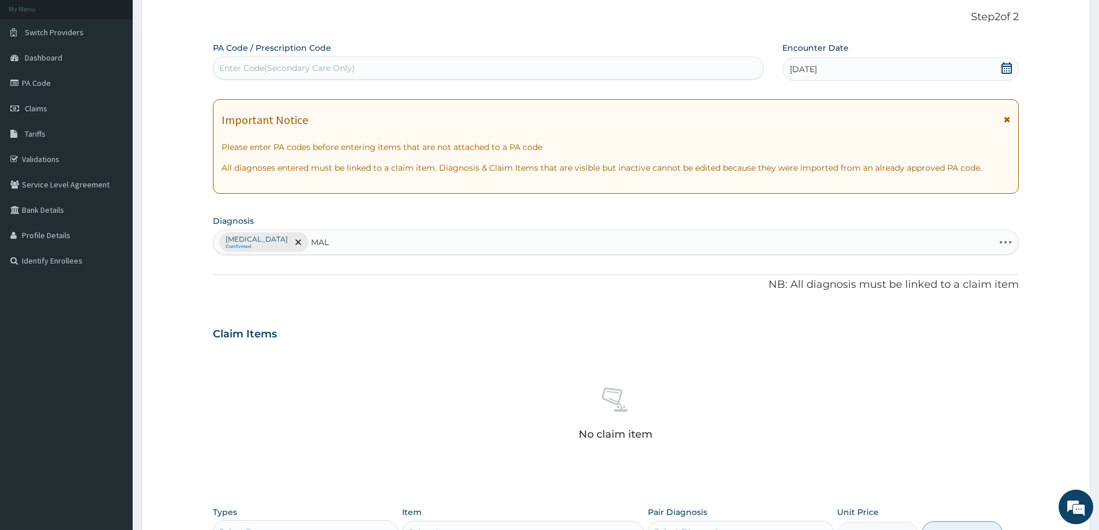
type input "MALA"
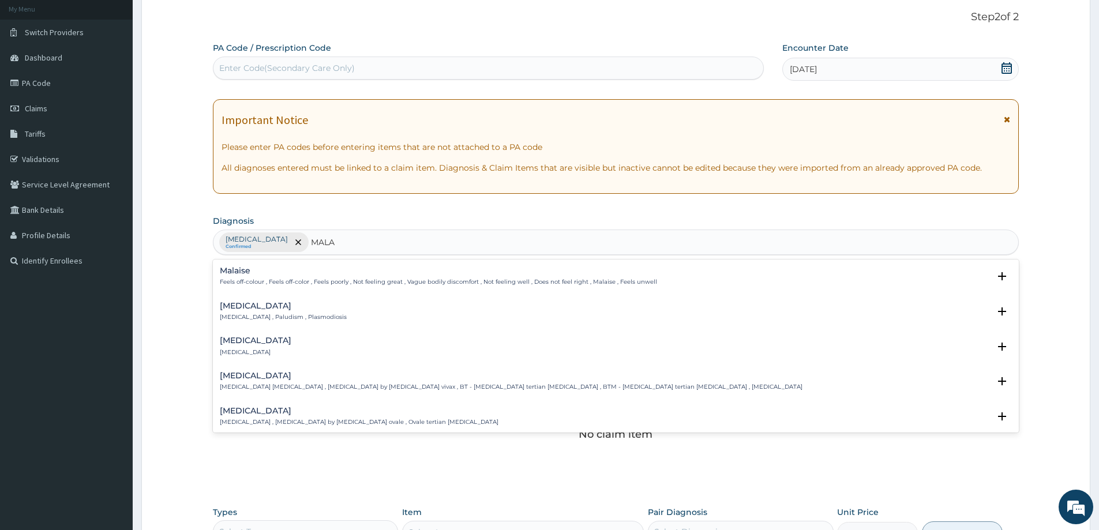
click at [249, 313] on p "[MEDICAL_DATA] , Paludism , Plasmodiosis" at bounding box center [283, 317] width 127 height 8
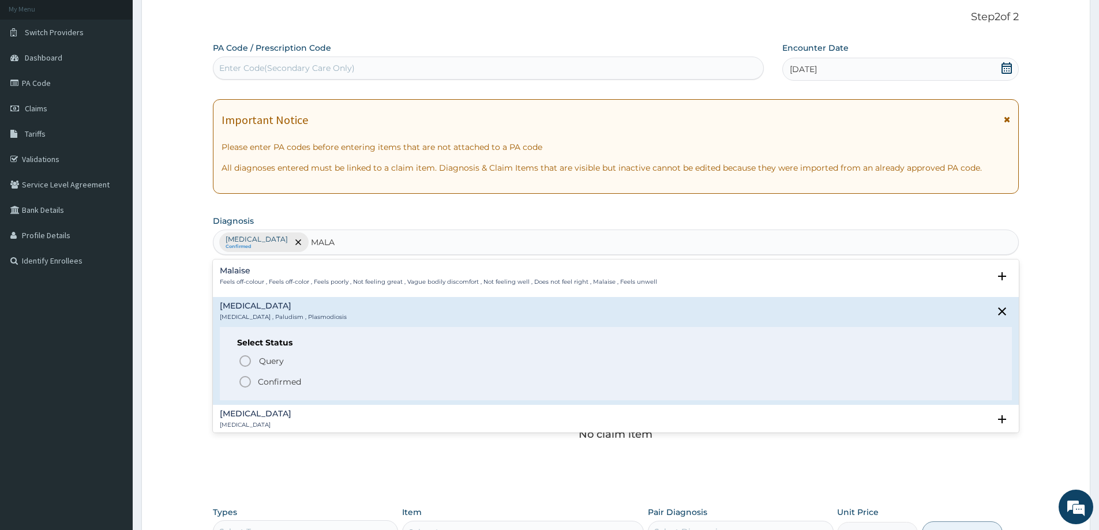
click at [271, 386] on p "Confirmed" at bounding box center [279, 382] width 43 height 12
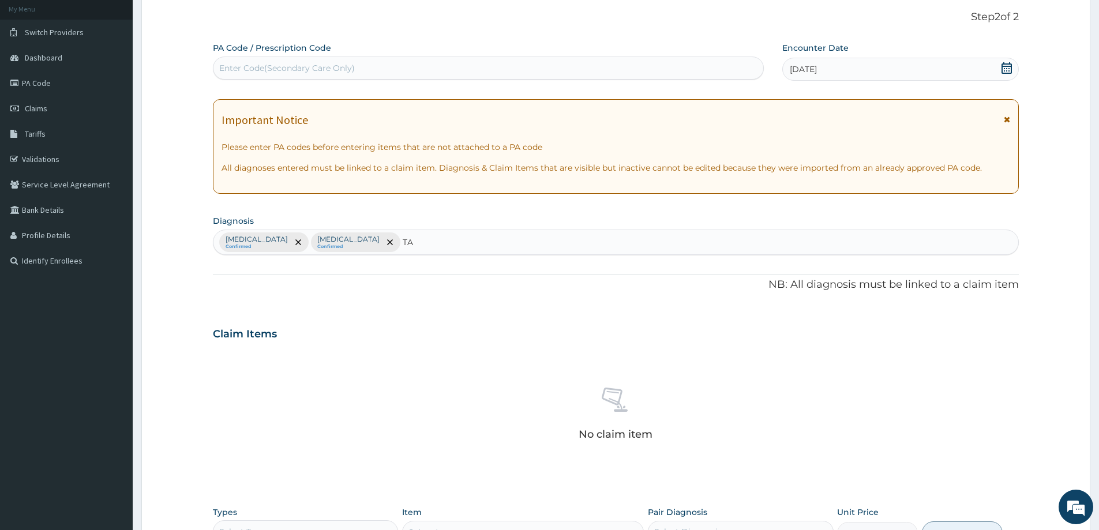
type input "T"
type input "OST"
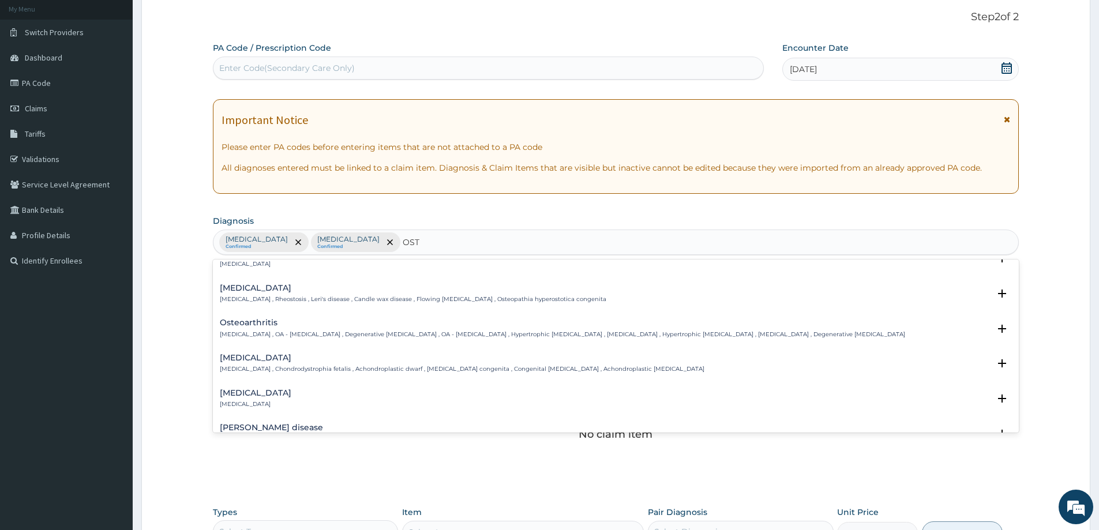
scroll to position [808, 0]
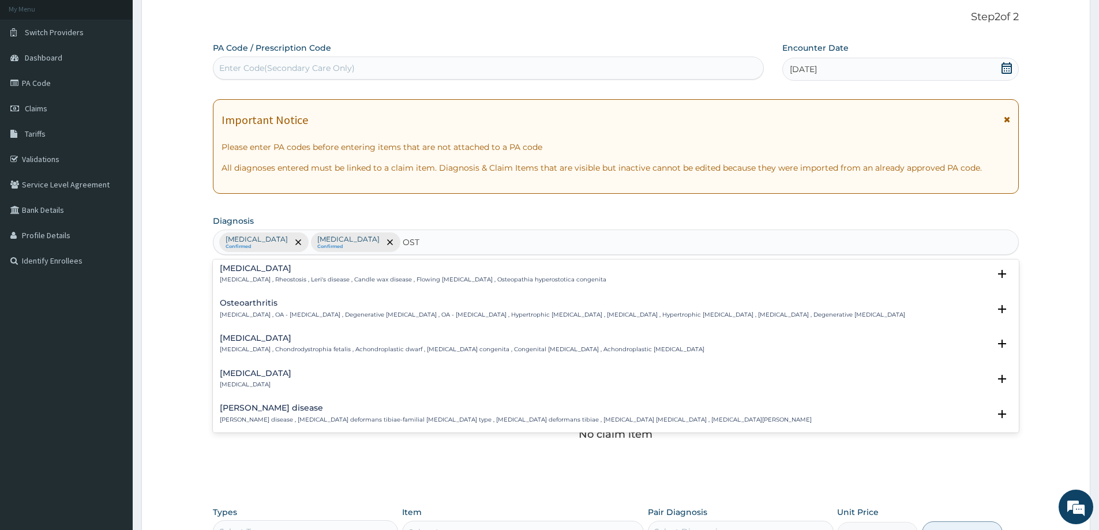
click at [278, 312] on p "[MEDICAL_DATA] , OA - [MEDICAL_DATA] , Degenerative [MEDICAL_DATA] , OA - [MEDI…" at bounding box center [563, 315] width 686 height 8
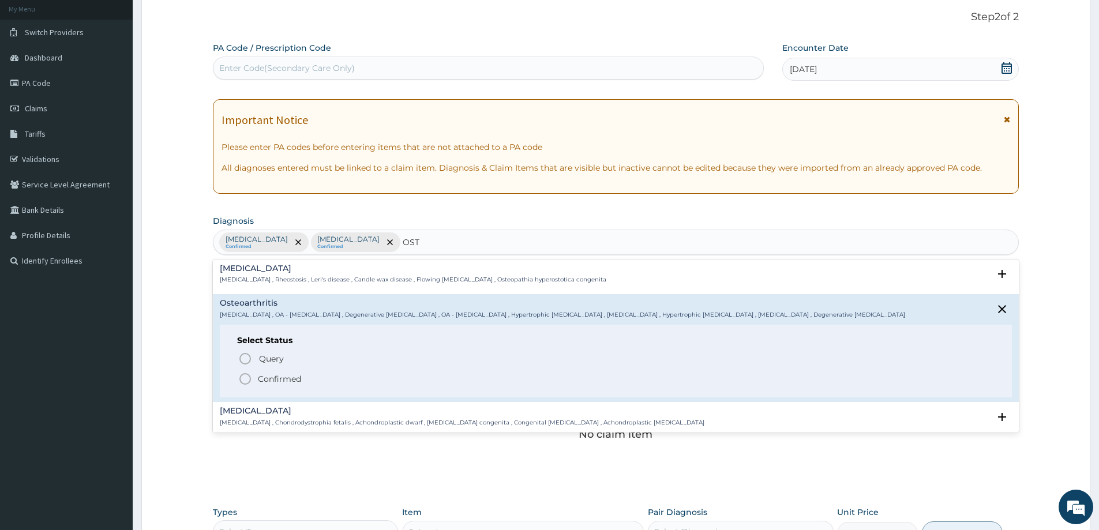
click at [282, 376] on p "Confirmed" at bounding box center [279, 379] width 43 height 12
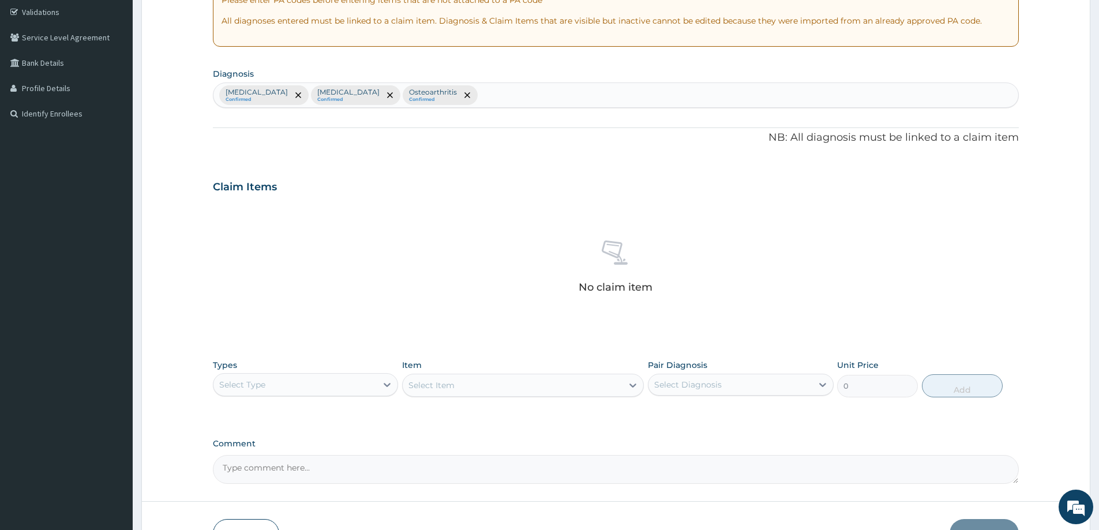
scroll to position [290, 0]
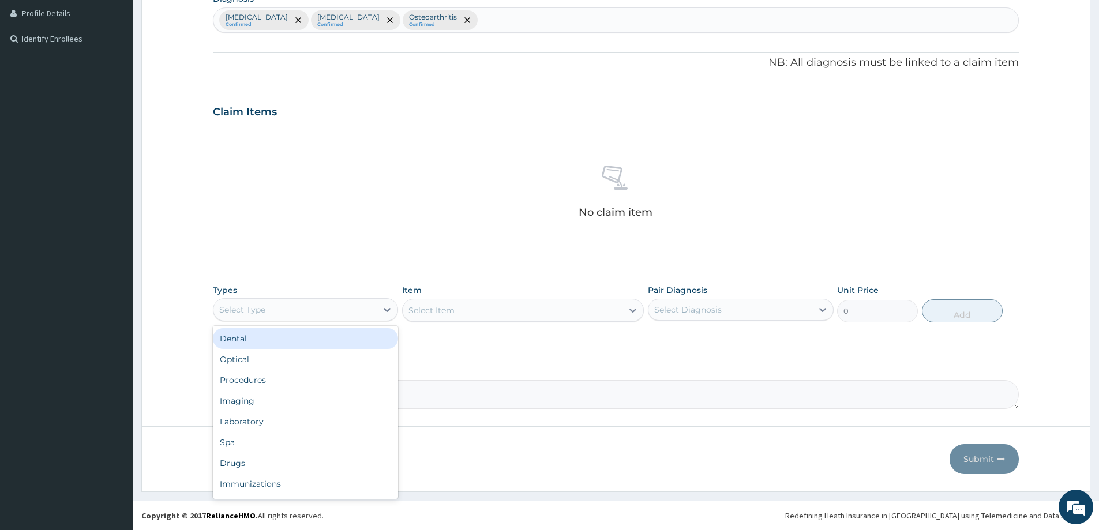
click at [318, 312] on div "Select Type" at bounding box center [295, 310] width 163 height 18
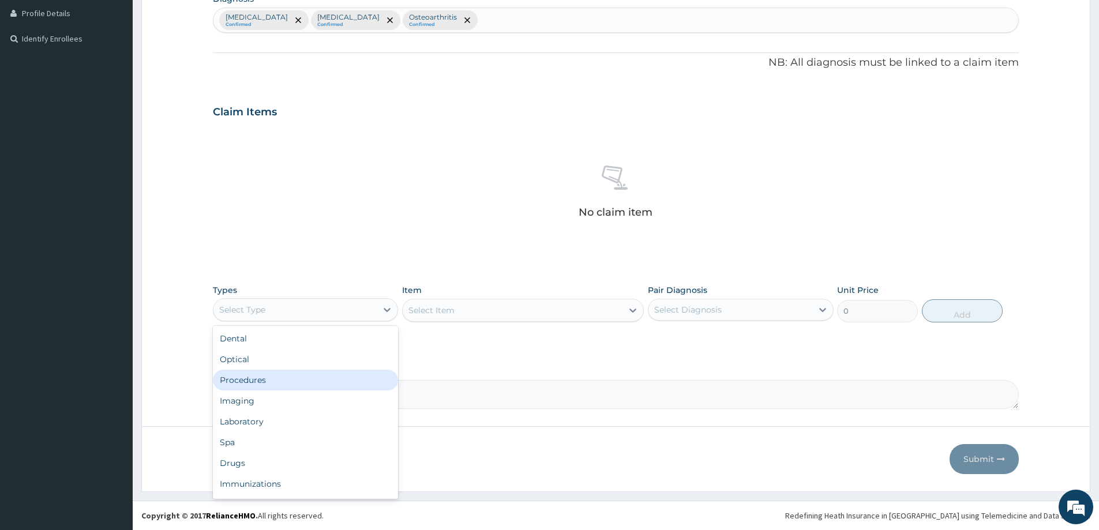
click at [292, 380] on div "Procedures" at bounding box center [305, 380] width 185 height 21
click at [492, 312] on div "Select Item" at bounding box center [513, 310] width 220 height 18
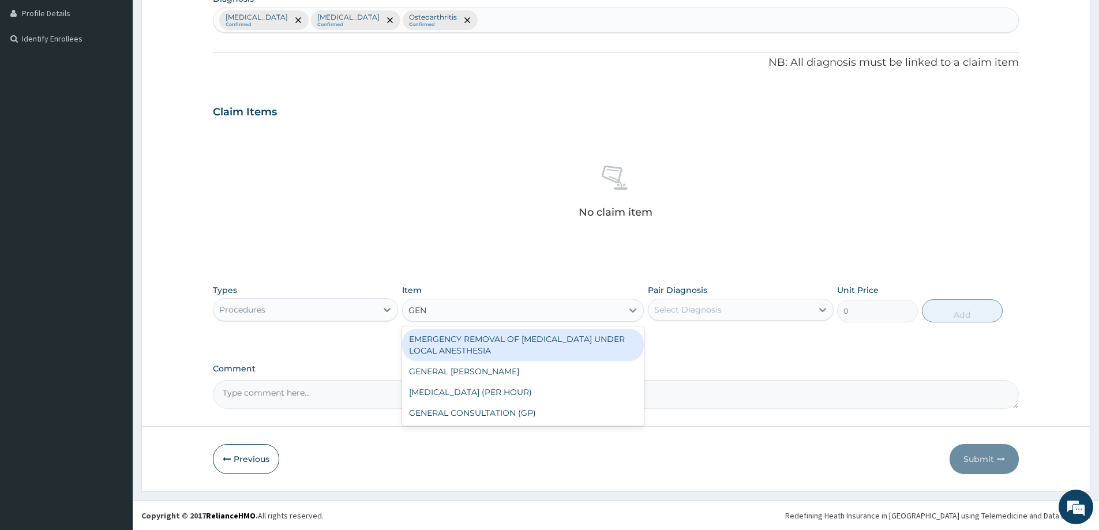
type input "GENE"
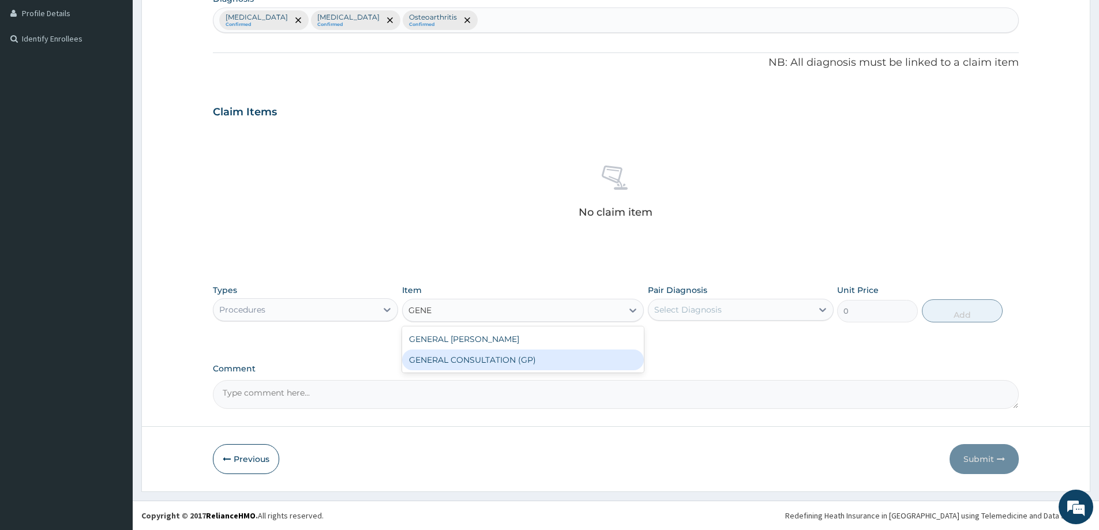
click at [493, 360] on div "GENERAL CONSULTATION (GP)" at bounding box center [523, 360] width 242 height 21
type input "1500"
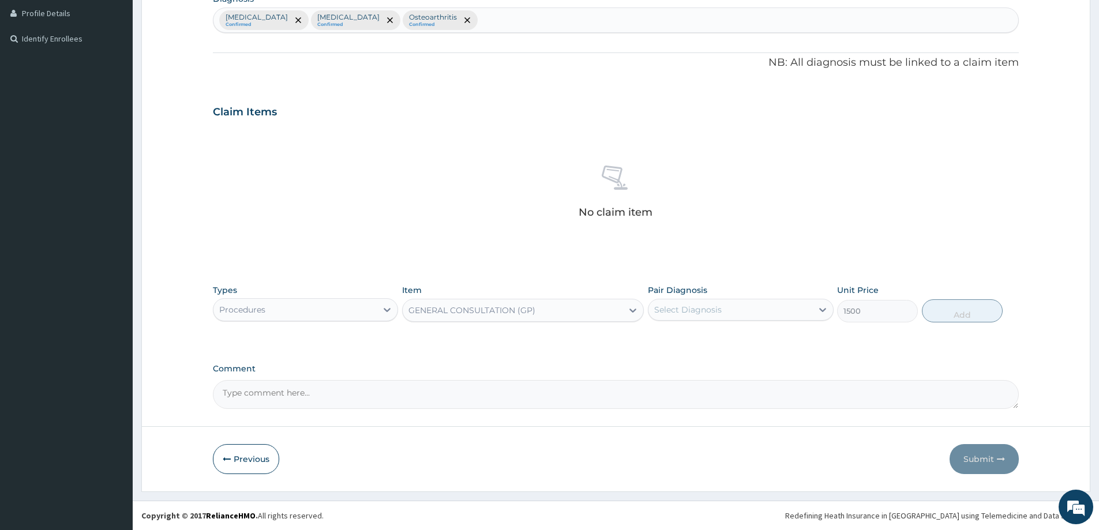
click at [686, 303] on div "Select Diagnosis" at bounding box center [730, 310] width 163 height 18
click at [702, 336] on label "[MEDICAL_DATA]" at bounding box center [703, 338] width 72 height 12
checkbox input "true"
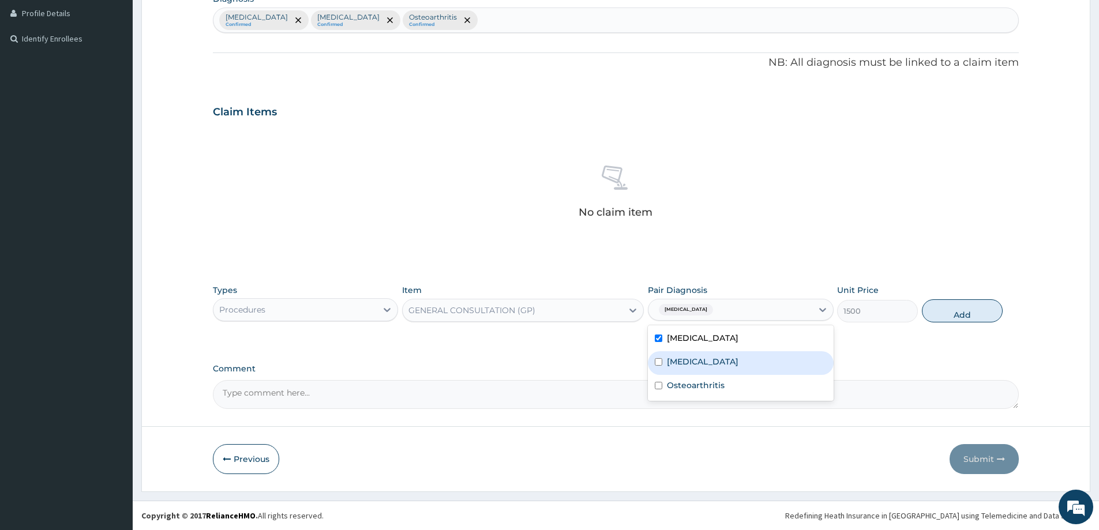
click at [704, 360] on div "[MEDICAL_DATA]" at bounding box center [740, 363] width 185 height 24
checkbox input "true"
click at [714, 385] on label "Osteoarthritis" at bounding box center [696, 386] width 58 height 12
checkbox input "true"
click at [975, 313] on button "Add" at bounding box center [962, 310] width 81 height 23
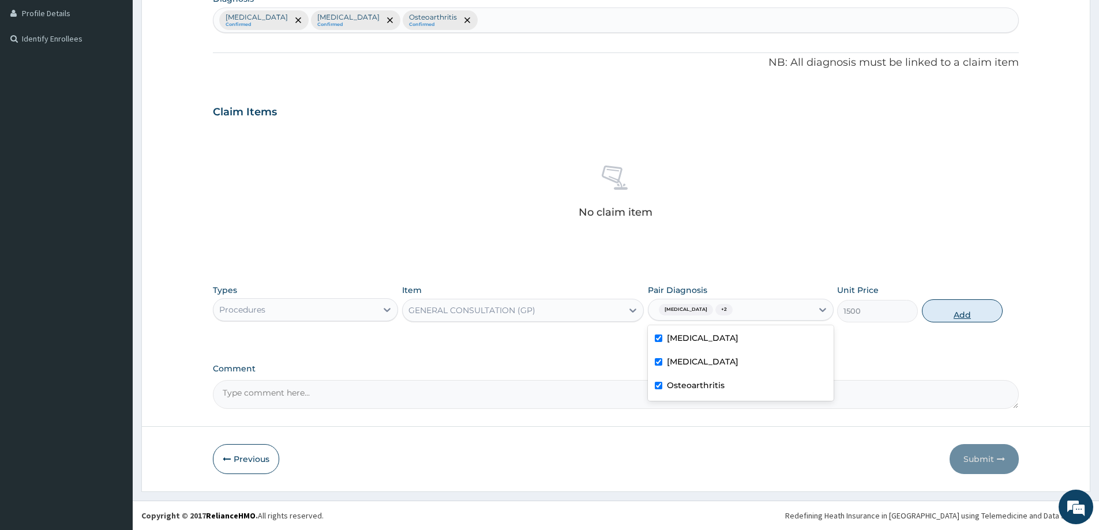
type input "0"
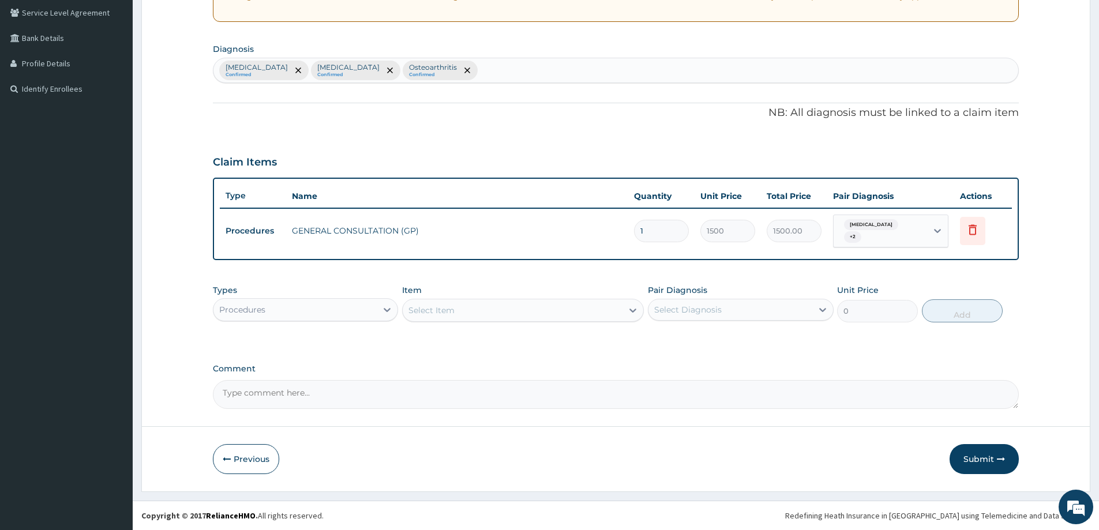
scroll to position [240, 0]
click at [336, 303] on div "Procedures" at bounding box center [295, 310] width 163 height 18
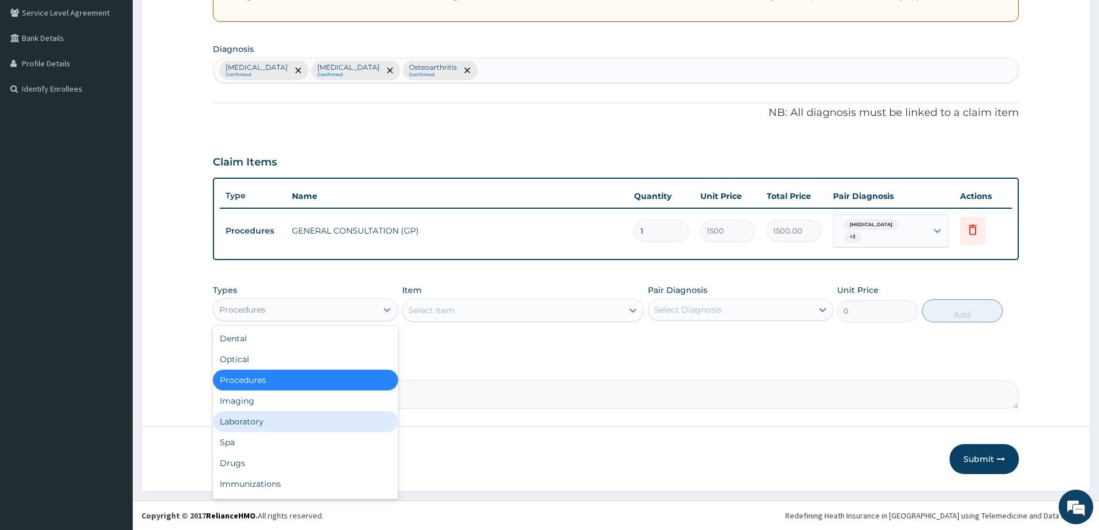
click at [256, 421] on div "Laboratory" at bounding box center [305, 421] width 185 height 21
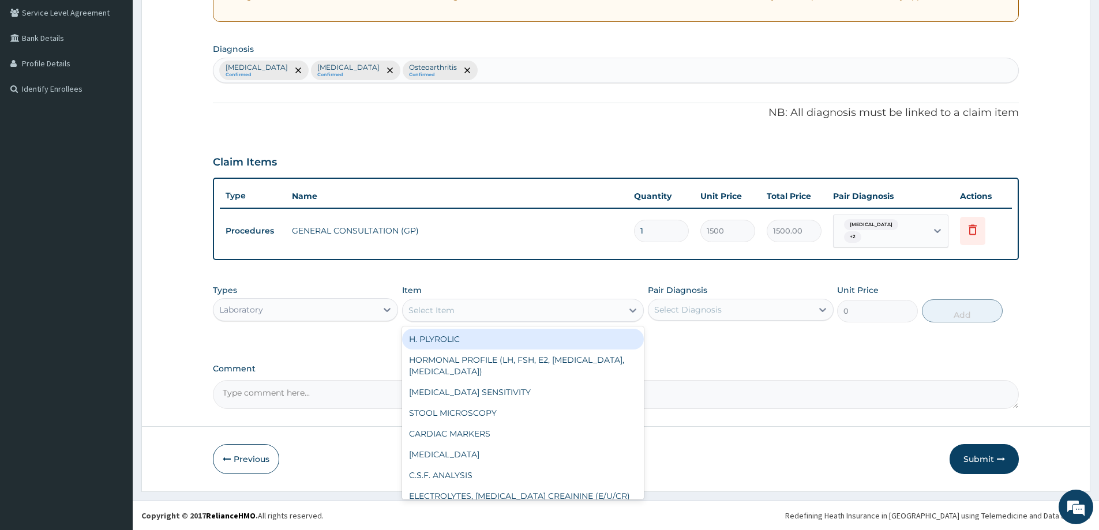
click at [463, 313] on div "Select Item" at bounding box center [513, 310] width 220 height 18
type input "SPU"
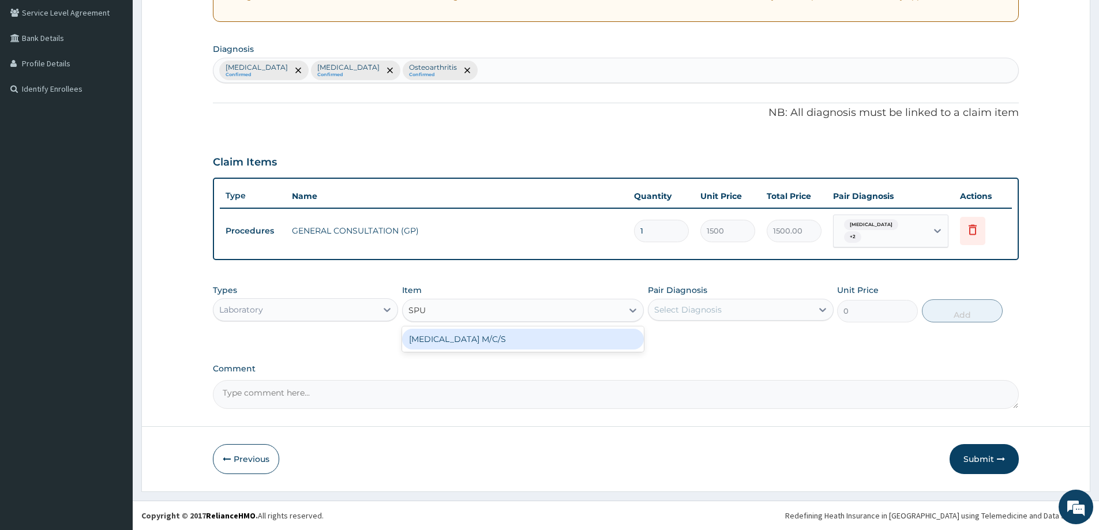
click at [469, 339] on div "[MEDICAL_DATA] M/C/S" at bounding box center [523, 339] width 242 height 21
type input "1500"
click at [681, 302] on div "Select Diagnosis" at bounding box center [730, 310] width 163 height 18
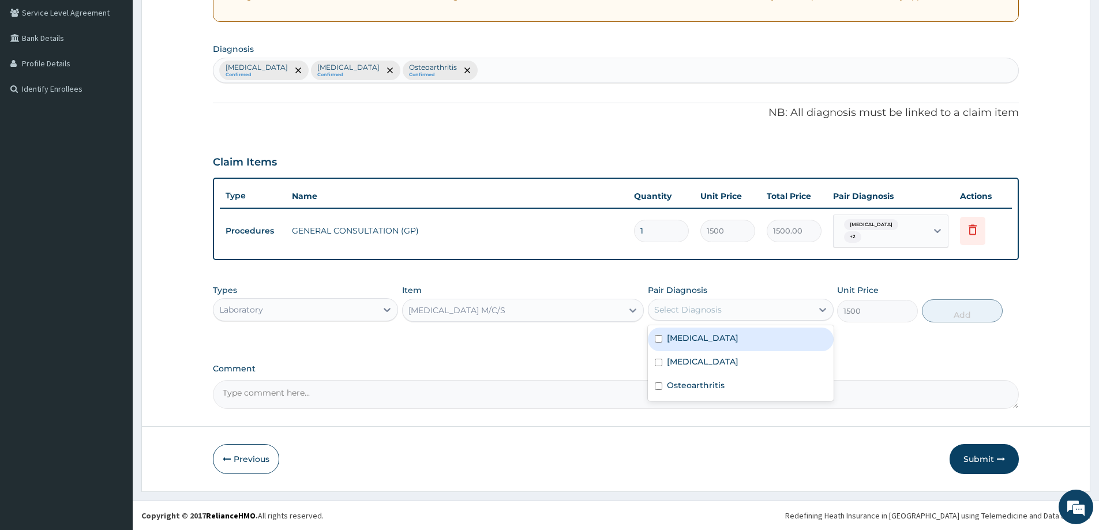
click at [714, 335] on label "[MEDICAL_DATA]" at bounding box center [703, 338] width 72 height 12
checkbox input "true"
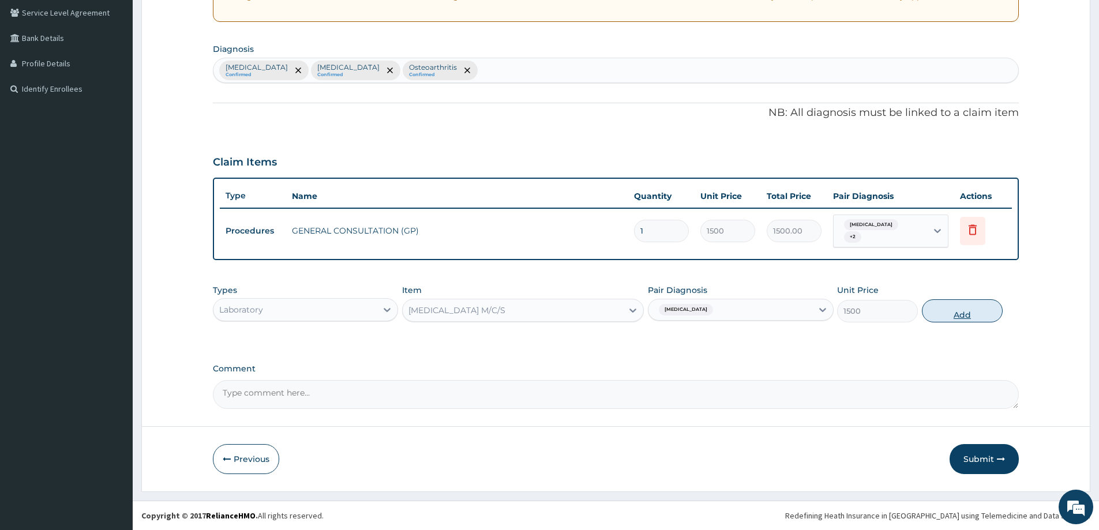
click at [964, 312] on button "Add" at bounding box center [962, 310] width 81 height 23
type input "0"
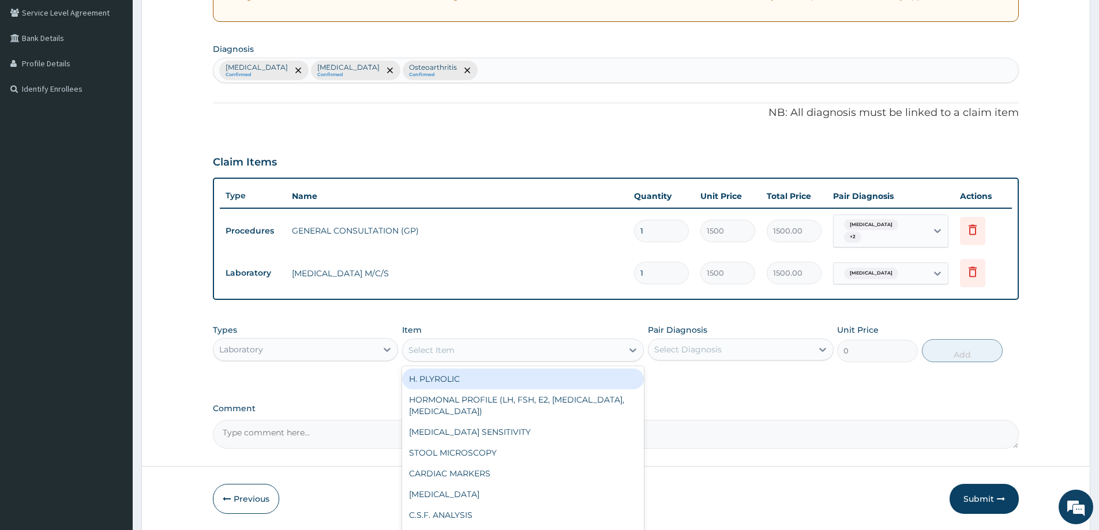
click at [473, 350] on div "Select Item" at bounding box center [513, 350] width 220 height 18
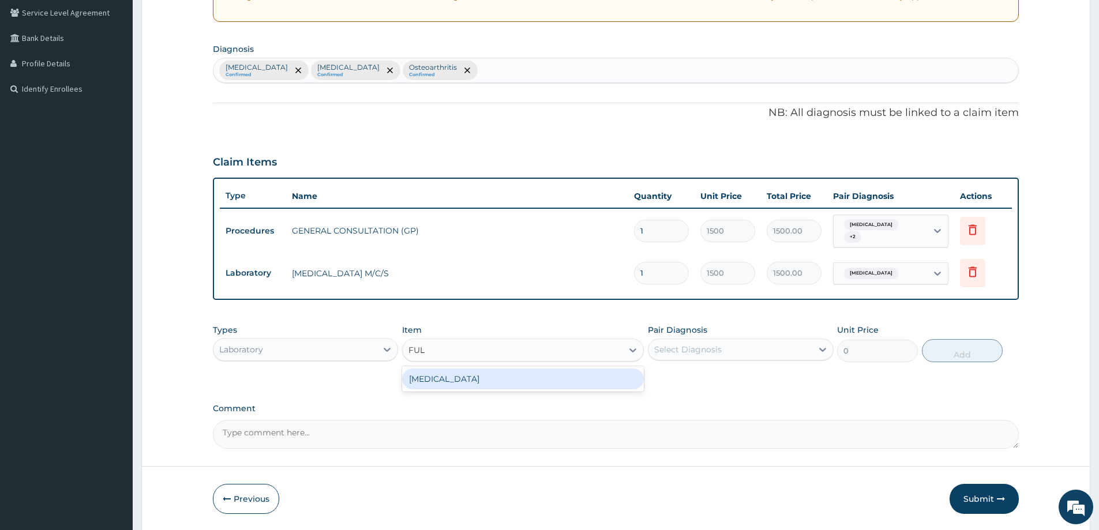
type input "FULL"
click at [466, 380] on div "[MEDICAL_DATA]" at bounding box center [523, 379] width 242 height 21
type input "1500"
click at [715, 346] on div "Select Diagnosis" at bounding box center [688, 350] width 68 height 12
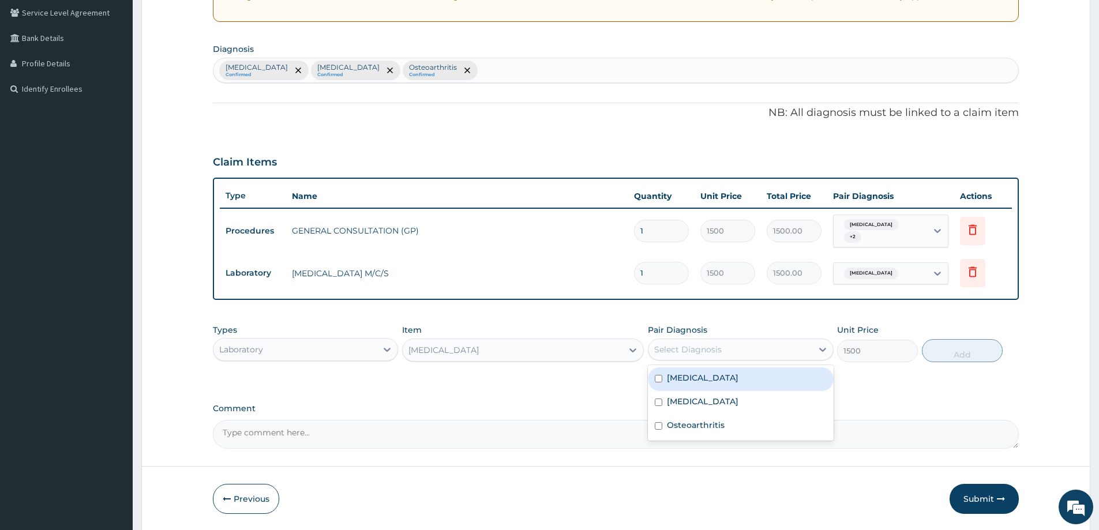
click at [724, 379] on label "[MEDICAL_DATA]" at bounding box center [703, 378] width 72 height 12
checkbox input "true"
click at [980, 353] on button "Add" at bounding box center [962, 350] width 81 height 23
type input "0"
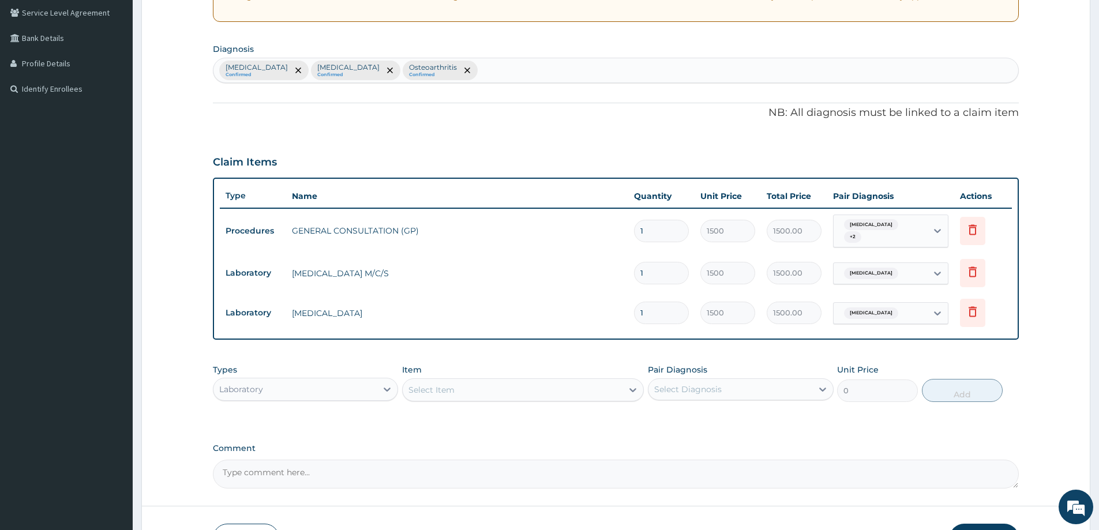
click at [490, 392] on div "Select Item" at bounding box center [513, 390] width 220 height 18
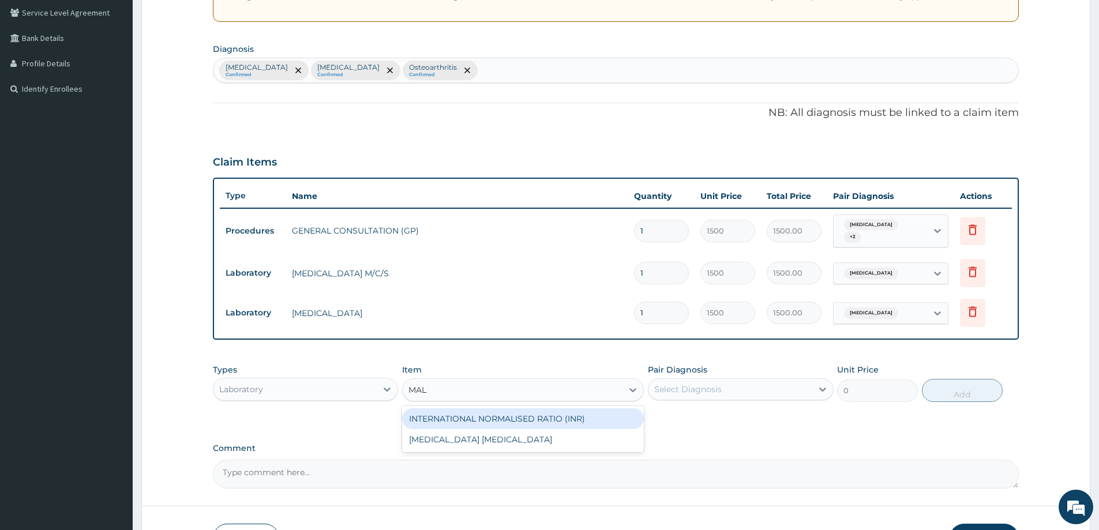
type input "MALA"
click at [515, 414] on div "[MEDICAL_DATA] [MEDICAL_DATA]" at bounding box center [523, 419] width 242 height 21
type input "800"
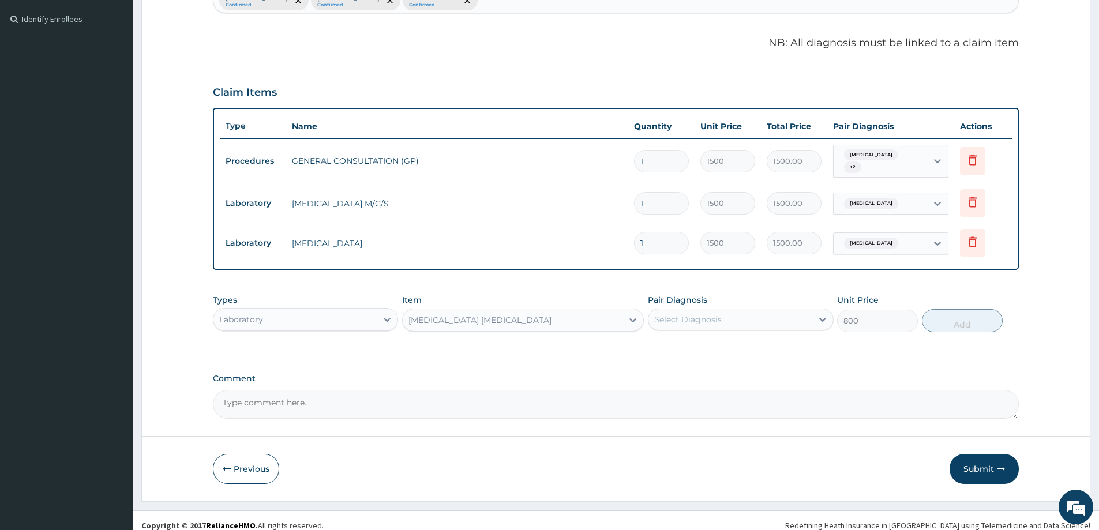
scroll to position [320, 0]
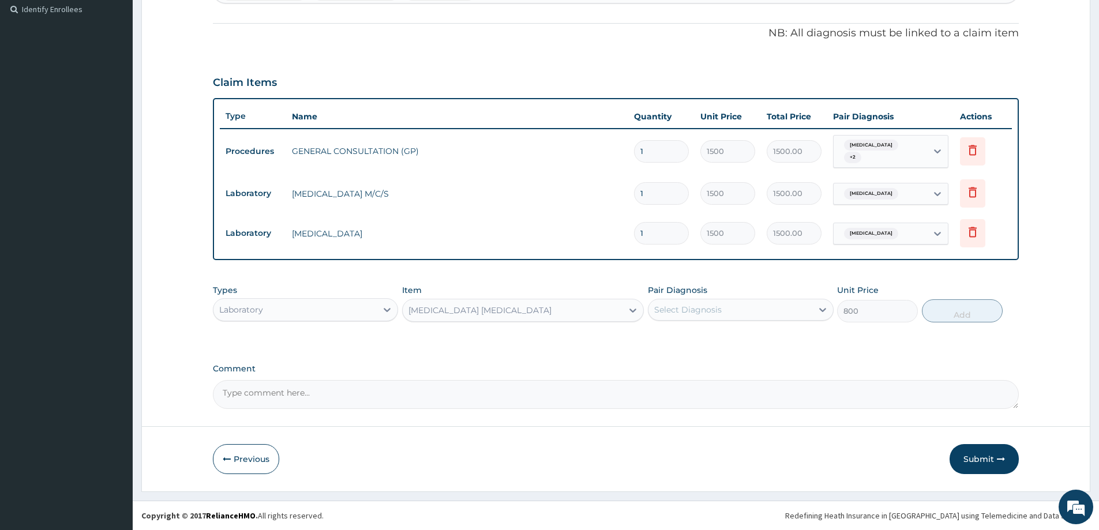
click at [730, 305] on div "Select Diagnosis" at bounding box center [730, 310] width 163 height 18
click at [729, 353] on div "[MEDICAL_DATA]" at bounding box center [740, 363] width 185 height 24
checkbox input "true"
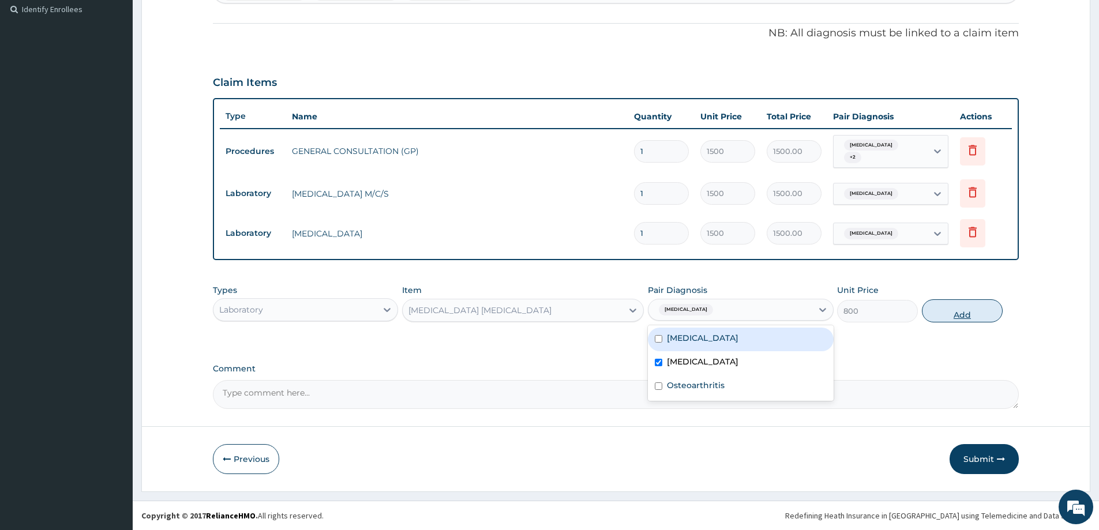
click at [971, 319] on button "Add" at bounding box center [962, 310] width 81 height 23
type input "0"
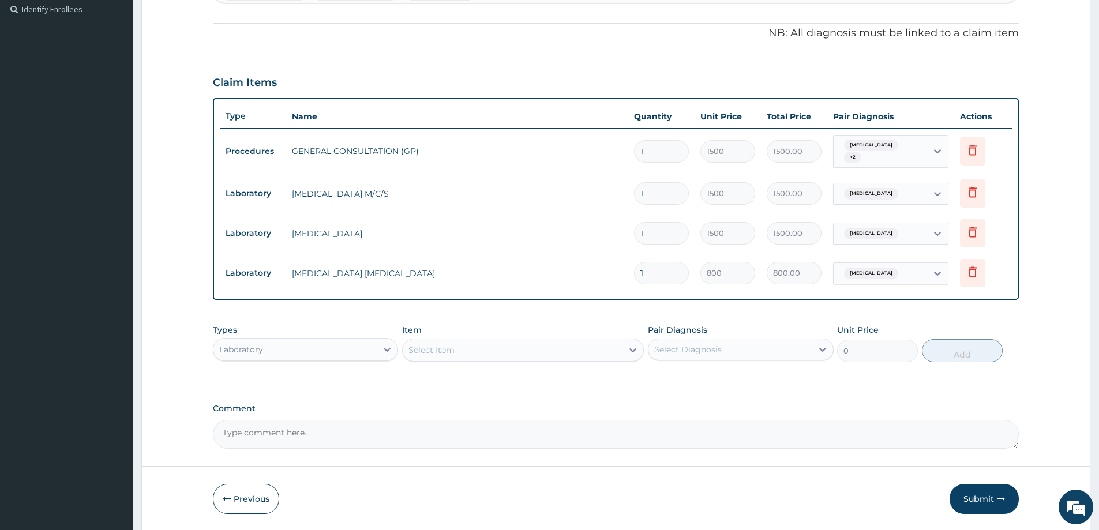
click at [459, 352] on div "Select Item" at bounding box center [513, 350] width 220 height 18
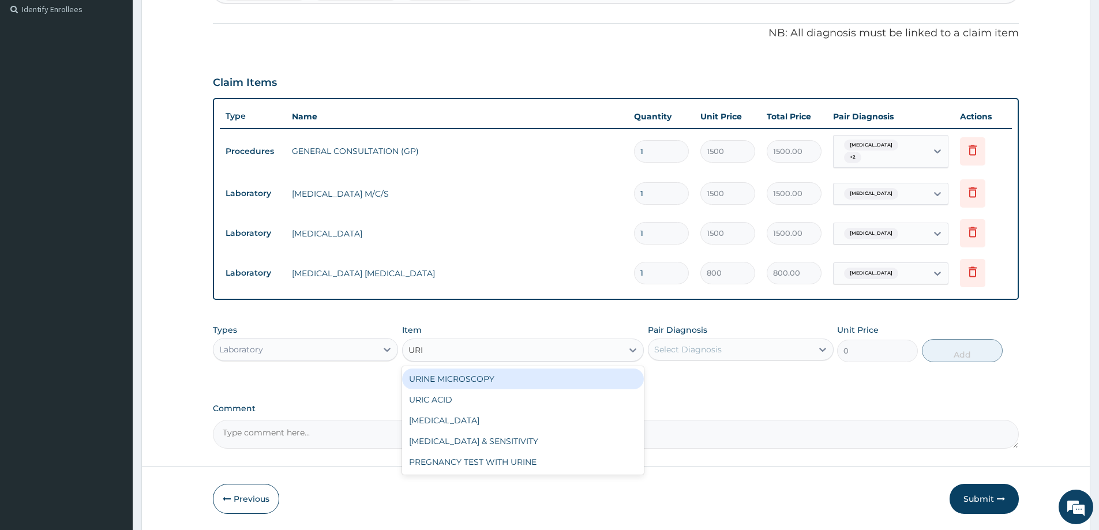
type input "URIN"
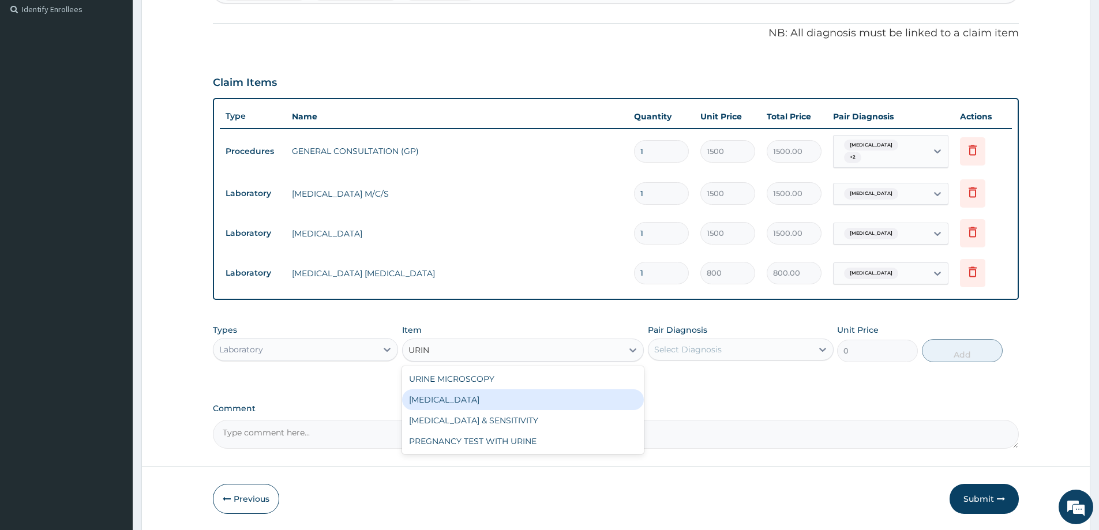
click at [475, 407] on div "[MEDICAL_DATA]" at bounding box center [523, 400] width 242 height 21
type input "500"
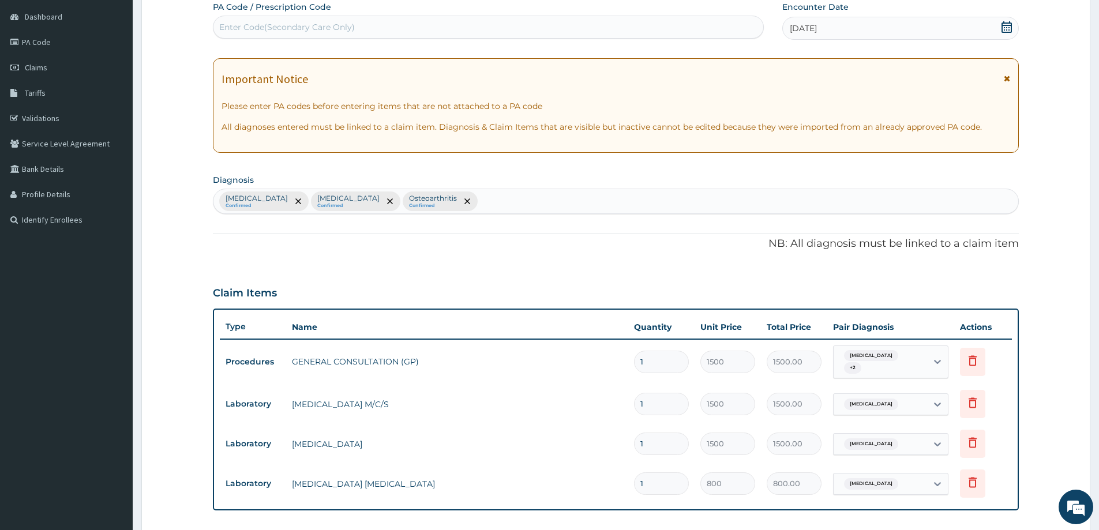
scroll to position [89, 0]
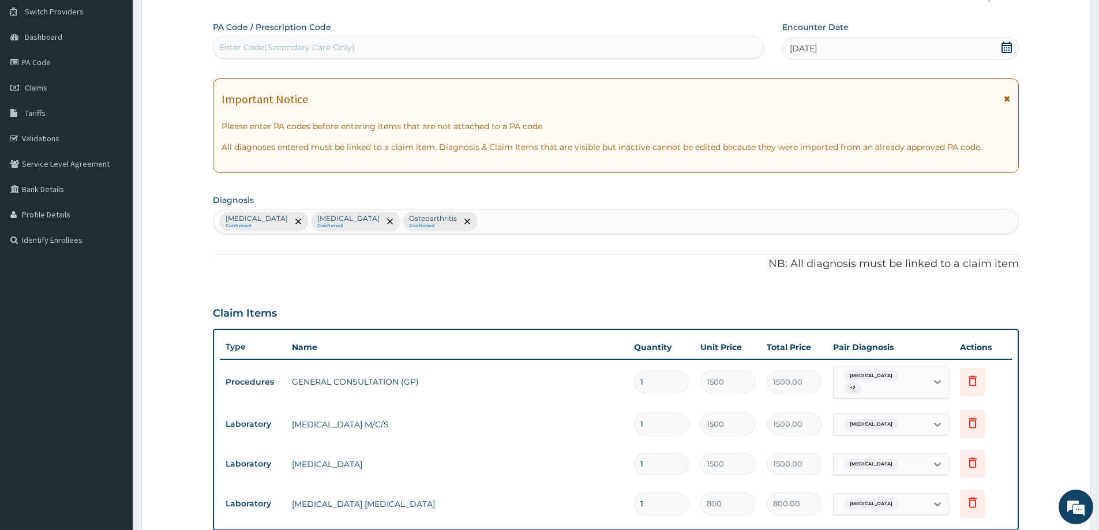
click at [515, 218] on div "[MEDICAL_DATA] Confirmed [MEDICAL_DATA] Confirmed [MEDICAL_DATA] Confirmed" at bounding box center [616, 221] width 805 height 24
type input "URINARY"
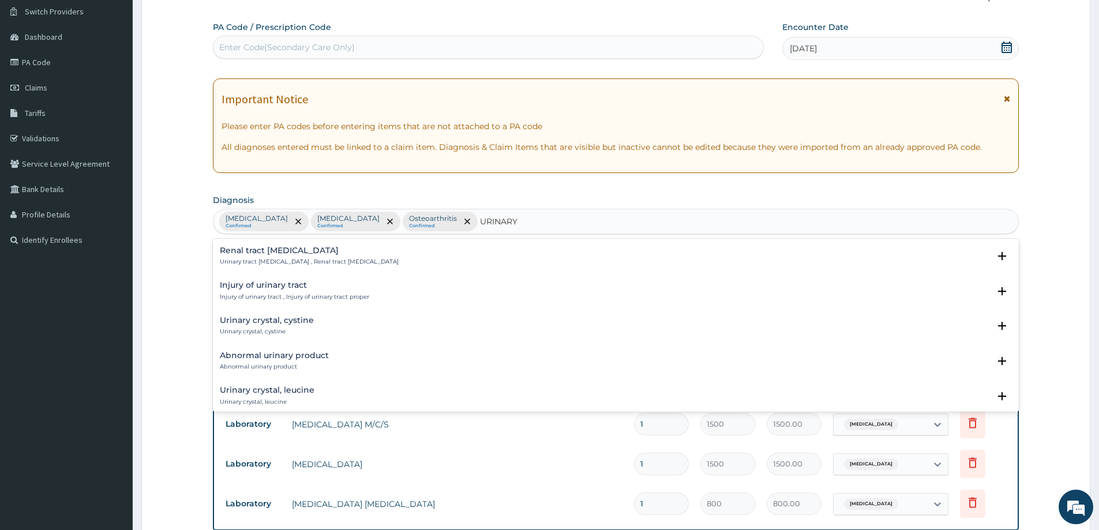
scroll to position [1590, 0]
click at [294, 351] on h4 "Abnormal urinary product" at bounding box center [274, 349] width 109 height 9
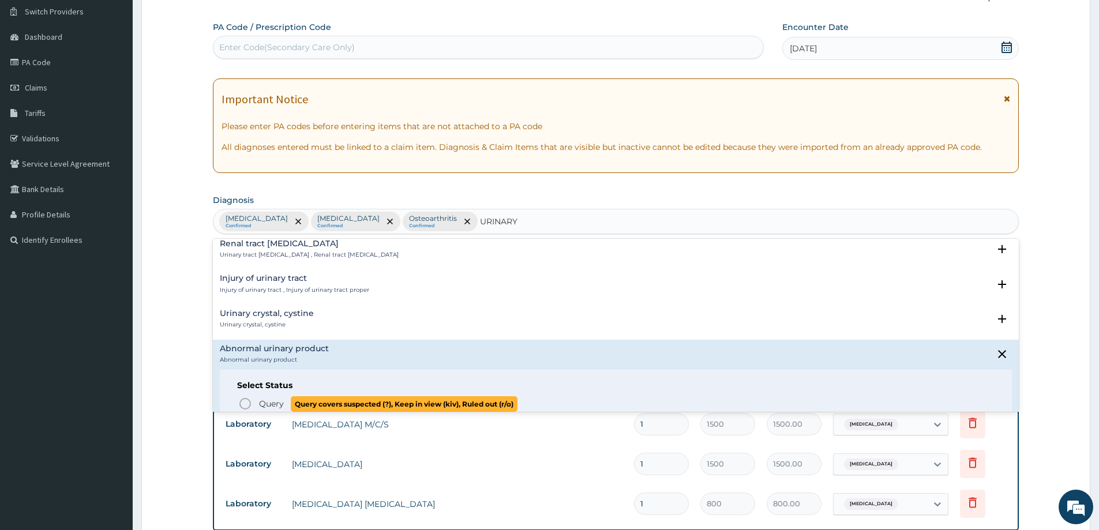
click at [275, 406] on span "Query" at bounding box center [271, 404] width 25 height 12
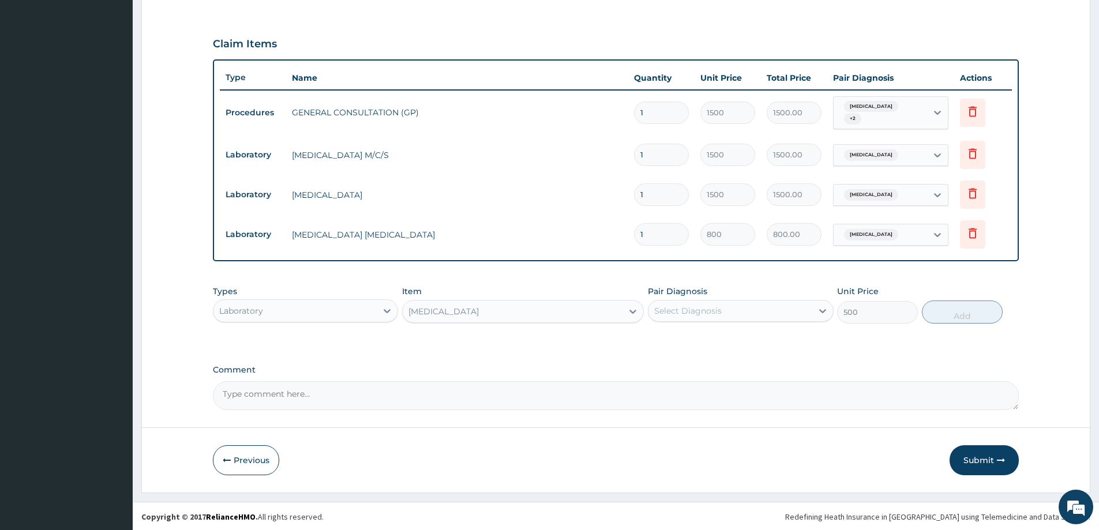
scroll to position [360, 0]
click at [737, 316] on div "Select Diagnosis" at bounding box center [730, 310] width 163 height 18
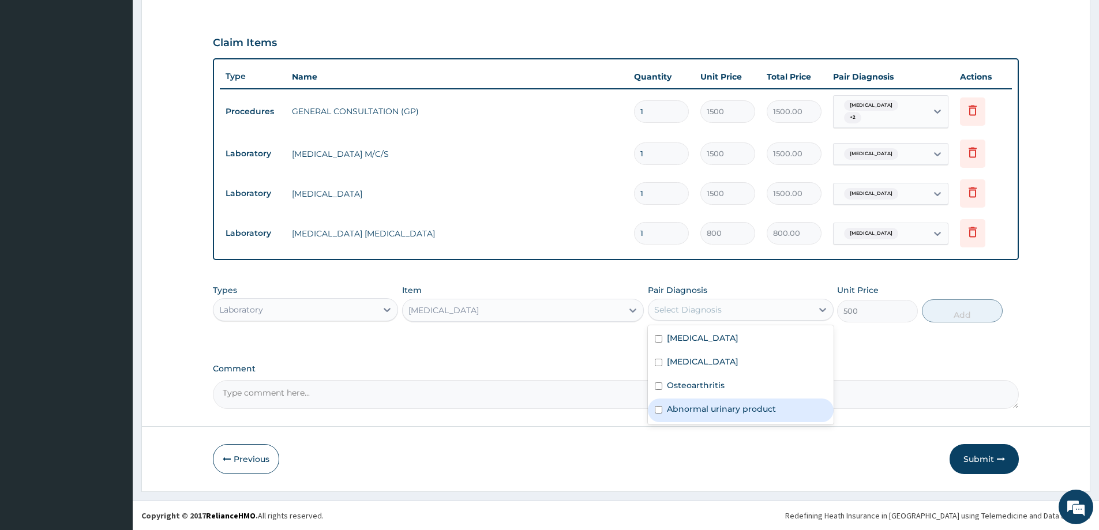
click at [716, 414] on label "Abnormal urinary product" at bounding box center [721, 409] width 109 height 12
checkbox input "true"
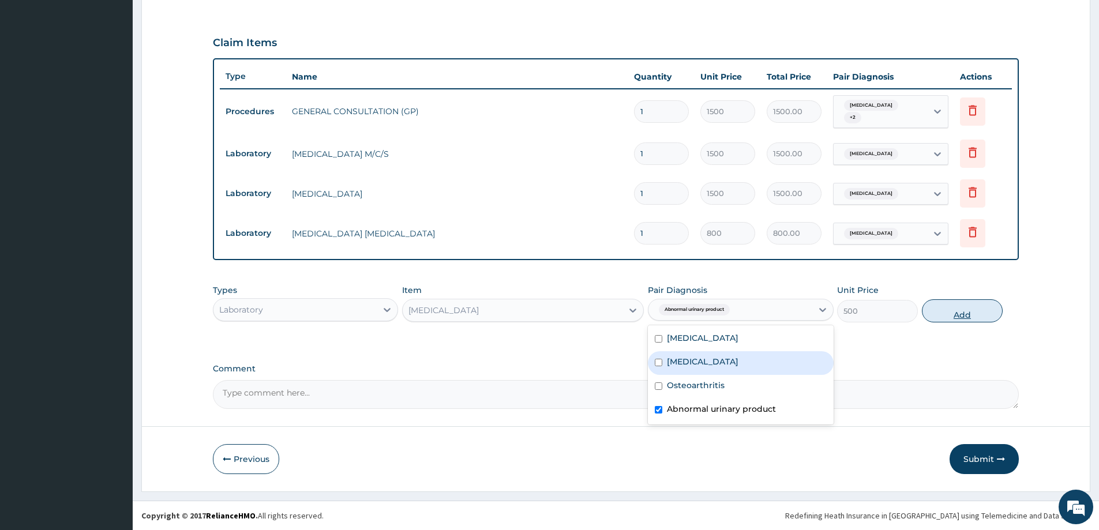
click at [972, 314] on button "Add" at bounding box center [962, 310] width 81 height 23
type input "0"
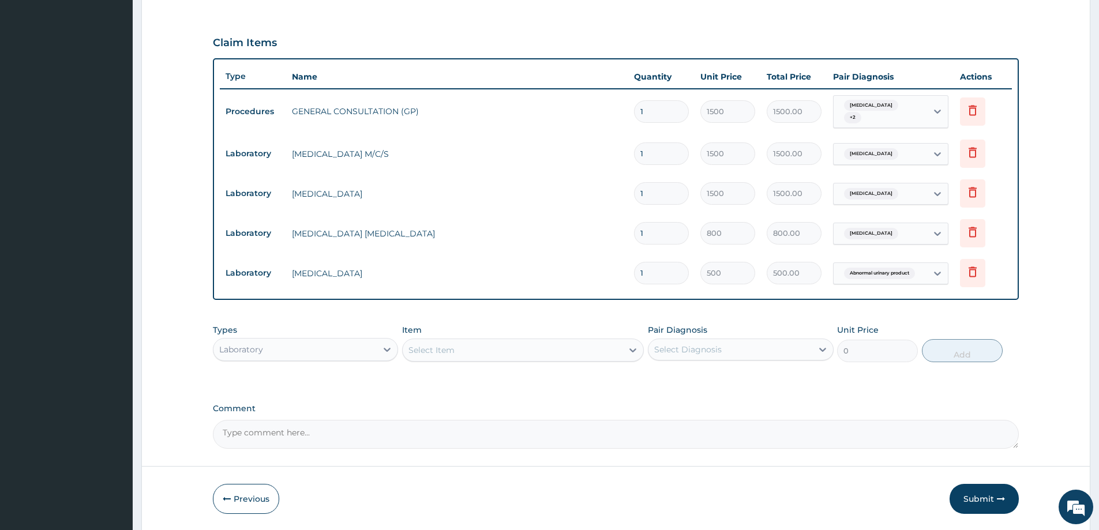
scroll to position [399, 0]
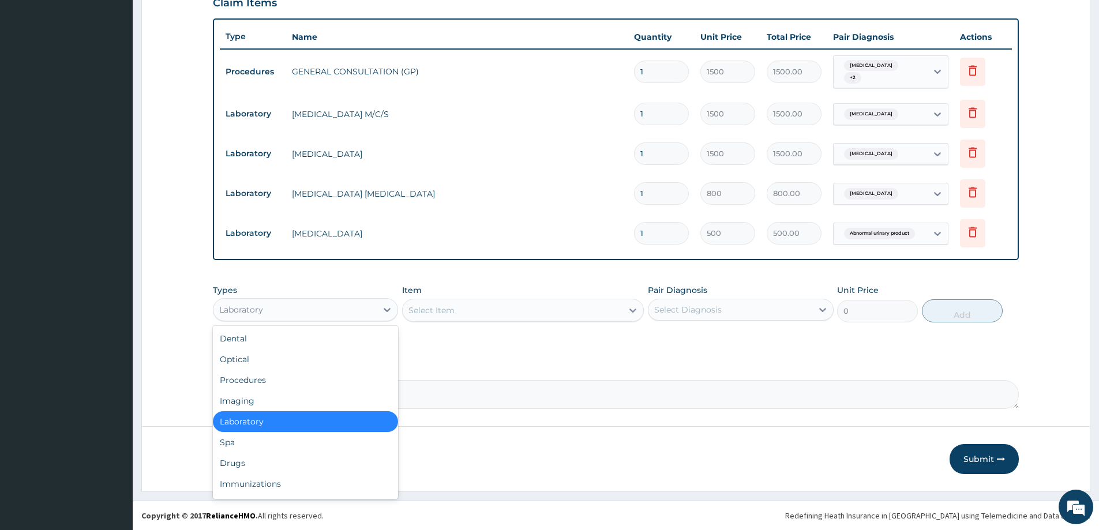
click at [279, 302] on div "Laboratory" at bounding box center [295, 310] width 163 height 18
click at [266, 465] on div "Drugs" at bounding box center [305, 463] width 185 height 21
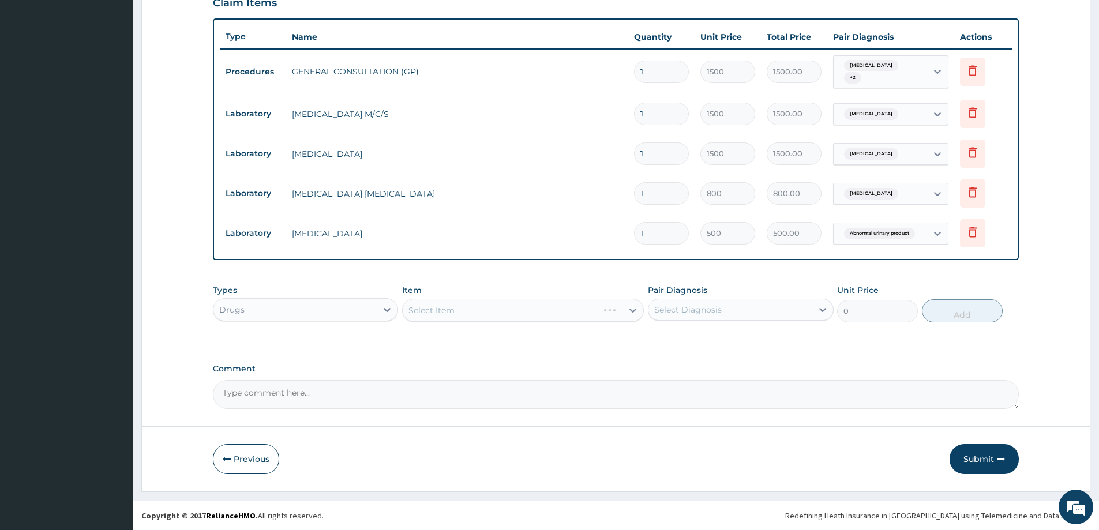
click at [761, 312] on div "Select Diagnosis" at bounding box center [730, 310] width 163 height 18
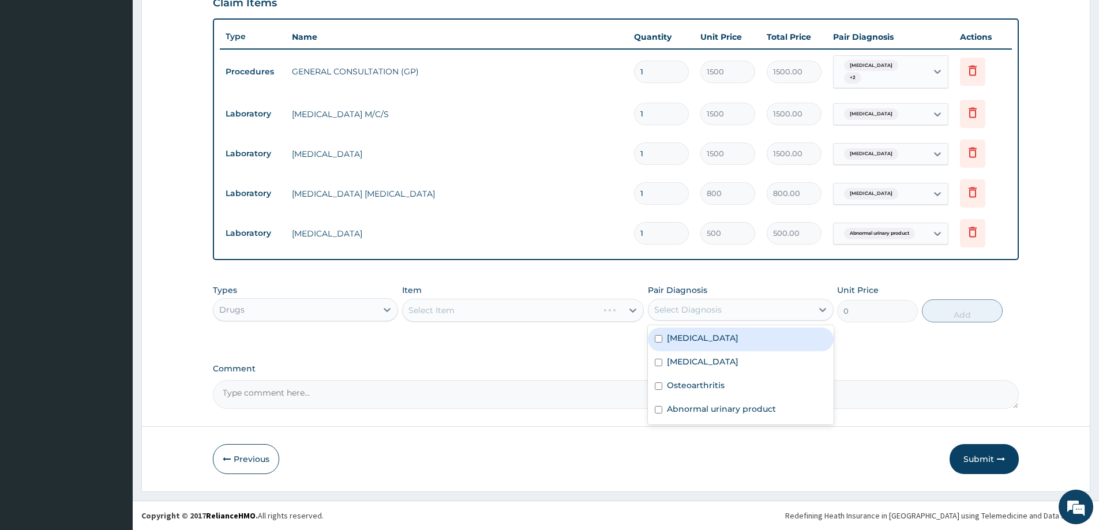
click at [739, 344] on label "Upper respiratory infection" at bounding box center [703, 338] width 72 height 12
checkbox input "true"
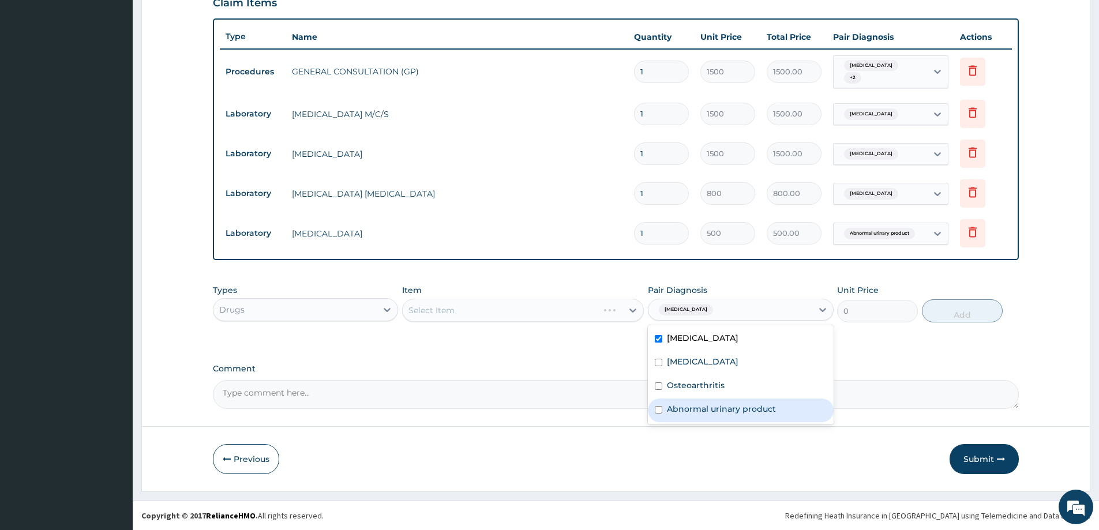
click at [737, 407] on label "Abnormal urinary product" at bounding box center [721, 409] width 109 height 12
checkbox input "true"
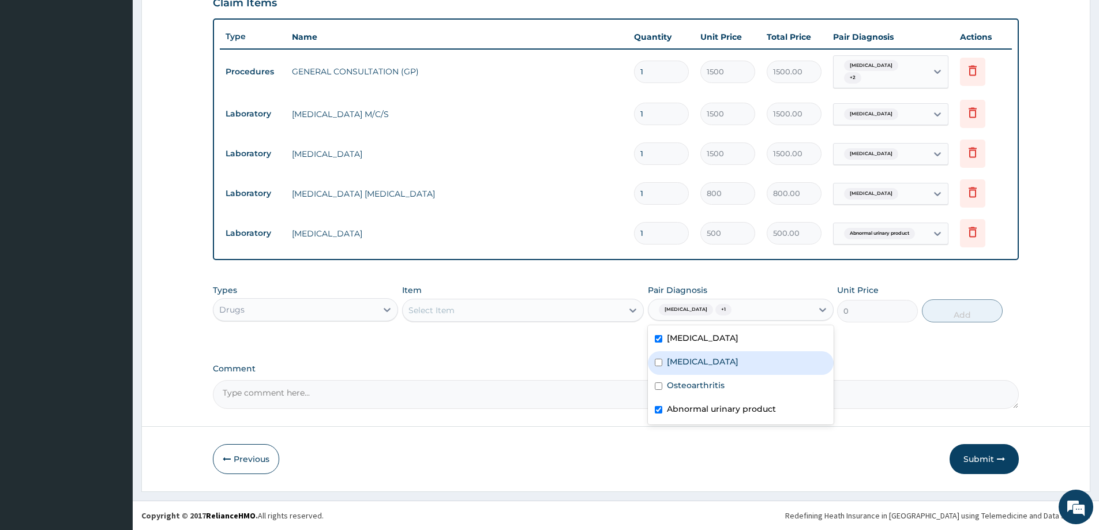
click at [560, 313] on div "Select Item" at bounding box center [513, 310] width 220 height 18
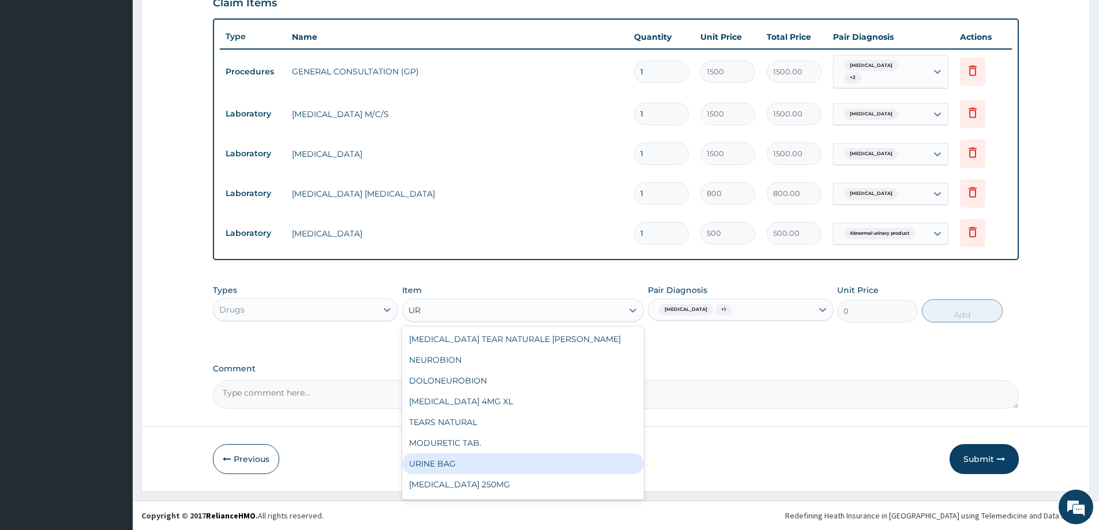
type input "U"
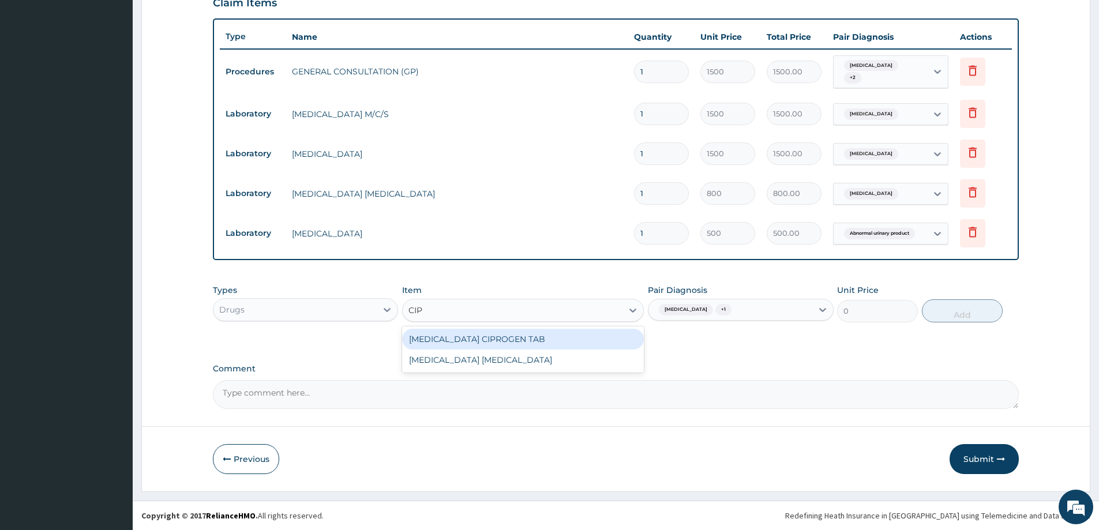
type input "CIPR"
click at [547, 341] on div "CIPROFLOXACIN CIPROGEN TAB" at bounding box center [523, 339] width 242 height 21
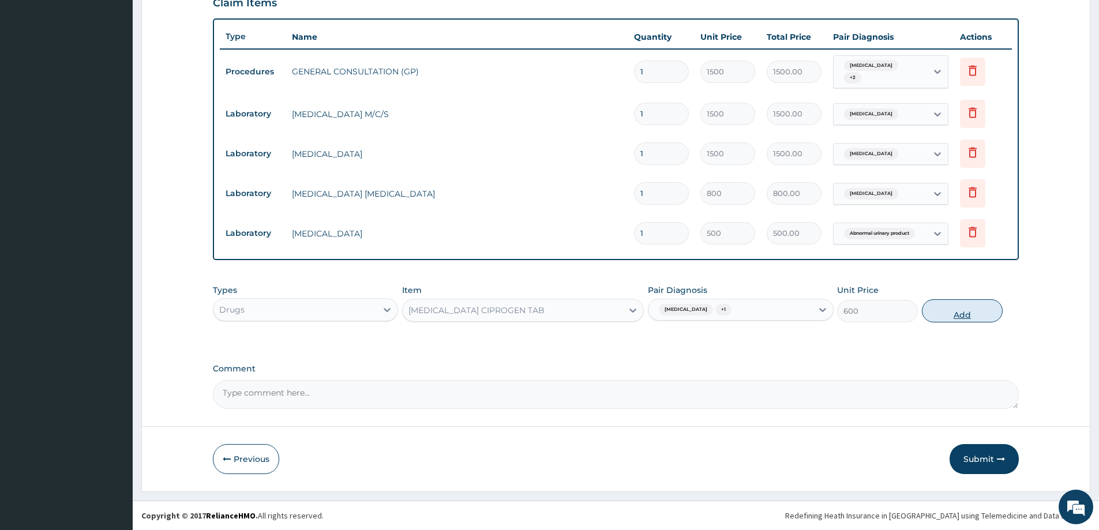
click at [959, 312] on button "Add" at bounding box center [962, 310] width 81 height 23
type input "0"
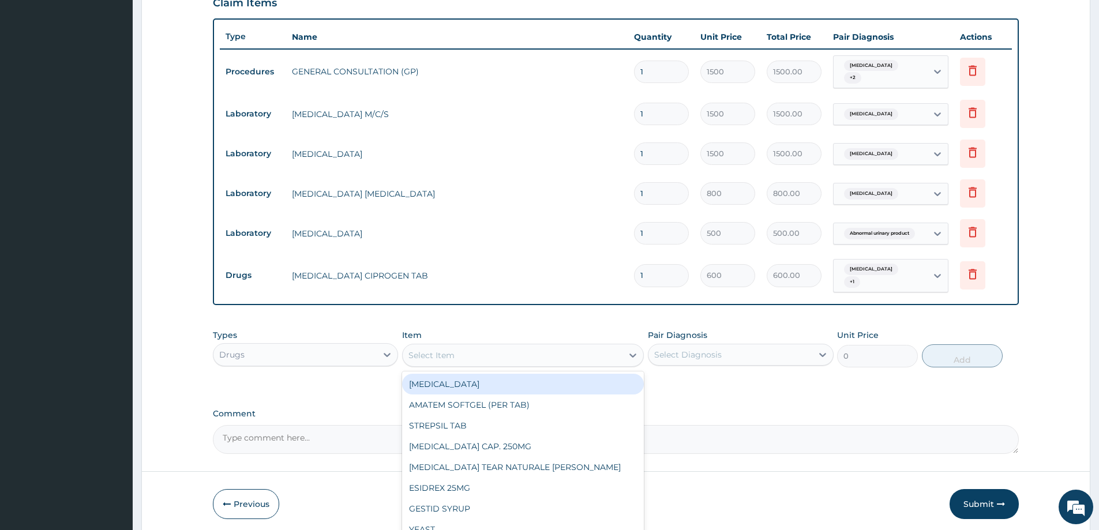
click at [420, 352] on div "Select Item" at bounding box center [432, 356] width 46 height 12
type input "ART"
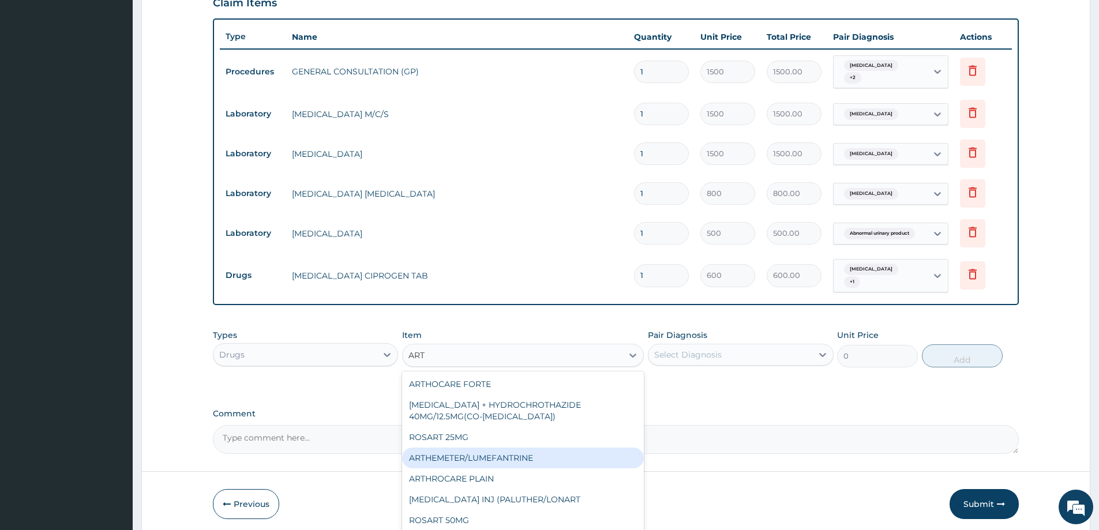
click at [514, 454] on div "ARTHEMETER/LUMEFANTRINE" at bounding box center [523, 458] width 242 height 21
type input "37.5"
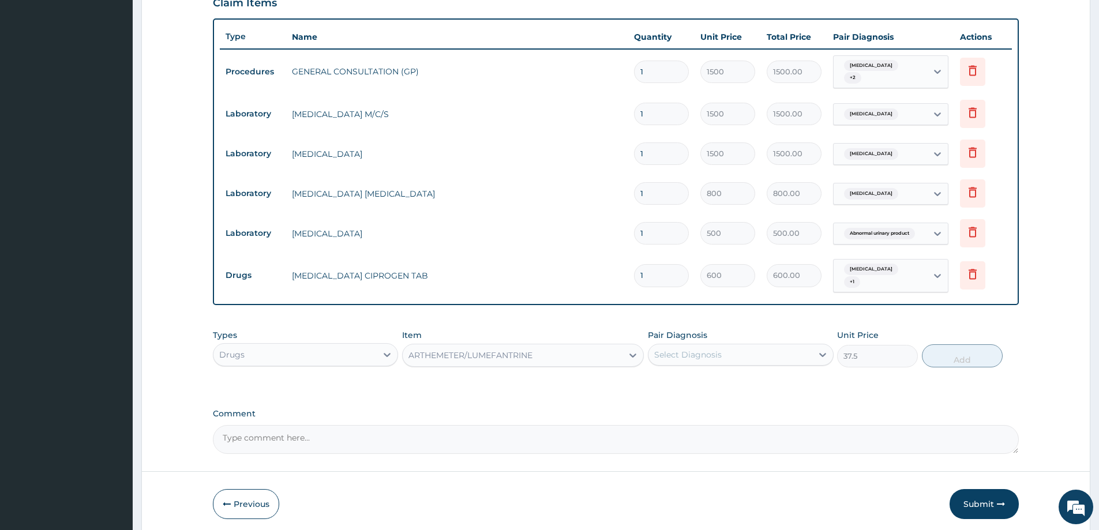
click at [720, 347] on div "Select Diagnosis" at bounding box center [730, 355] width 163 height 18
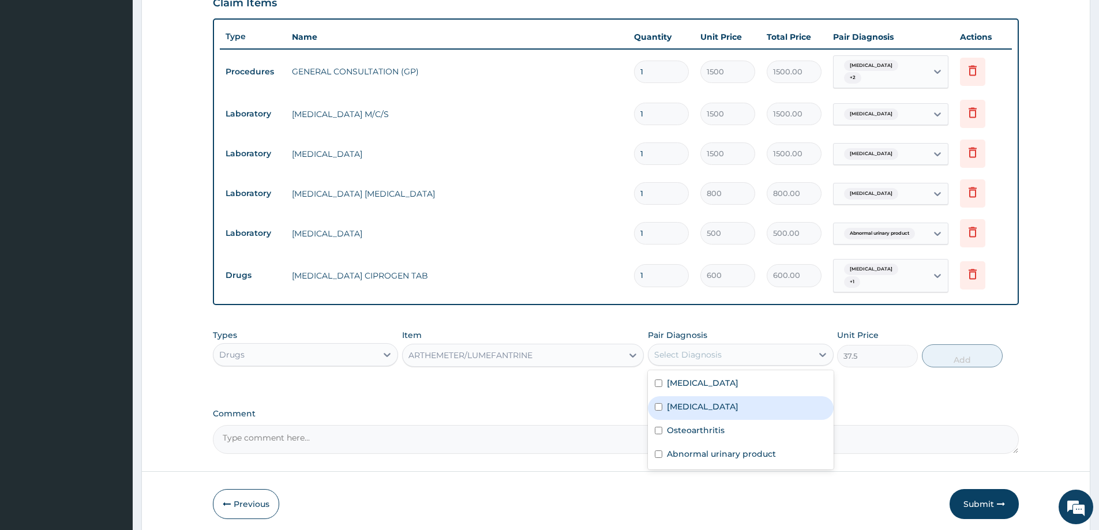
click at [710, 412] on div "Malaria" at bounding box center [740, 408] width 185 height 24
checkbox input "true"
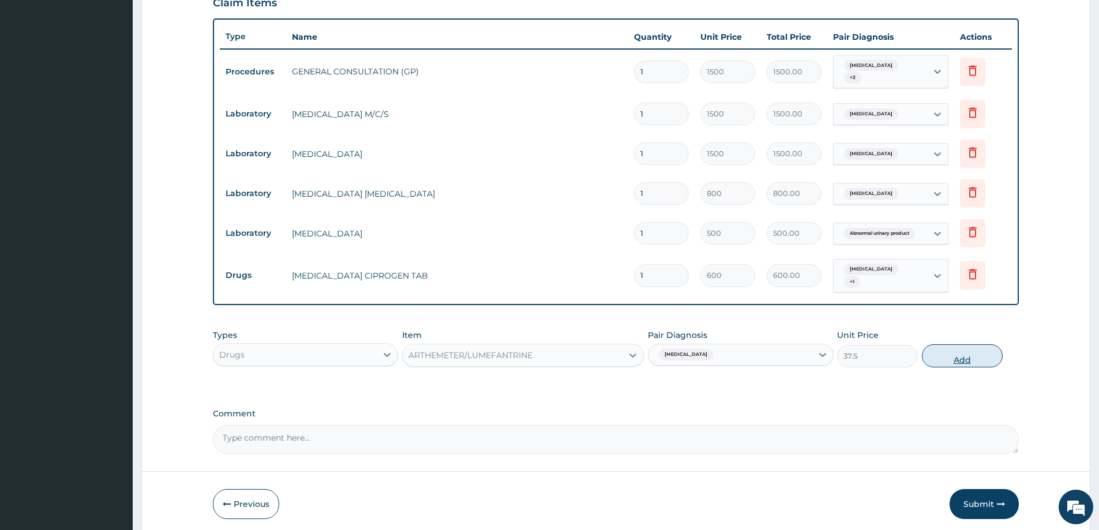
click at [972, 359] on button "Add" at bounding box center [962, 356] width 81 height 23
type input "0"
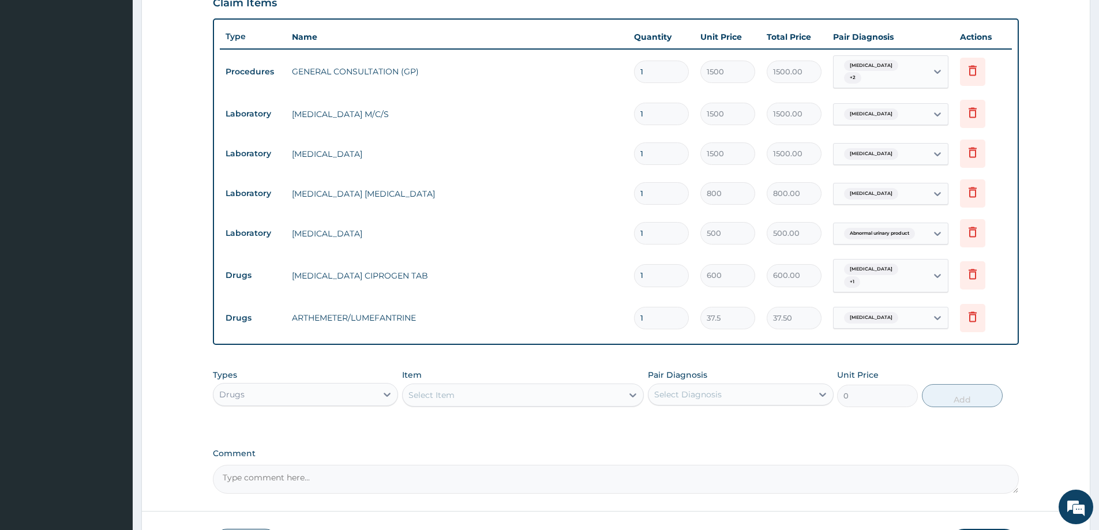
click at [444, 390] on div "Select Item" at bounding box center [432, 396] width 46 height 12
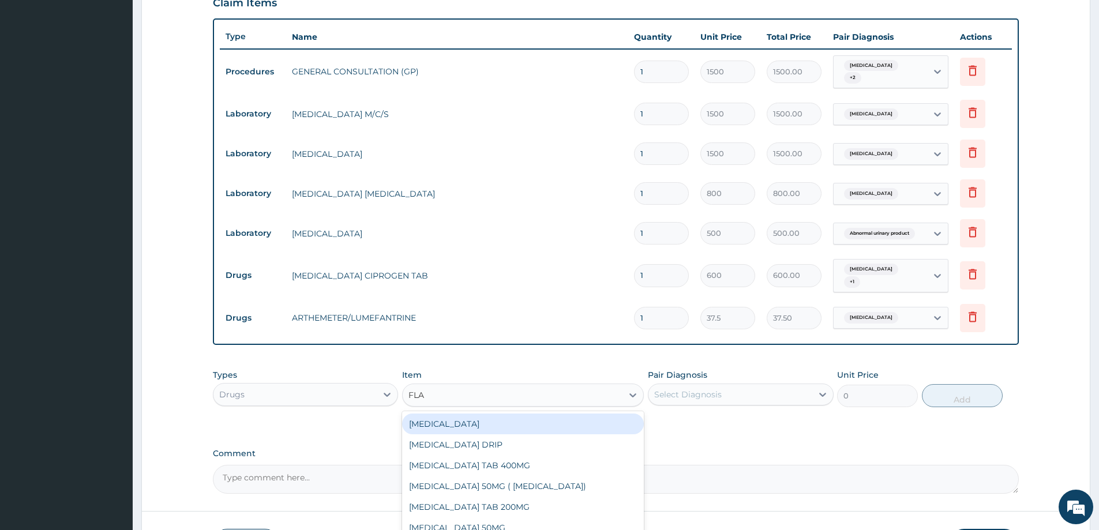
type input "FLAG"
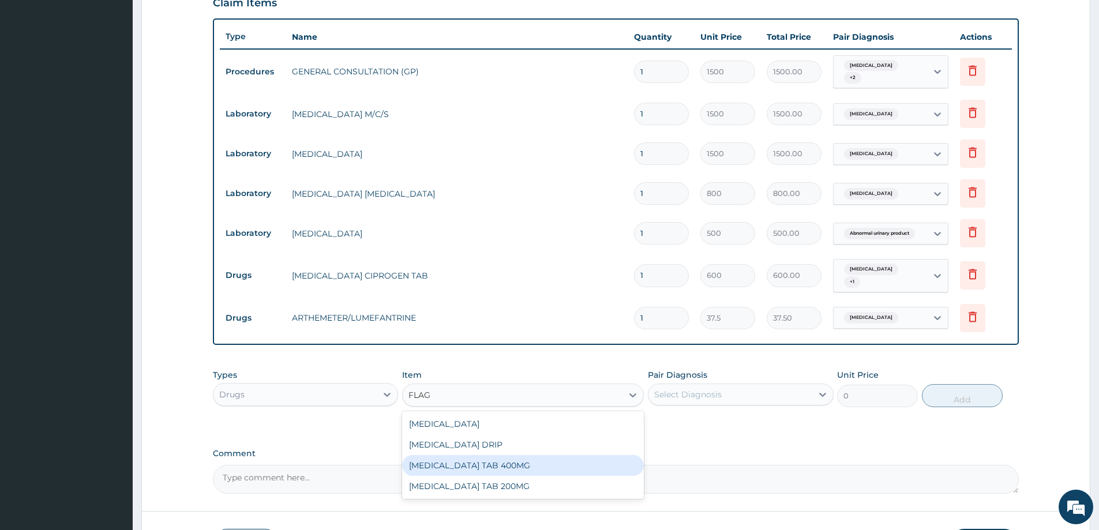
click at [470, 469] on div "FLAGYL TAB 400MG" at bounding box center [523, 465] width 242 height 21
type input "15"
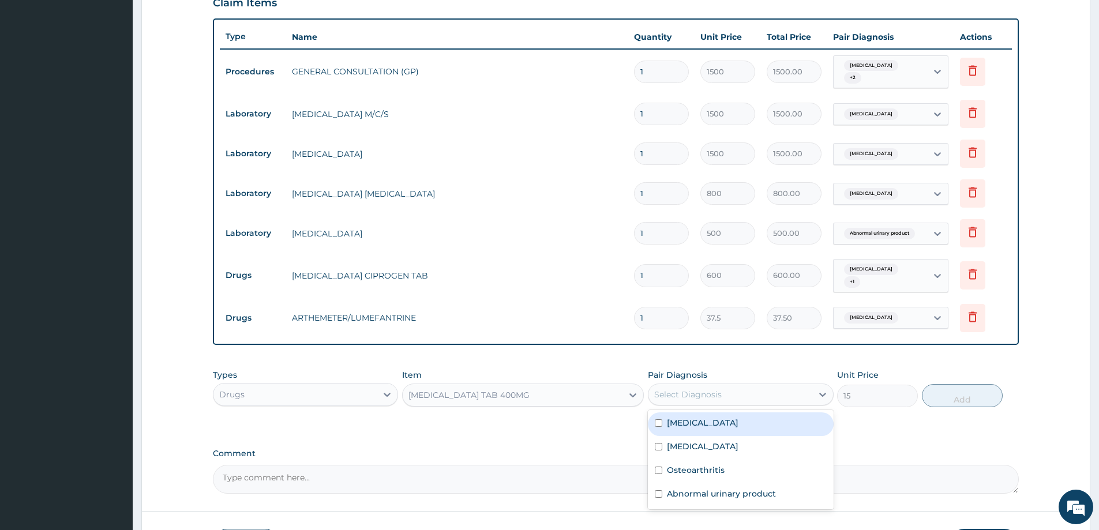
click at [722, 400] on div "Select Diagnosis" at bounding box center [730, 394] width 163 height 18
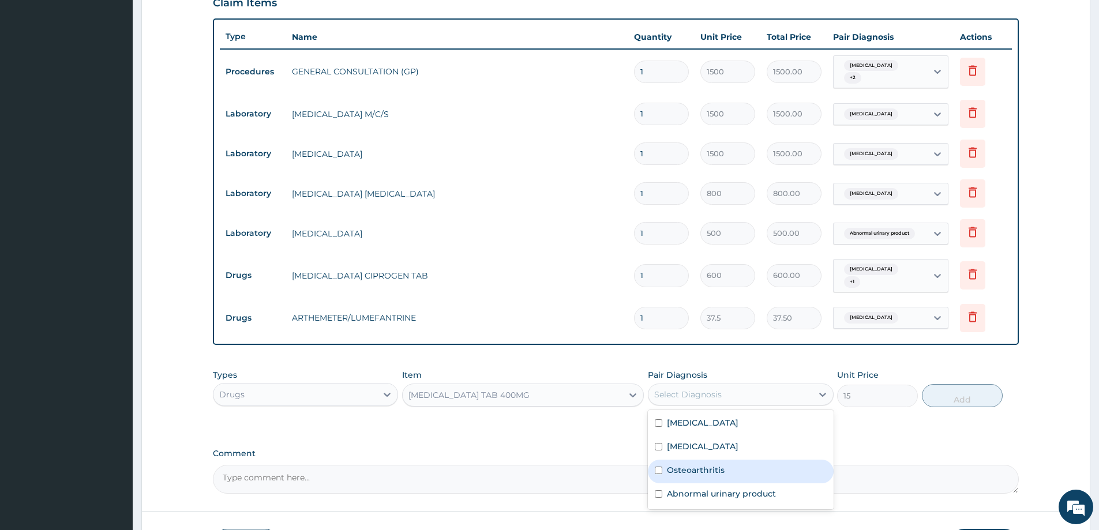
click at [713, 480] on div "Osteoarthritis" at bounding box center [740, 472] width 185 height 24
click at [724, 475] on div "Osteoarthritis" at bounding box center [740, 472] width 185 height 24
checkbox input "false"
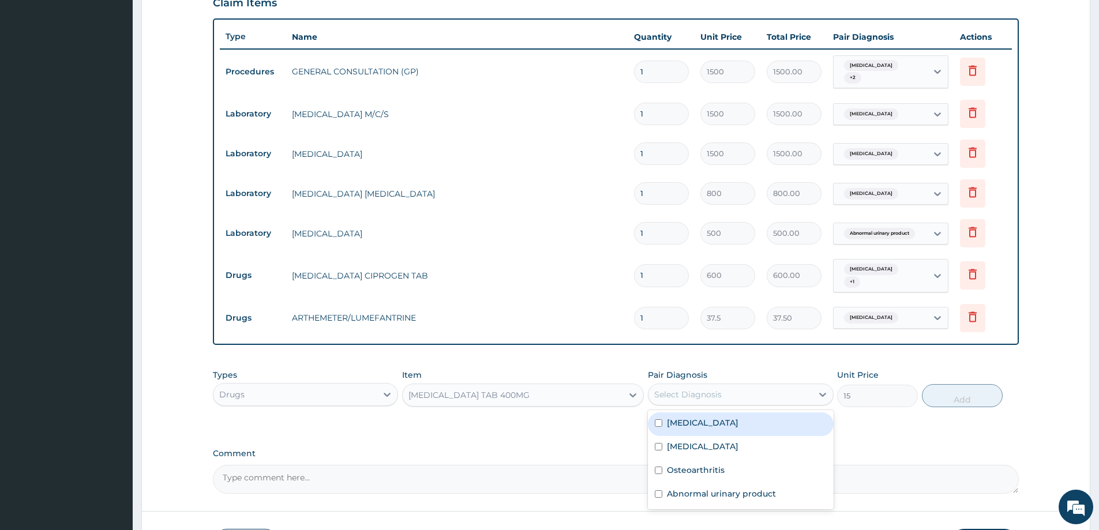
click at [737, 429] on div "Upper respiratory infection" at bounding box center [740, 425] width 185 height 24
checkbox input "true"
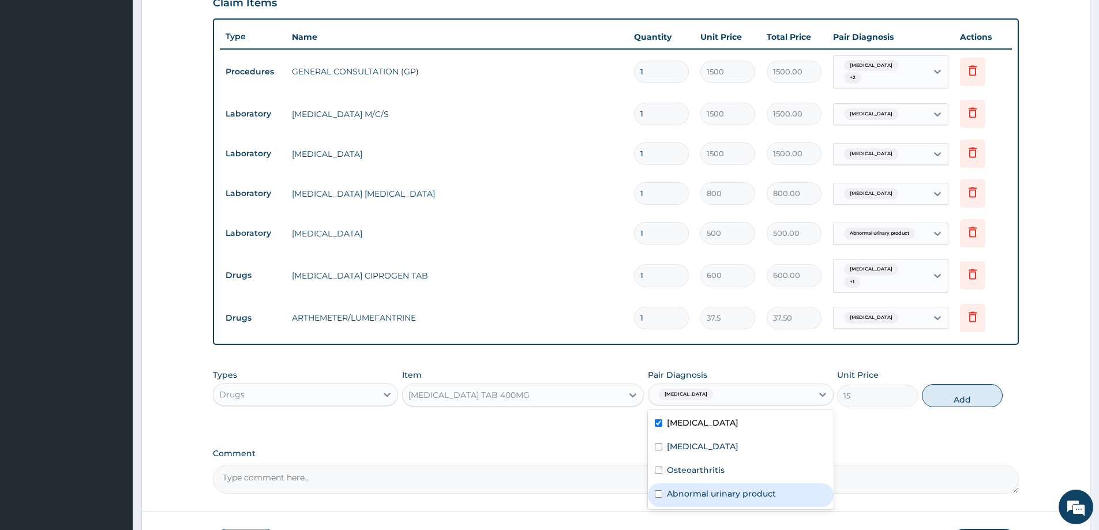
click at [741, 496] on label "Abnormal urinary product" at bounding box center [721, 494] width 109 height 12
checkbox input "true"
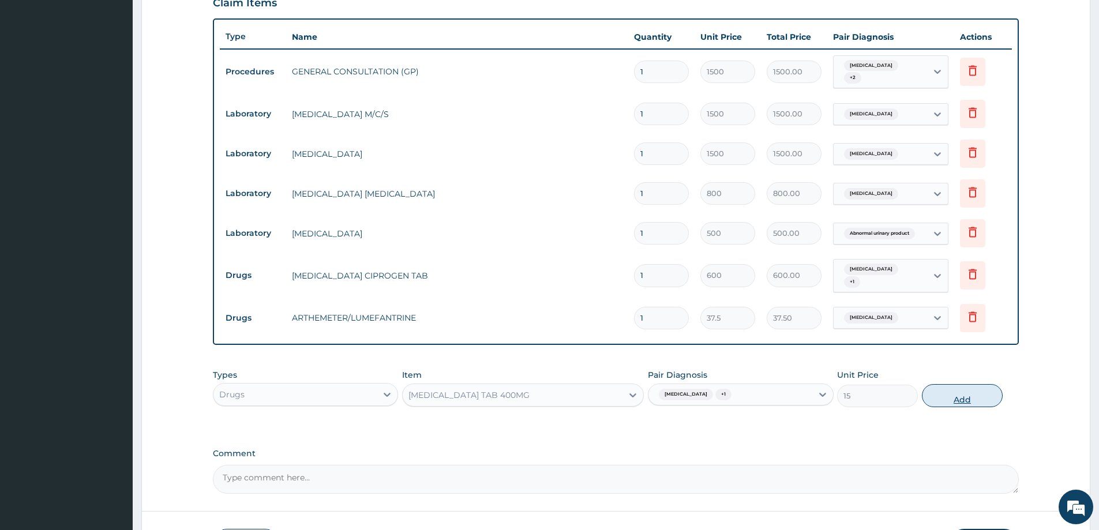
click at [966, 395] on button "Add" at bounding box center [962, 395] width 81 height 23
type input "0"
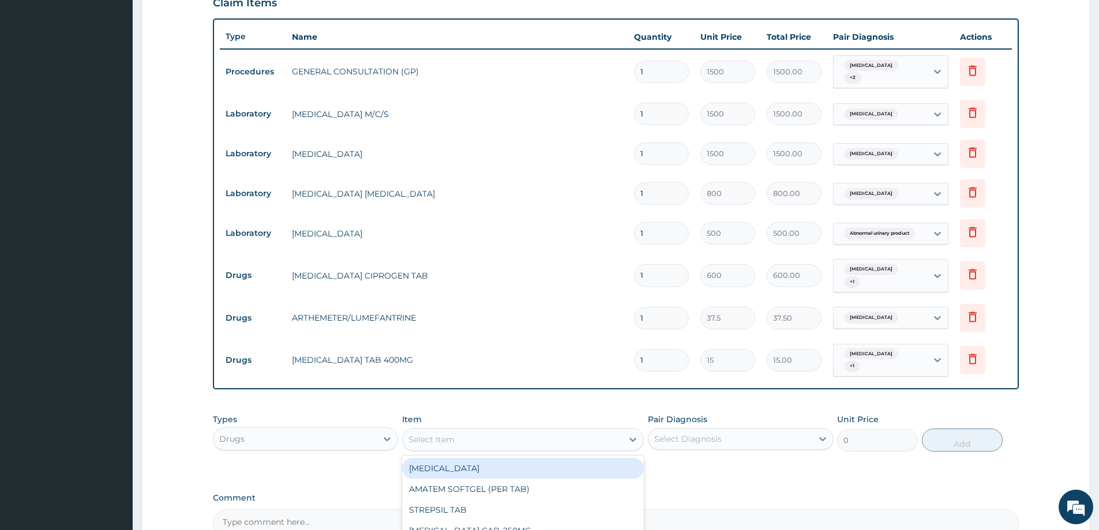
click at [499, 441] on div "Select Item" at bounding box center [513, 439] width 220 height 18
type input "IBUP"
click at [501, 469] on div "IBUPROFEN TAB 400MG" at bounding box center [523, 468] width 242 height 21
type input "13.5"
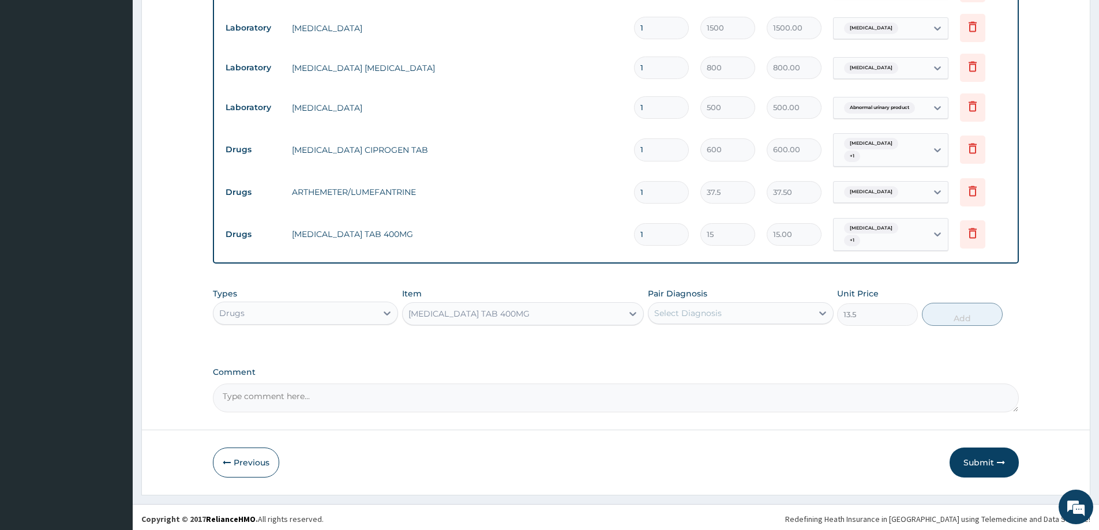
scroll to position [529, 0]
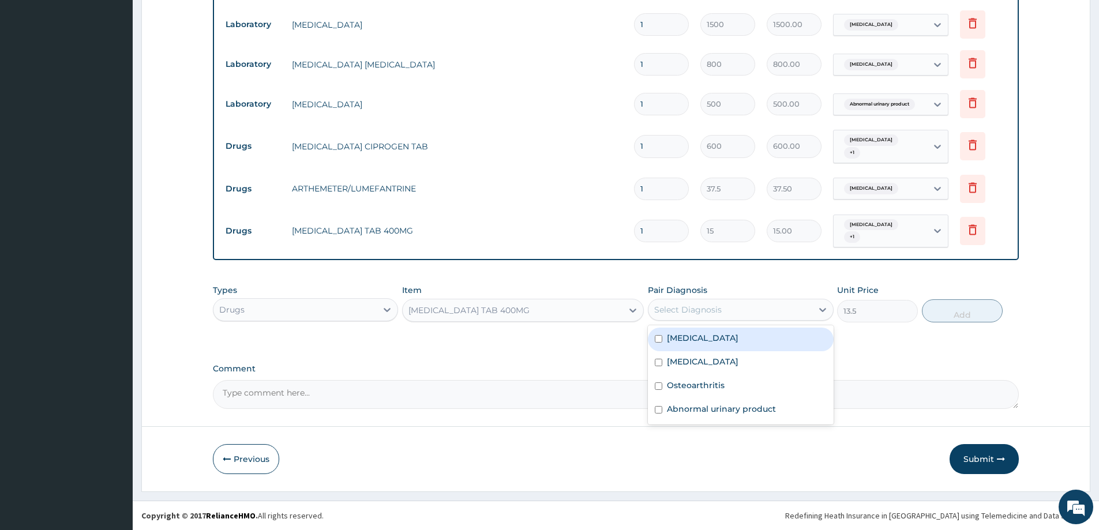
click at [705, 308] on div "Select Diagnosis" at bounding box center [688, 310] width 68 height 12
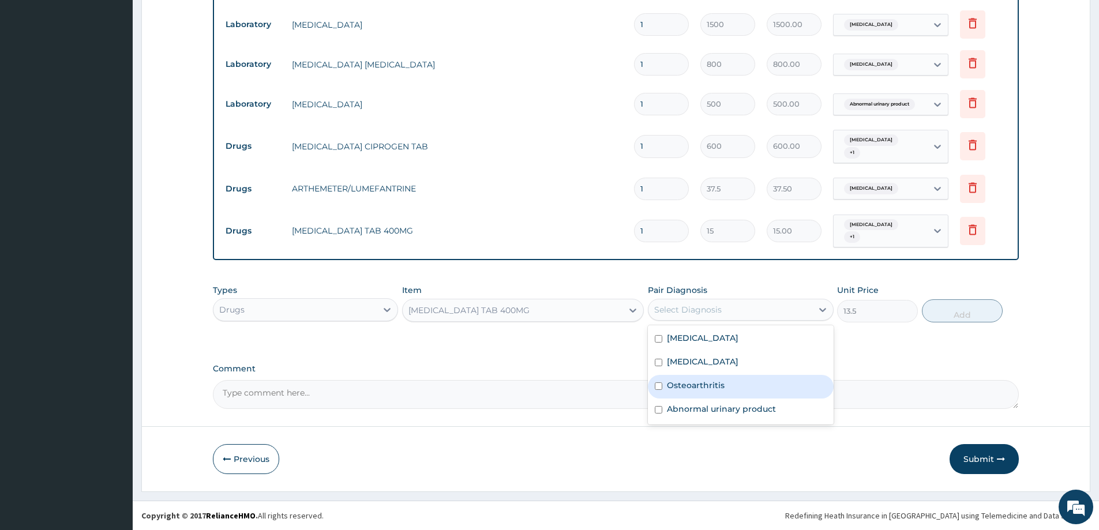
click at [702, 388] on label "Osteoarthritis" at bounding box center [696, 386] width 58 height 12
checkbox input "true"
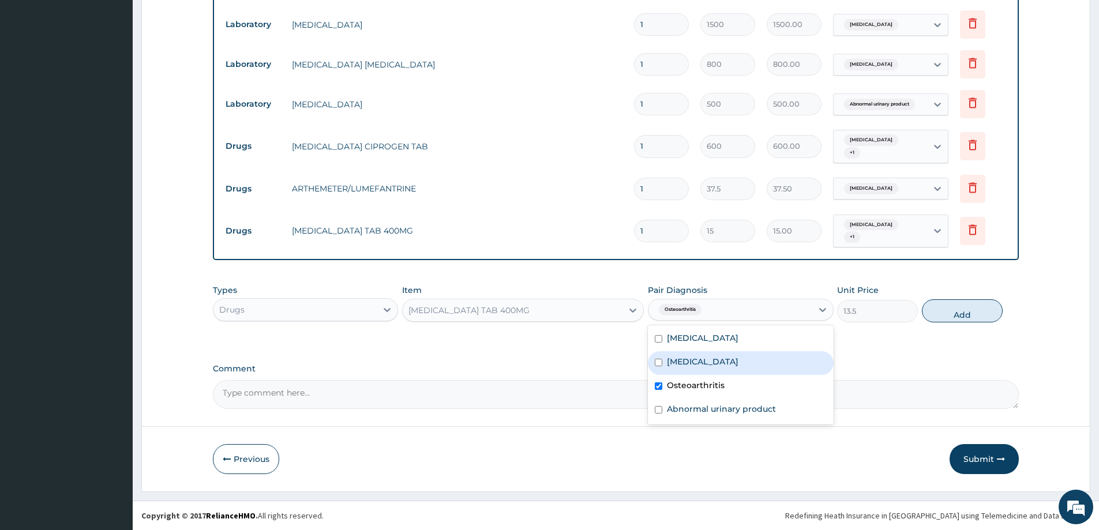
click at [697, 366] on label "Malaria" at bounding box center [703, 362] width 72 height 12
checkbox input "true"
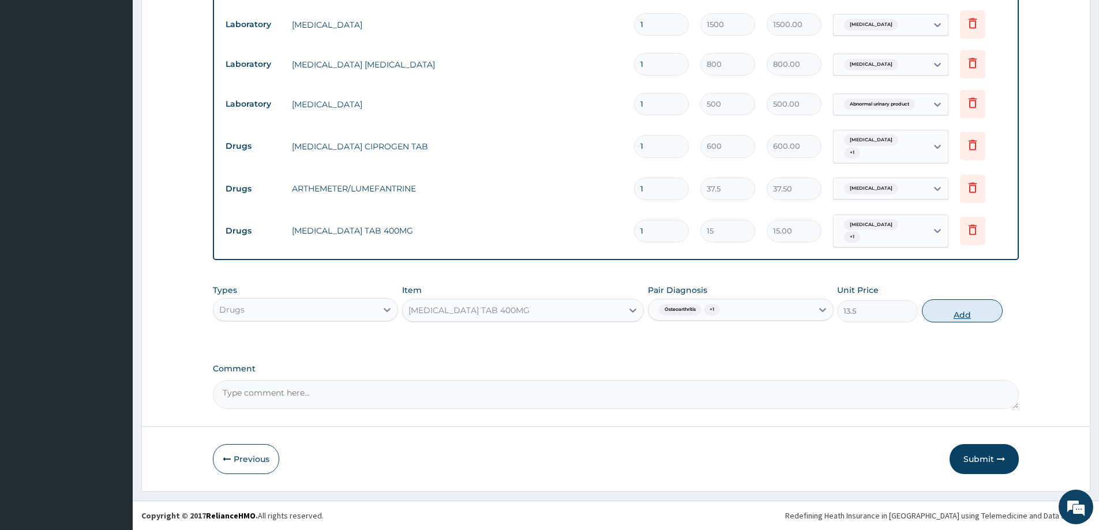
click at [971, 315] on button "Add" at bounding box center [962, 310] width 81 height 23
type input "0"
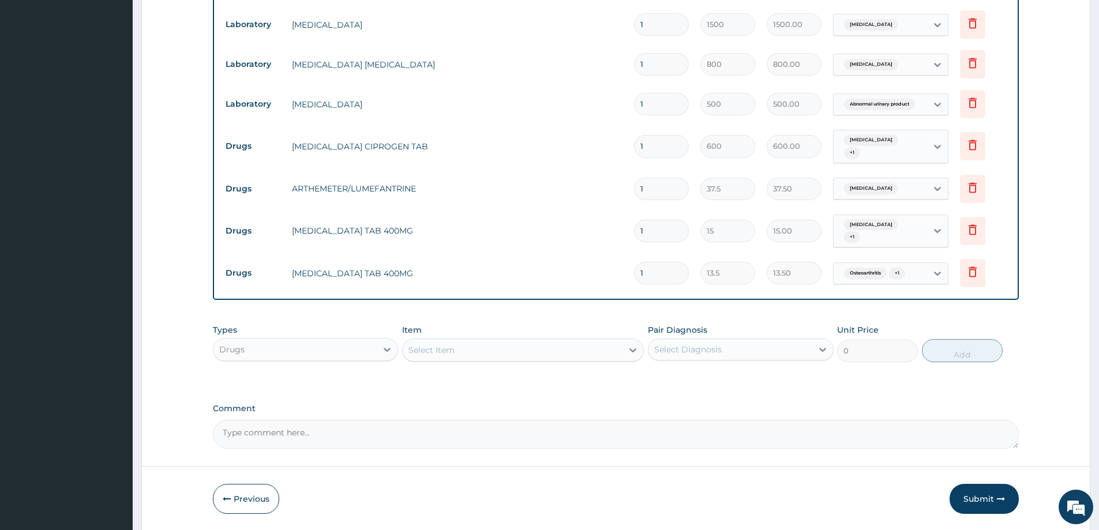
drag, startPoint x: 643, startPoint y: 274, endPoint x: 636, endPoint y: 275, distance: 7.1
click at [636, 275] on input "1" at bounding box center [661, 273] width 55 height 23
type input "3"
type input "40.50"
type input "30"
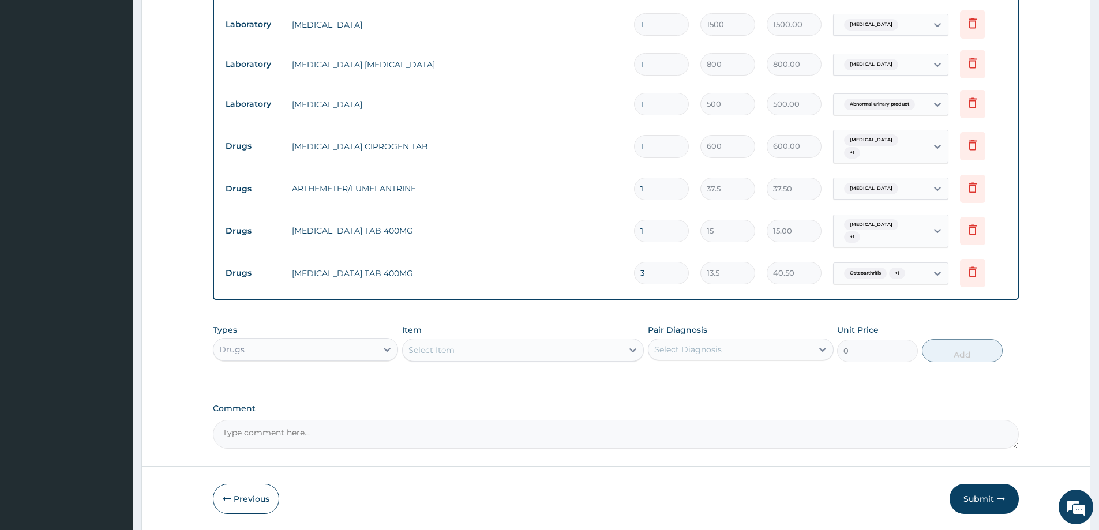
type input "405.00"
type input "30"
click at [667, 233] on input "1" at bounding box center [661, 231] width 55 height 23
drag, startPoint x: 667, startPoint y: 233, endPoint x: 623, endPoint y: 227, distance: 43.6
click at [623, 227] on tr "Drugs FLAGYL TAB 400MG 1 15 15.00 Upper respiratory infection + 1 Delete" at bounding box center [616, 231] width 792 height 45
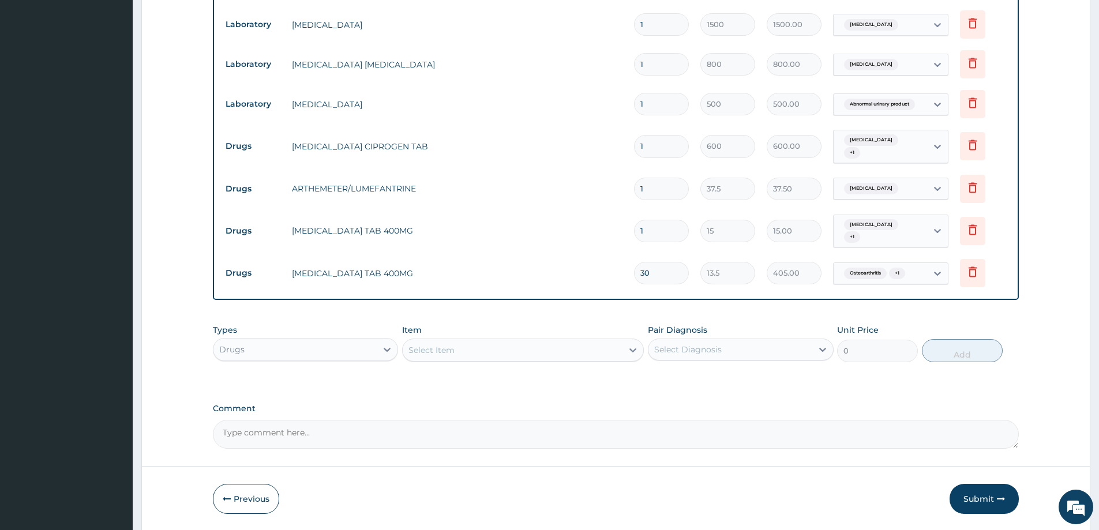
type input "3"
type input "45.00"
type input "30"
type input "450.00"
type input "30"
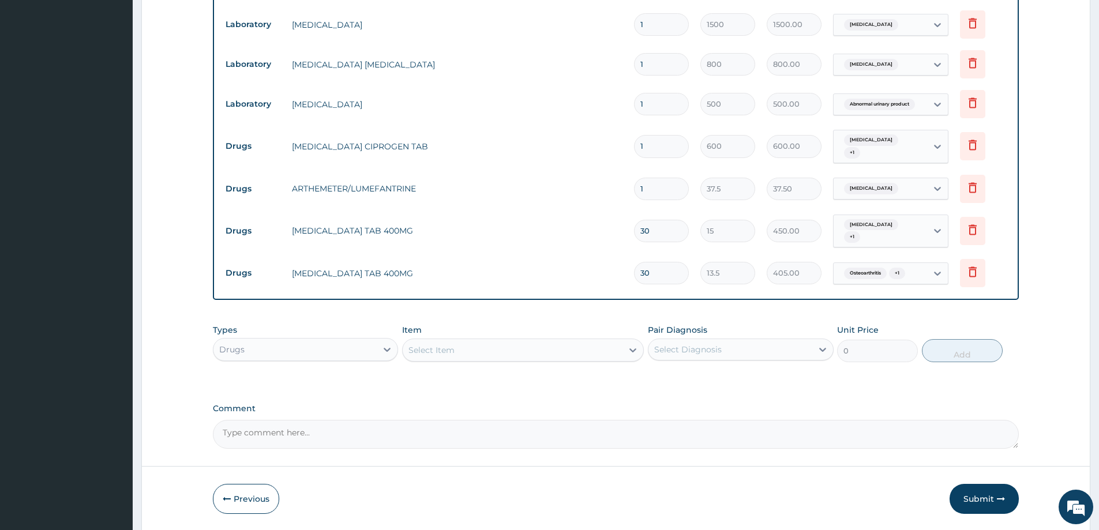
drag, startPoint x: 647, startPoint y: 279, endPoint x: 635, endPoint y: 279, distance: 12.1
click at [635, 279] on div "30" at bounding box center [661, 273] width 55 height 23
type input "20"
type input "270.00"
type input "20"
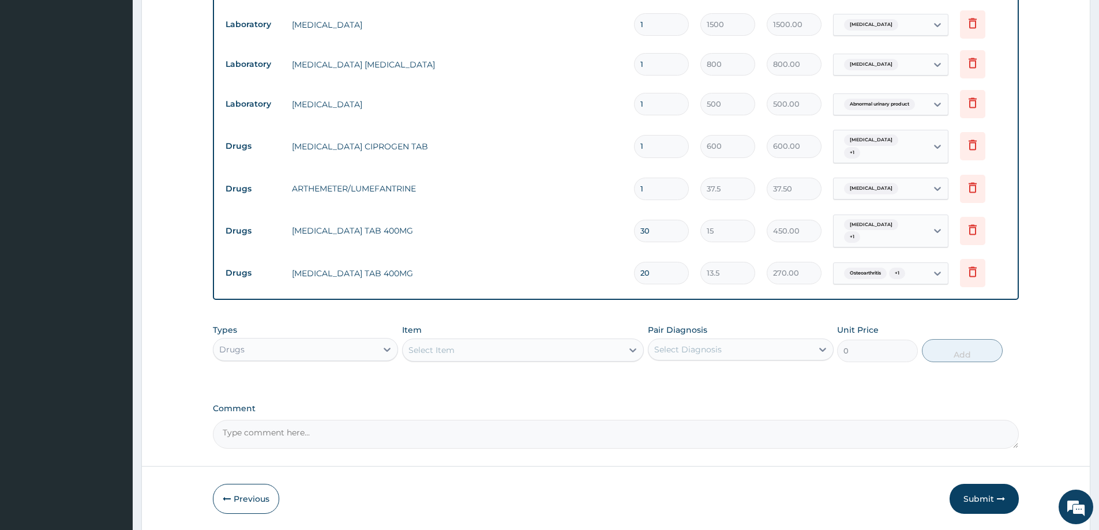
drag, startPoint x: 651, startPoint y: 187, endPoint x: 626, endPoint y: 193, distance: 25.5
click at [626, 193] on tr "Drugs ARTHEMETER/LUMEFANTRINE 1 37.5 37.50 Malaria Delete" at bounding box center [616, 189] width 792 height 40
type input "2"
type input "75.00"
type input "24"
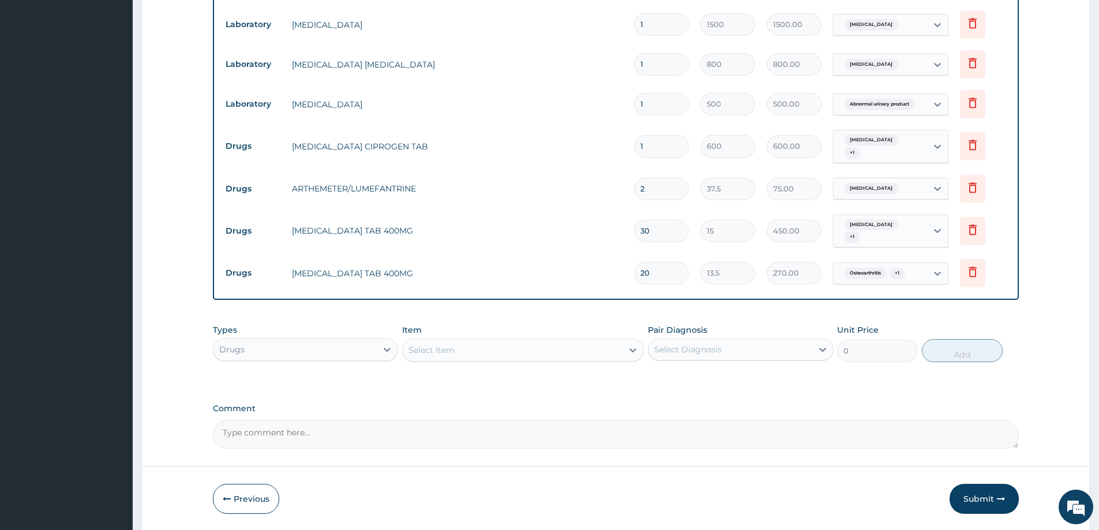
type input "900.00"
type input "24"
click at [659, 148] on input "1" at bounding box center [661, 146] width 55 height 23
type input "10"
type input "6000.00"
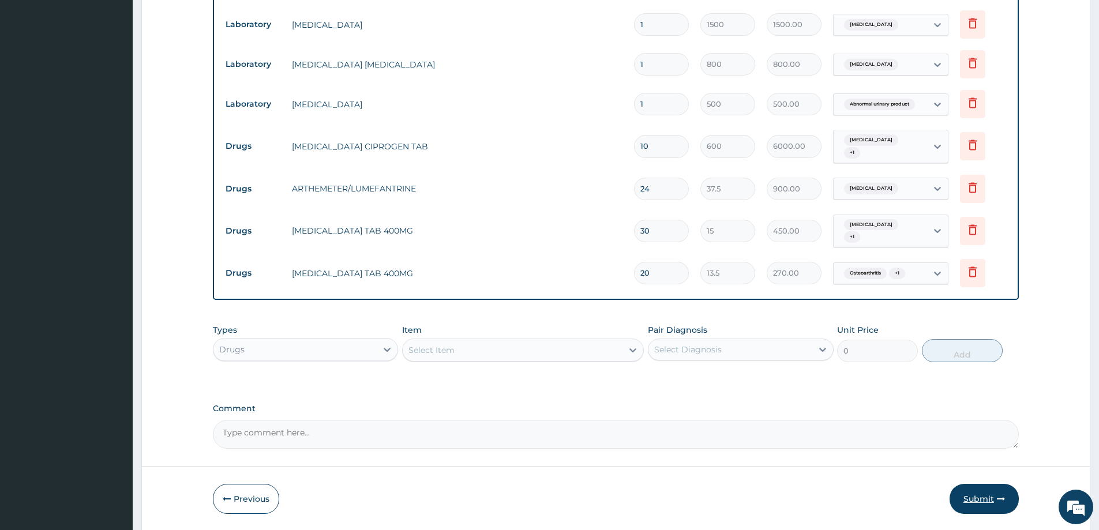
type input "10"
click at [969, 498] on button "Submit" at bounding box center [984, 499] width 69 height 30
